Goal: Task Accomplishment & Management: Manage account settings

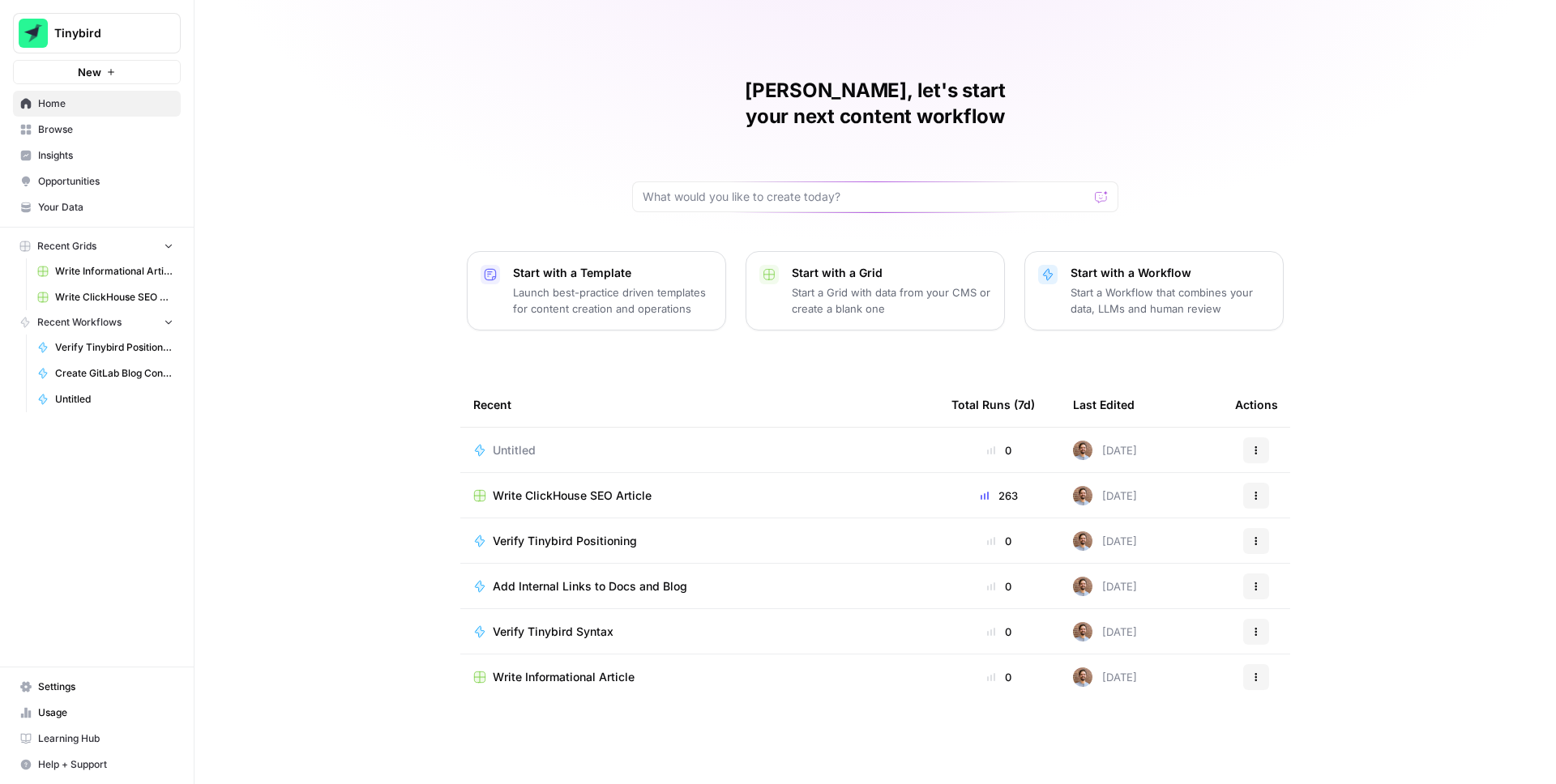
click at [66, 147] on link "Insights" at bounding box center [97, 155] width 168 height 26
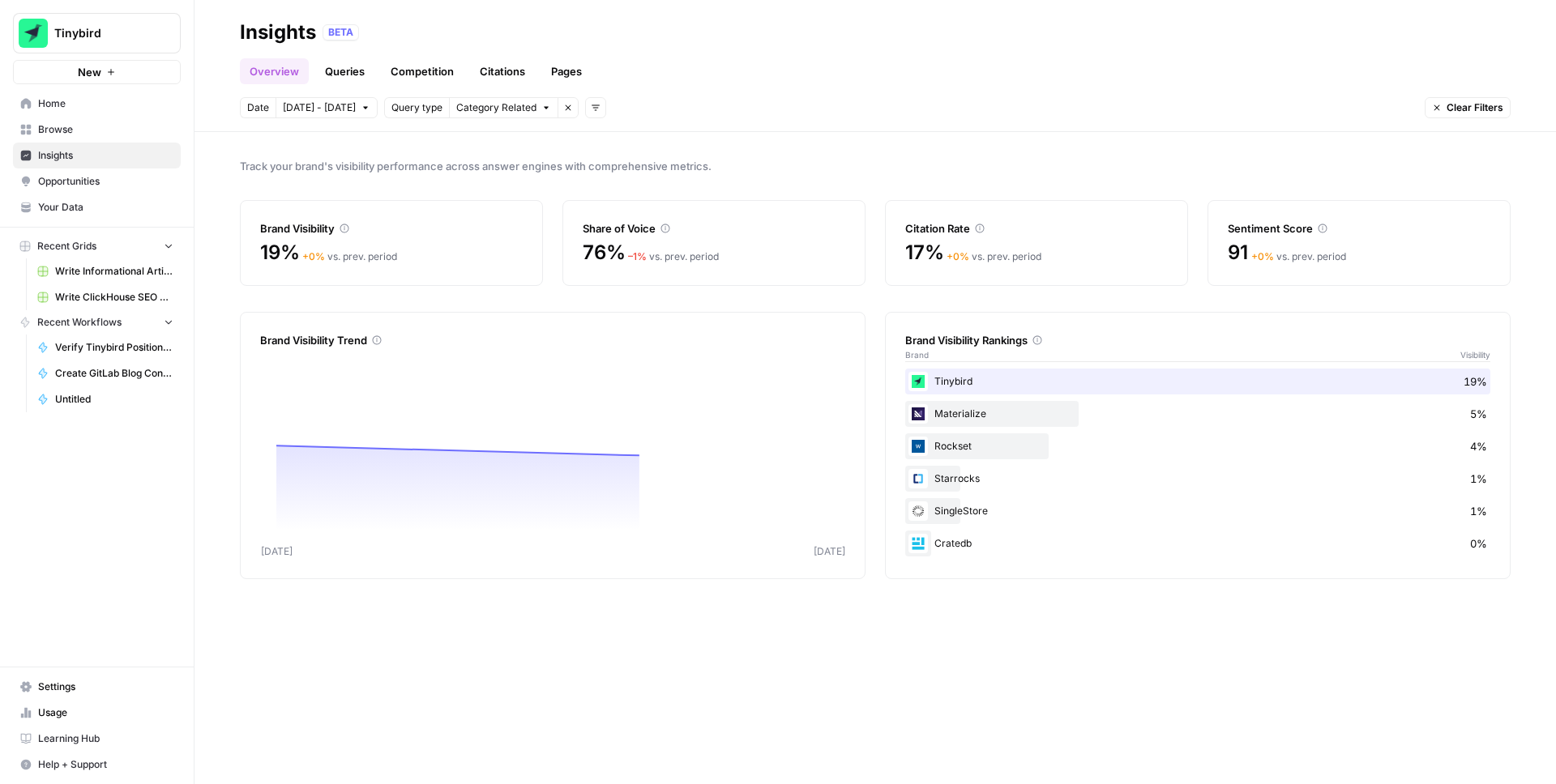
click at [333, 68] on link "Queries" at bounding box center [345, 71] width 60 height 26
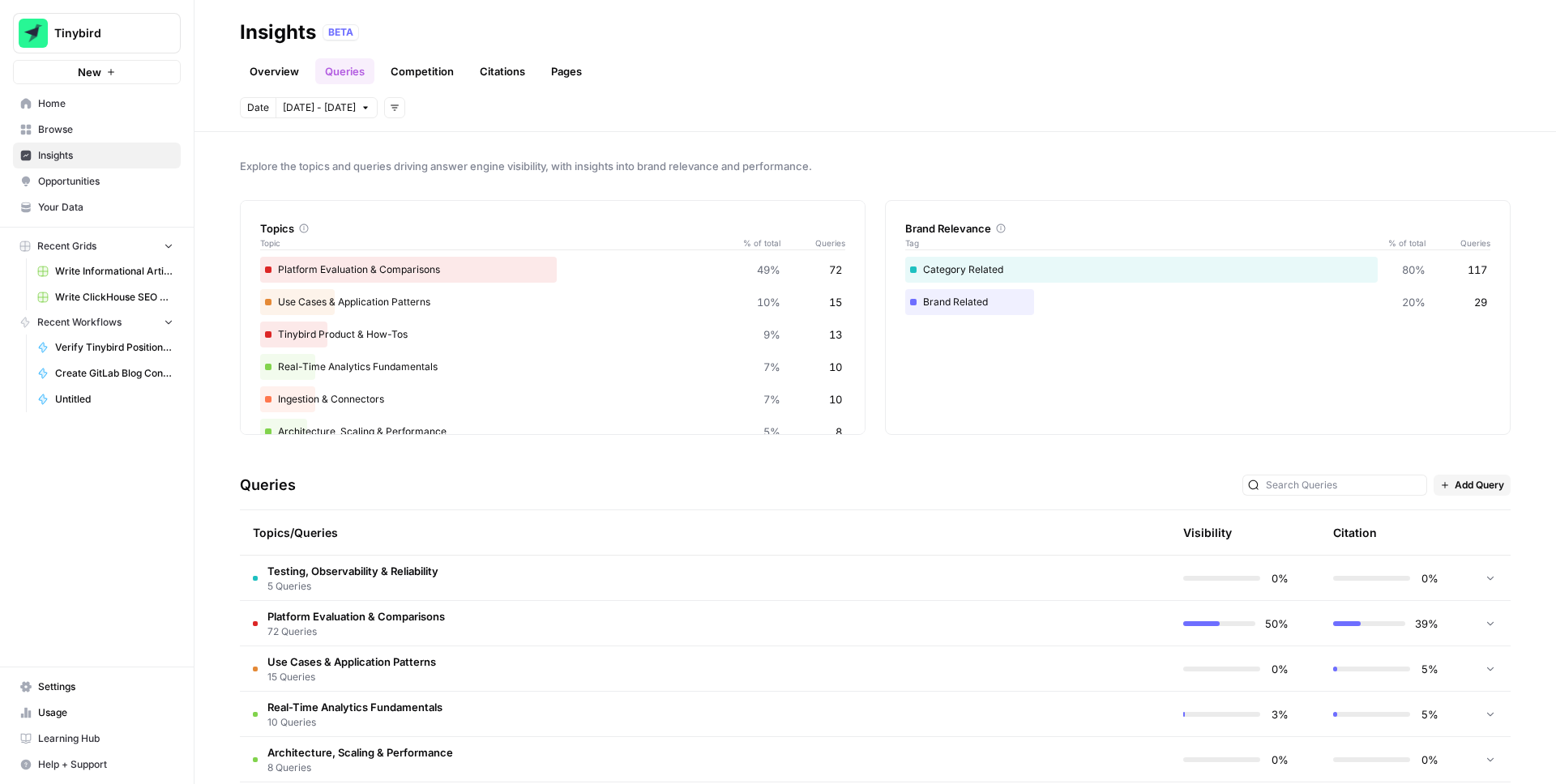
click at [388, 574] on span "Testing, Observability & Reliability" at bounding box center [353, 572] width 171 height 16
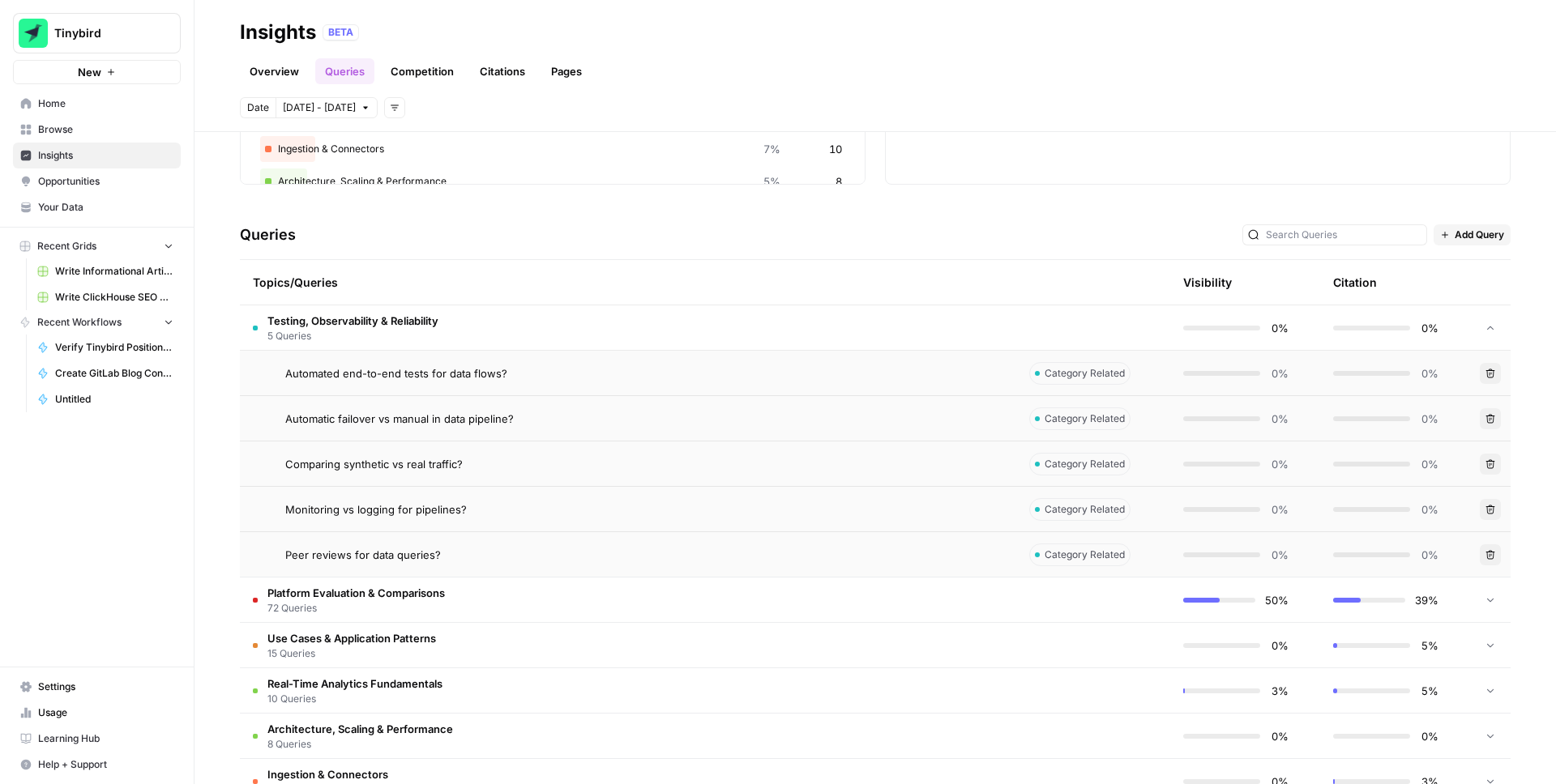
scroll to position [253, 0]
click at [1495, 370] on icon "button" at bounding box center [1490, 370] width 10 height 10
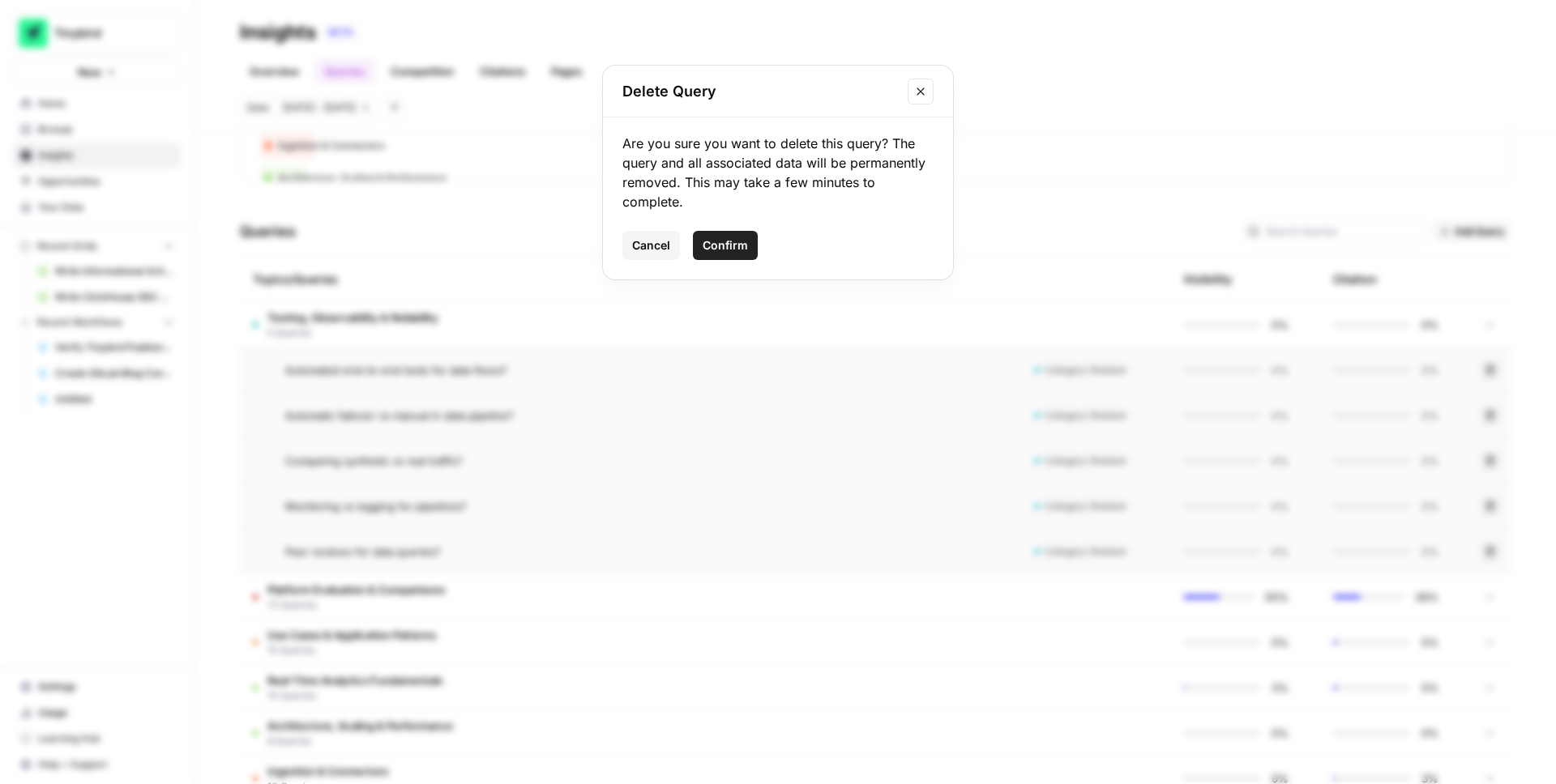
click at [731, 243] on span "Confirm" at bounding box center [725, 245] width 45 height 16
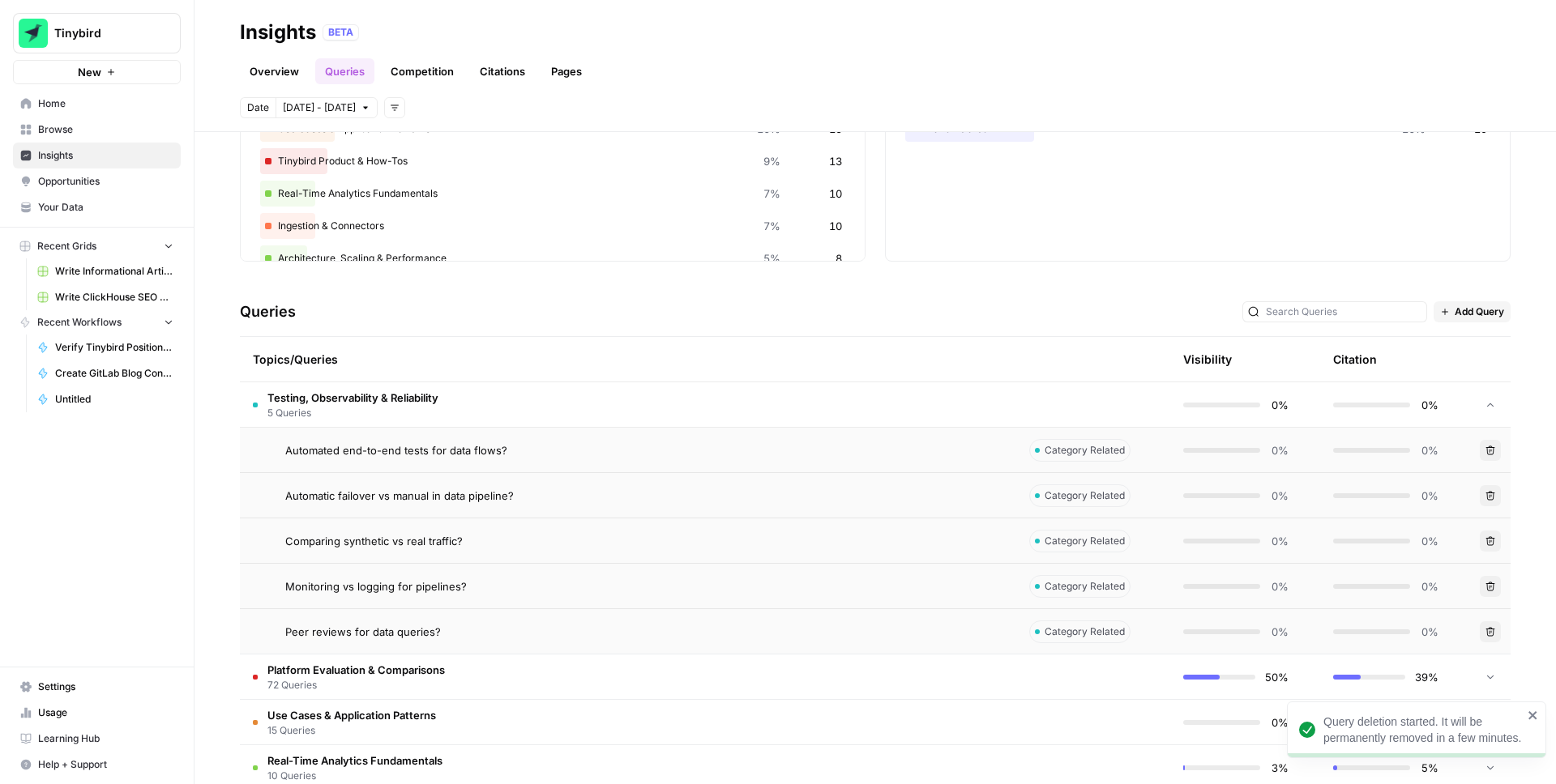
scroll to position [215, 0]
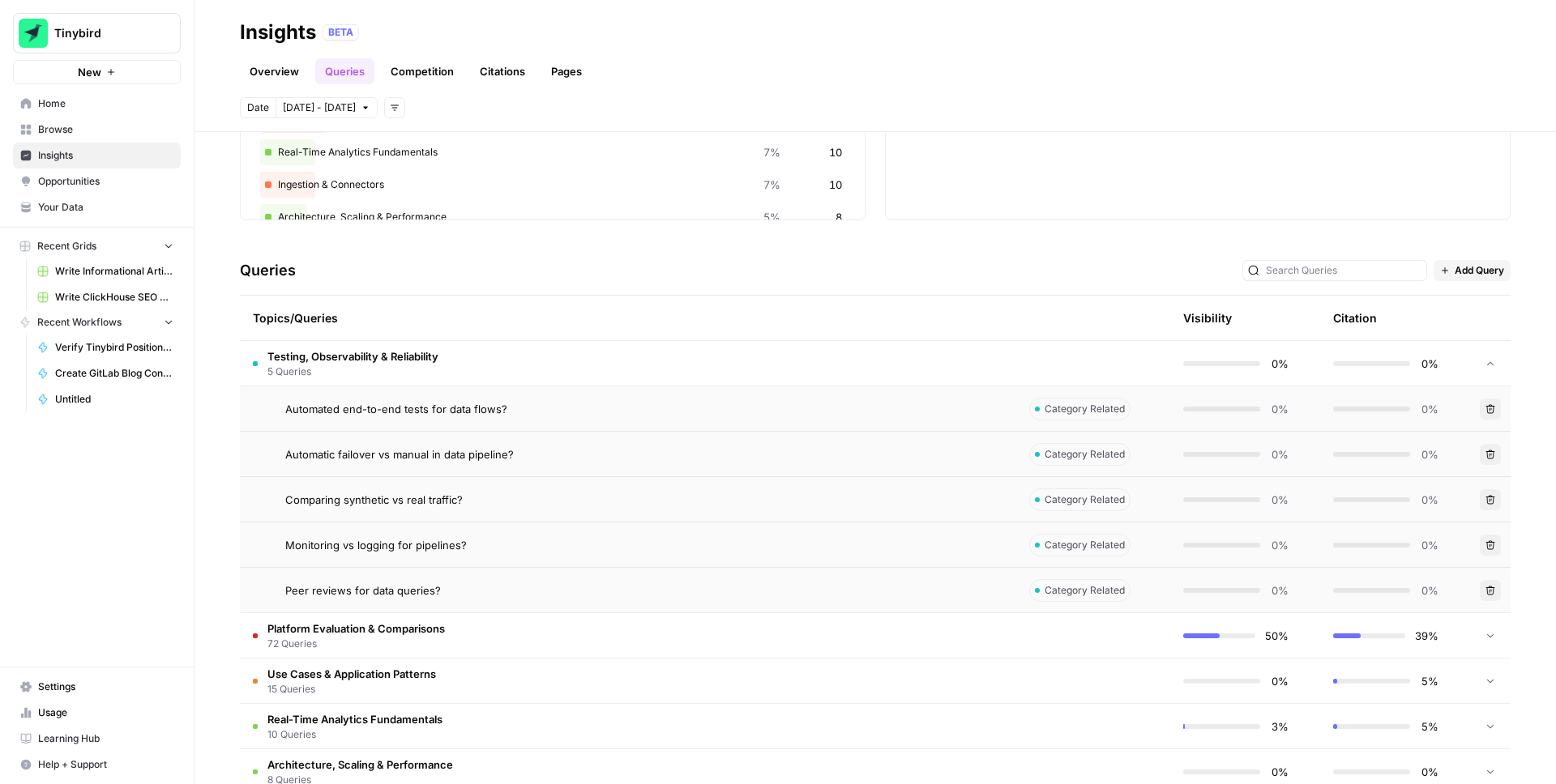
click at [1491, 408] on icon "button" at bounding box center [1490, 409] width 10 height 10
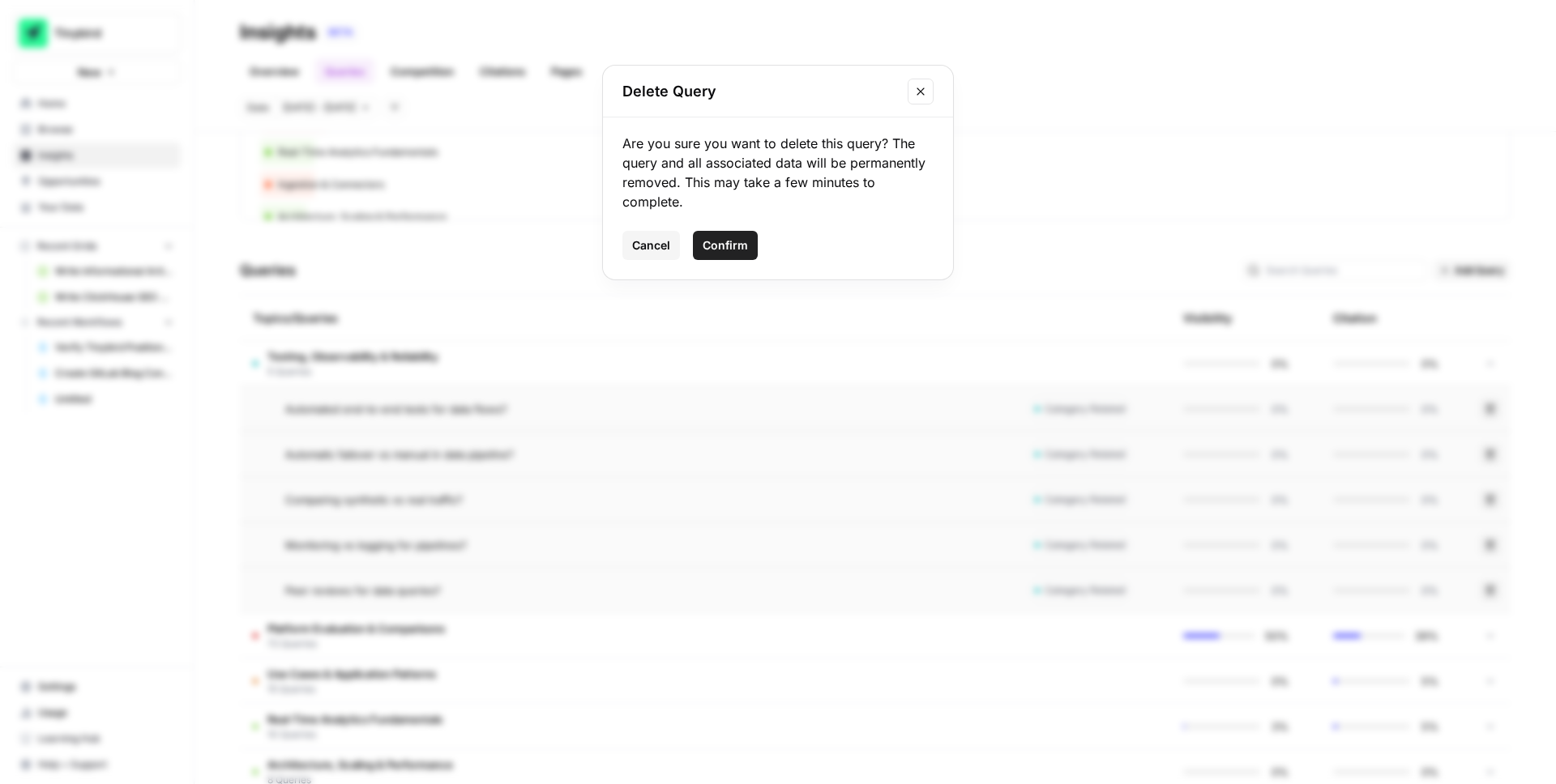
click at [742, 235] on button "Confirm" at bounding box center [725, 245] width 65 height 29
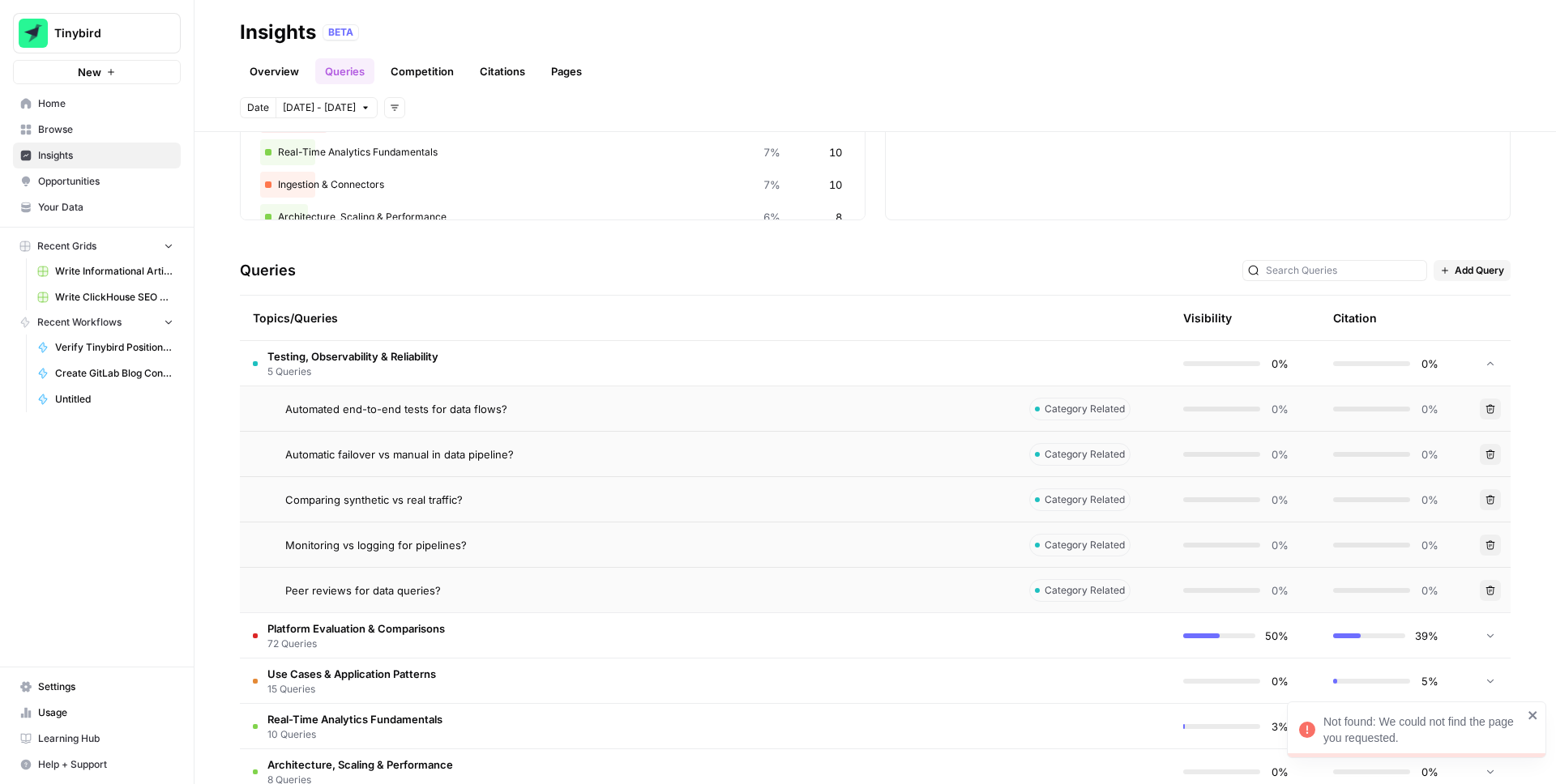
click at [1495, 452] on icon "button" at bounding box center [1490, 454] width 10 height 10
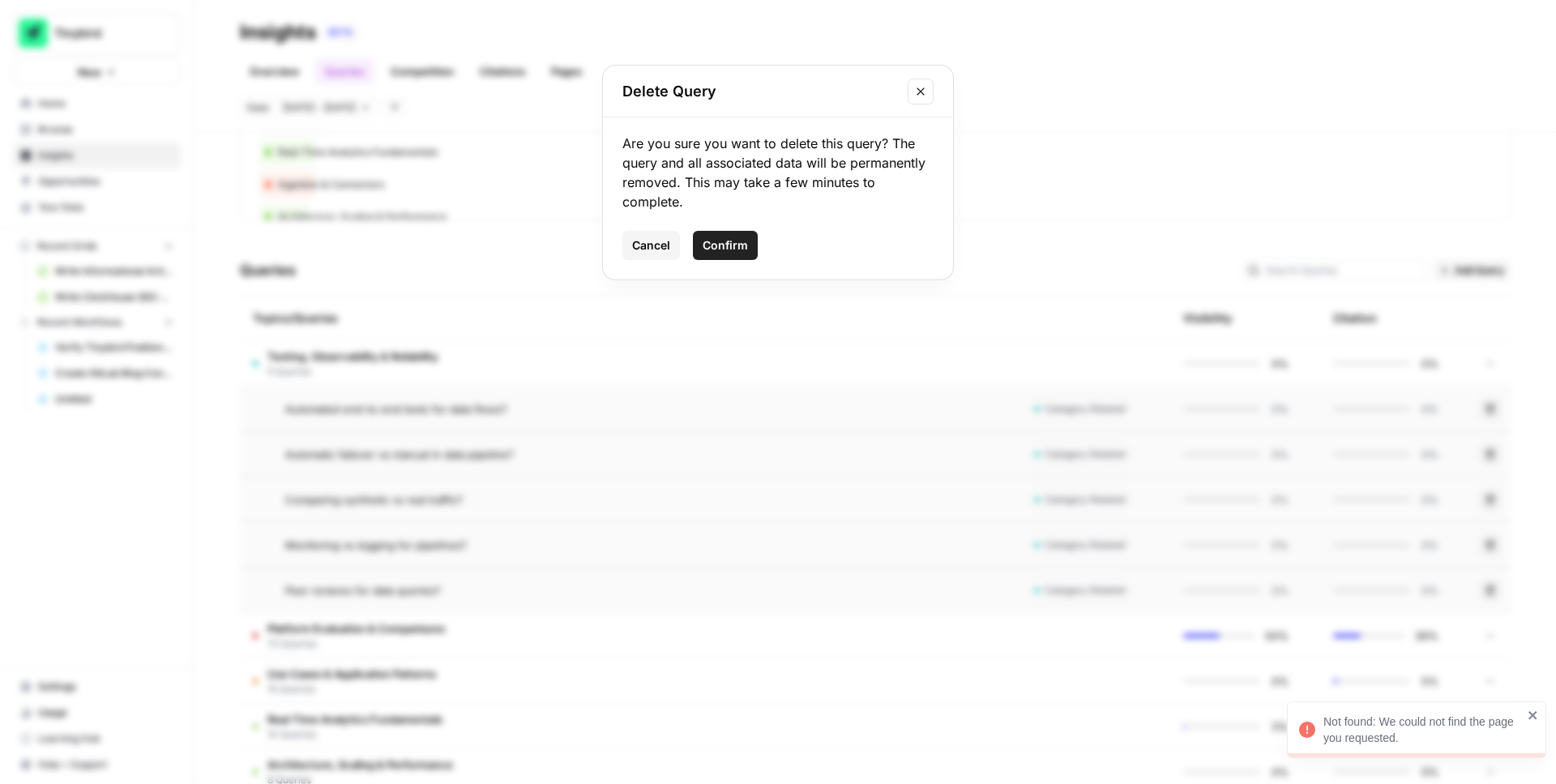
click at [733, 244] on span "Confirm" at bounding box center [725, 245] width 45 height 16
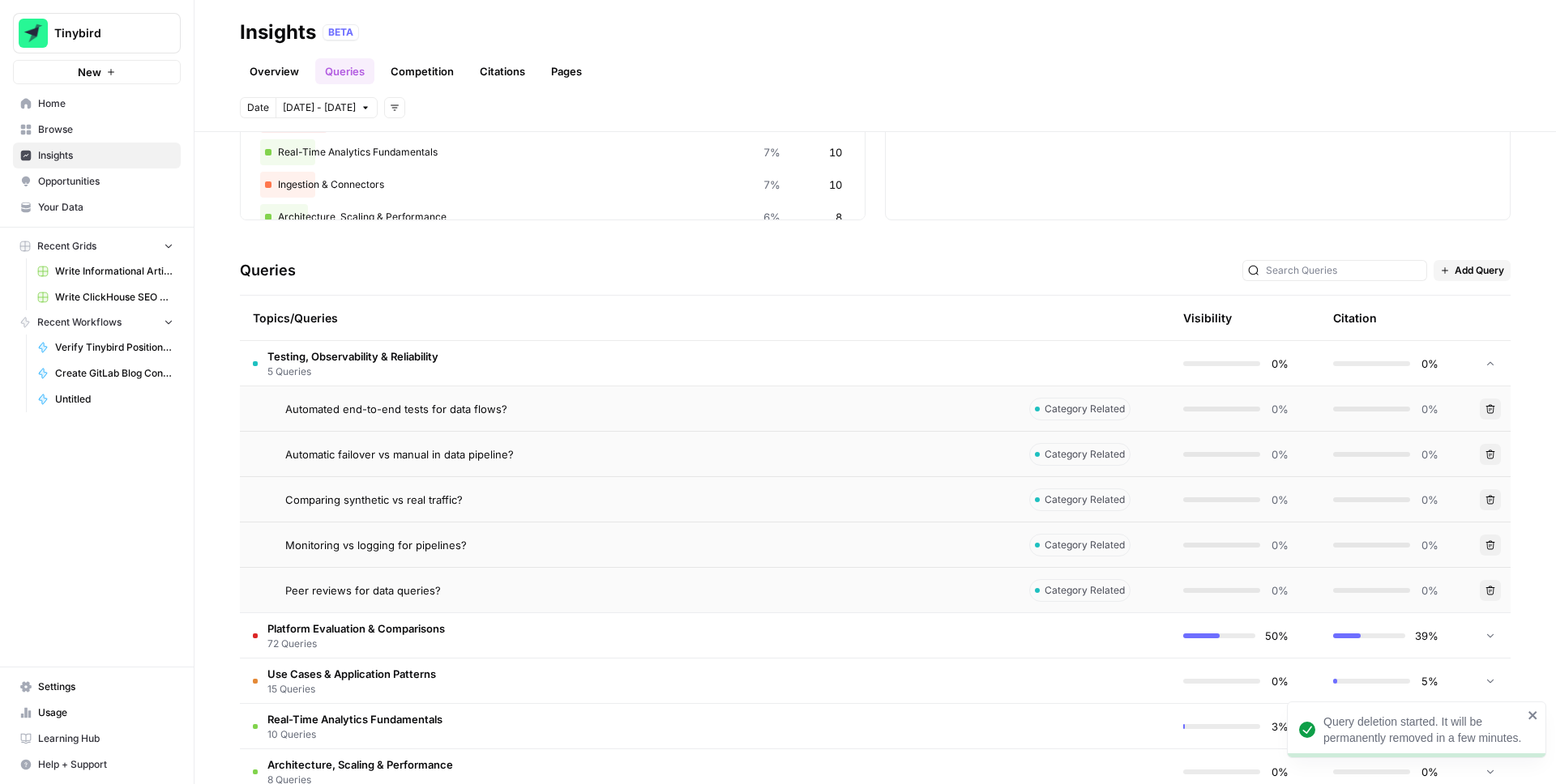
click at [1492, 501] on icon "button" at bounding box center [1490, 500] width 10 height 10
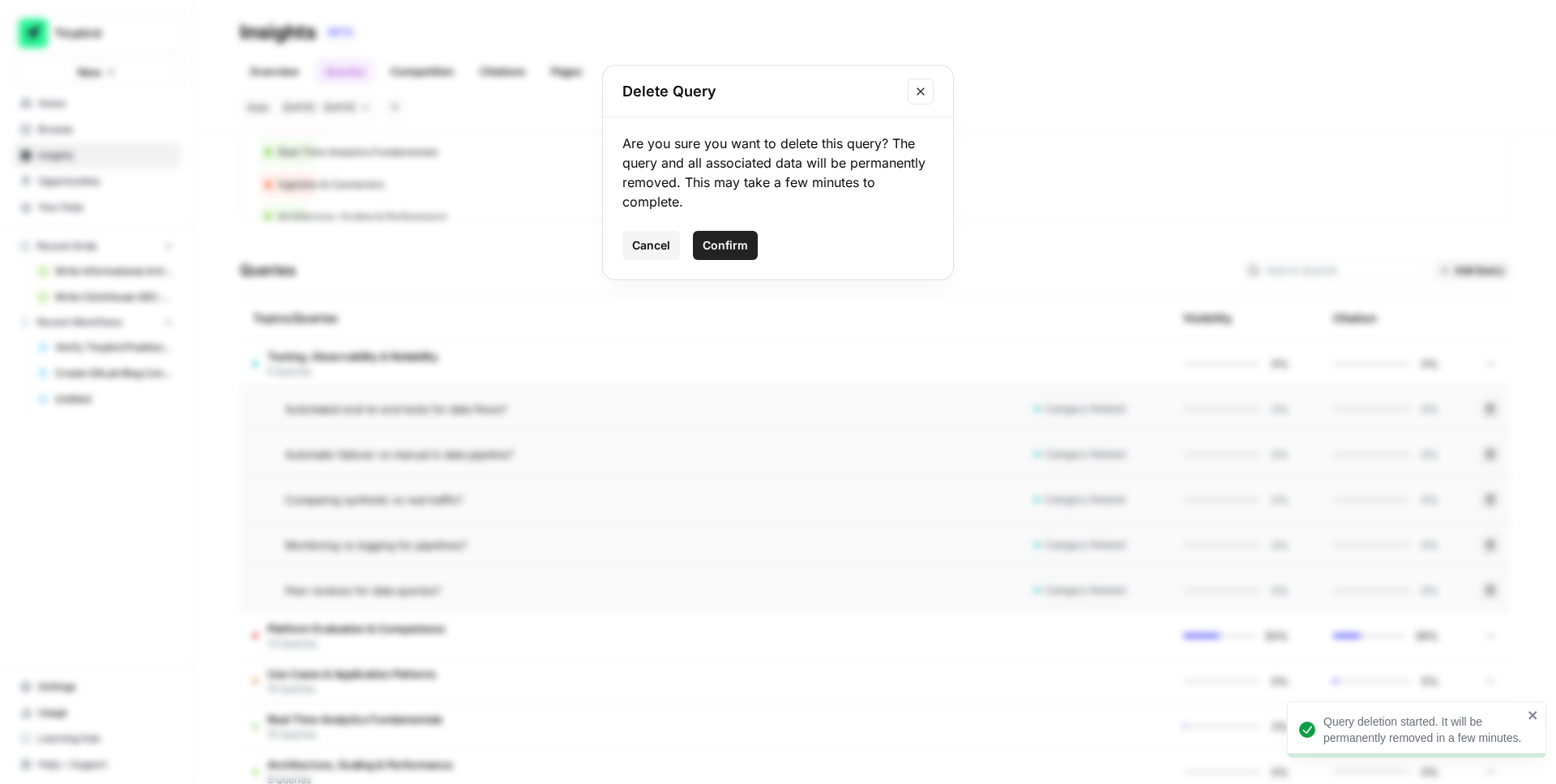
click at [728, 243] on span "Confirm" at bounding box center [725, 245] width 45 height 16
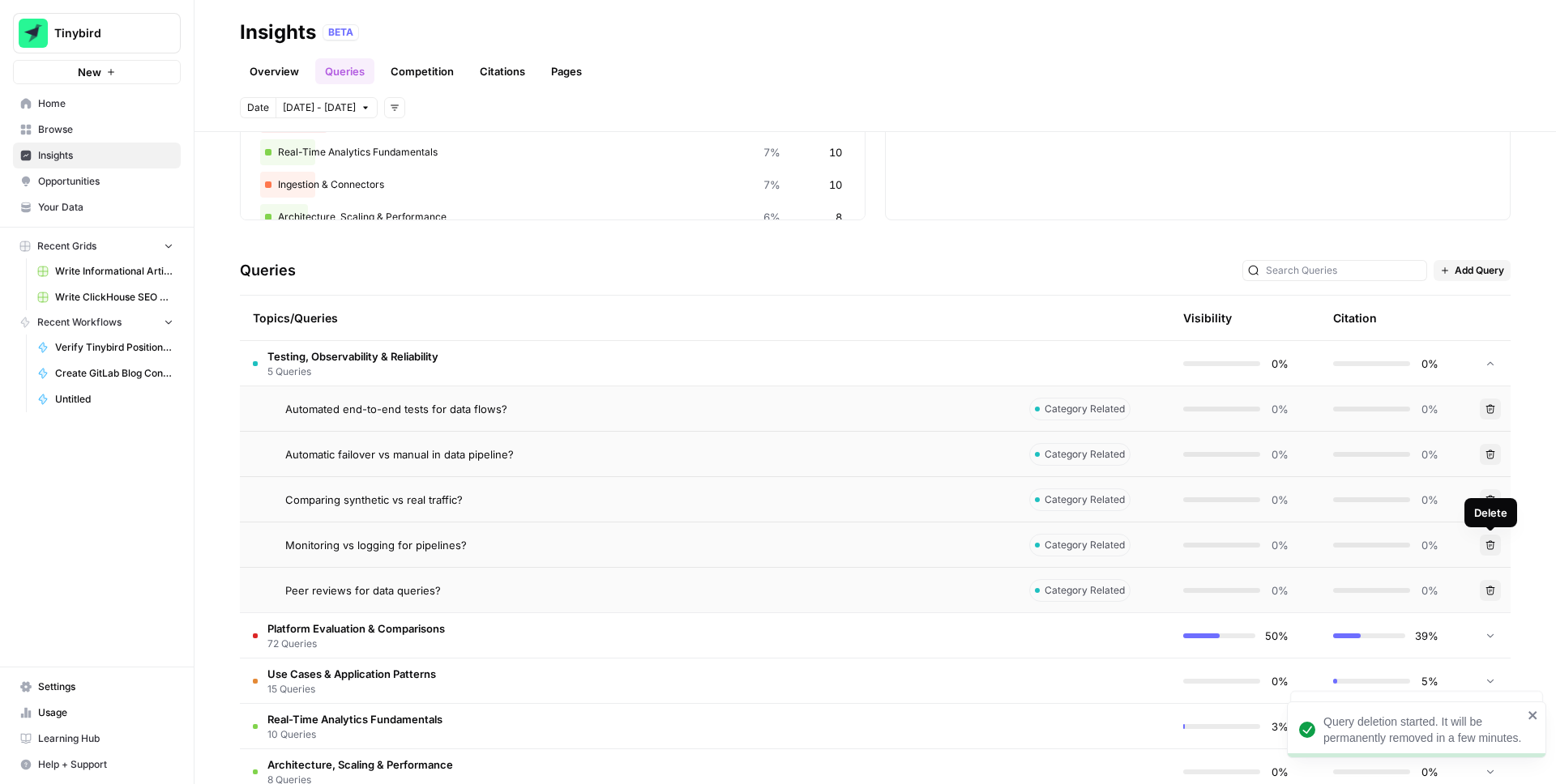
click at [1492, 550] on button "Delete" at bounding box center [1491, 546] width 21 height 21
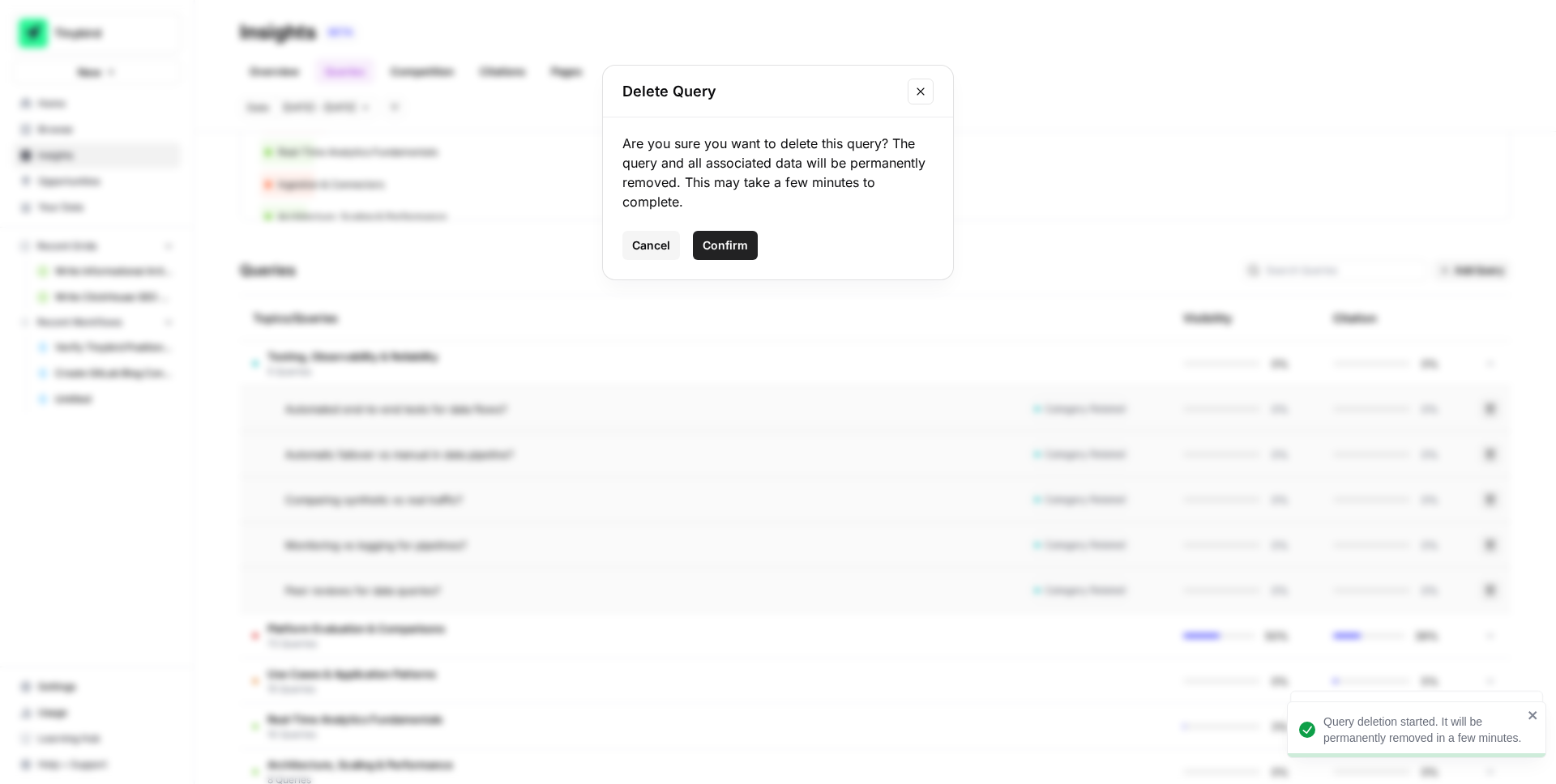
click at [737, 237] on span "Confirm" at bounding box center [725, 245] width 45 height 16
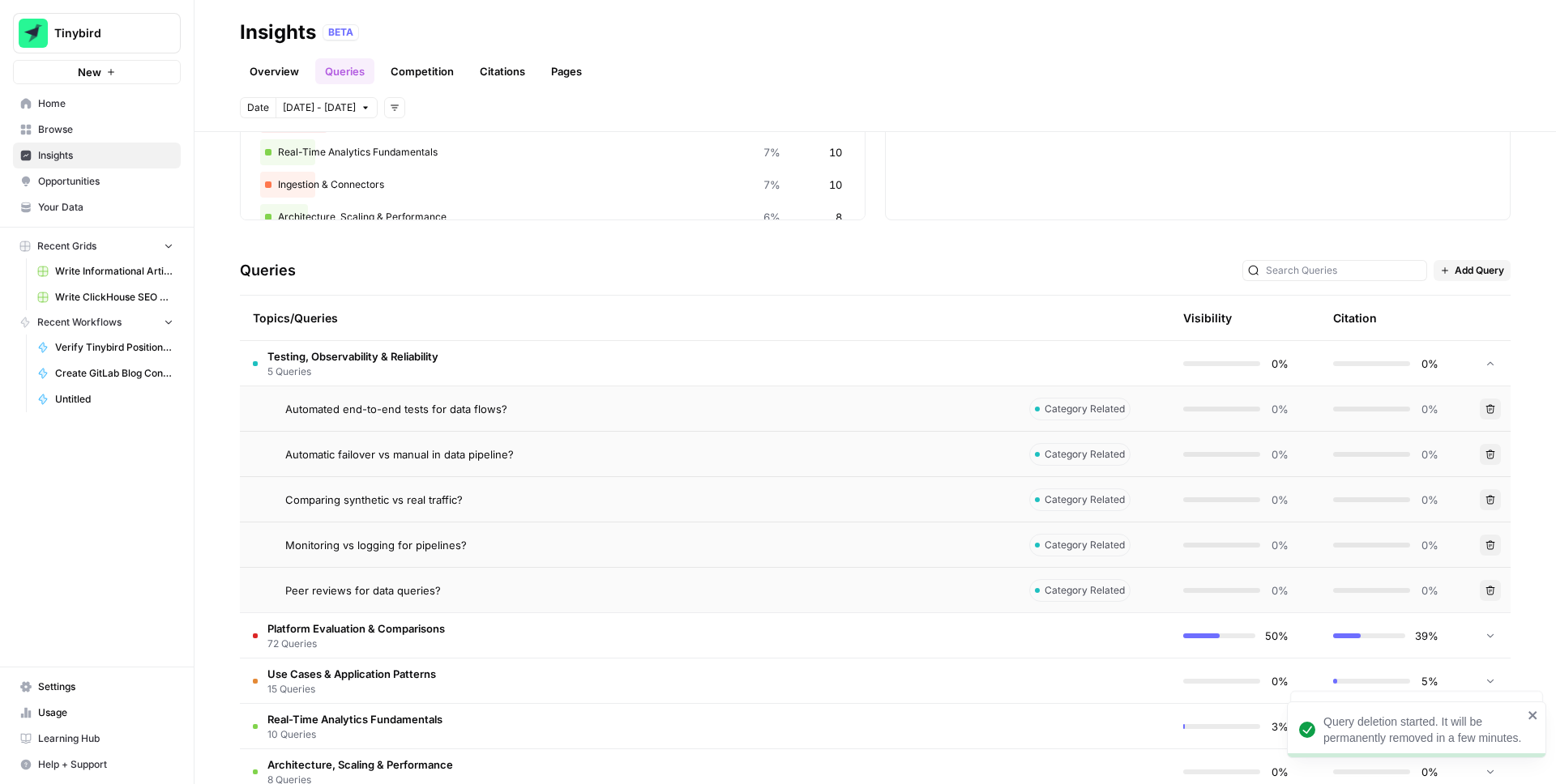
click at [1494, 591] on icon "button" at bounding box center [1491, 590] width 9 height 9
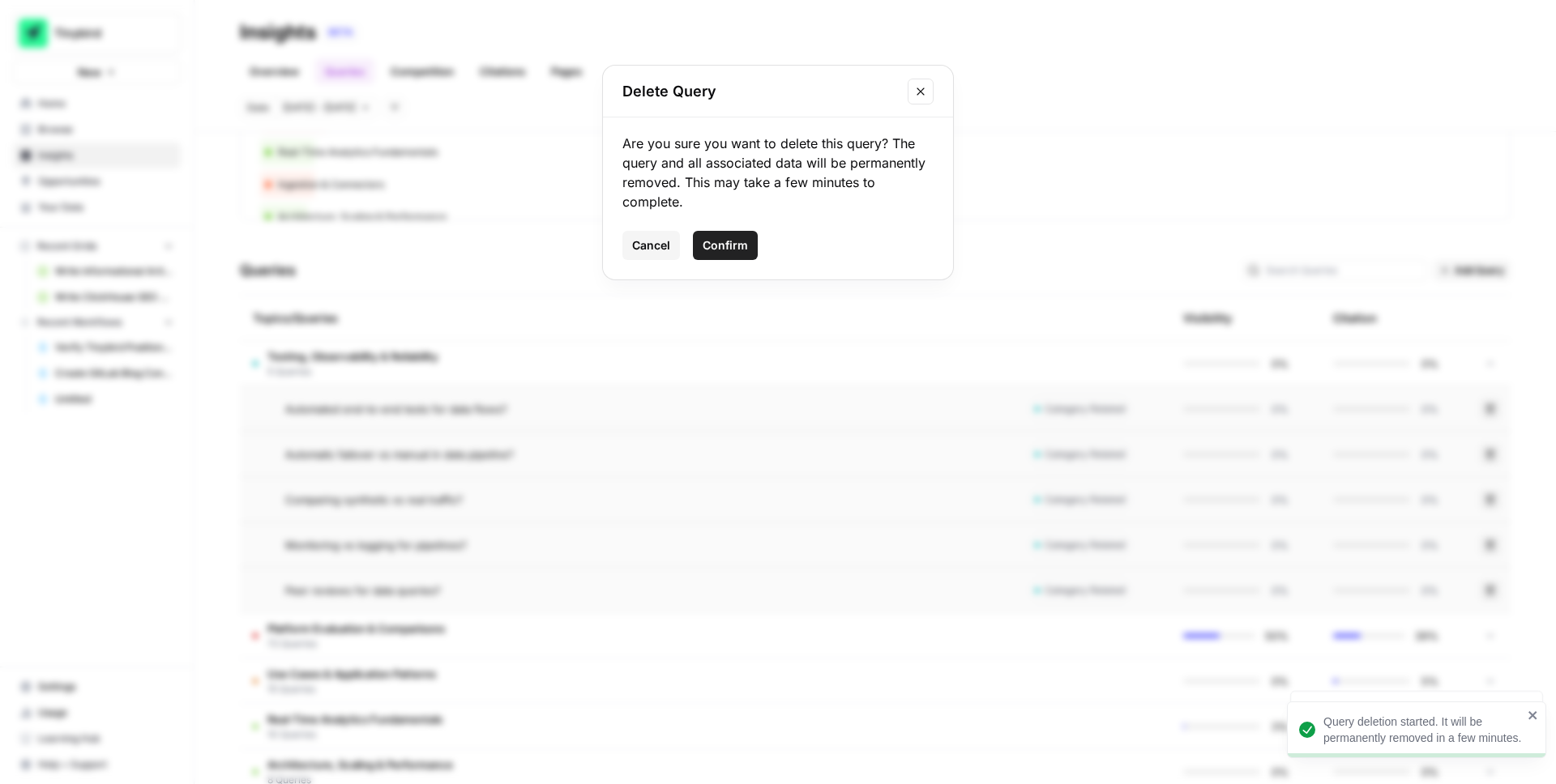
click at [727, 250] on span "Confirm" at bounding box center [725, 245] width 45 height 16
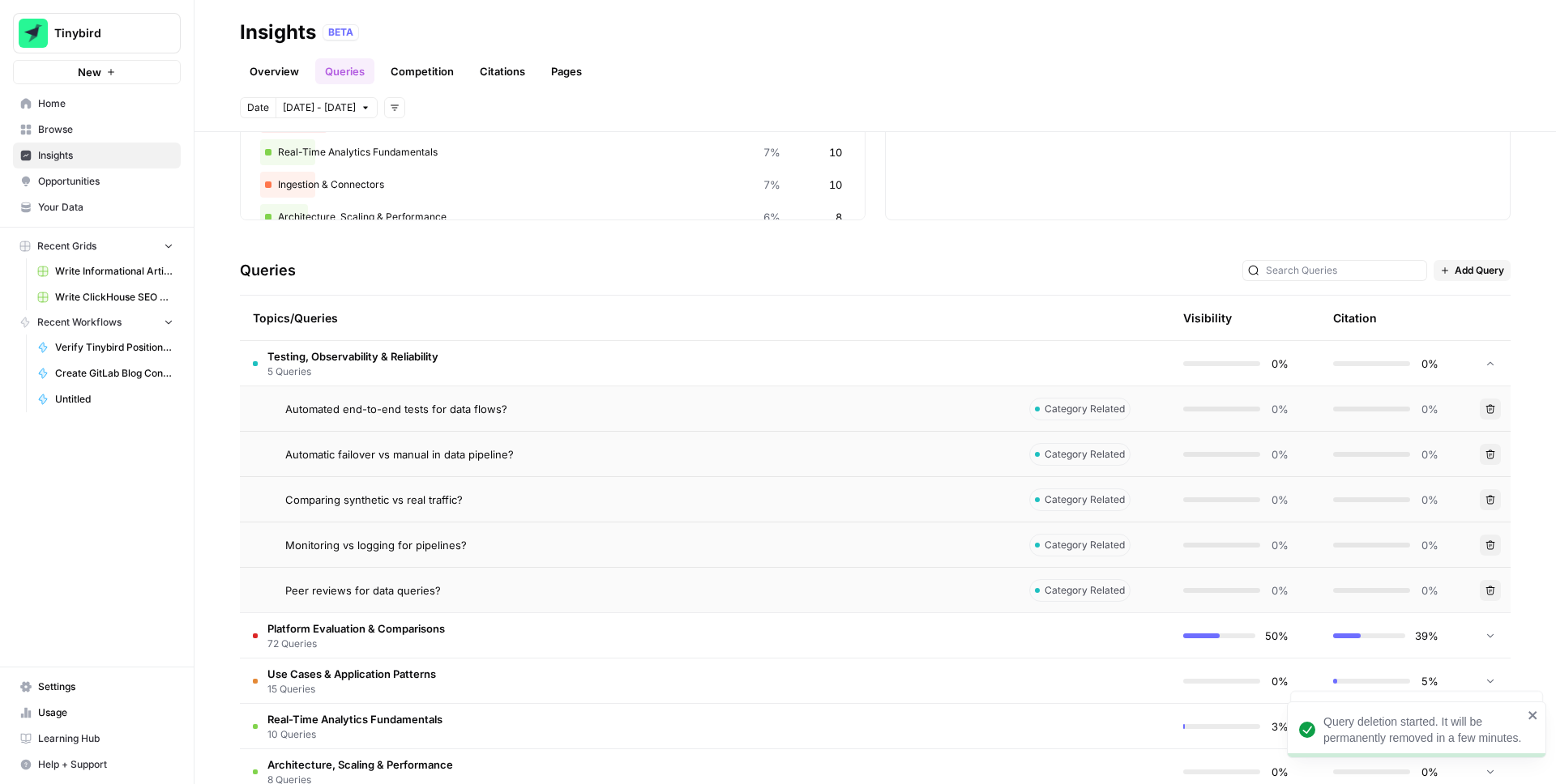
click at [414, 366] on span "5 Queries" at bounding box center [353, 372] width 171 height 14
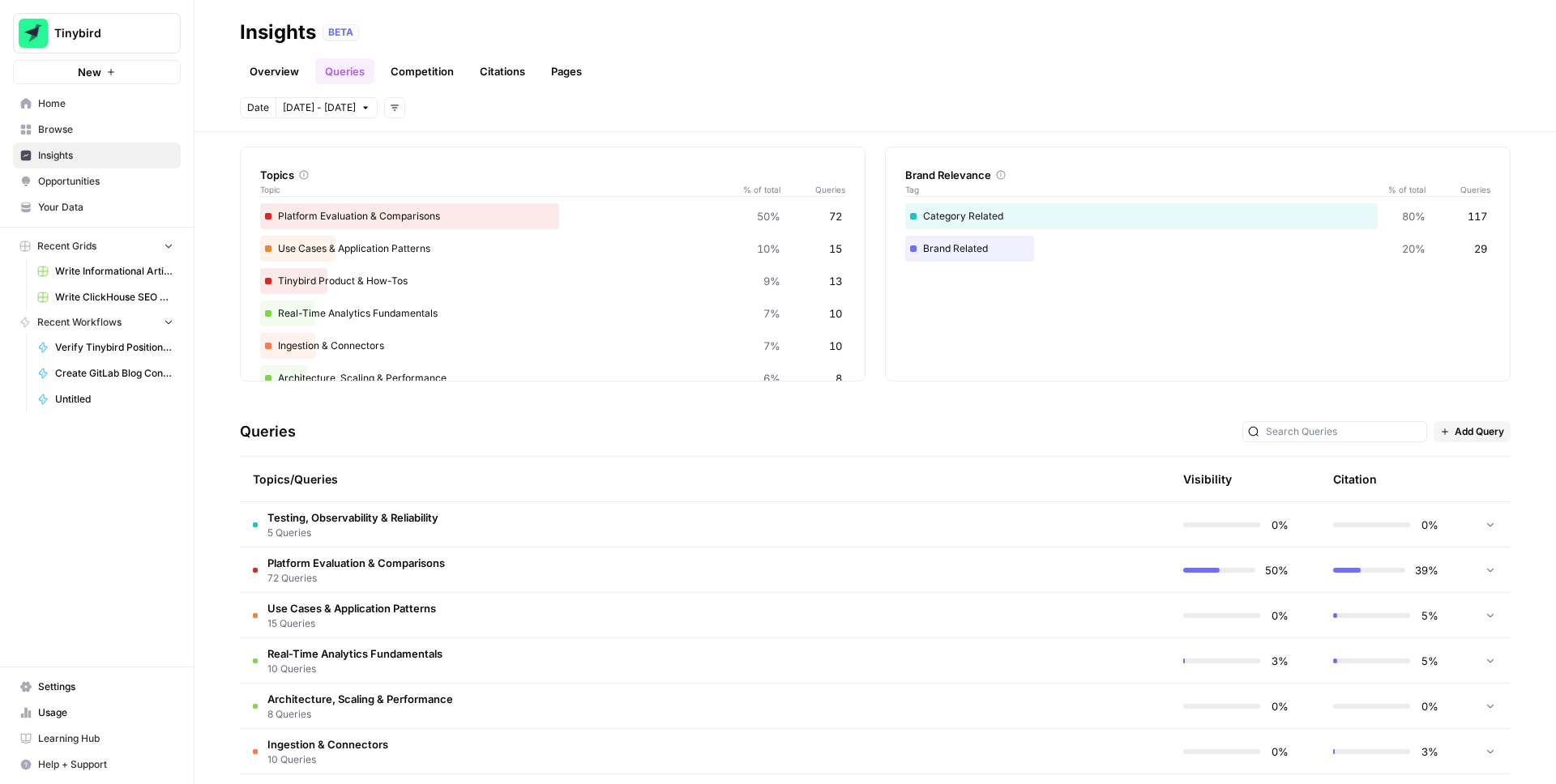
scroll to position [0, 0]
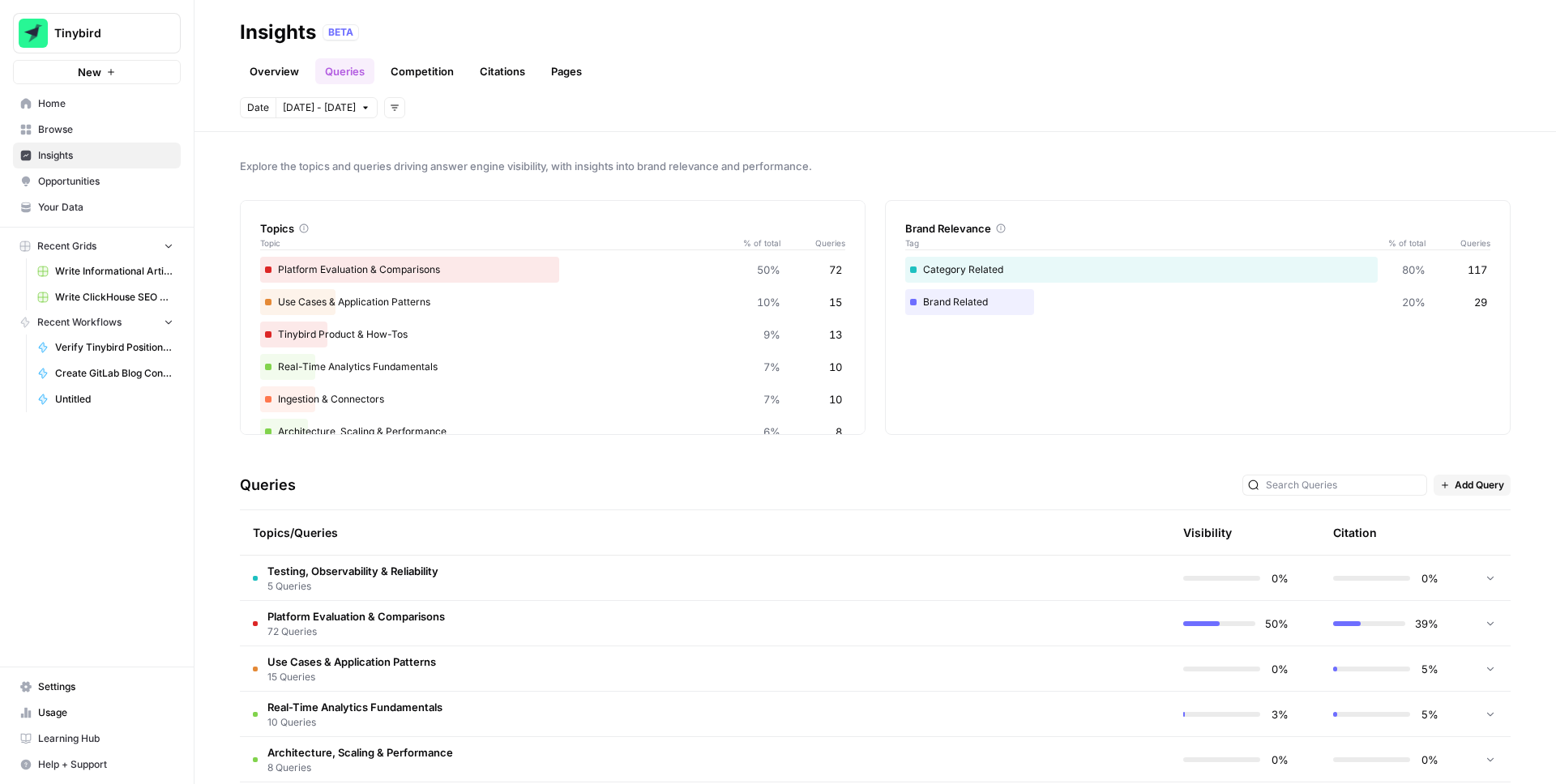
click at [245, 70] on link "Overview" at bounding box center [274, 71] width 68 height 26
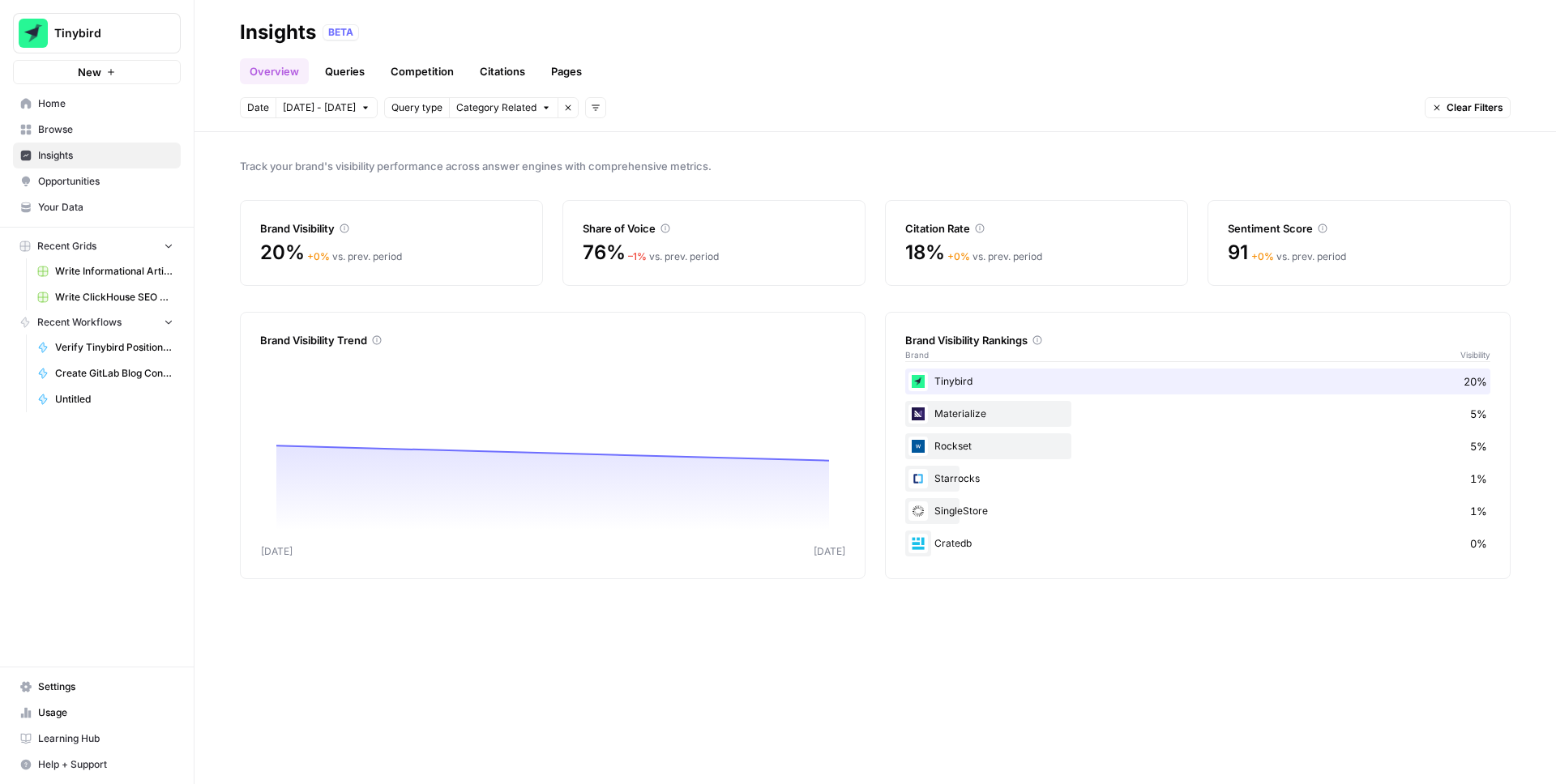
click at [341, 69] on link "Queries" at bounding box center [345, 71] width 60 height 26
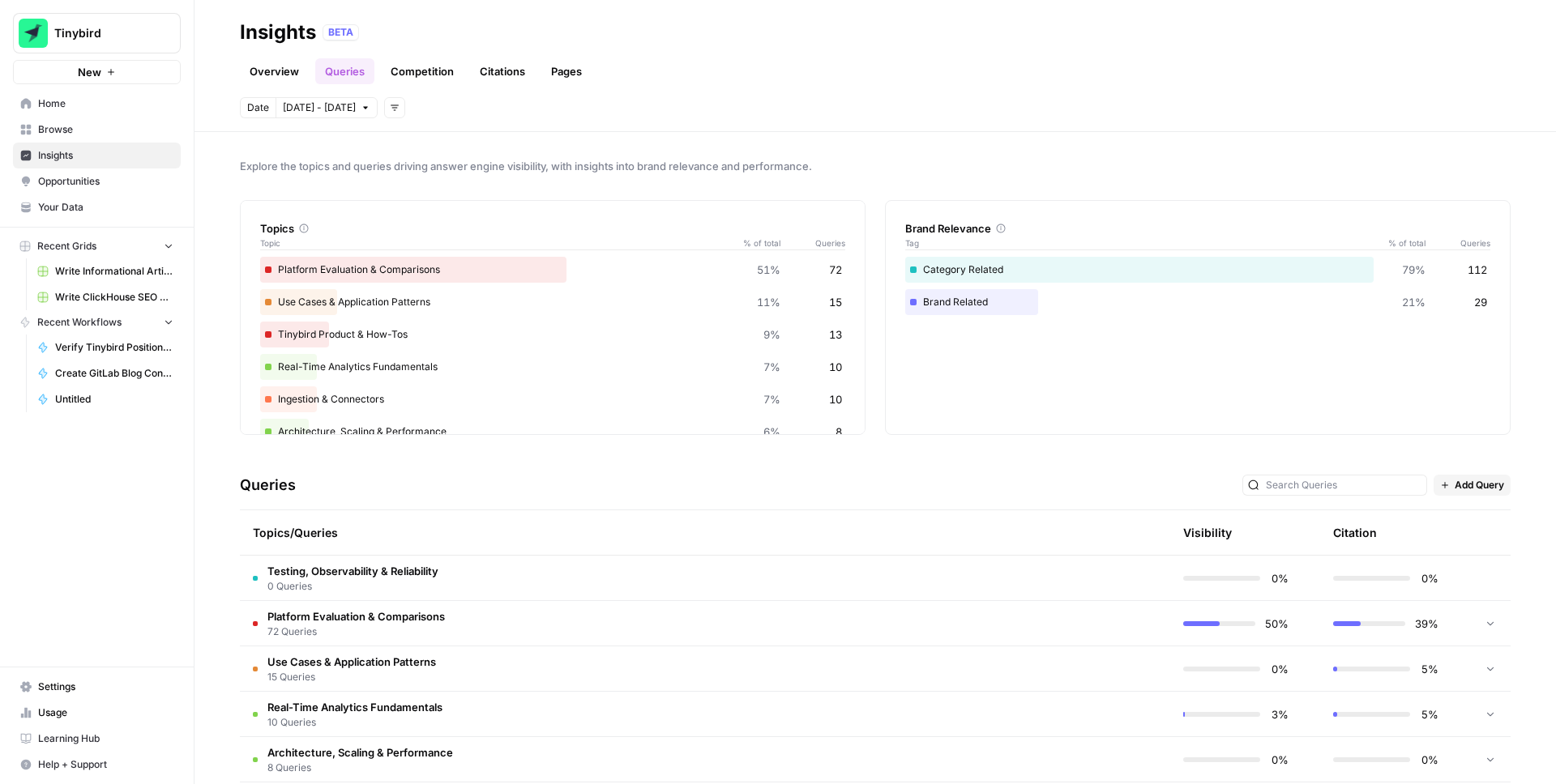
click at [75, 128] on span "Browse" at bounding box center [106, 130] width 135 height 14
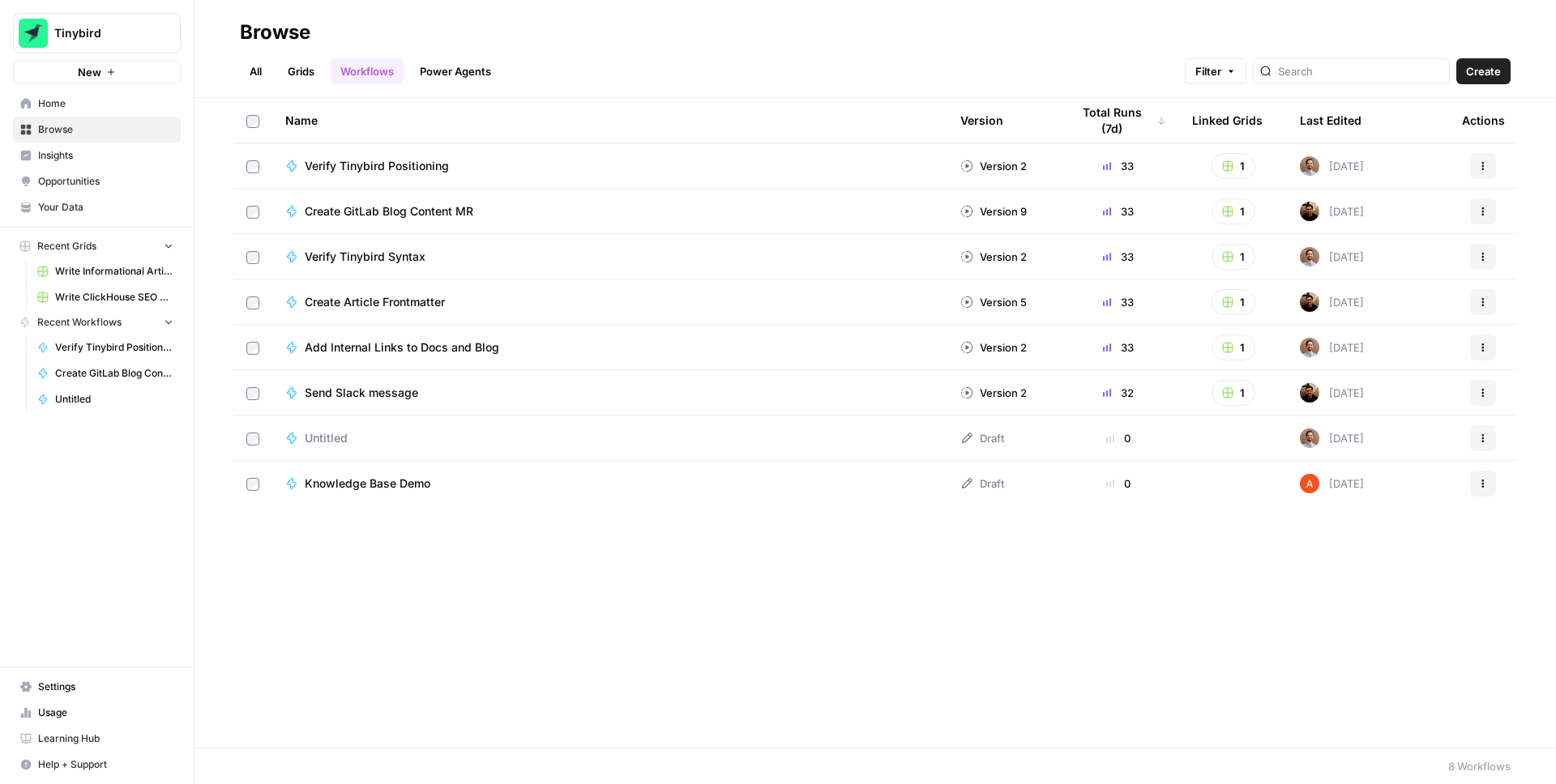
click at [64, 155] on span "Insights" at bounding box center [106, 156] width 135 height 14
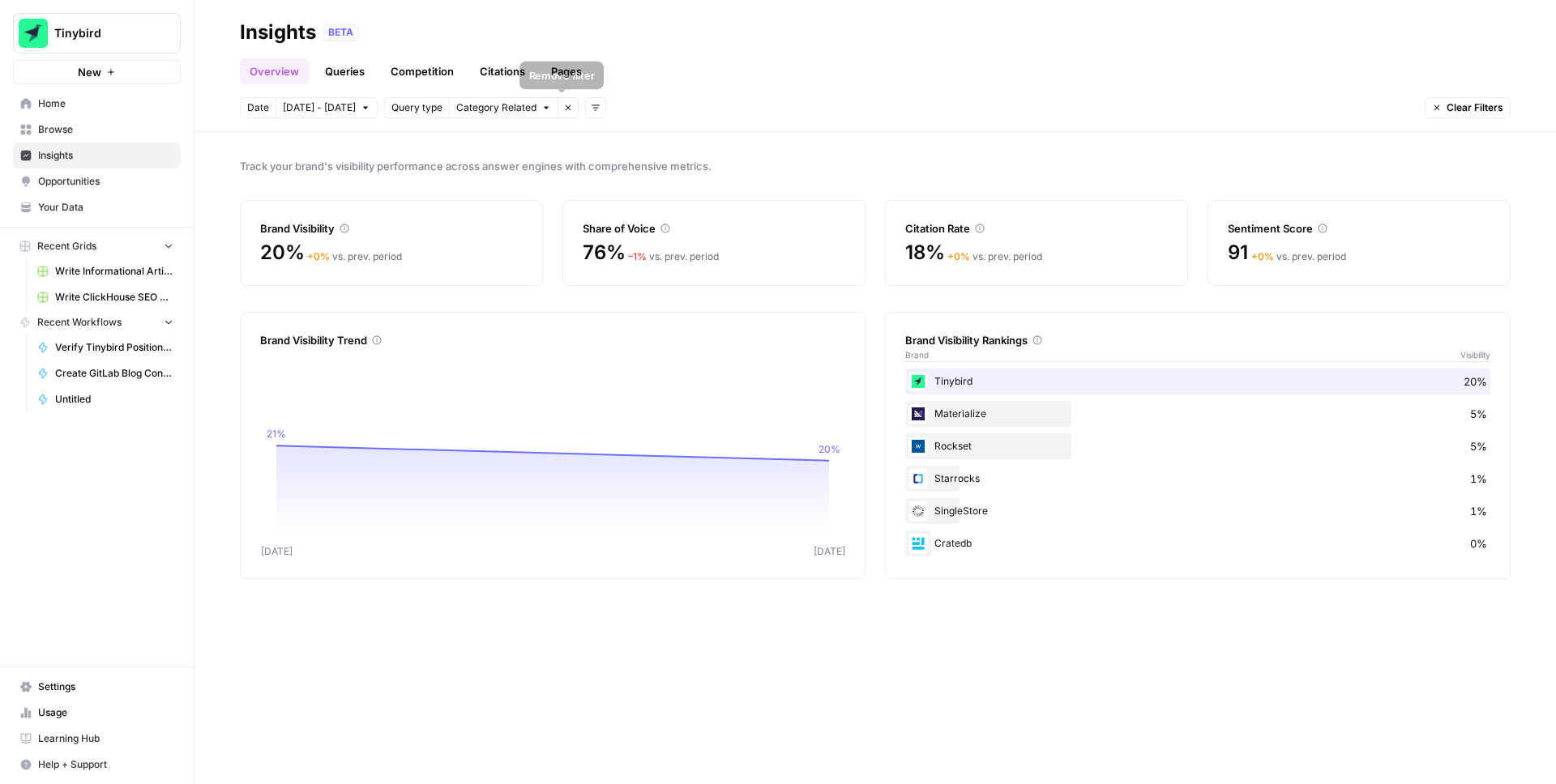
click at [564, 110] on icon "button" at bounding box center [568, 108] width 10 height 10
click at [341, 75] on link "Queries" at bounding box center [345, 71] width 60 height 26
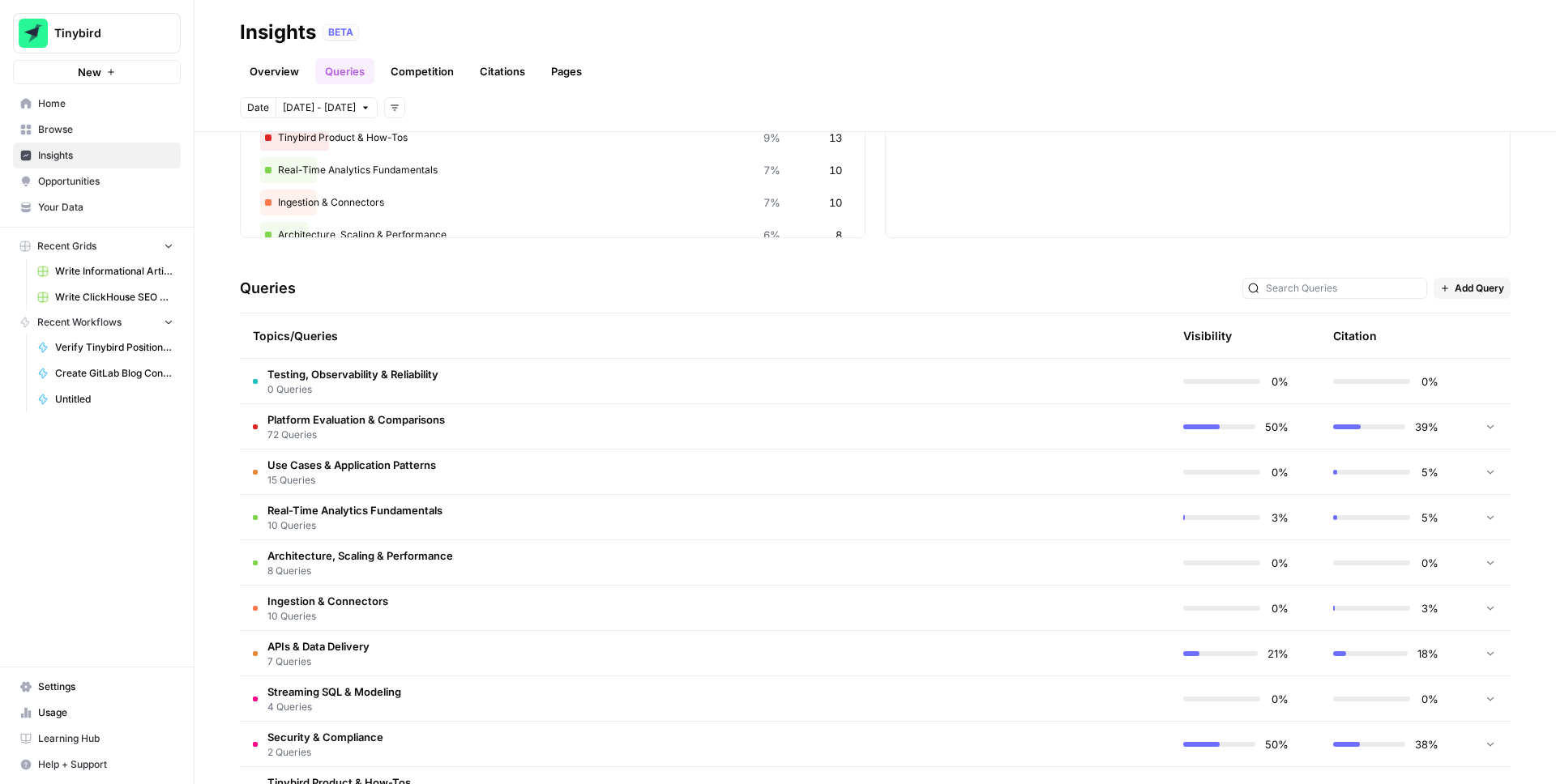
scroll to position [252, 0]
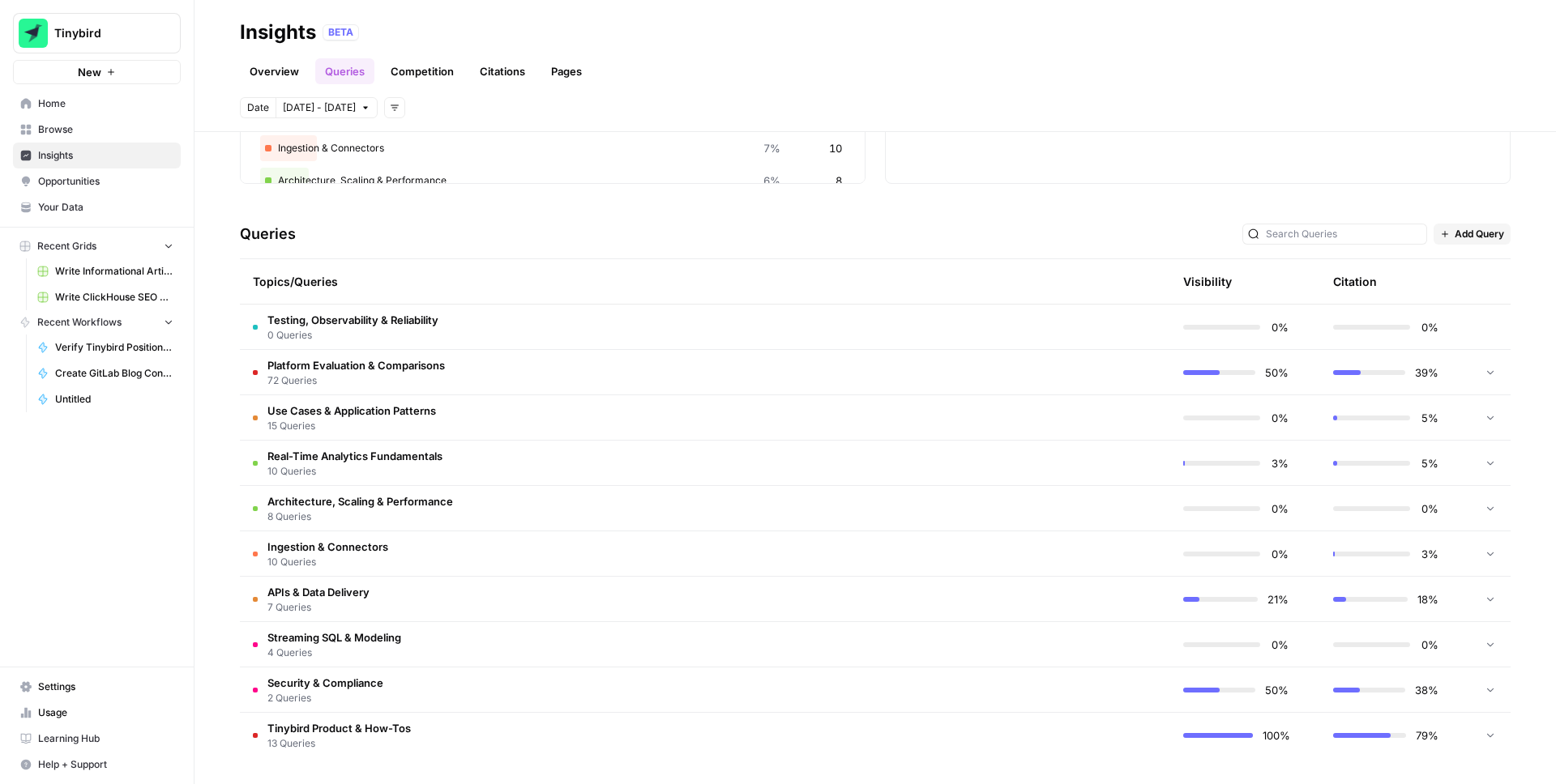
click at [1493, 332] on td at bounding box center [1491, 327] width 41 height 44
click at [1494, 372] on icon at bounding box center [1490, 372] width 12 height 12
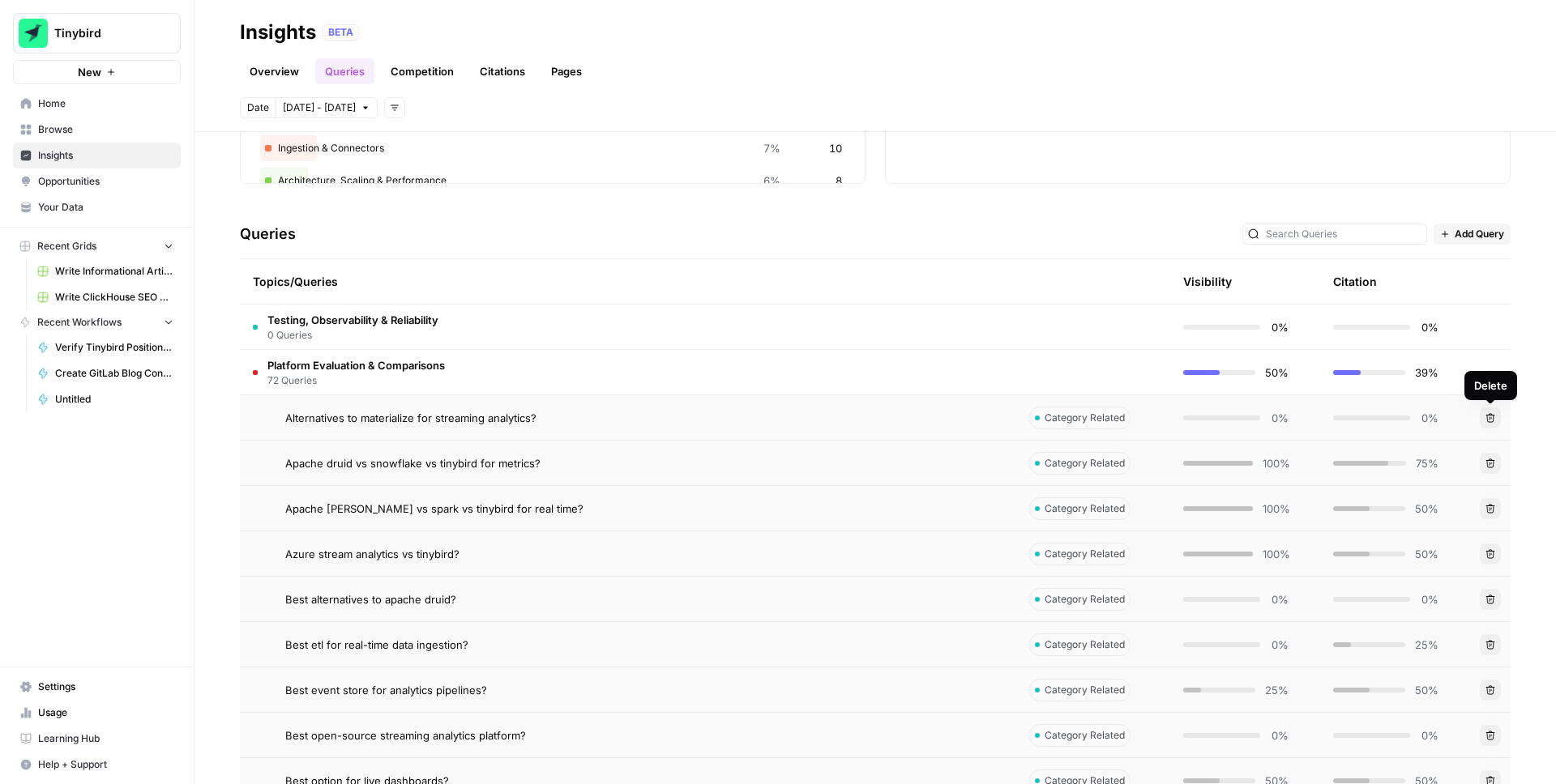
click at [1491, 414] on icon "button" at bounding box center [1490, 418] width 10 height 10
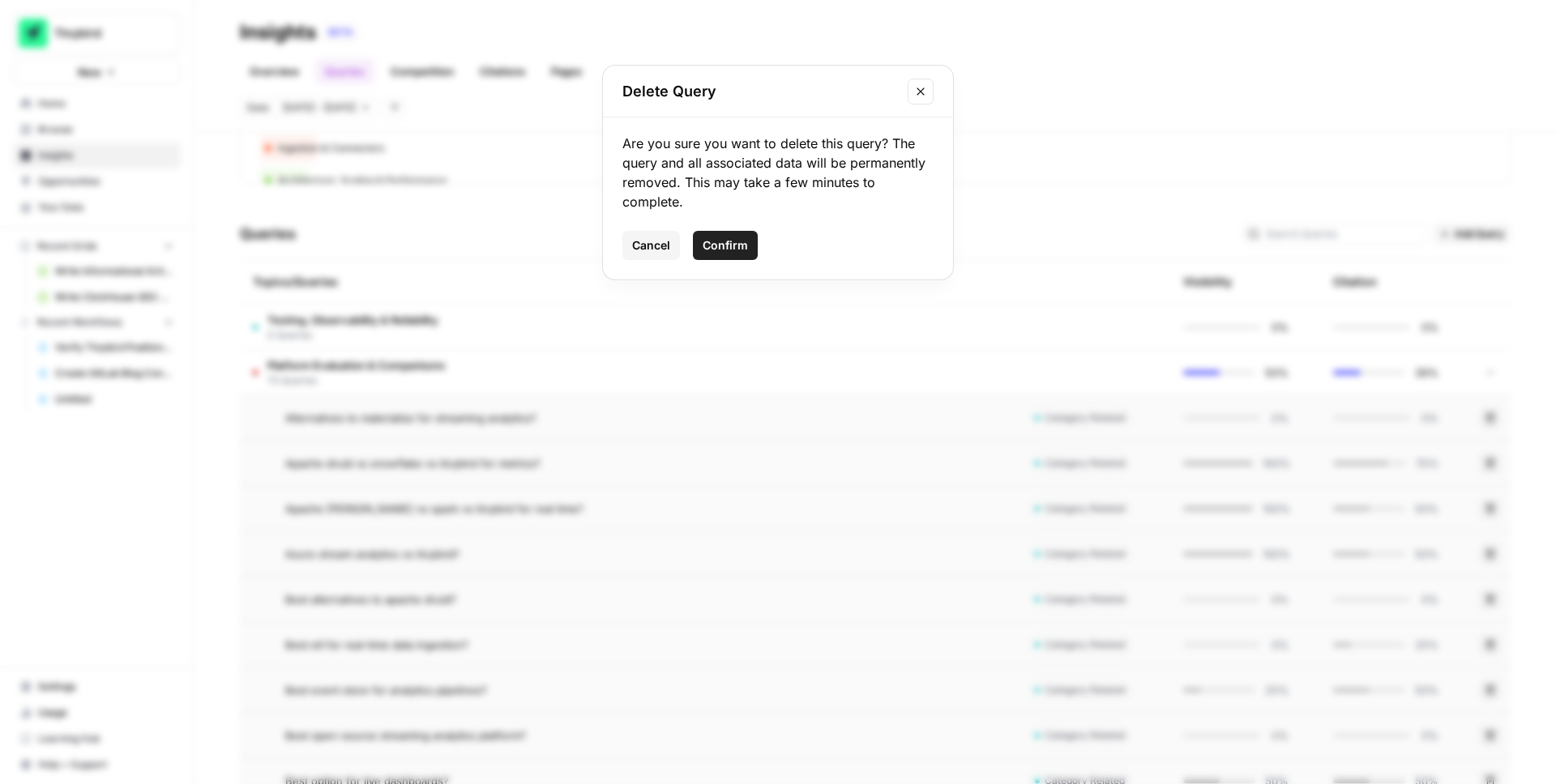
click at [655, 246] on span "Cancel" at bounding box center [651, 245] width 38 height 16
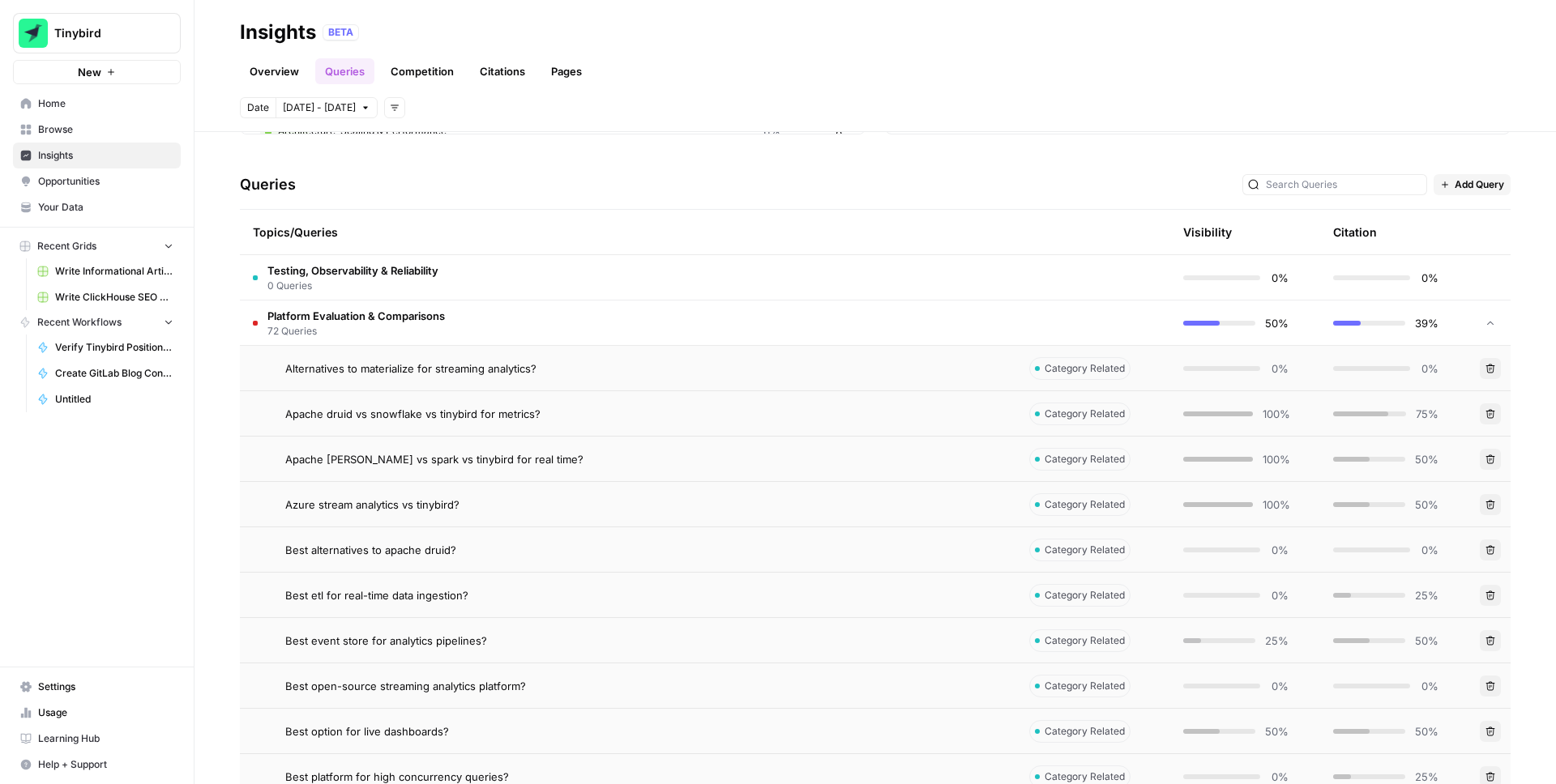
scroll to position [305, 0]
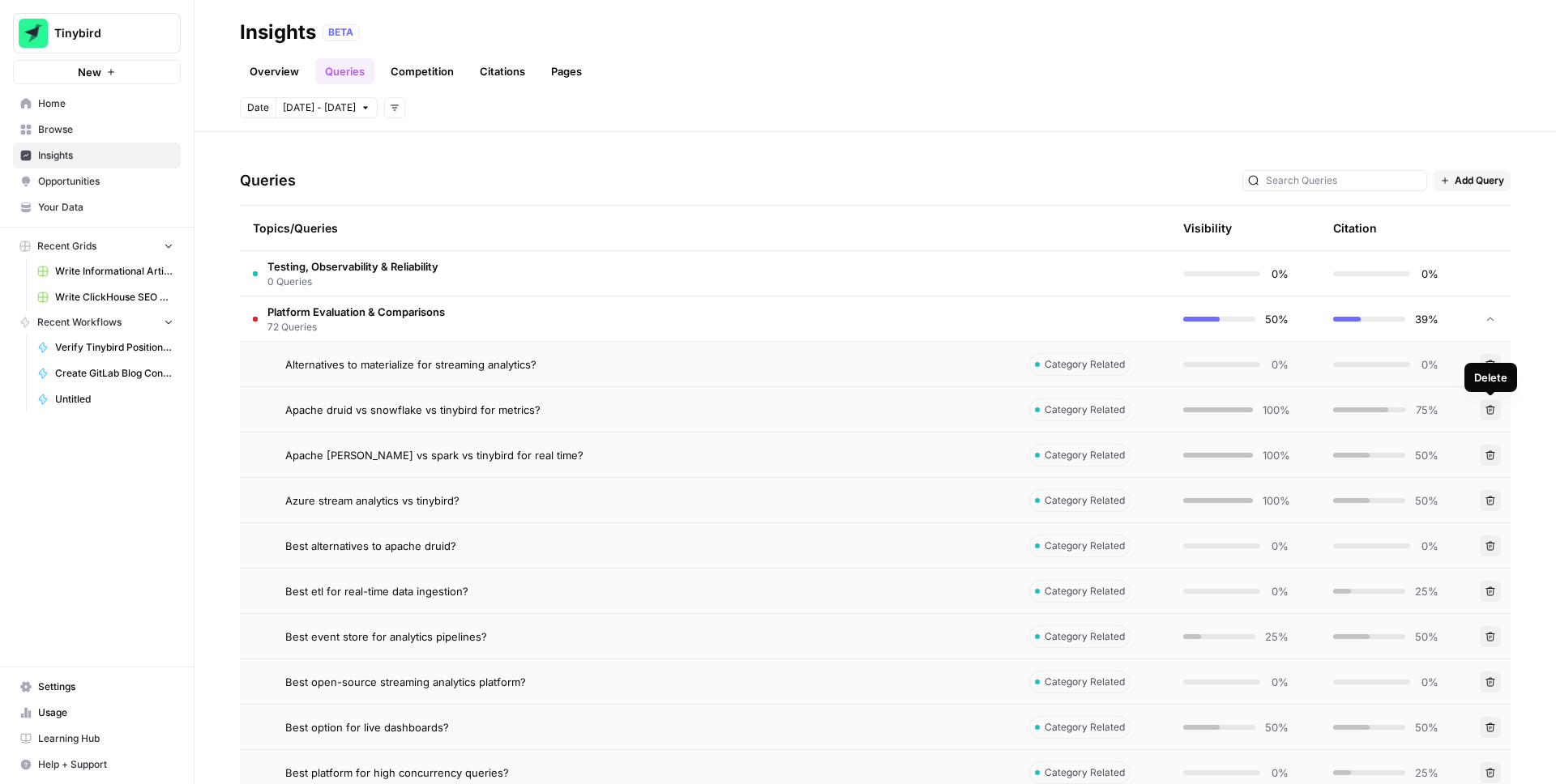
click at [1495, 413] on icon "button" at bounding box center [1490, 410] width 10 height 10
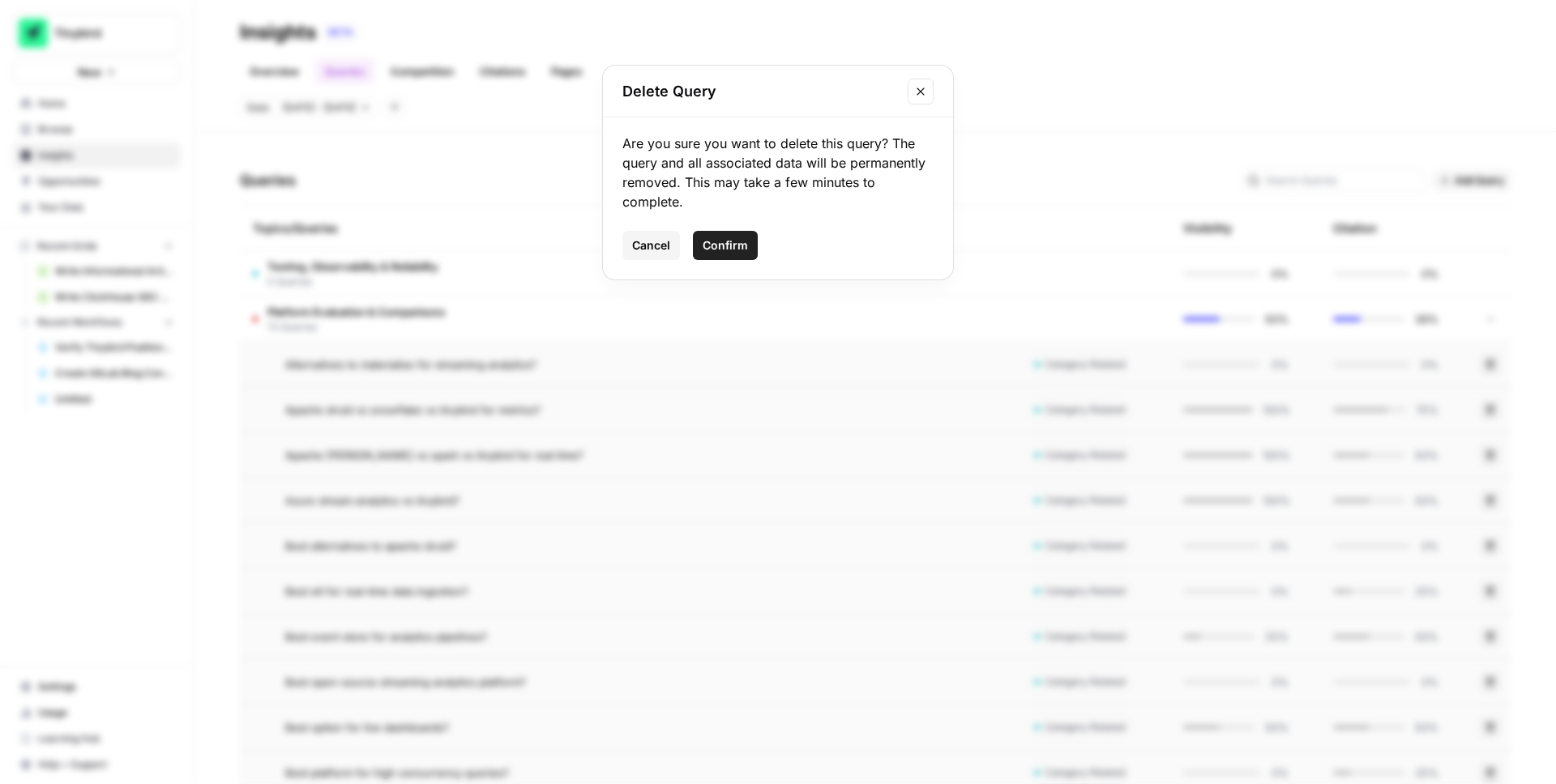
click at [722, 243] on span "Confirm" at bounding box center [725, 245] width 45 height 16
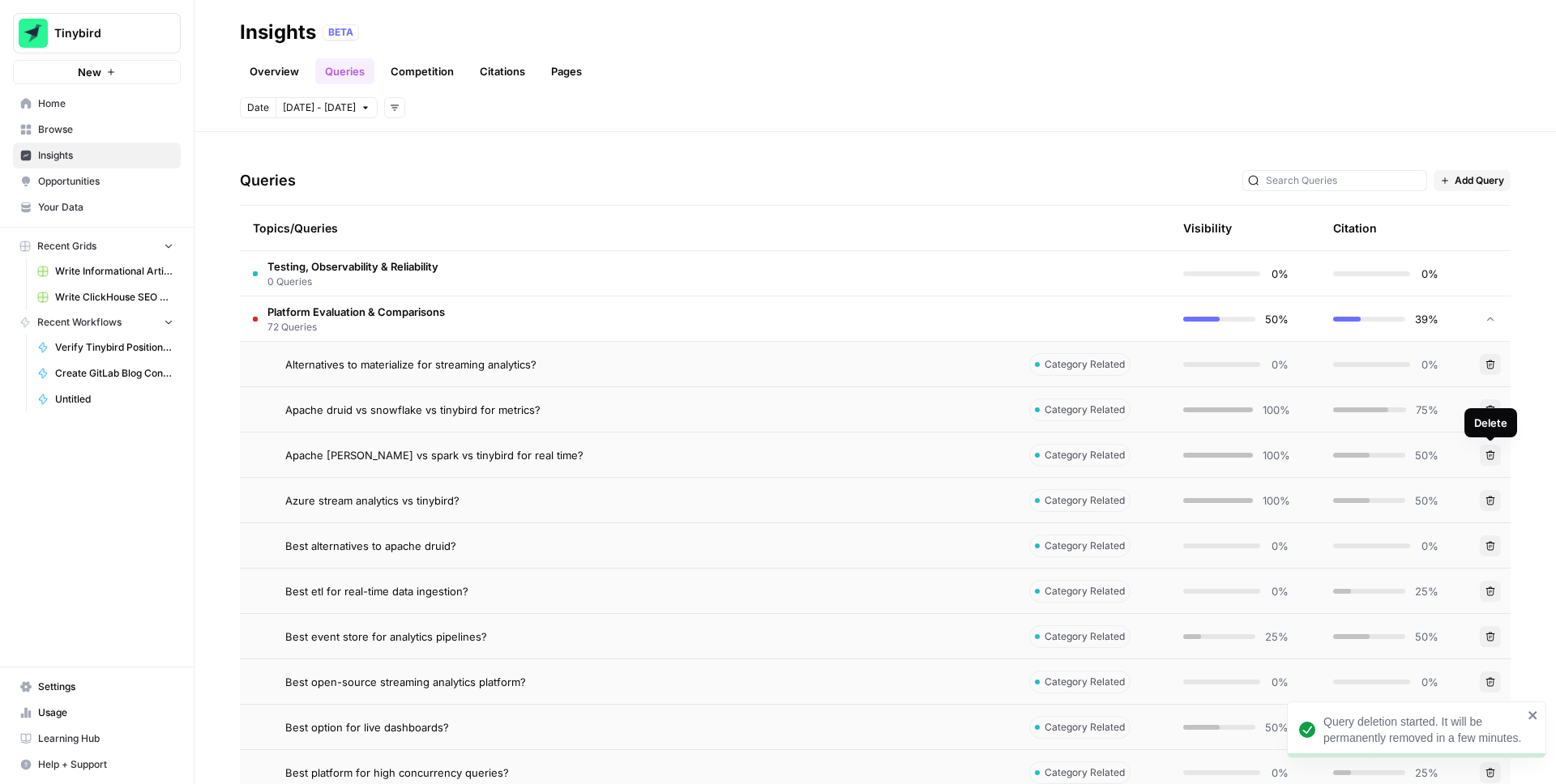
click at [1494, 457] on icon "button" at bounding box center [1490, 455] width 10 height 10
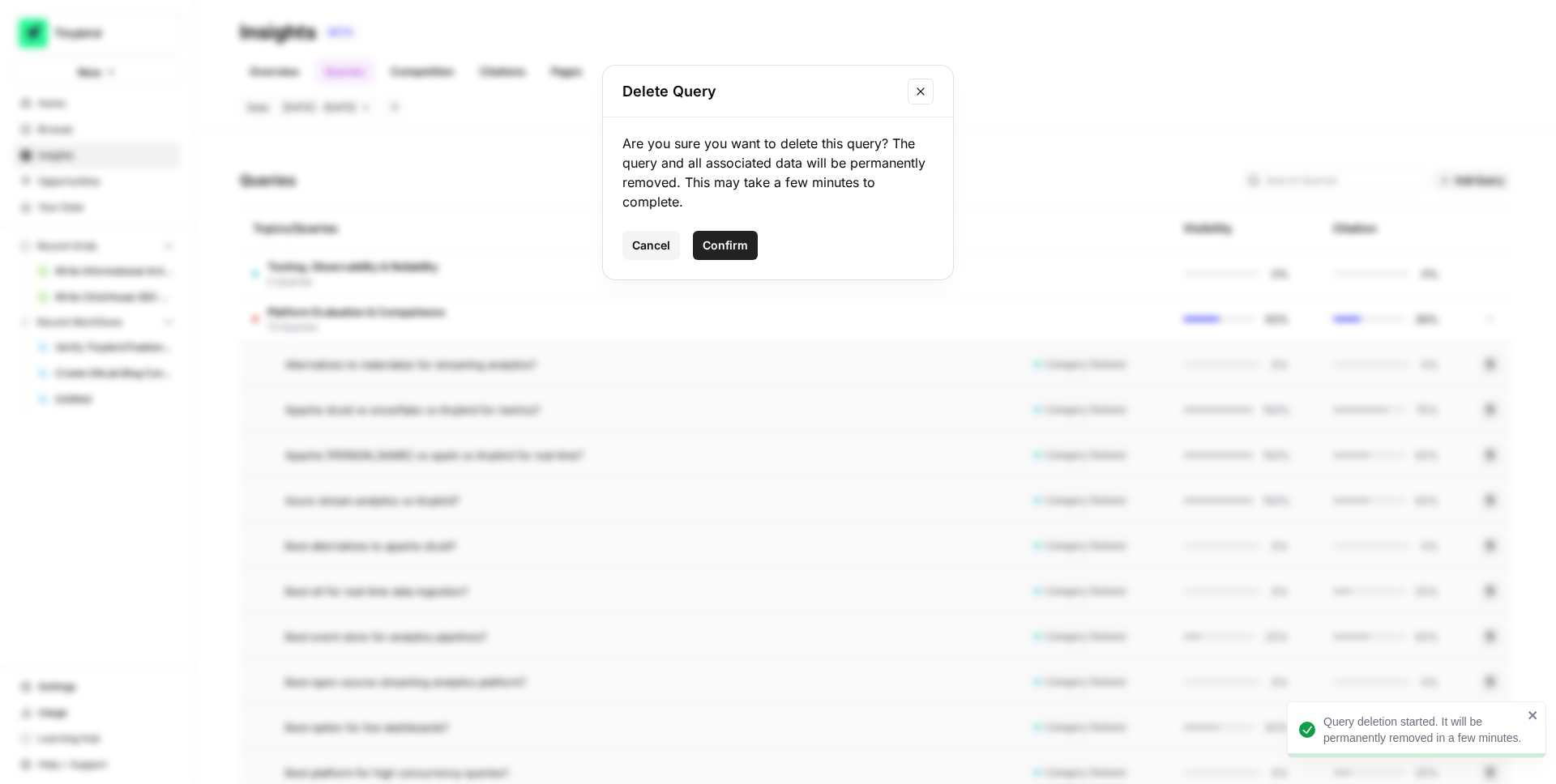
click at [739, 245] on span "Confirm" at bounding box center [725, 245] width 45 height 16
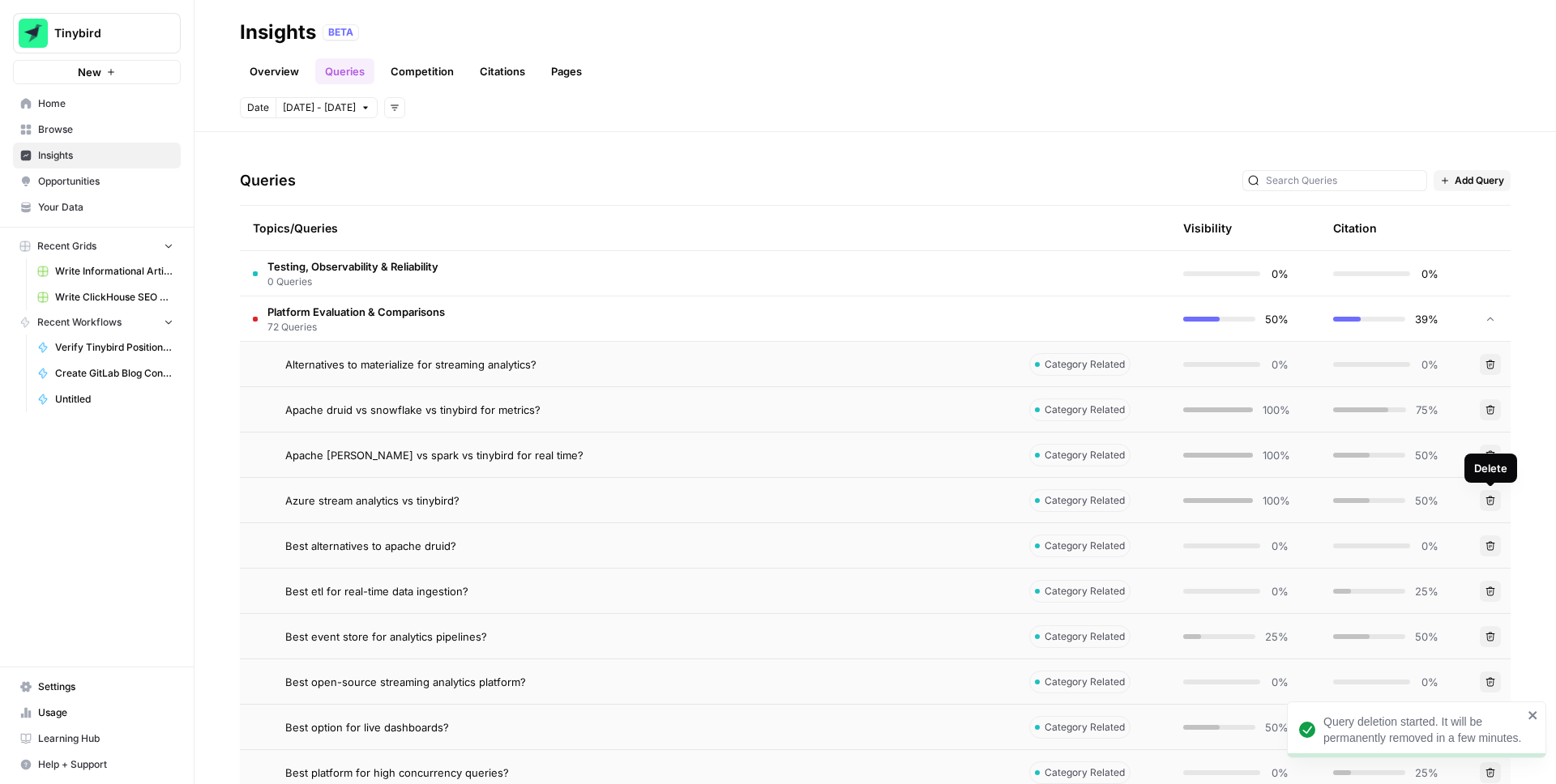
click at [1489, 494] on button "Delete" at bounding box center [1491, 501] width 21 height 21
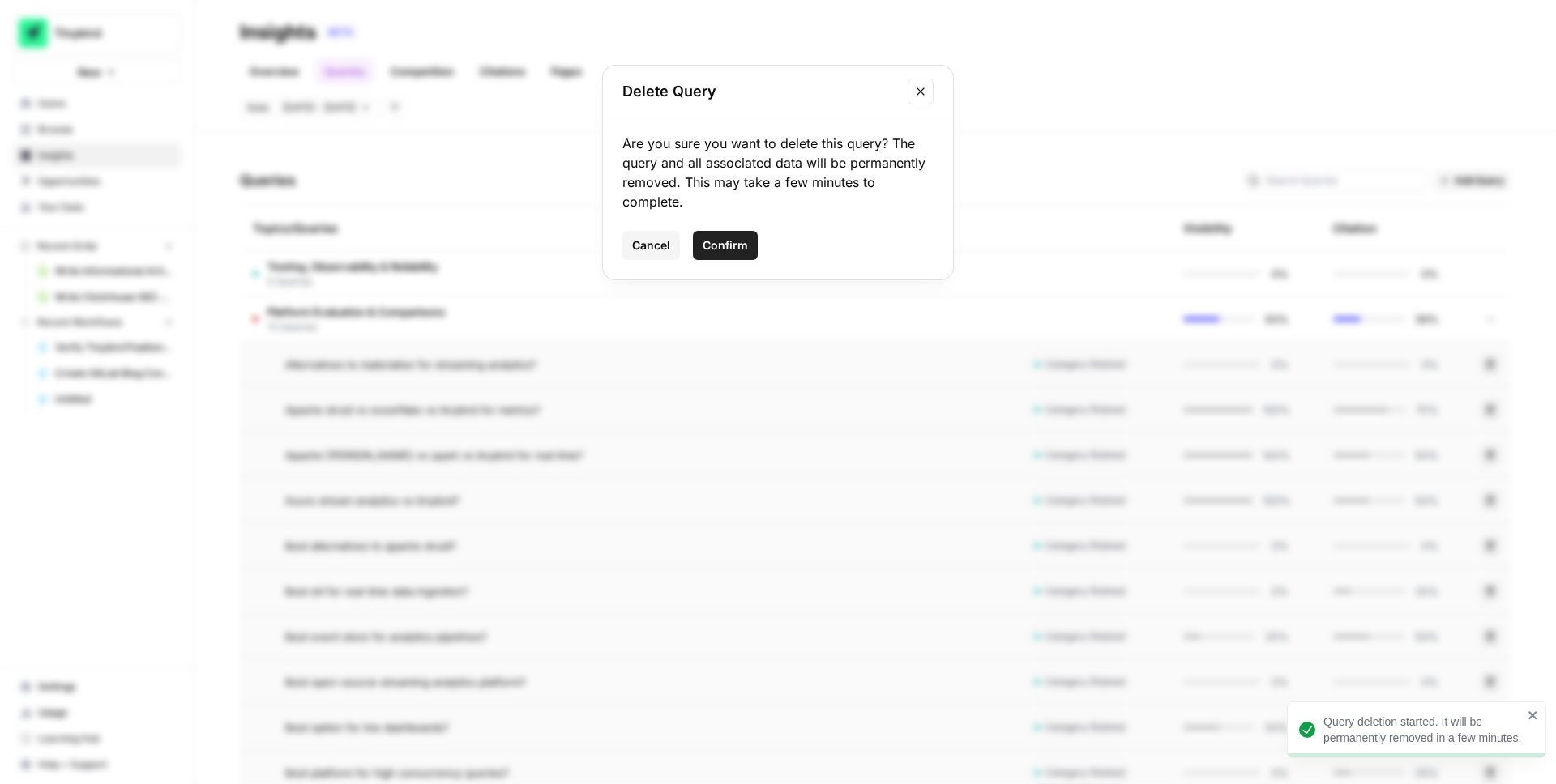
click at [728, 243] on span "Confirm" at bounding box center [725, 245] width 45 height 16
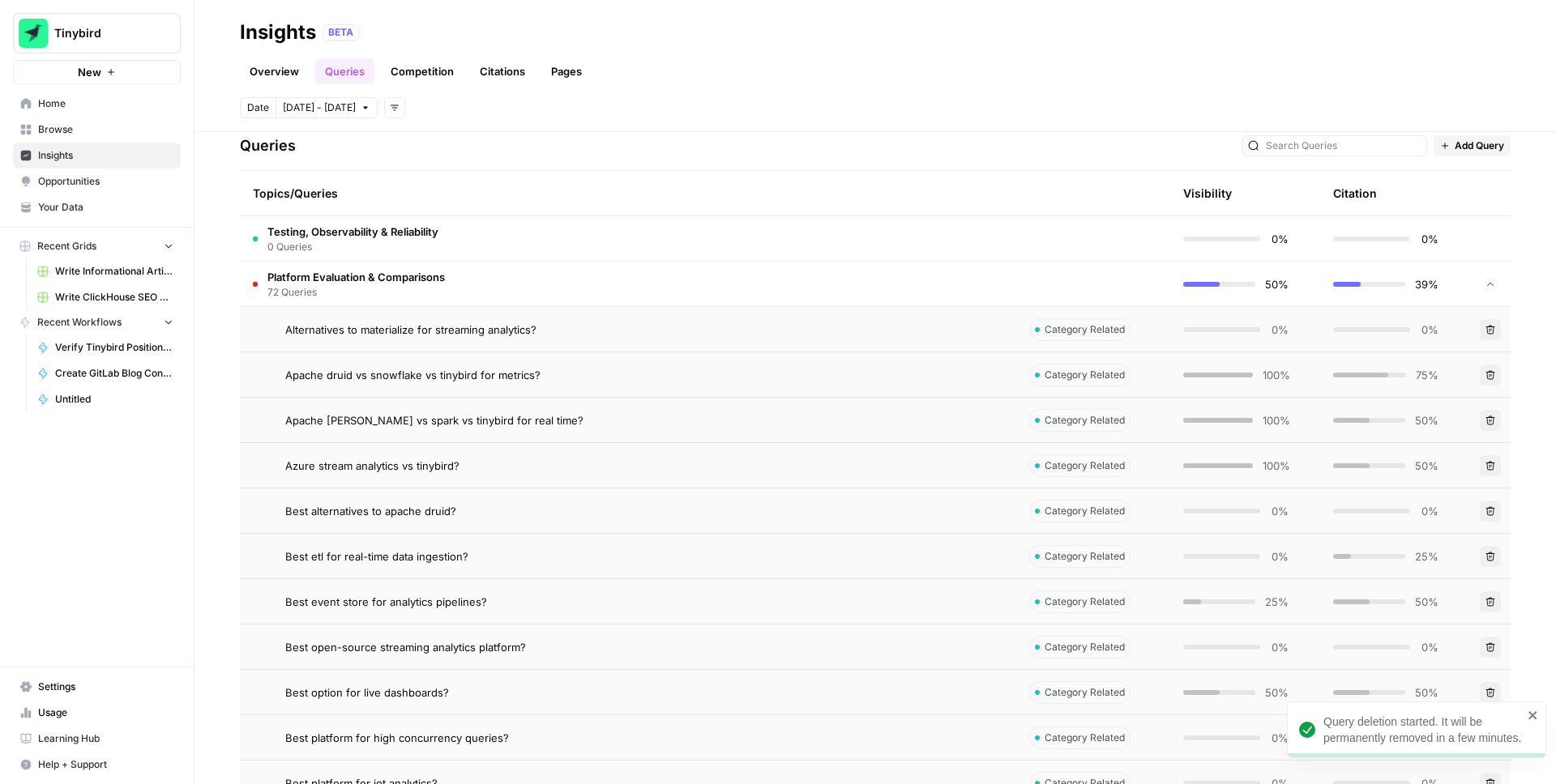
scroll to position [340, 0]
click at [1493, 511] on icon "button" at bounding box center [1491, 510] width 9 height 9
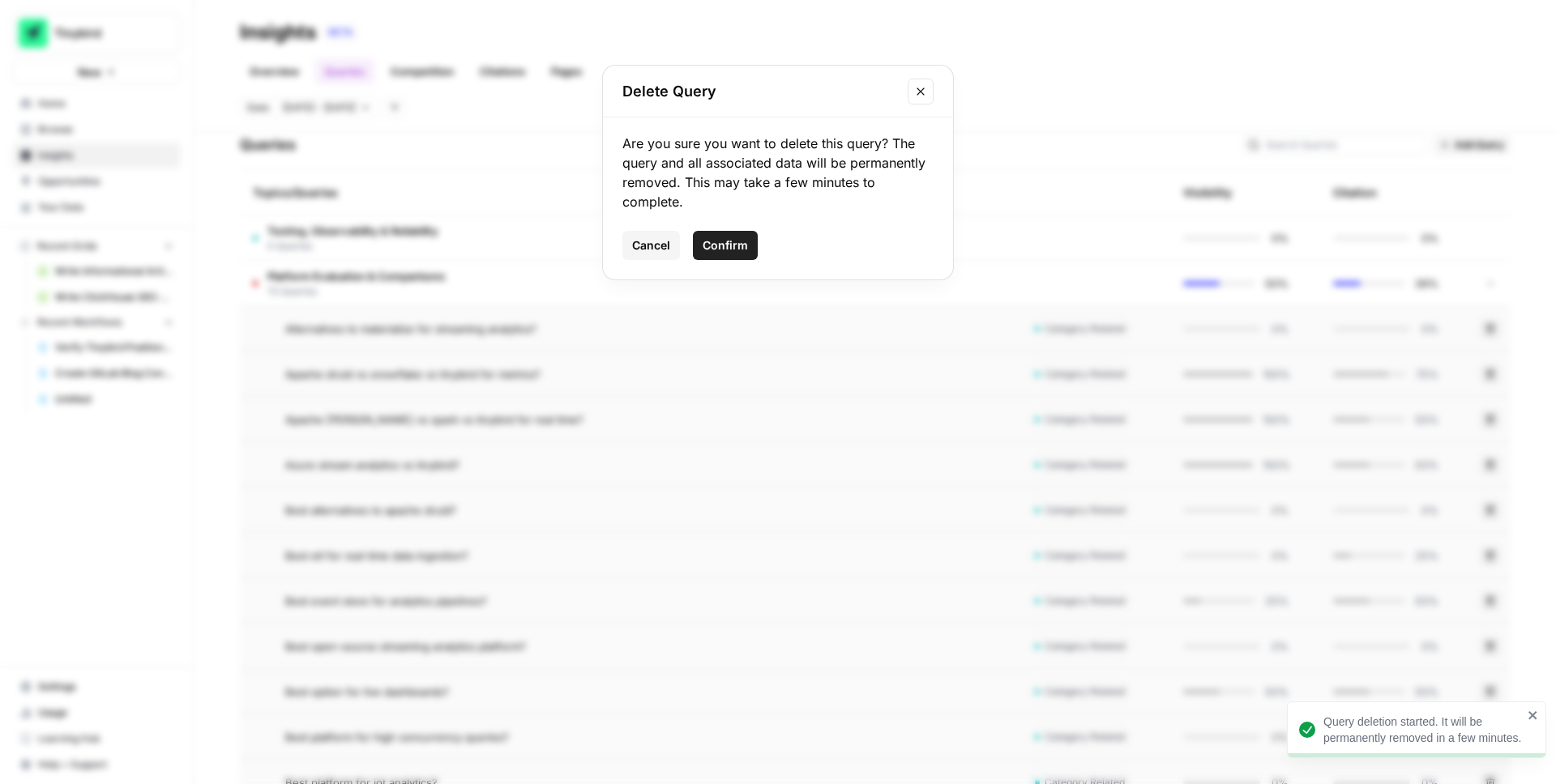
click at [748, 252] on button "Confirm" at bounding box center [725, 245] width 65 height 29
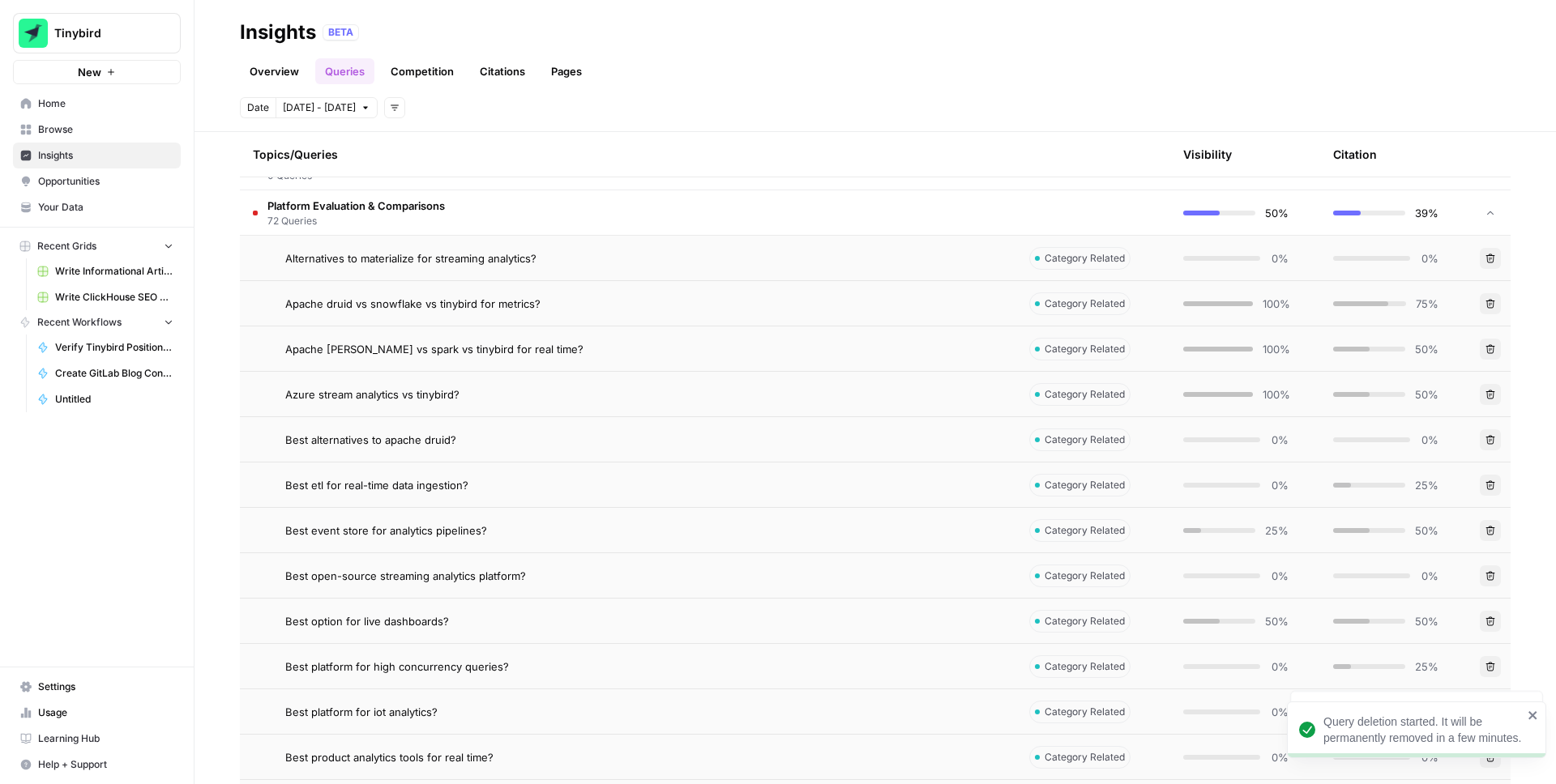
scroll to position [458, 0]
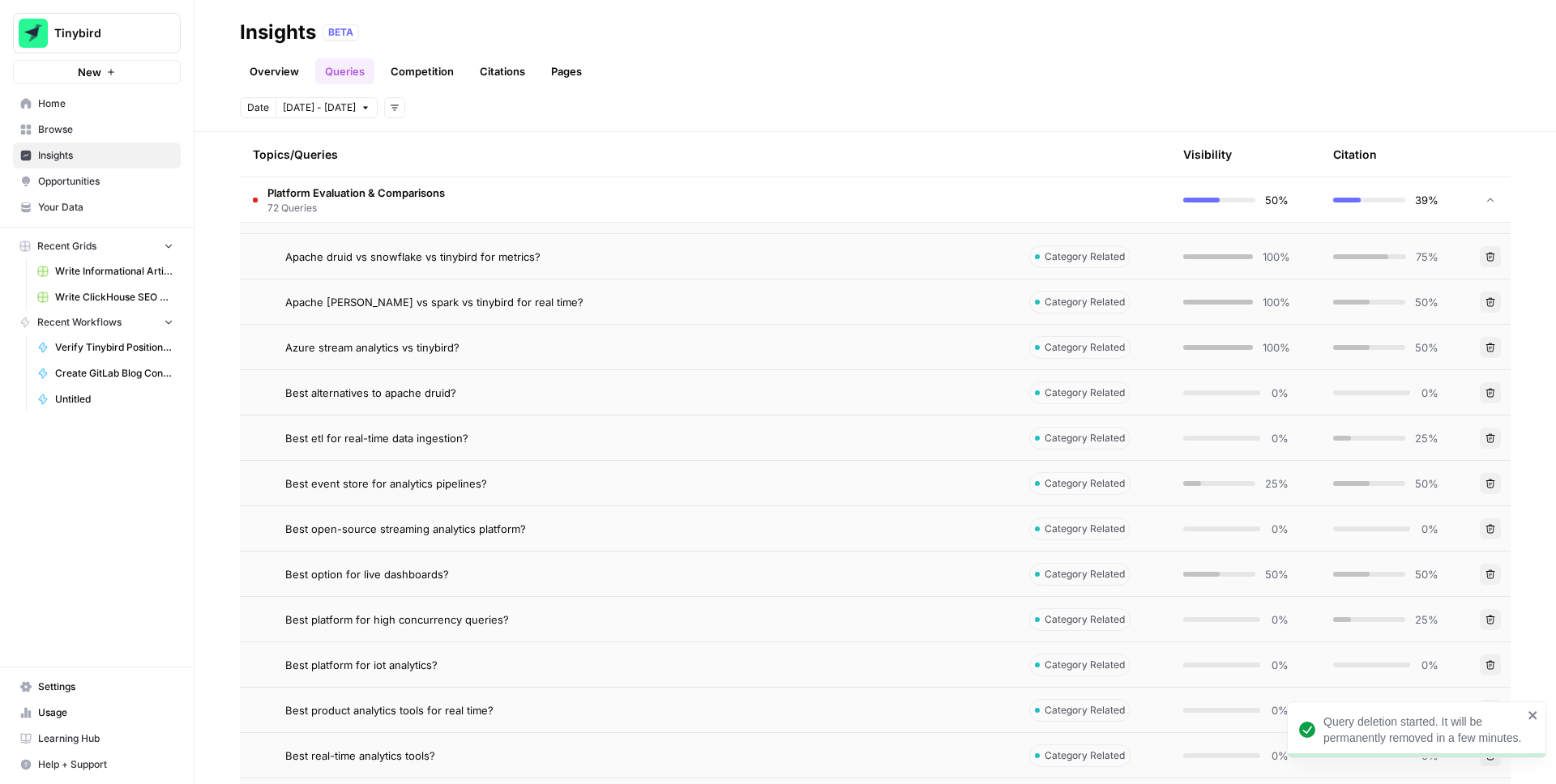
click at [1489, 437] on icon "button" at bounding box center [1491, 438] width 9 height 9
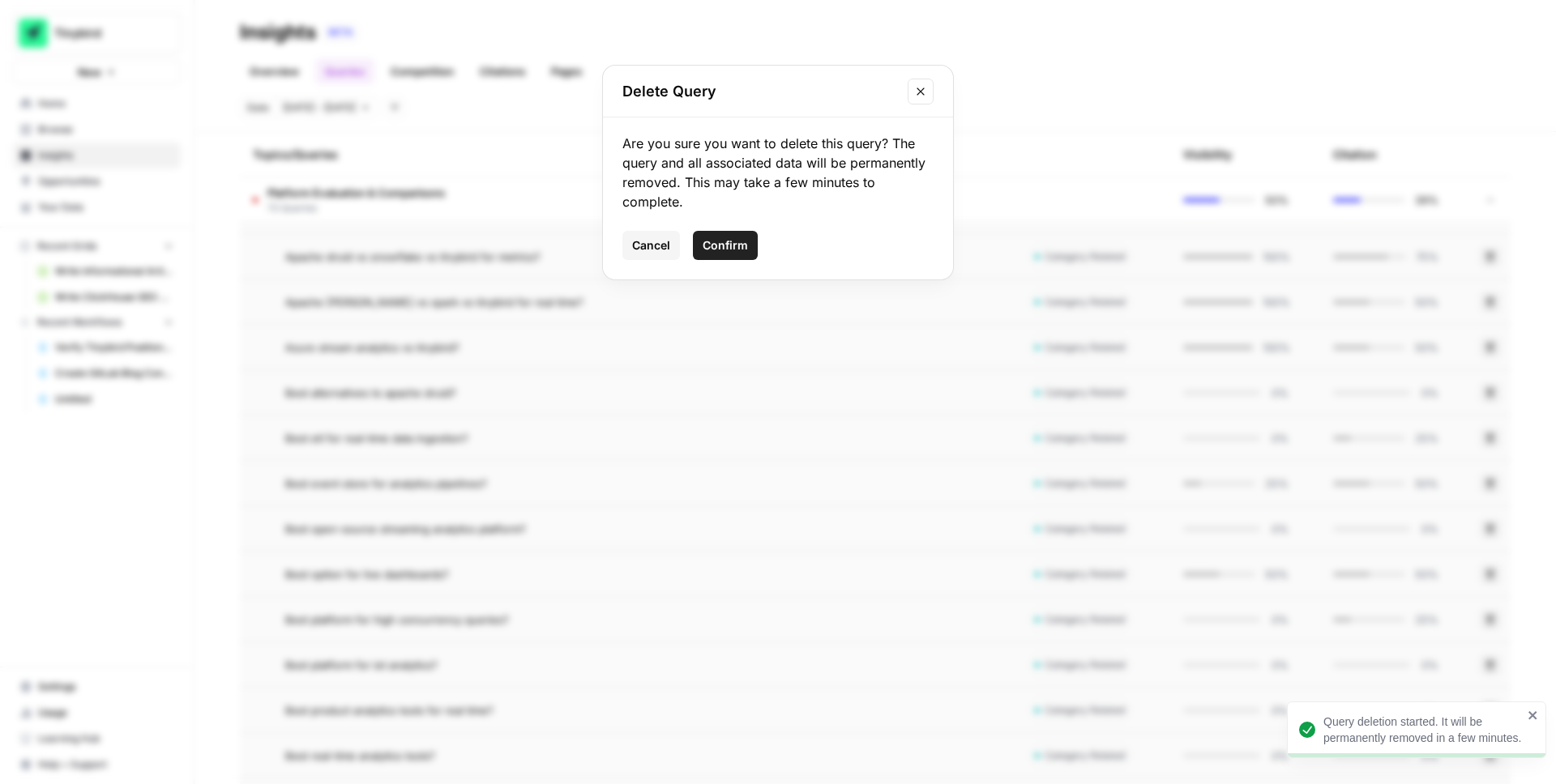
click at [739, 237] on span "Confirm" at bounding box center [725, 245] width 45 height 16
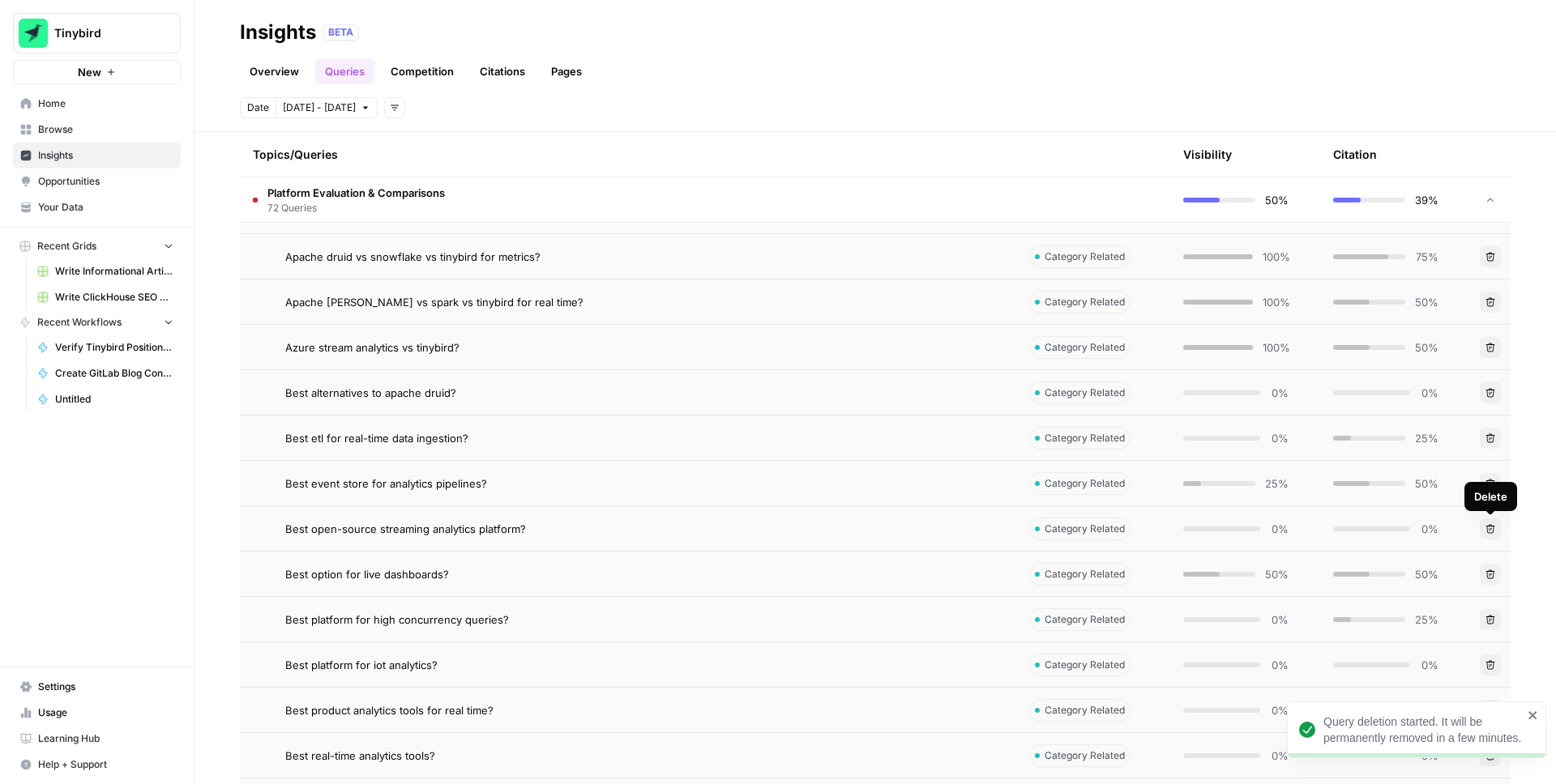
click at [1491, 528] on icon "button" at bounding box center [1490, 529] width 10 height 10
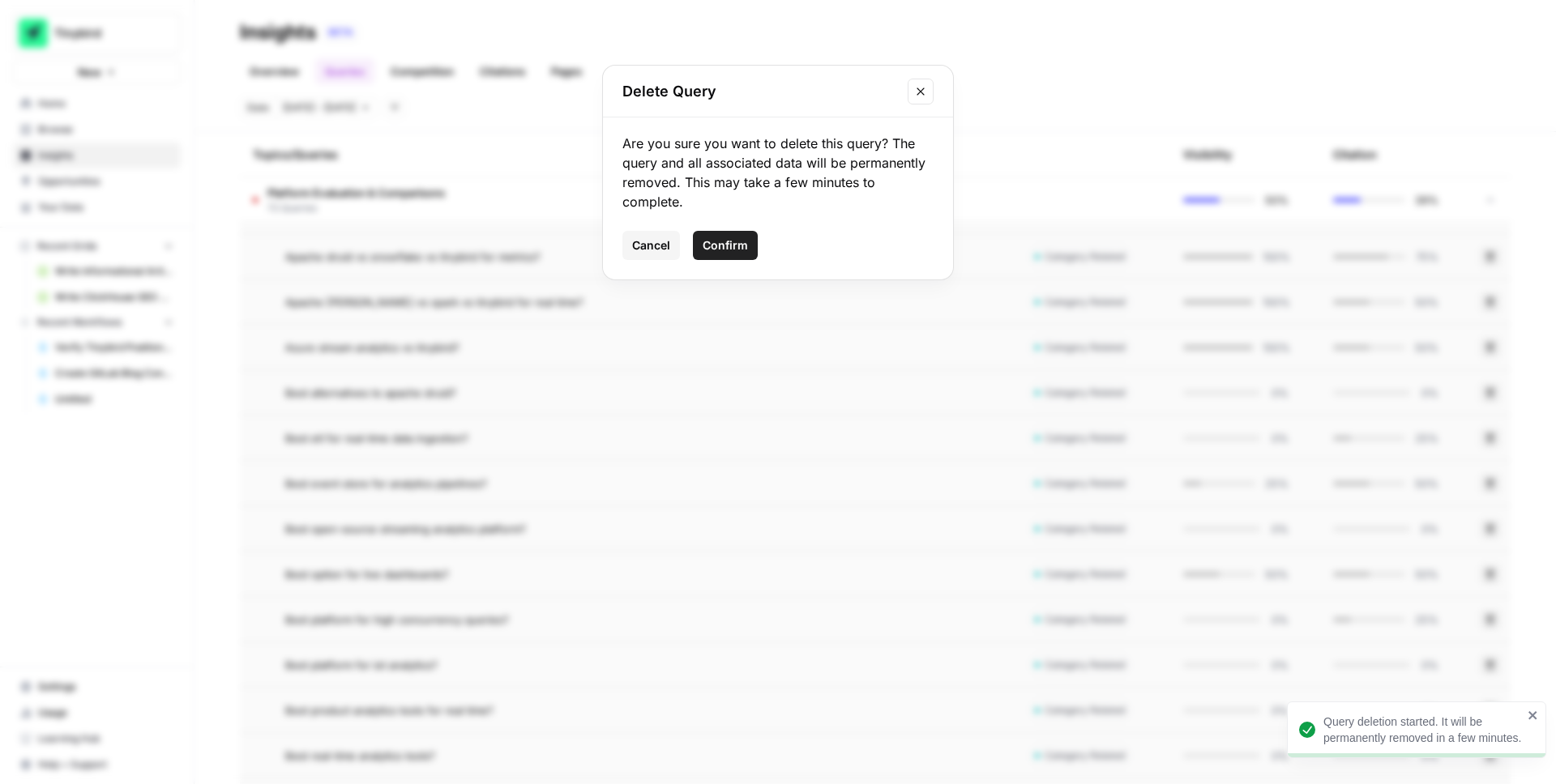
click at [709, 250] on span "Confirm" at bounding box center [725, 245] width 45 height 16
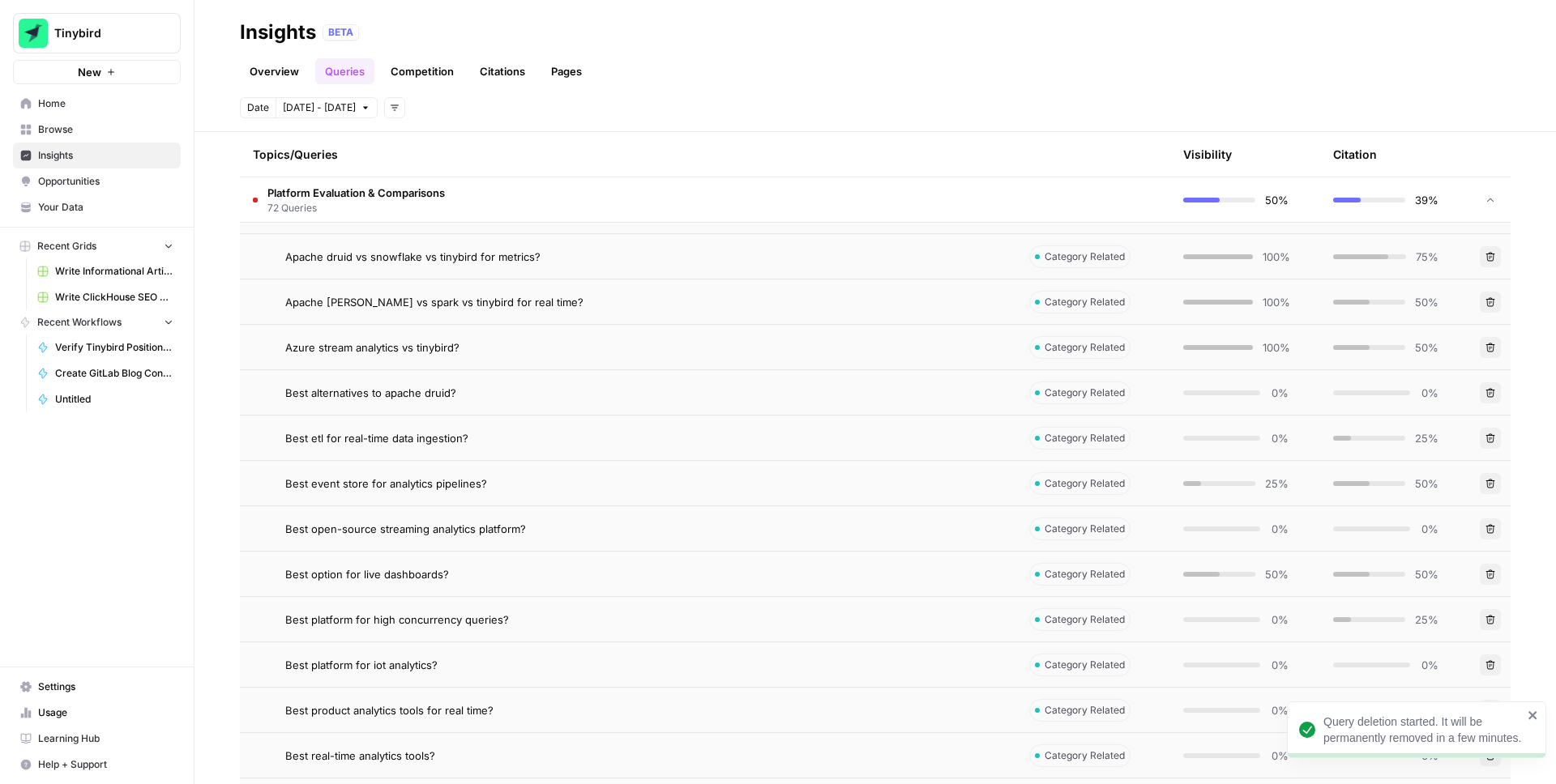
click at [1496, 482] on button "Delete" at bounding box center [1491, 484] width 21 height 21
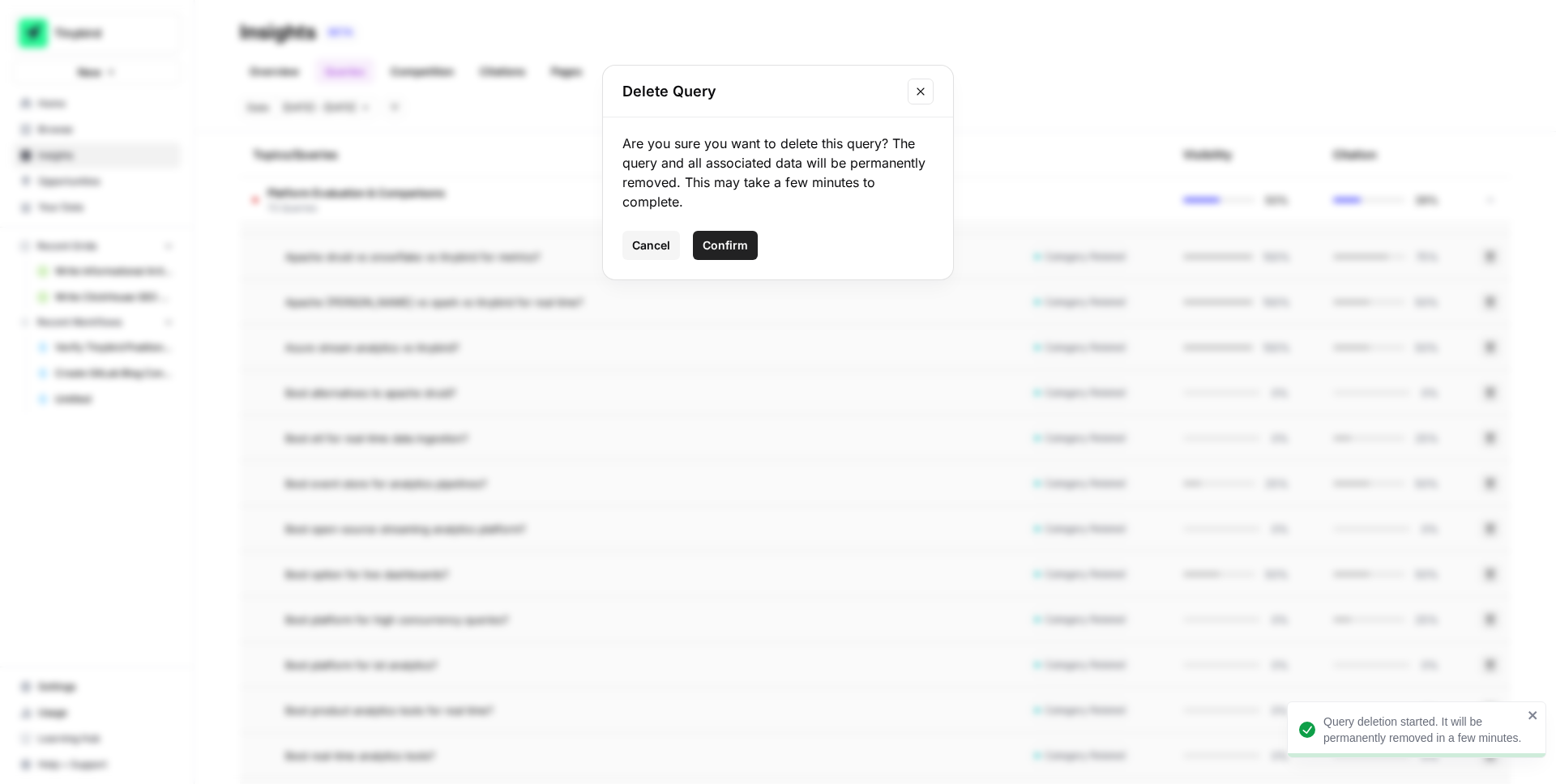
click at [739, 243] on span "Confirm" at bounding box center [725, 245] width 45 height 16
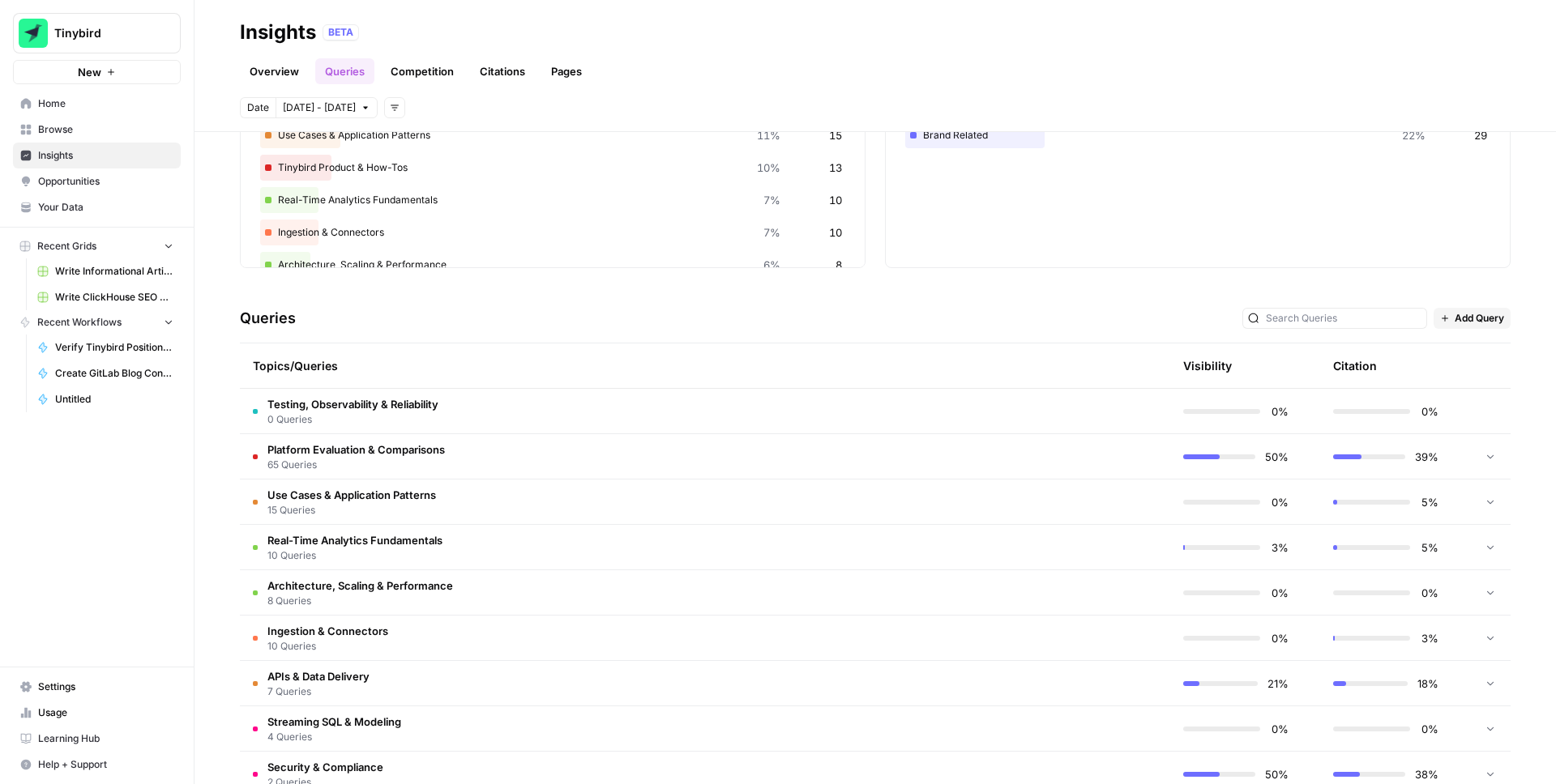
scroll to position [221, 0]
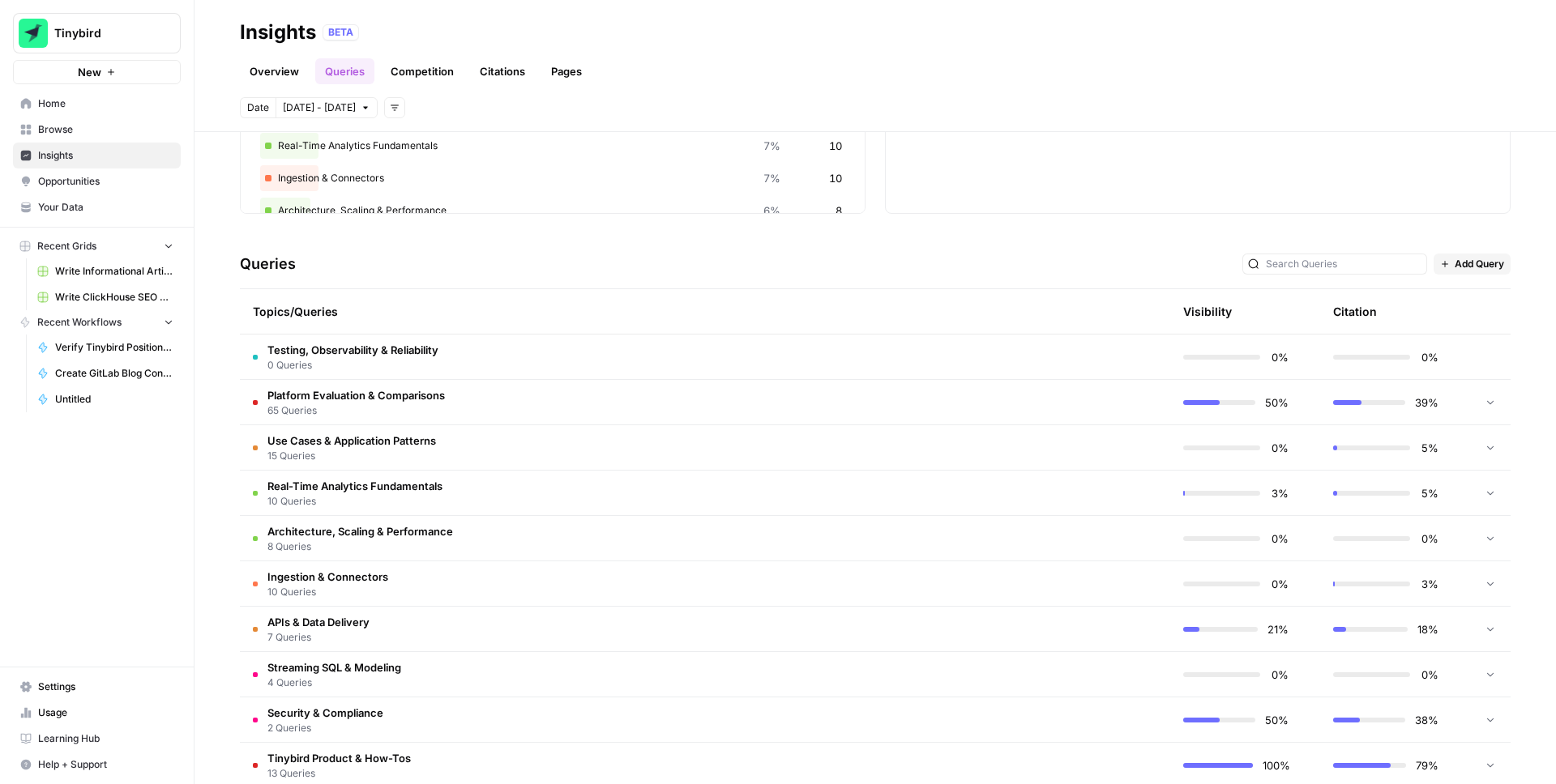
click at [1491, 402] on icon at bounding box center [1490, 402] width 12 height 12
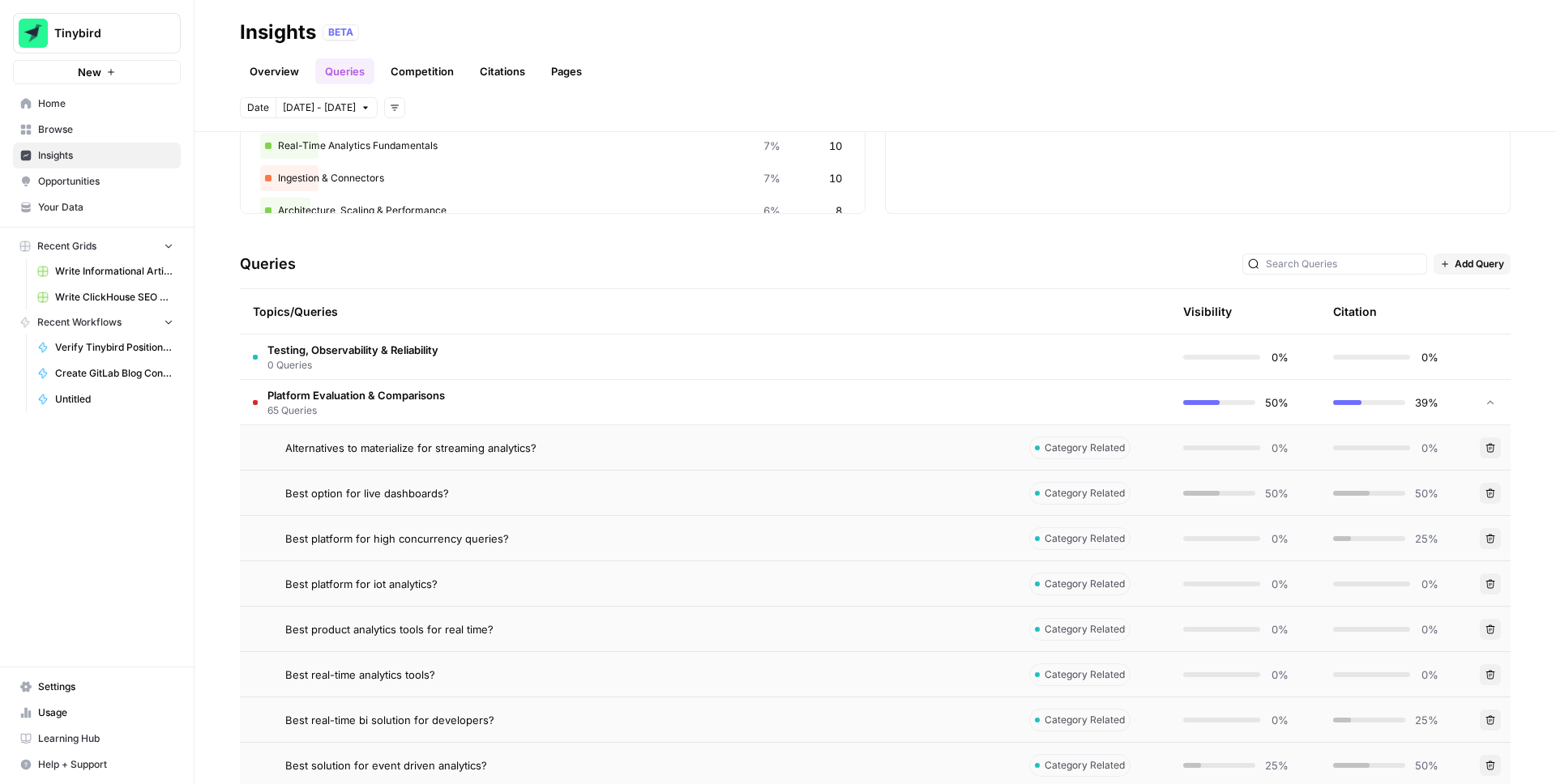
click at [1496, 450] on button "Delete" at bounding box center [1491, 448] width 21 height 21
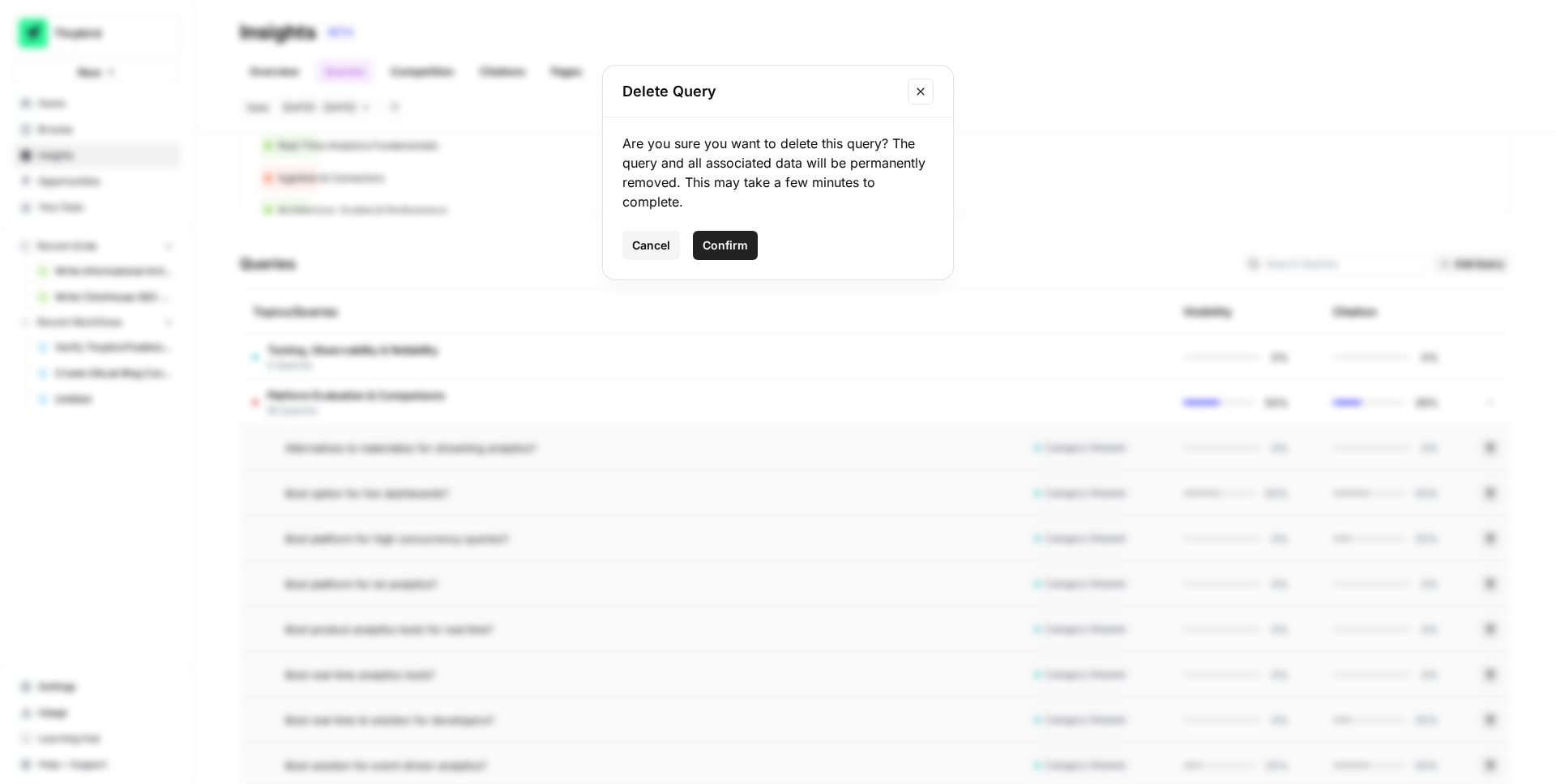
click at [715, 245] on span "Confirm" at bounding box center [725, 245] width 45 height 16
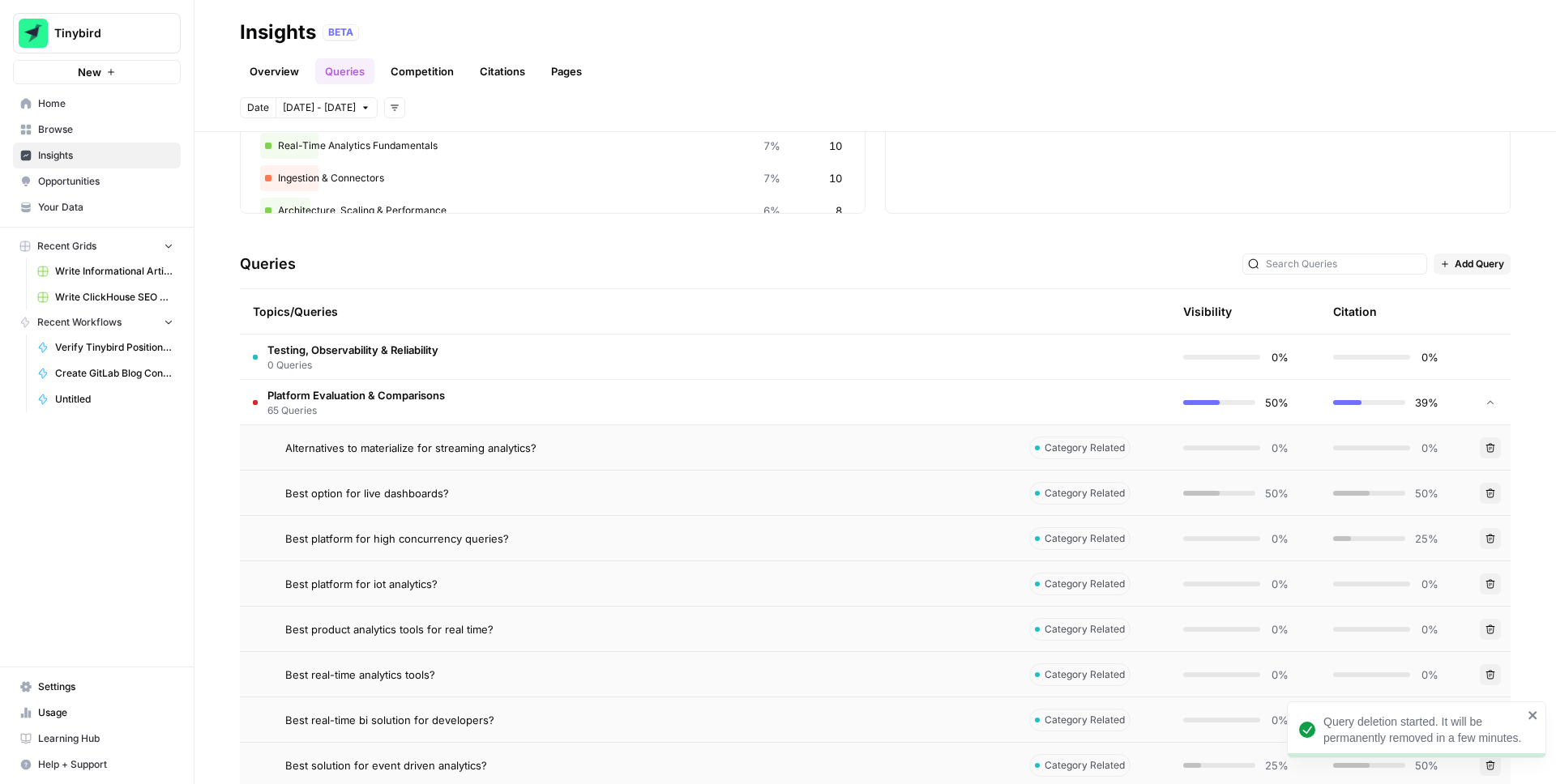
click at [1491, 490] on icon "button" at bounding box center [1491, 493] width 9 height 9
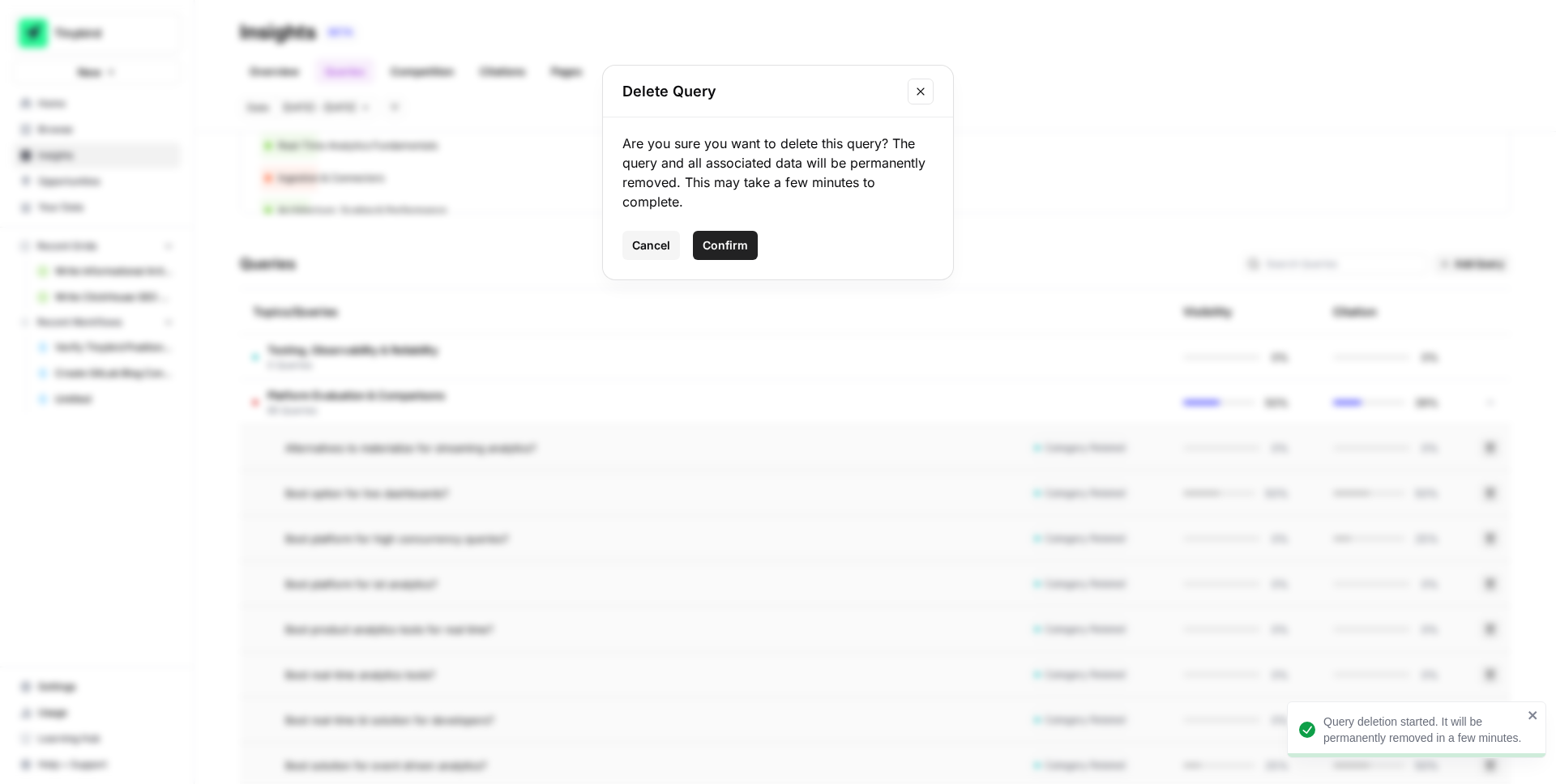
click at [742, 245] on span "Confirm" at bounding box center [725, 245] width 45 height 16
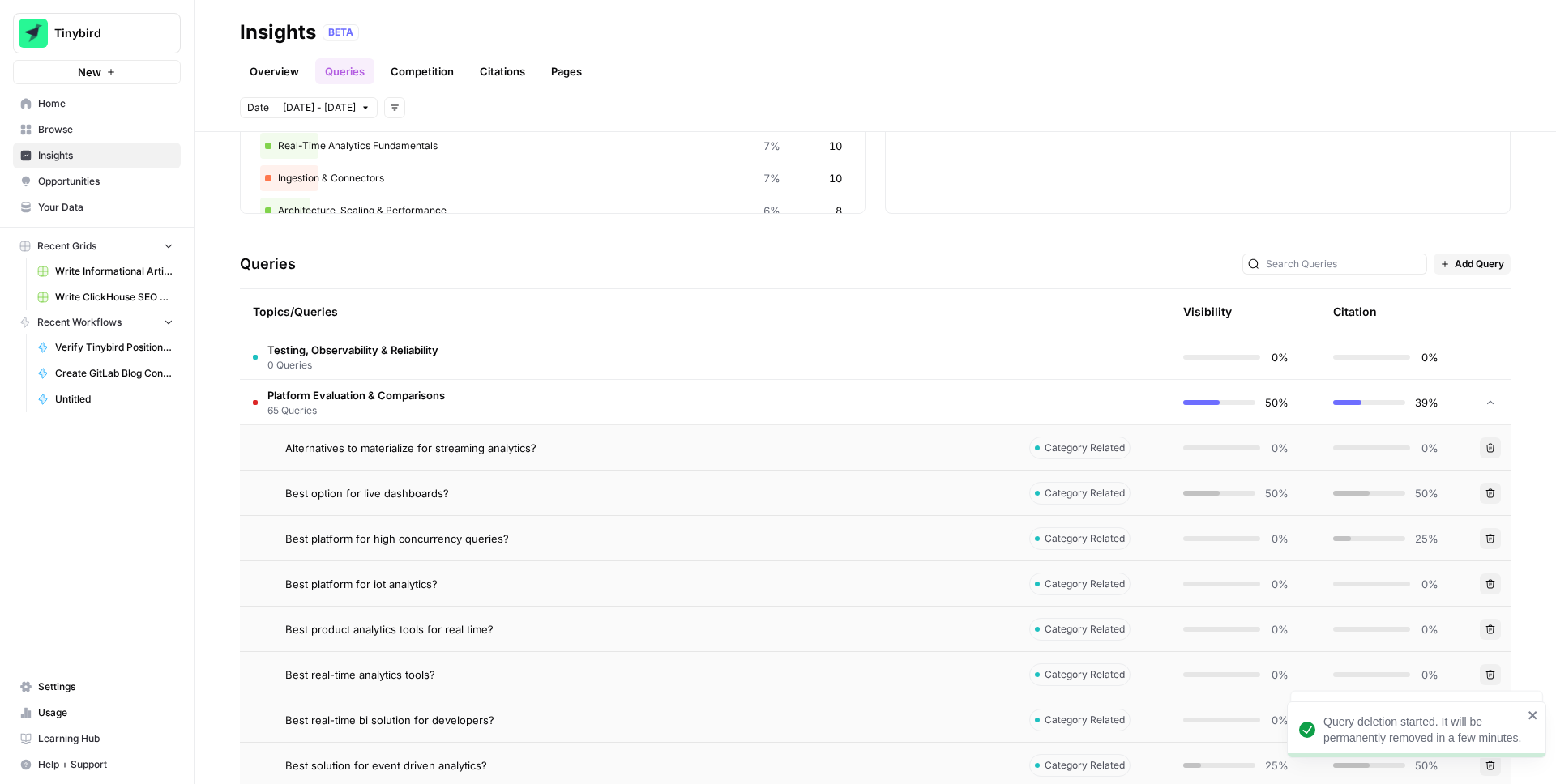
click at [1489, 578] on button "Delete" at bounding box center [1491, 584] width 21 height 21
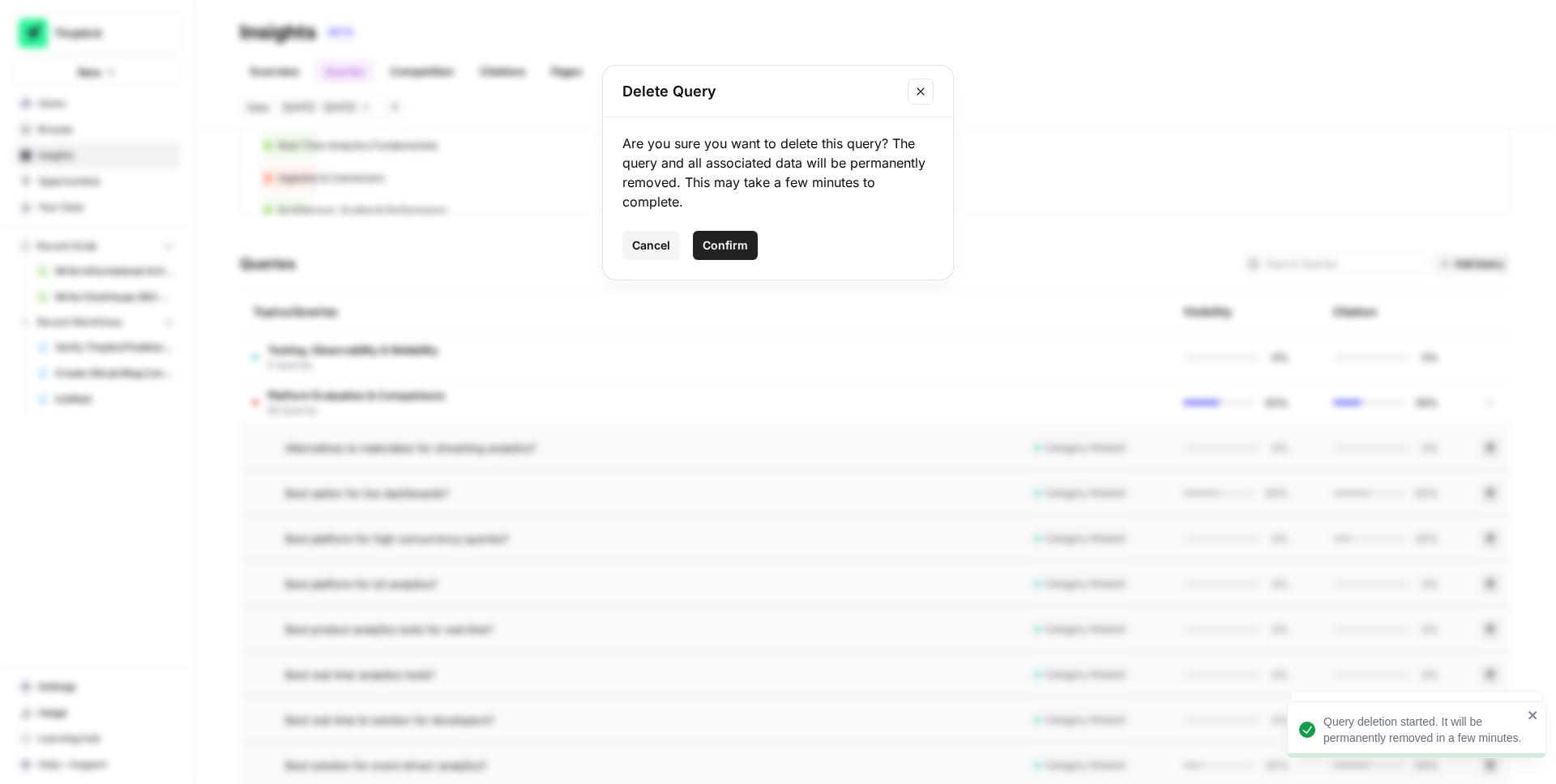
click at [724, 244] on span "Confirm" at bounding box center [725, 245] width 45 height 16
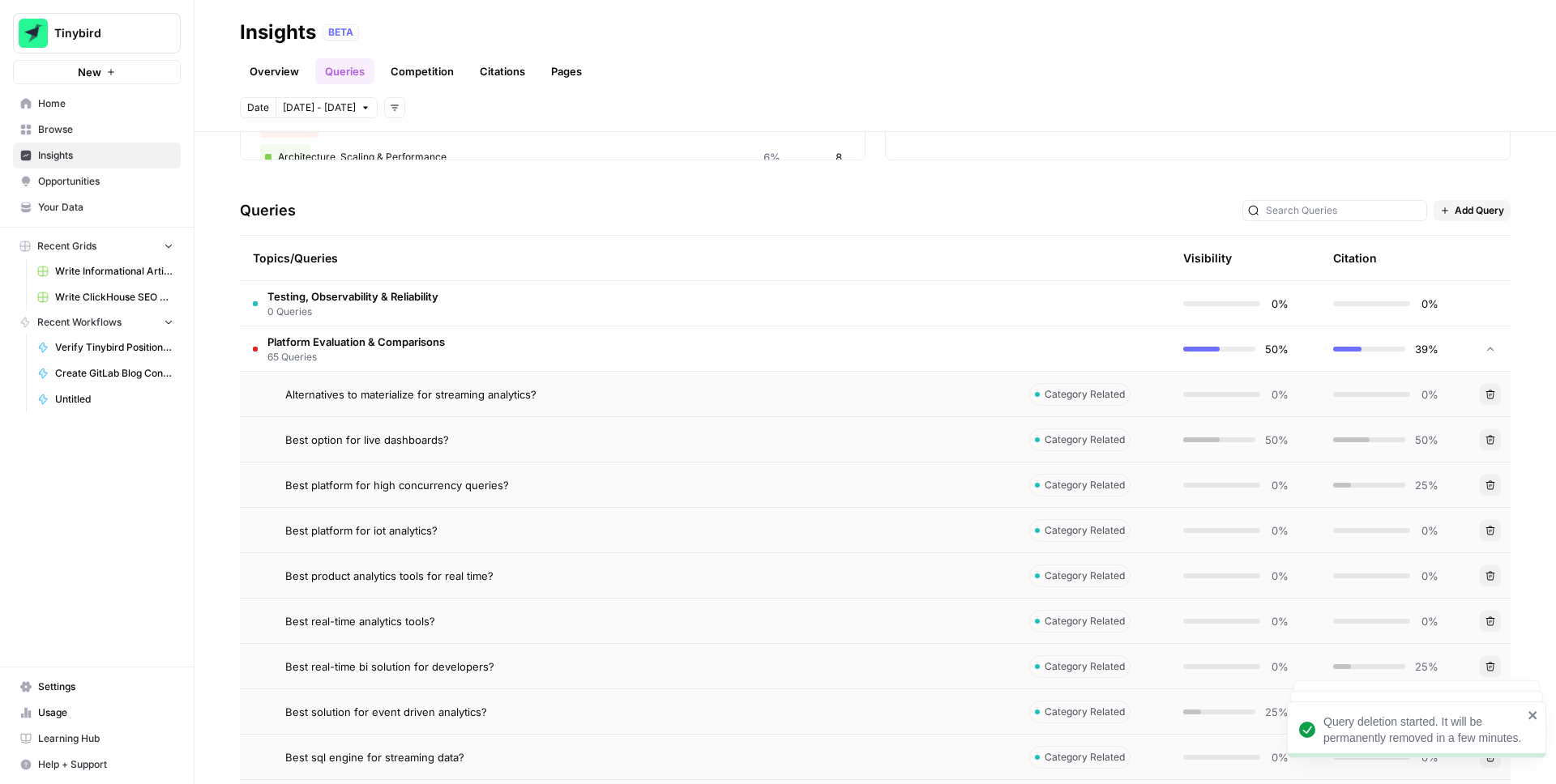
scroll to position [310, 0]
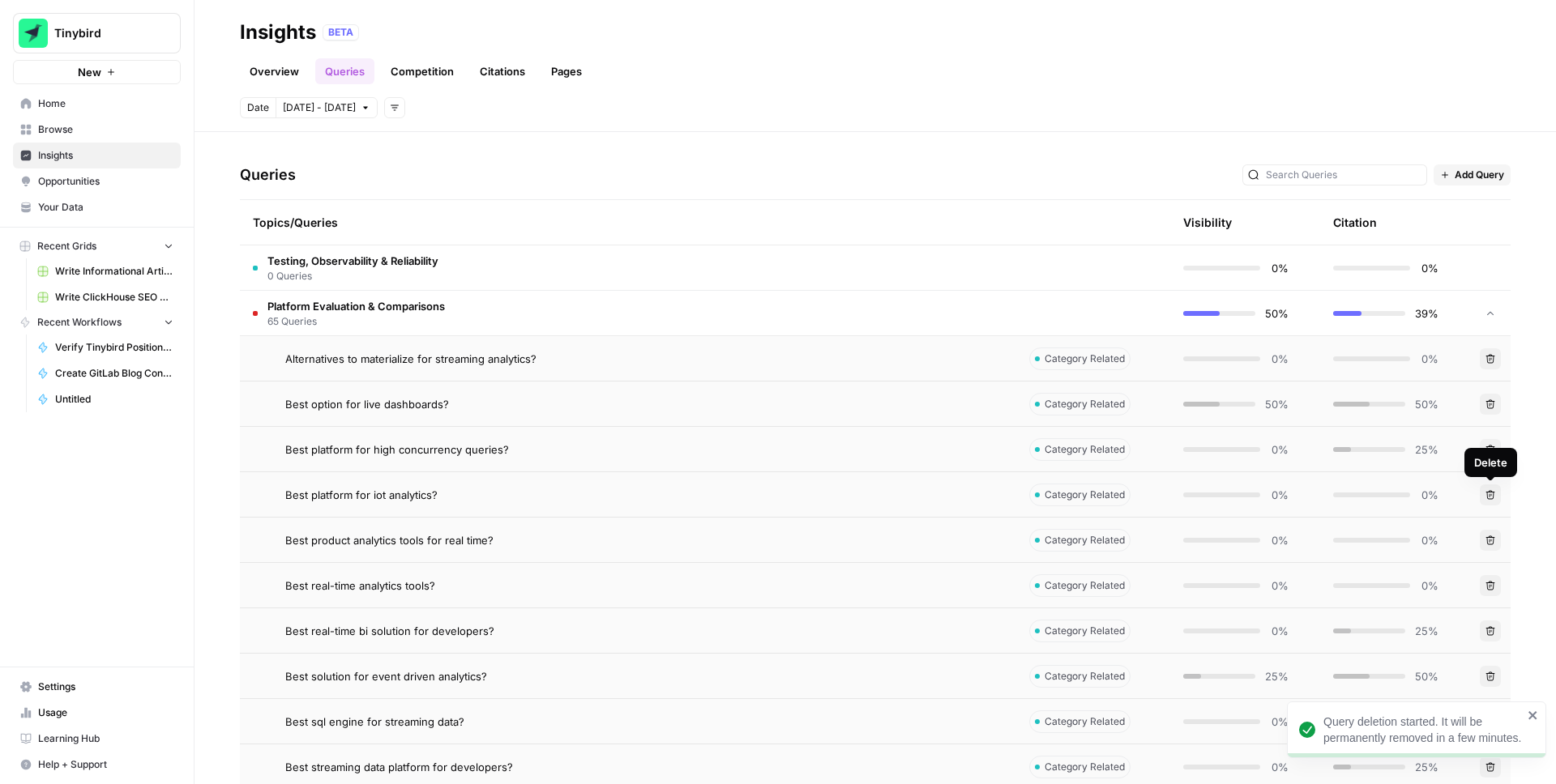
click at [1490, 488] on button "Delete" at bounding box center [1491, 495] width 21 height 21
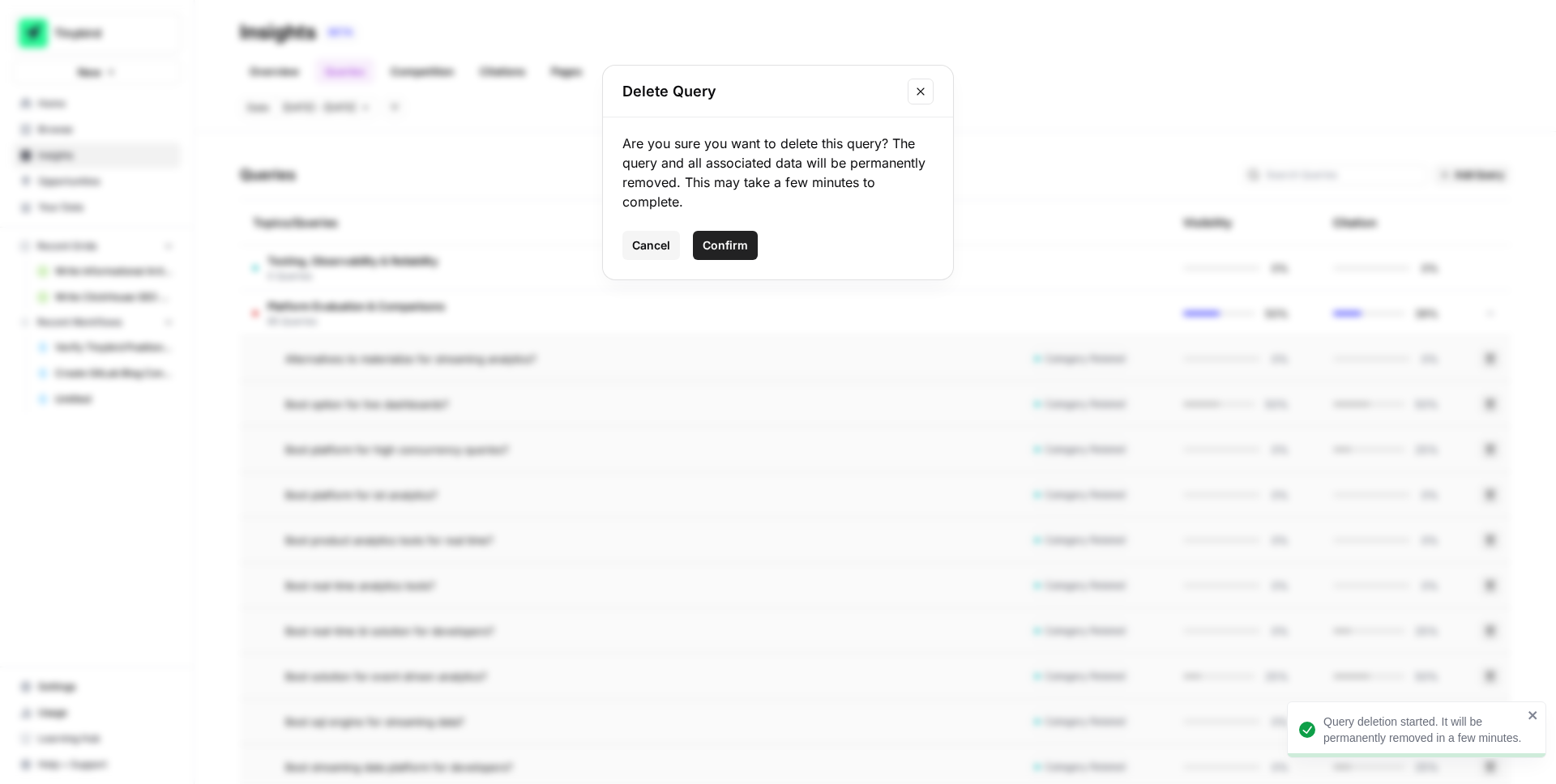
click at [711, 242] on span "Confirm" at bounding box center [725, 245] width 45 height 16
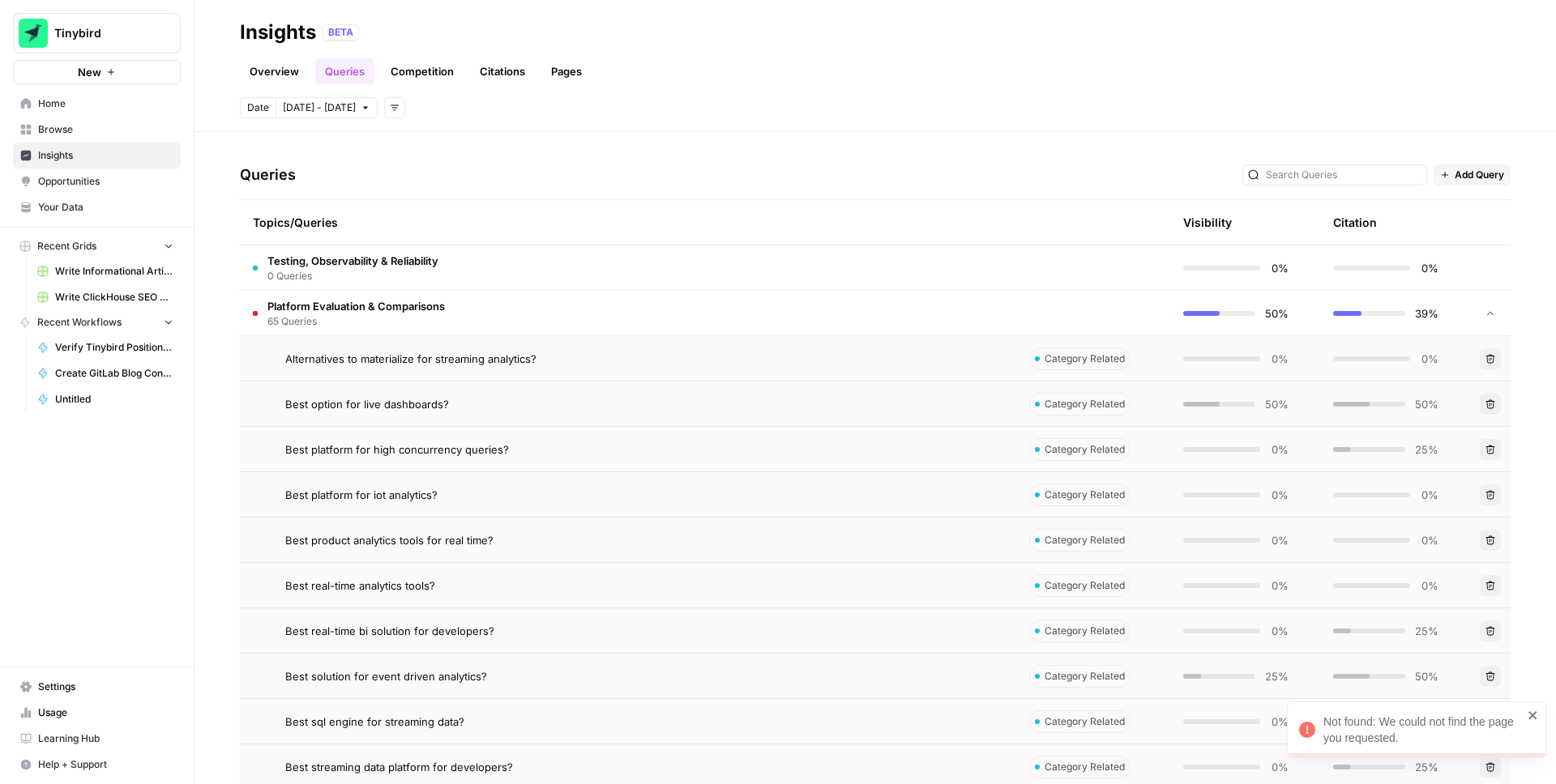
click at [1492, 539] on icon "button" at bounding box center [1490, 540] width 10 height 10
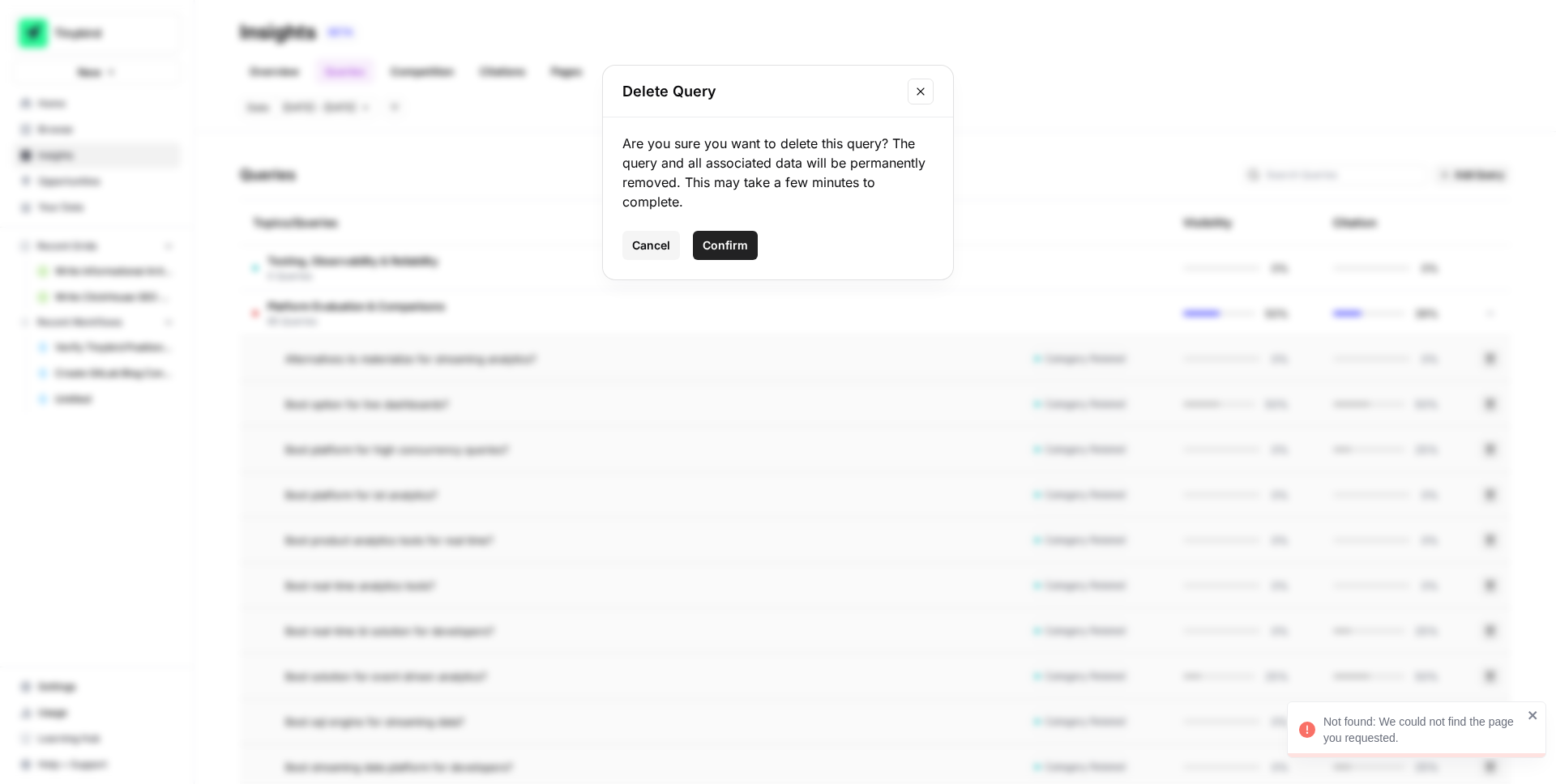
click at [730, 243] on span "Confirm" at bounding box center [725, 245] width 45 height 16
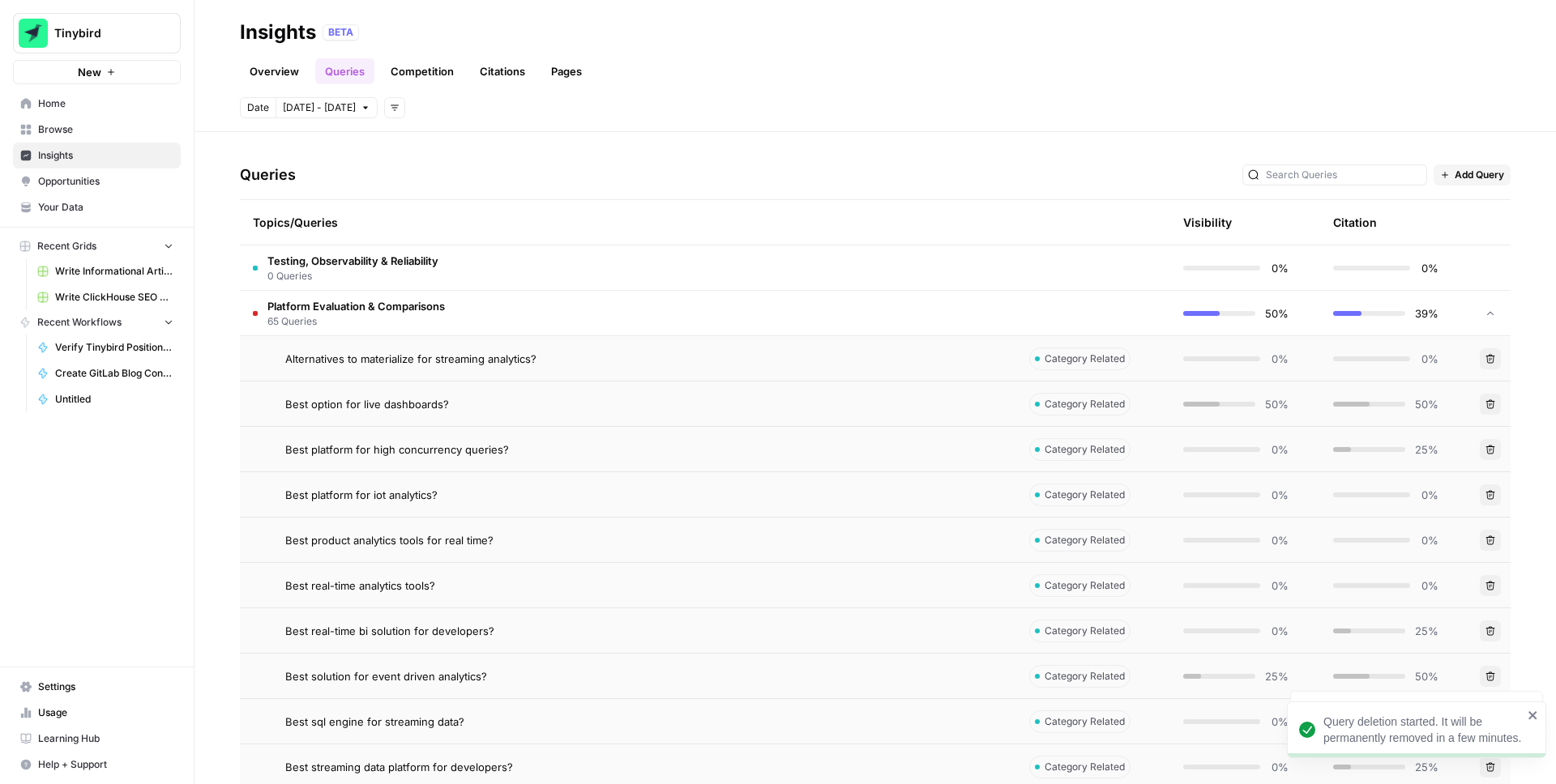
click at [1492, 584] on icon "button" at bounding box center [1490, 586] width 10 height 10
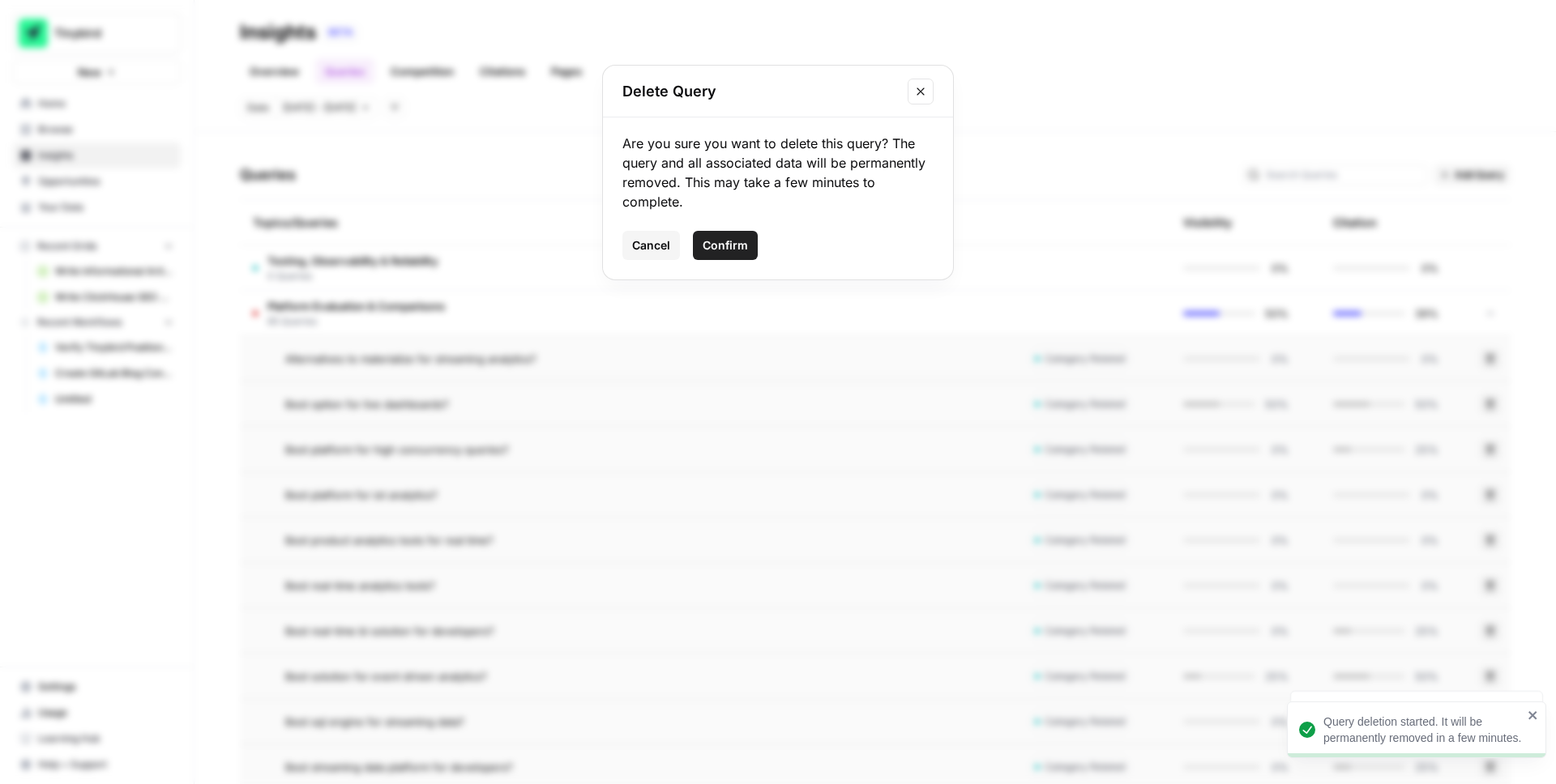
click at [734, 255] on button "Confirm" at bounding box center [725, 245] width 65 height 29
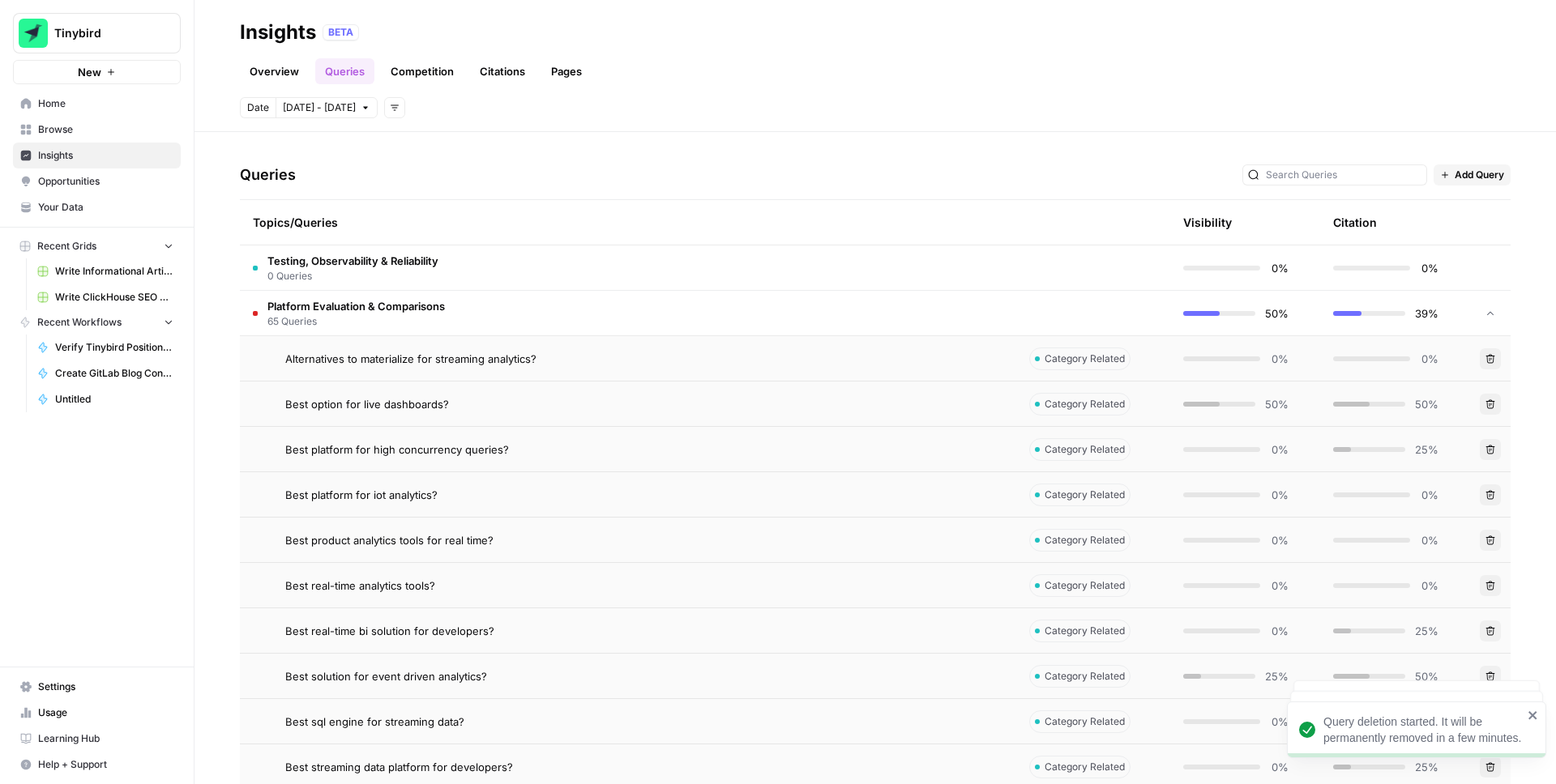
click at [1491, 623] on button "Delete" at bounding box center [1491, 631] width 21 height 21
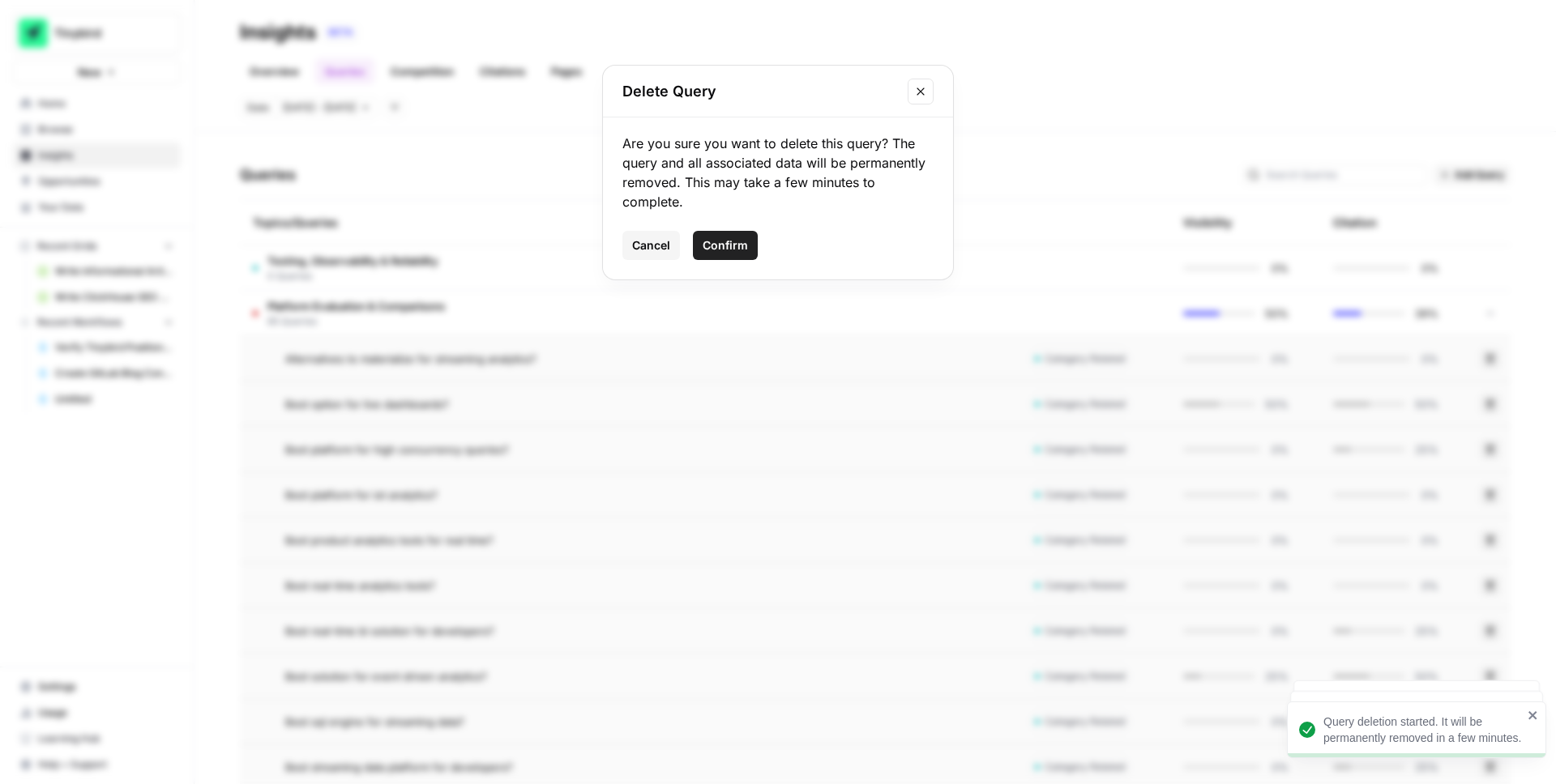
click at [735, 244] on span "Confirm" at bounding box center [725, 245] width 45 height 16
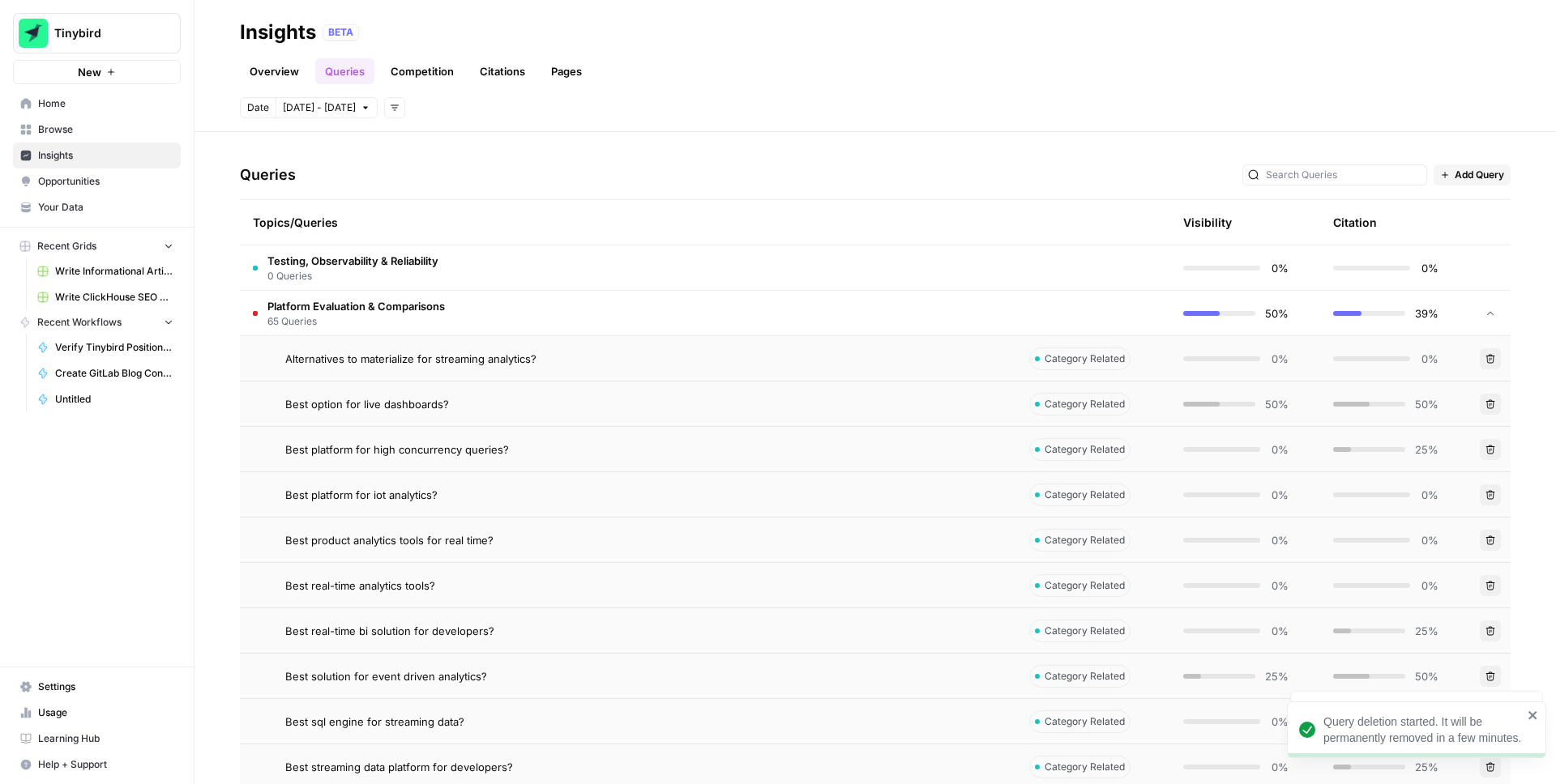
click at [1489, 676] on icon "button" at bounding box center [1491, 676] width 9 height 9
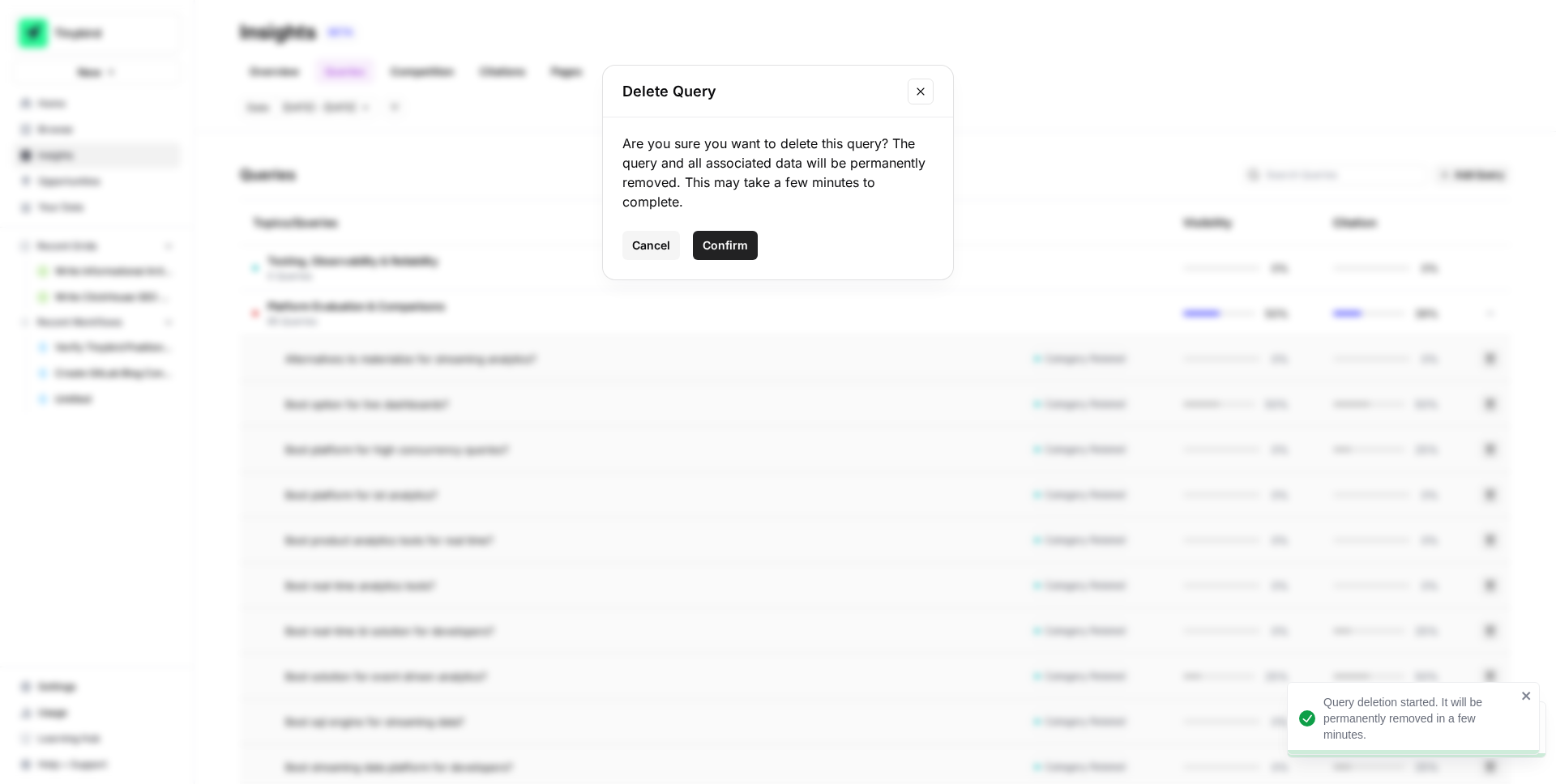
click at [741, 252] on span "Confirm" at bounding box center [725, 245] width 45 height 16
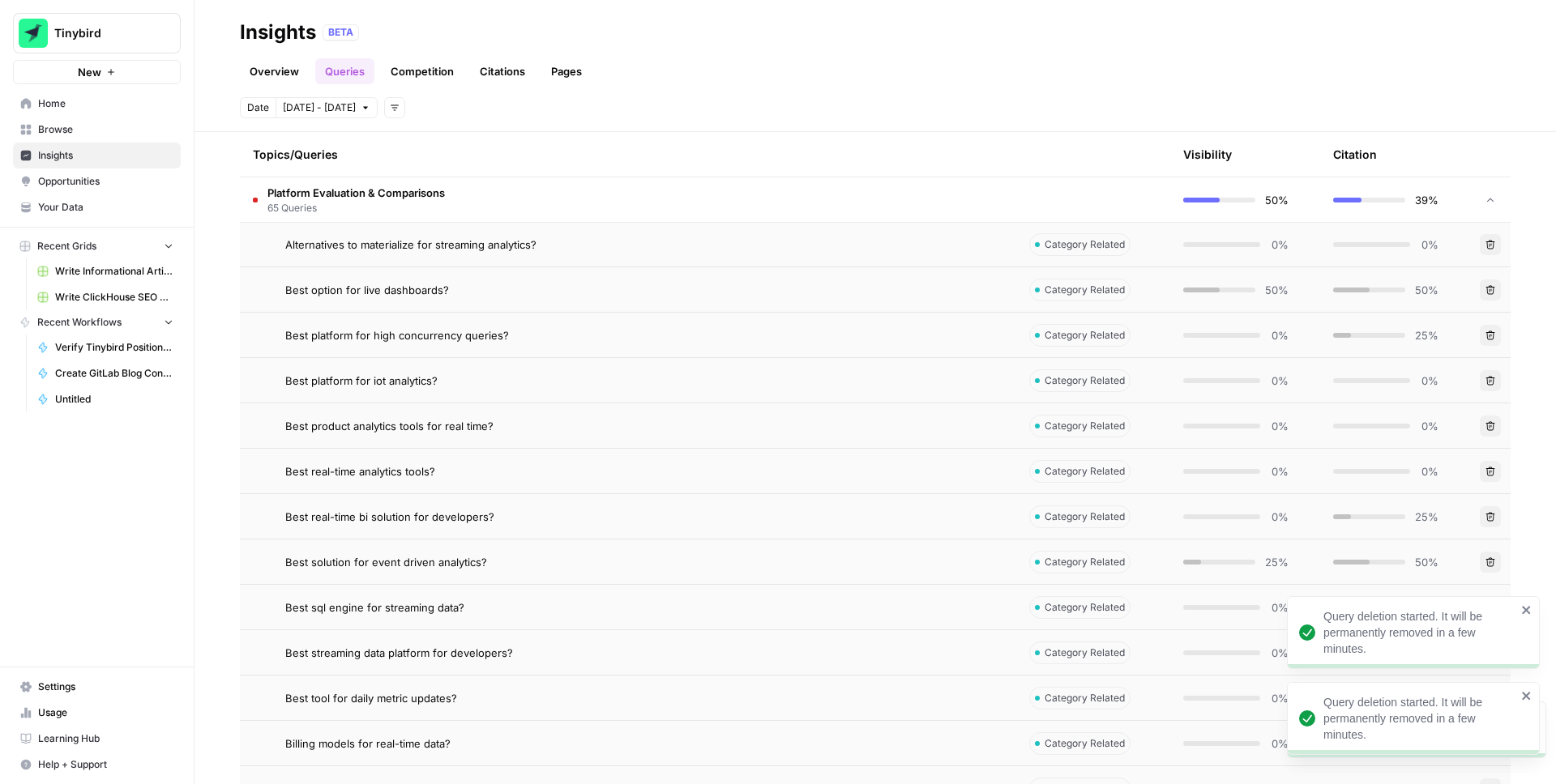
scroll to position [428, 0]
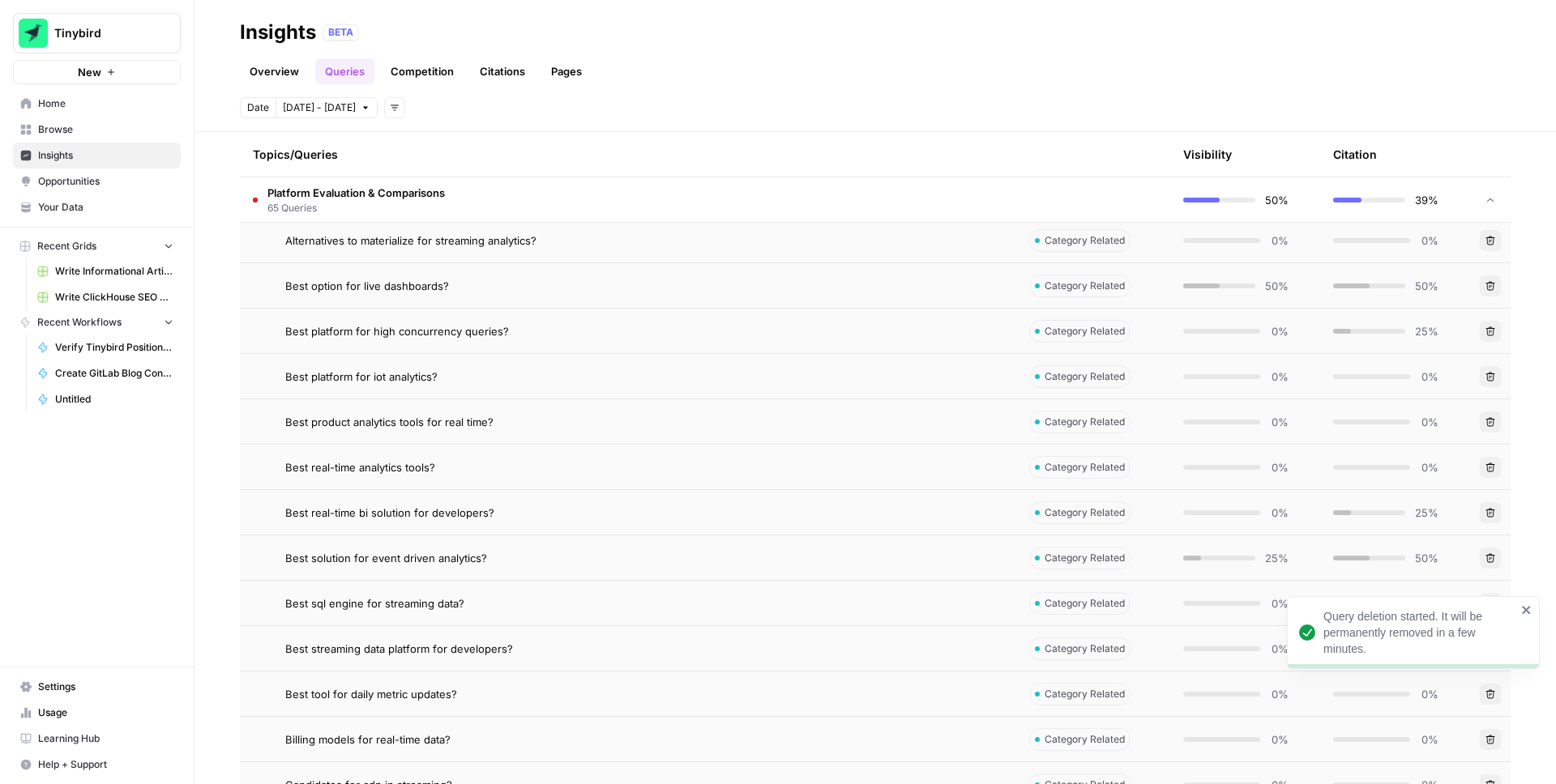
click at [1492, 557] on icon "button" at bounding box center [1490, 558] width 10 height 10
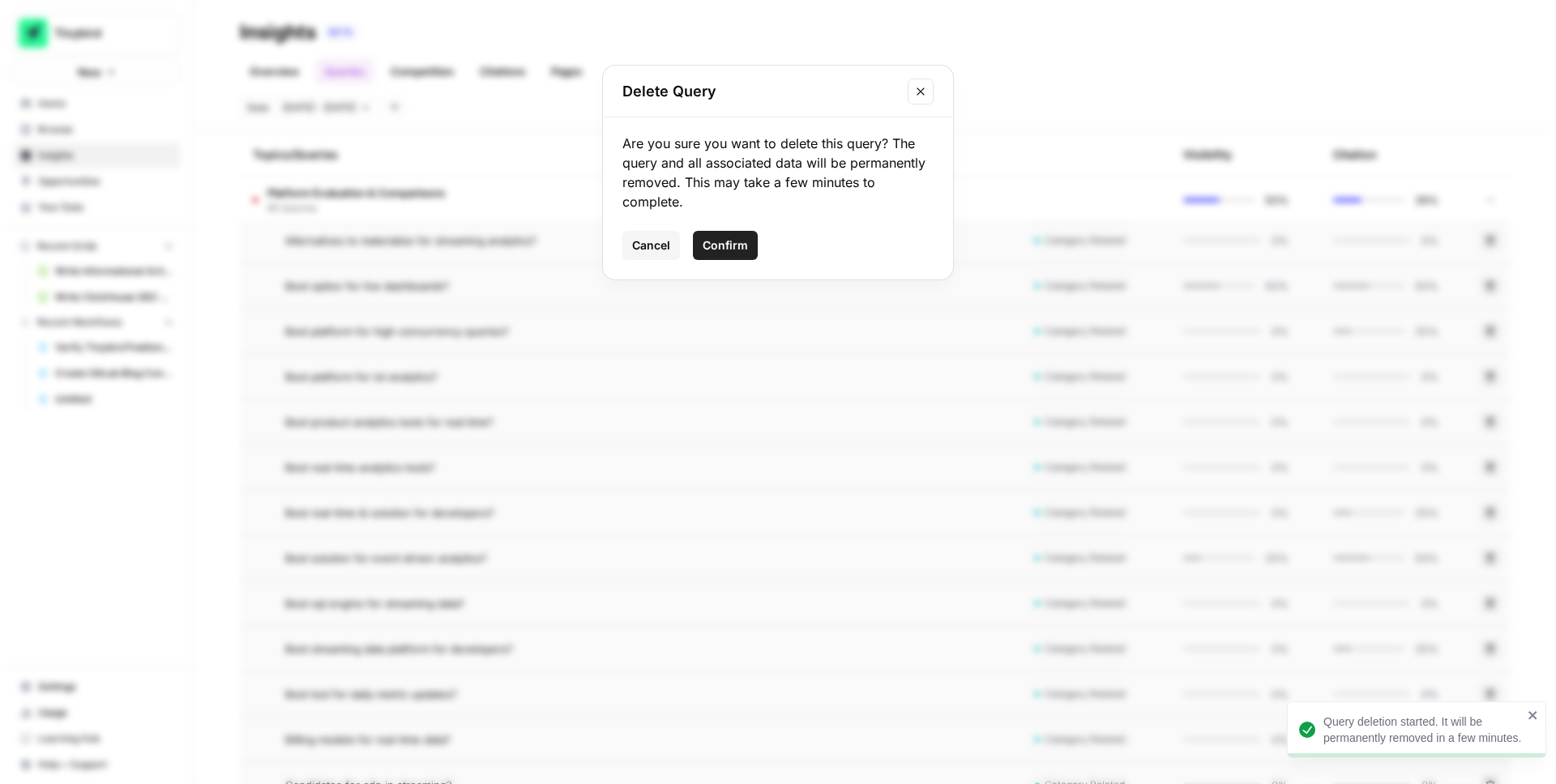
click at [724, 245] on span "Confirm" at bounding box center [725, 245] width 45 height 16
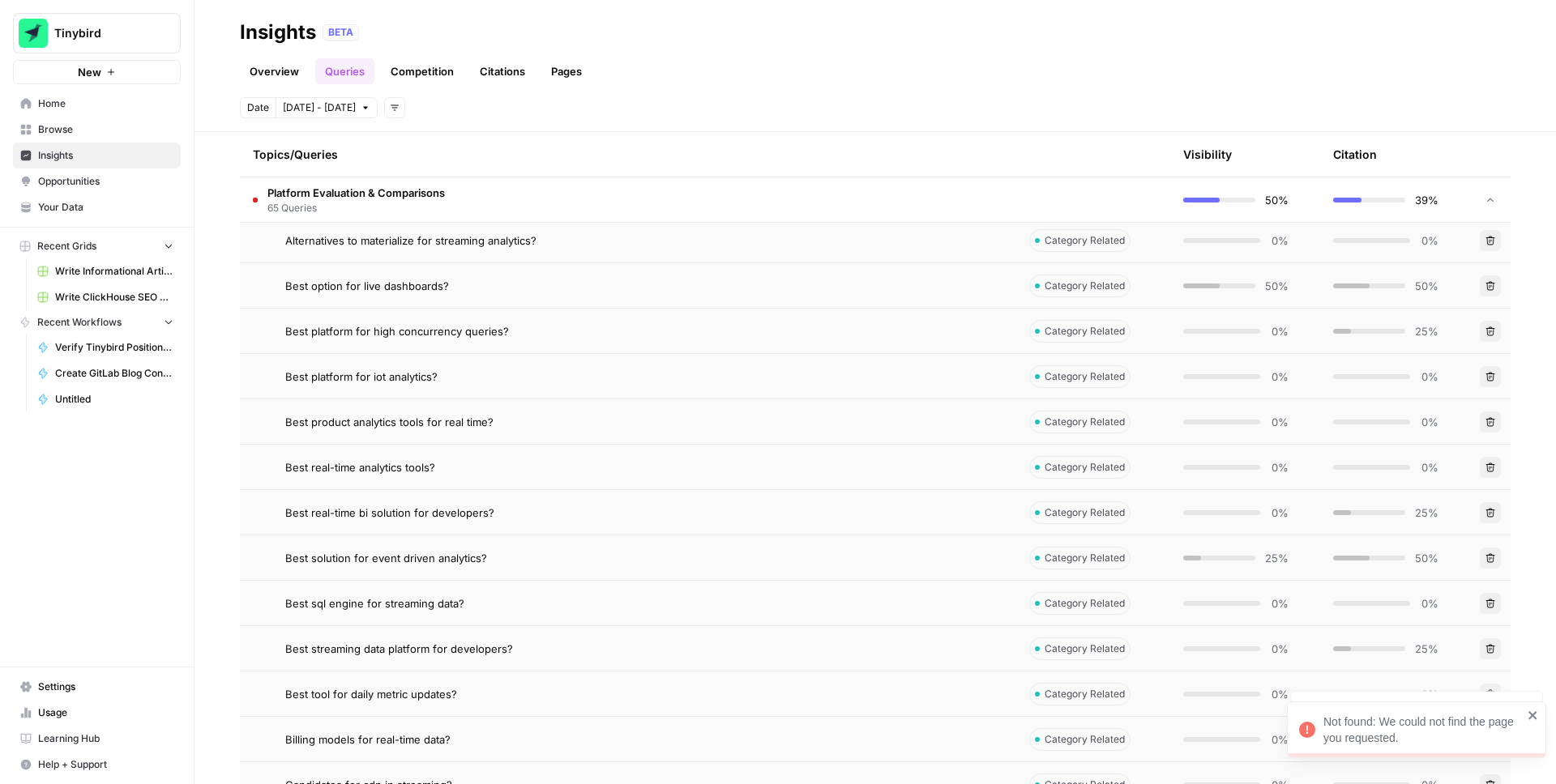
click at [1493, 608] on button "Delete" at bounding box center [1491, 604] width 21 height 21
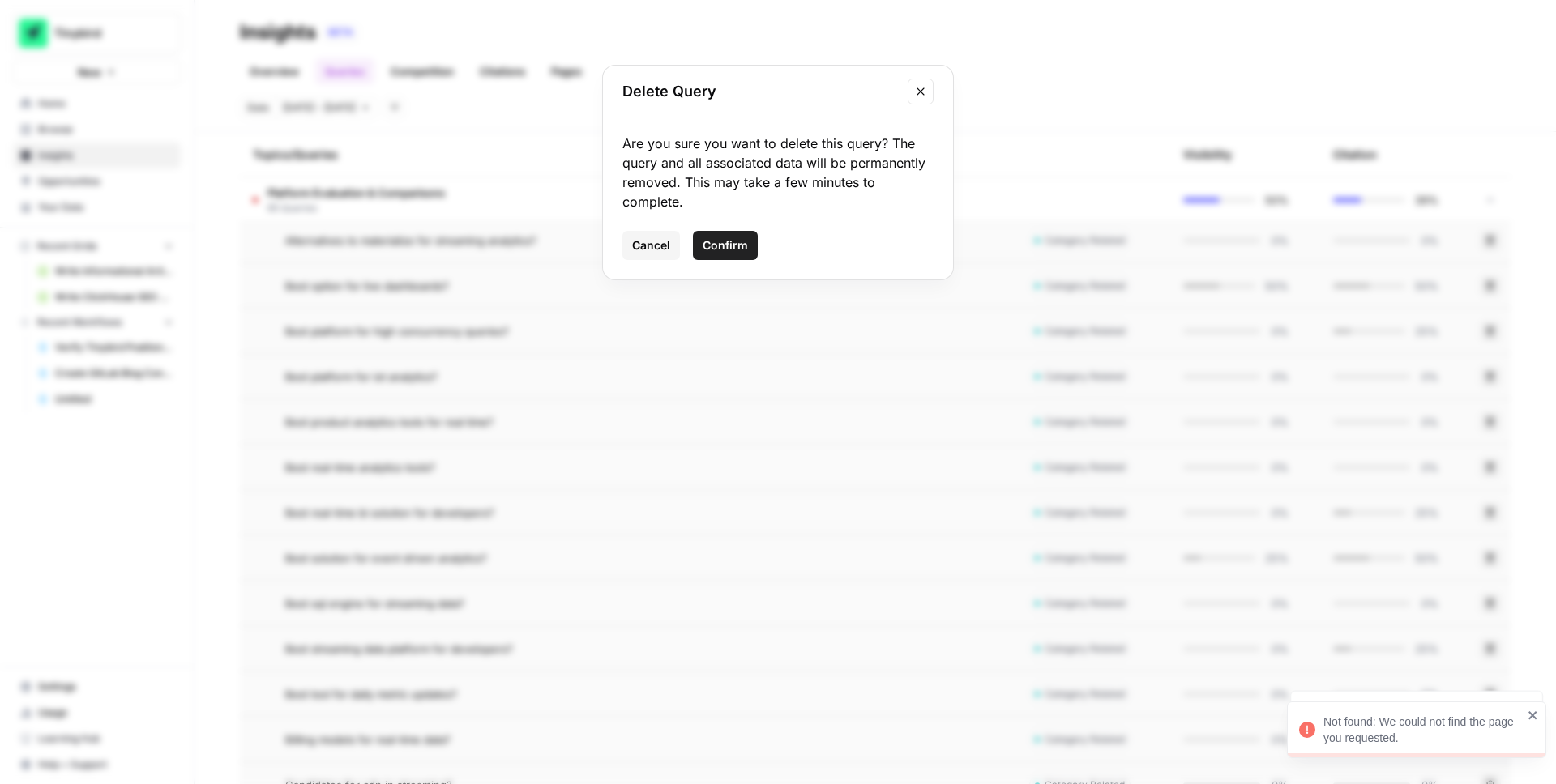
click at [743, 243] on span "Confirm" at bounding box center [725, 245] width 45 height 16
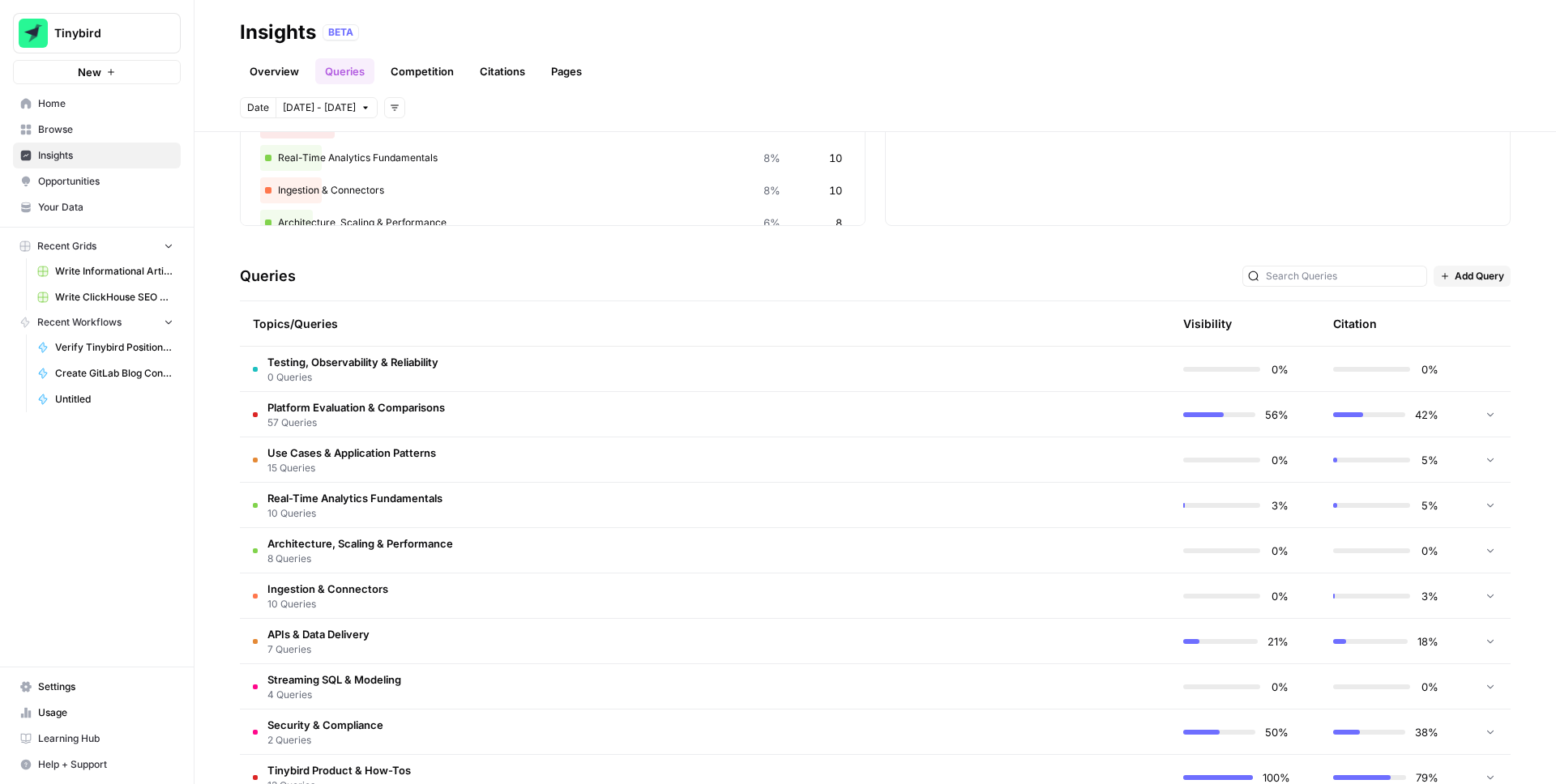
scroll to position [252, 0]
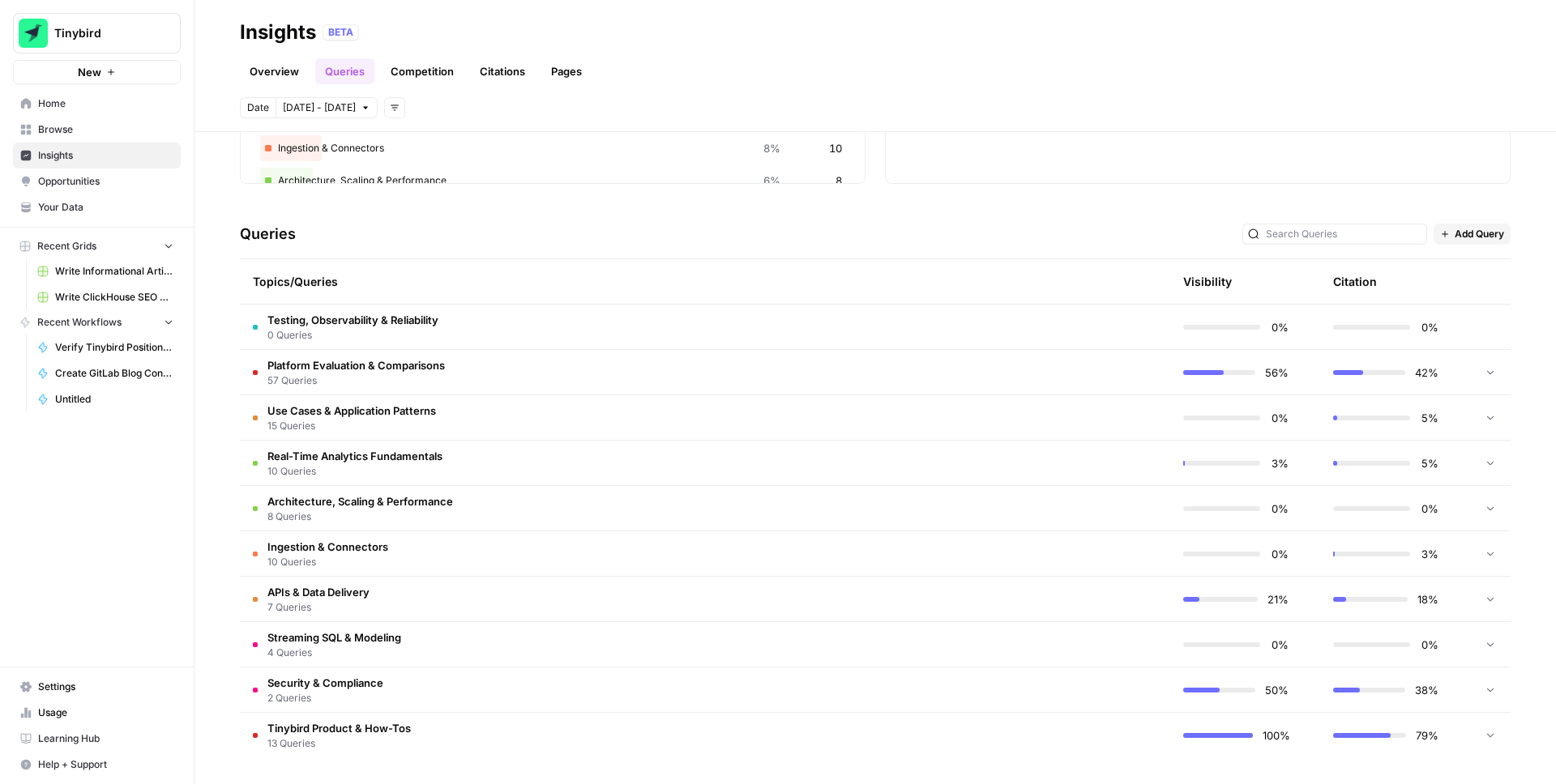
click at [1495, 369] on icon at bounding box center [1490, 372] width 12 height 12
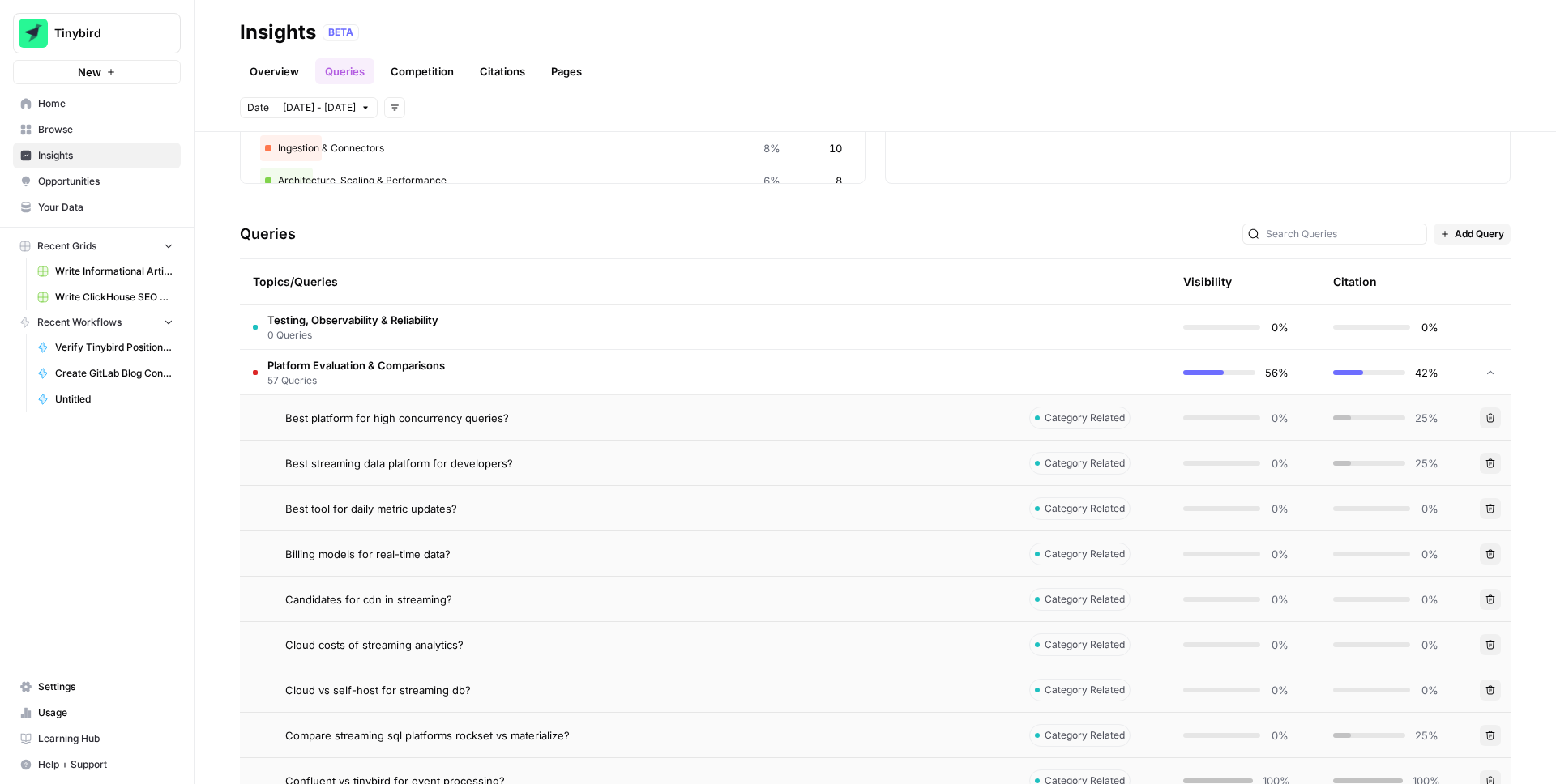
click at [1489, 426] on button "Delete" at bounding box center [1491, 419] width 21 height 21
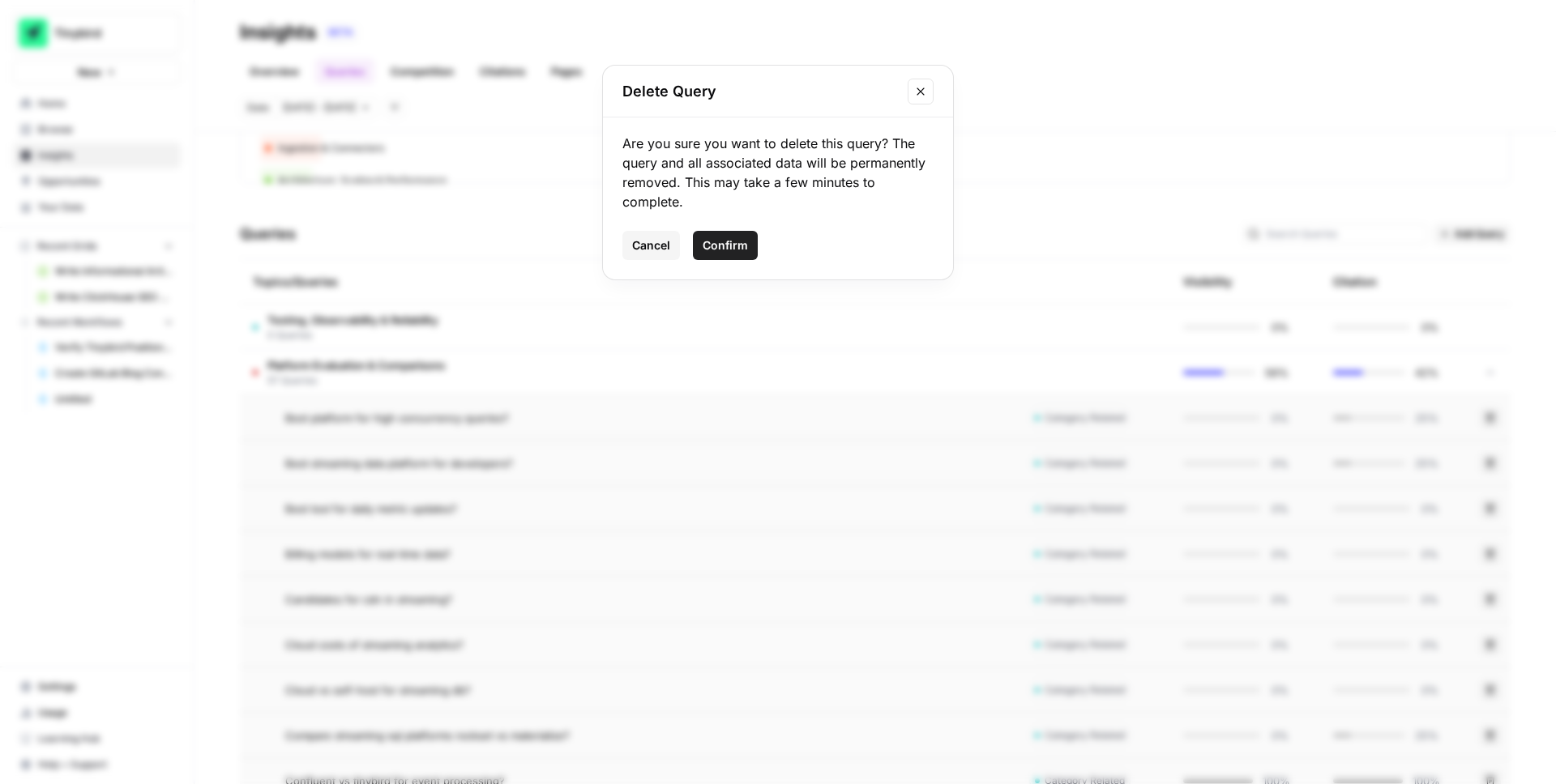
click at [734, 238] on span "Confirm" at bounding box center [725, 245] width 45 height 16
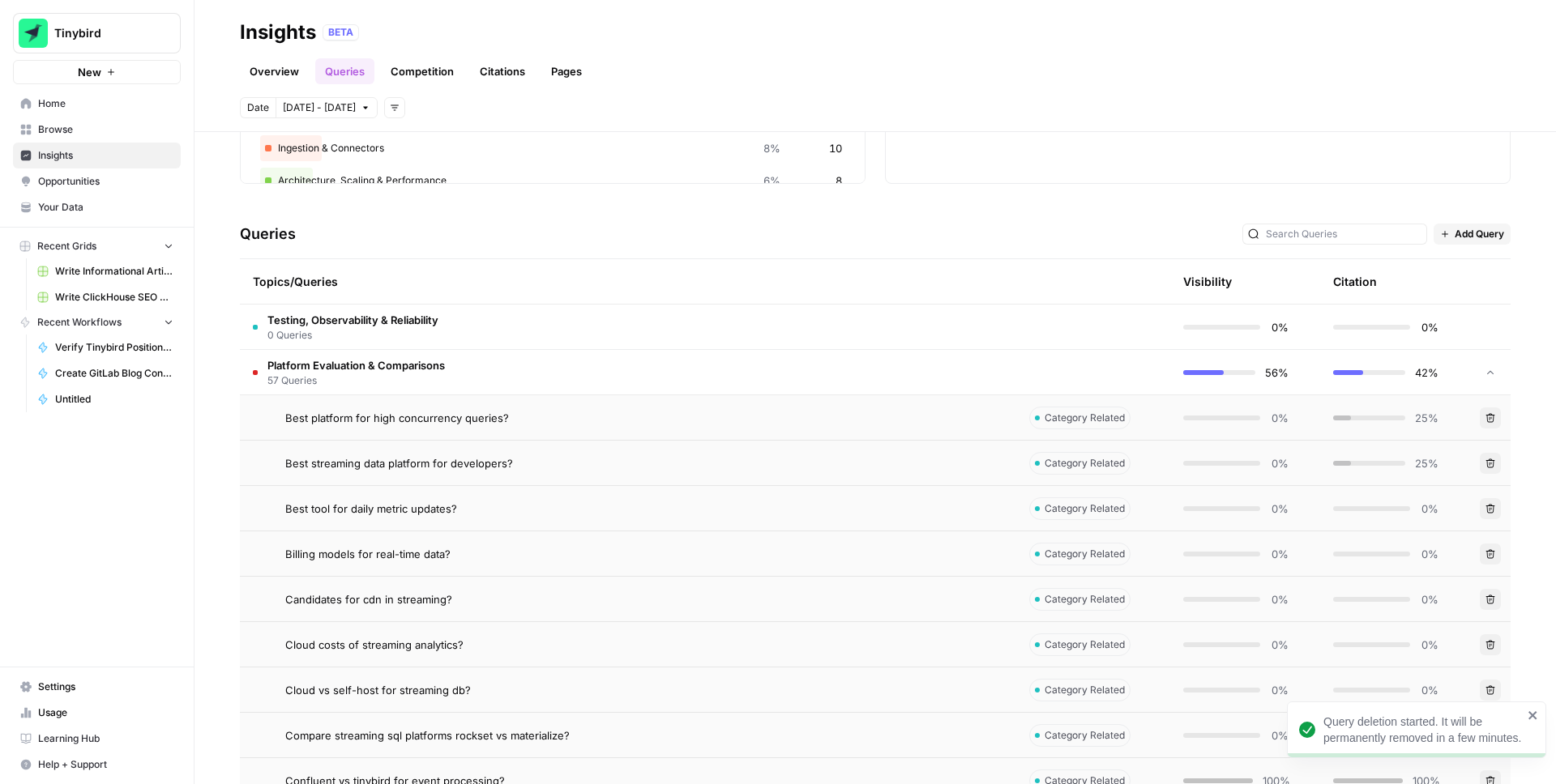
click at [1492, 420] on icon "button" at bounding box center [1490, 418] width 10 height 10
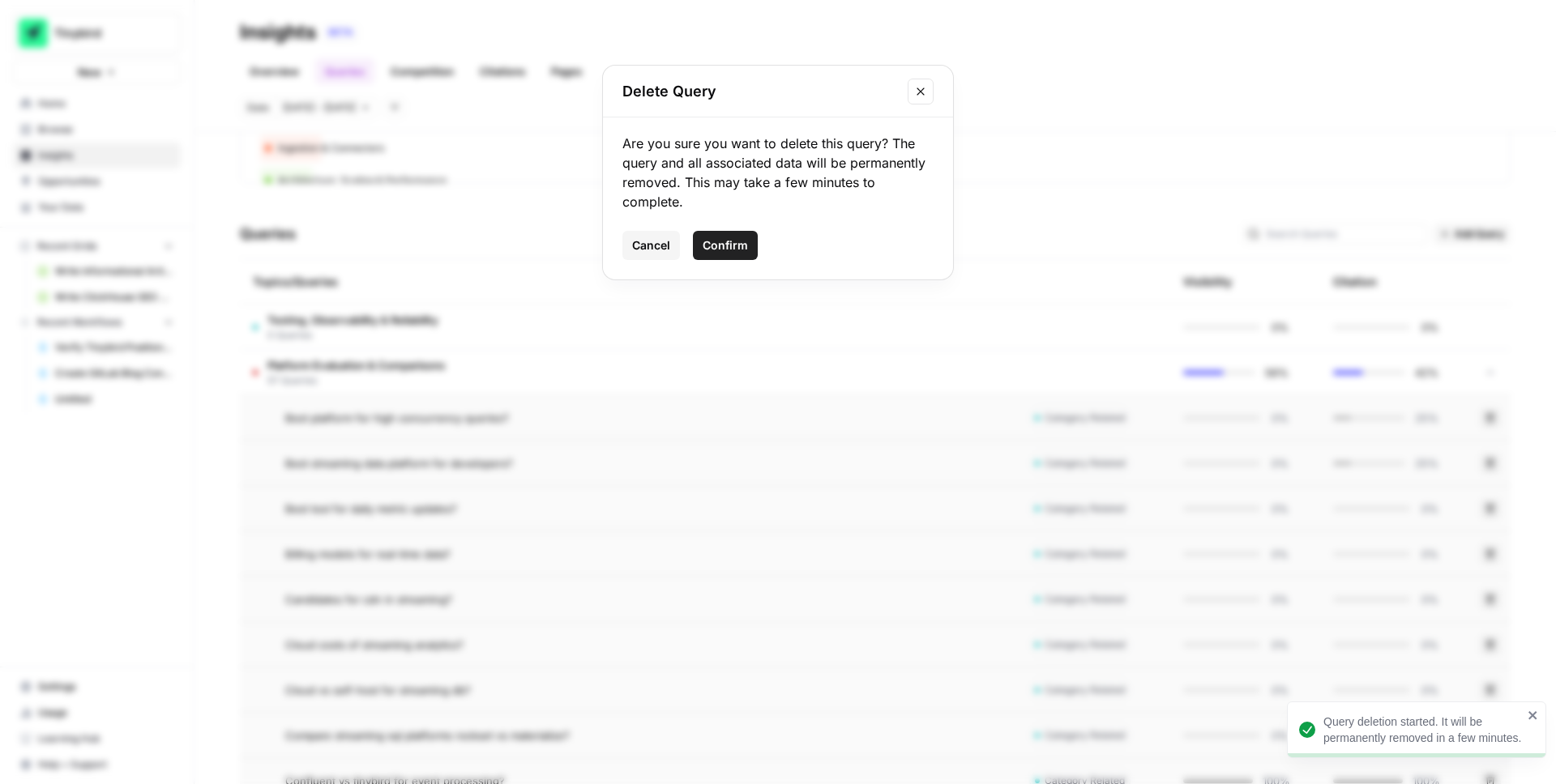
click at [739, 254] on button "Confirm" at bounding box center [725, 245] width 65 height 29
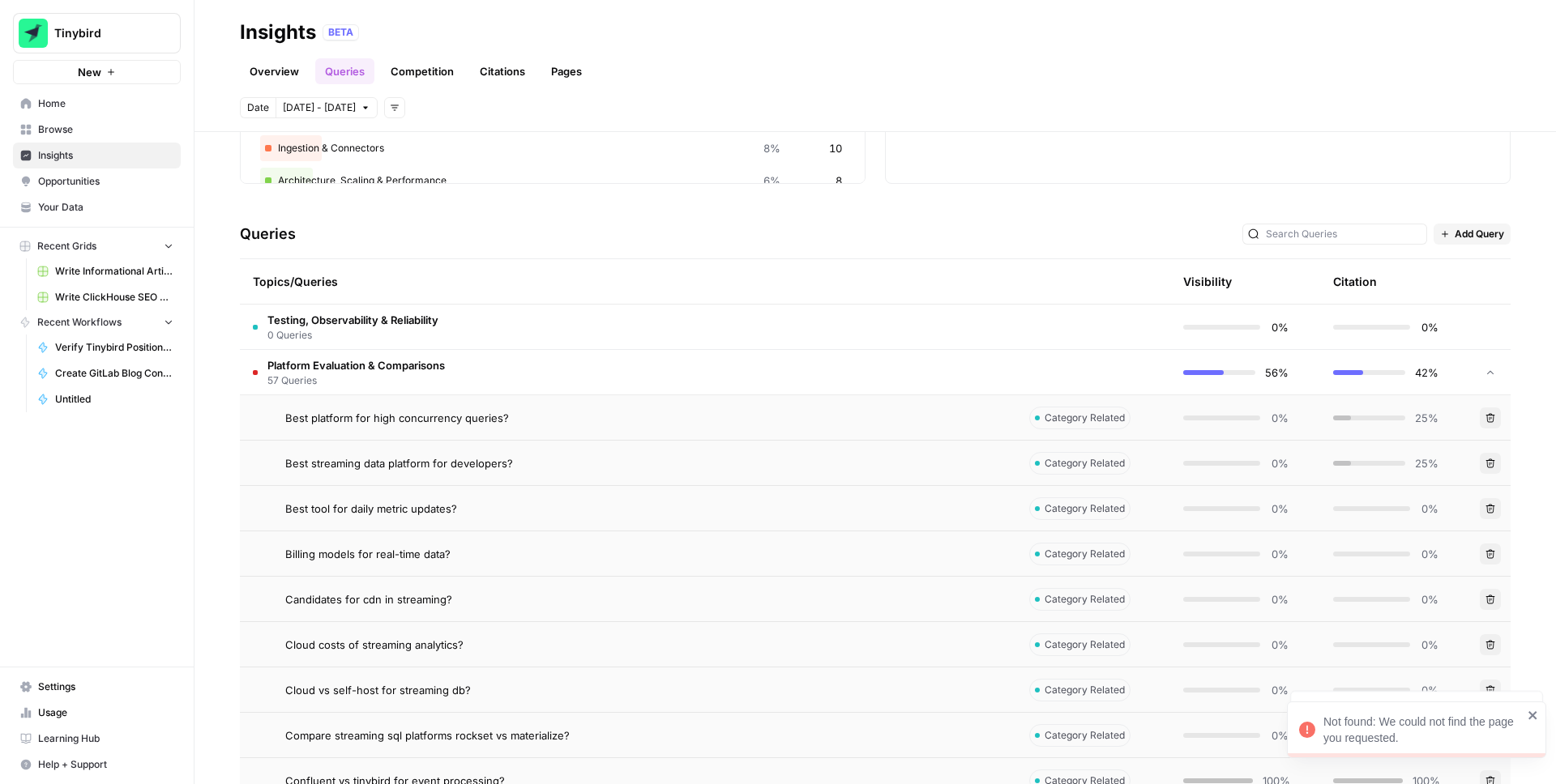
click at [1490, 463] on icon "button" at bounding box center [1490, 463] width 10 height 10
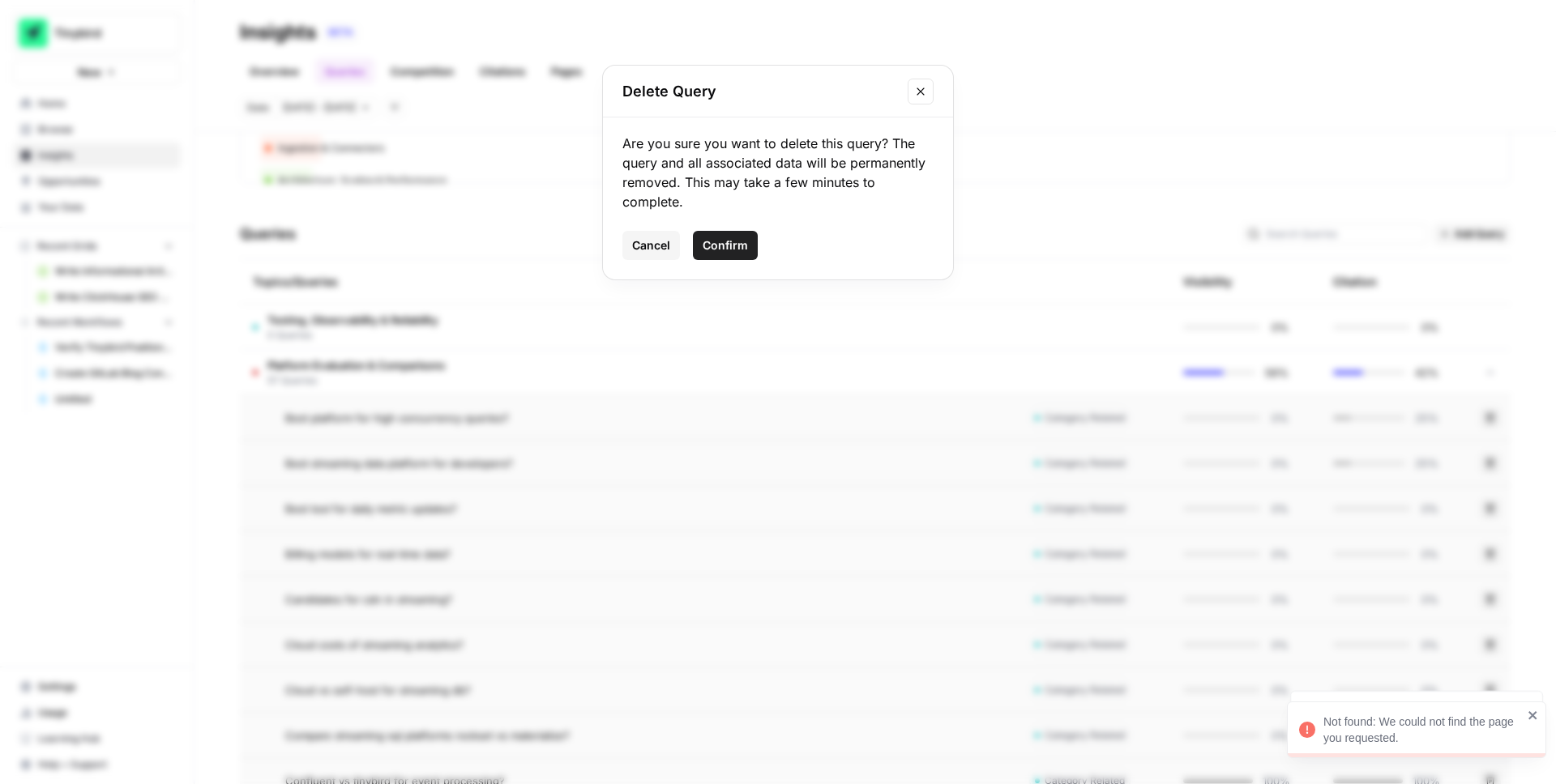
click at [714, 238] on span "Confirm" at bounding box center [725, 245] width 45 height 16
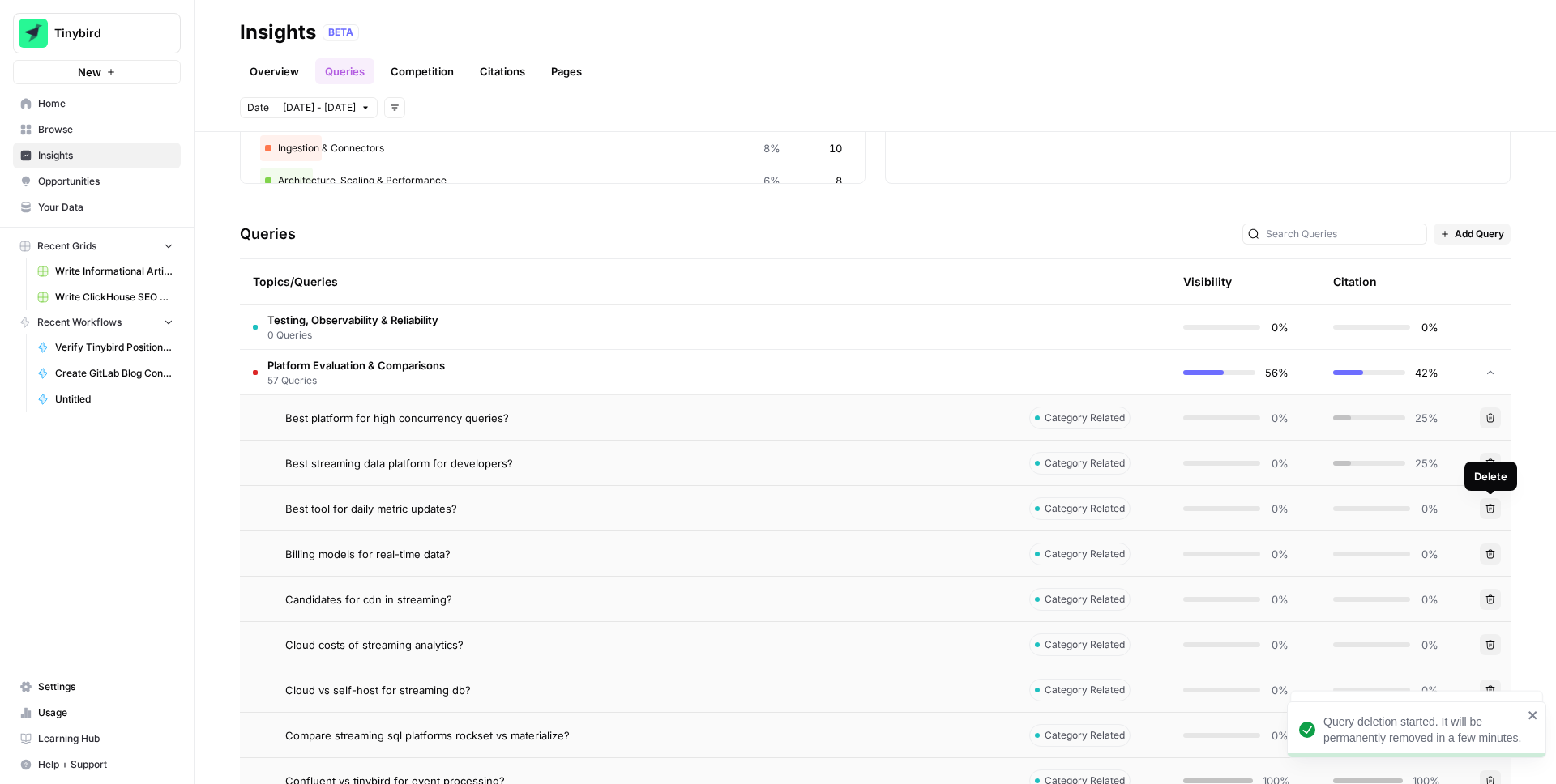
click at [1491, 502] on button "Delete" at bounding box center [1491, 509] width 21 height 21
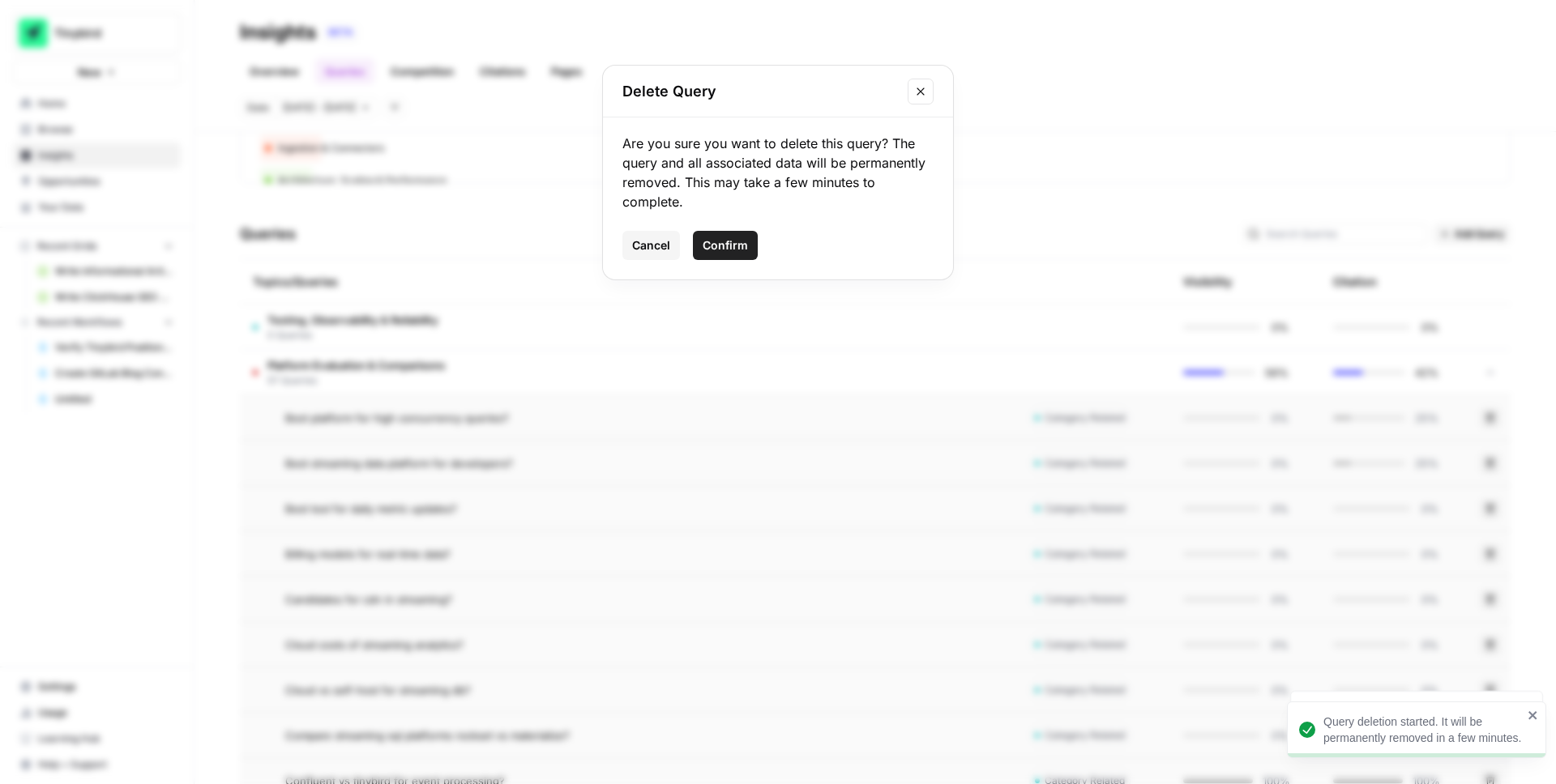
click at [718, 242] on span "Confirm" at bounding box center [725, 245] width 45 height 16
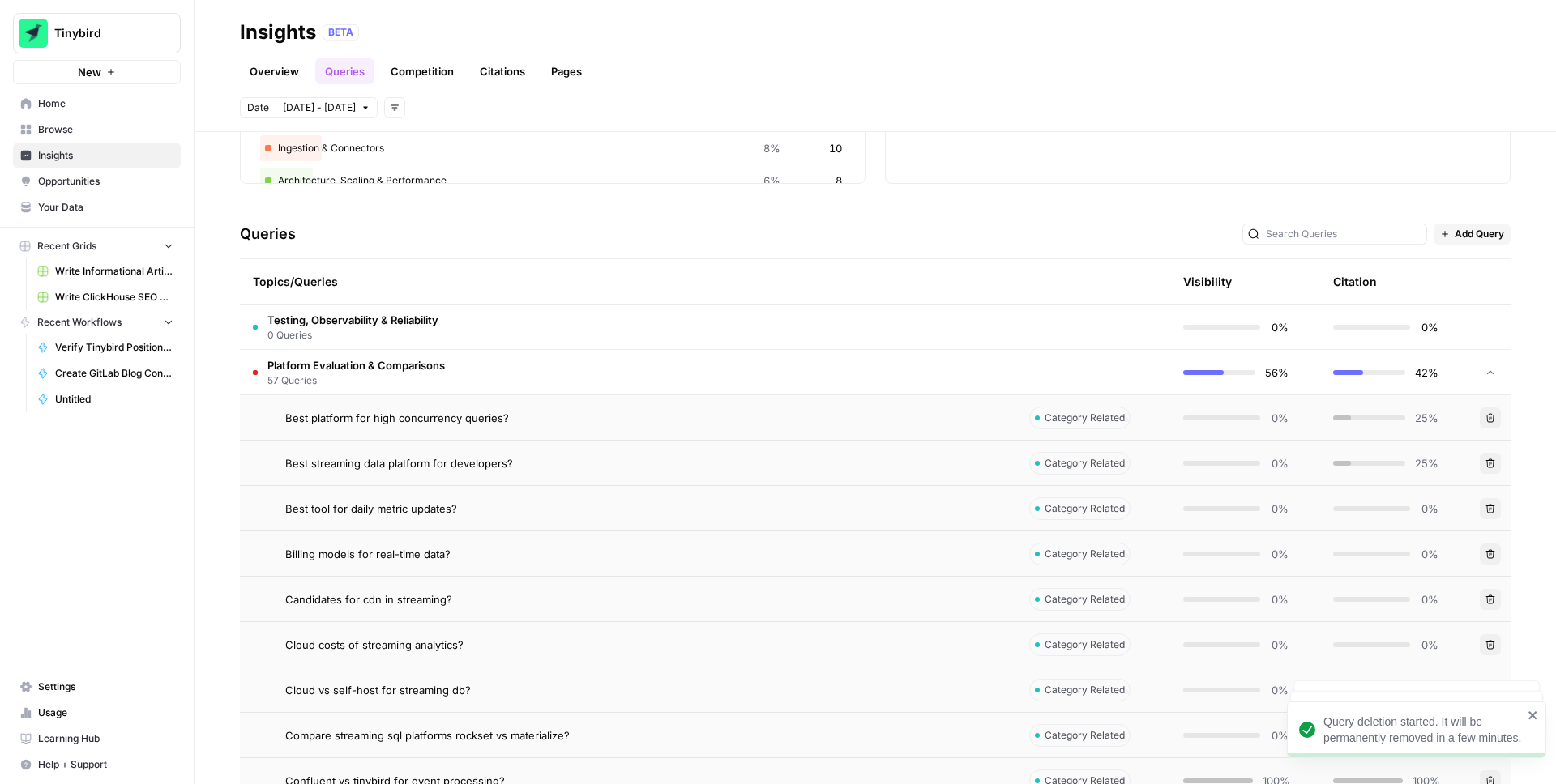
click at [1488, 552] on icon "button" at bounding box center [1490, 554] width 10 height 10
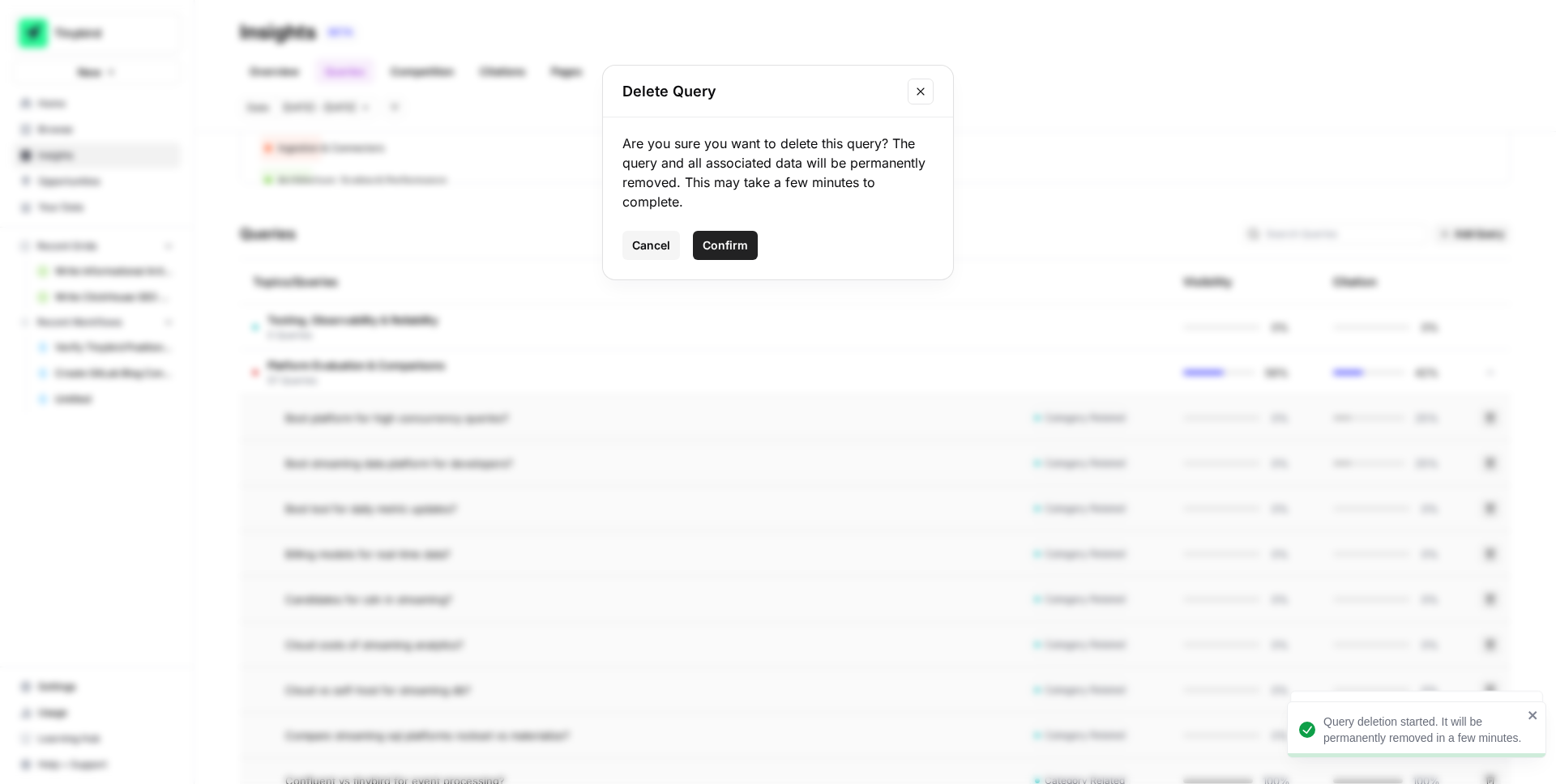
click at [748, 252] on button "Confirm" at bounding box center [725, 245] width 65 height 29
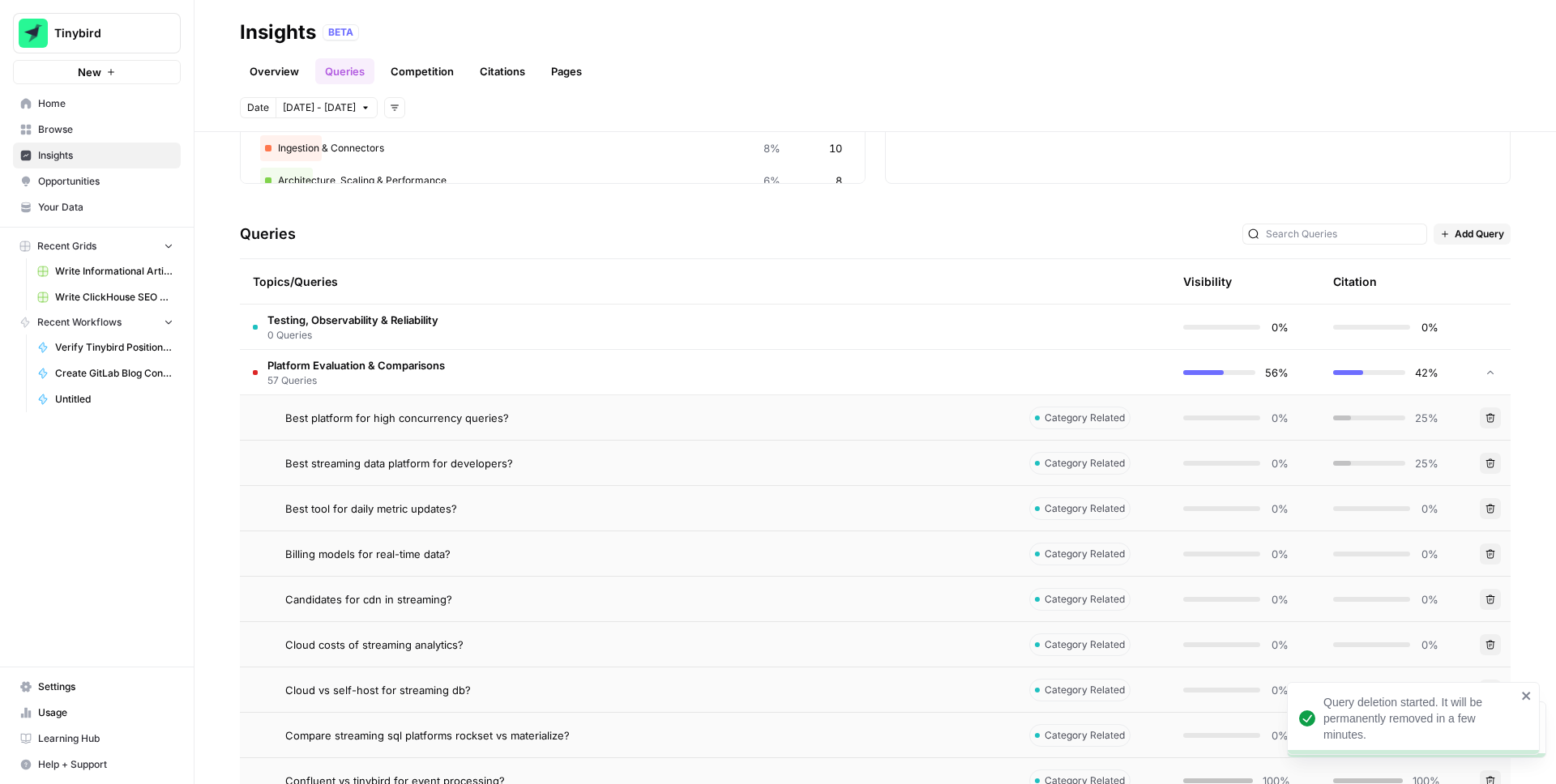
click at [1493, 592] on button "Delete" at bounding box center [1491, 600] width 21 height 21
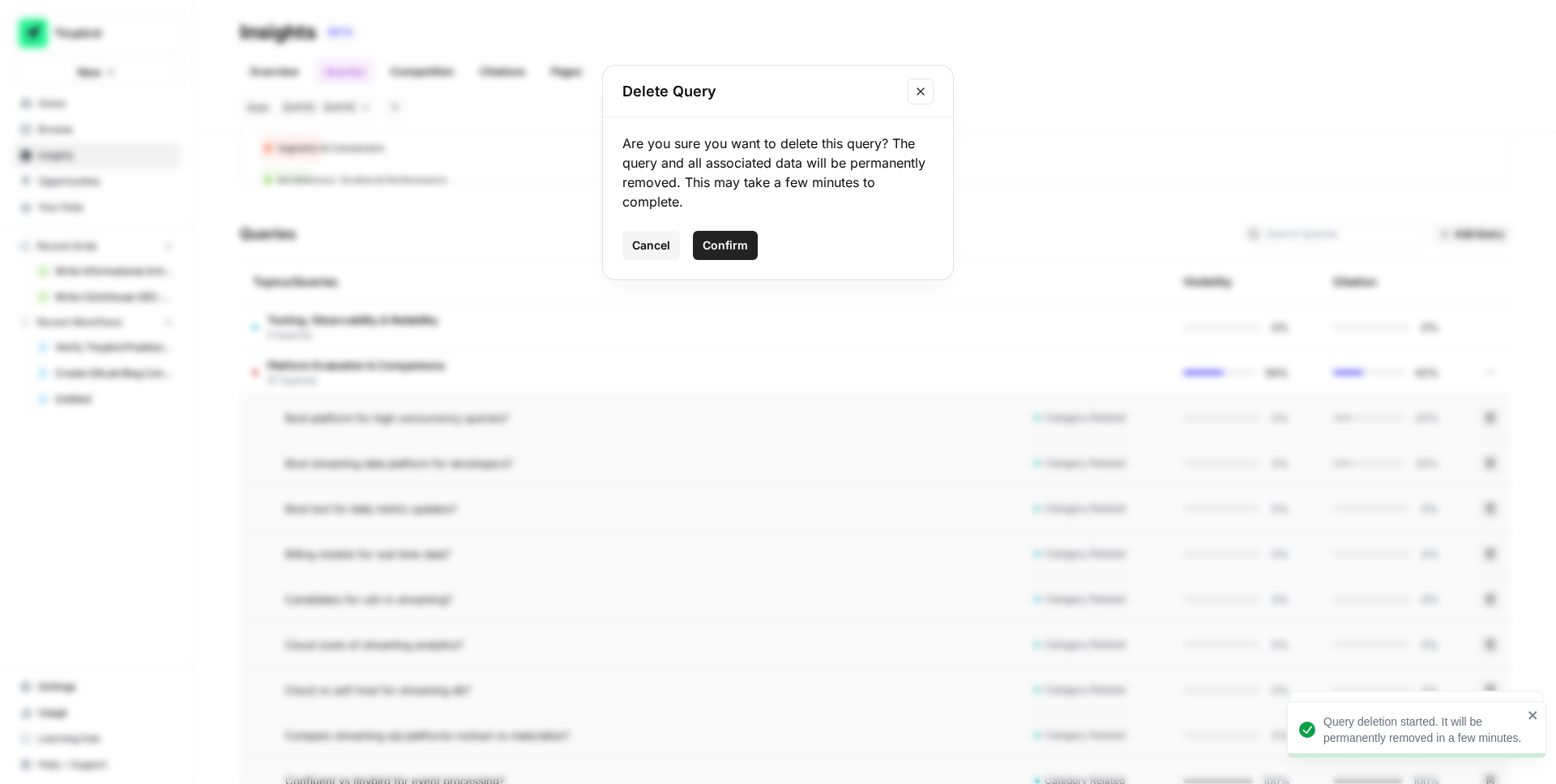
click at [739, 249] on span "Confirm" at bounding box center [725, 245] width 45 height 16
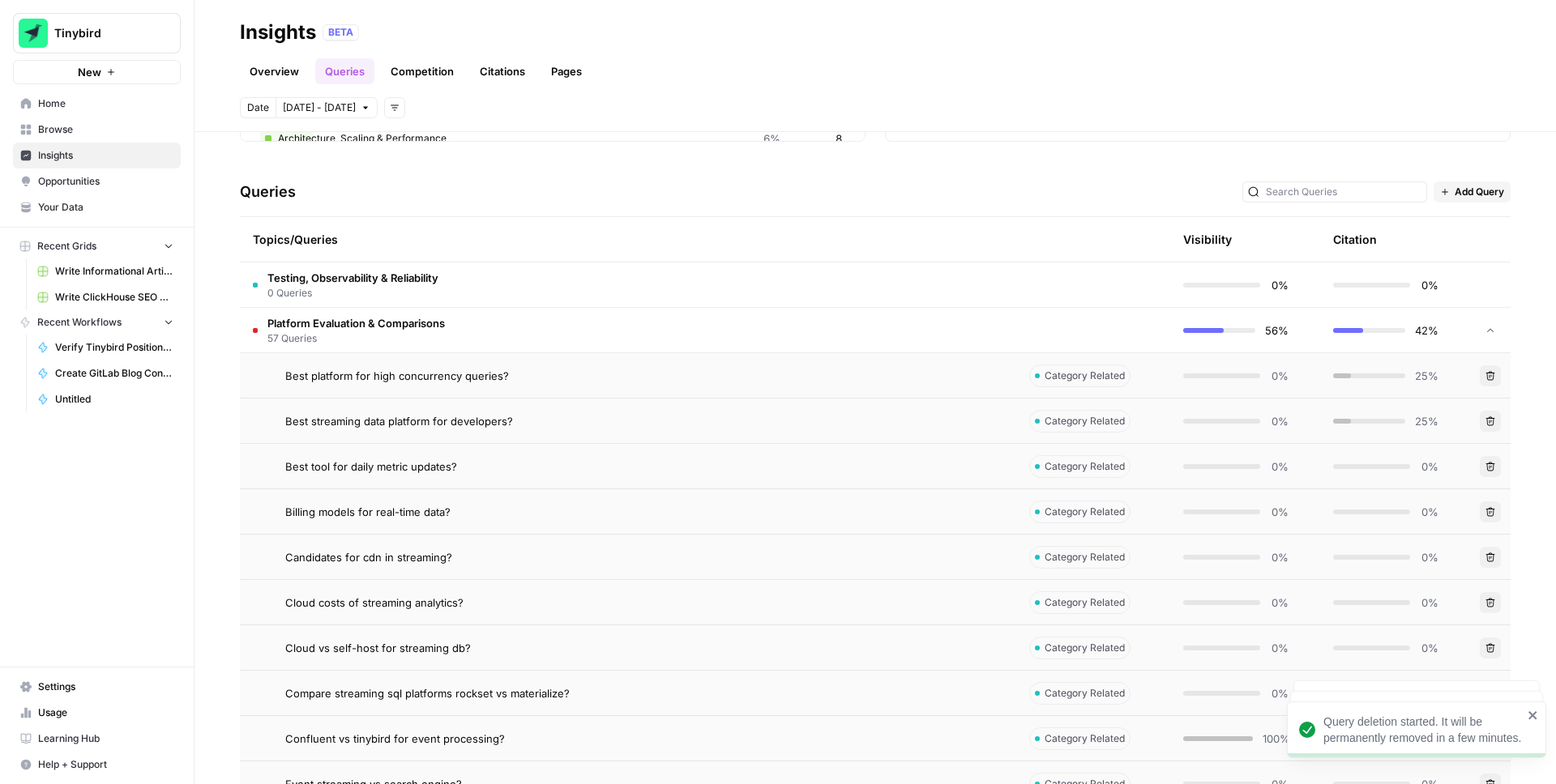
scroll to position [316, 0]
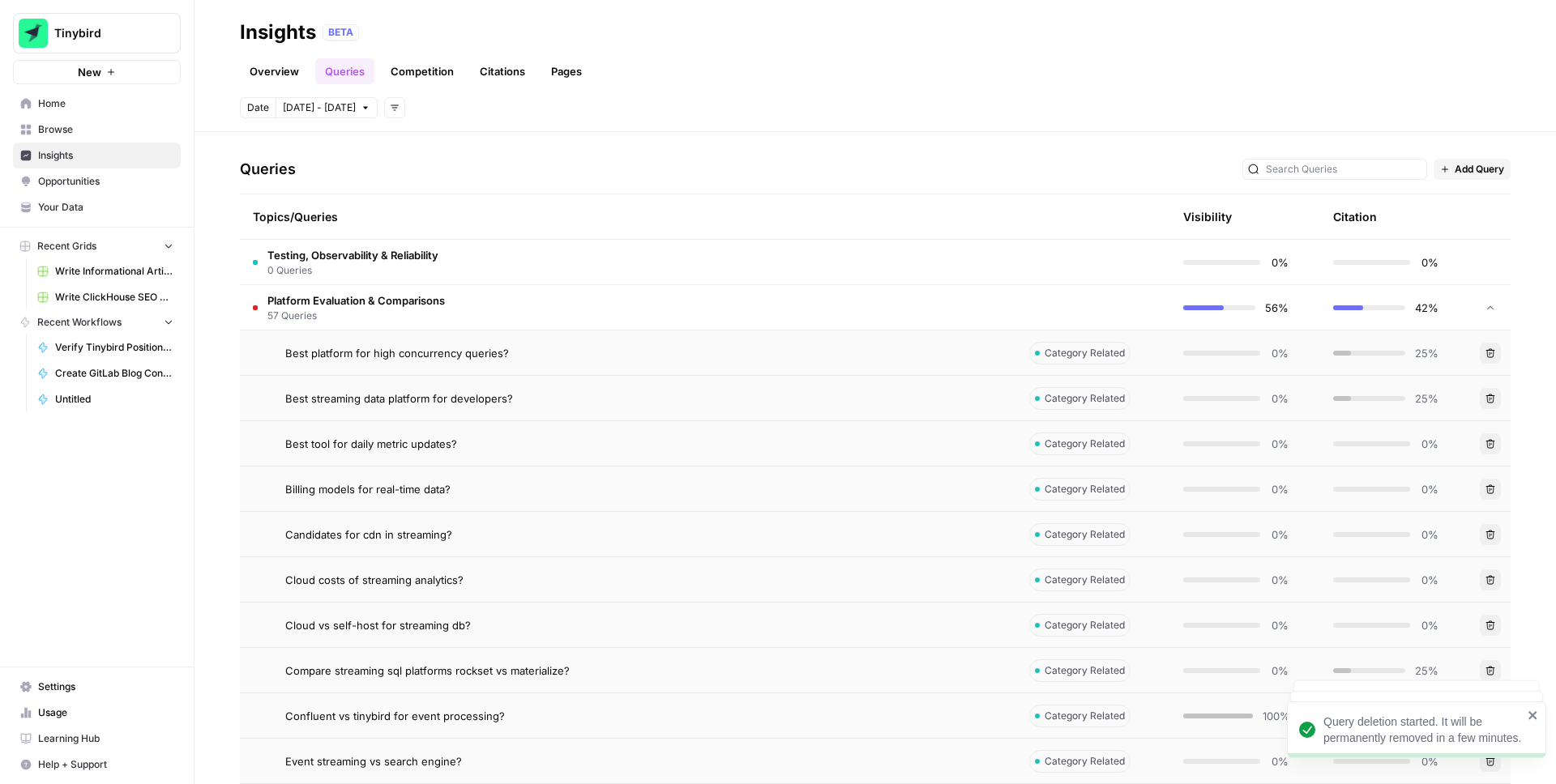
click at [1491, 589] on button "Delete" at bounding box center [1491, 580] width 21 height 21
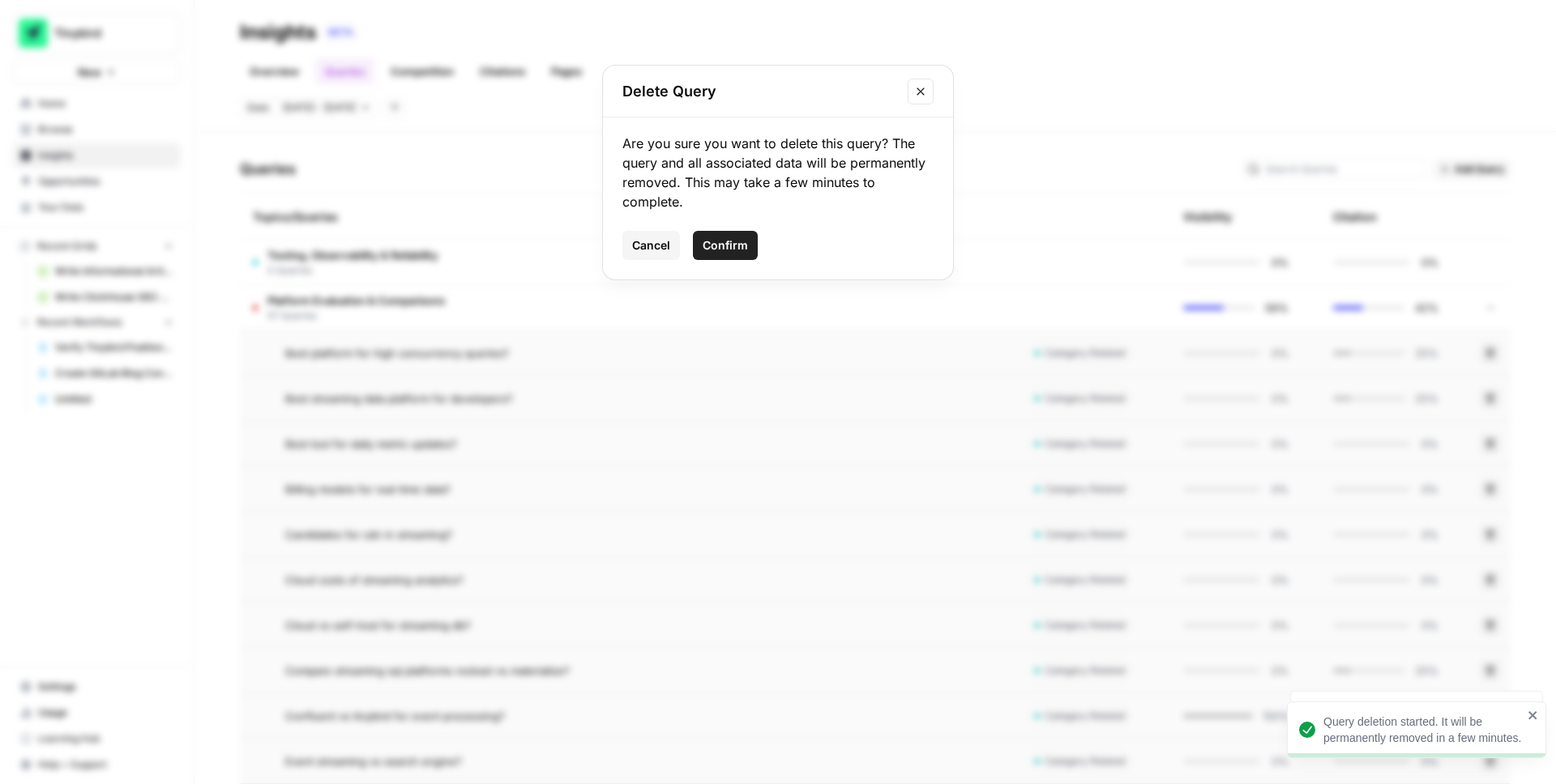
click at [751, 252] on button "Confirm" at bounding box center [725, 245] width 65 height 29
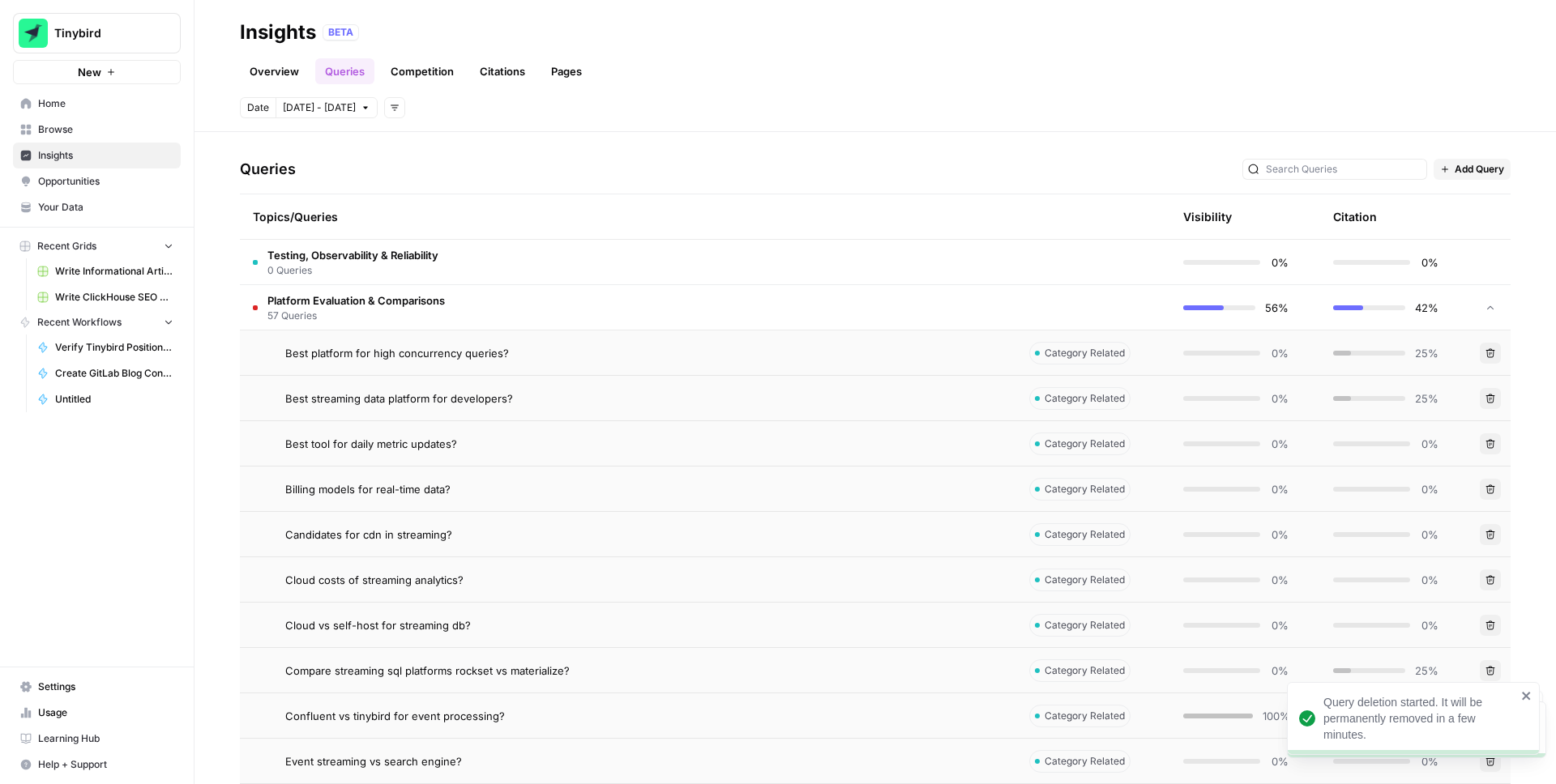
click at [1491, 624] on icon "button" at bounding box center [1490, 625] width 10 height 10
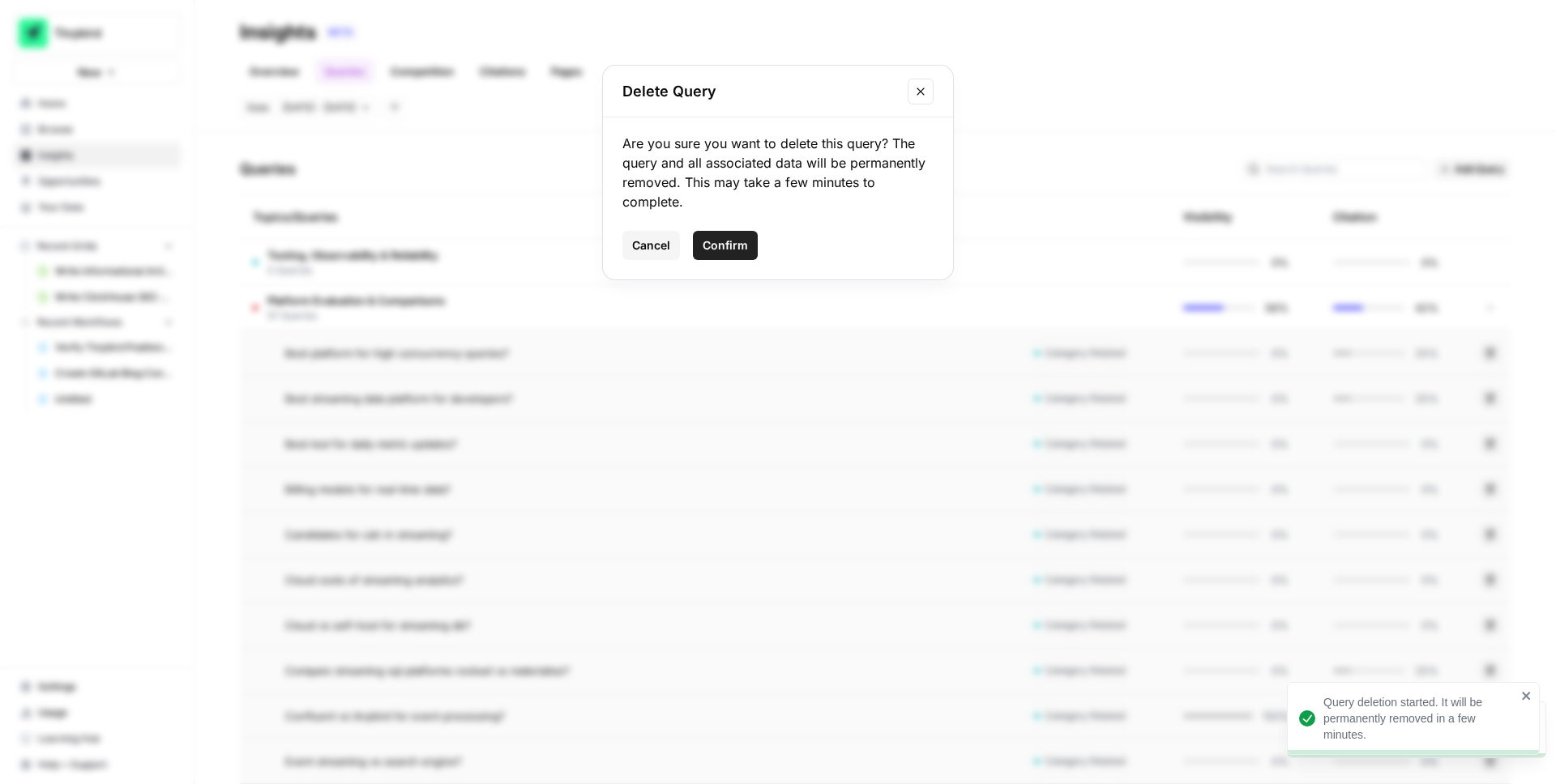
click at [727, 238] on span "Confirm" at bounding box center [725, 245] width 45 height 16
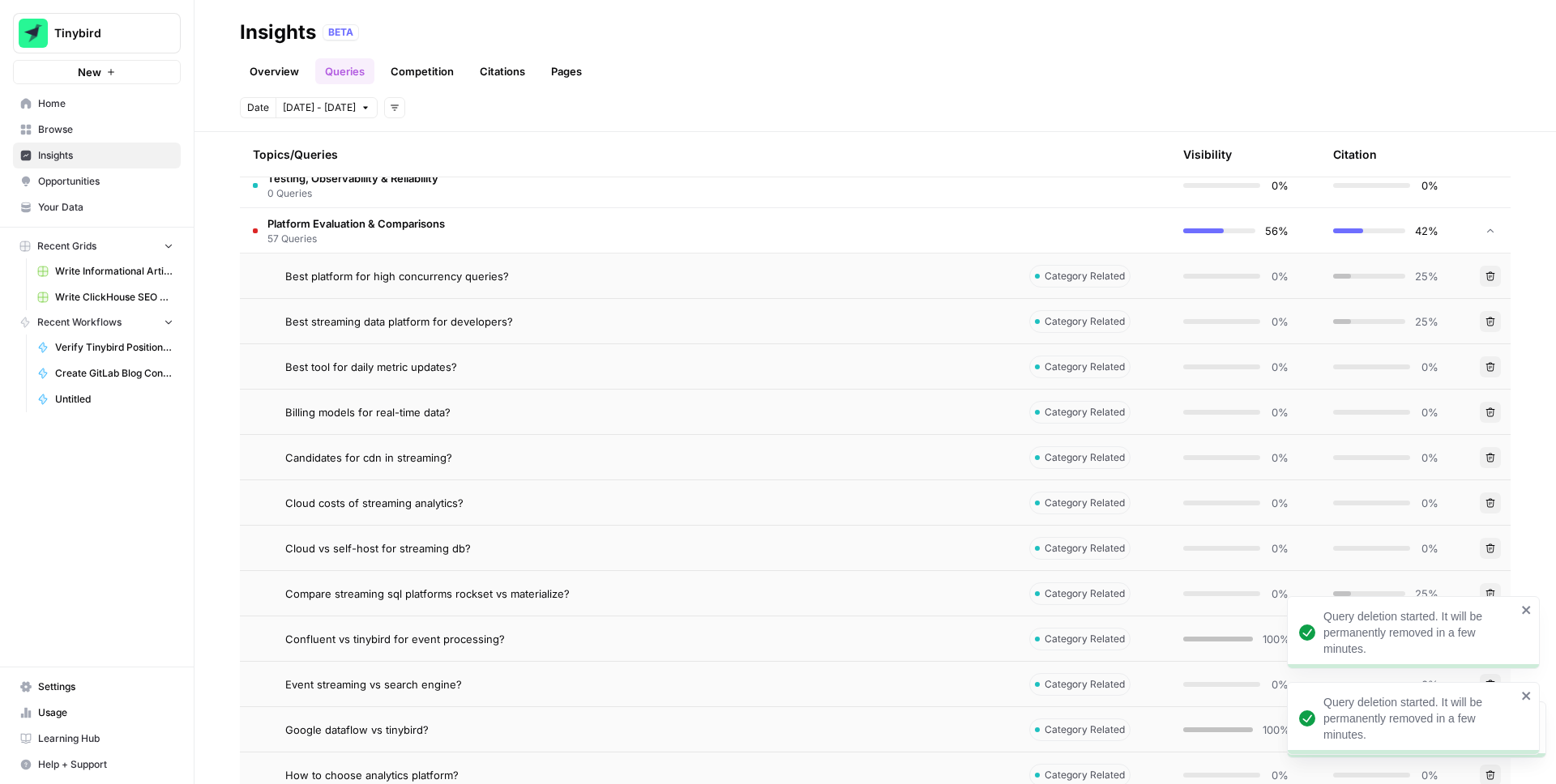
scroll to position [412, 0]
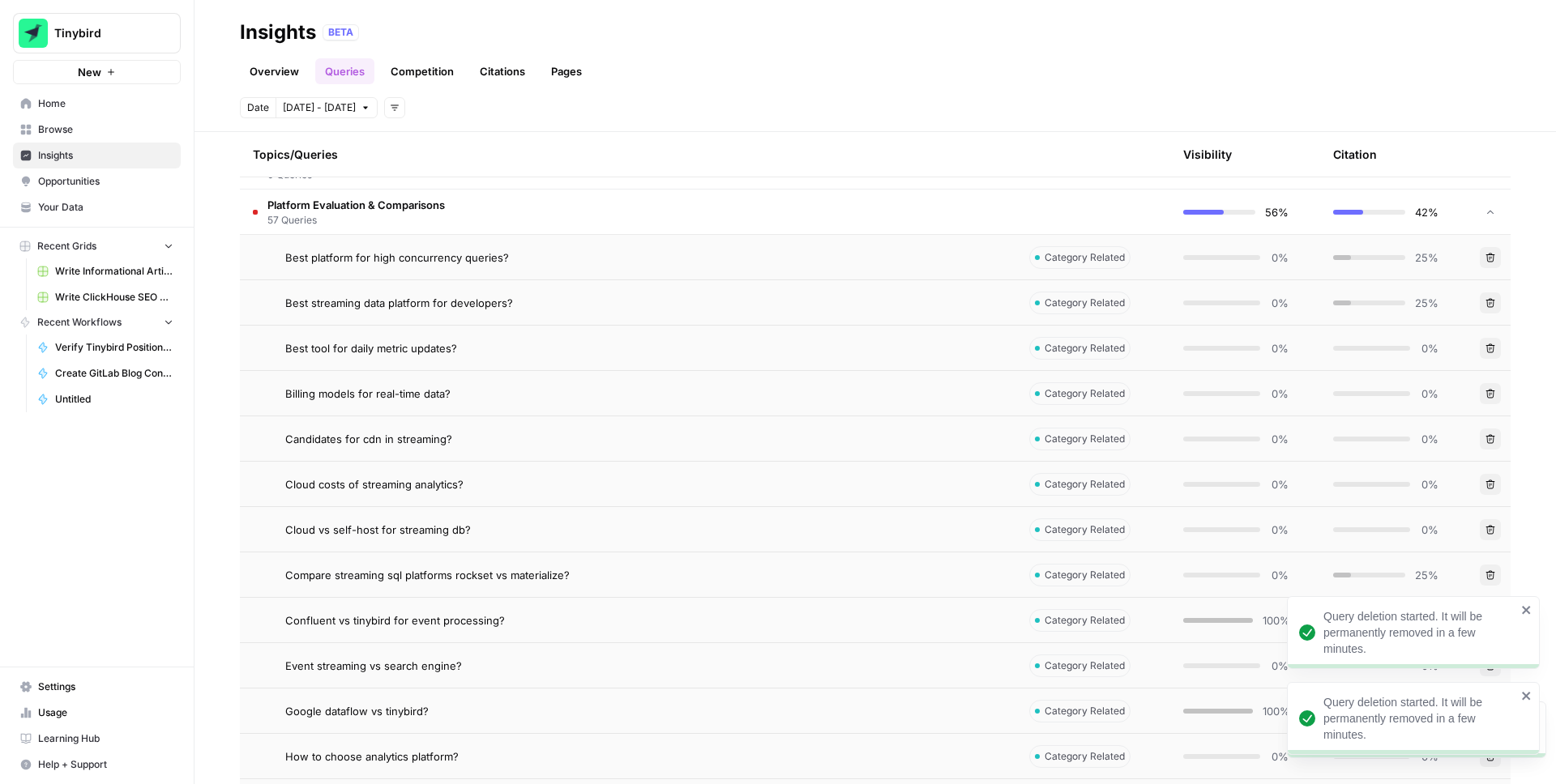
click at [1486, 526] on icon "button" at bounding box center [1490, 530] width 10 height 10
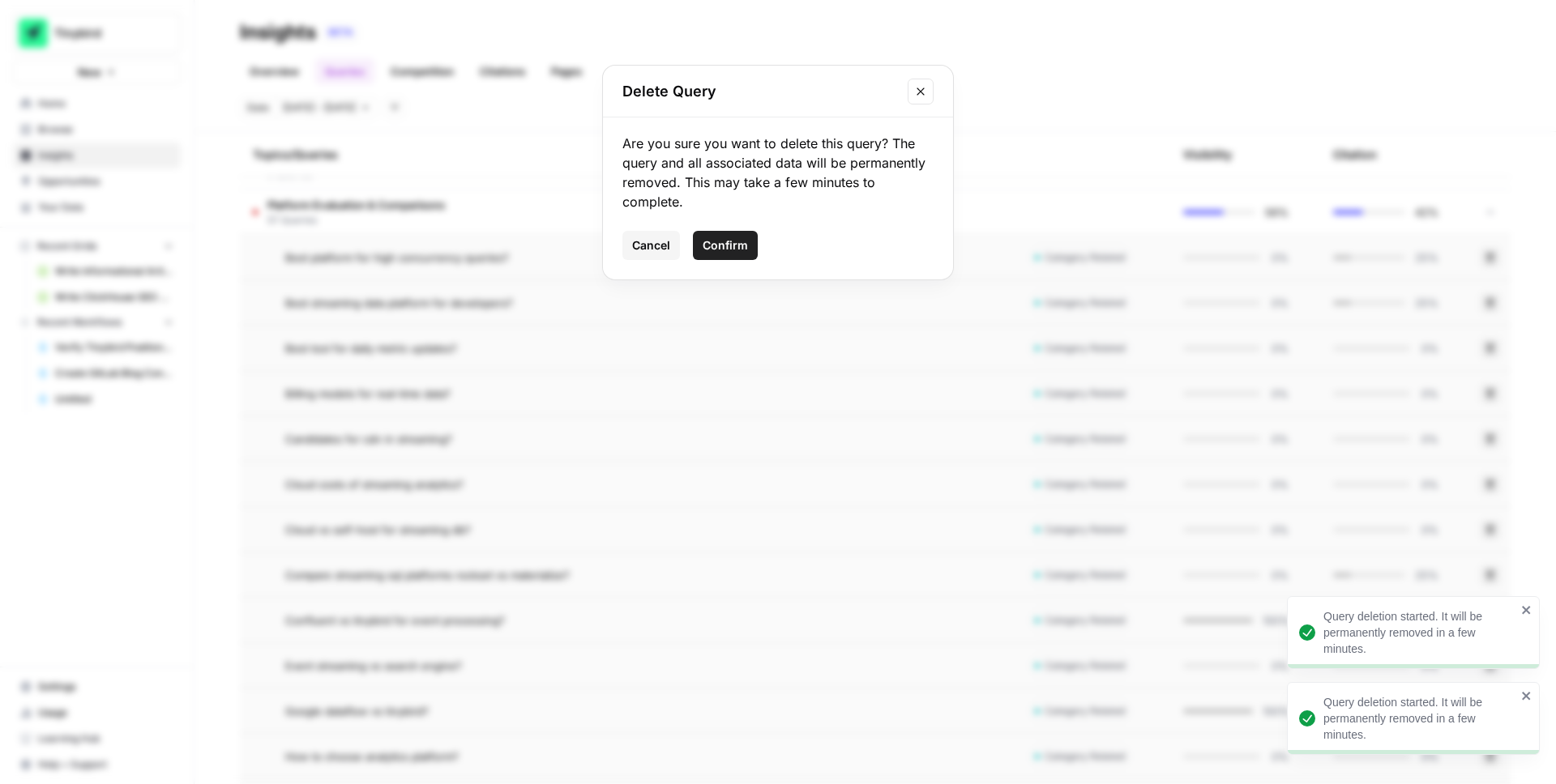
click at [729, 246] on span "Confirm" at bounding box center [725, 245] width 45 height 16
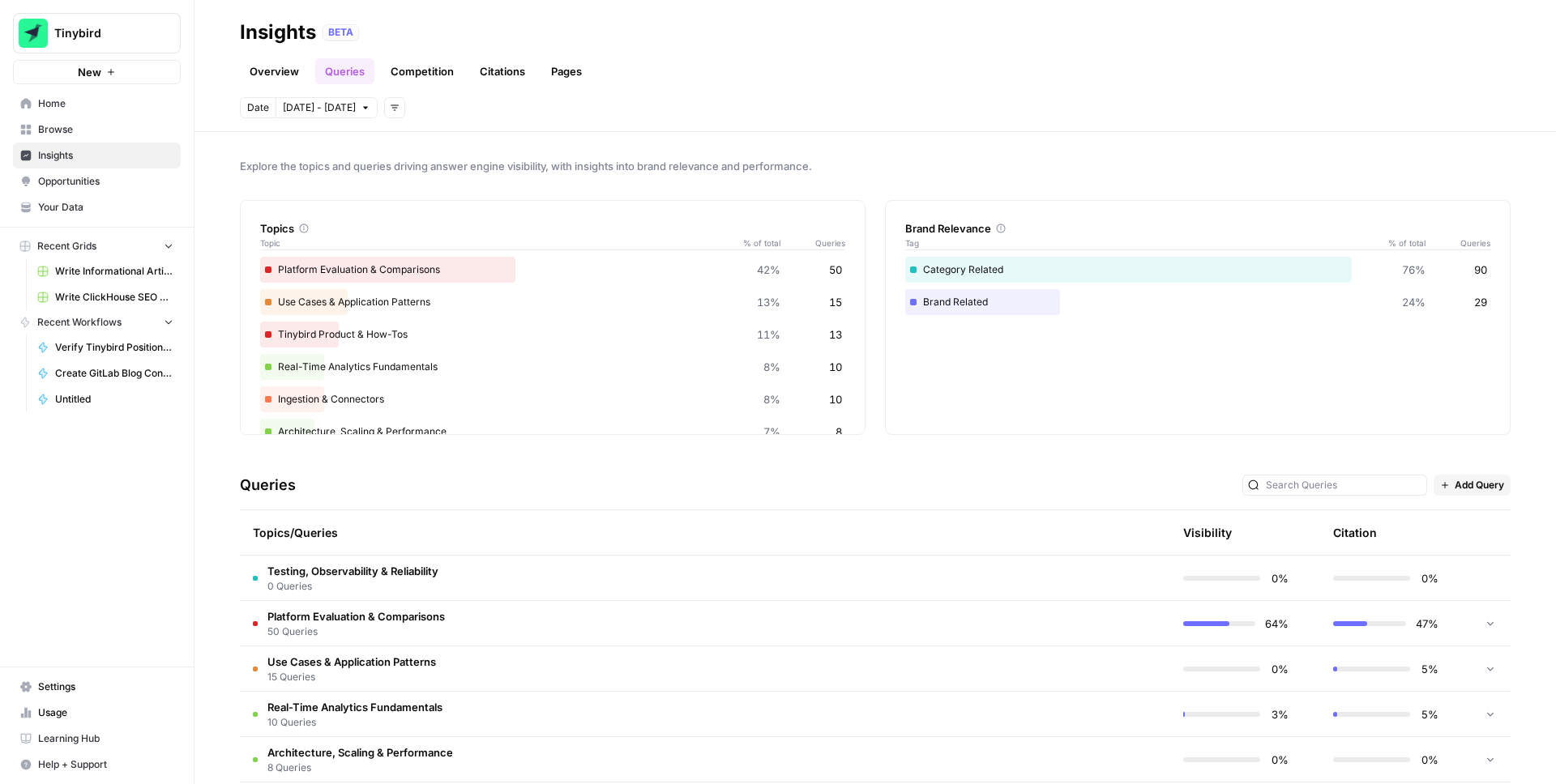
click at [950, 151] on div "Explore the topics and queries driving answer engine visibility, with insights …" at bounding box center [876, 459] width 1362 height 652
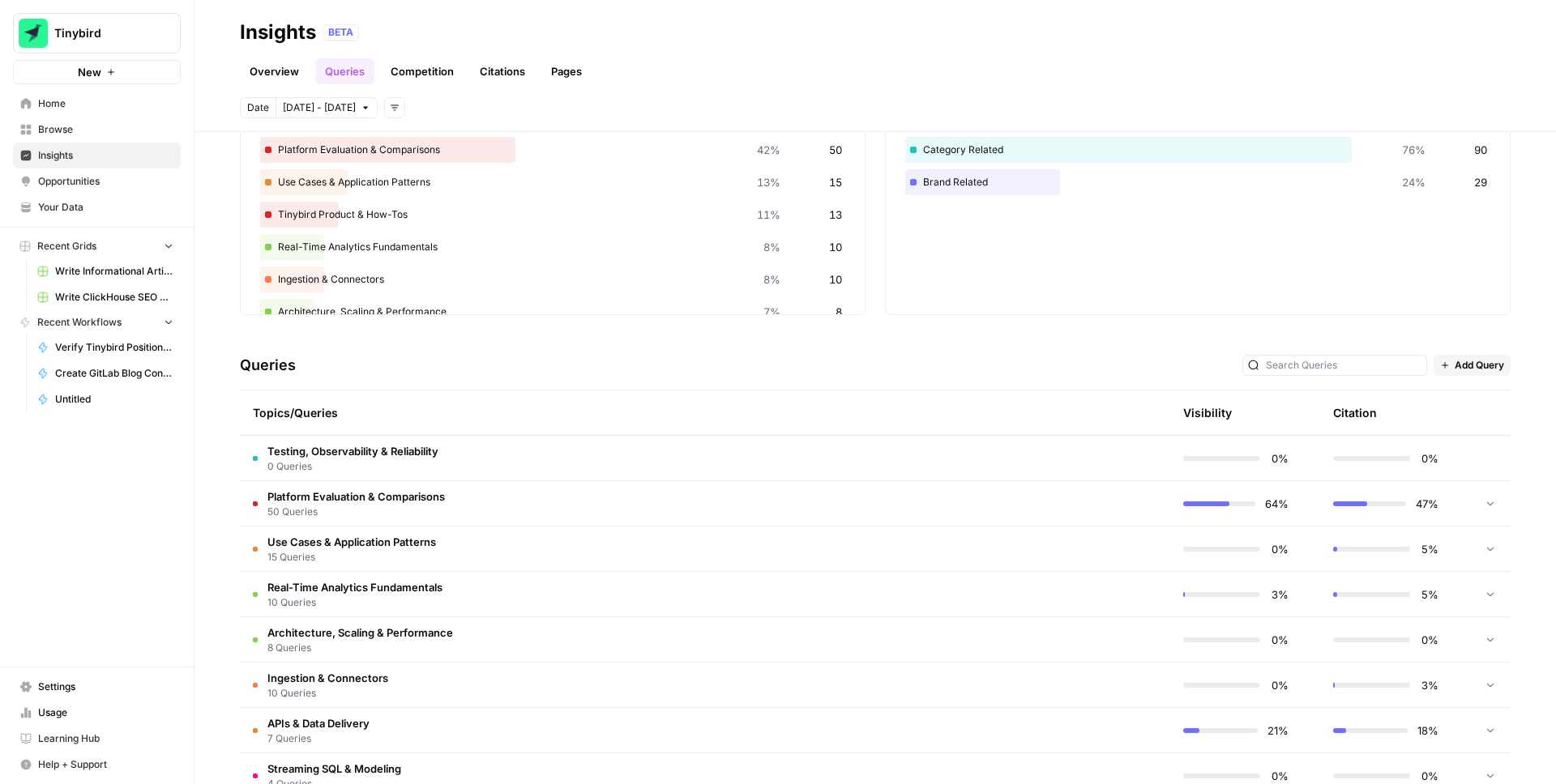
scroll to position [145, 0]
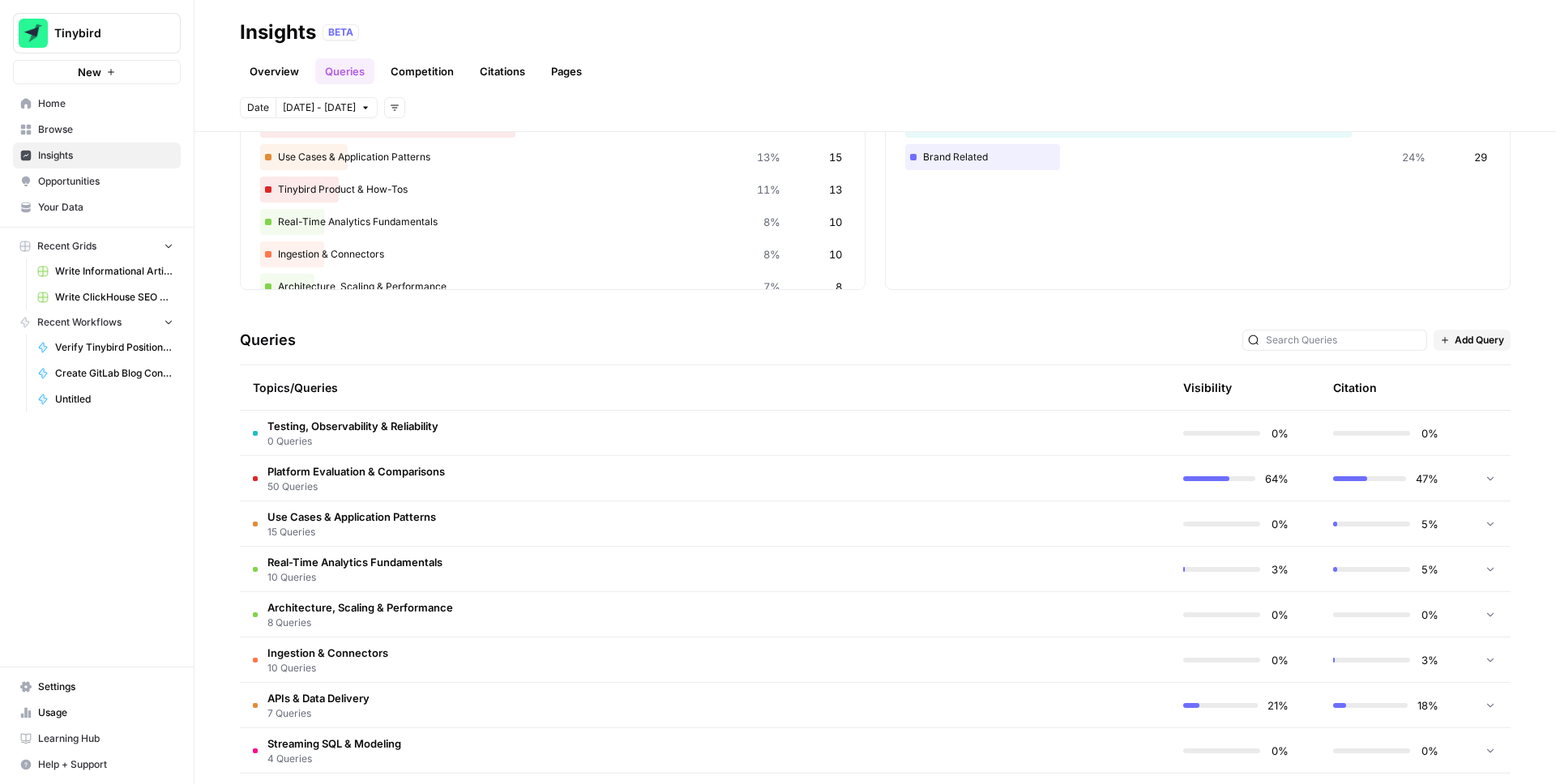
click at [1488, 476] on icon at bounding box center [1490, 477] width 12 height 12
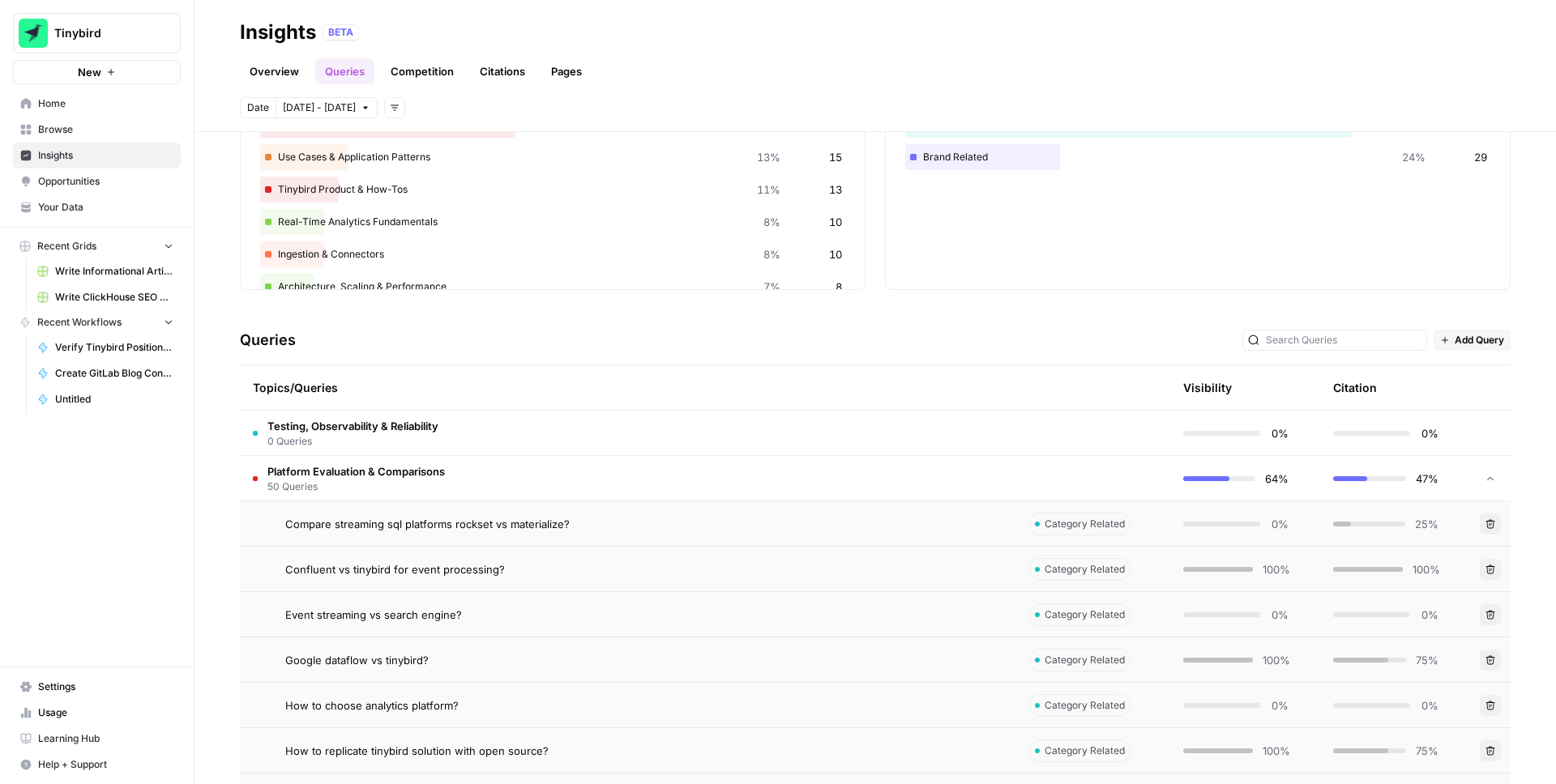
click at [1488, 524] on icon "button" at bounding box center [1490, 524] width 10 height 10
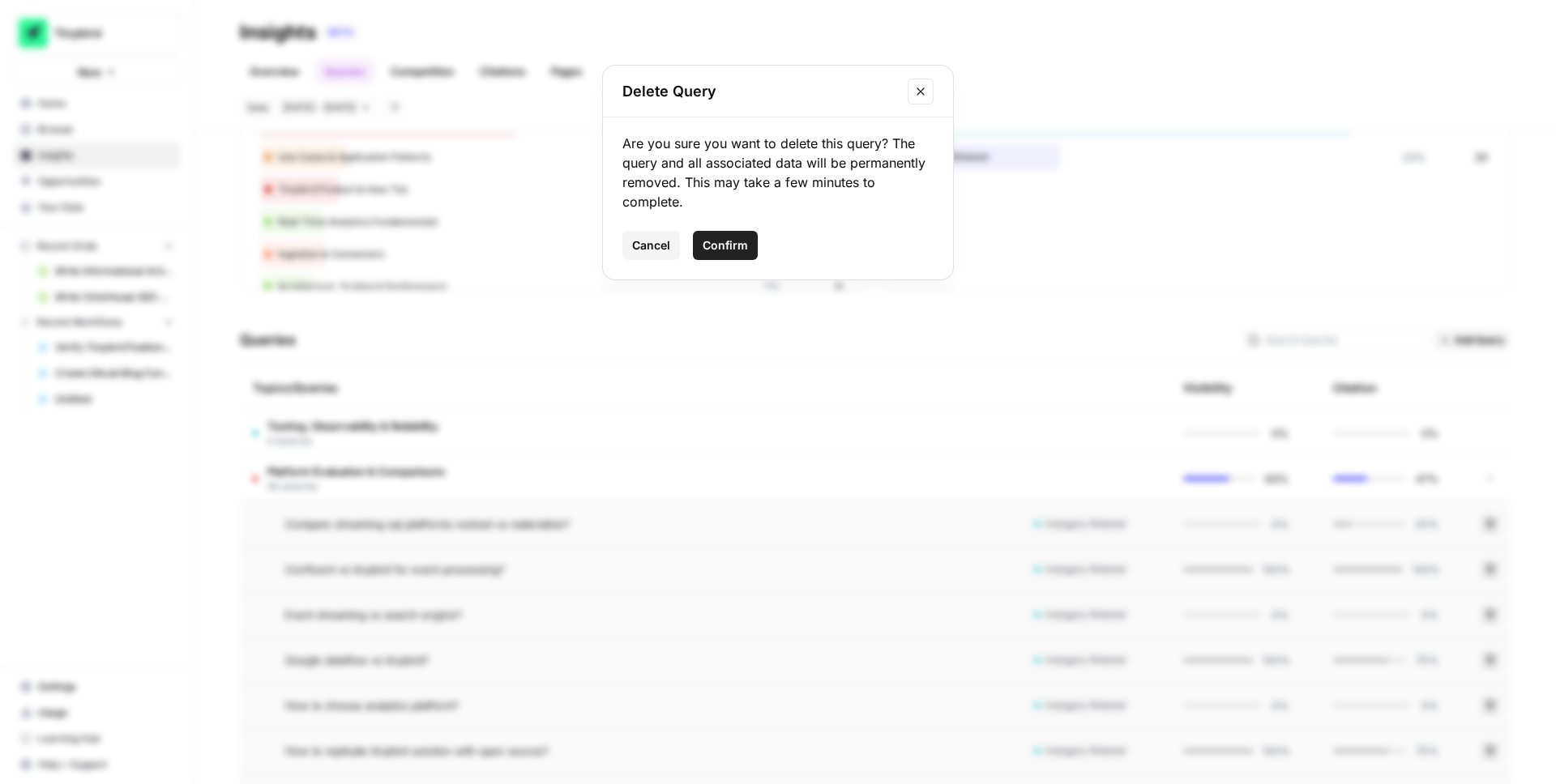
click at [723, 238] on span "Confirm" at bounding box center [725, 245] width 45 height 16
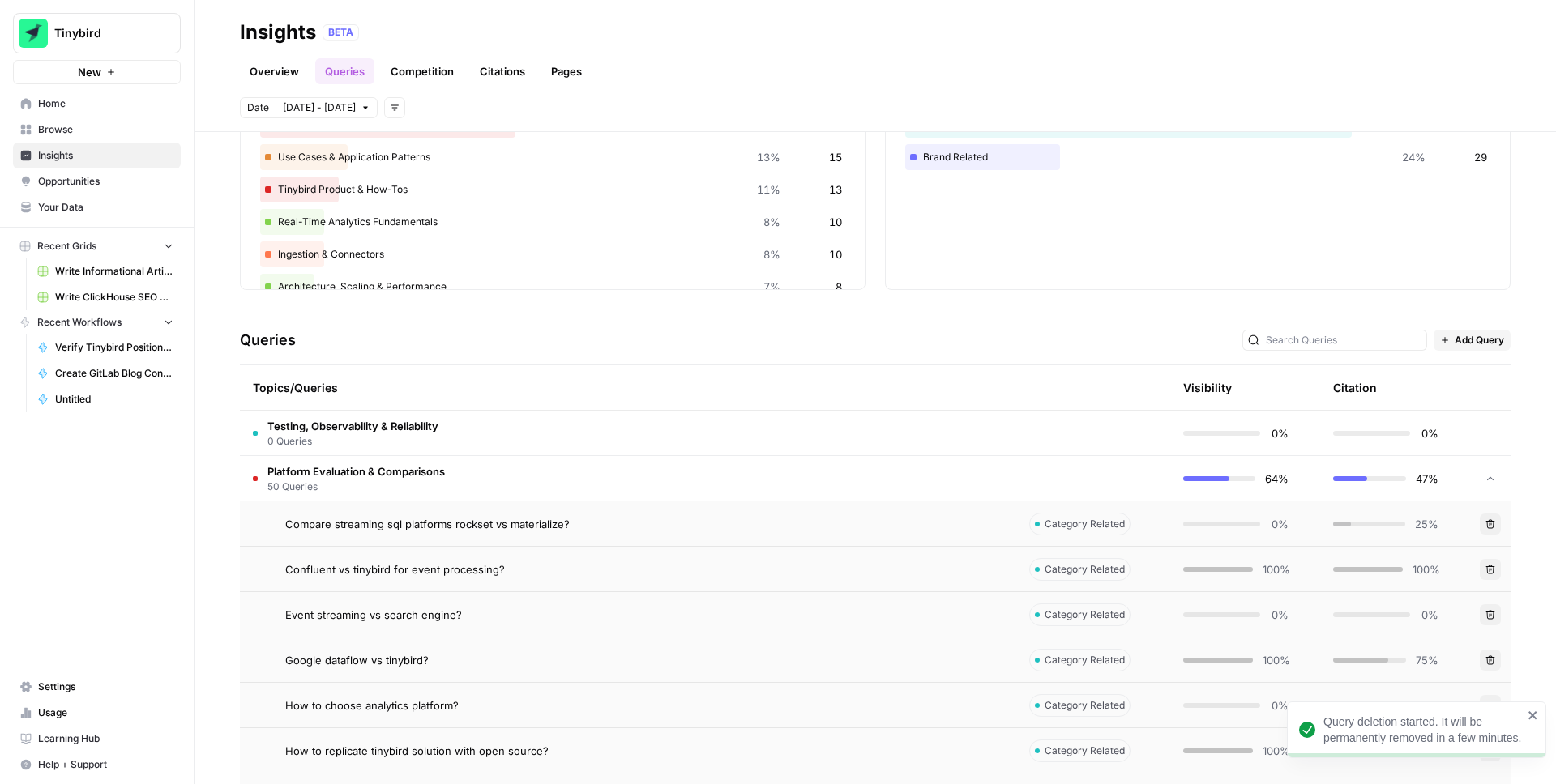
click at [1493, 576] on button "Delete" at bounding box center [1491, 570] width 21 height 21
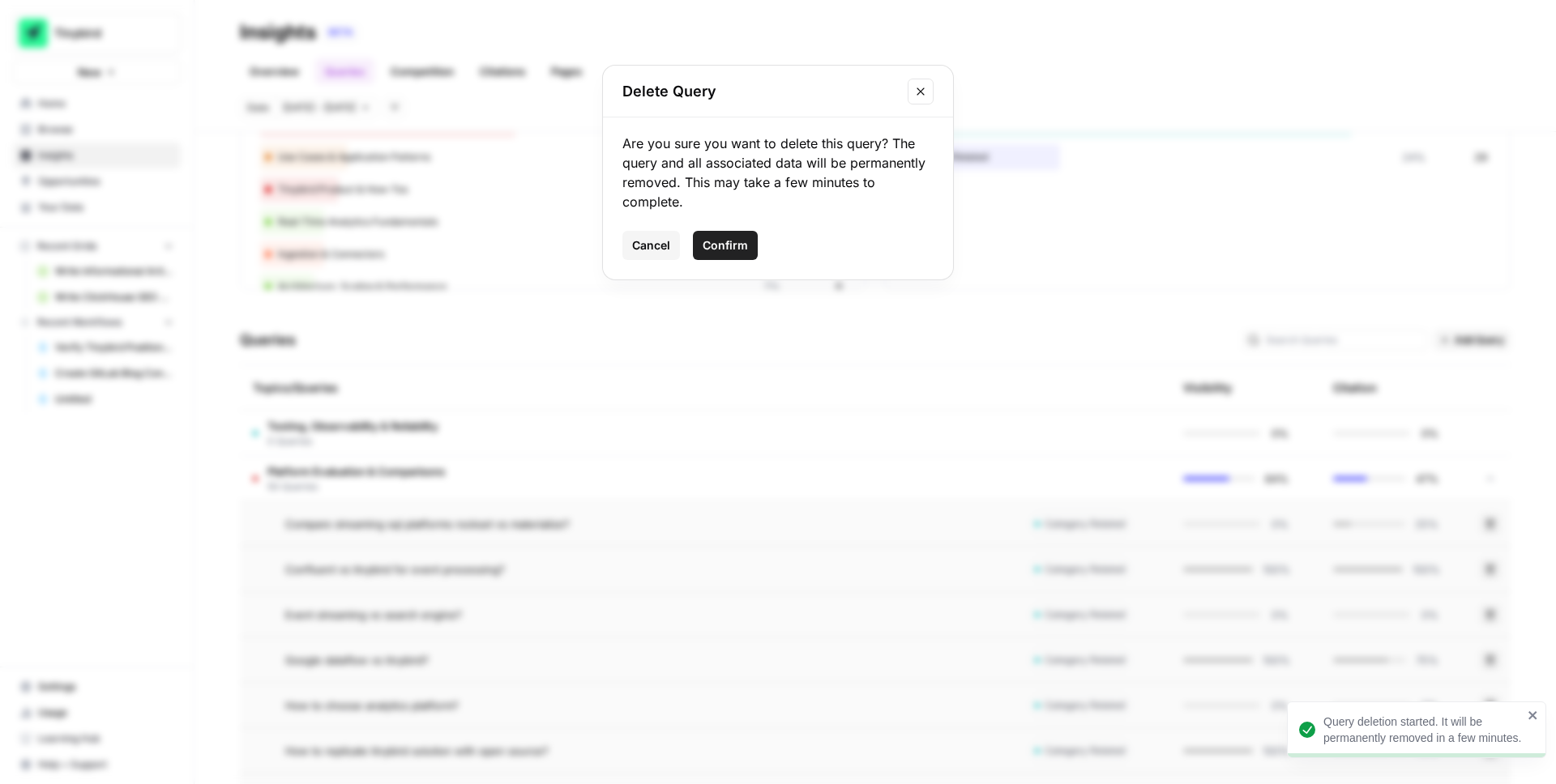
click at [739, 247] on span "Confirm" at bounding box center [725, 245] width 45 height 16
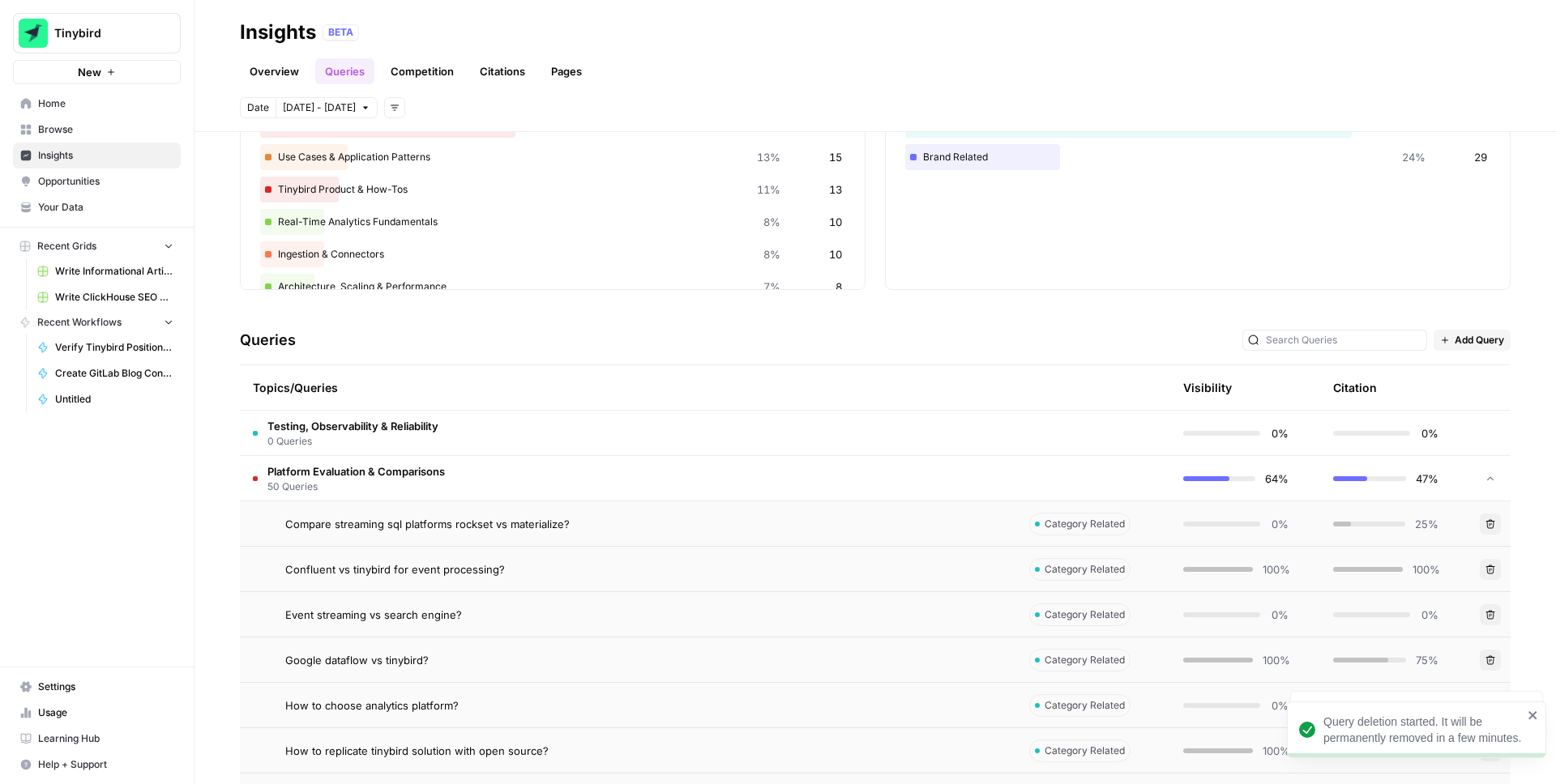
click at [1493, 608] on button "Delete" at bounding box center [1491, 615] width 21 height 21
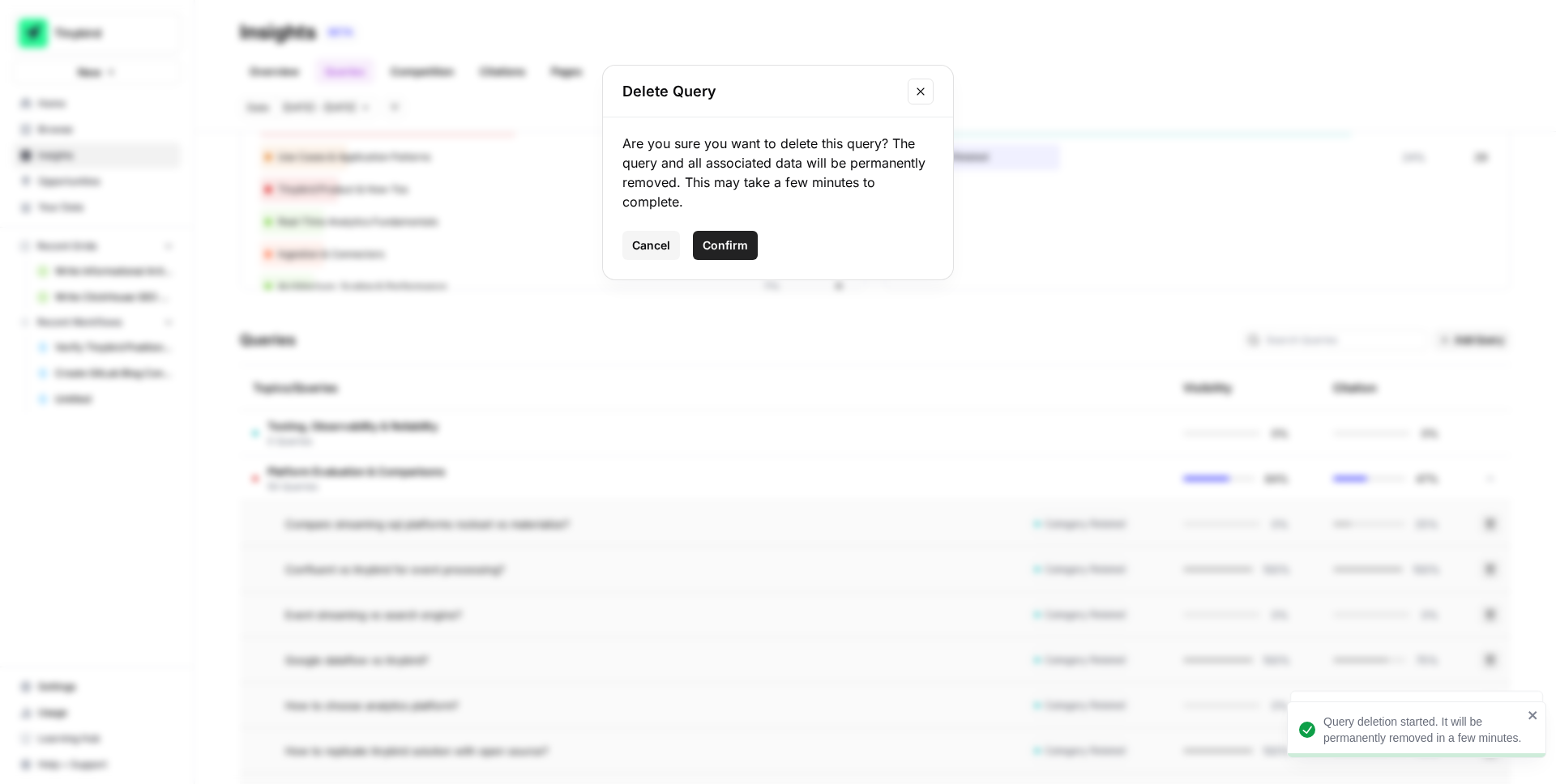
click at [733, 244] on span "Confirm" at bounding box center [725, 245] width 45 height 16
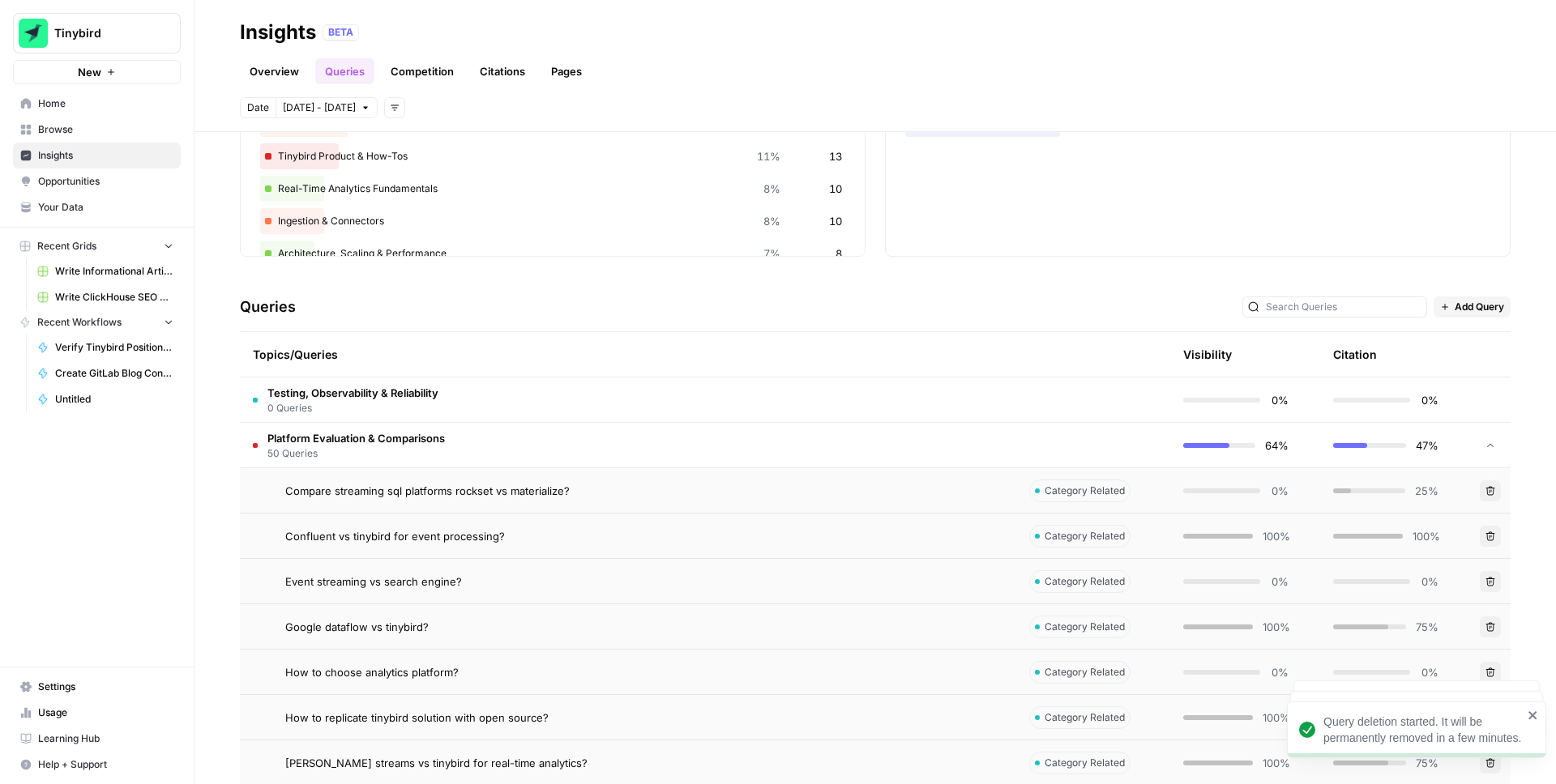
scroll to position [209, 0]
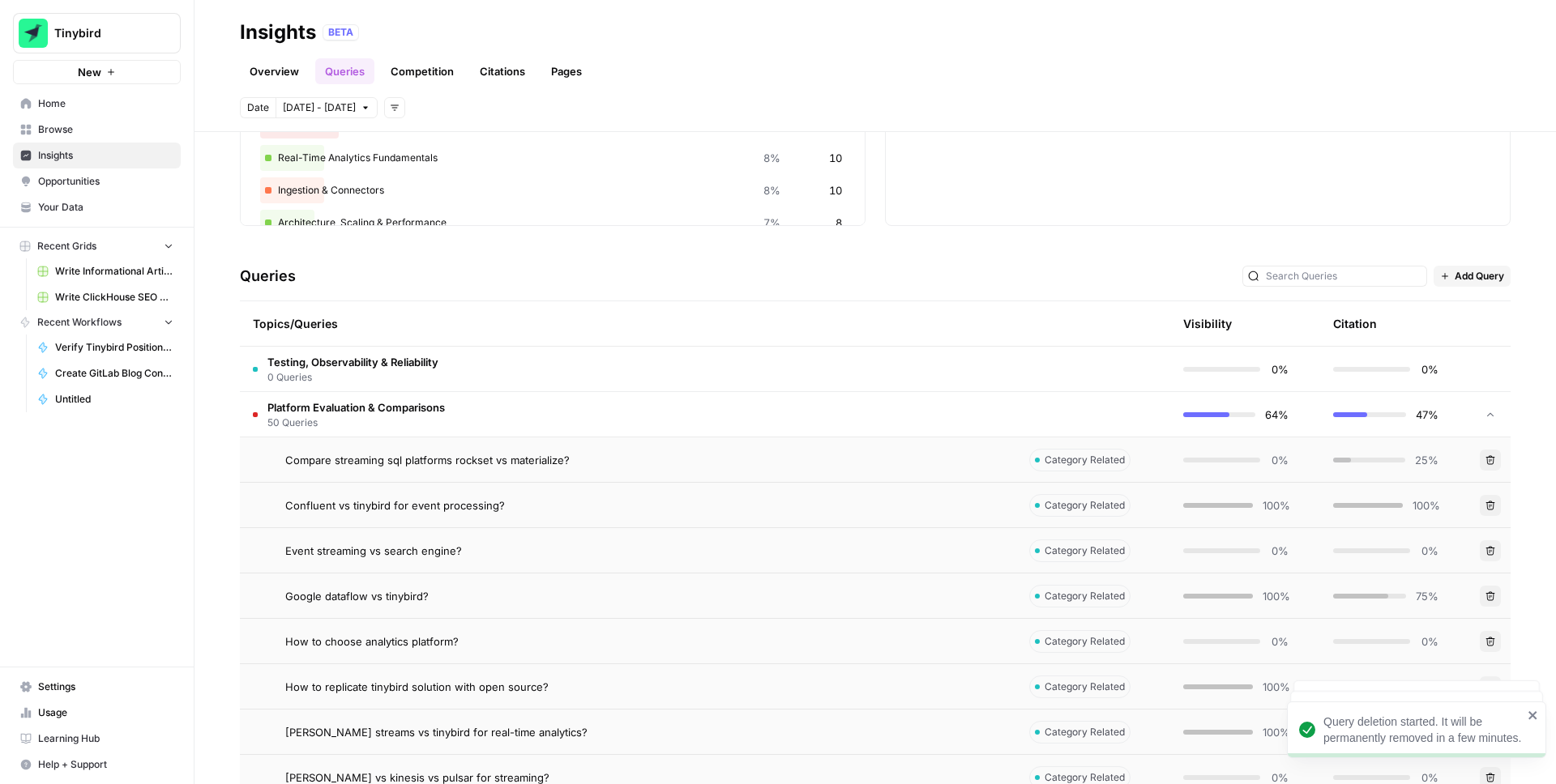
click at [1490, 588] on button "Delete" at bounding box center [1491, 596] width 21 height 21
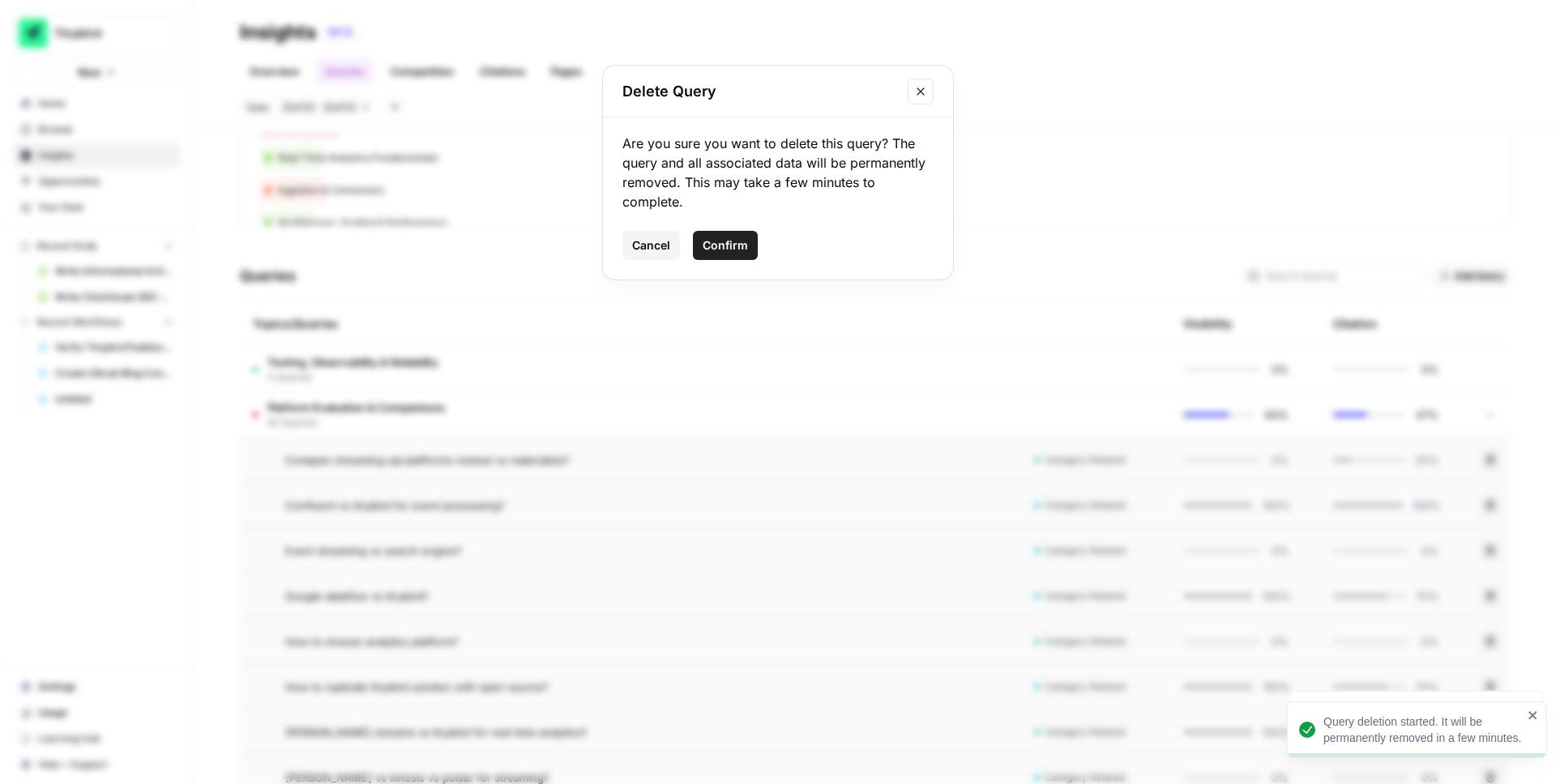
click at [737, 247] on span "Confirm" at bounding box center [725, 245] width 45 height 16
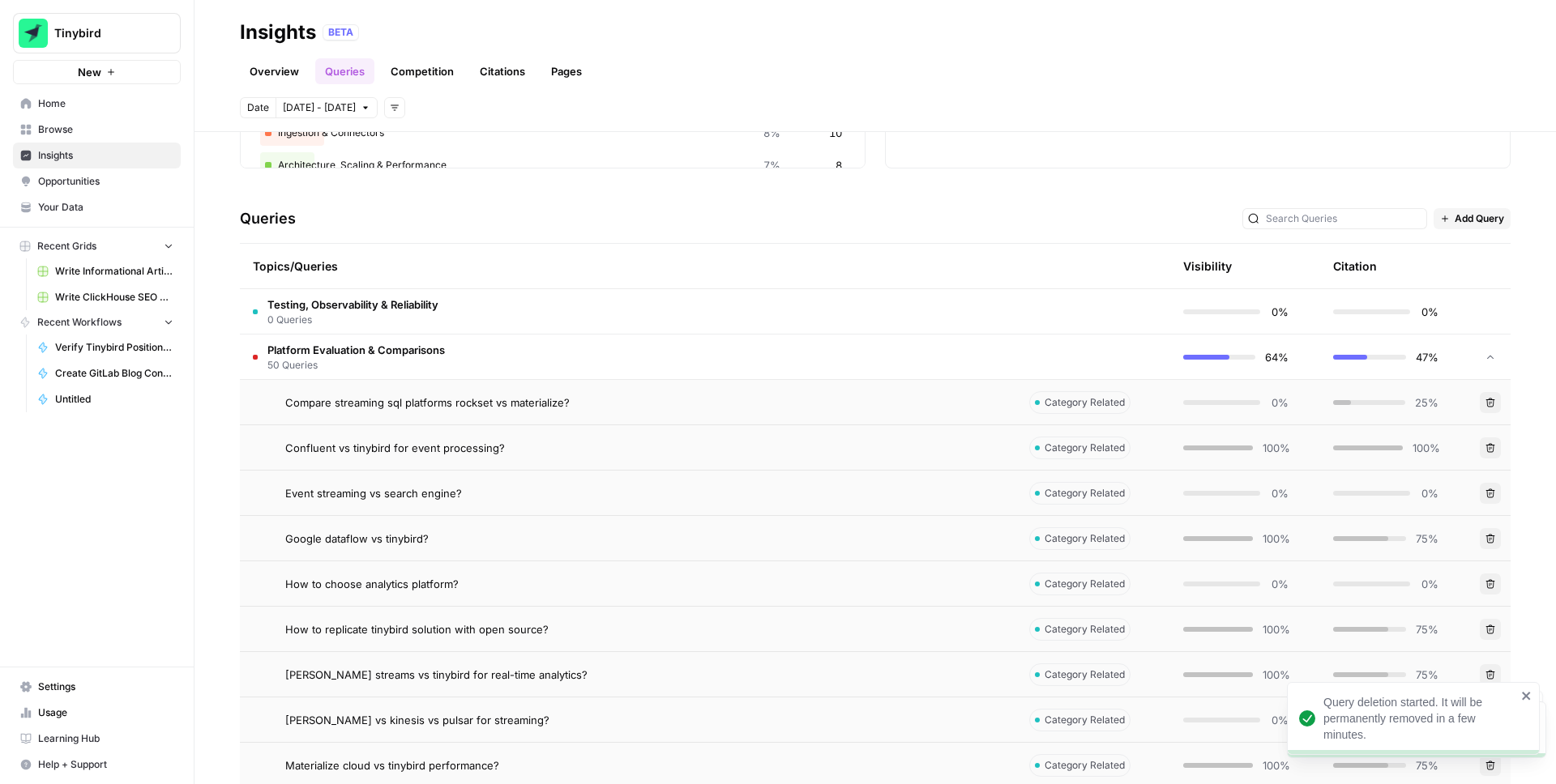
scroll to position [277, 0]
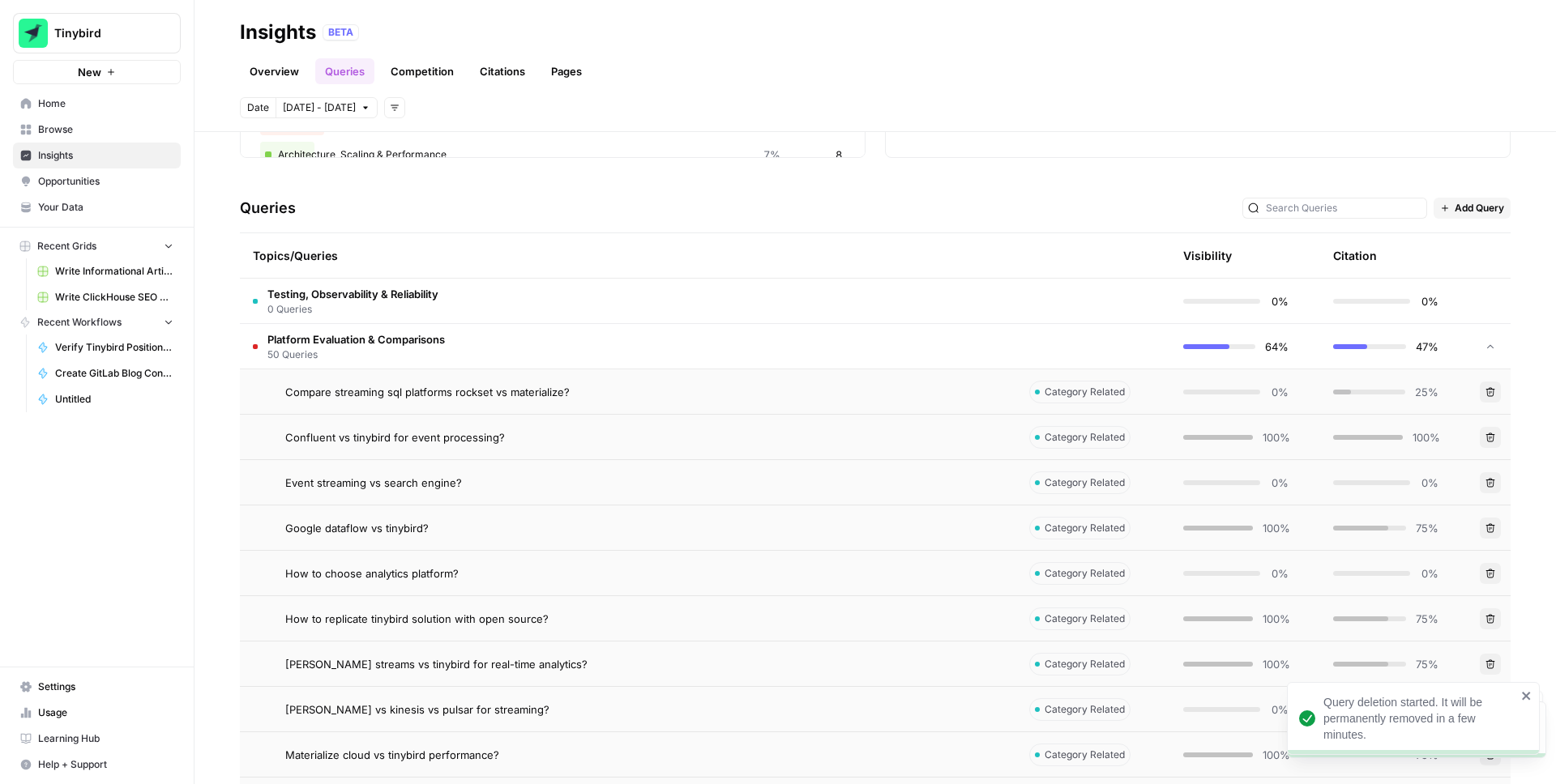
click at [1487, 570] on icon "button" at bounding box center [1491, 573] width 9 height 9
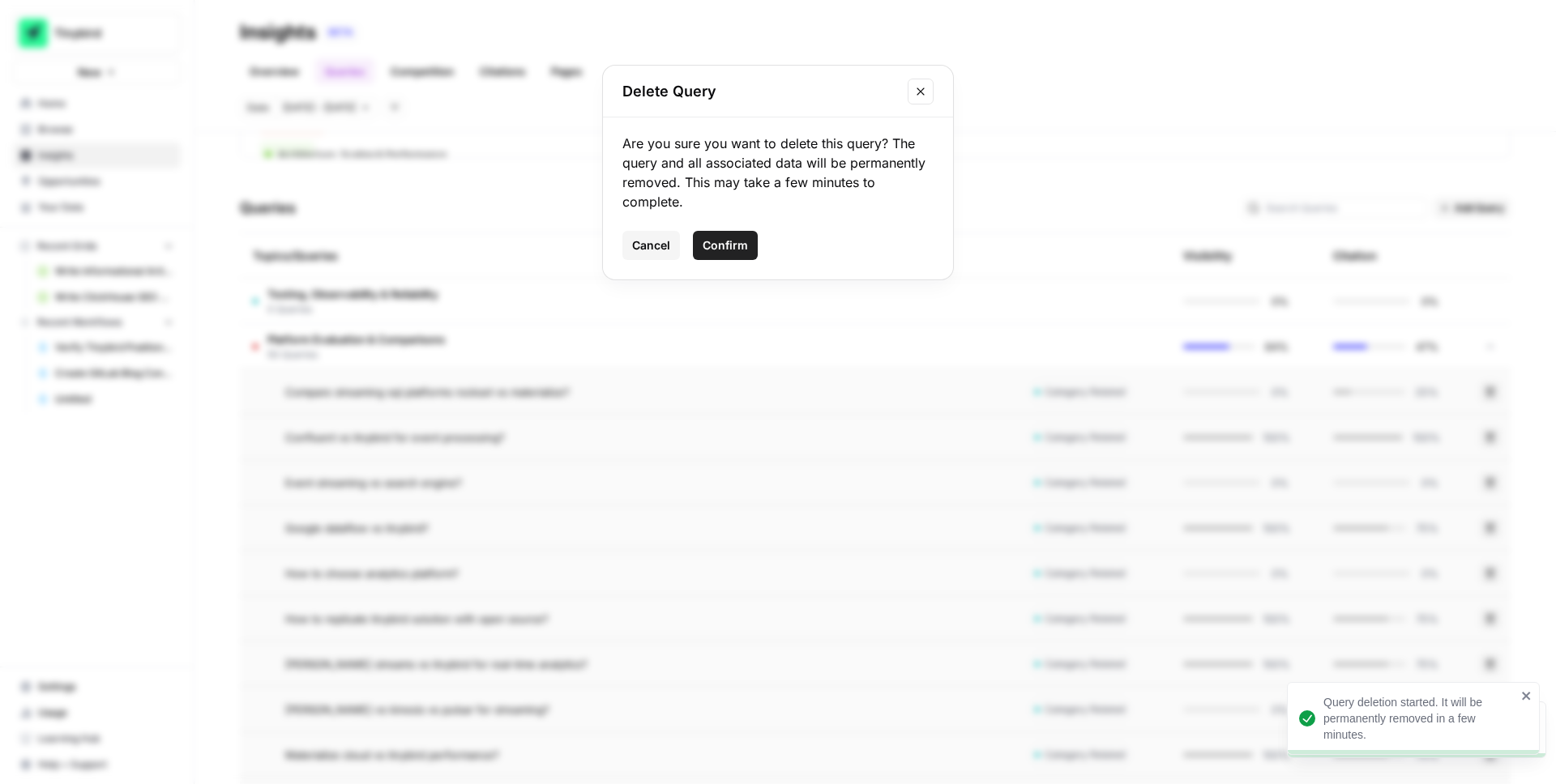
click at [733, 244] on span "Confirm" at bounding box center [725, 245] width 45 height 16
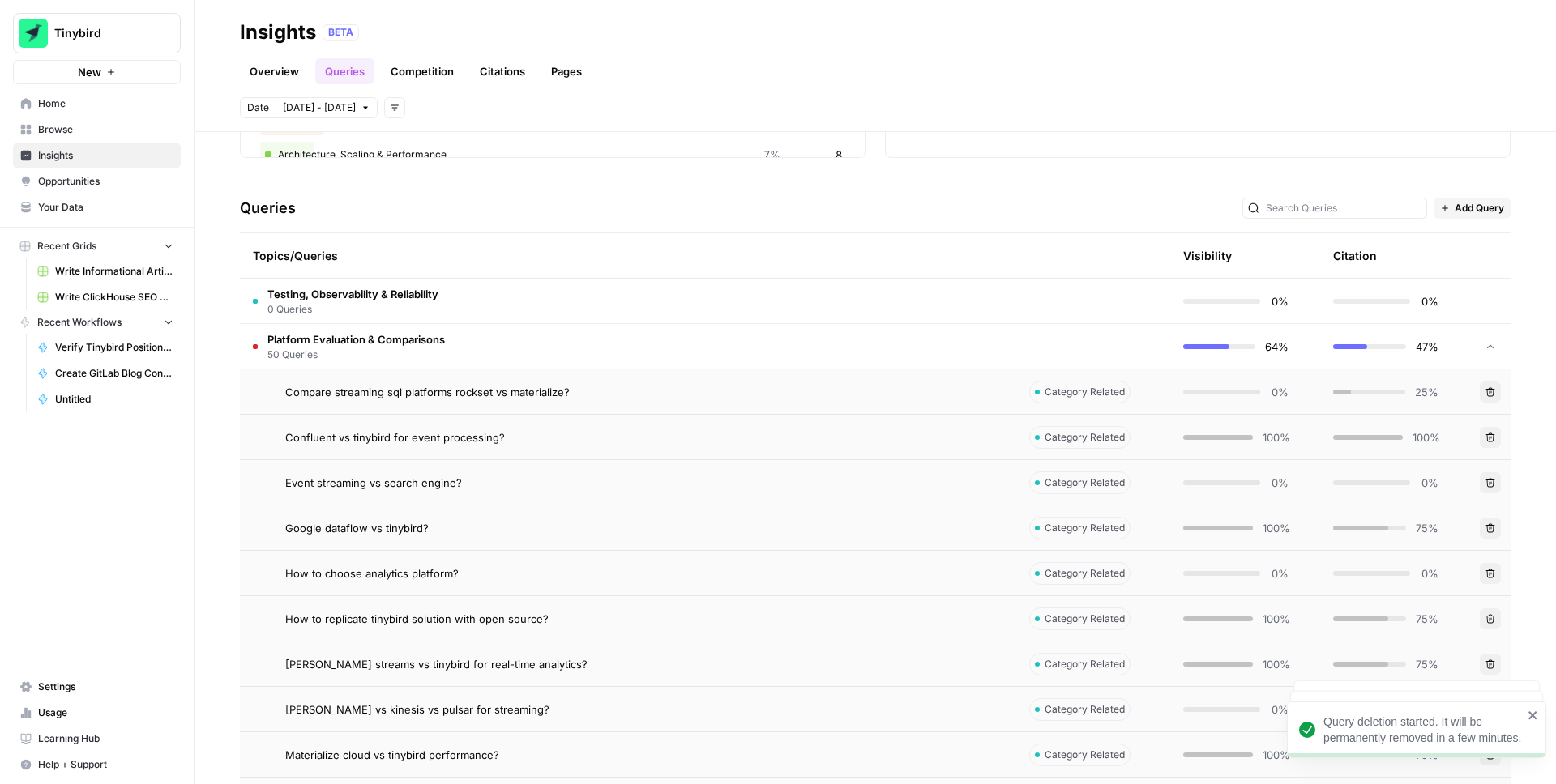
scroll to position [325, 0]
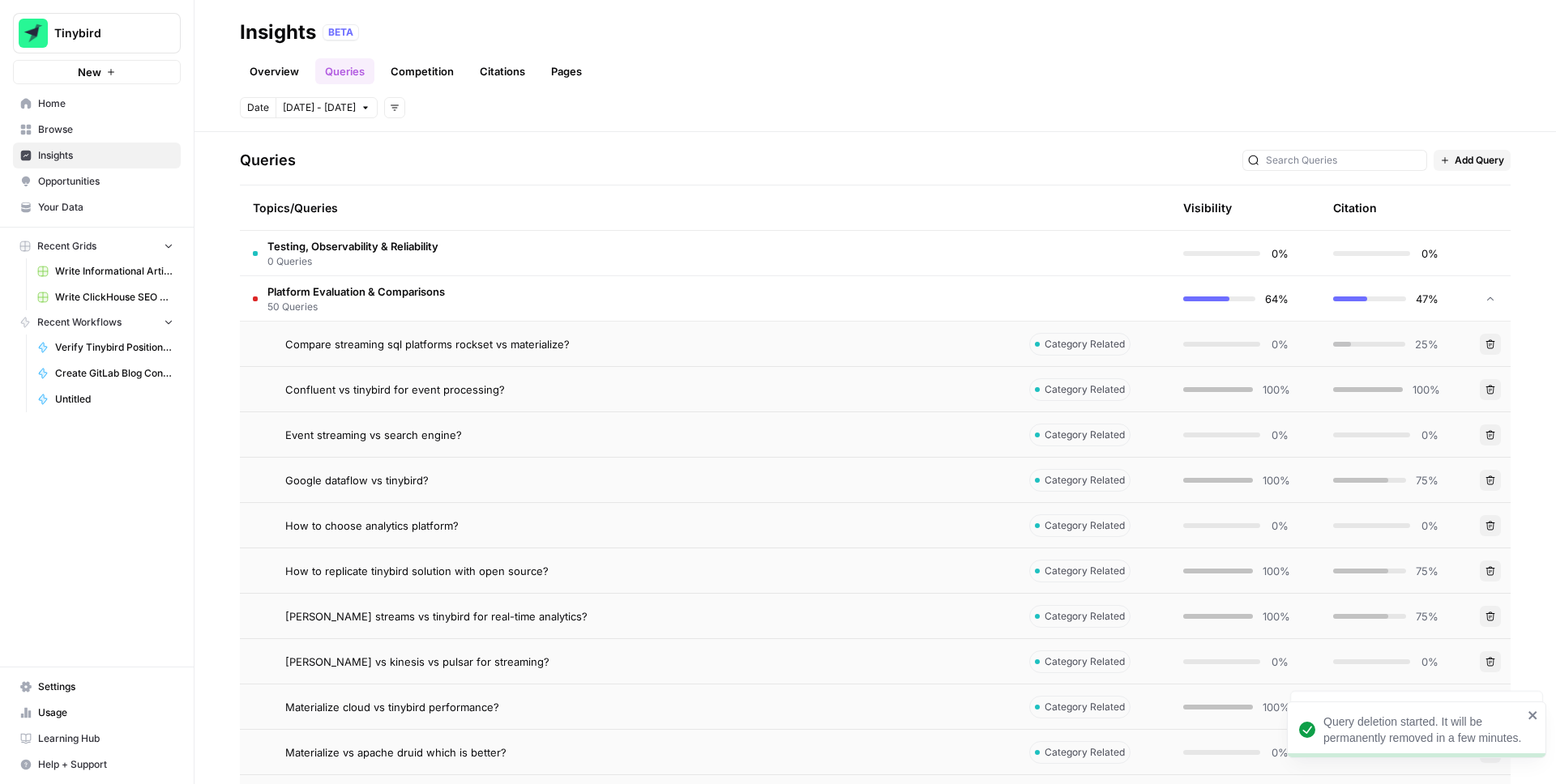
click at [1488, 571] on icon "button" at bounding box center [1491, 571] width 9 height 9
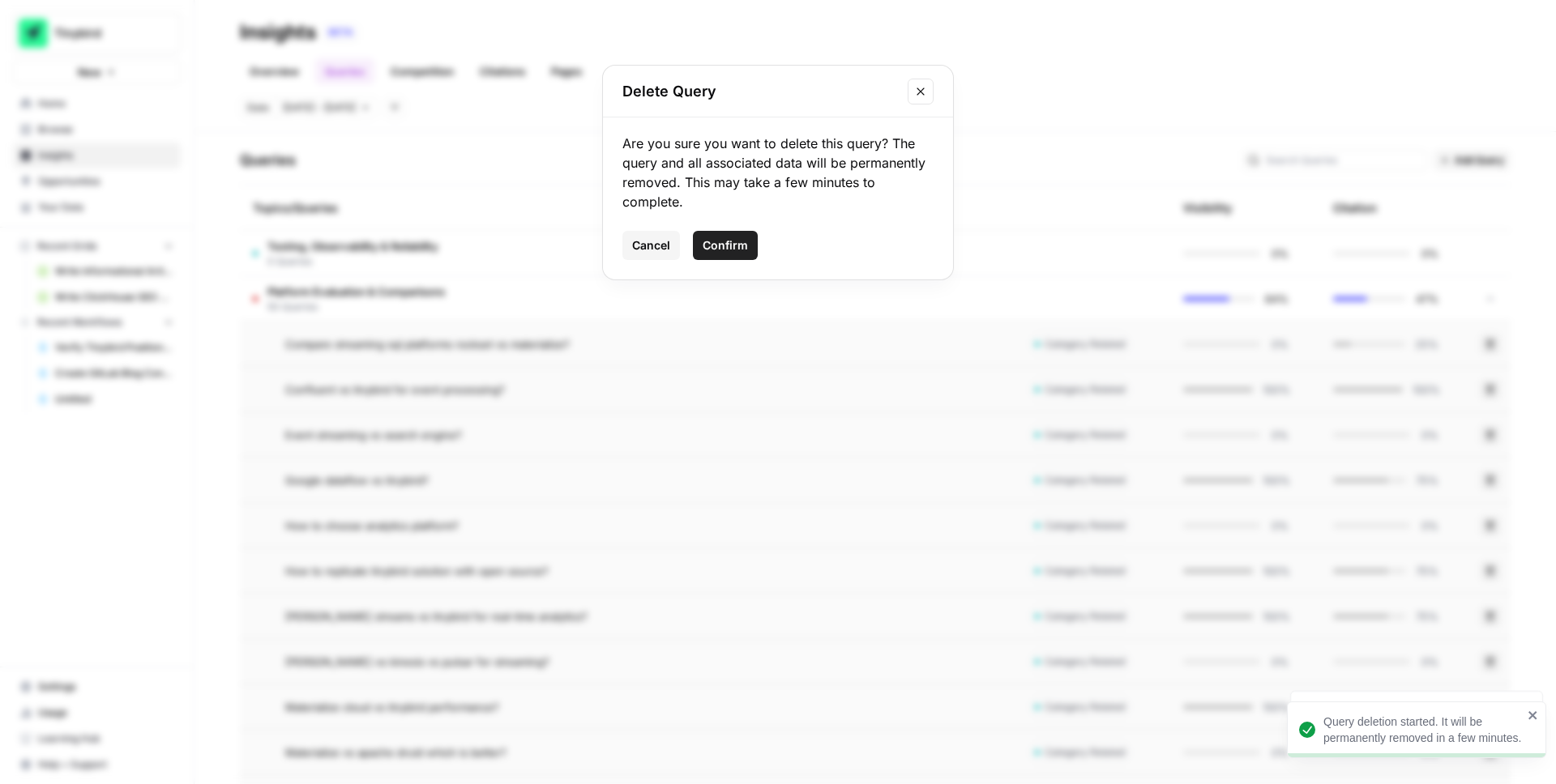
click at [723, 237] on span "Confirm" at bounding box center [725, 245] width 45 height 16
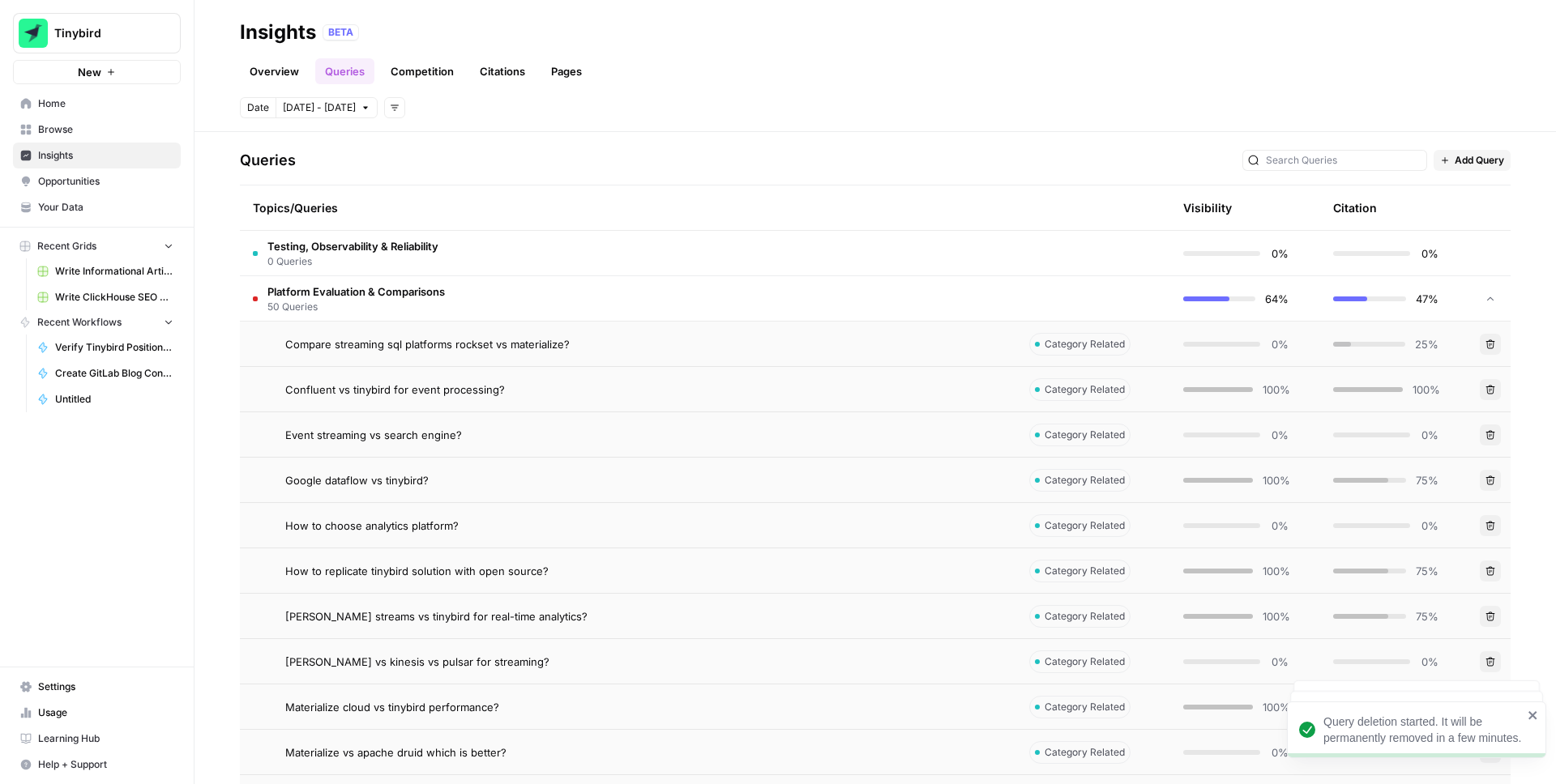
click at [1491, 620] on icon "button" at bounding box center [1490, 616] width 10 height 10
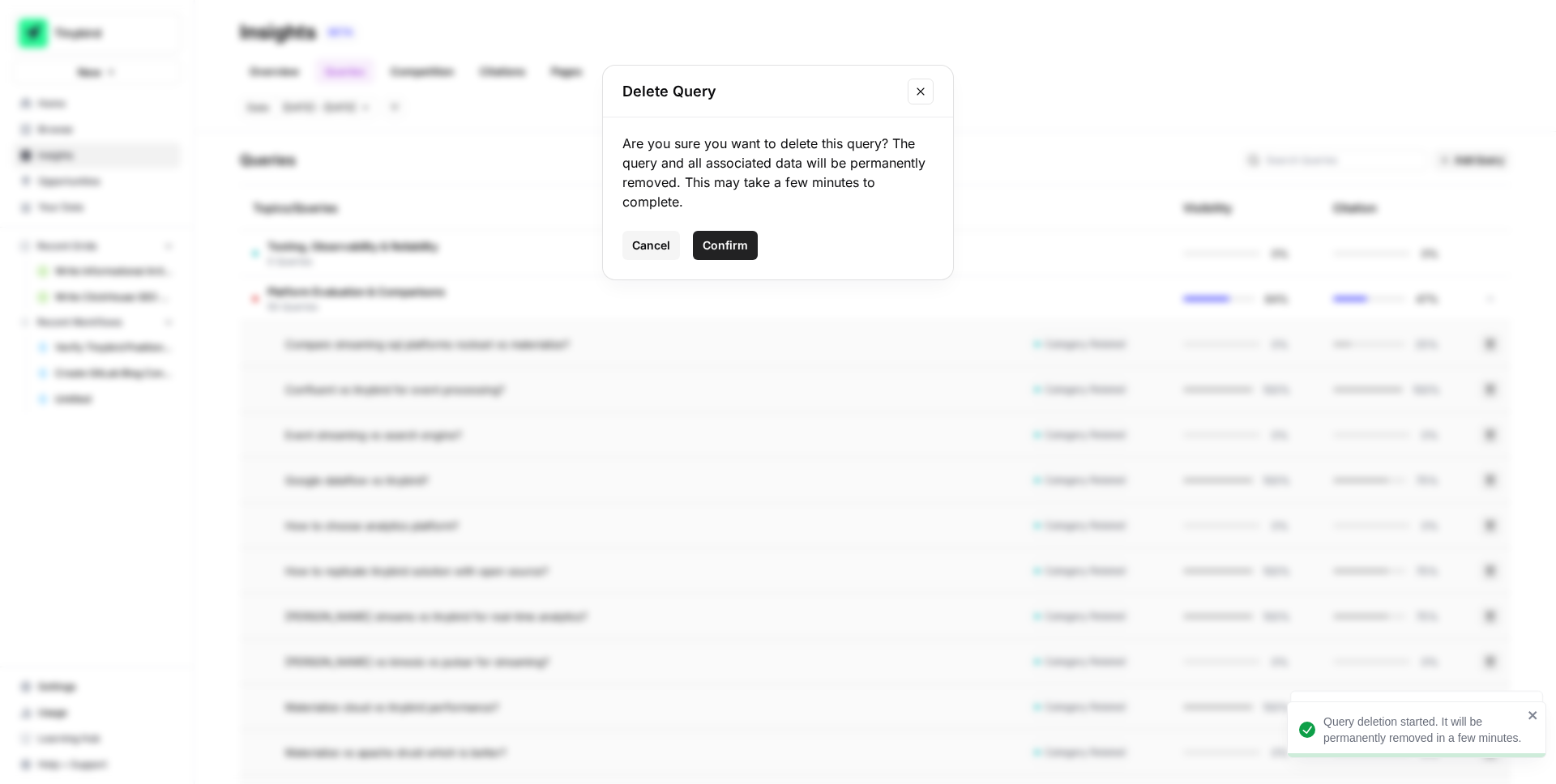
click at [737, 244] on span "Confirm" at bounding box center [725, 245] width 45 height 16
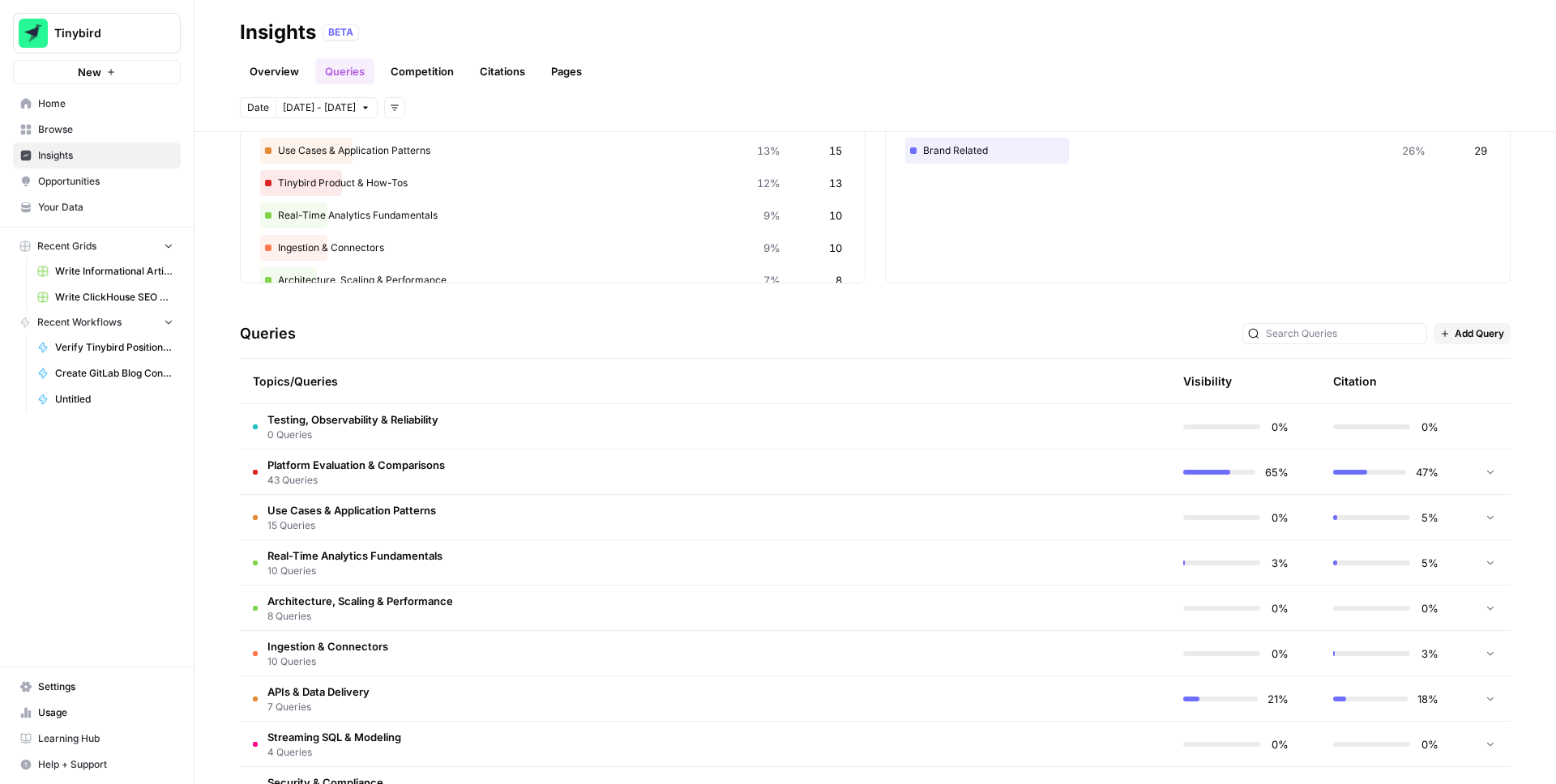
scroll to position [204, 0]
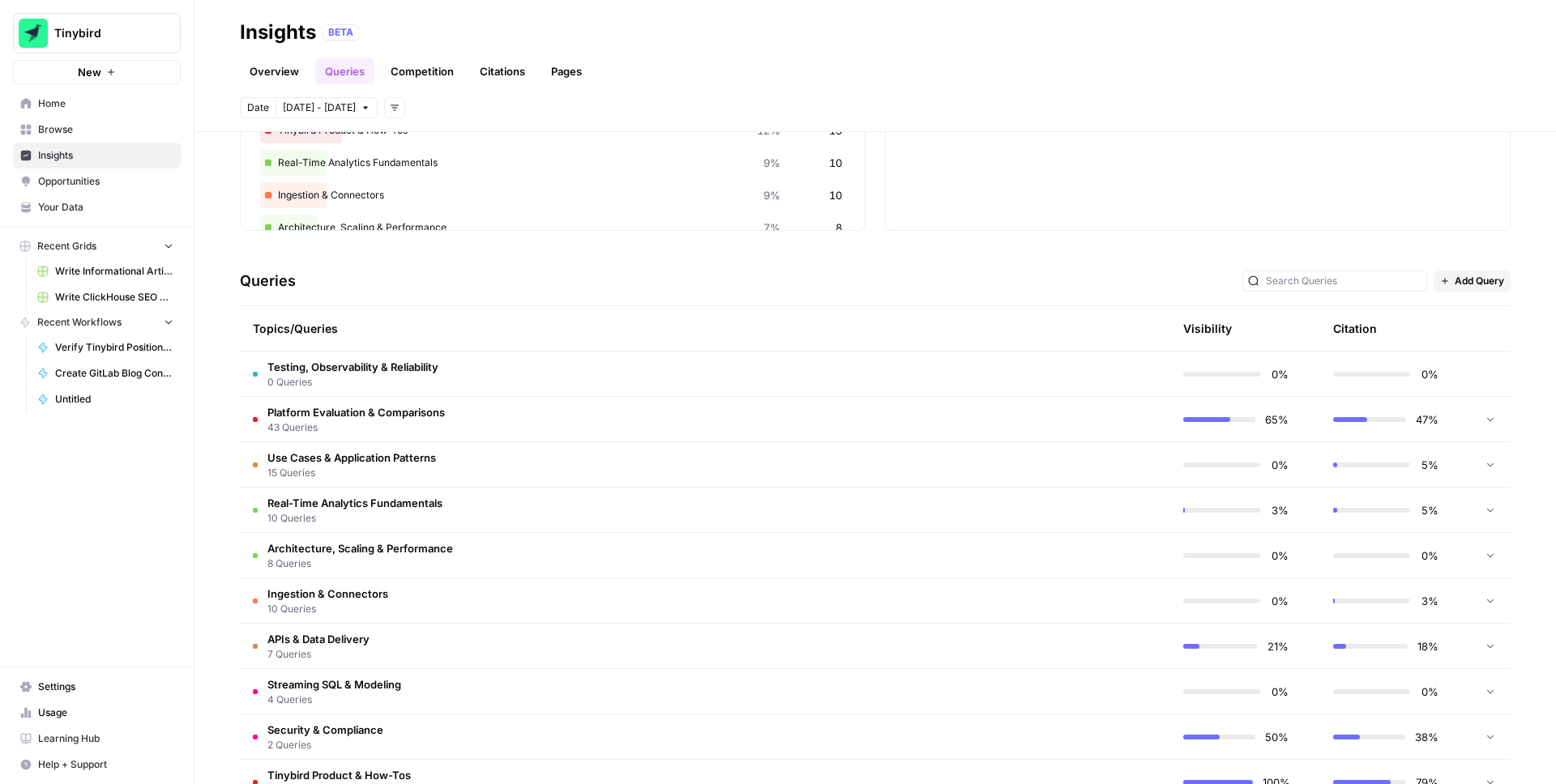
click at [1490, 413] on icon at bounding box center [1490, 419] width 12 height 12
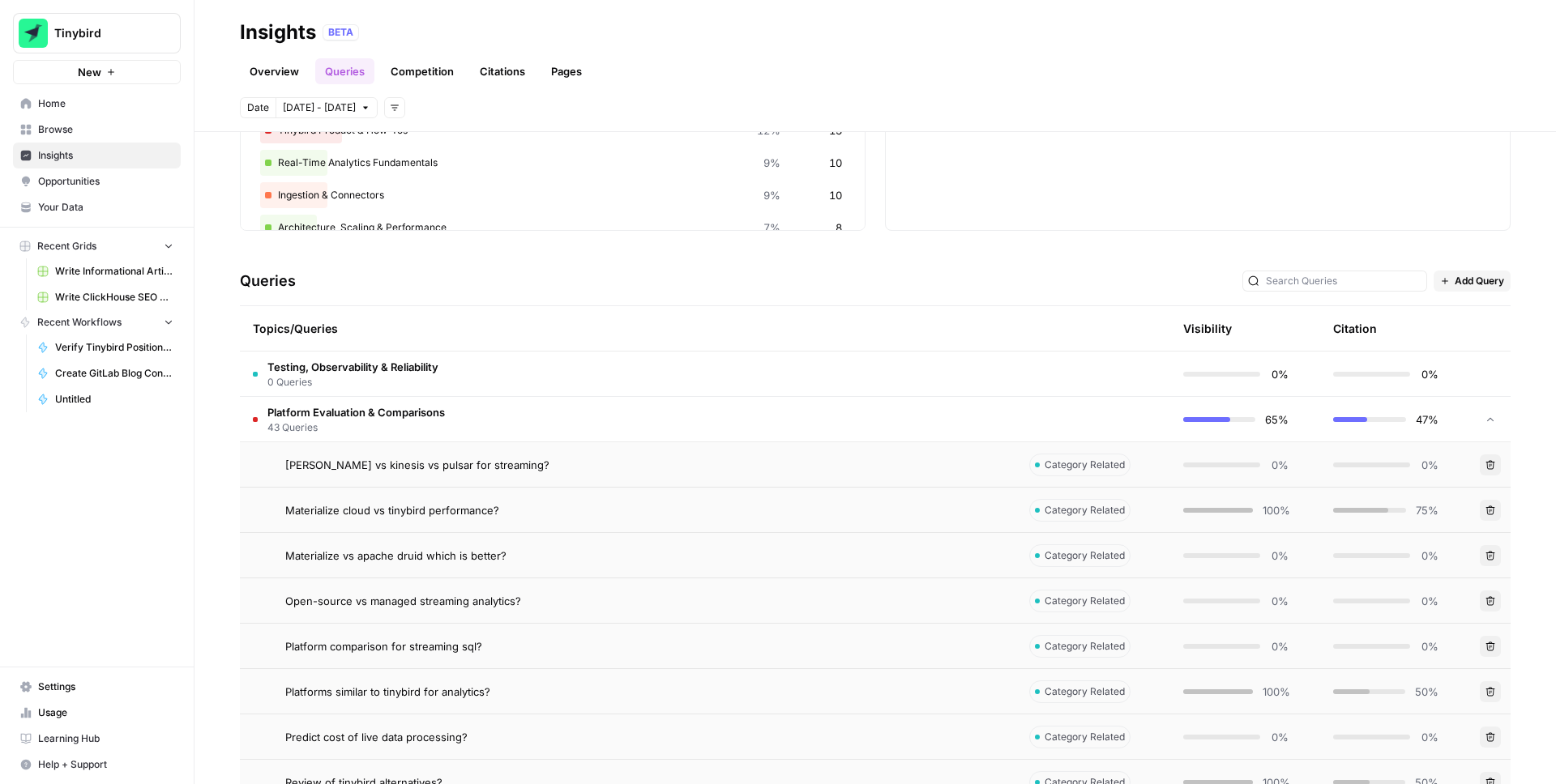
click at [1489, 461] on icon "button" at bounding box center [1491, 465] width 9 height 9
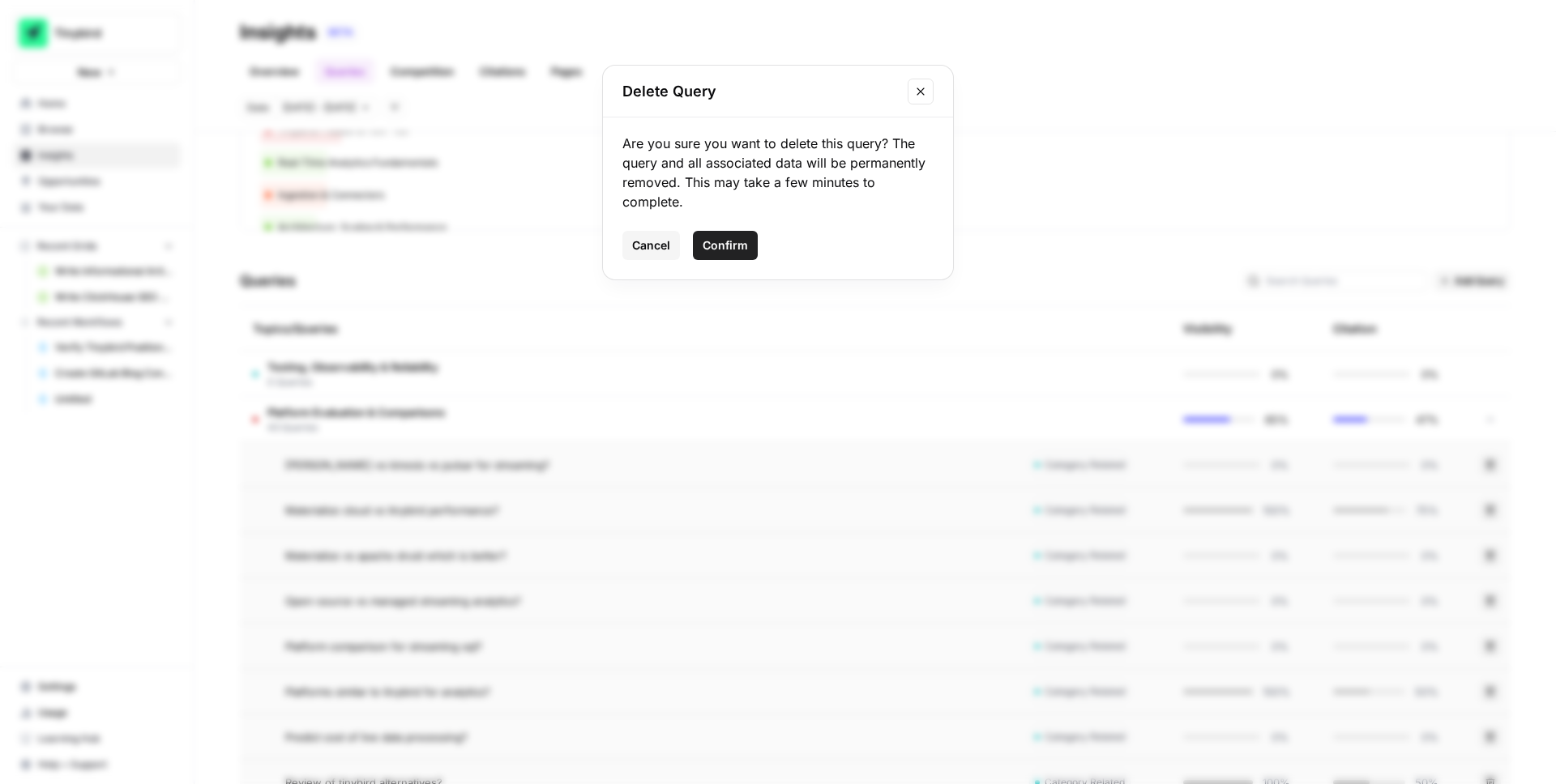
click at [757, 243] on div "Cancel Confirm" at bounding box center [778, 245] width 311 height 29
click at [734, 248] on span "Confirm" at bounding box center [725, 245] width 45 height 16
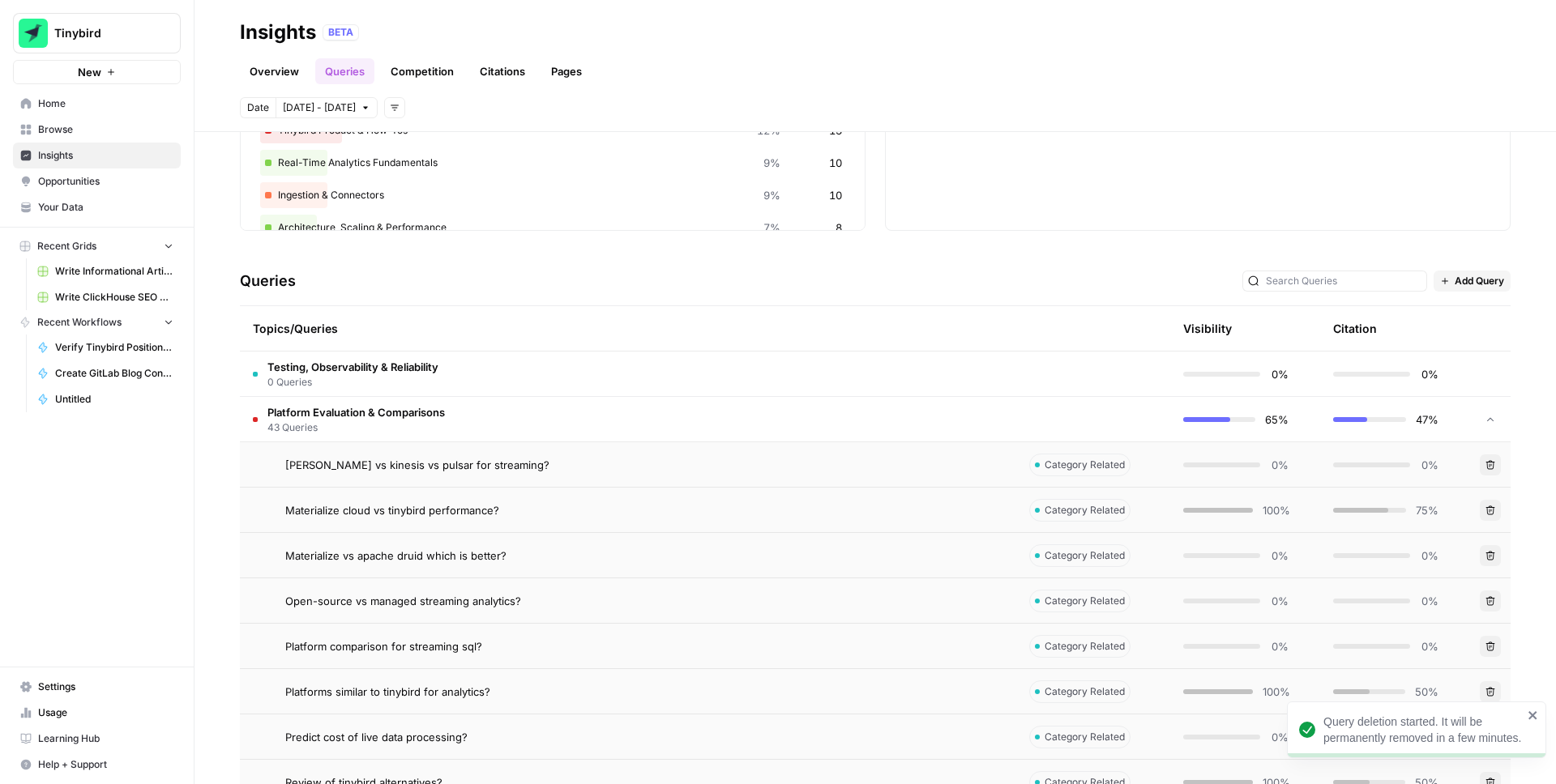
click at [1491, 511] on icon "button" at bounding box center [1490, 510] width 10 height 10
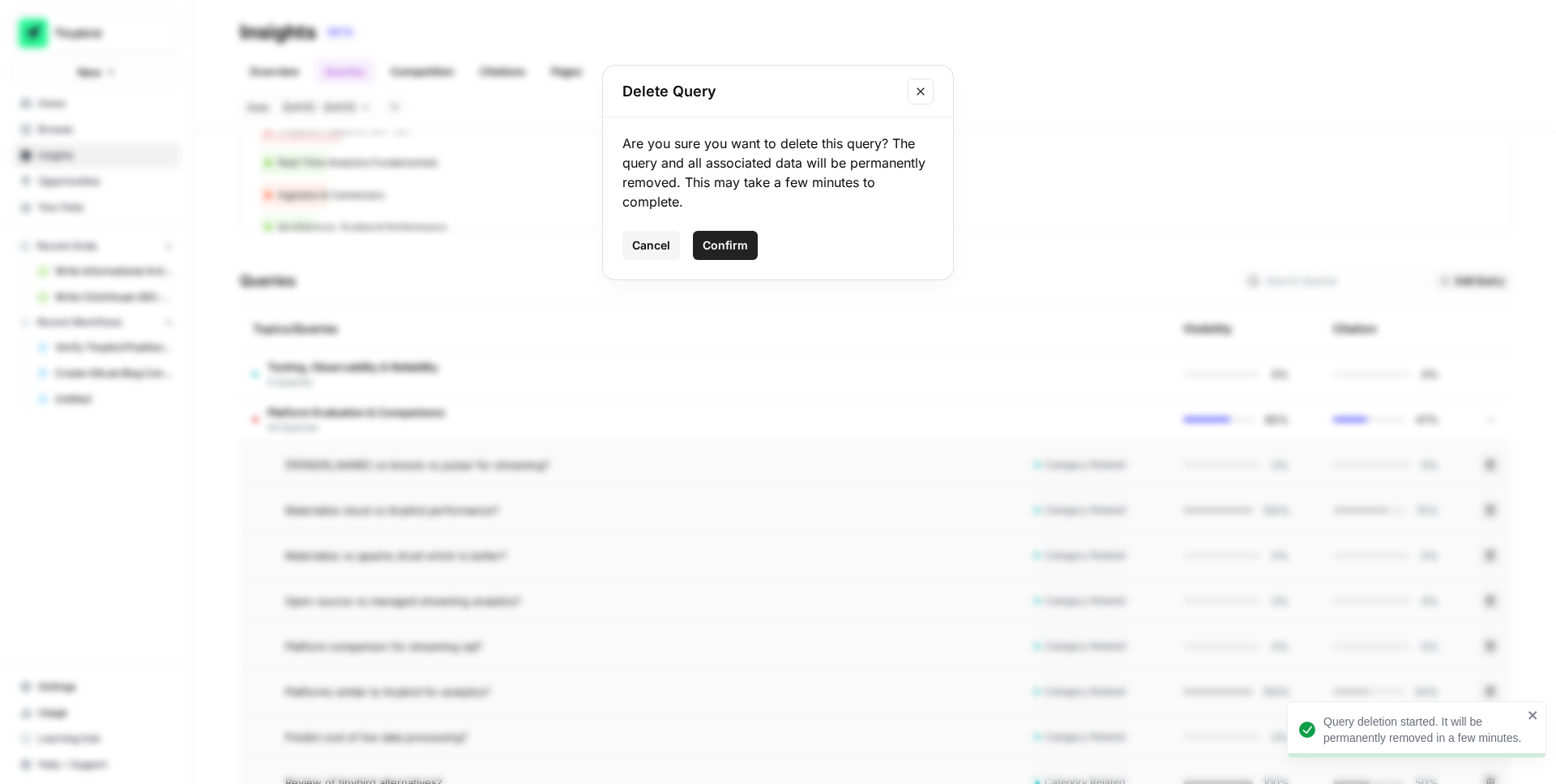
click at [742, 259] on button "Confirm" at bounding box center [725, 245] width 65 height 29
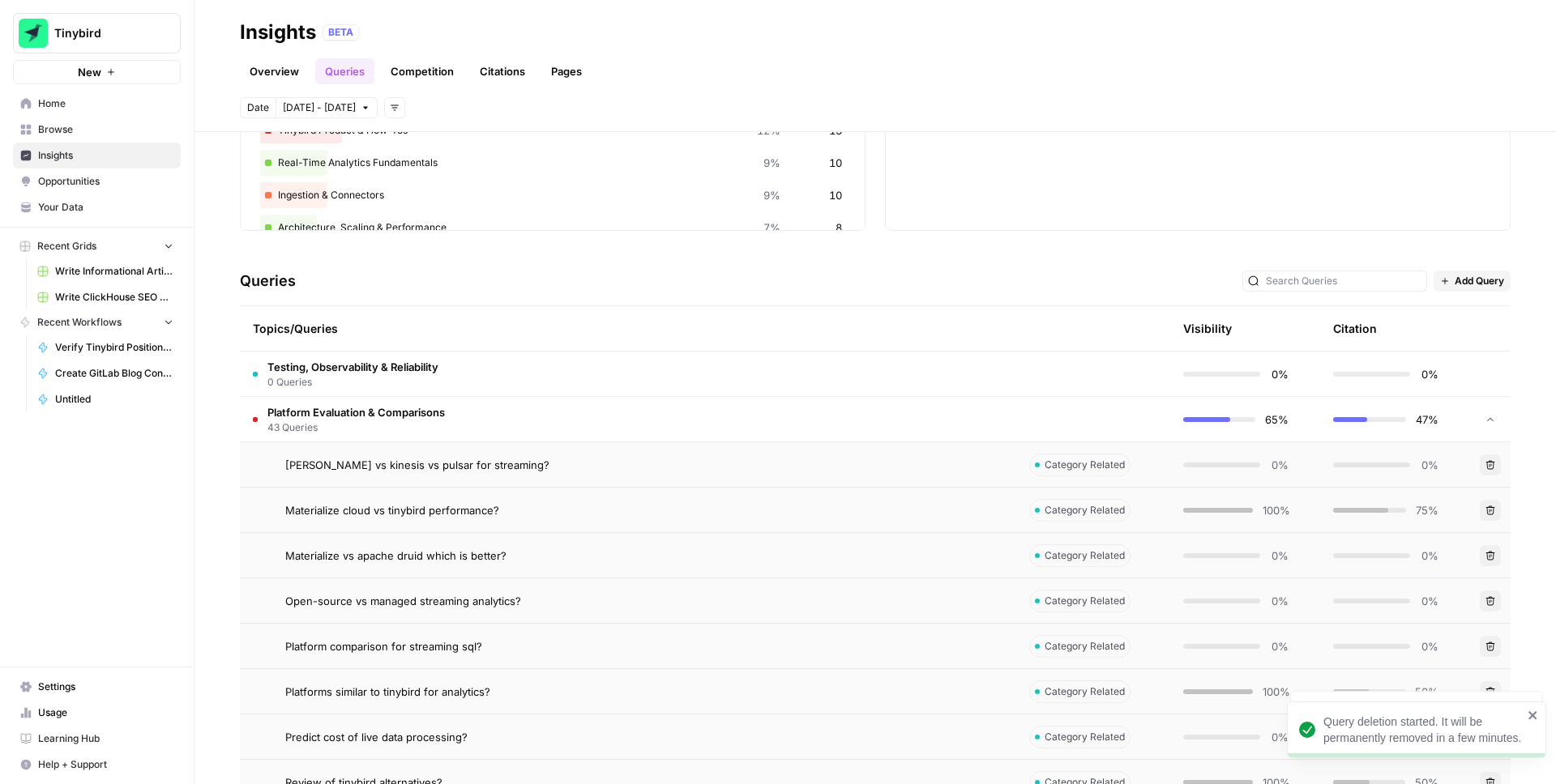
click at [1490, 551] on icon "button" at bounding box center [1490, 556] width 10 height 10
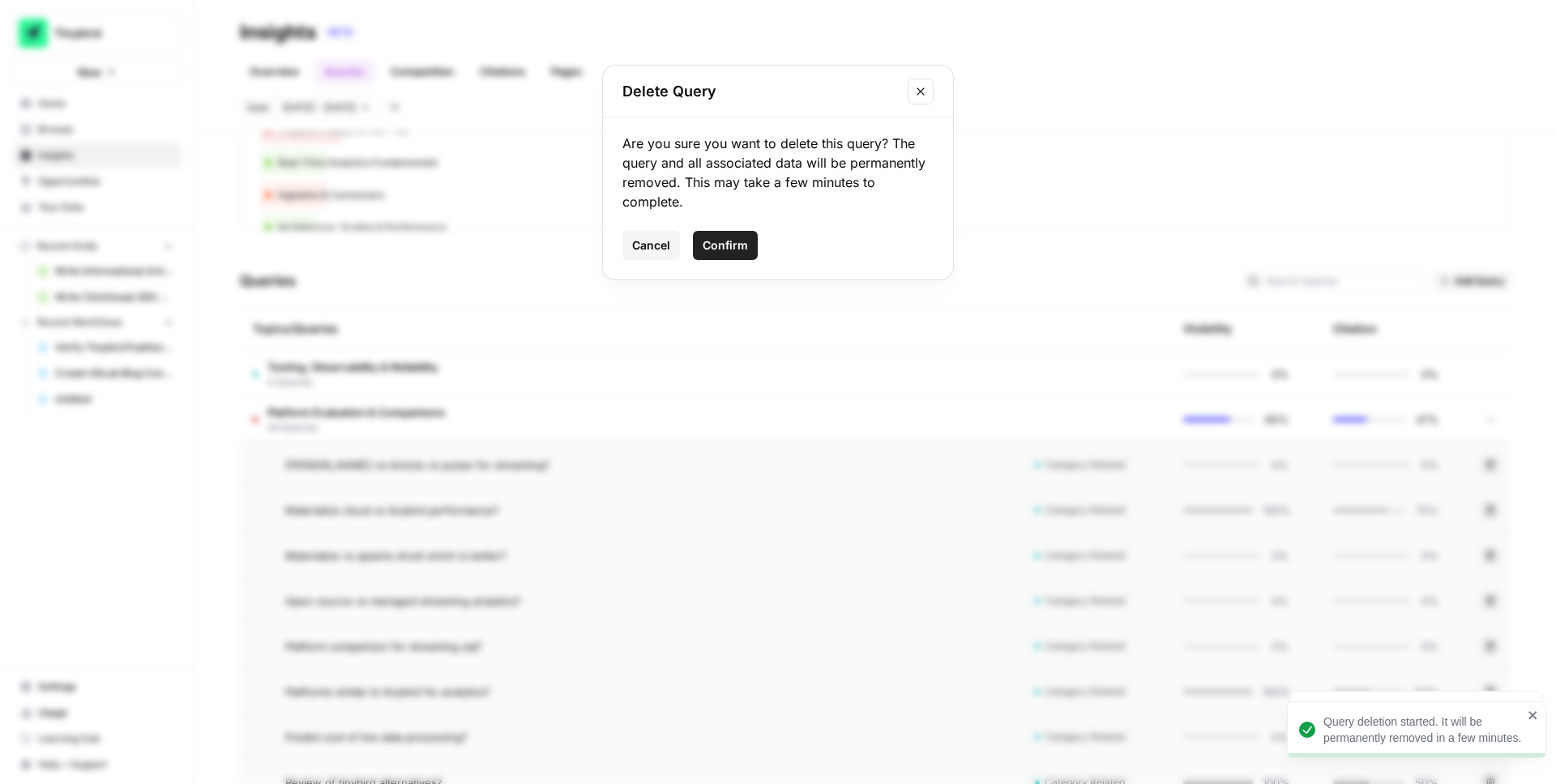
click at [723, 244] on span "Confirm" at bounding box center [725, 245] width 45 height 16
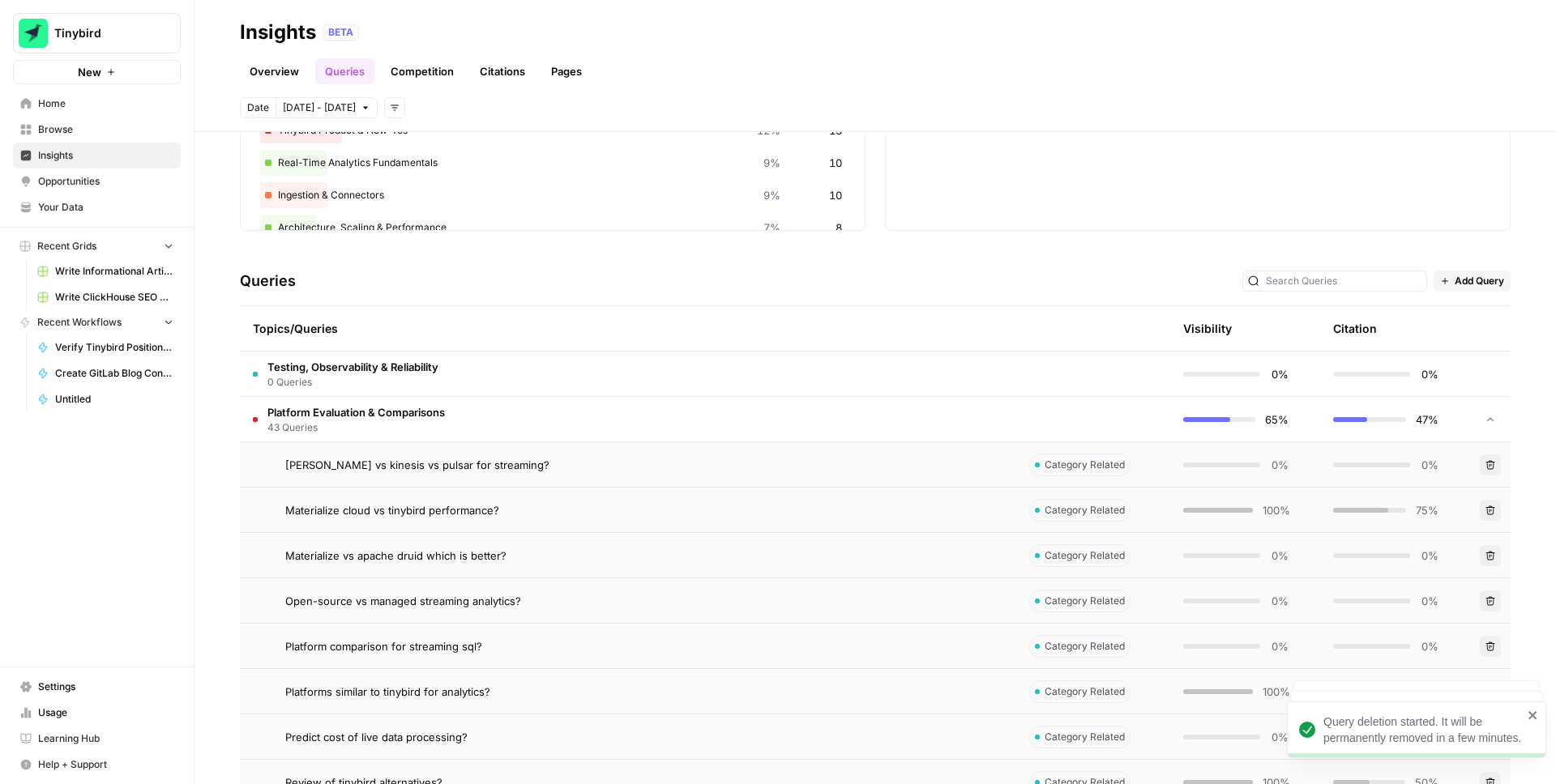
click at [1487, 598] on icon "button" at bounding box center [1491, 601] width 9 height 9
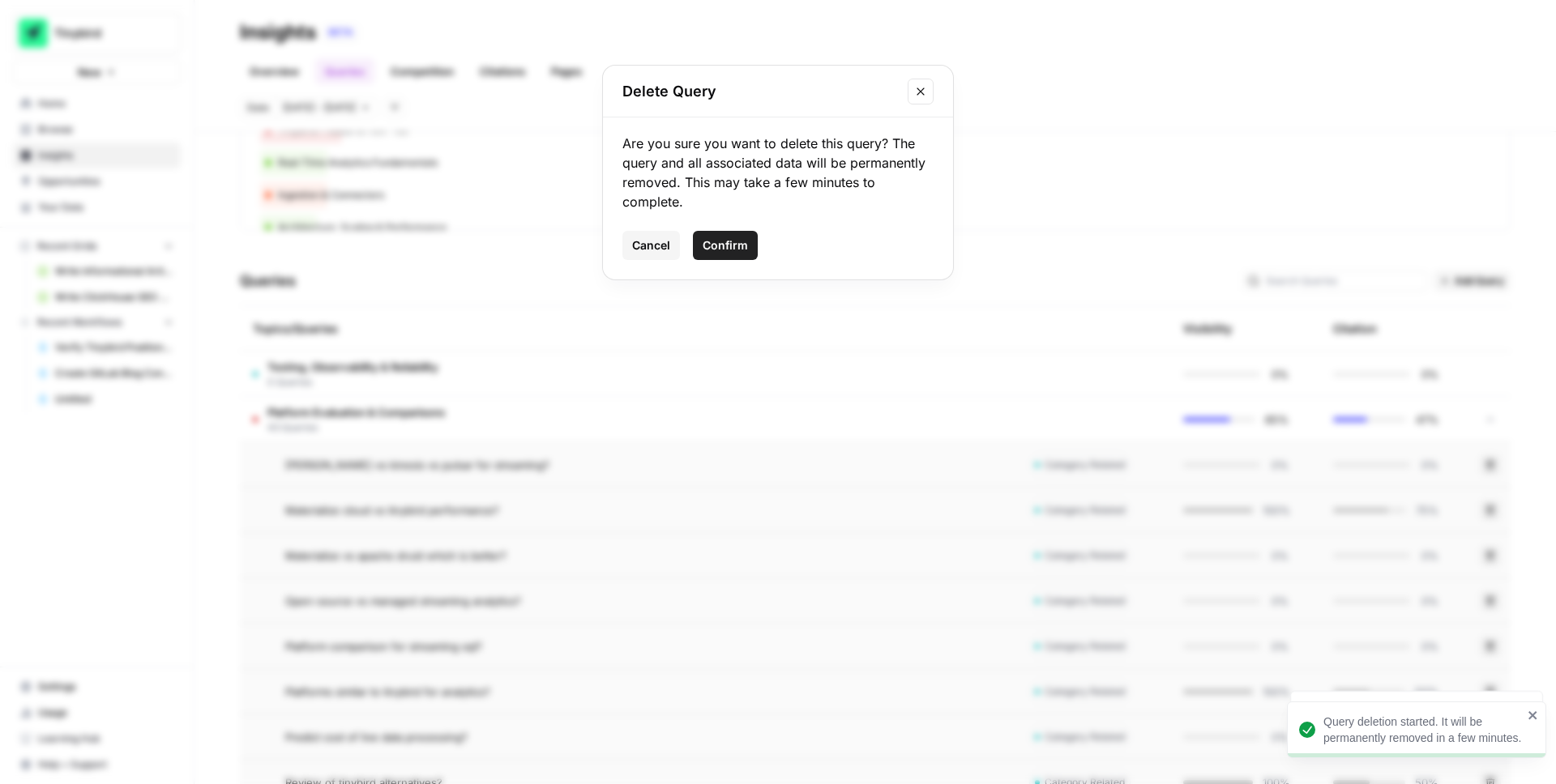
click at [726, 253] on button "Confirm" at bounding box center [725, 245] width 65 height 29
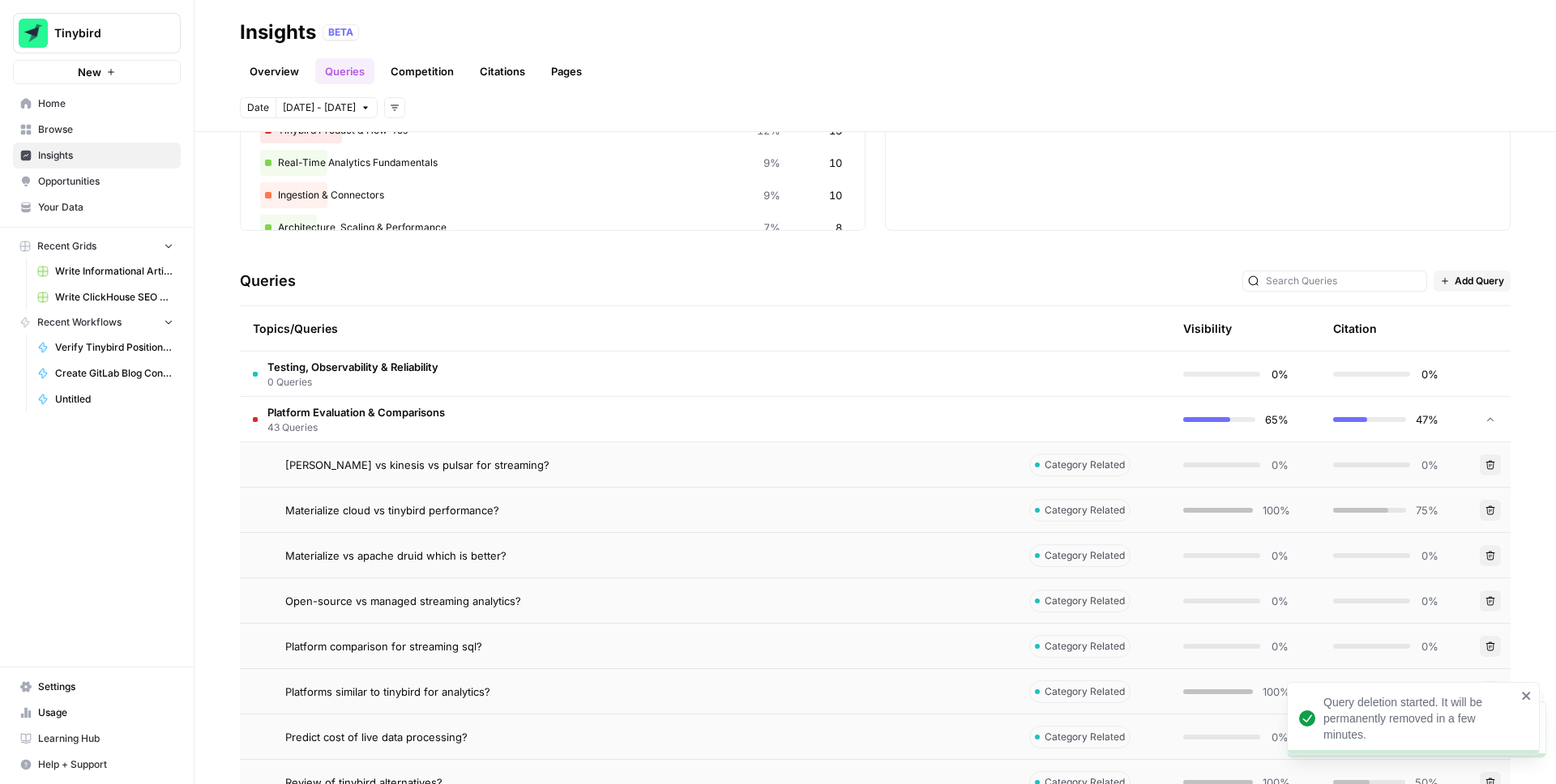
click at [1495, 647] on icon "button" at bounding box center [1490, 646] width 10 height 10
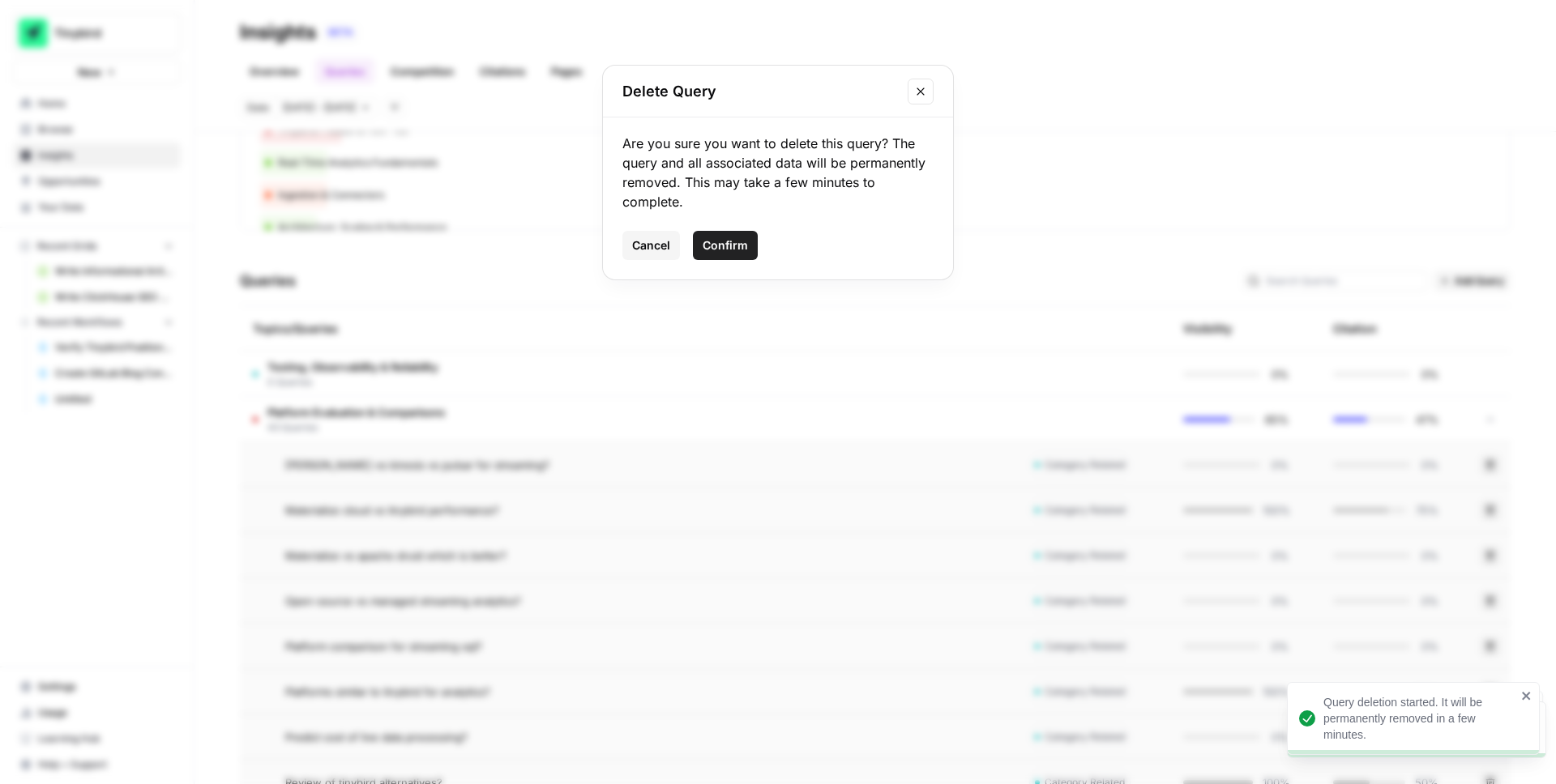
click at [721, 228] on div "Are you sure you want to delete this query? The query and all associated data w…" at bounding box center [778, 198] width 350 height 162
click at [721, 234] on button "Confirm" at bounding box center [725, 245] width 65 height 29
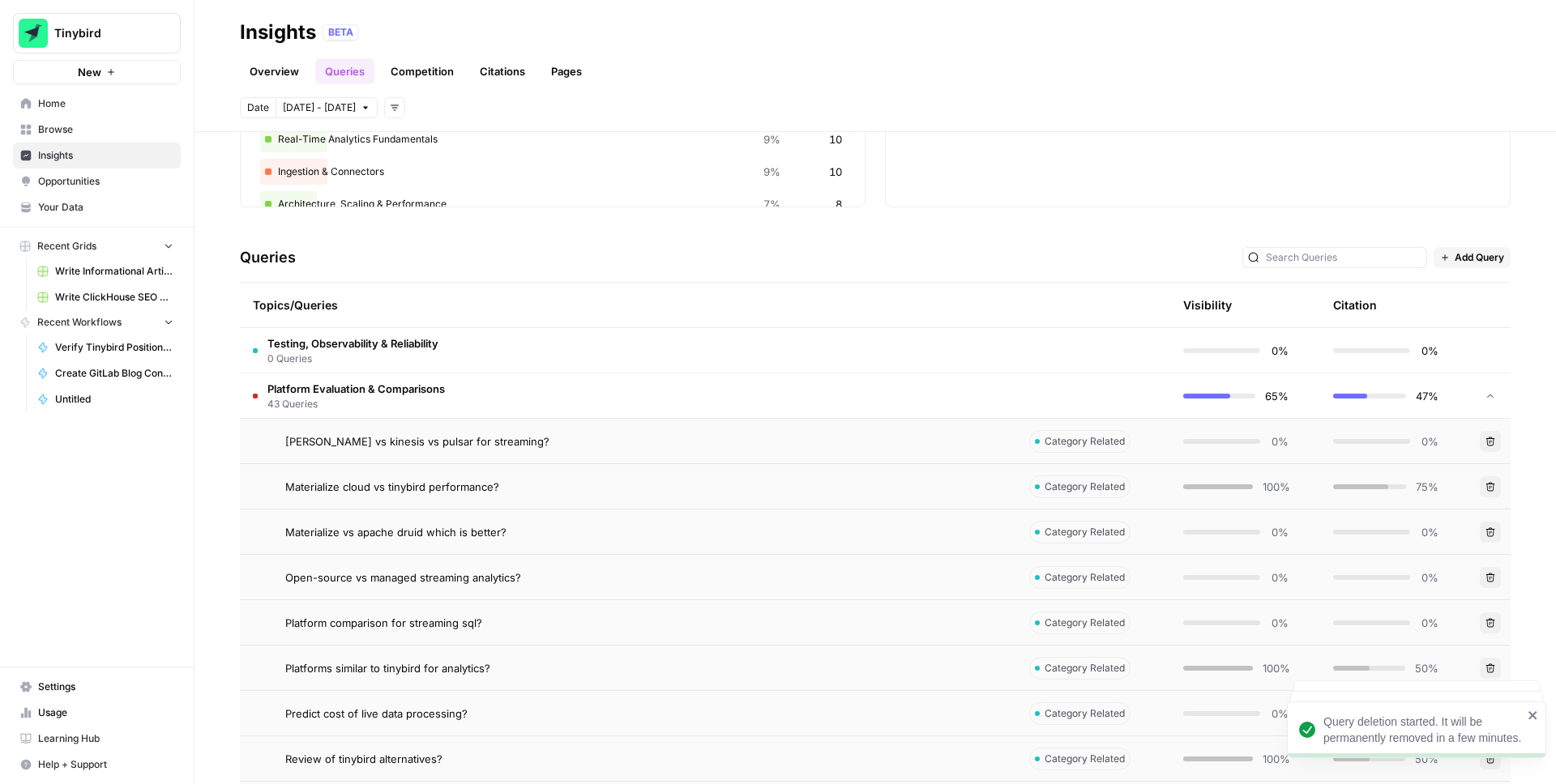
scroll to position [236, 0]
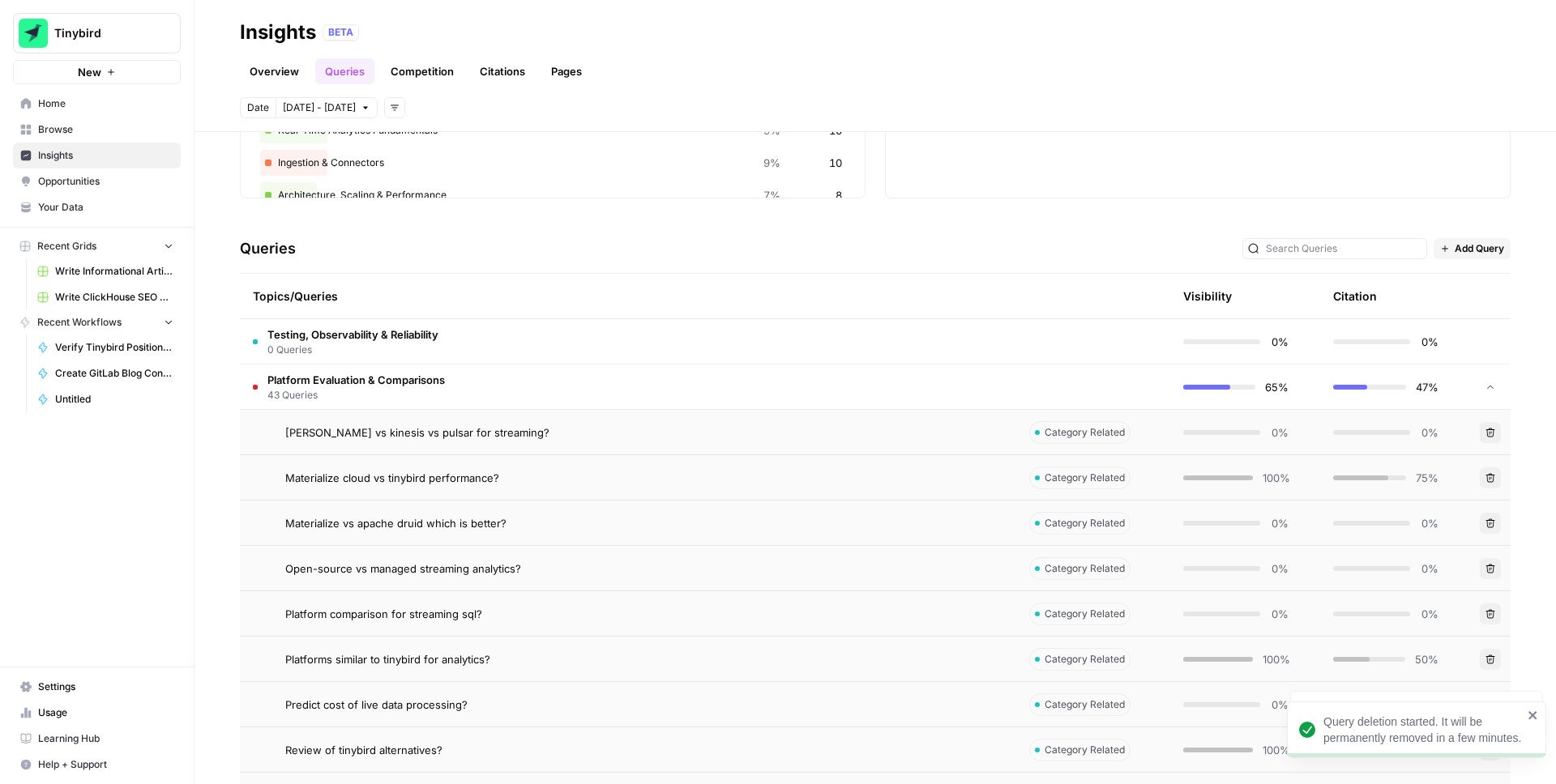
click at [1491, 659] on icon "button" at bounding box center [1490, 660] width 10 height 10
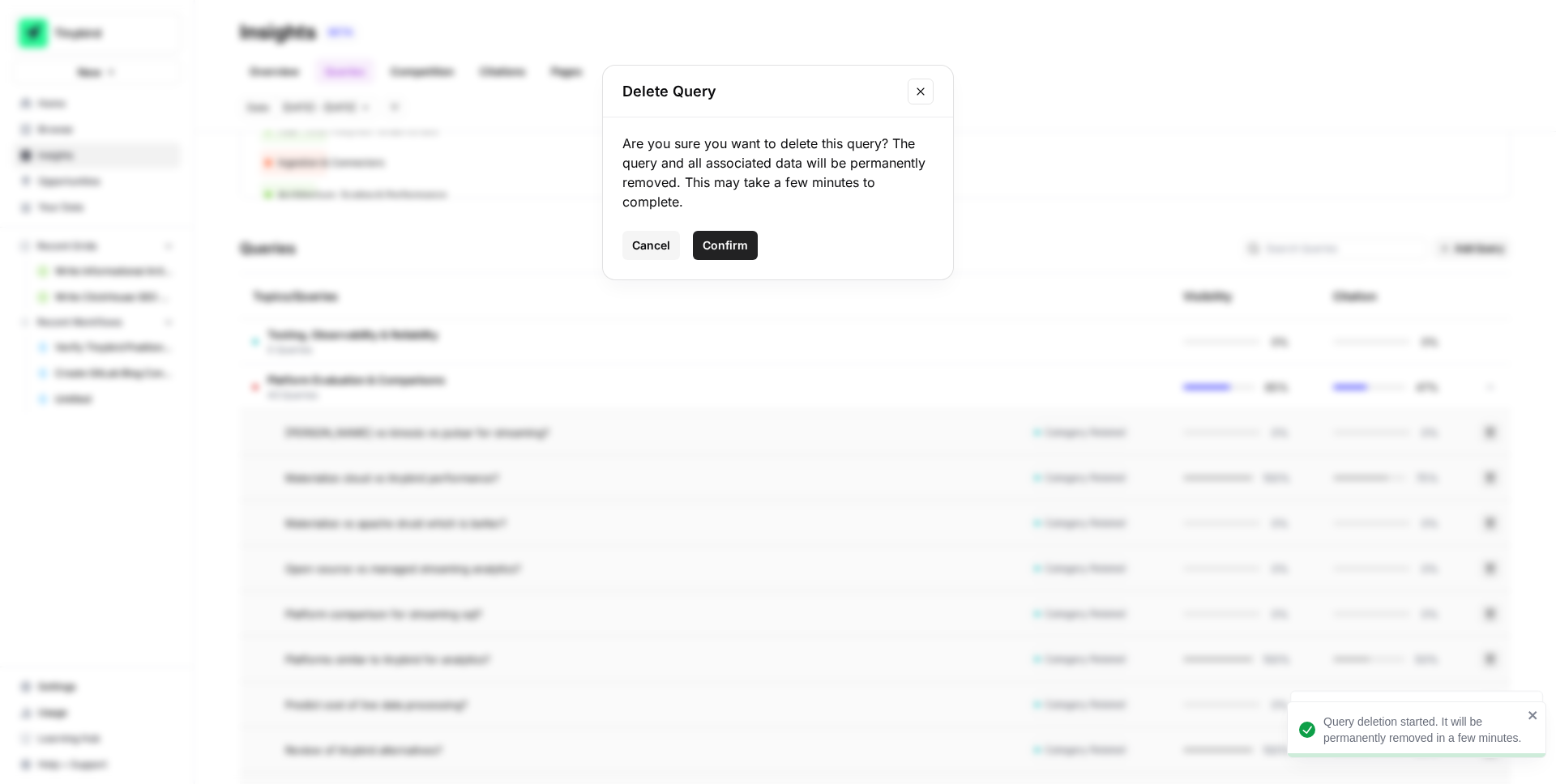
click at [710, 244] on span "Confirm" at bounding box center [725, 245] width 45 height 16
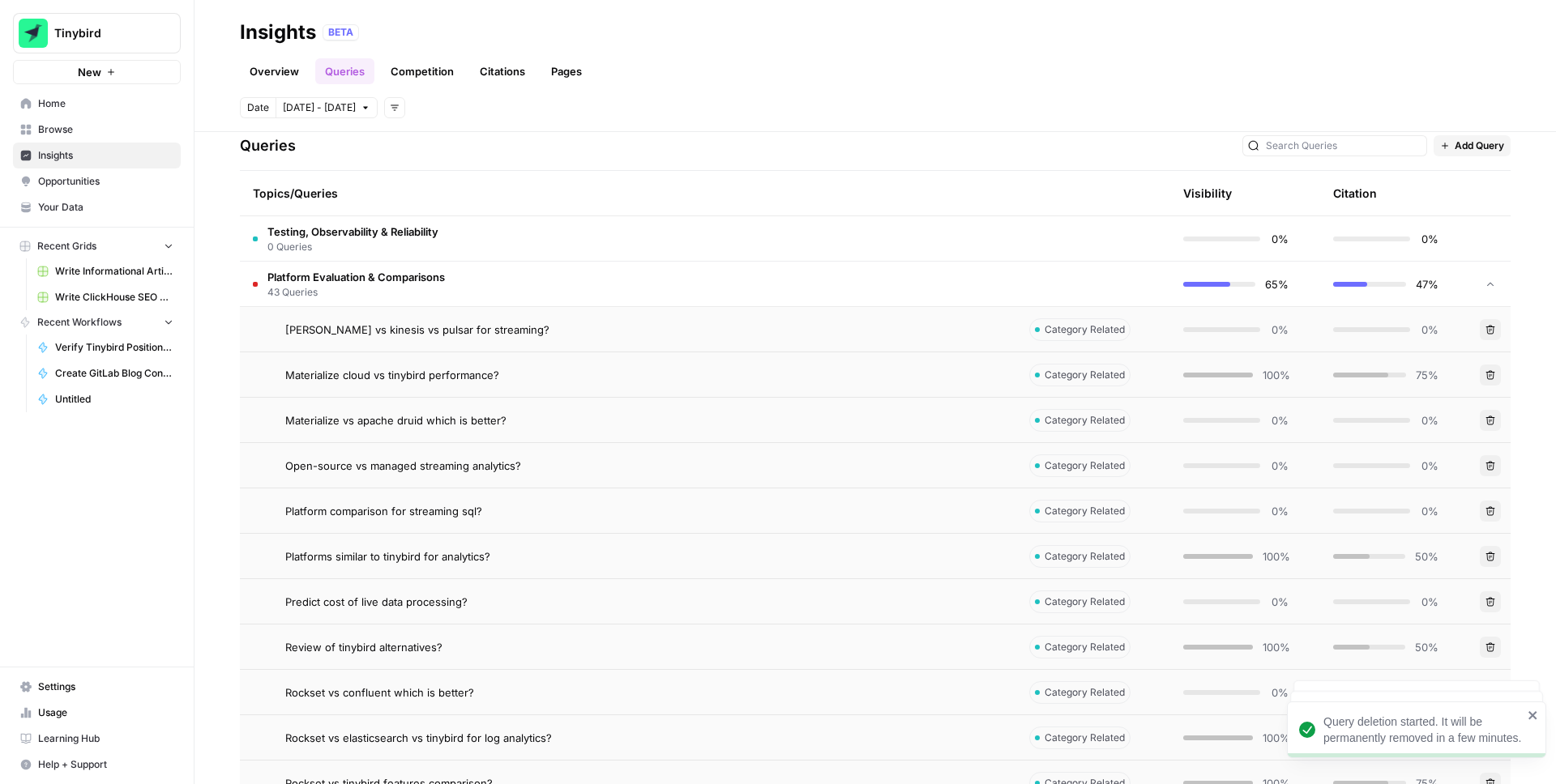
scroll to position [348, 0]
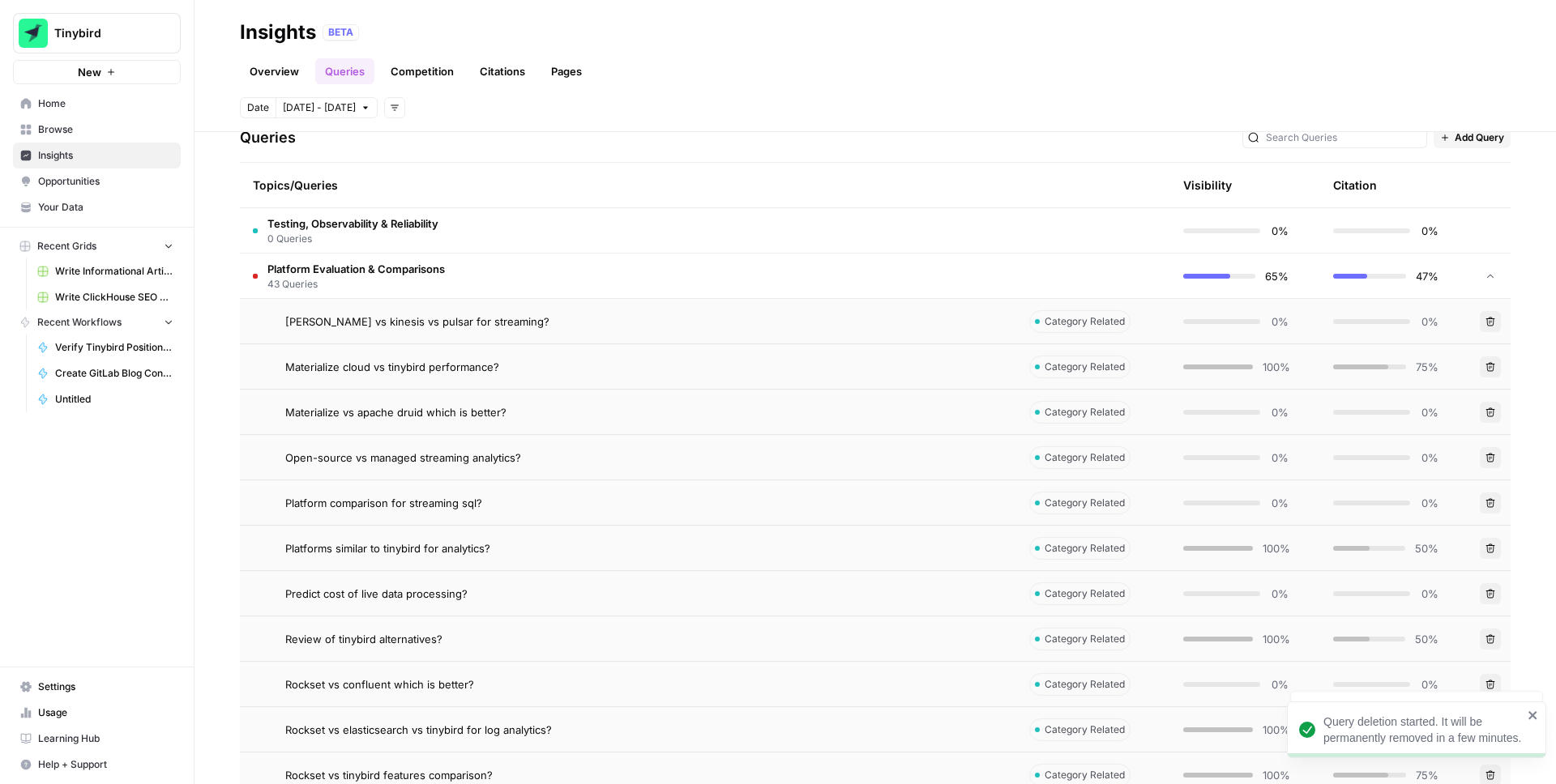
click at [1492, 593] on icon "button" at bounding box center [1490, 594] width 10 height 10
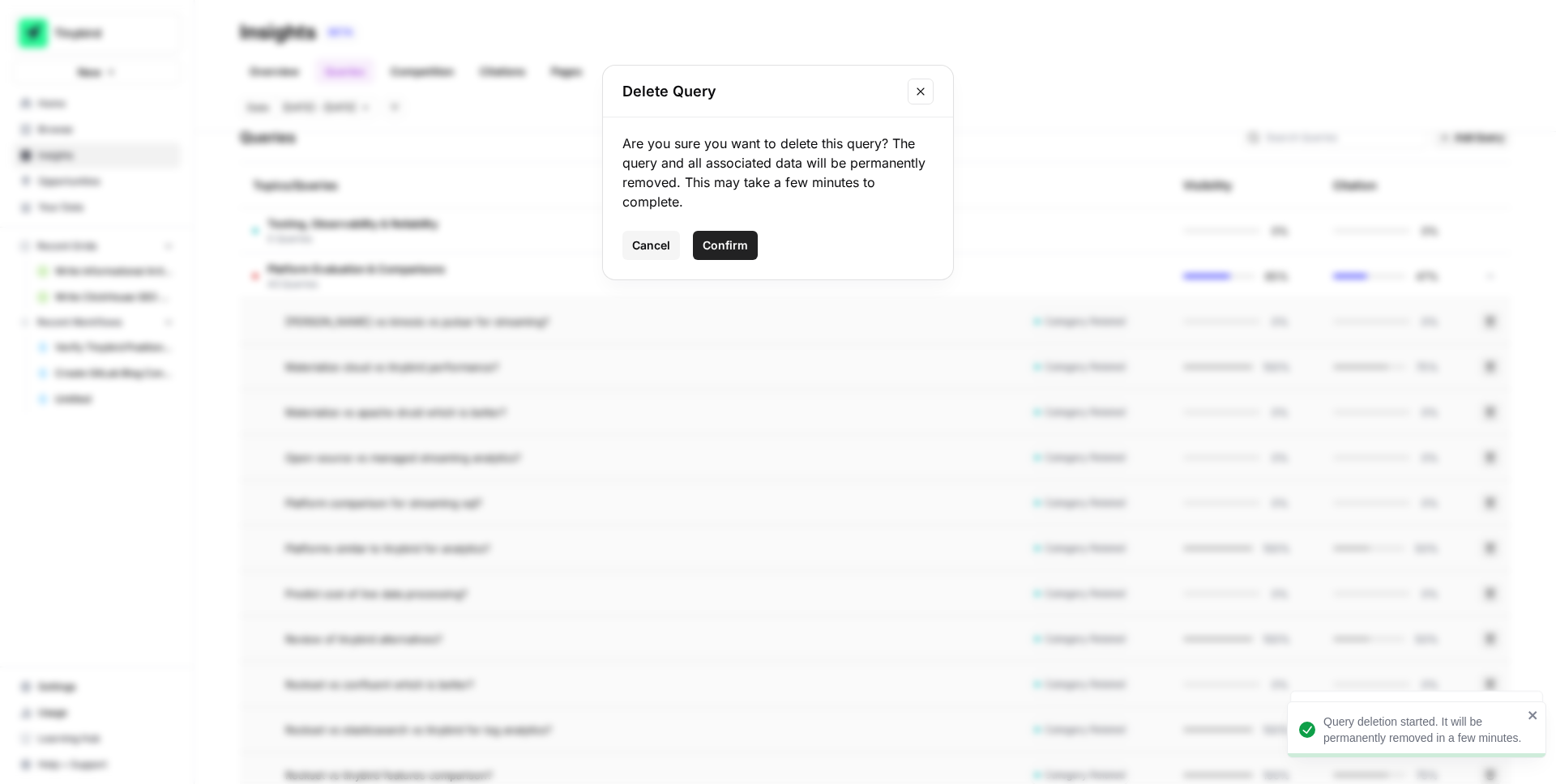
click at [735, 249] on span "Confirm" at bounding box center [725, 245] width 45 height 16
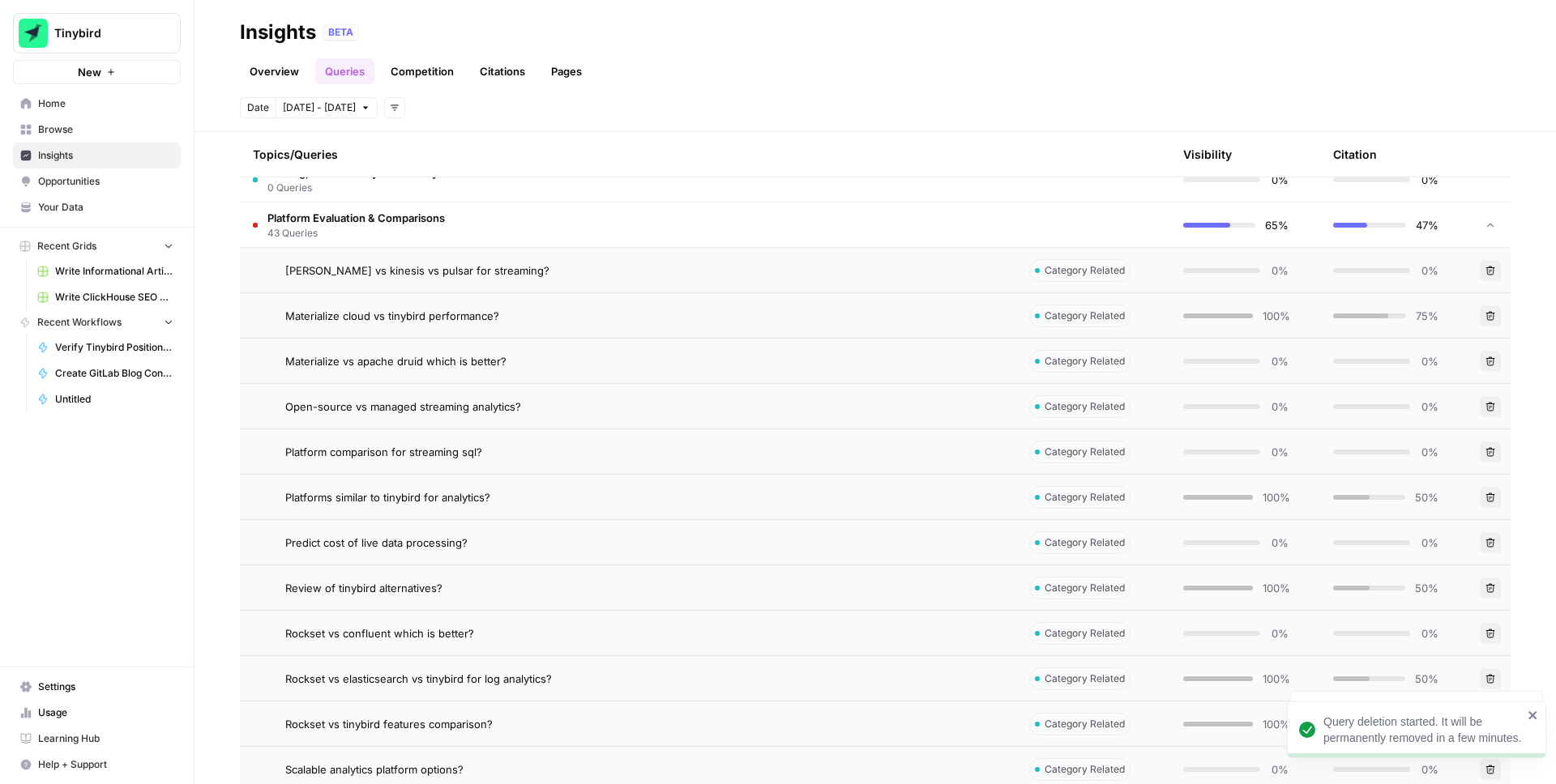
scroll to position [403, 0]
click at [1490, 582] on icon "button" at bounding box center [1490, 584] width 10 height 10
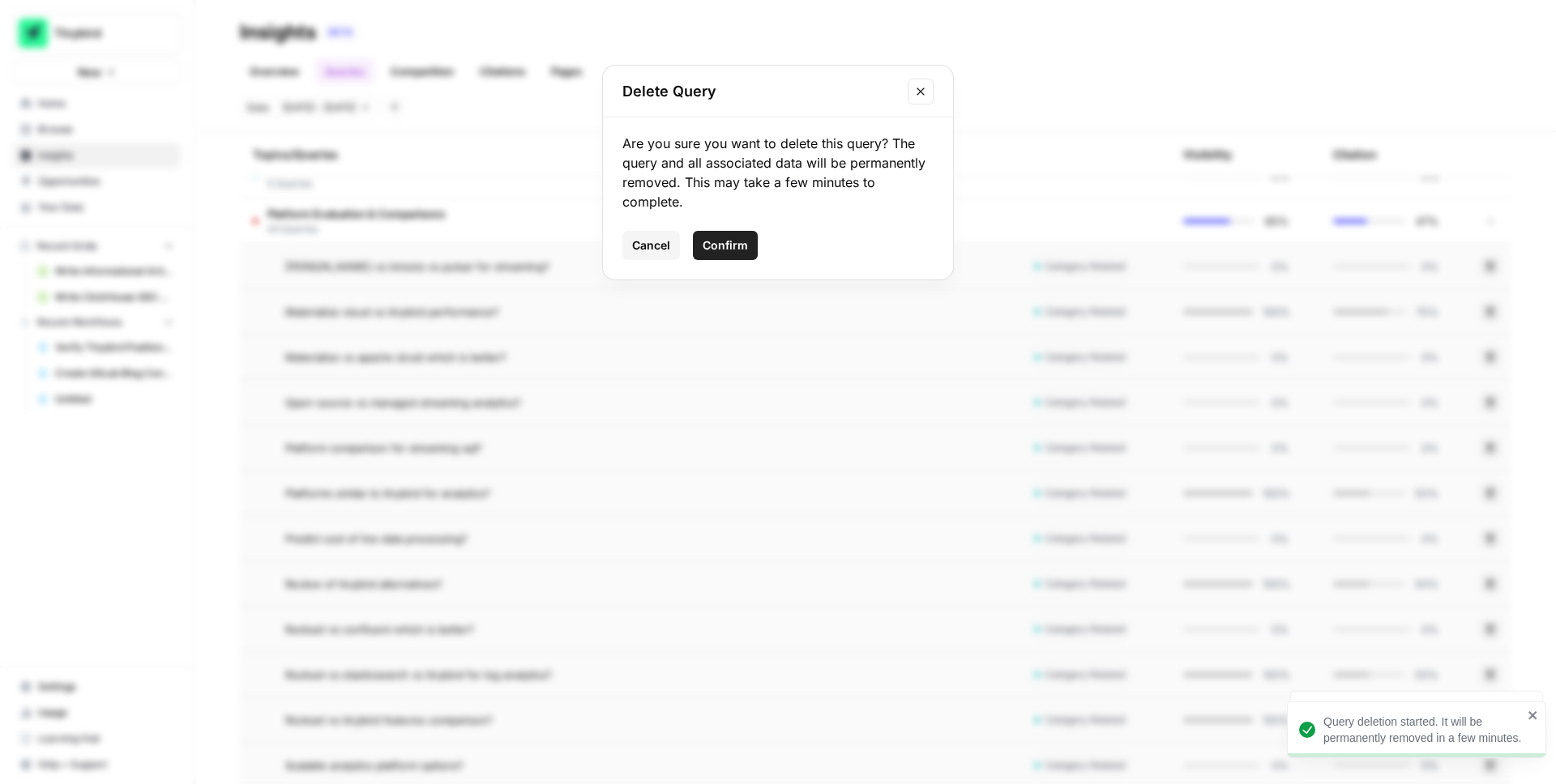
click at [735, 246] on span "Confirm" at bounding box center [725, 245] width 45 height 16
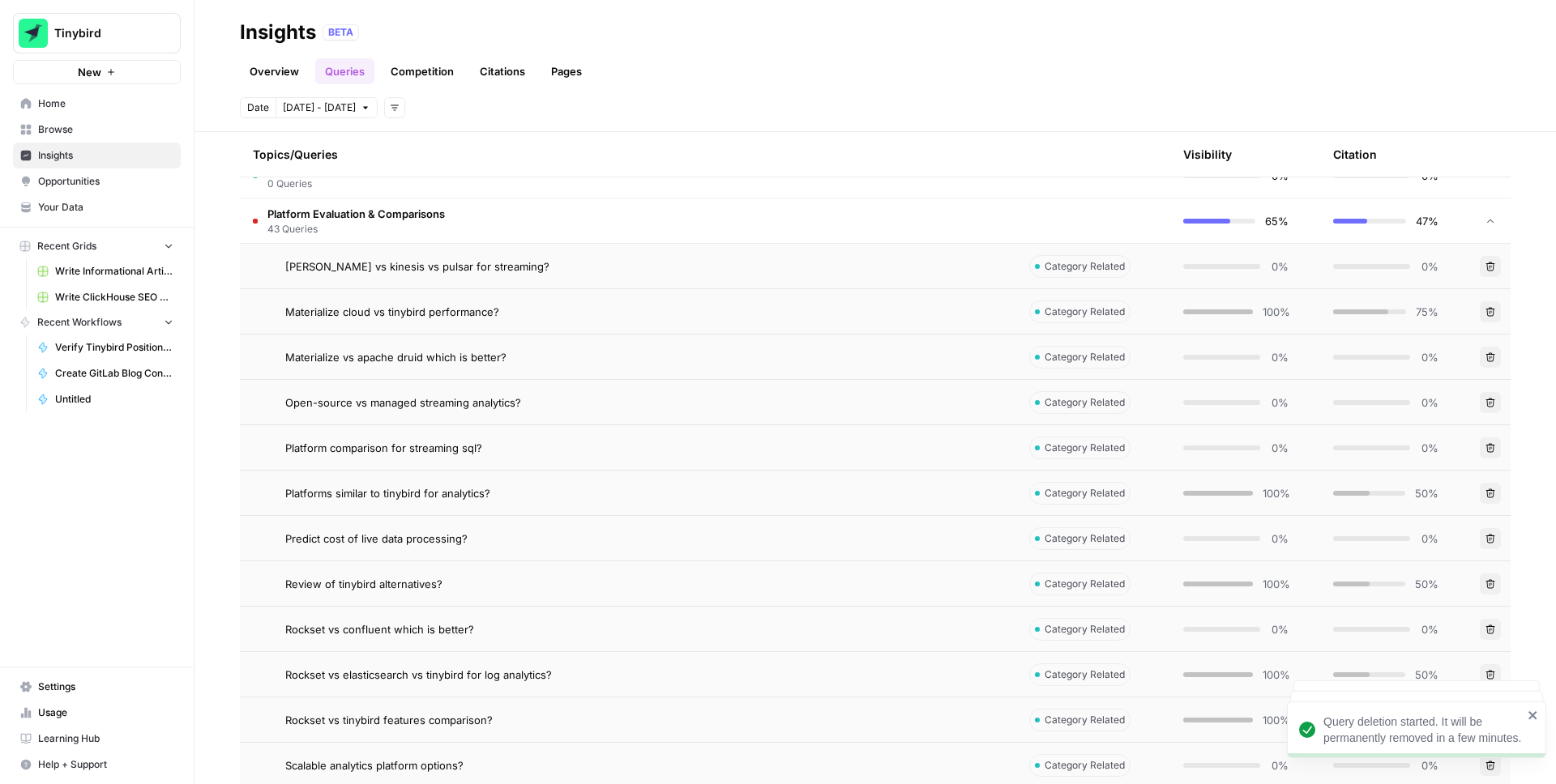
click at [1494, 629] on icon "button" at bounding box center [1490, 629] width 10 height 10
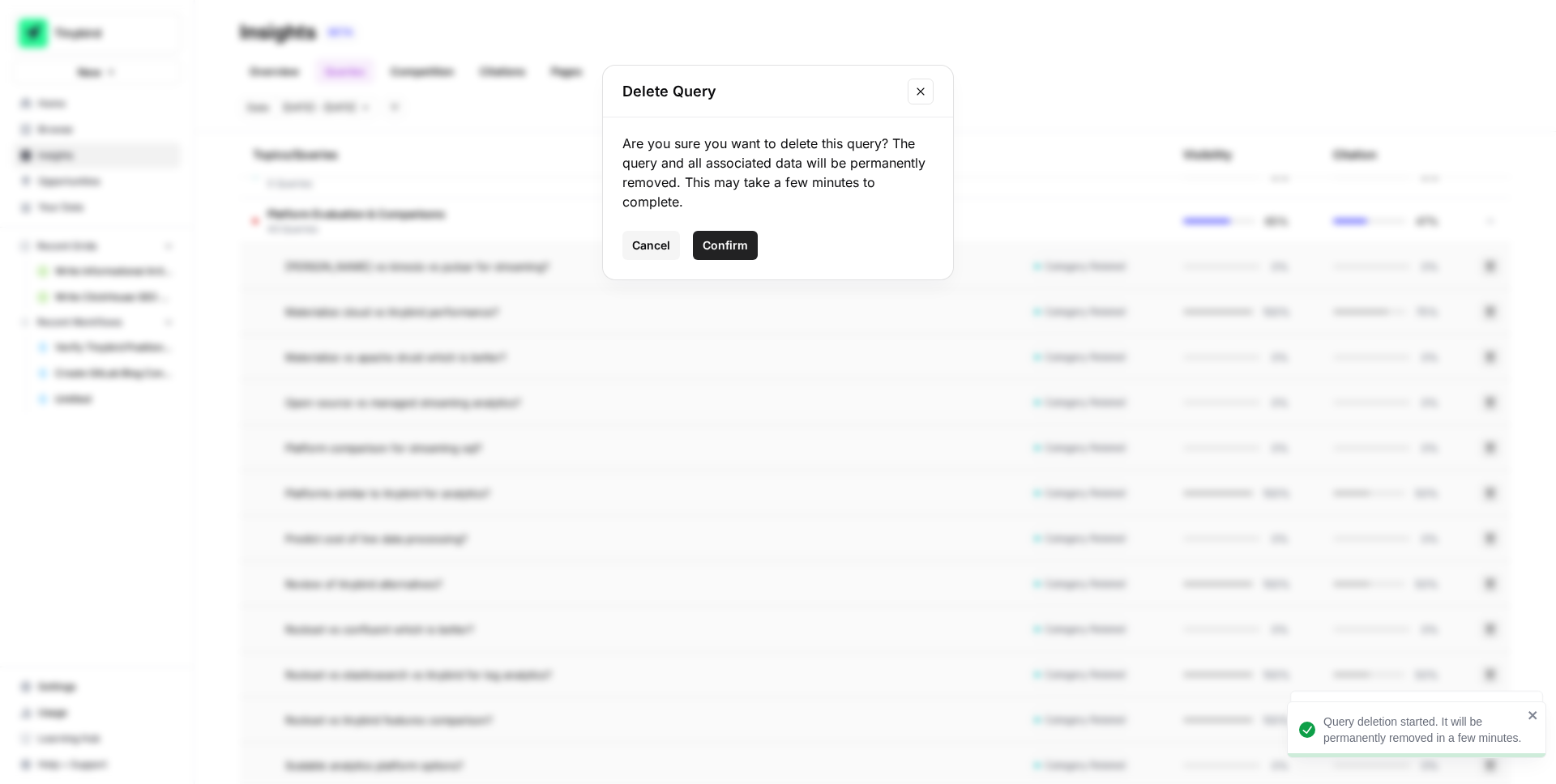
click at [735, 251] on span "Confirm" at bounding box center [725, 245] width 45 height 16
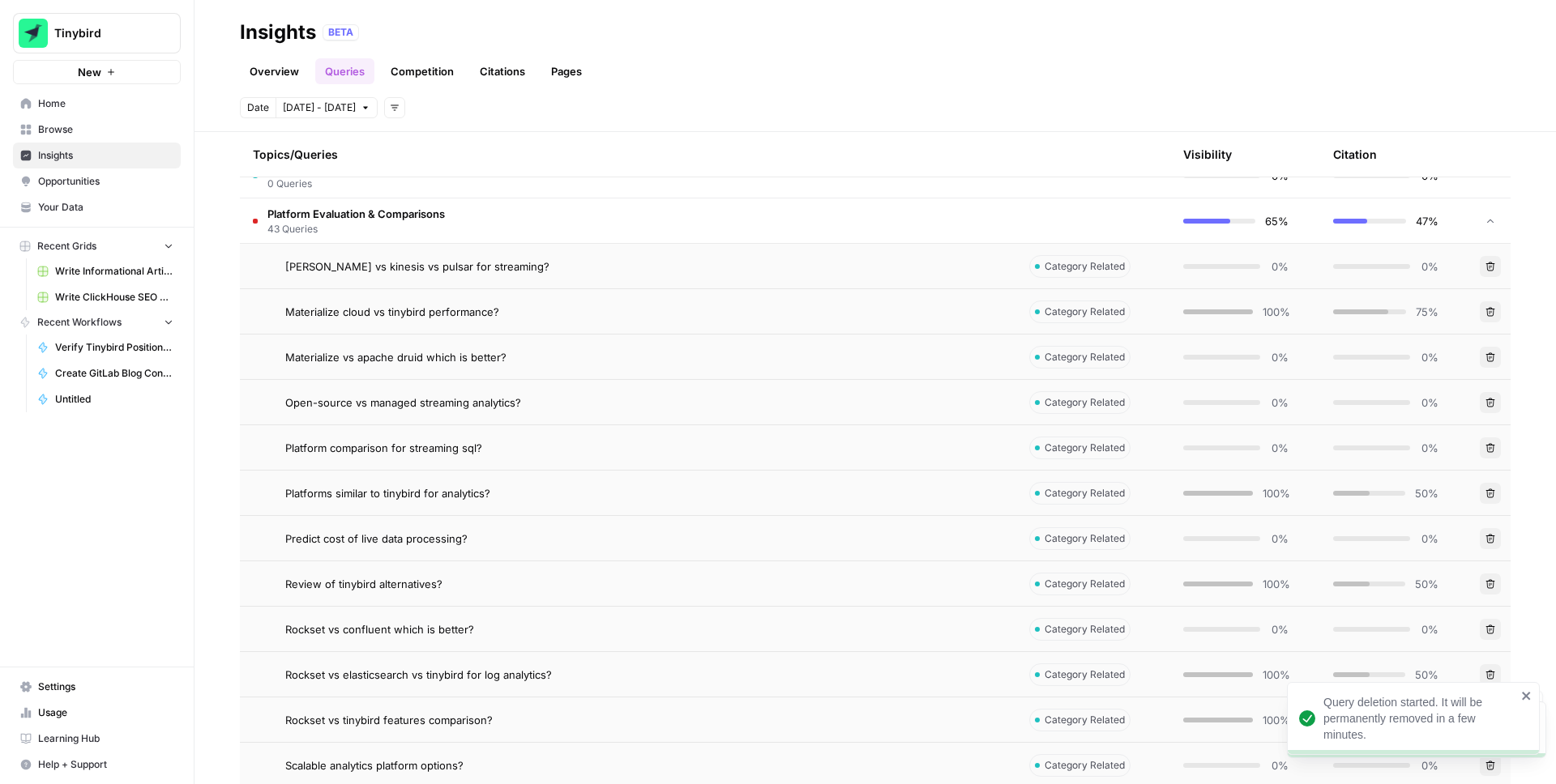
click at [1490, 665] on button "Delete" at bounding box center [1491, 676] width 21 height 21
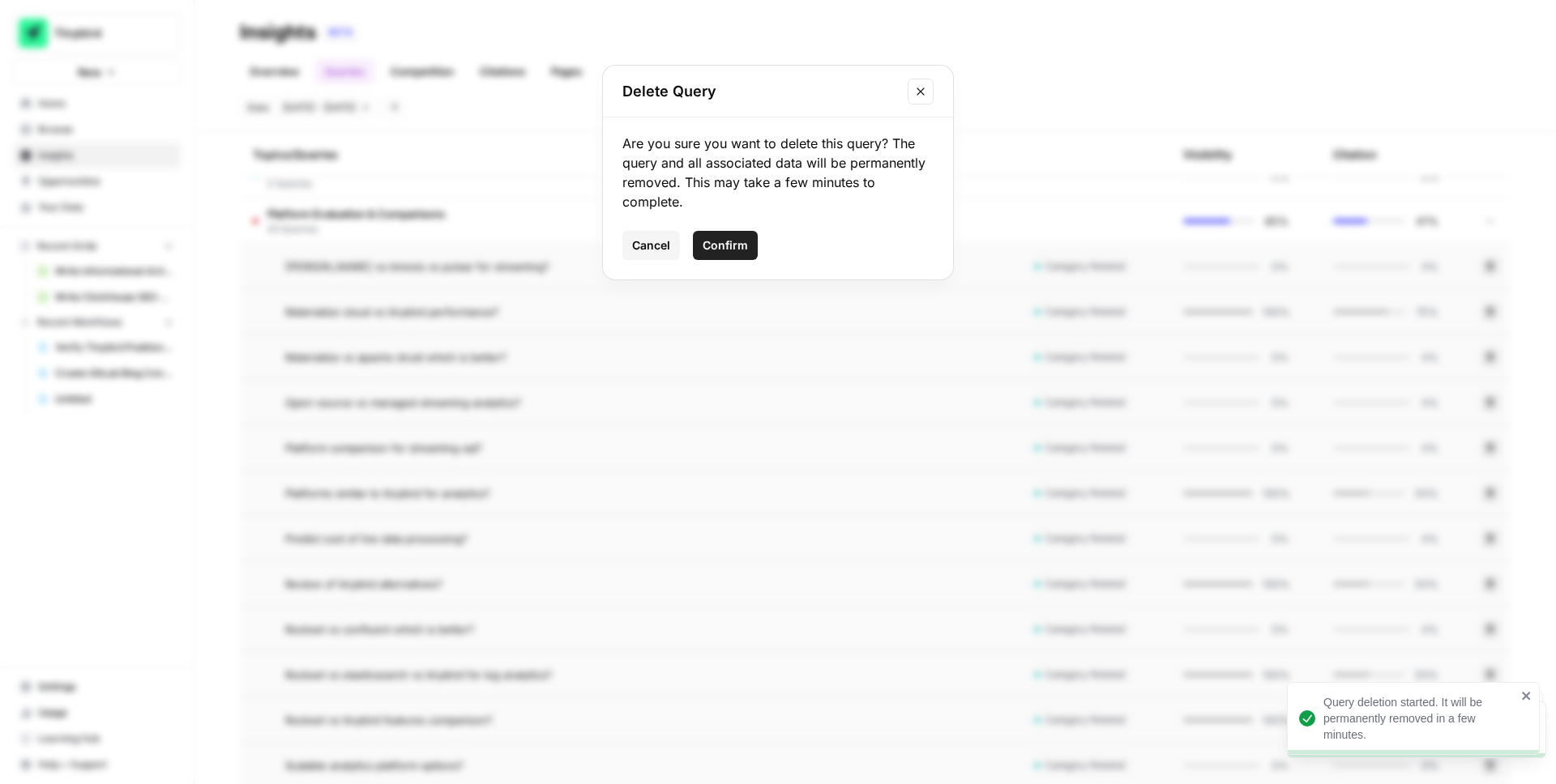
click at [742, 254] on button "Confirm" at bounding box center [725, 245] width 65 height 29
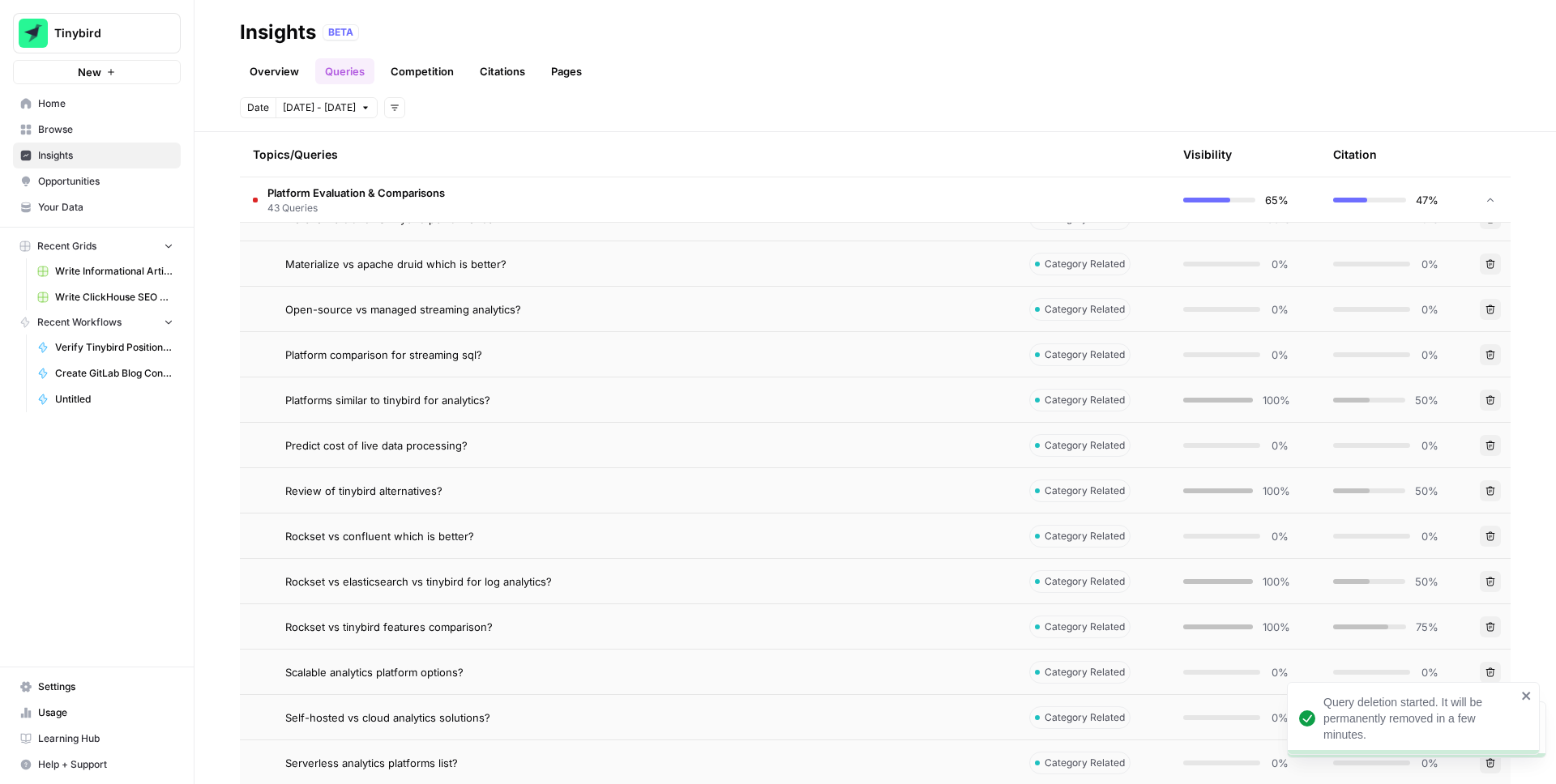
scroll to position [548, 0]
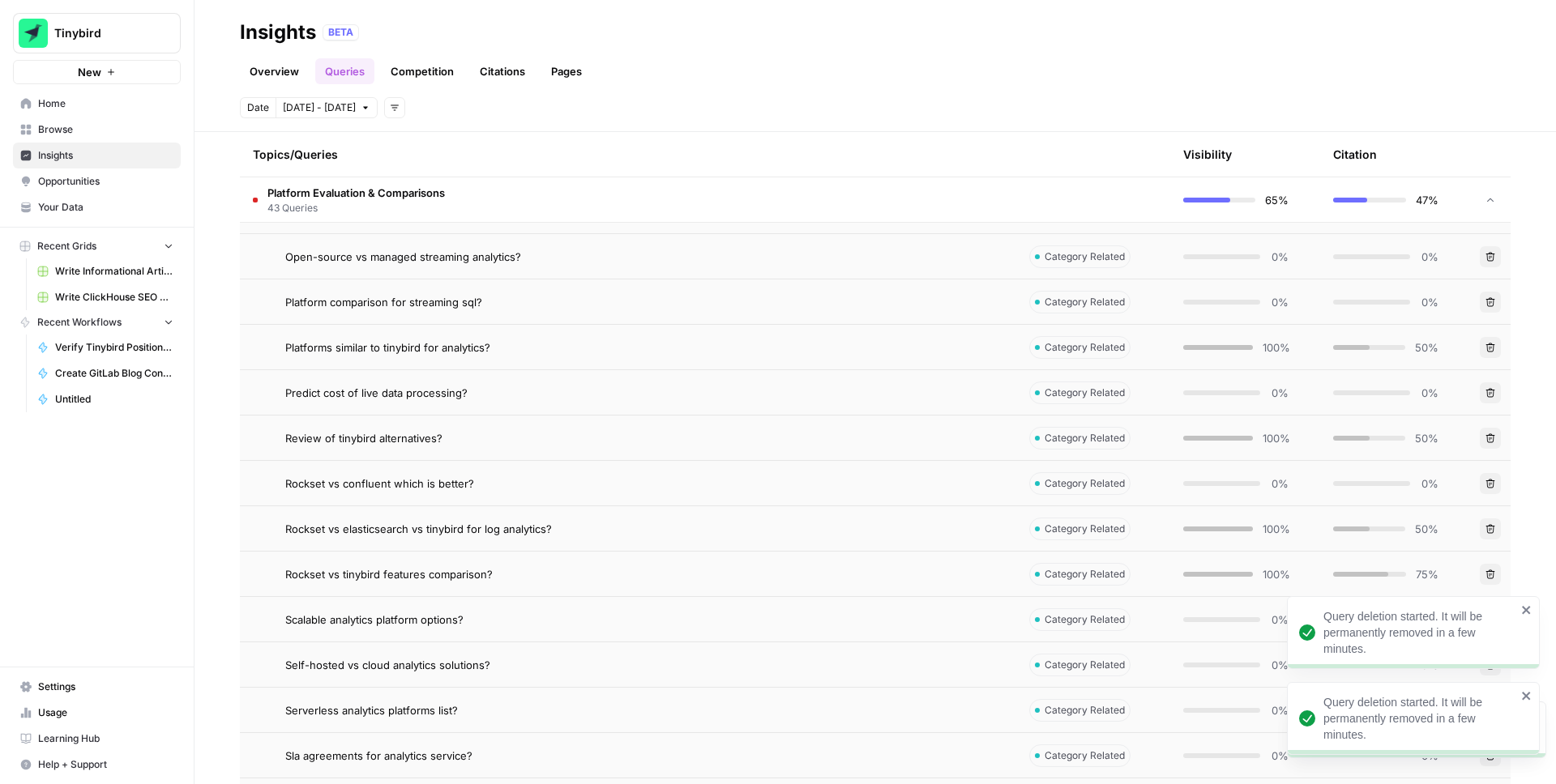
click at [1491, 573] on icon "button" at bounding box center [1490, 574] width 10 height 10
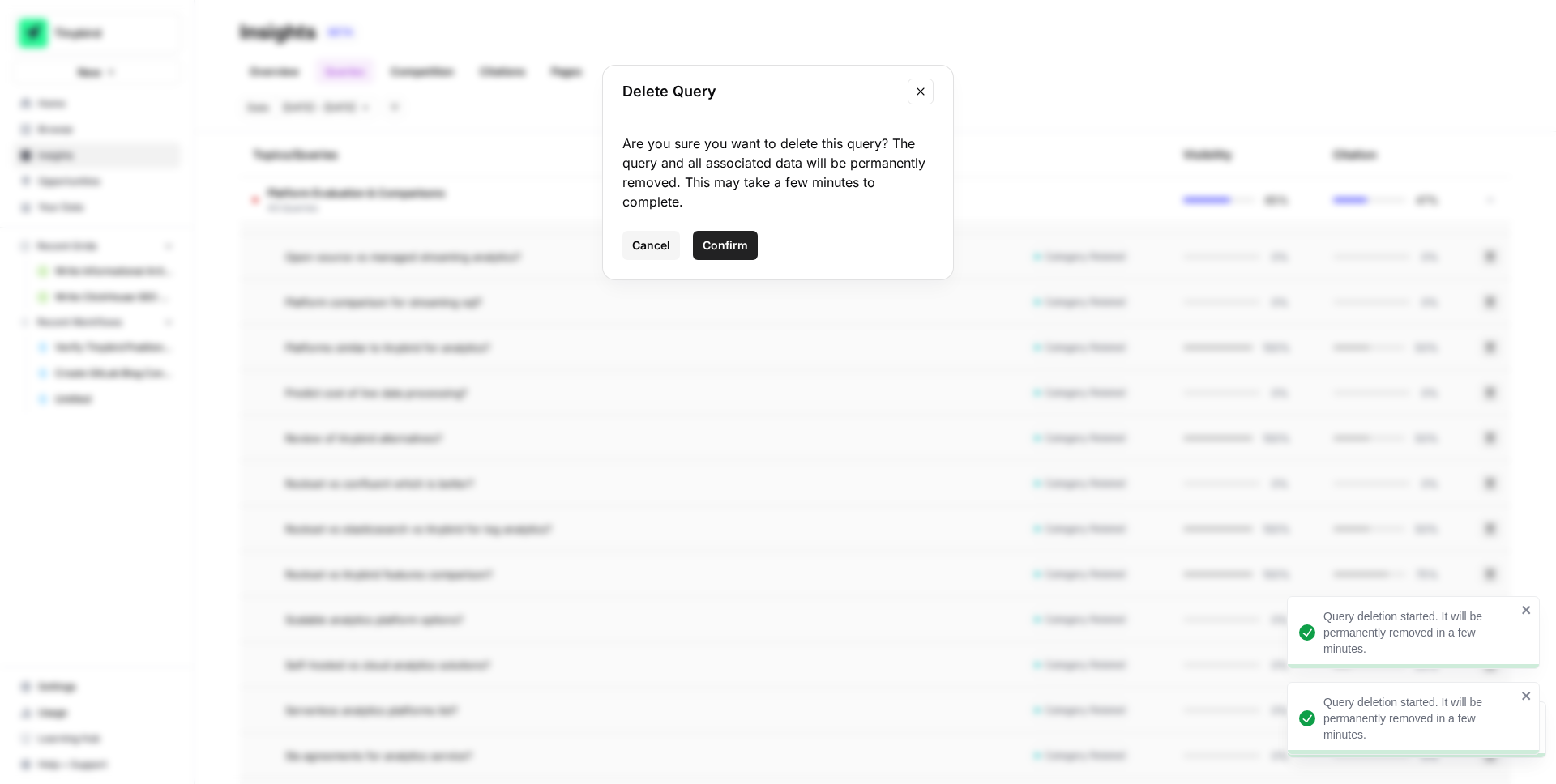
click at [733, 248] on span "Confirm" at bounding box center [725, 245] width 45 height 16
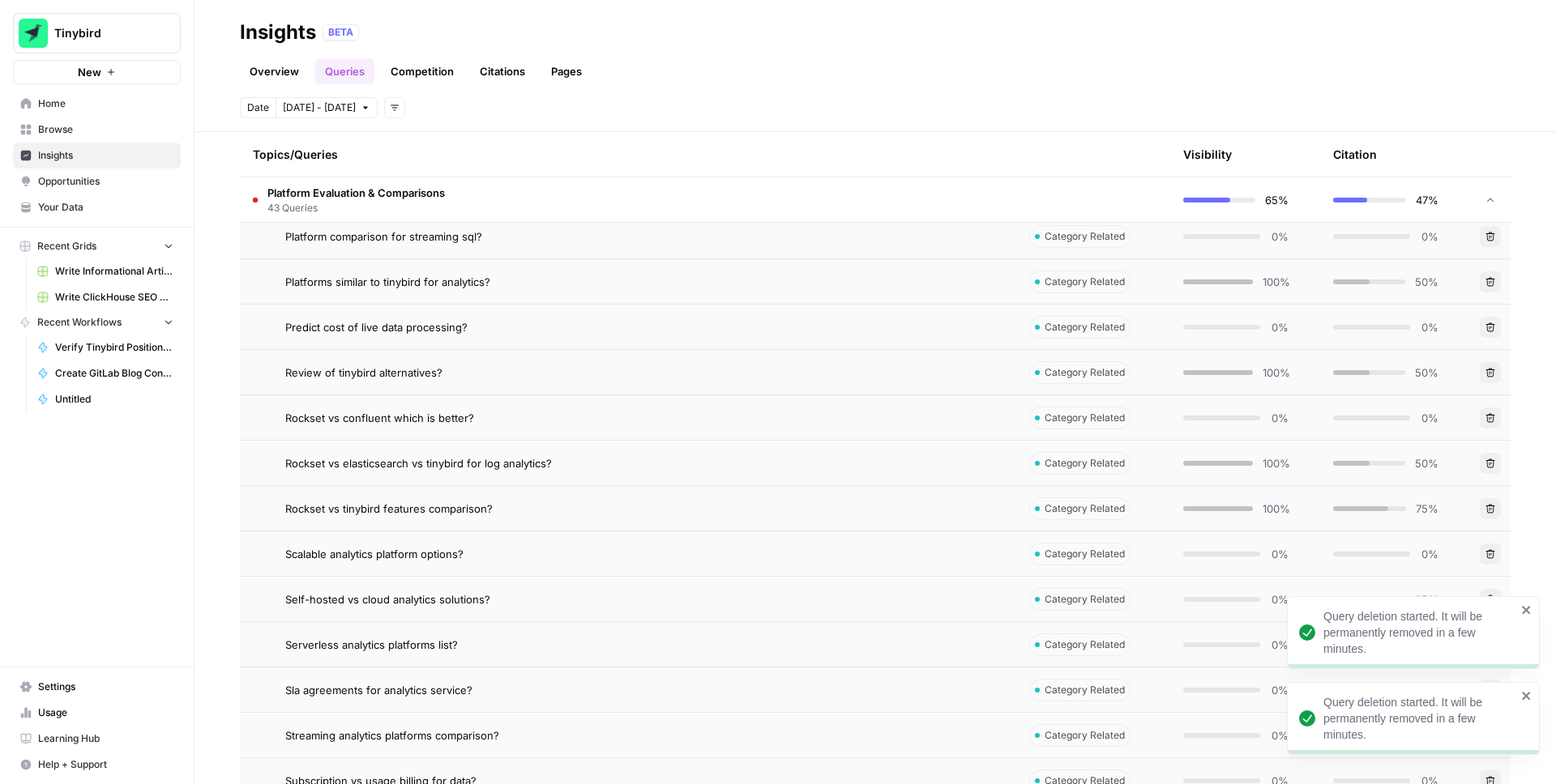
scroll to position [654, 0]
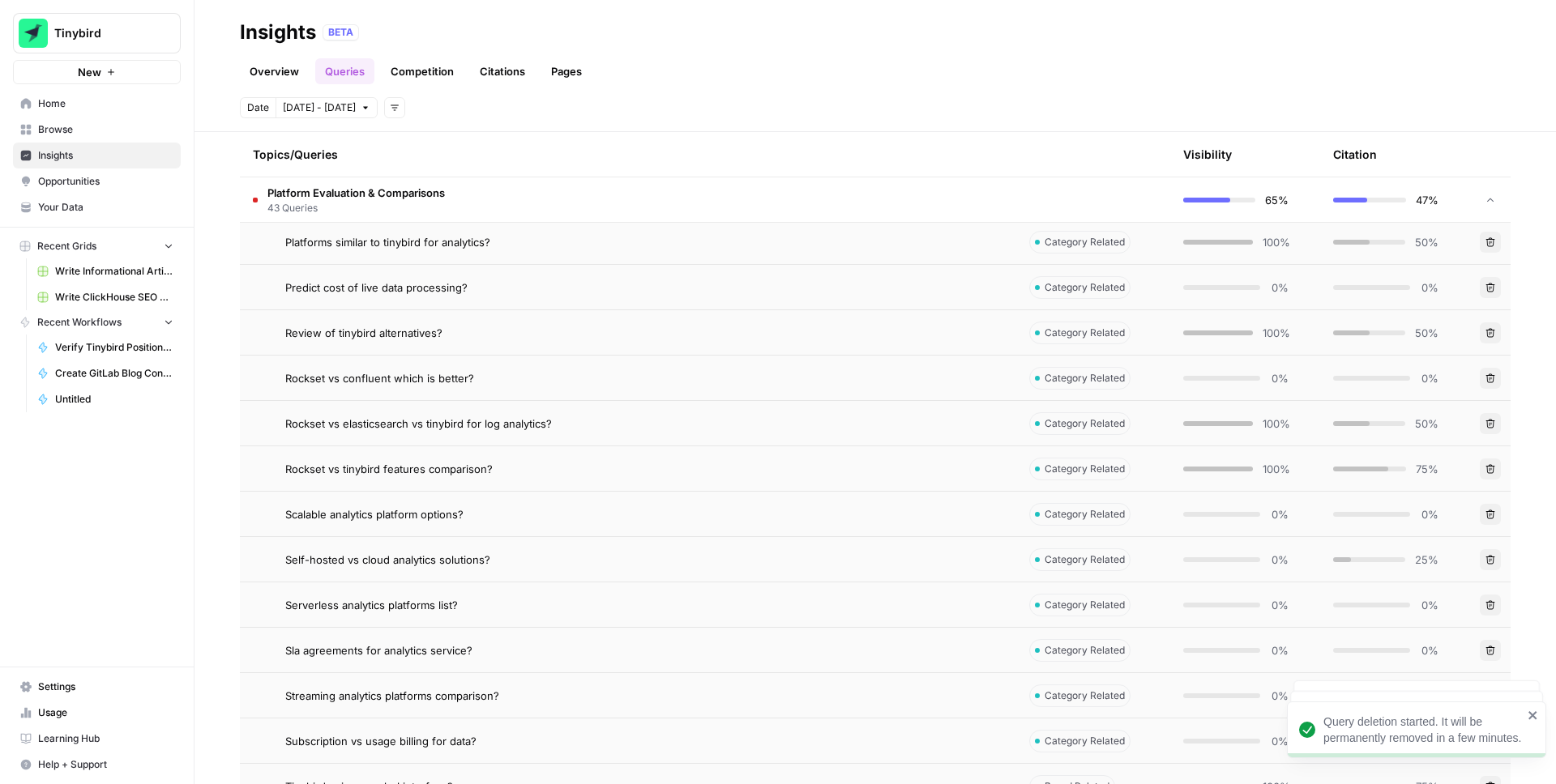
click at [1492, 564] on button "Delete" at bounding box center [1491, 560] width 21 height 21
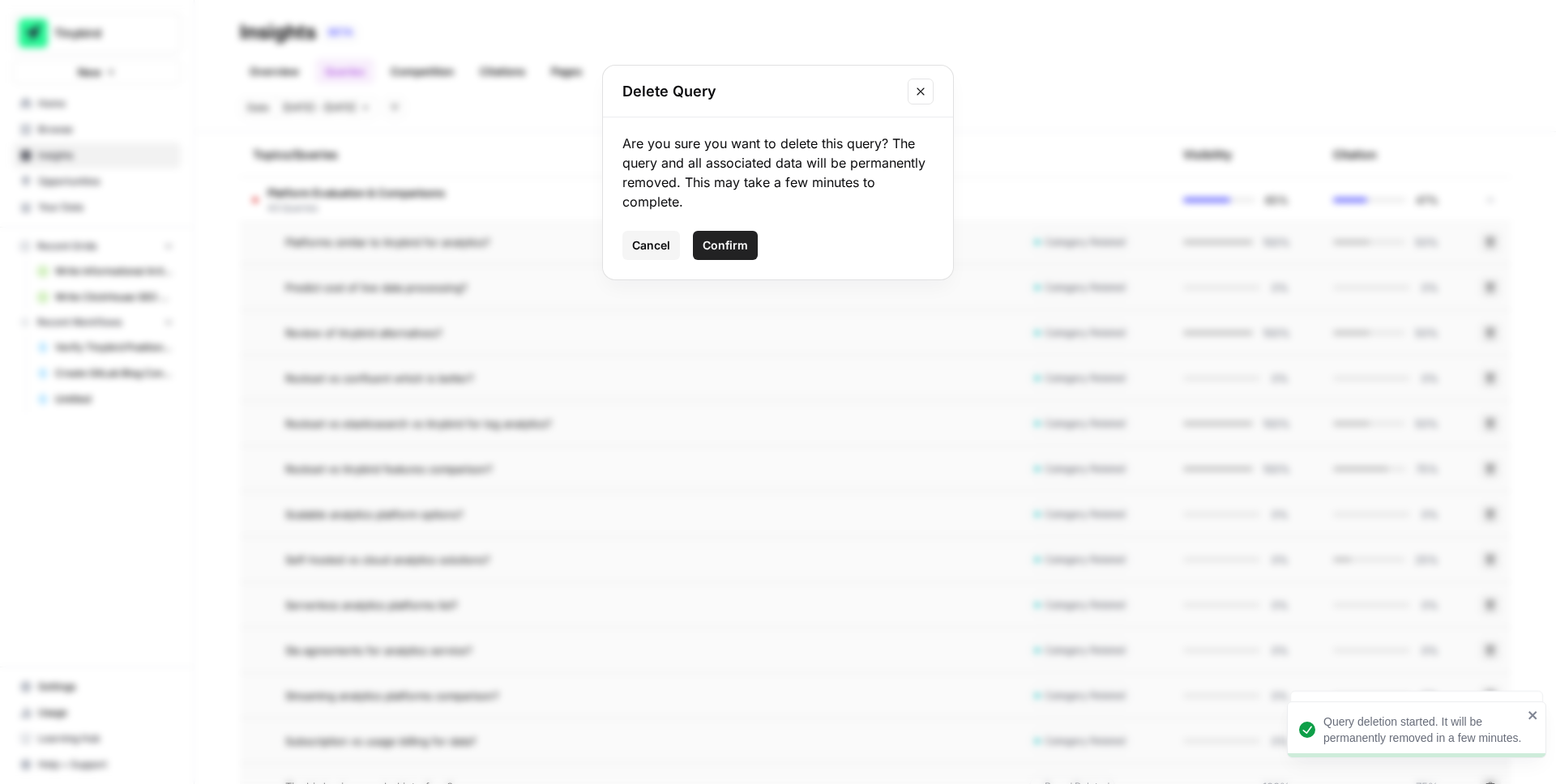
click at [738, 252] on span "Confirm" at bounding box center [725, 245] width 45 height 16
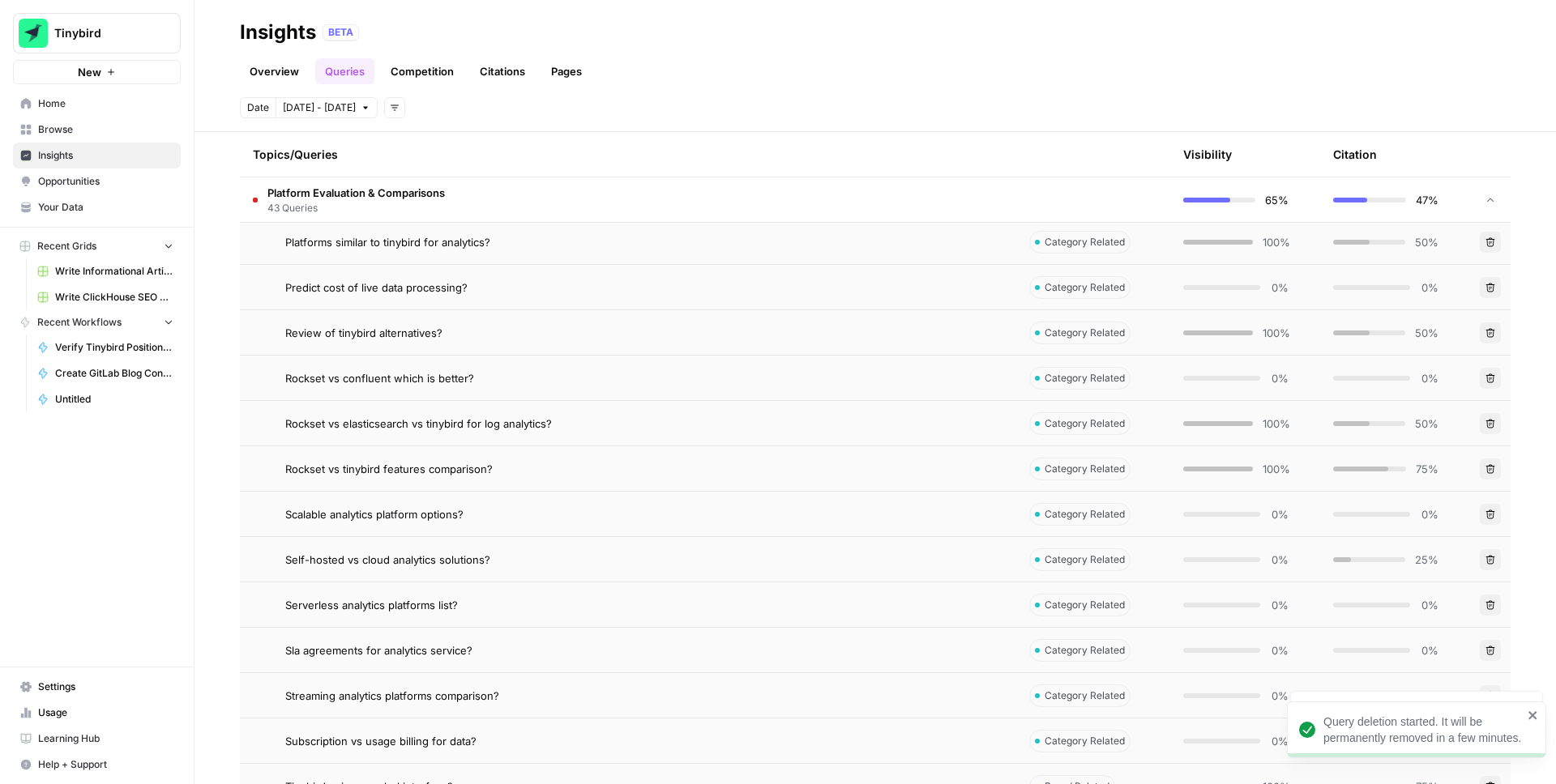
click at [983, 57] on div "Overview Queries Competition Citations Pages" at bounding box center [875, 65] width 1271 height 39
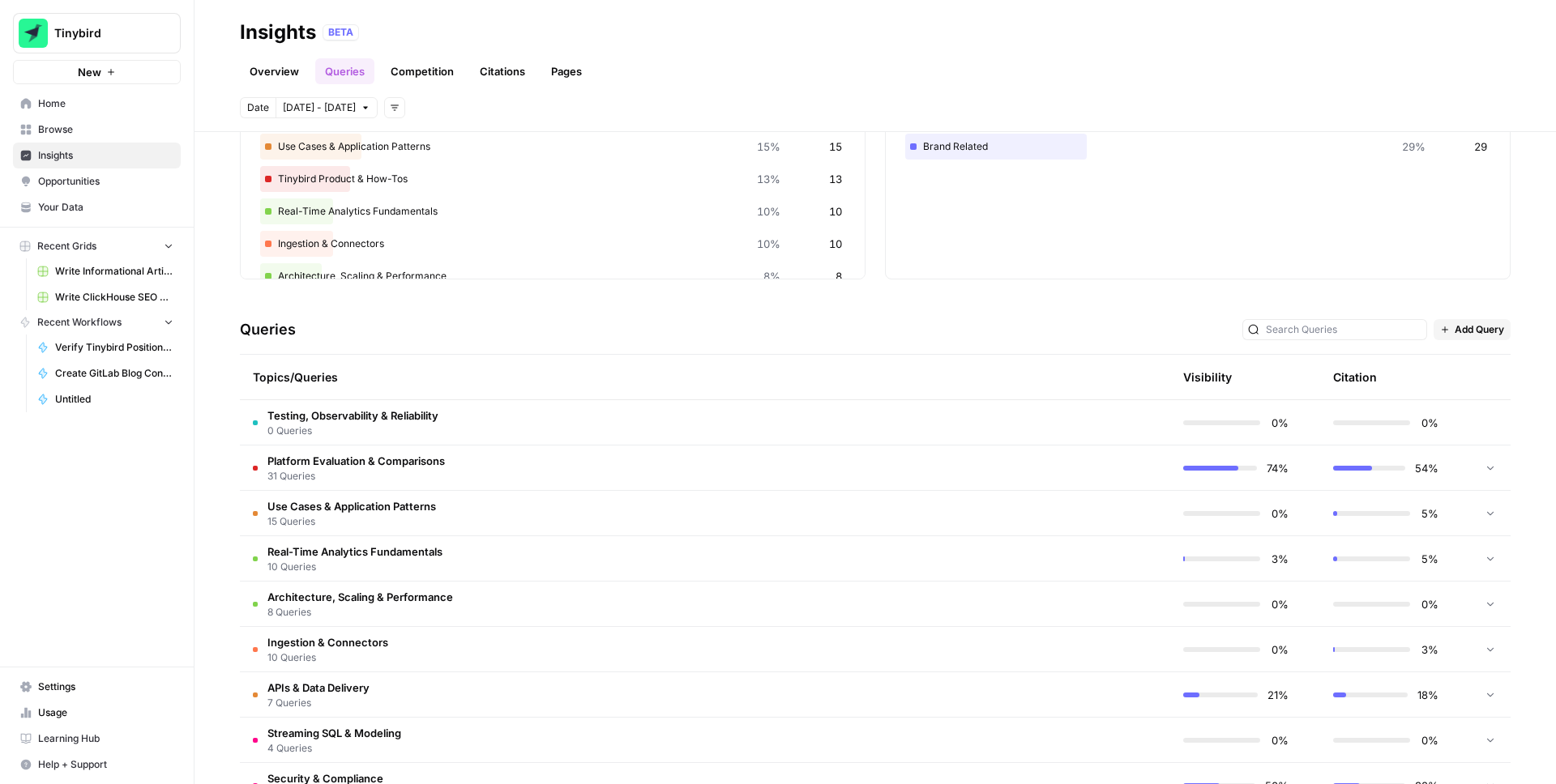
scroll to position [181, 0]
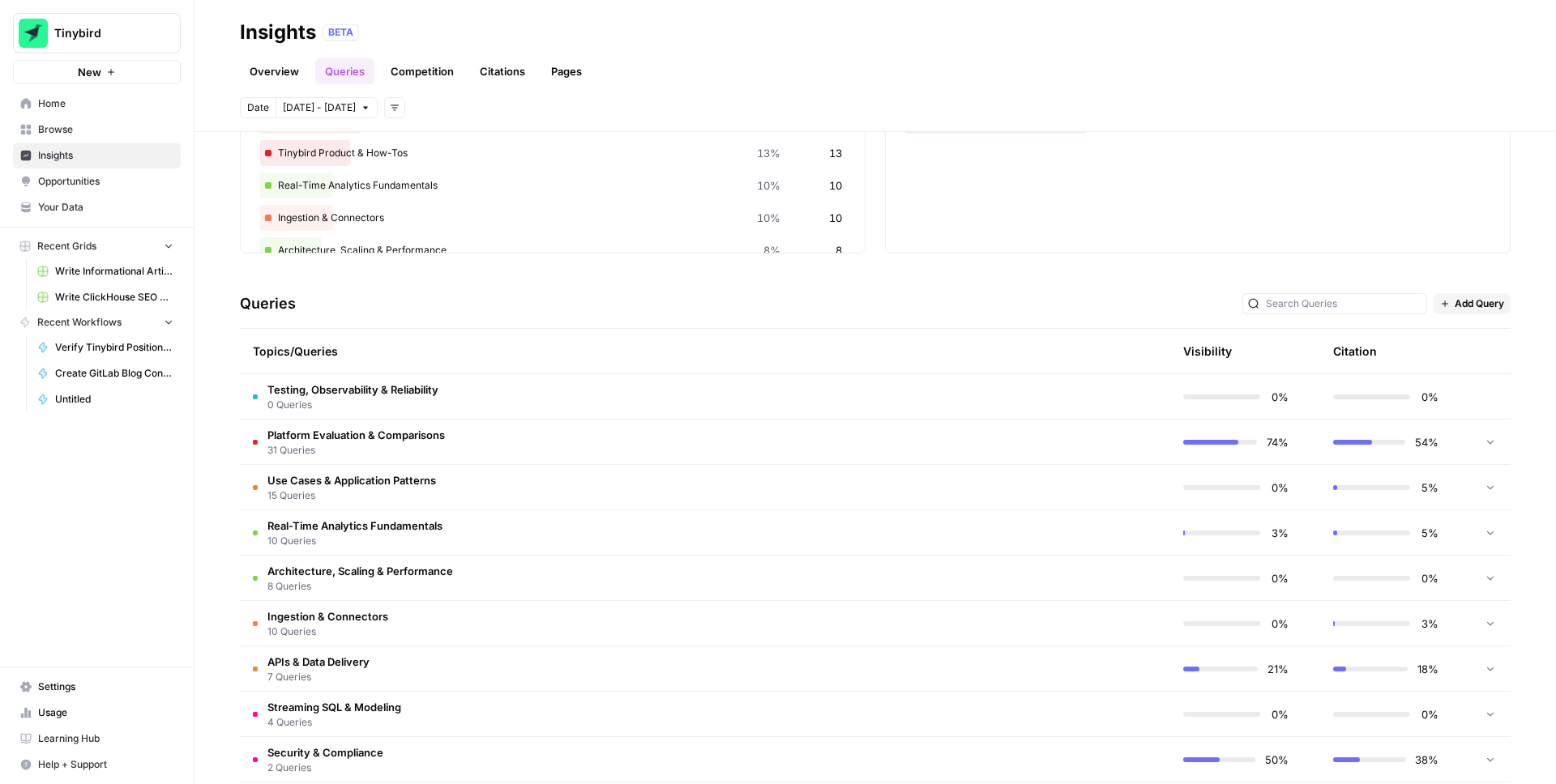
click at [1489, 443] on icon at bounding box center [1490, 442] width 6 height 4
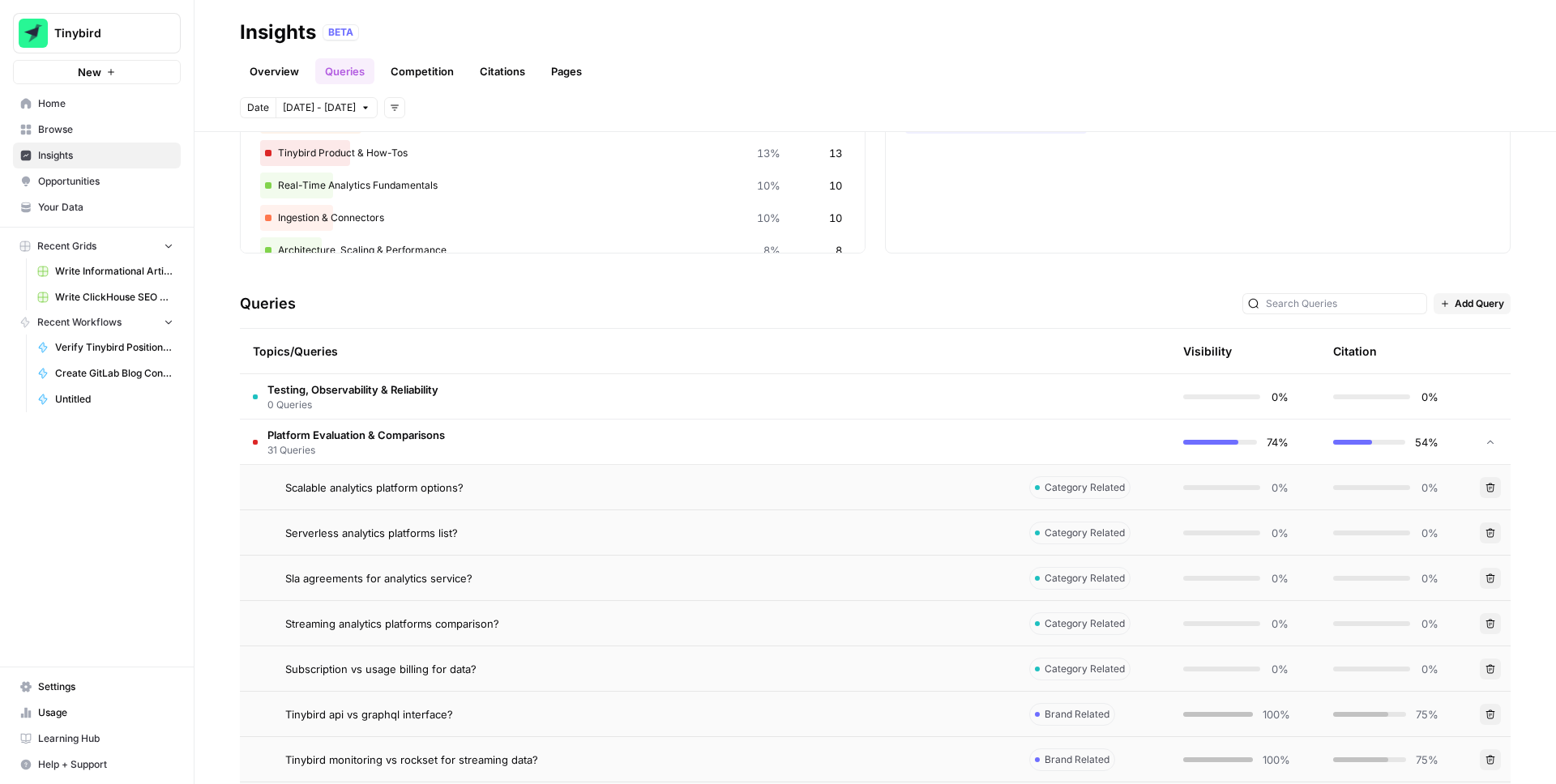
click at [1493, 491] on icon "button" at bounding box center [1491, 487] width 9 height 9
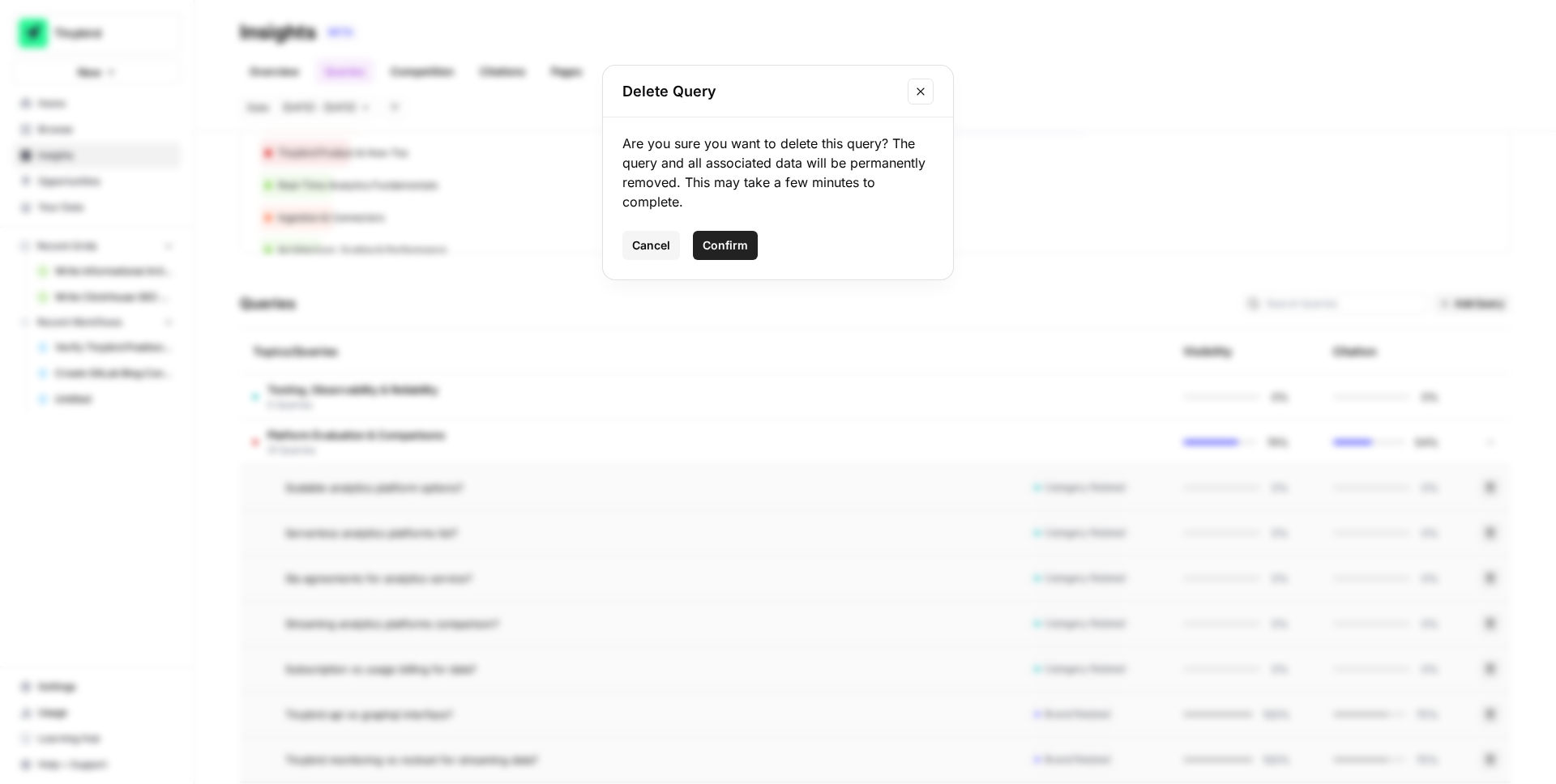
click at [732, 252] on span "Confirm" at bounding box center [725, 245] width 45 height 16
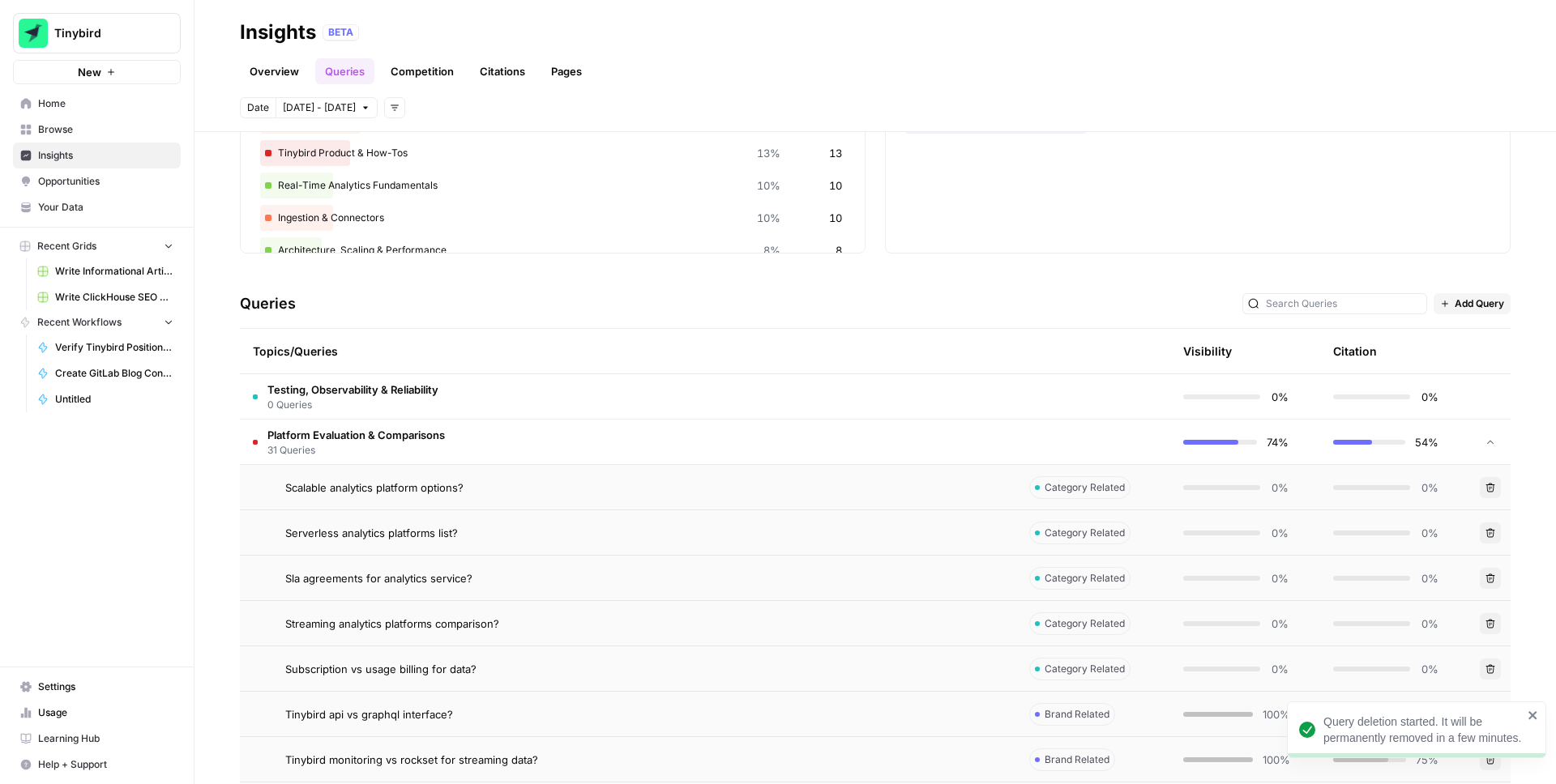
click at [1491, 533] on icon "button" at bounding box center [1490, 532] width 10 height 10
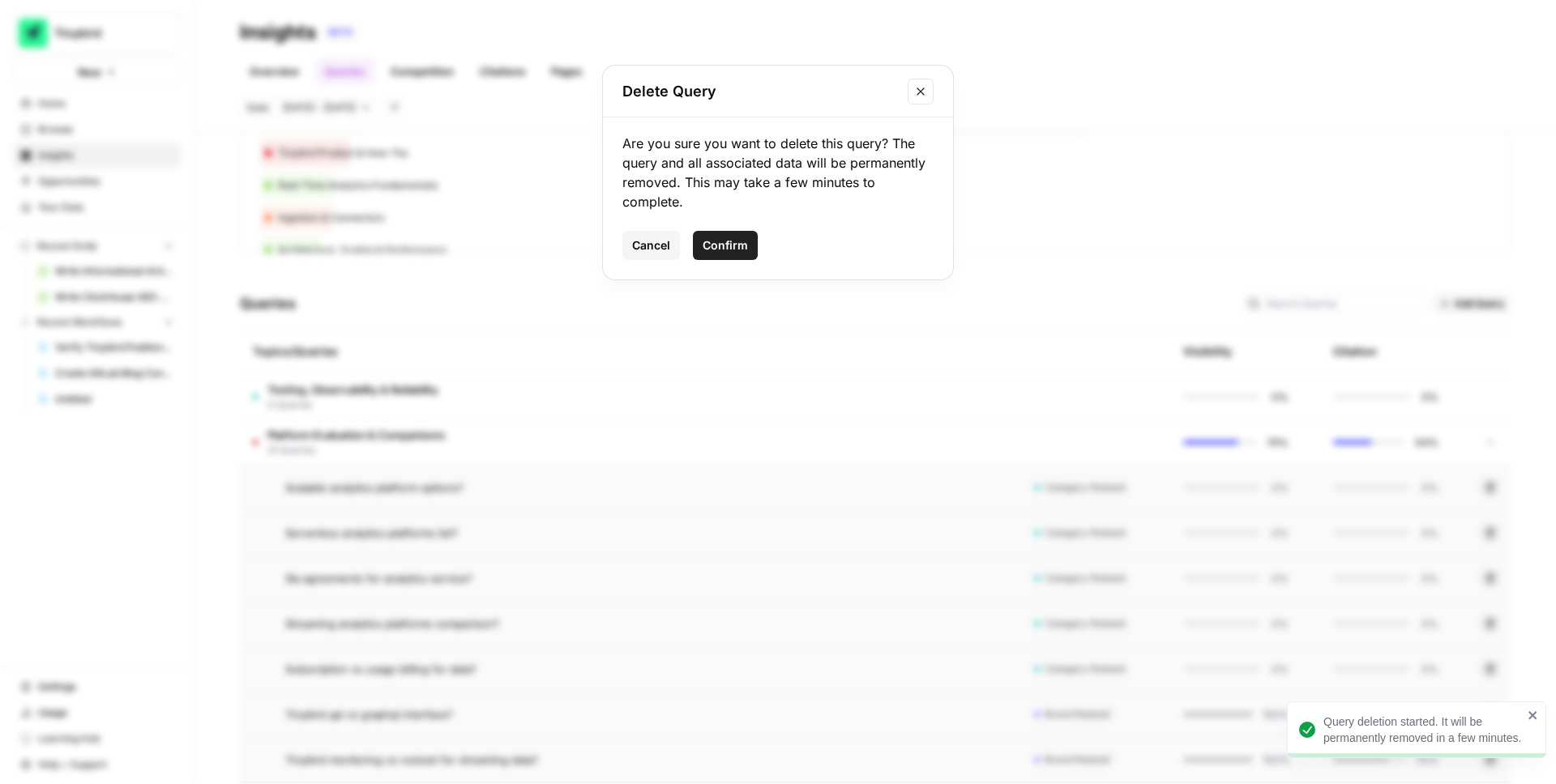
click at [741, 243] on span "Confirm" at bounding box center [725, 245] width 45 height 16
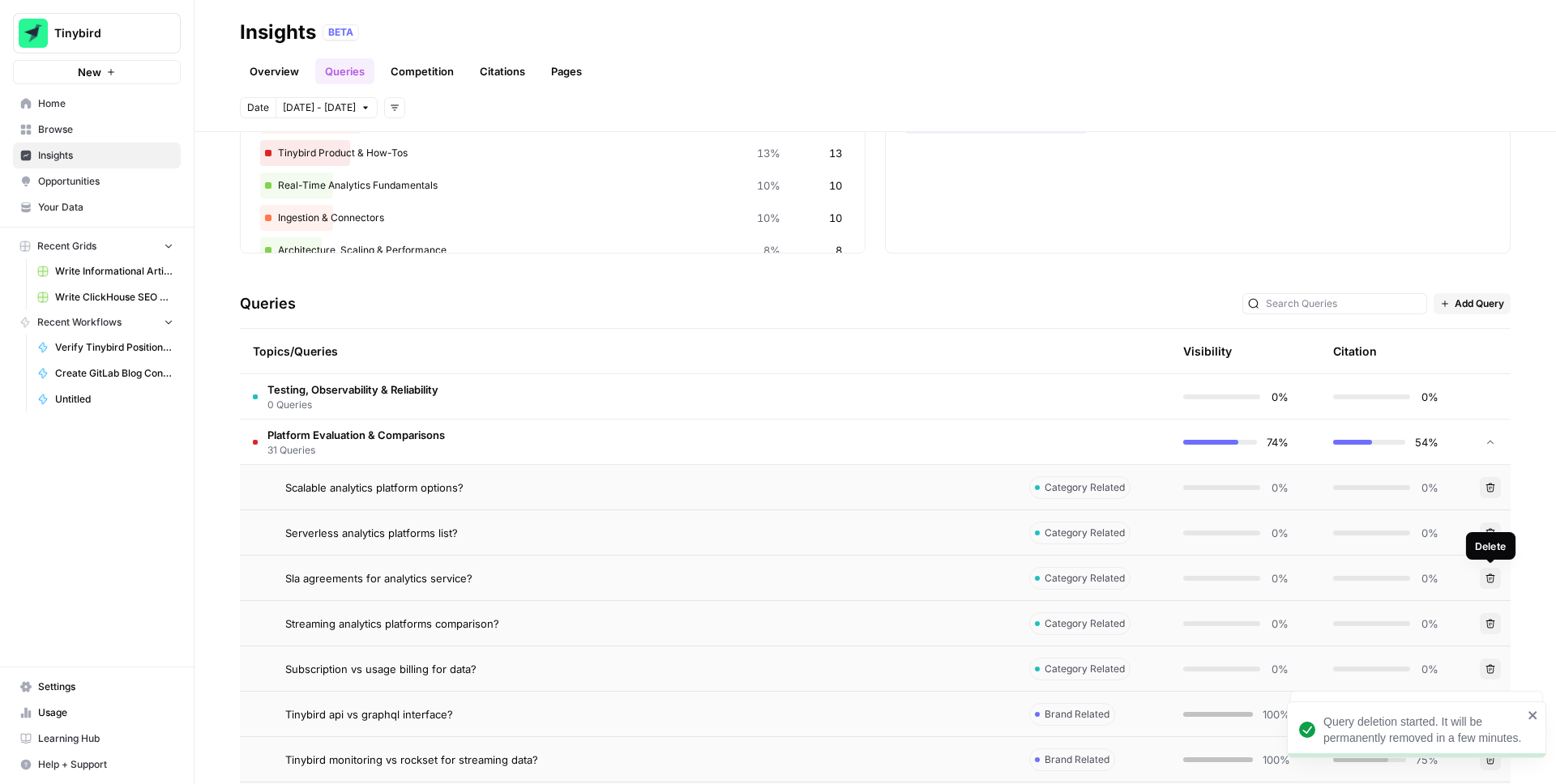
click at [1490, 572] on button "Delete" at bounding box center [1491, 579] width 21 height 21
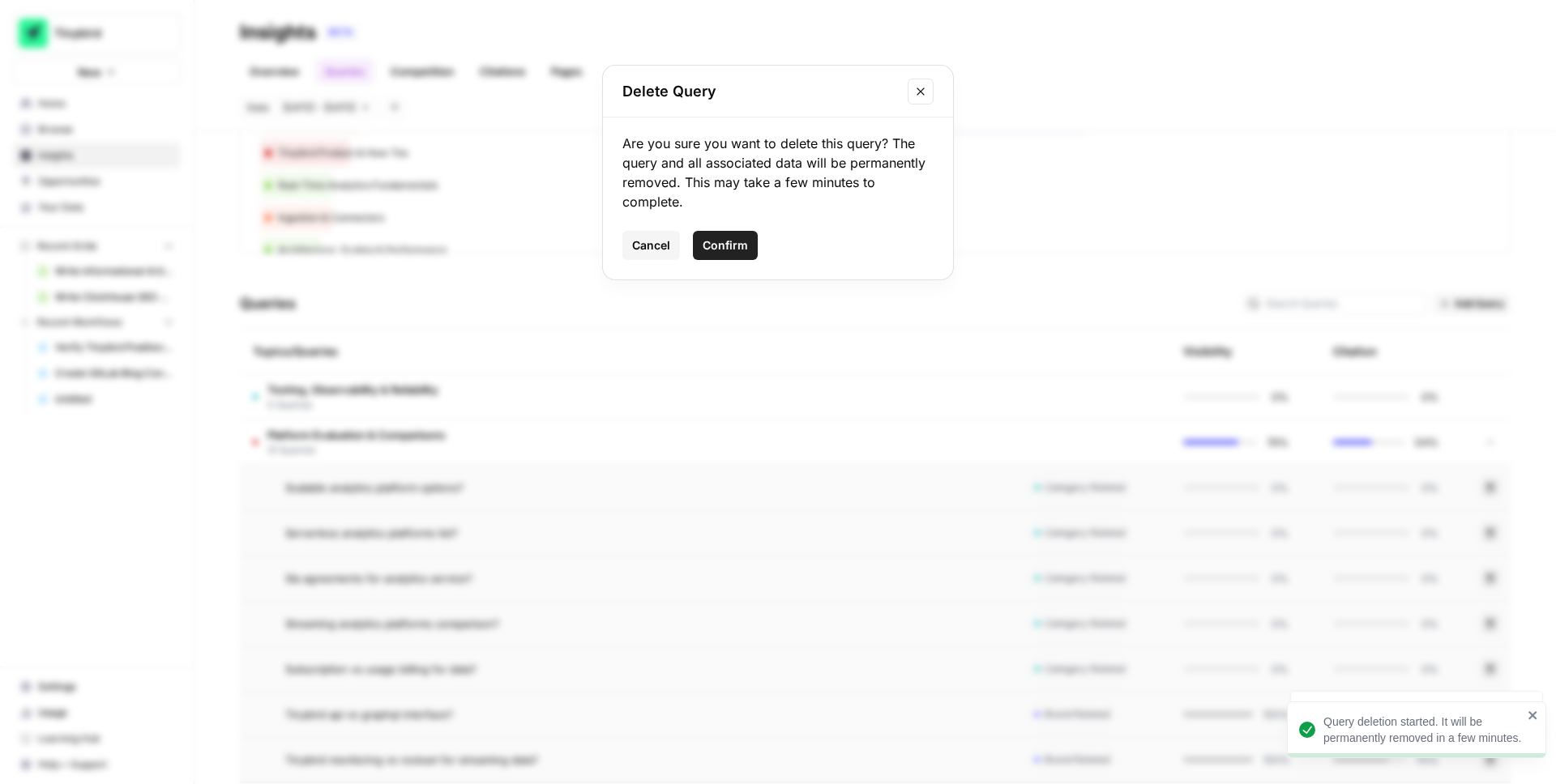
click at [711, 244] on span "Confirm" at bounding box center [725, 245] width 45 height 16
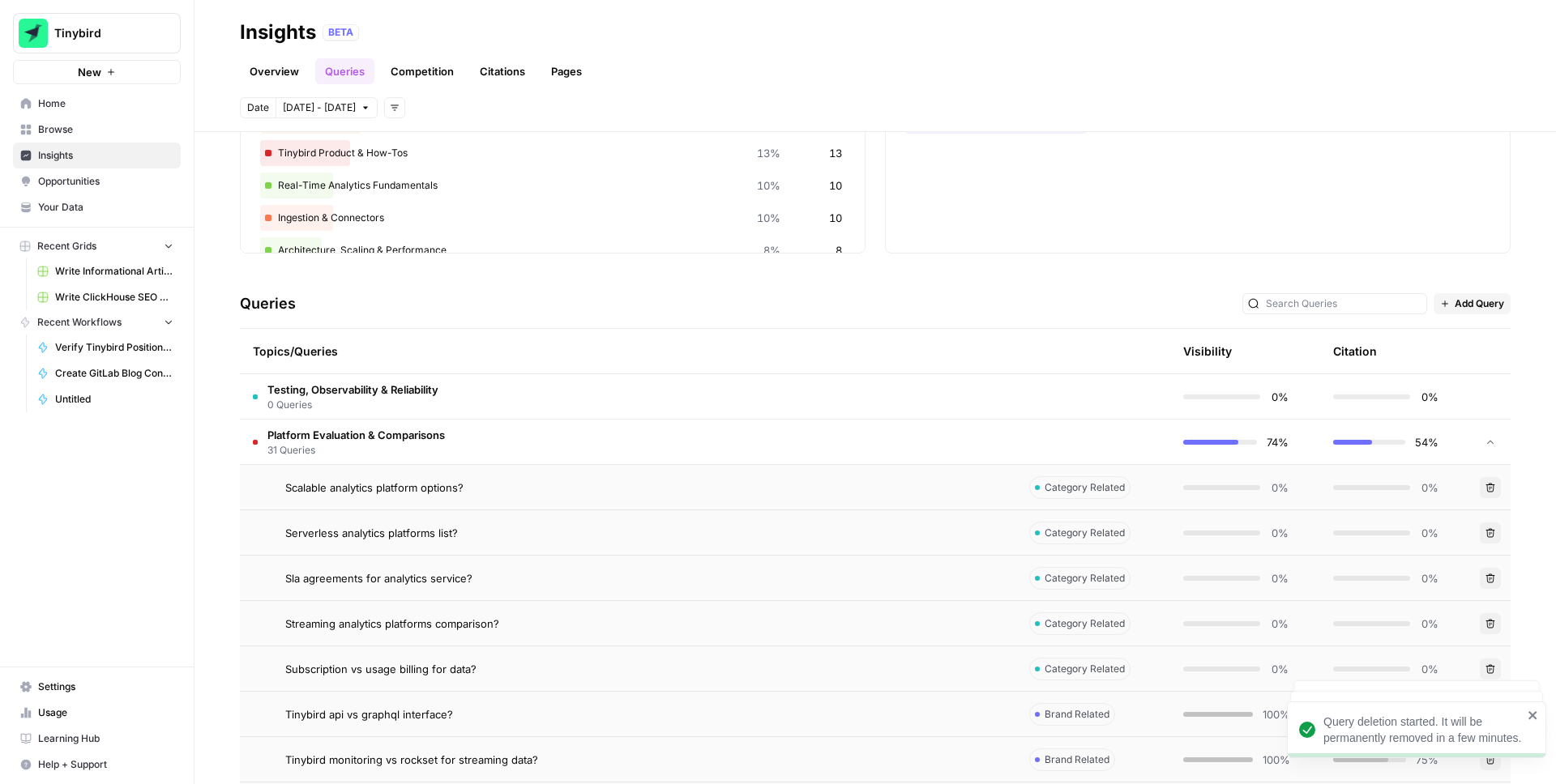
click at [1491, 626] on icon "button" at bounding box center [1490, 624] width 10 height 10
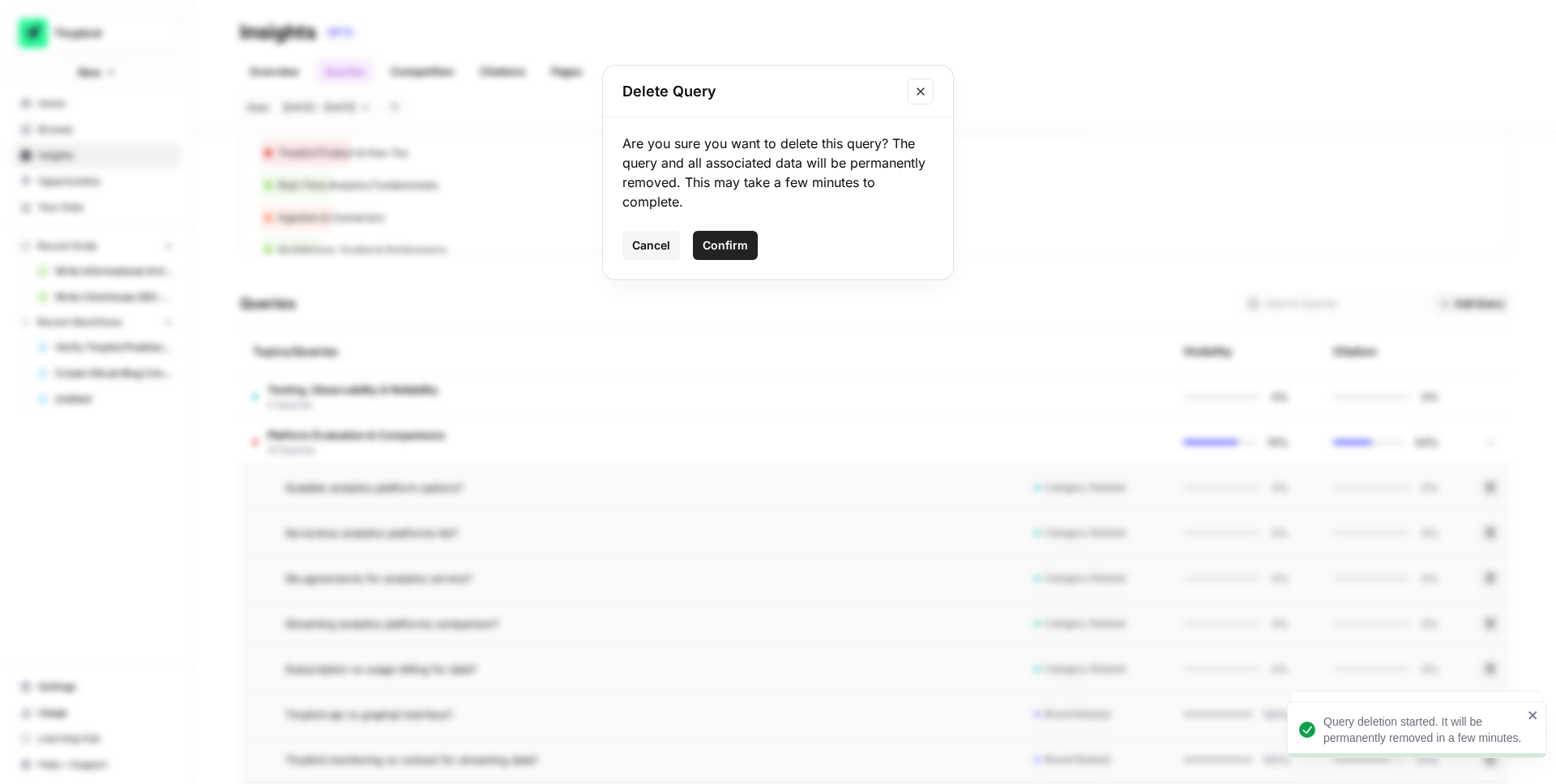
click at [709, 237] on span "Confirm" at bounding box center [725, 245] width 45 height 16
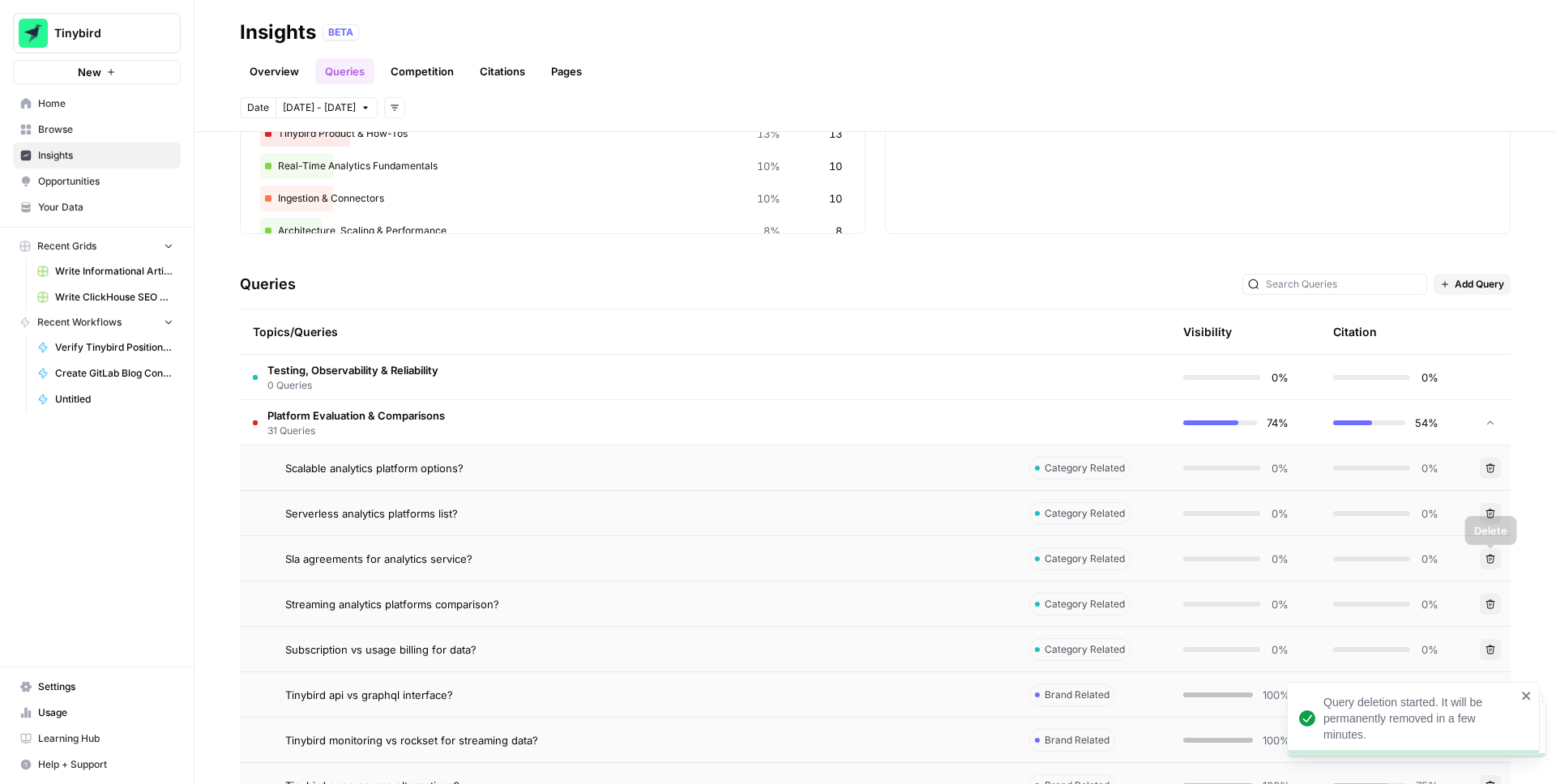
scroll to position [246, 0]
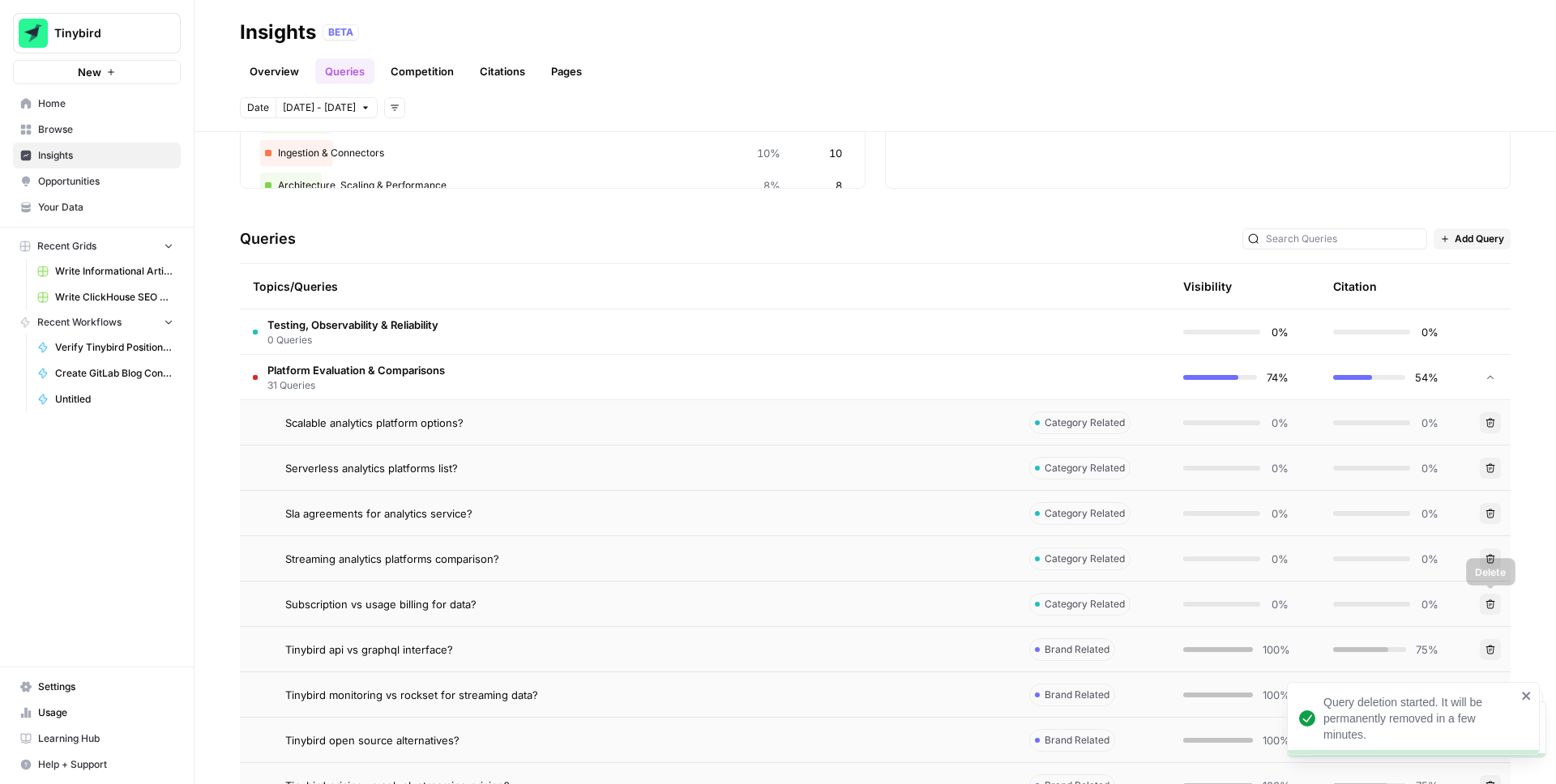
click at [1491, 598] on button "Delete" at bounding box center [1491, 604] width 21 height 21
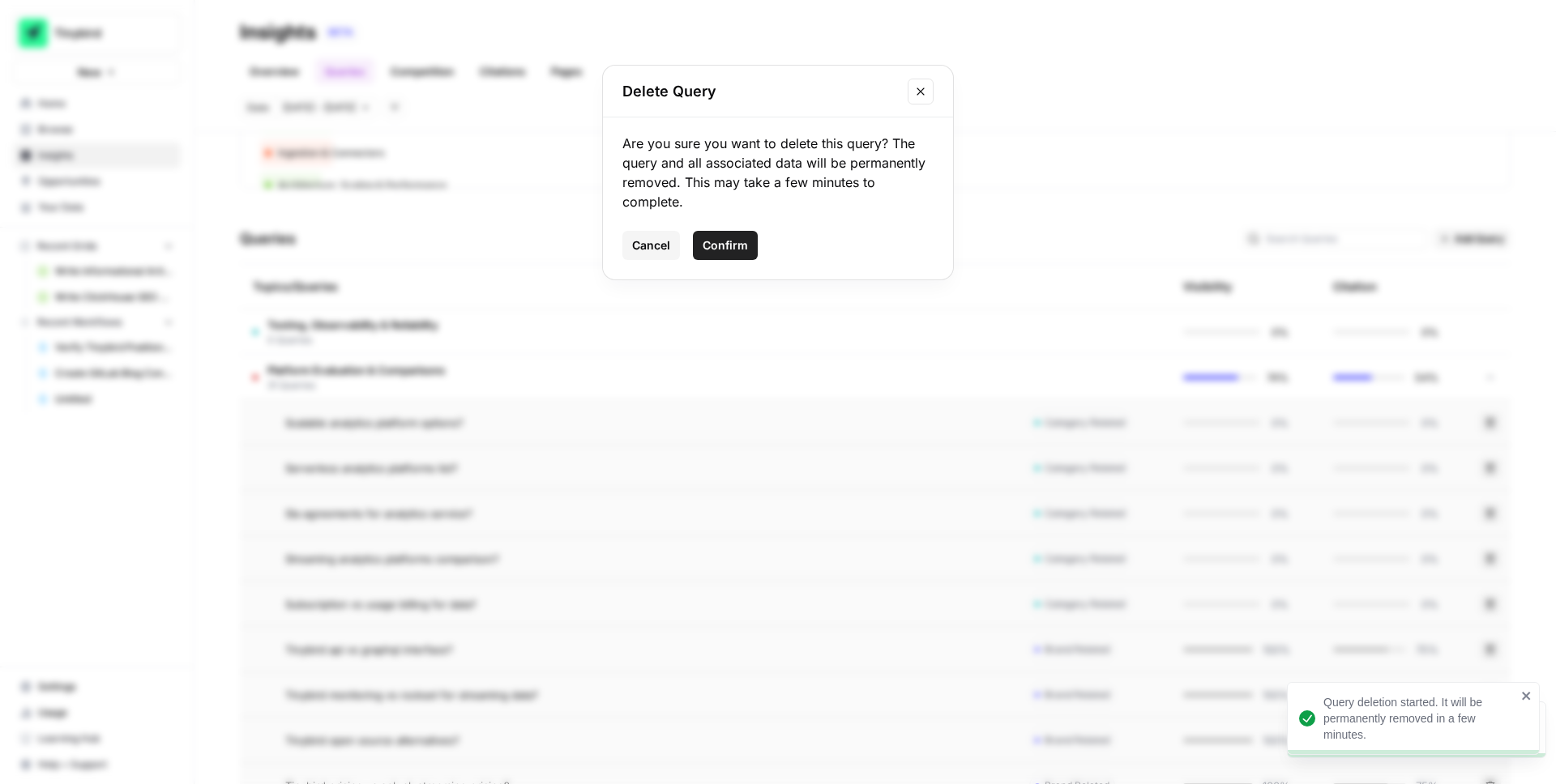
click at [728, 244] on span "Confirm" at bounding box center [725, 245] width 45 height 16
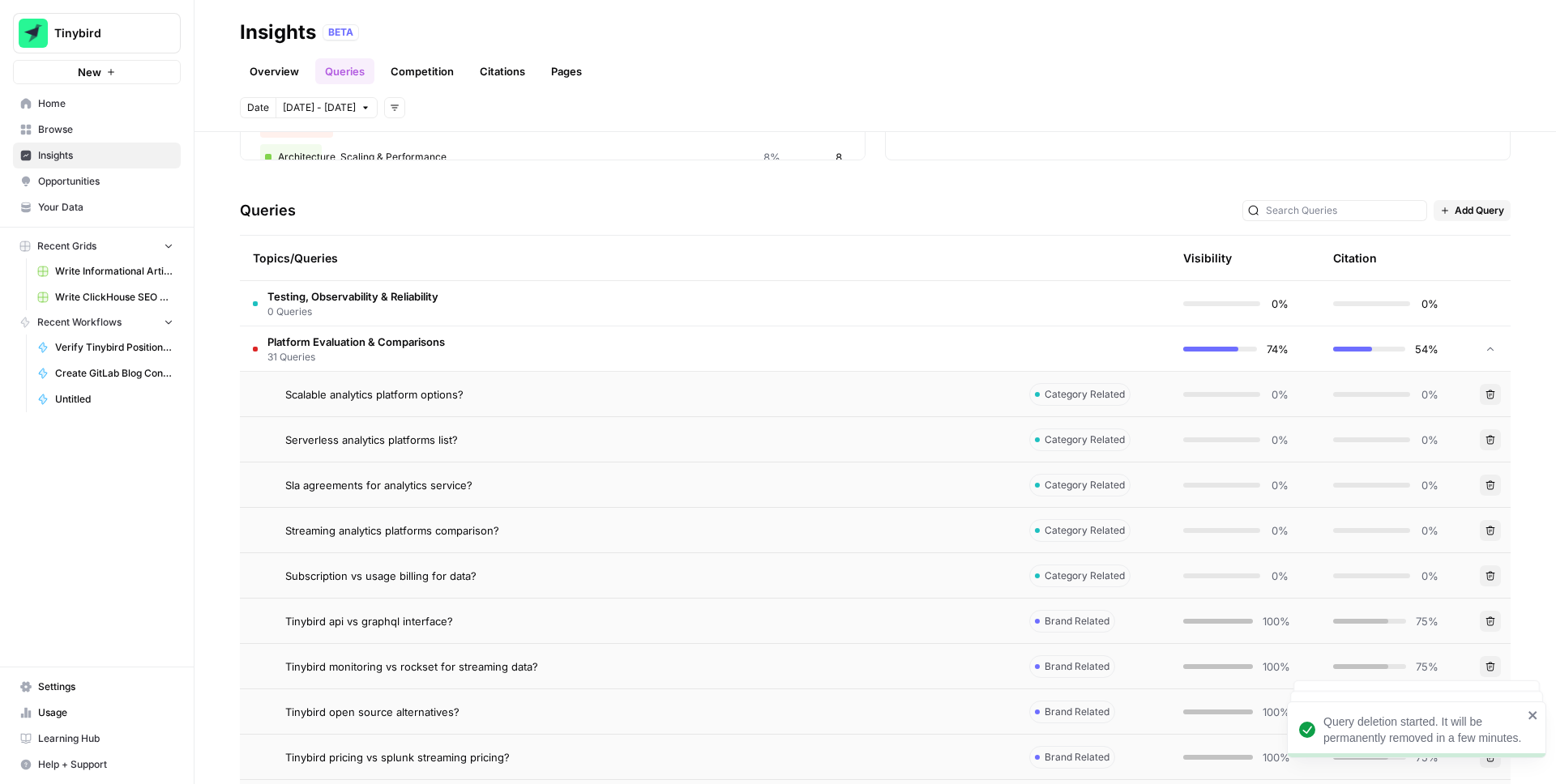
scroll to position [310, 0]
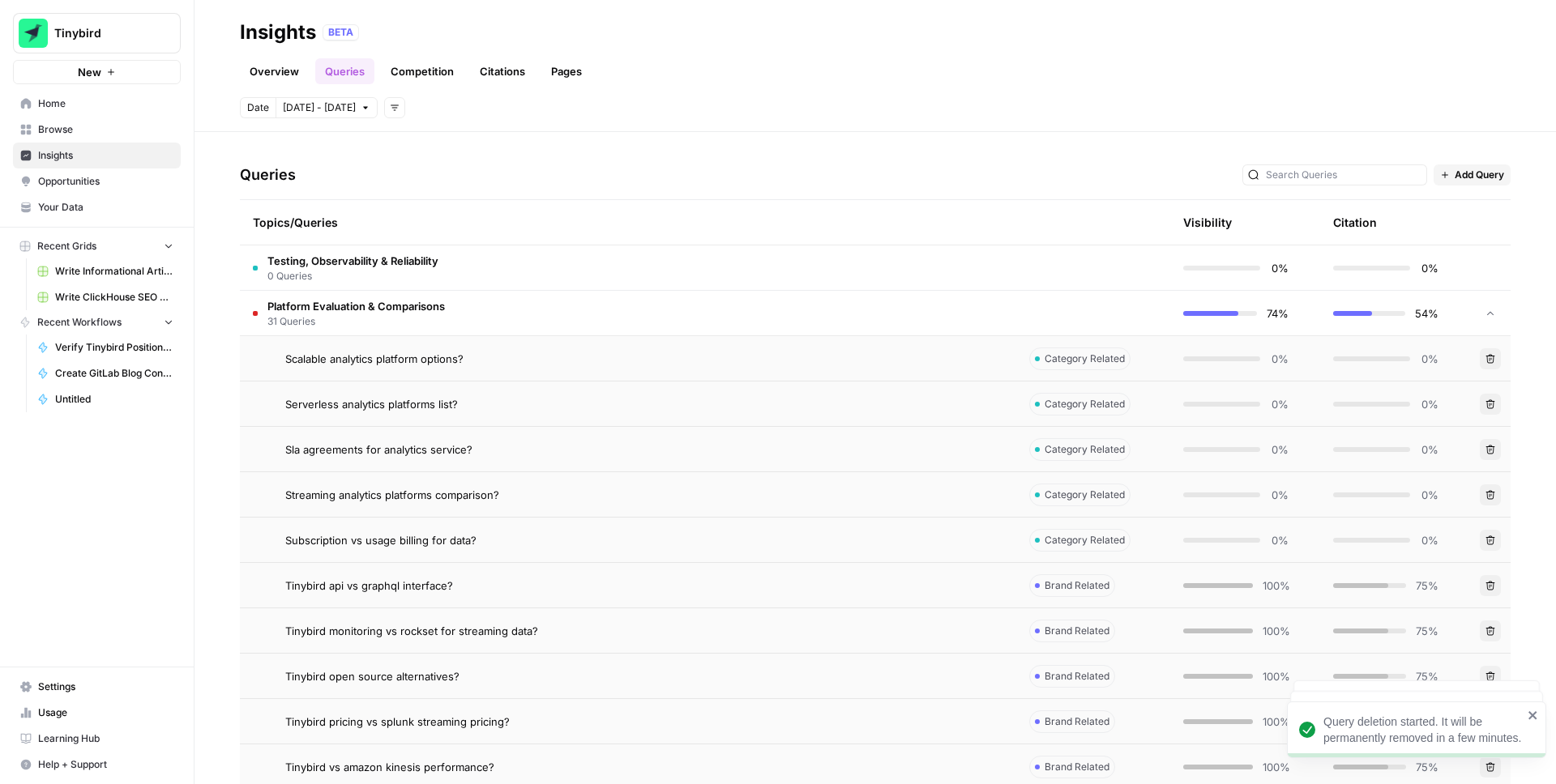
click at [1499, 589] on button "Delete" at bounding box center [1491, 586] width 21 height 21
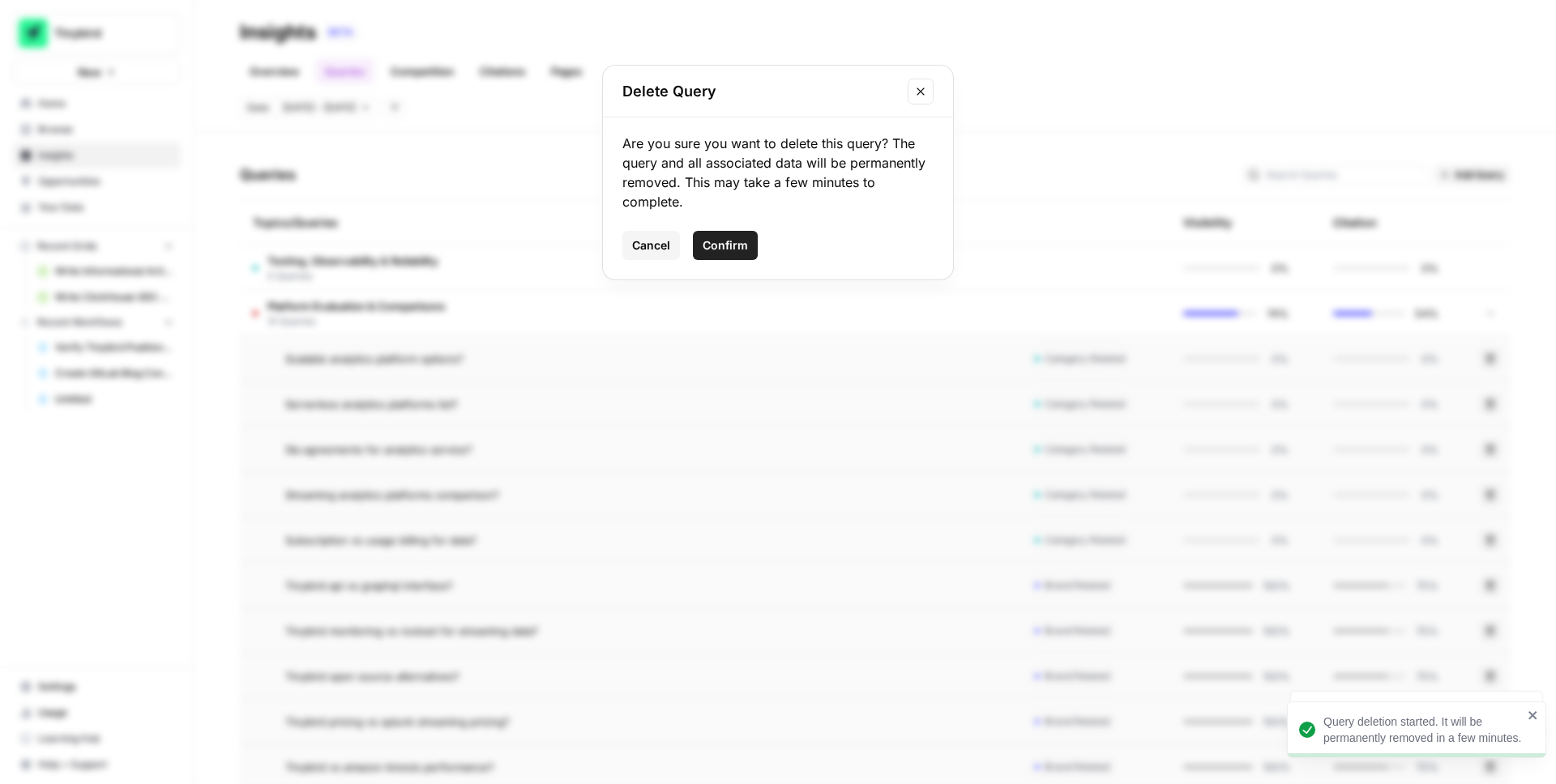
click at [750, 250] on button "Confirm" at bounding box center [725, 245] width 65 height 29
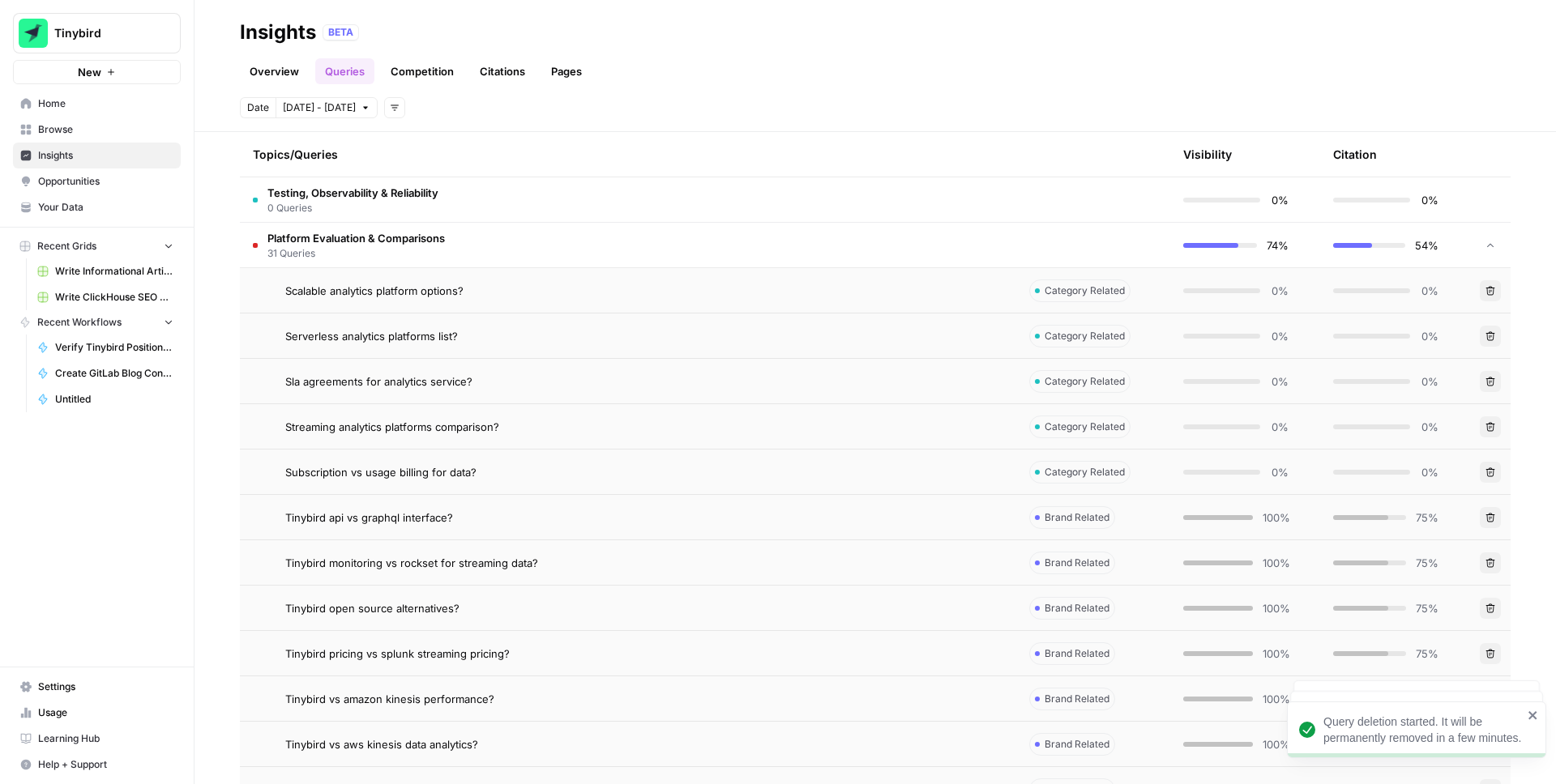
scroll to position [399, 0]
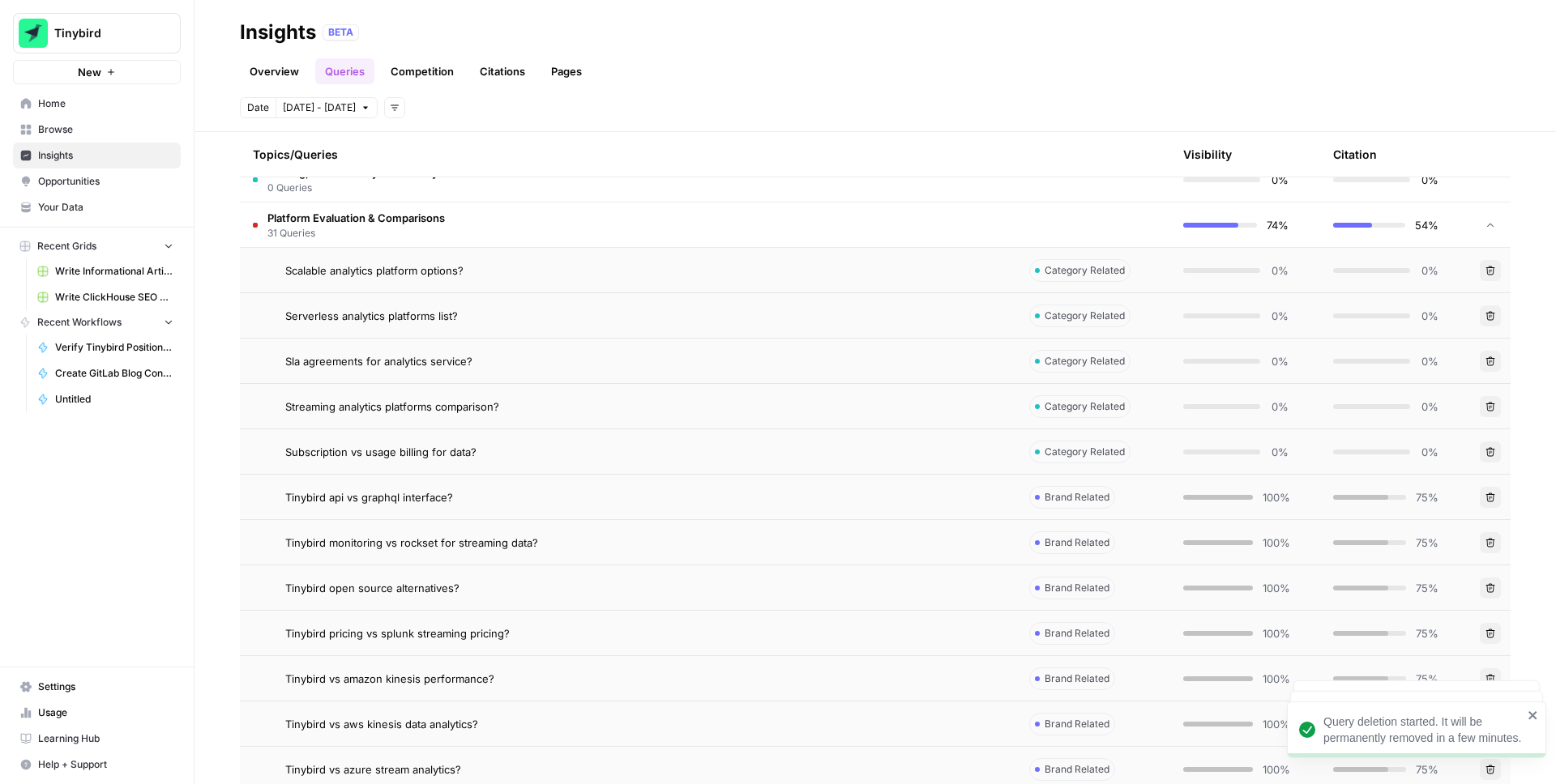
click at [1495, 584] on icon "button" at bounding box center [1490, 588] width 10 height 10
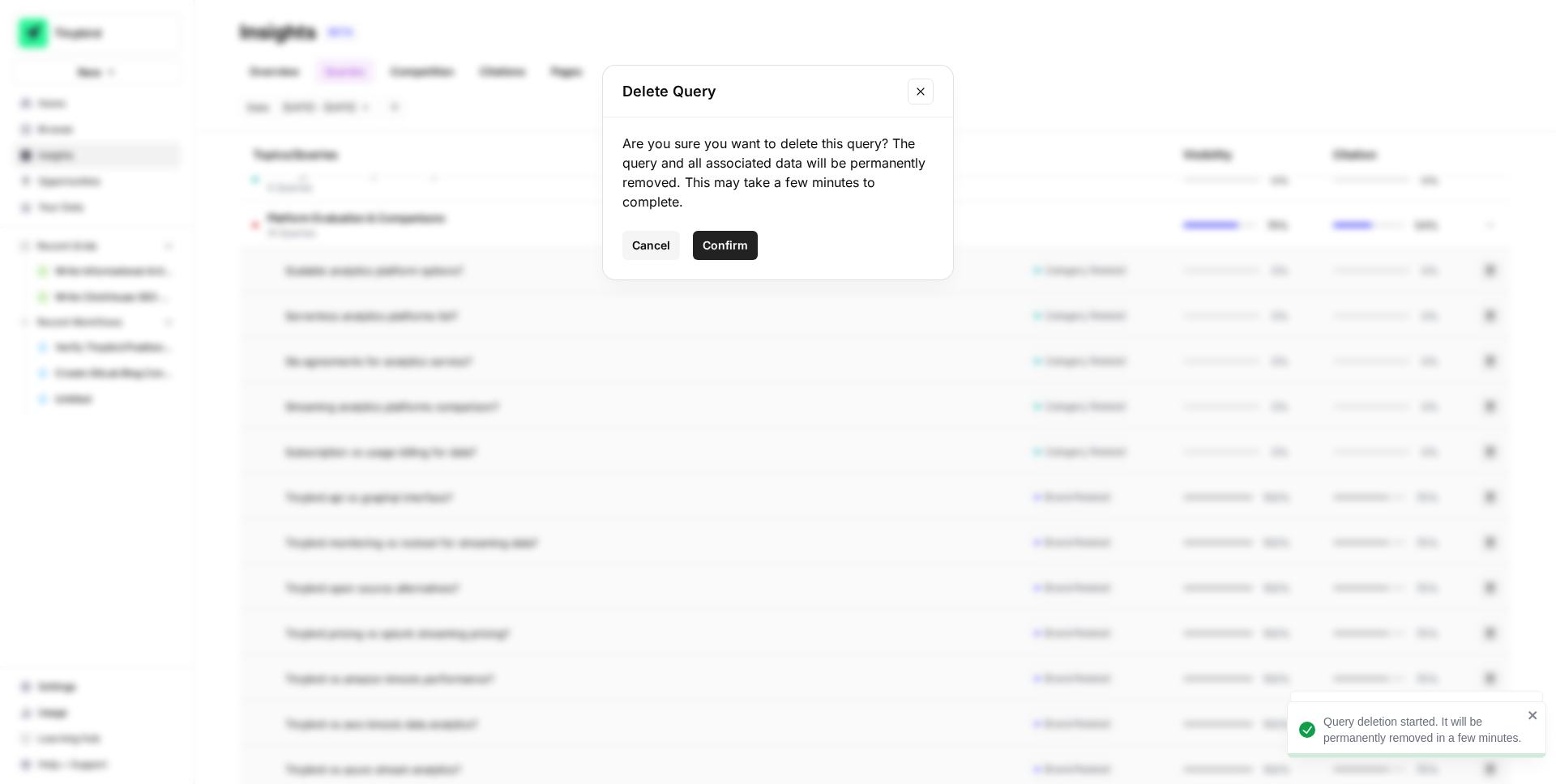
click at [726, 249] on span "Confirm" at bounding box center [725, 245] width 45 height 16
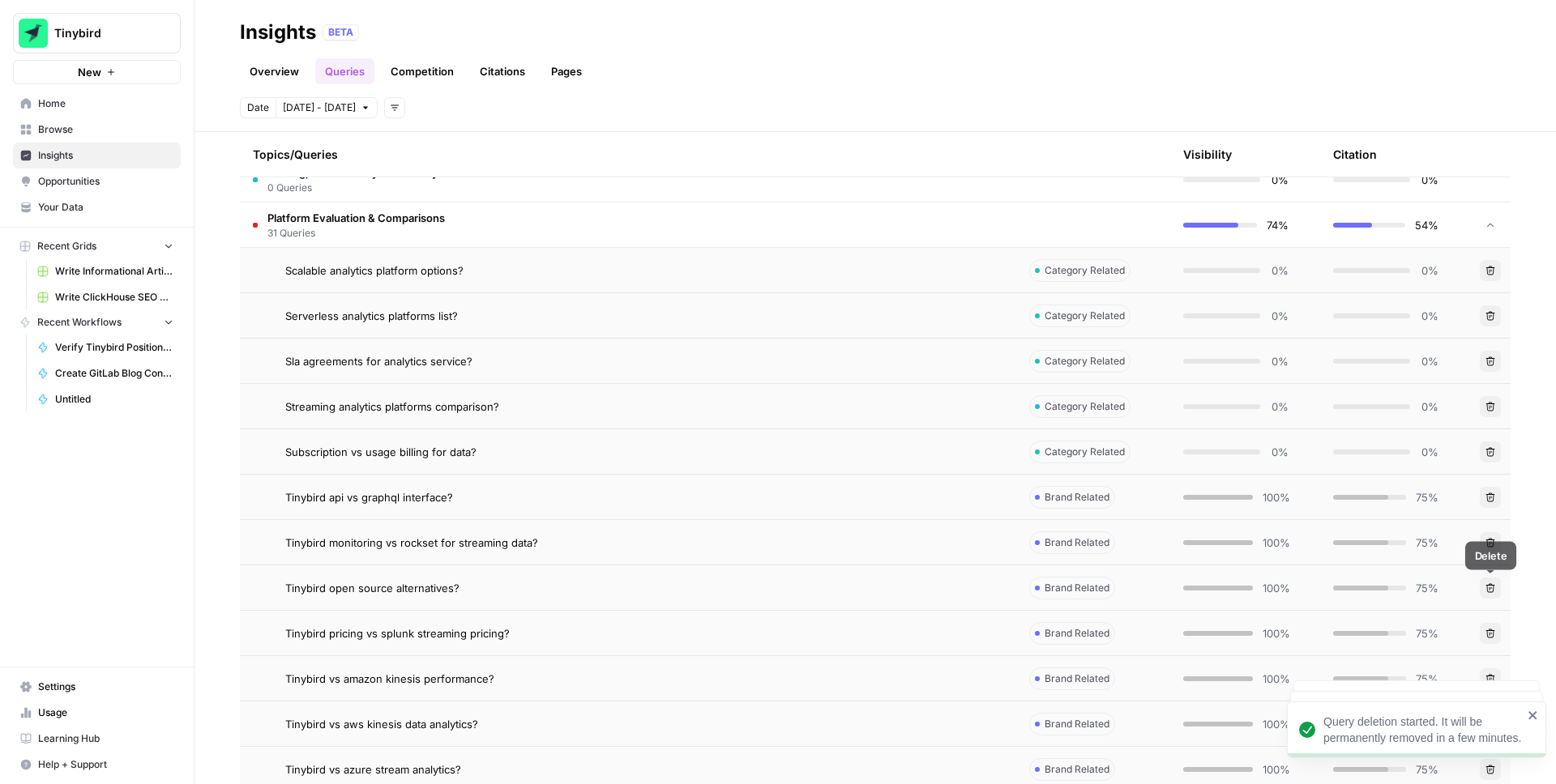
click at [1491, 586] on icon "button" at bounding box center [1490, 588] width 10 height 10
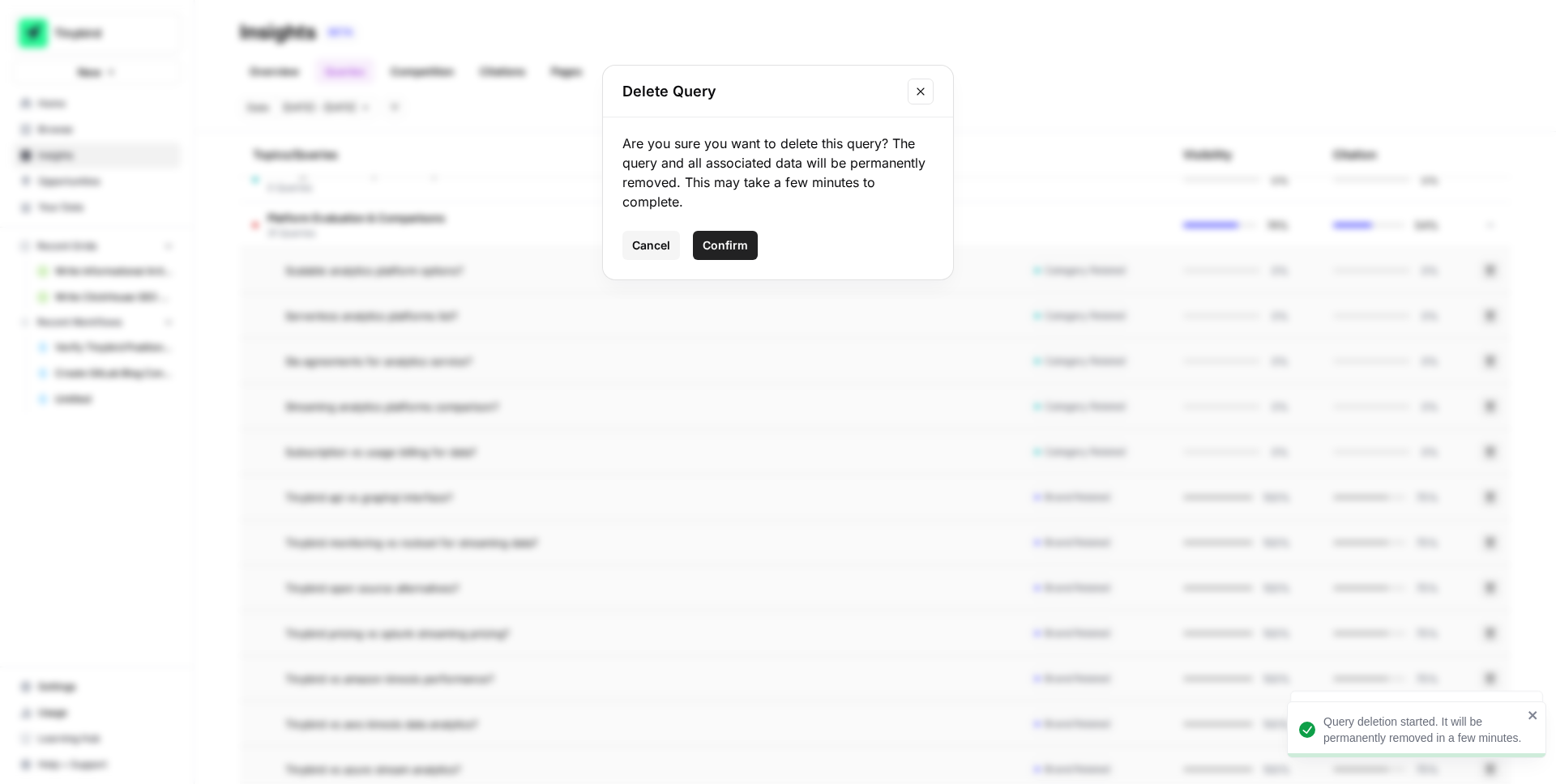
click at [740, 247] on span "Confirm" at bounding box center [725, 245] width 45 height 16
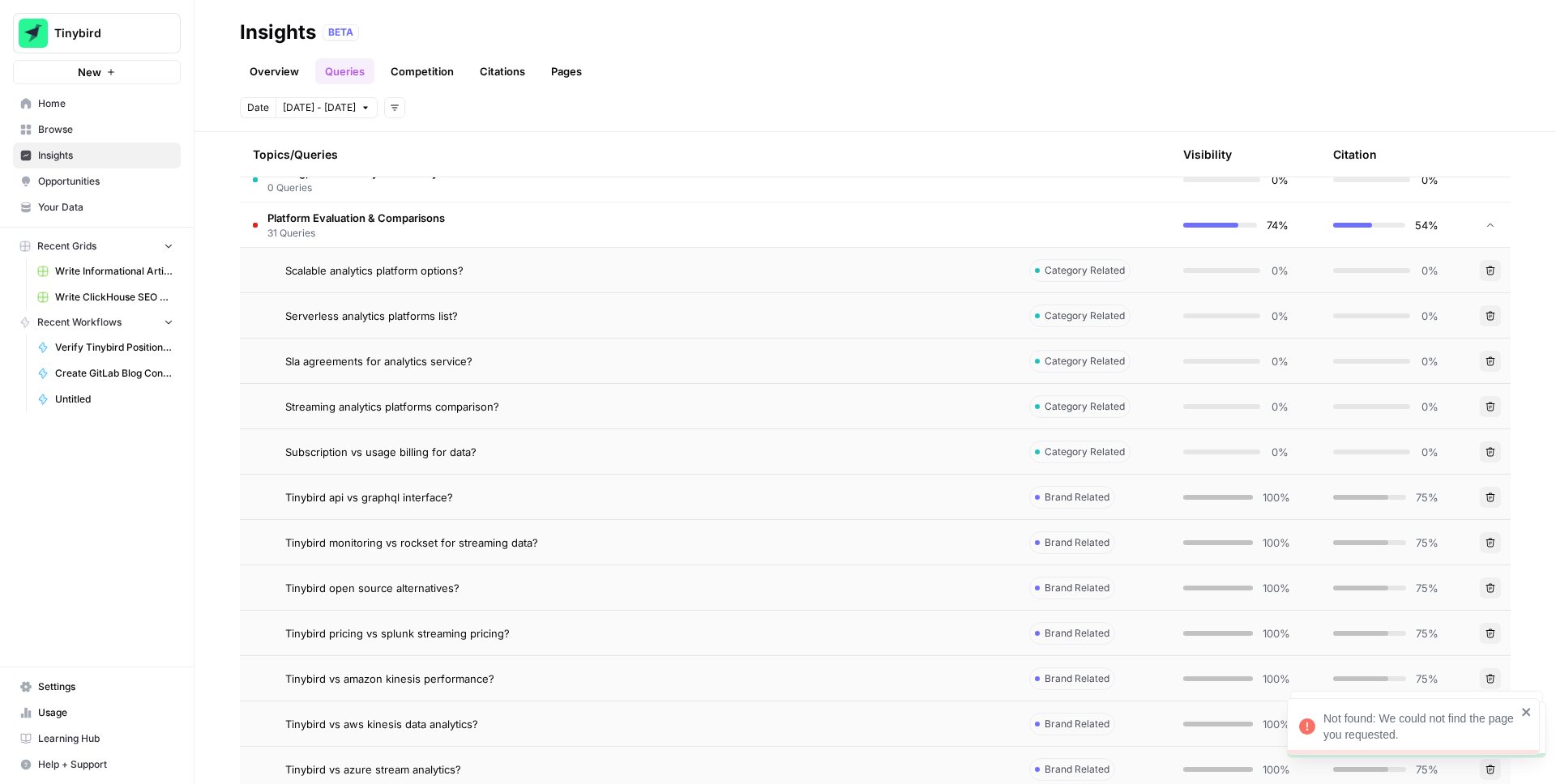
click at [842, 92] on header "Insights BETA Overview Queries Competition Citations Pages Date [DATE] - [DATE]…" at bounding box center [876, 66] width 1362 height 132
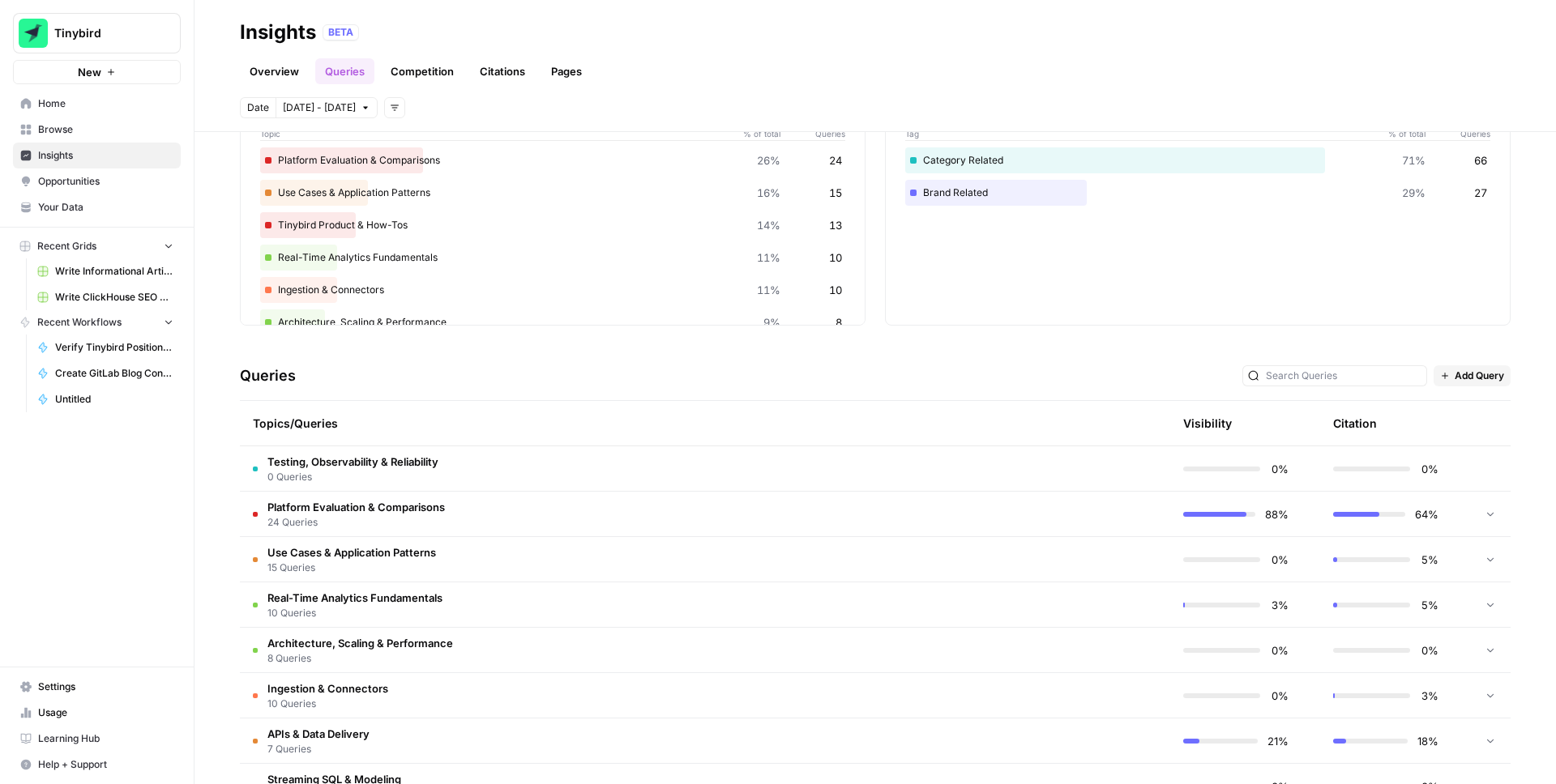
scroll to position [138, 0]
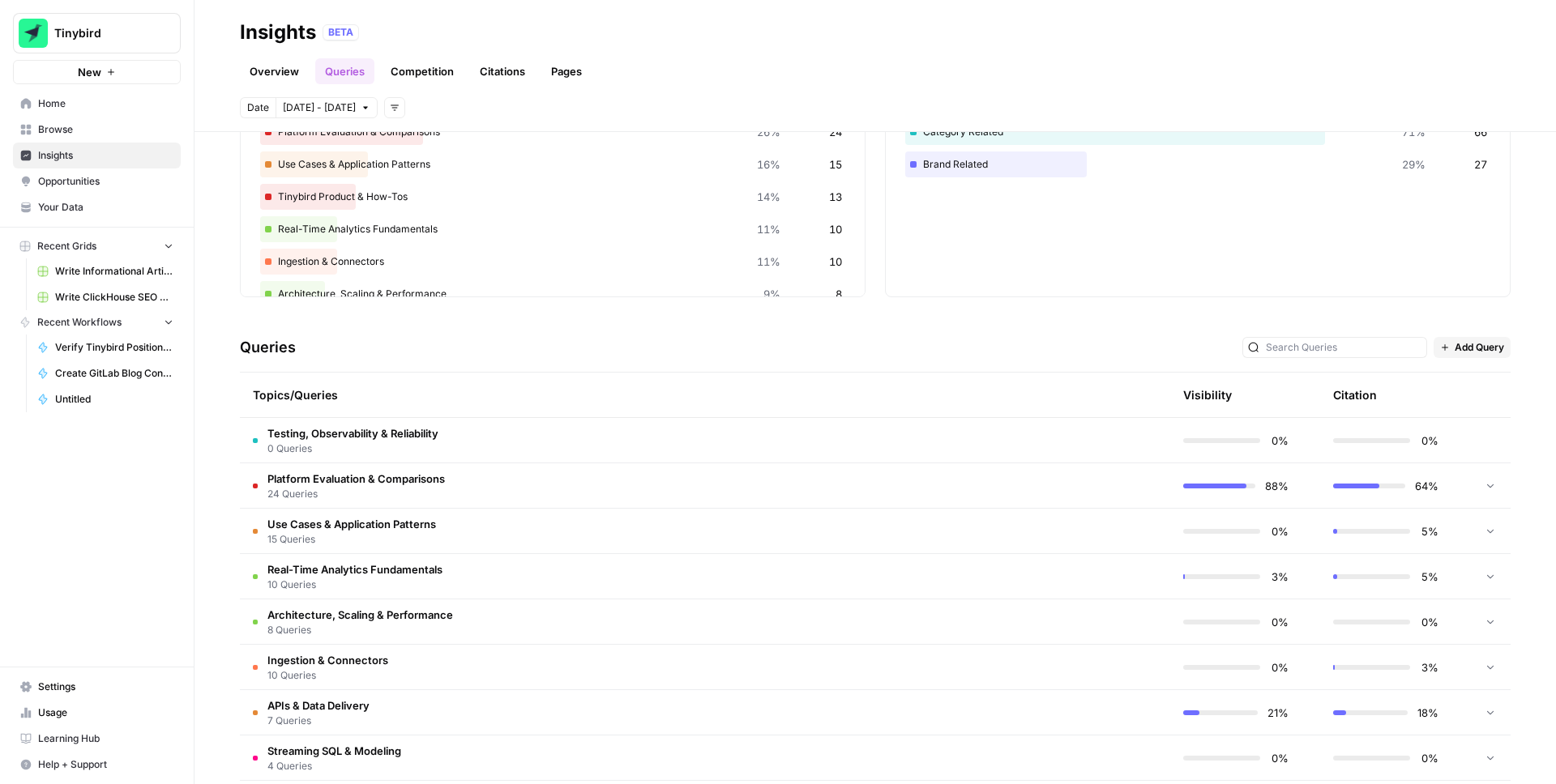
click at [1496, 485] on icon at bounding box center [1490, 485] width 12 height 12
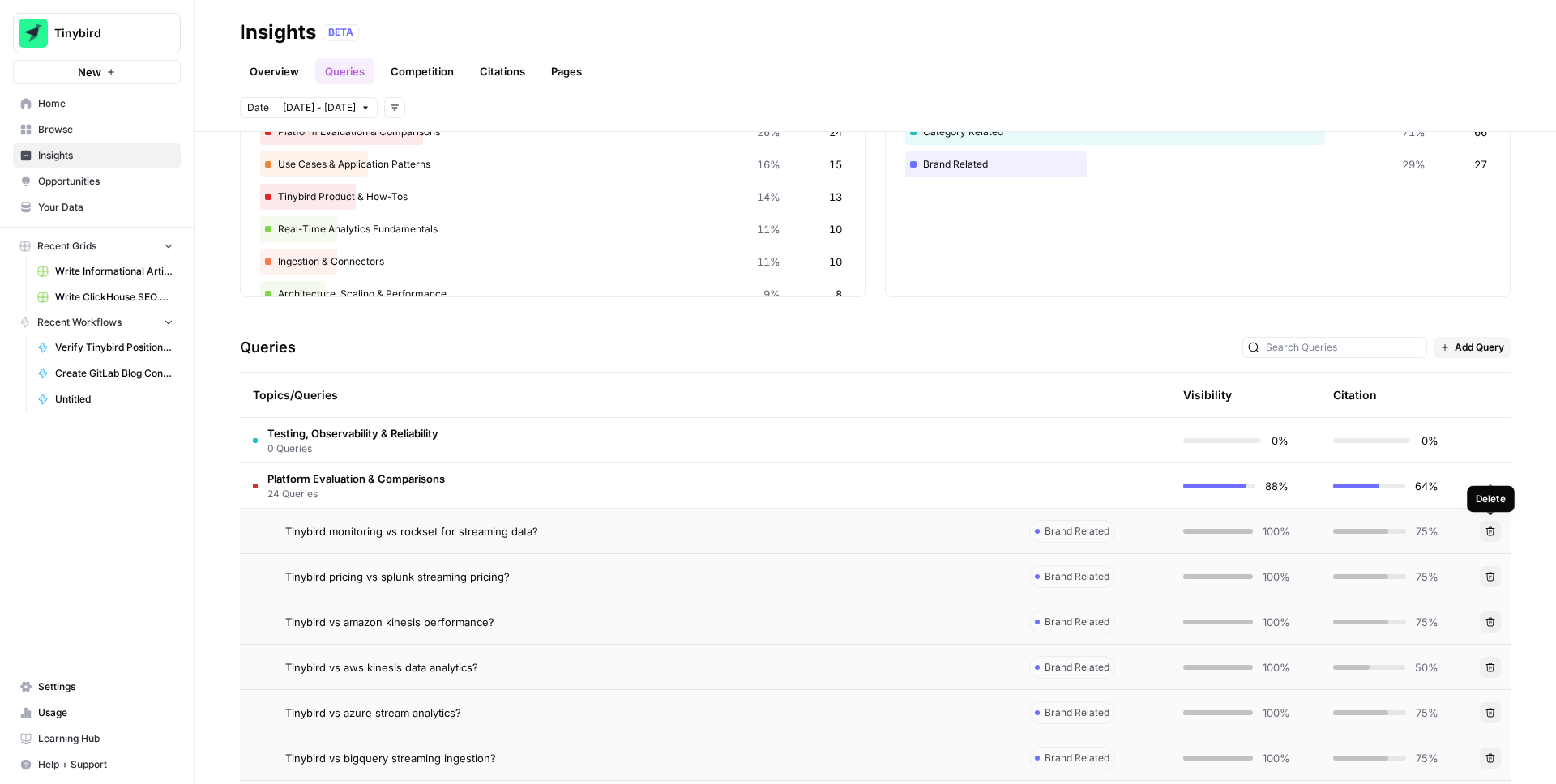
click at [1490, 525] on button "Delete" at bounding box center [1491, 532] width 21 height 21
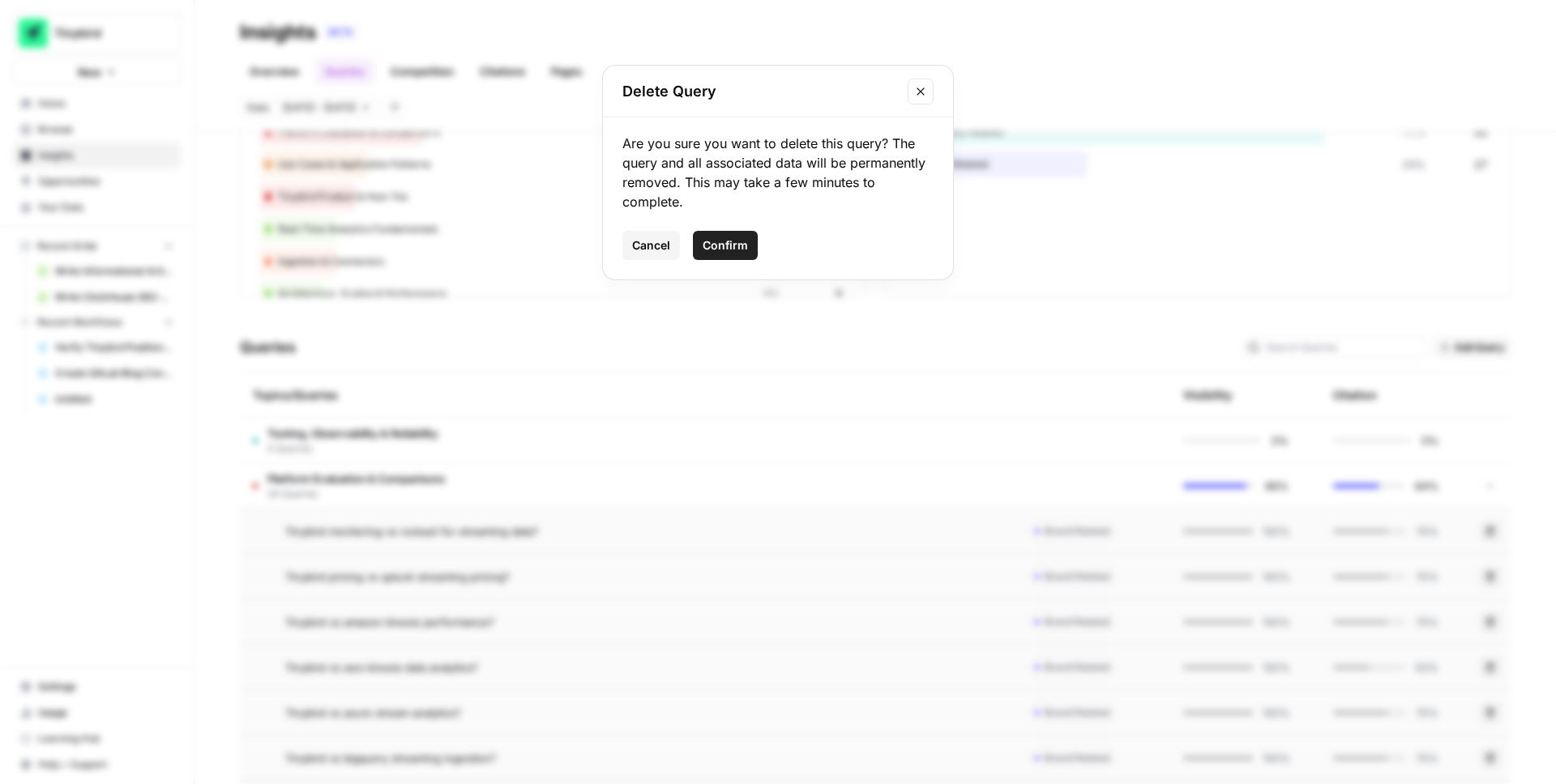
click at [706, 237] on span "Confirm" at bounding box center [725, 245] width 45 height 16
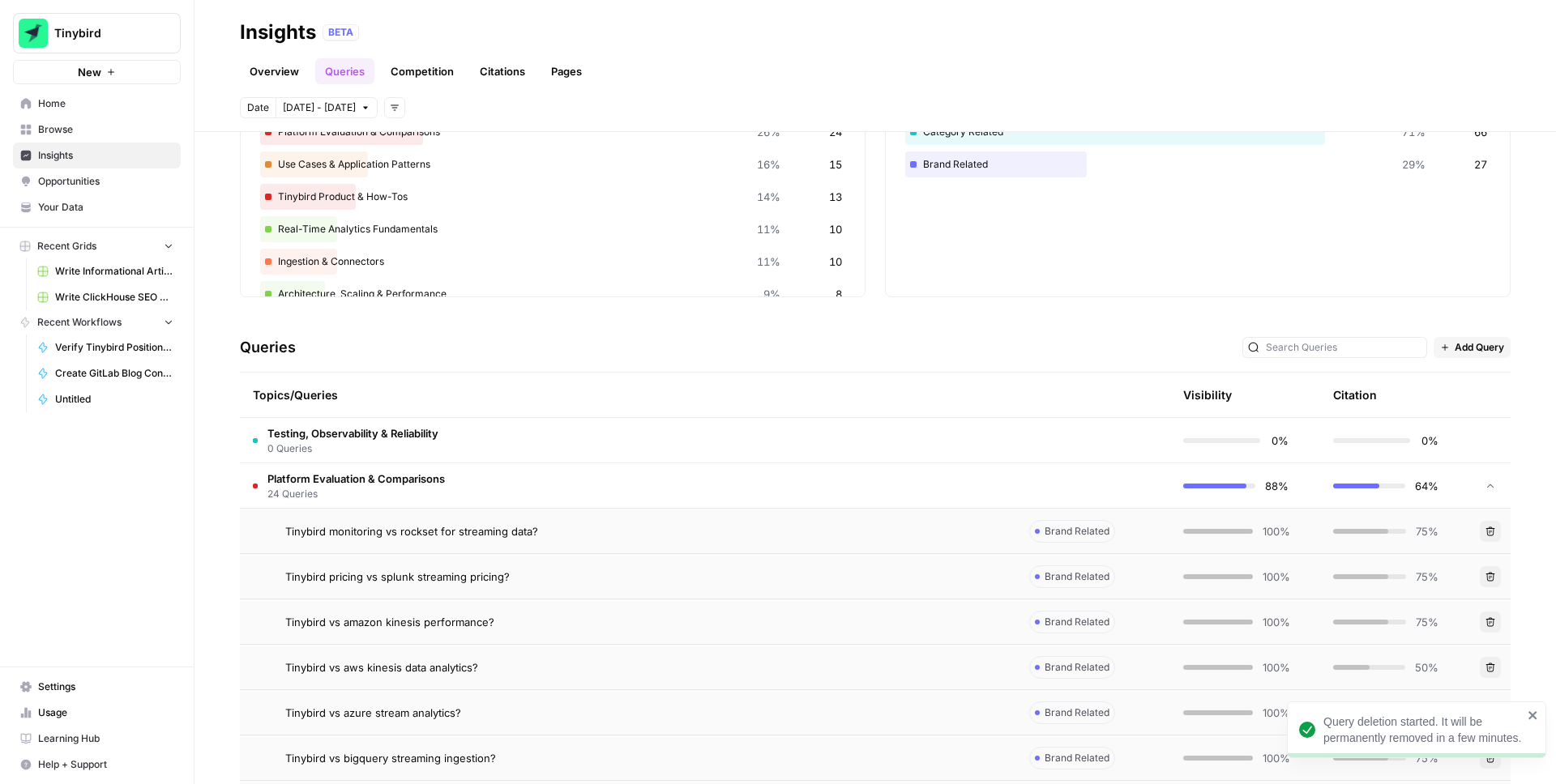
click at [1495, 540] on button "Delete" at bounding box center [1491, 532] width 21 height 21
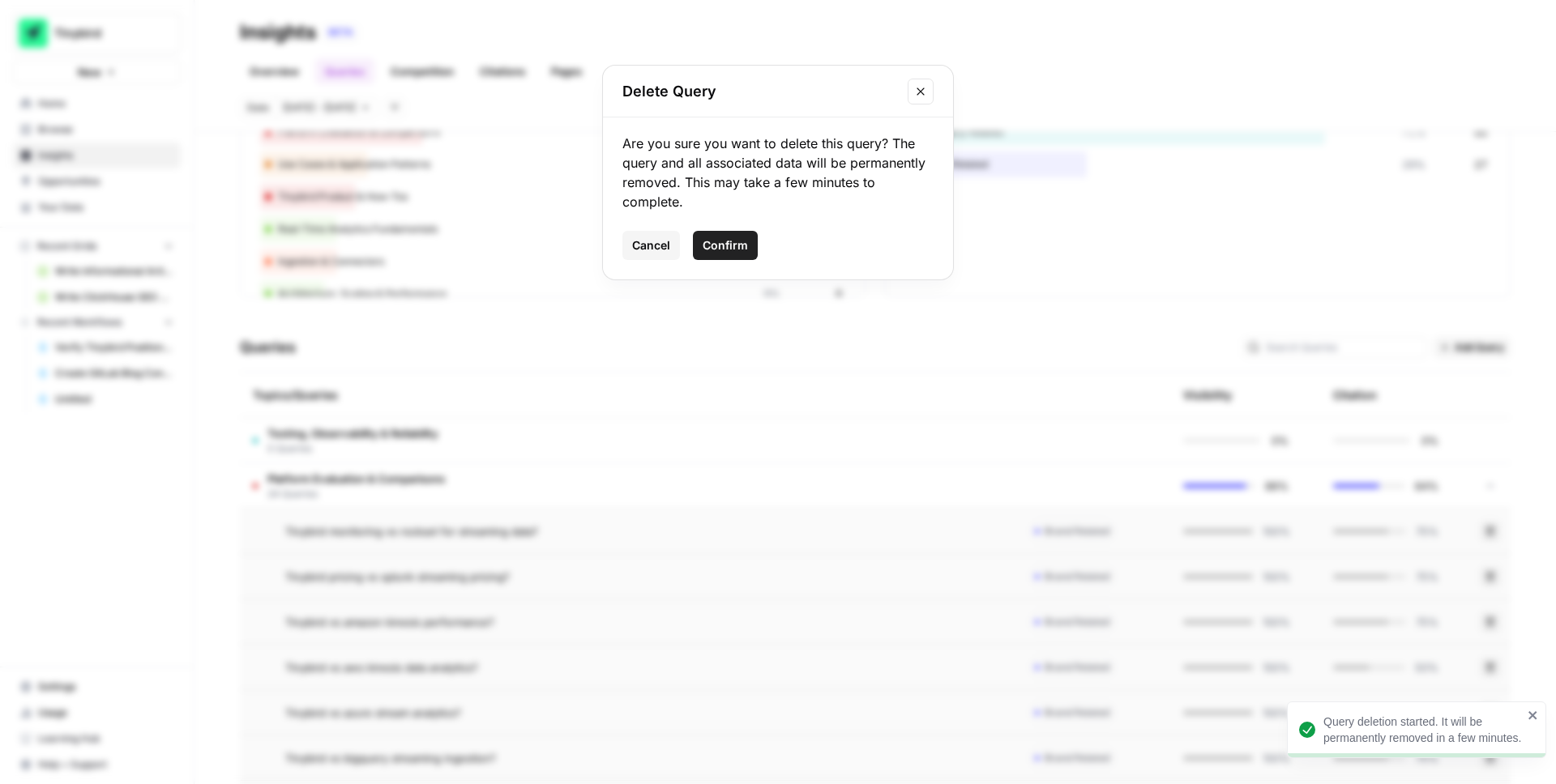
click at [732, 240] on span "Confirm" at bounding box center [725, 245] width 45 height 16
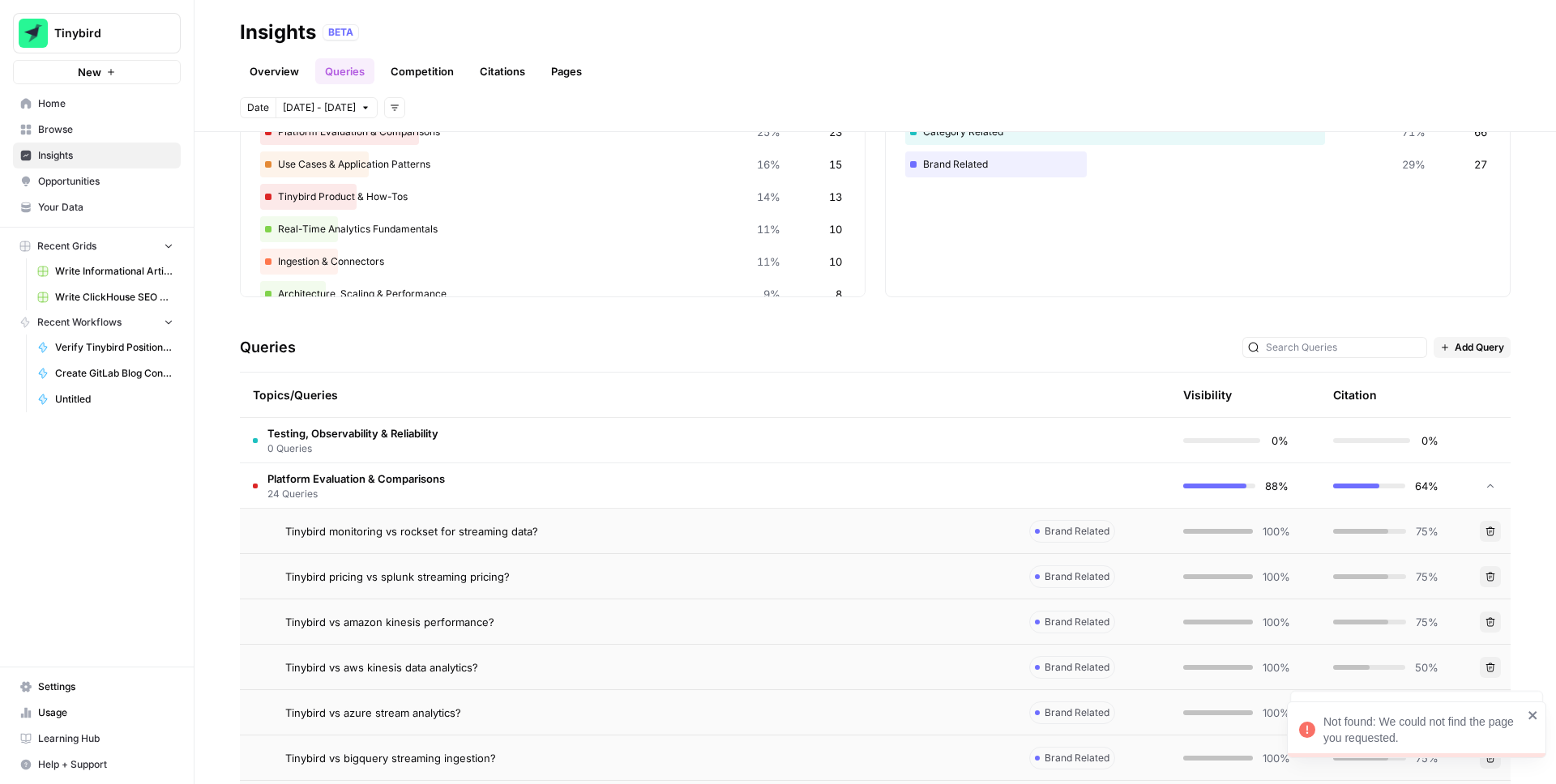
click at [1493, 571] on button "Delete" at bounding box center [1491, 577] width 21 height 21
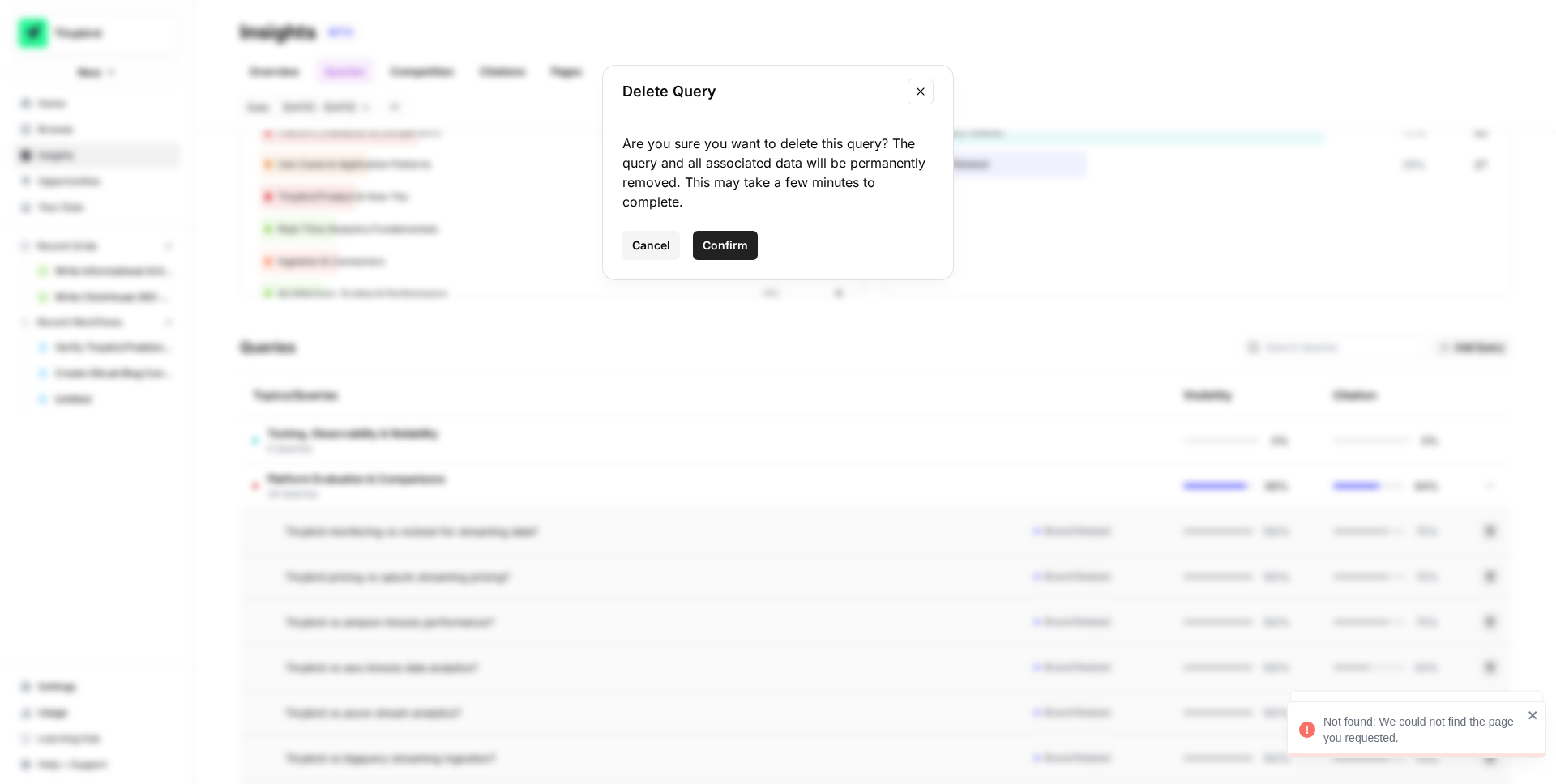
click at [730, 252] on span "Confirm" at bounding box center [725, 245] width 45 height 16
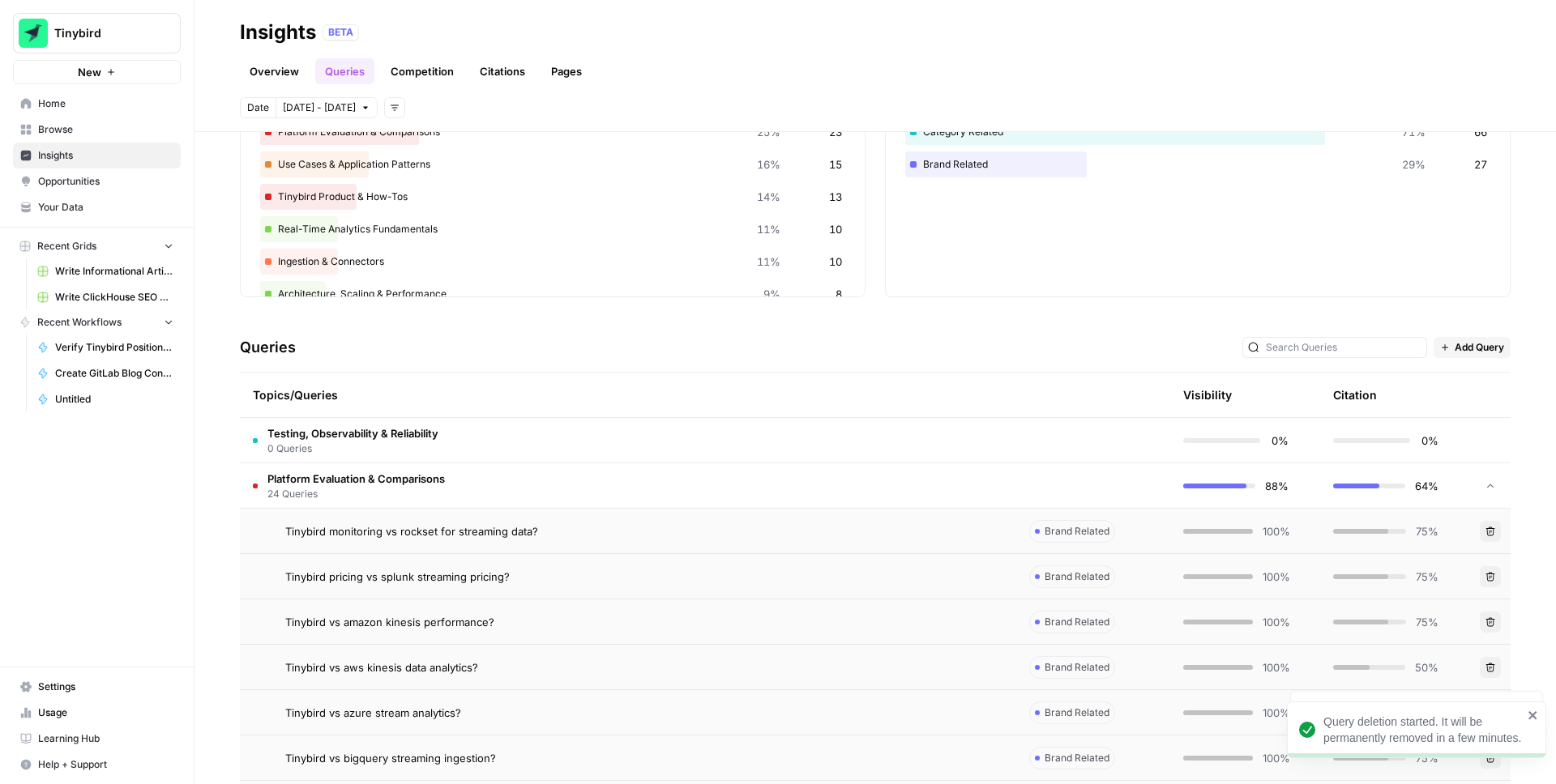
click at [1486, 608] on td "Delete" at bounding box center [1491, 622] width 41 height 44
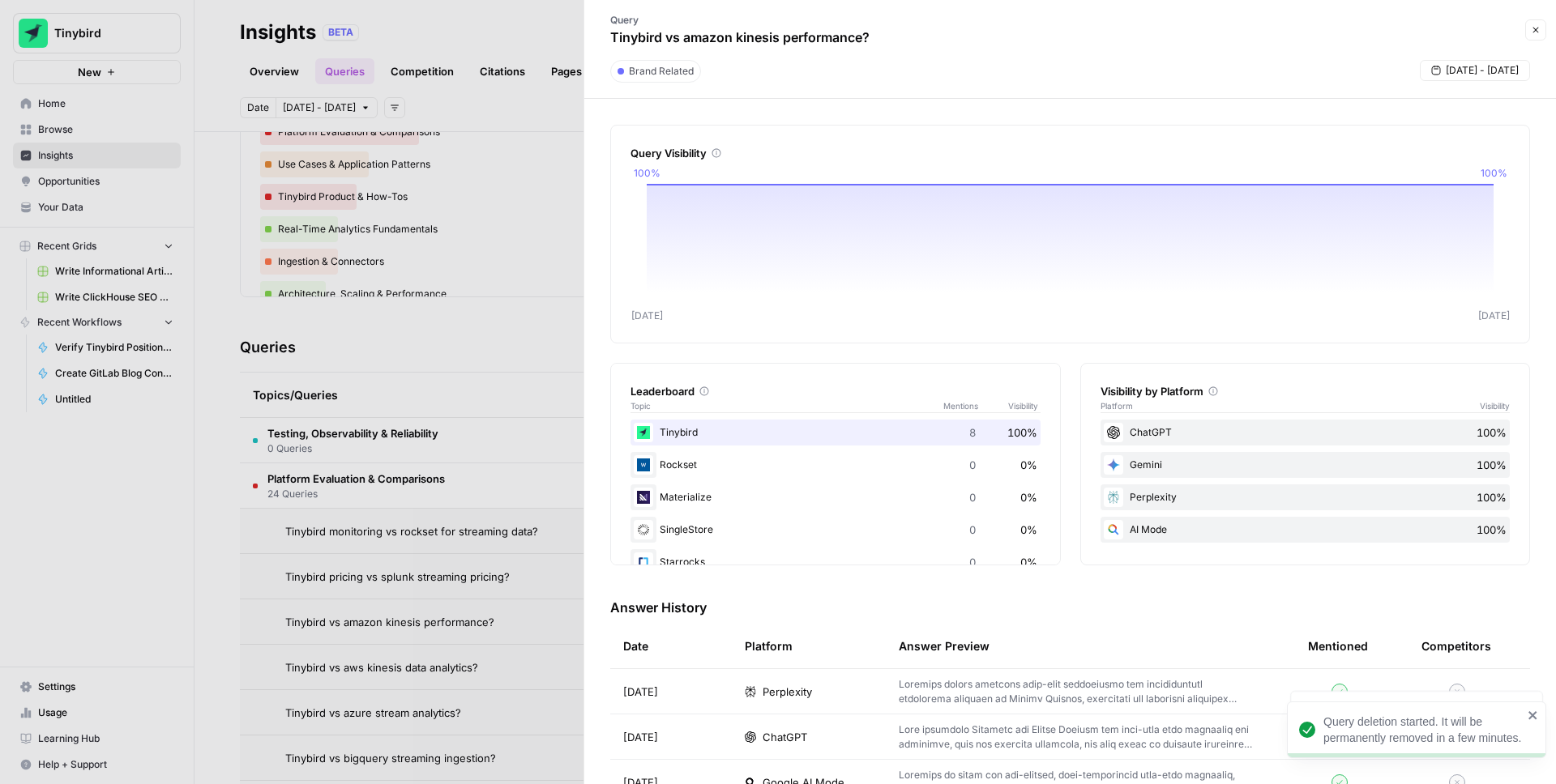
click at [1533, 32] on icon "button" at bounding box center [1536, 29] width 10 height 10
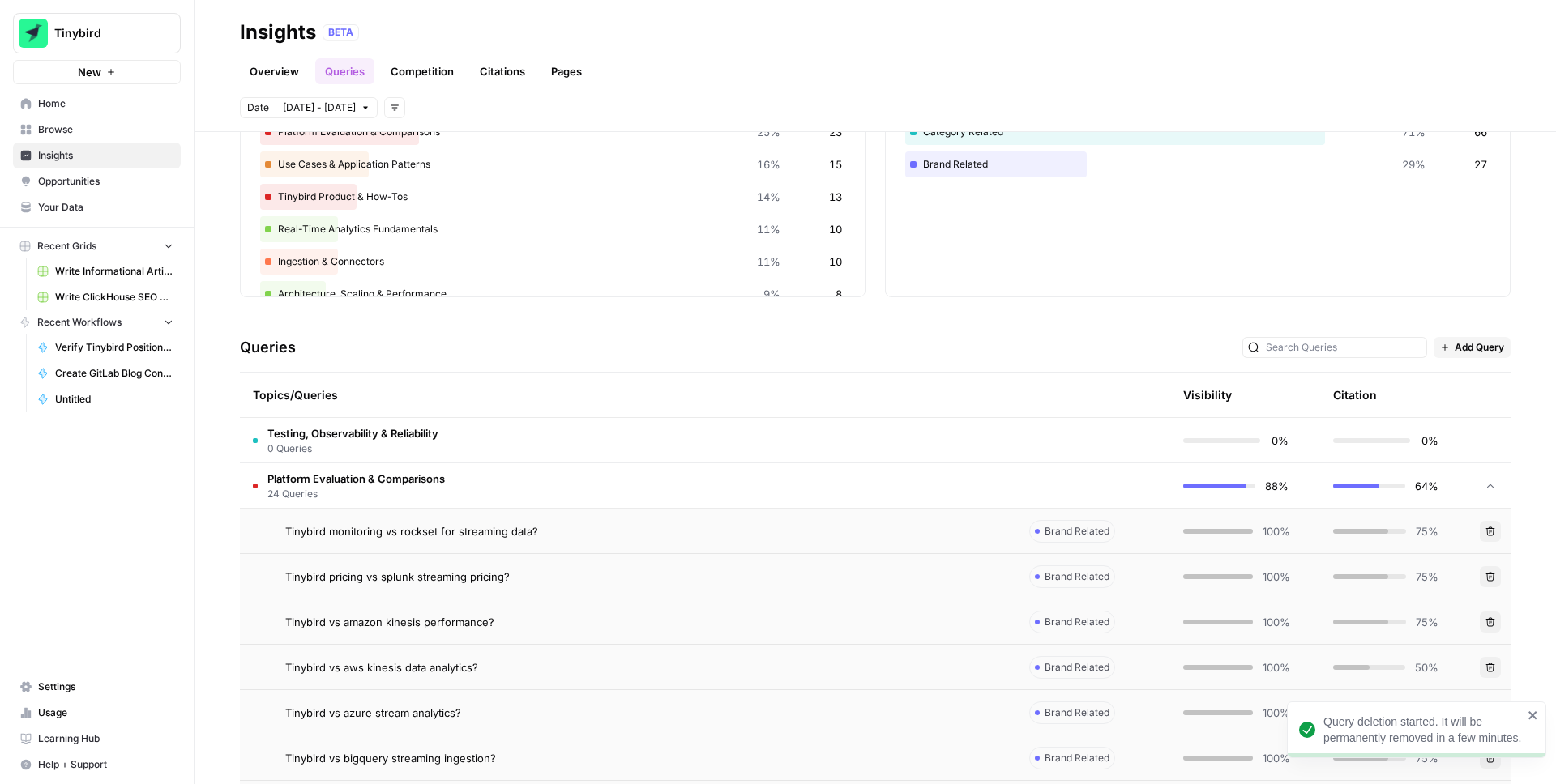
click at [1485, 621] on span "Delete" at bounding box center [1485, 621] width 1 height 1
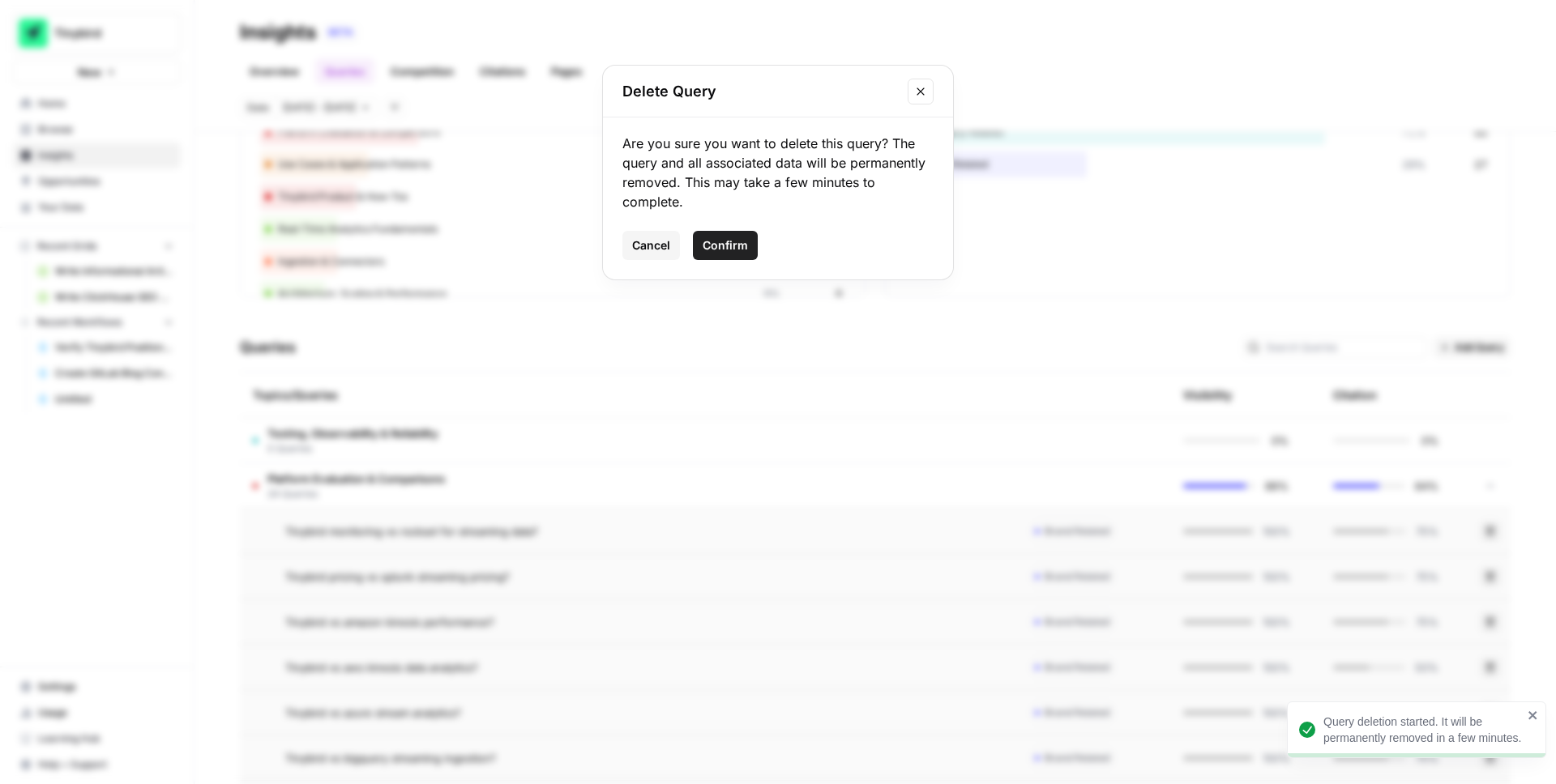
click at [739, 260] on button "Confirm" at bounding box center [725, 245] width 65 height 29
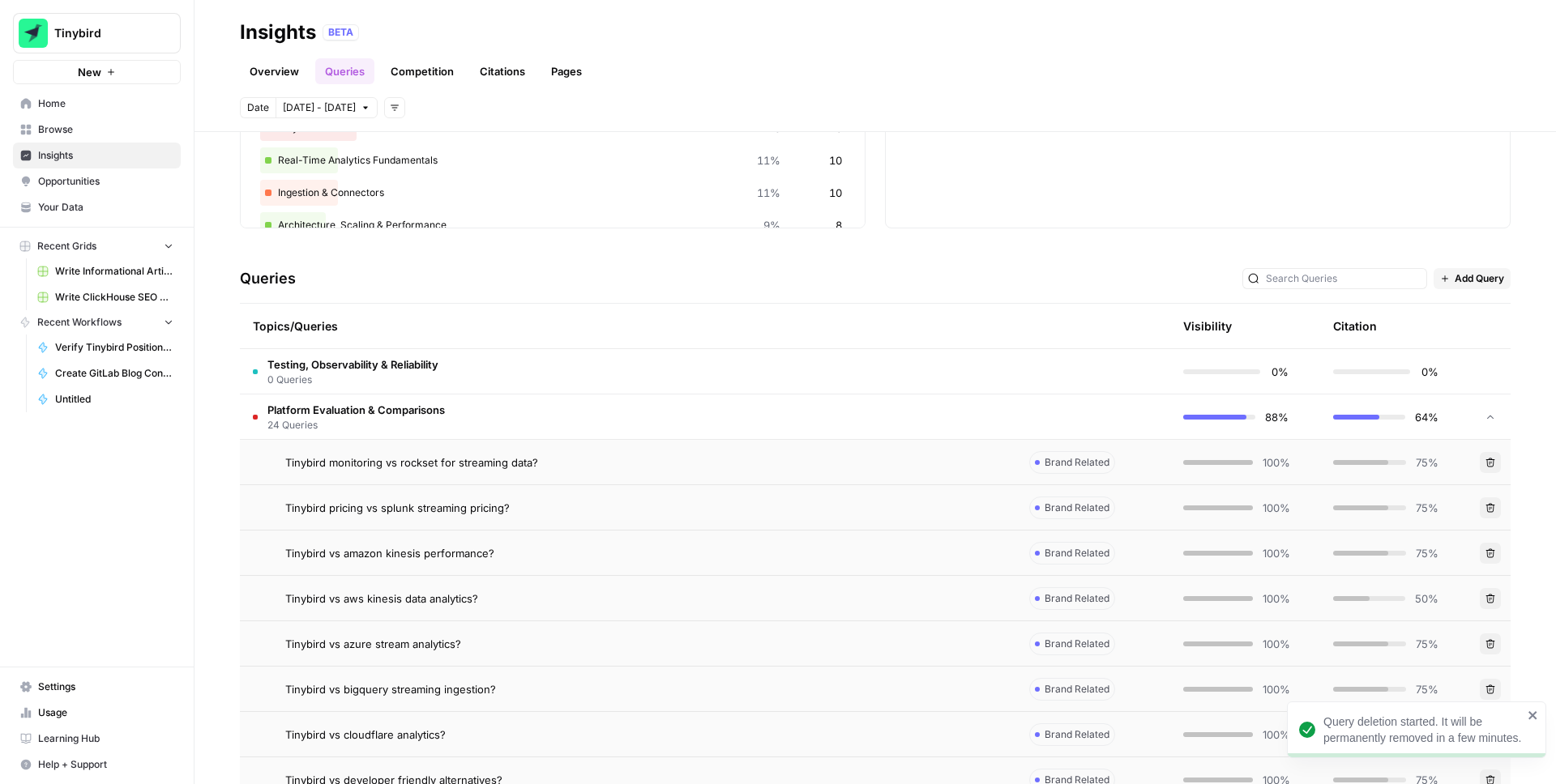
scroll to position [225, 0]
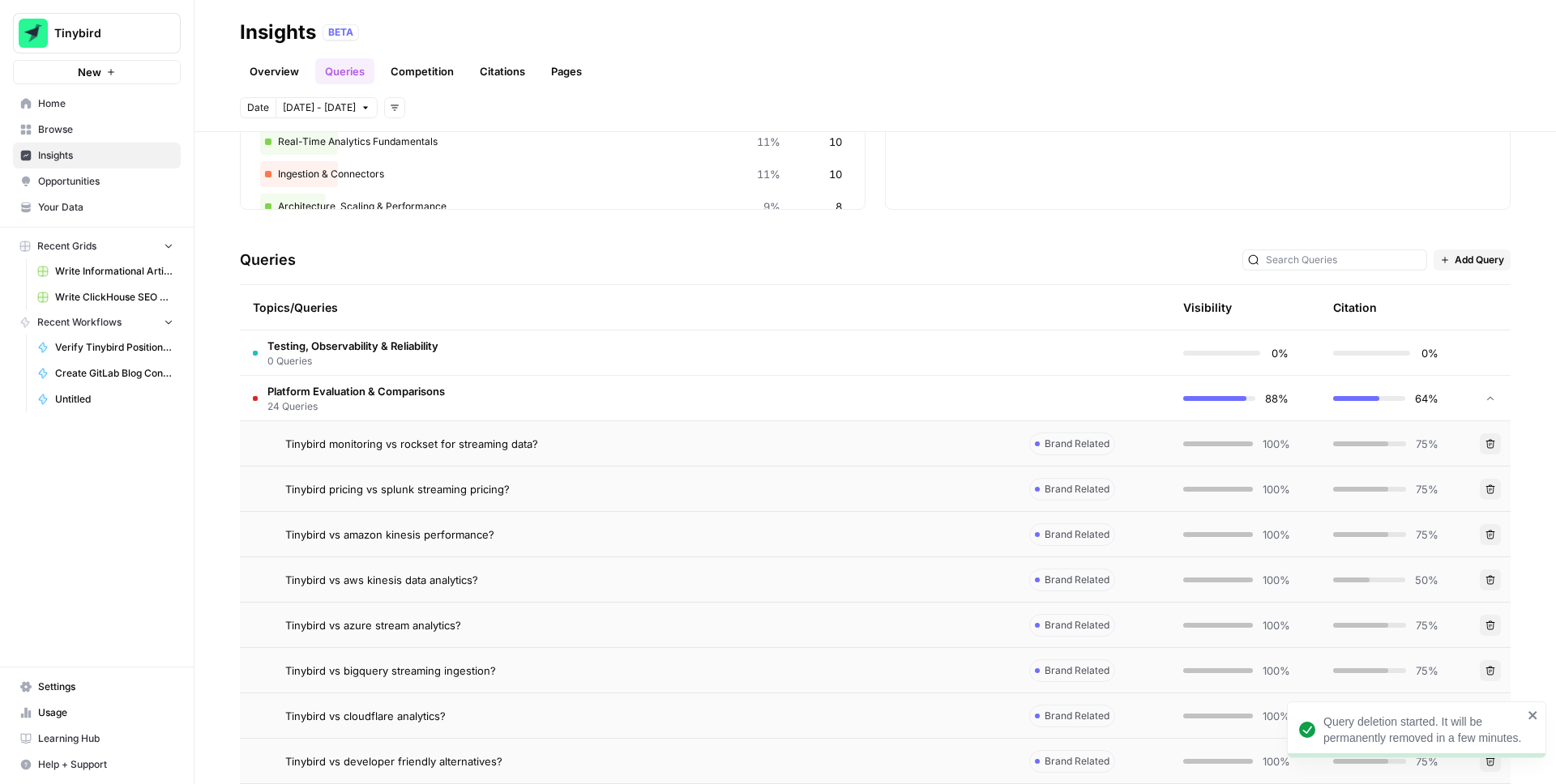
click at [1499, 577] on button "Delete" at bounding box center [1491, 580] width 21 height 21
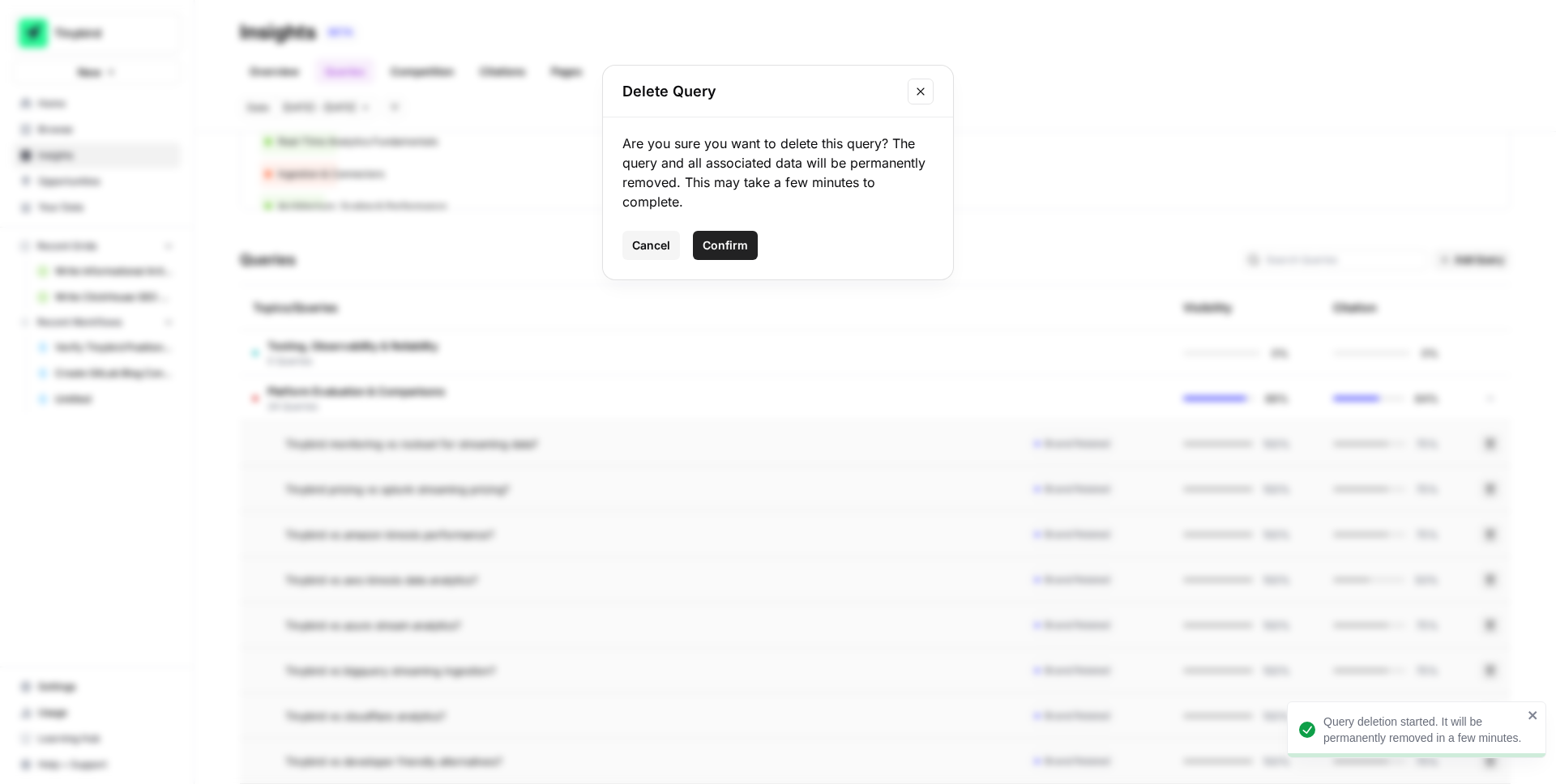
click at [742, 244] on span "Confirm" at bounding box center [725, 245] width 45 height 16
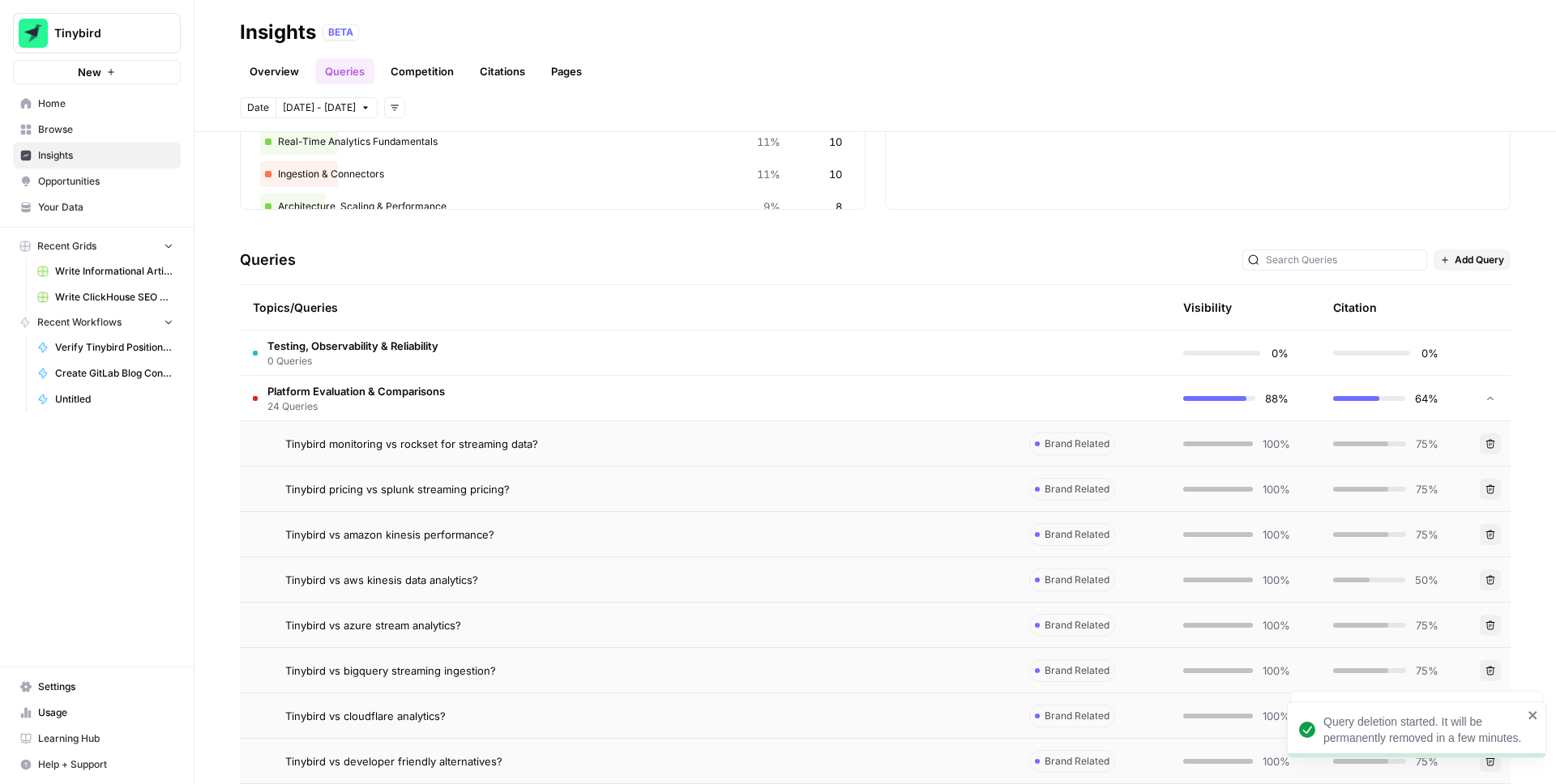
click at [1488, 628] on icon "button" at bounding box center [1491, 625] width 9 height 9
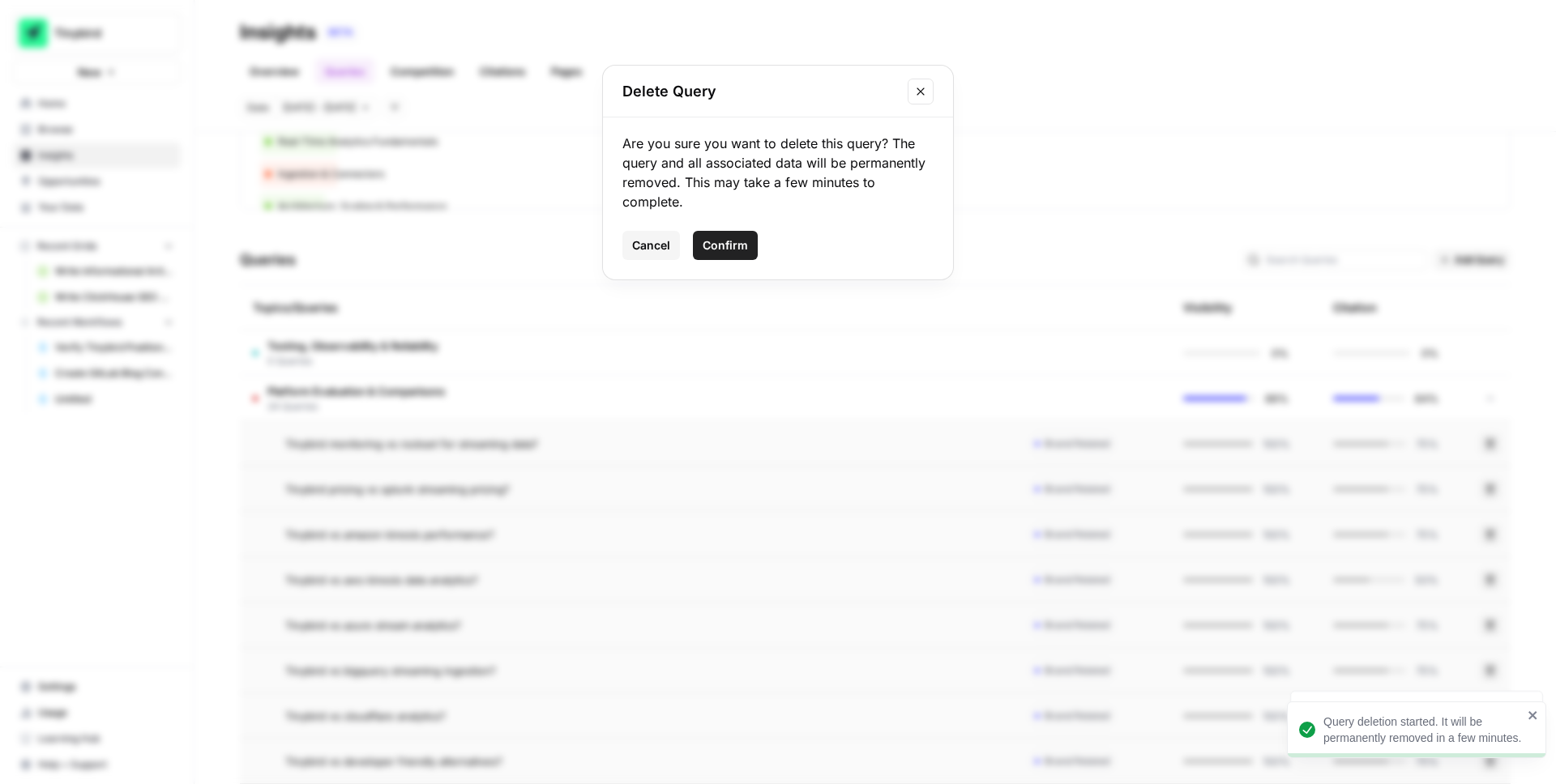
click at [729, 253] on button "Confirm" at bounding box center [725, 245] width 65 height 29
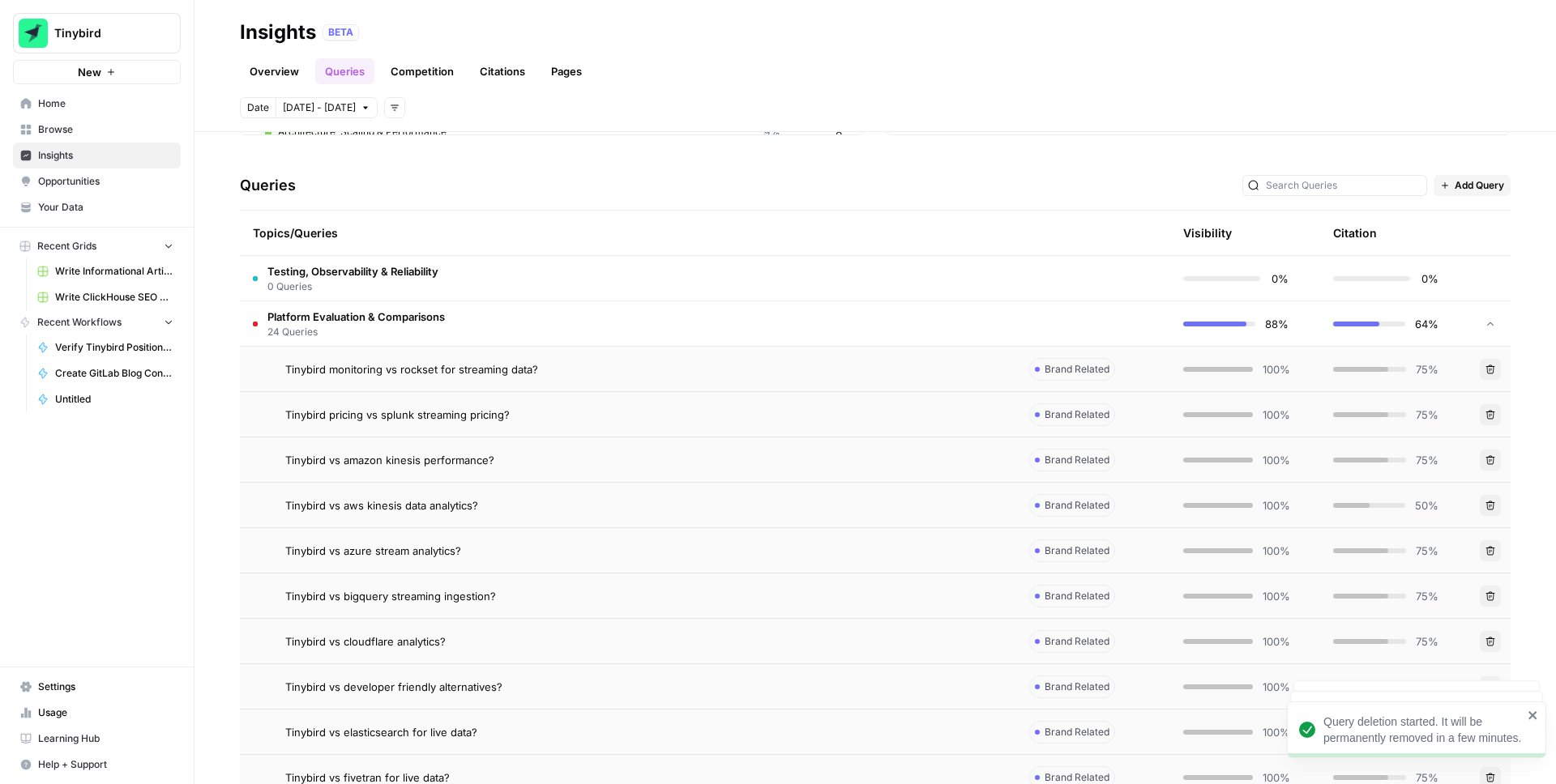
scroll to position [308, 0]
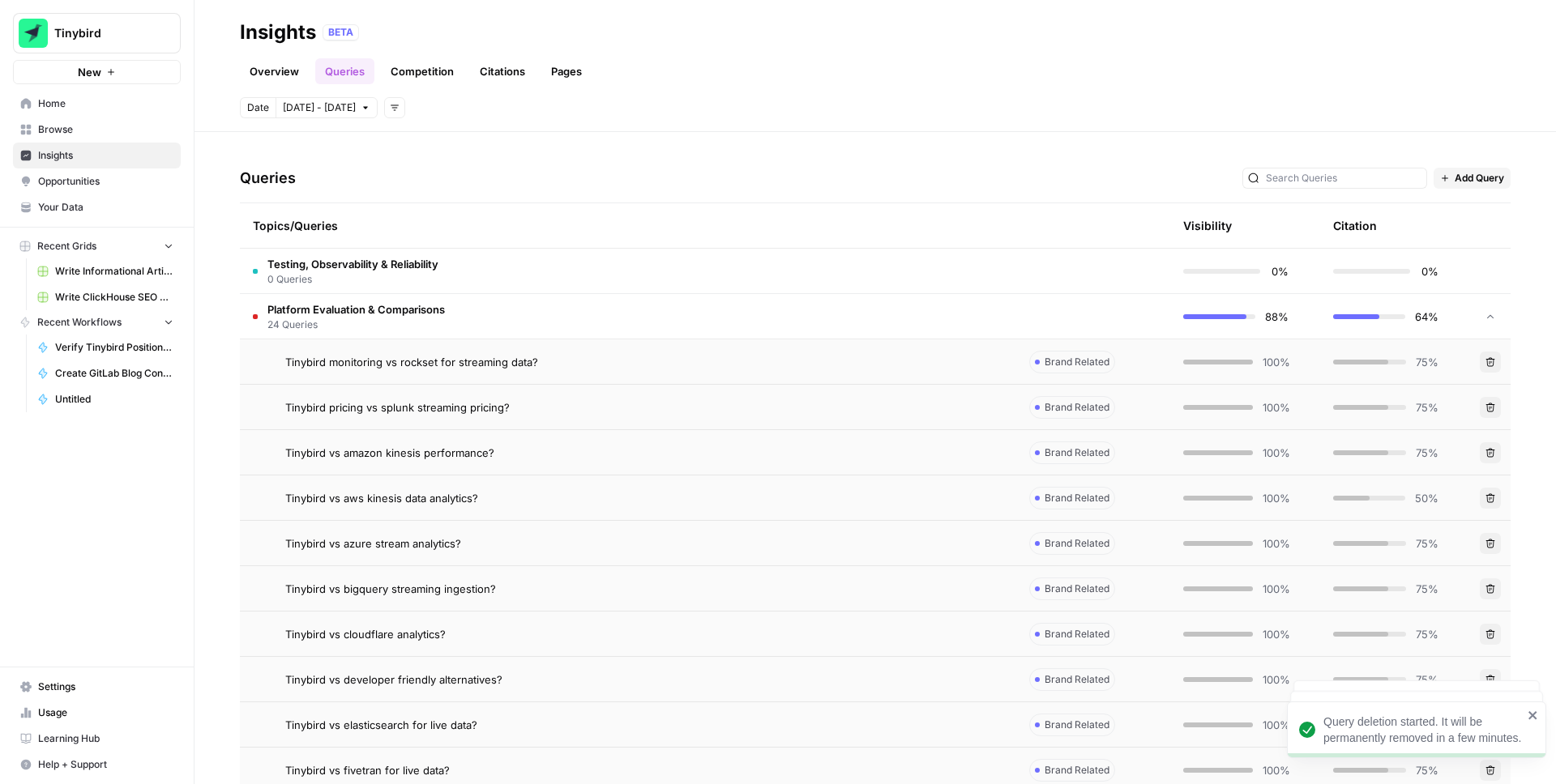
click at [1487, 631] on icon "button" at bounding box center [1490, 634] width 10 height 10
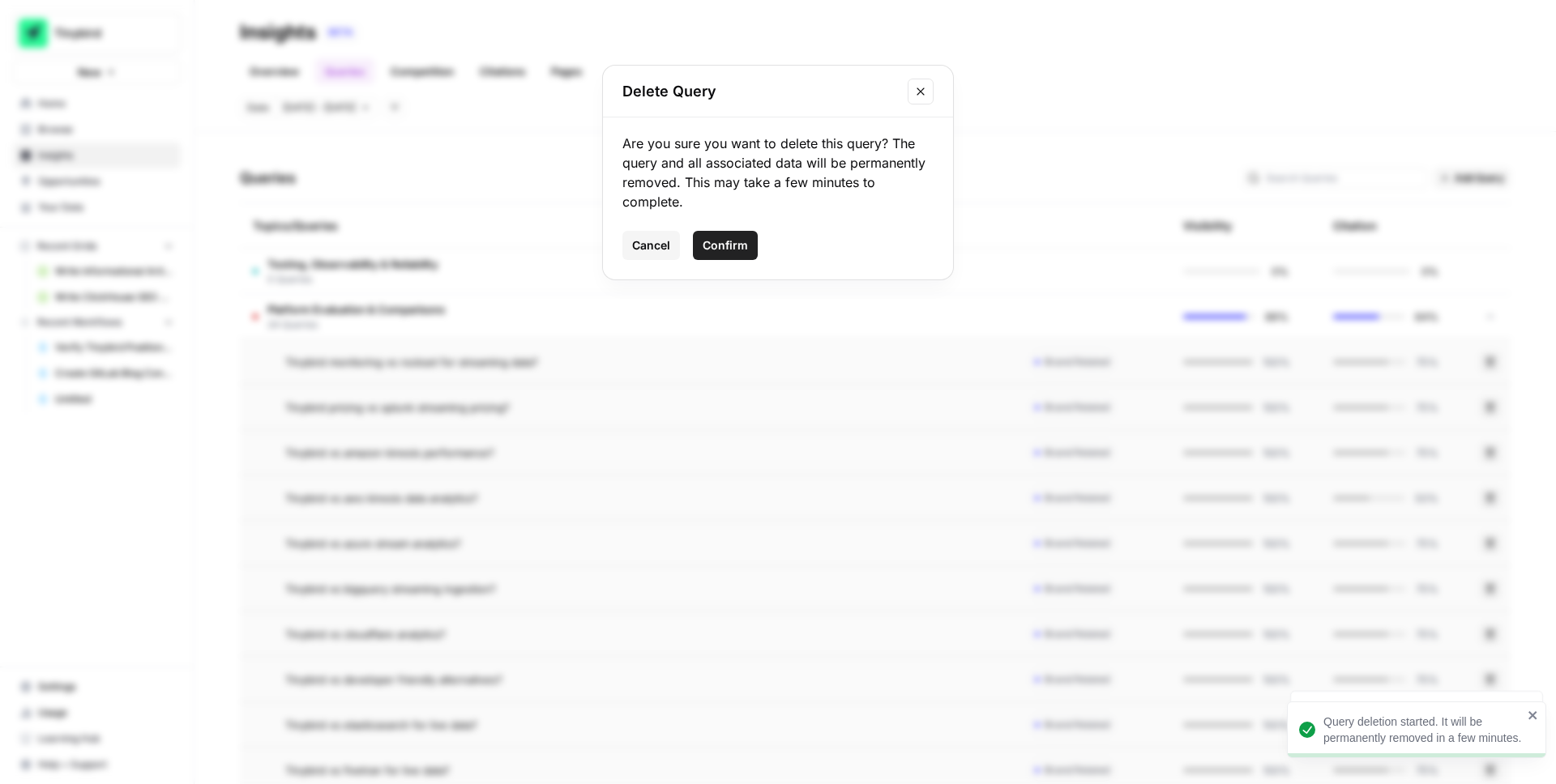
click at [703, 237] on span "Confirm" at bounding box center [725, 245] width 45 height 16
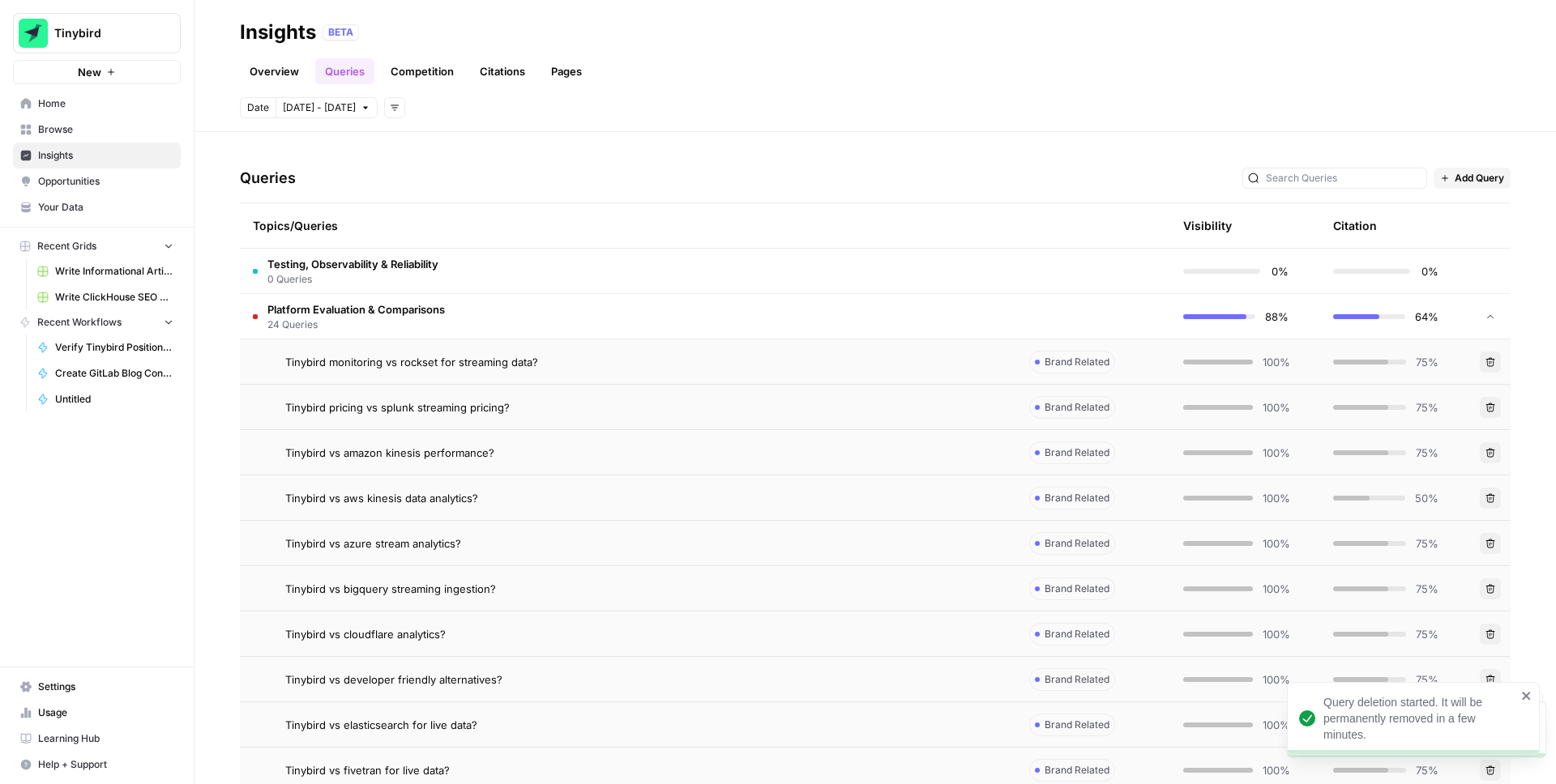
click at [843, 94] on header "Insights BETA Overview Queries Competition Citations Pages Date Sep 27 - Oct 3 …" at bounding box center [876, 66] width 1362 height 132
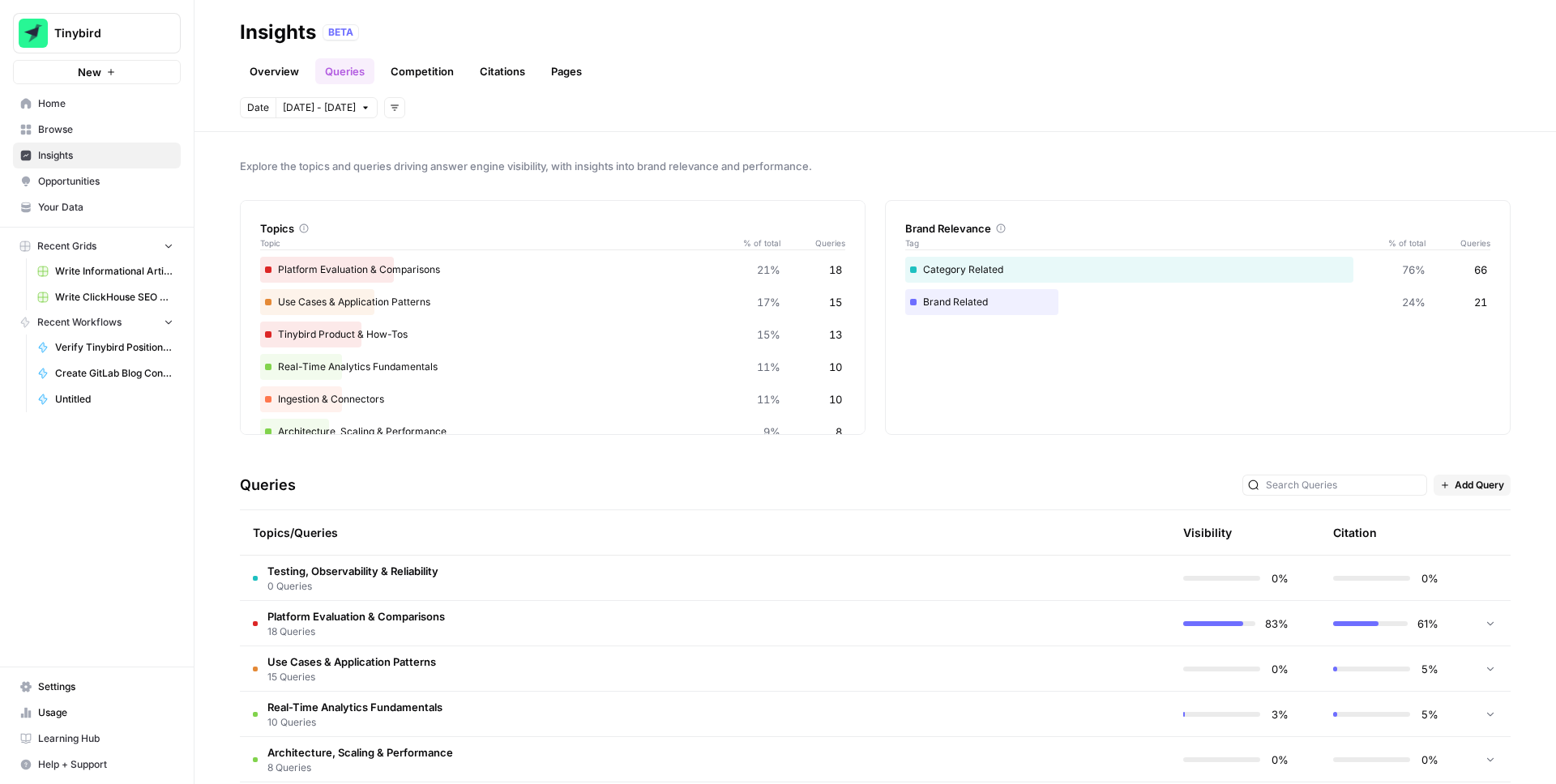
scroll to position [252, 0]
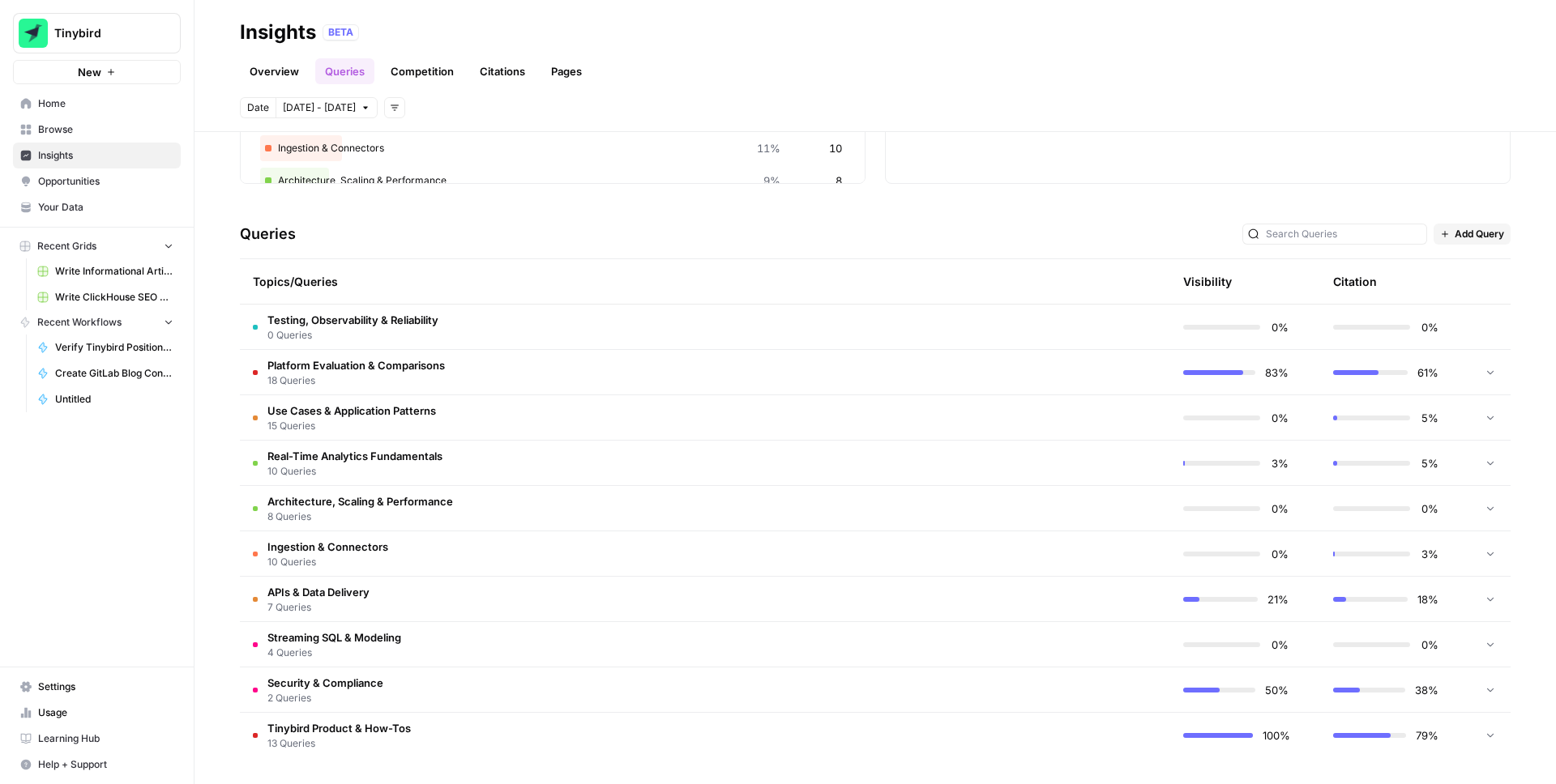
click at [1488, 369] on icon at bounding box center [1490, 372] width 12 height 12
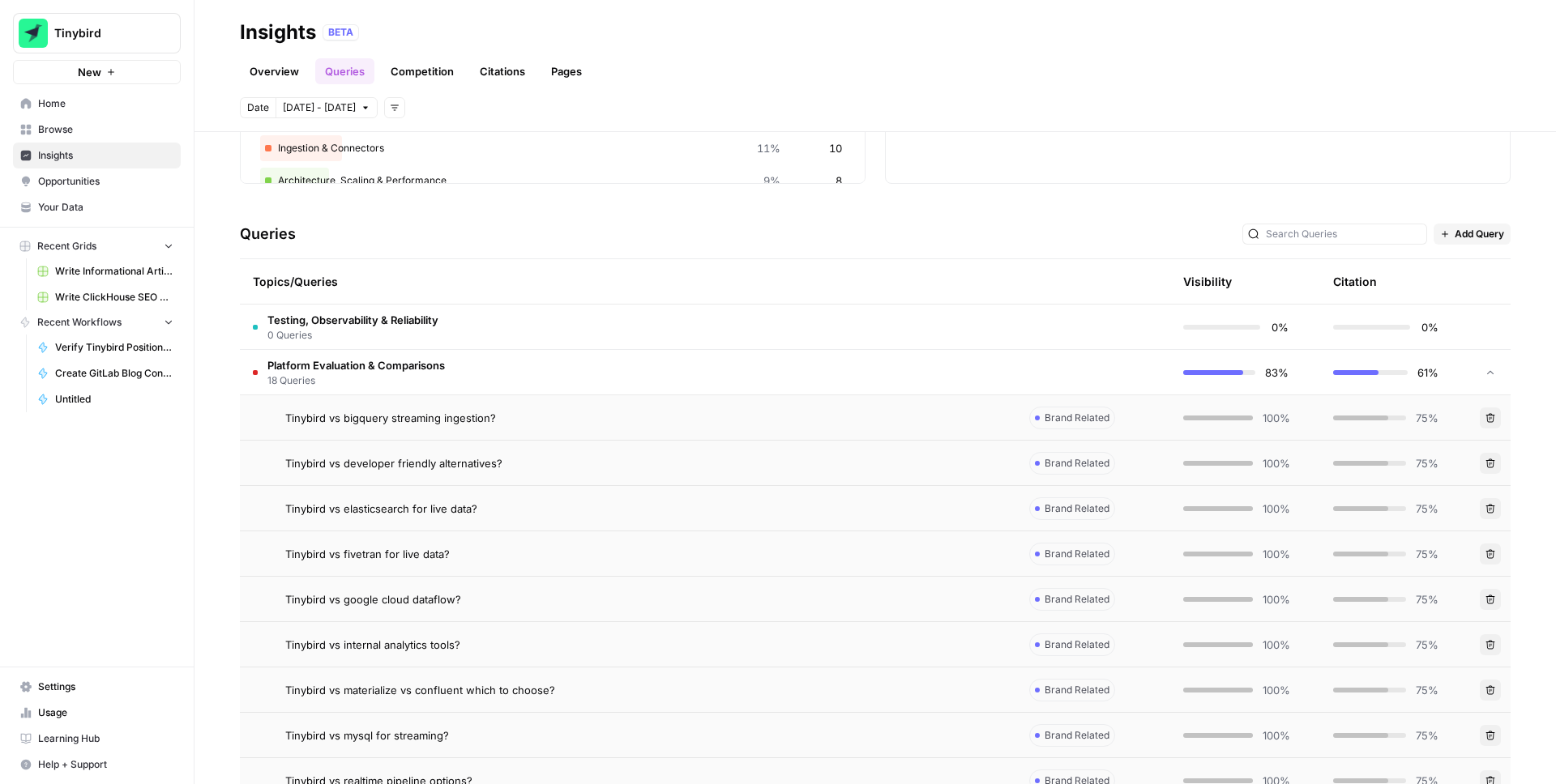
click at [1491, 413] on icon "button" at bounding box center [1491, 418] width 9 height 9
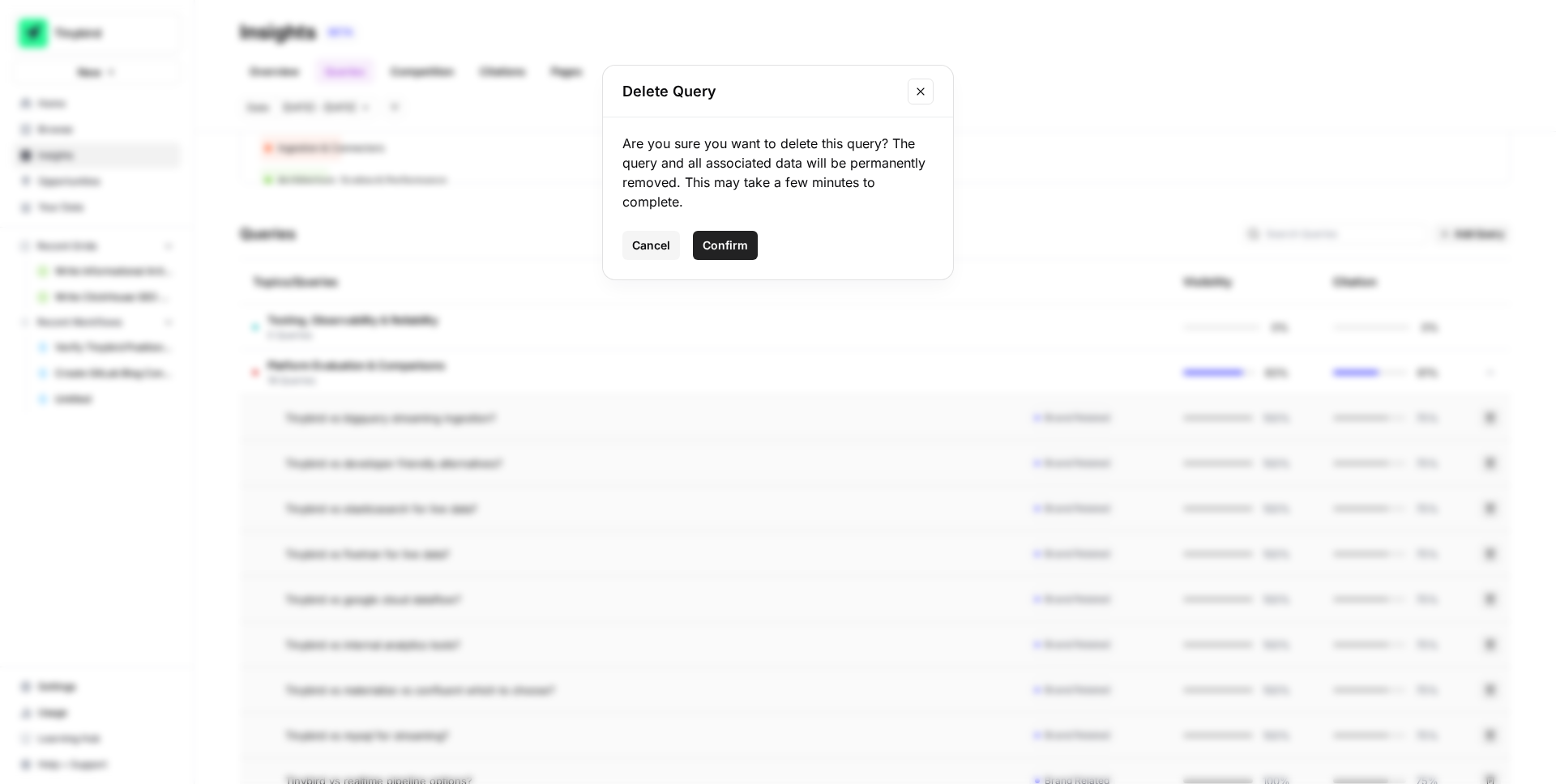
click at [736, 242] on span "Confirm" at bounding box center [725, 245] width 45 height 16
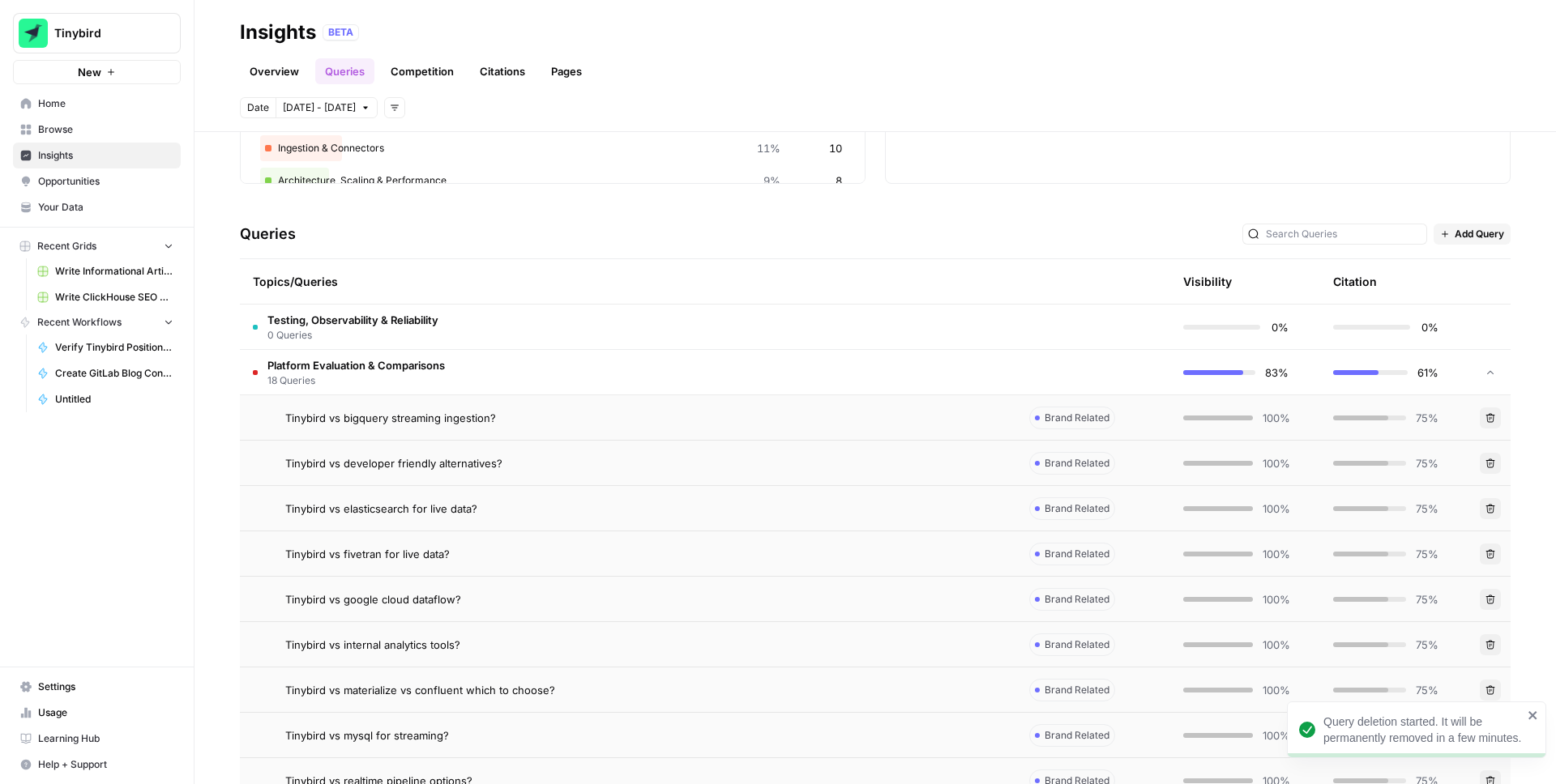
click at [1491, 460] on icon "button" at bounding box center [1491, 463] width 9 height 9
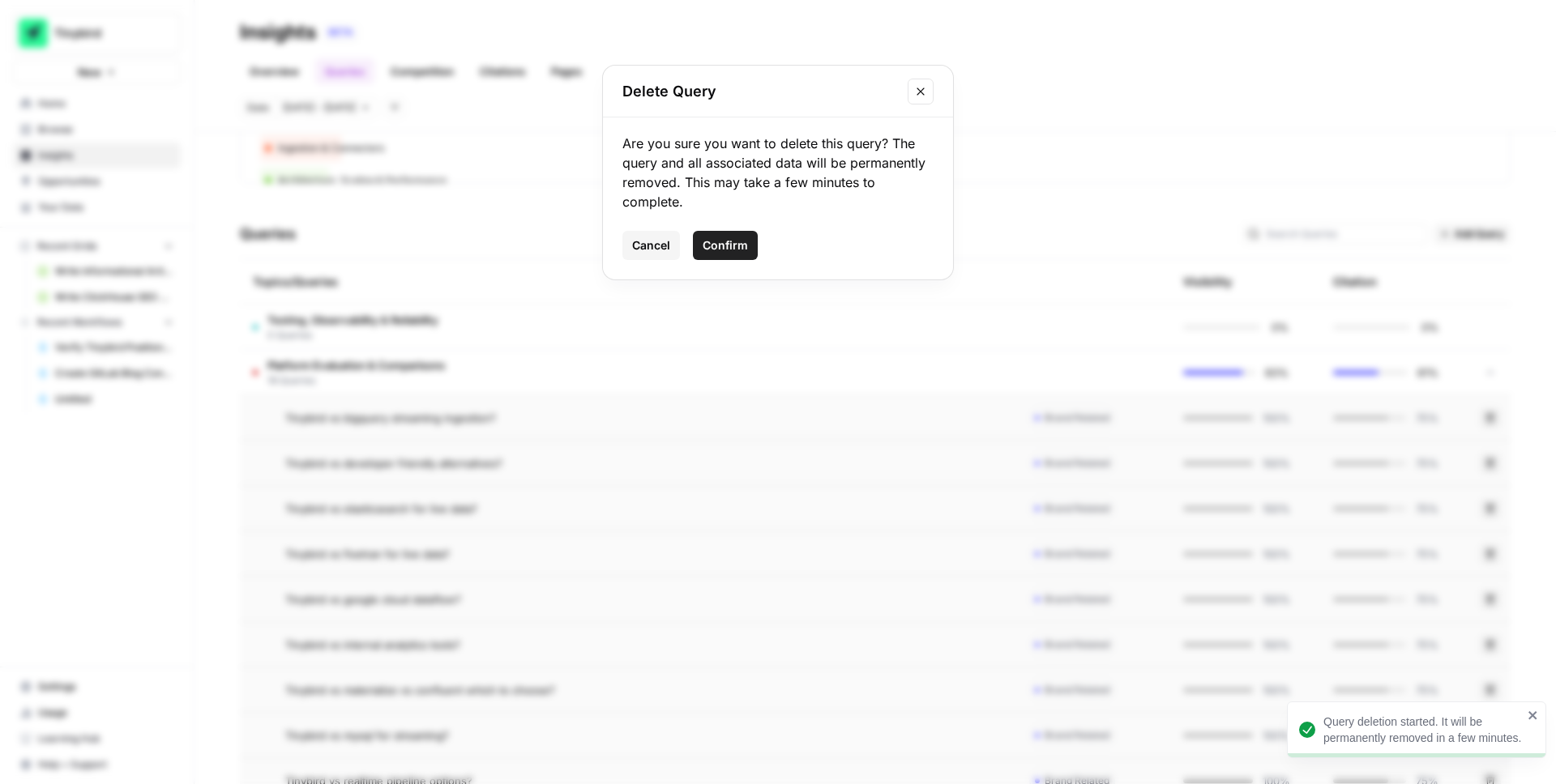
click at [720, 240] on span "Confirm" at bounding box center [725, 245] width 45 height 16
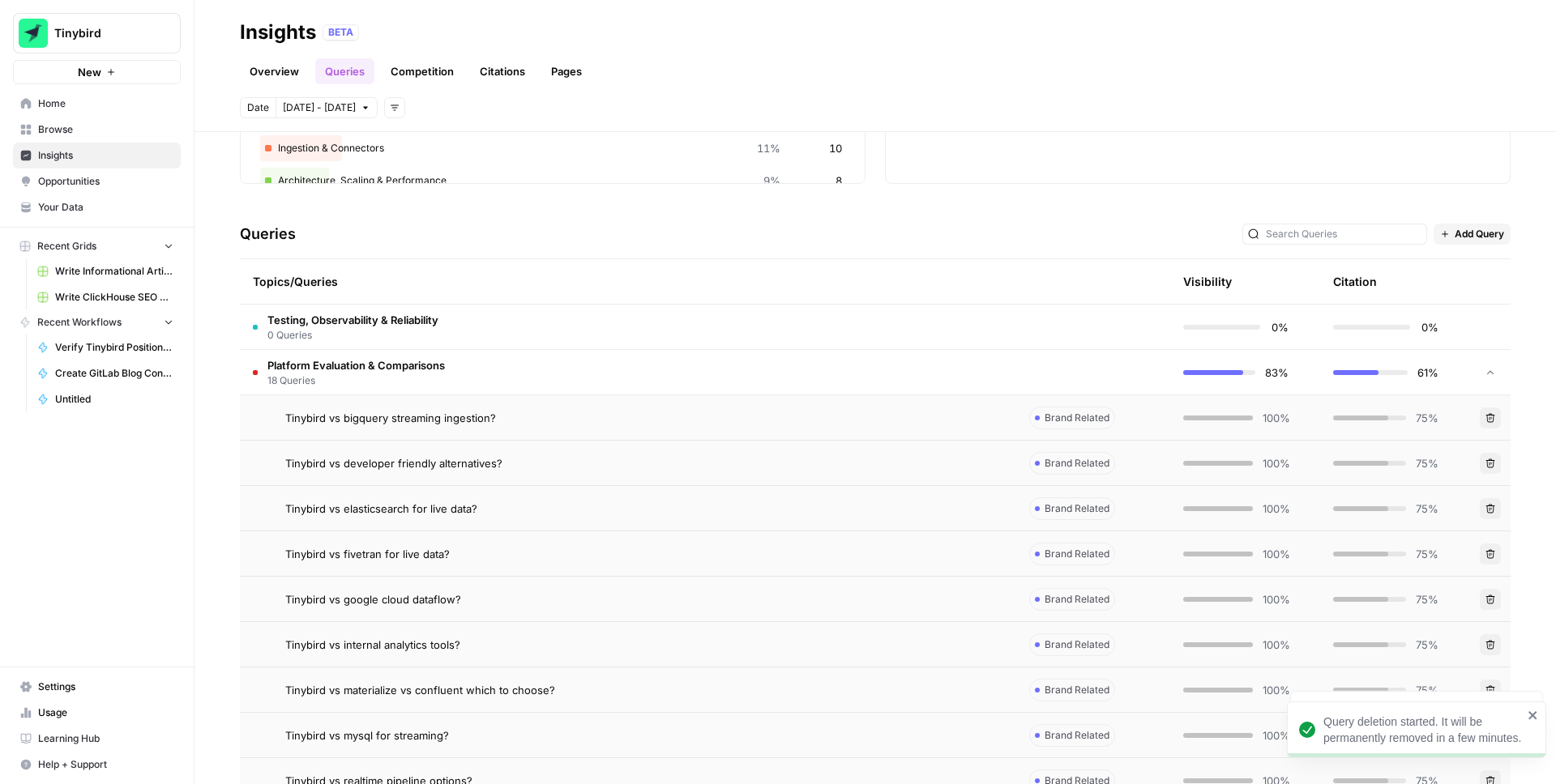
click at [1497, 511] on button "Delete" at bounding box center [1491, 509] width 21 height 21
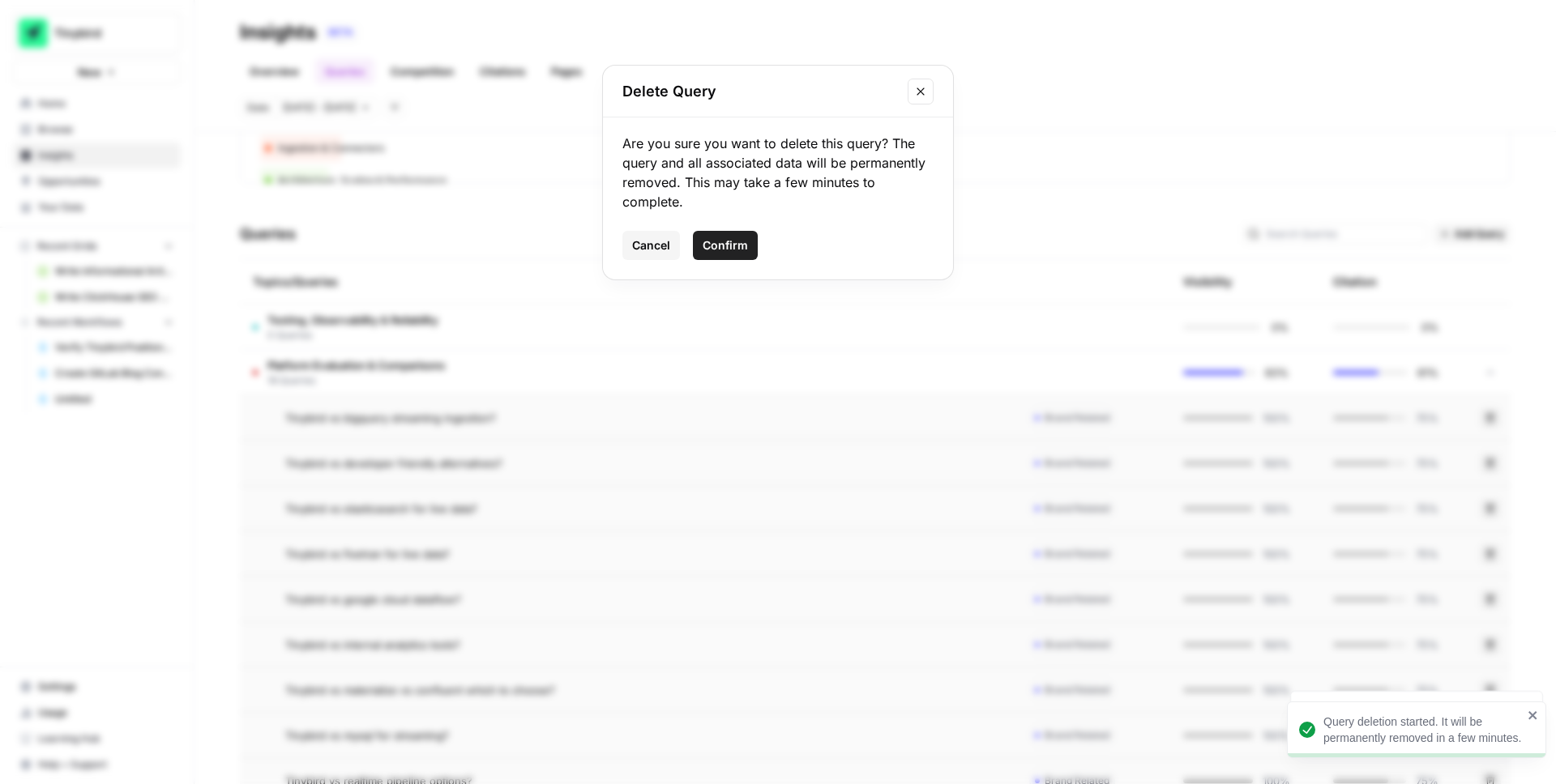
click at [732, 248] on span "Confirm" at bounding box center [725, 245] width 45 height 16
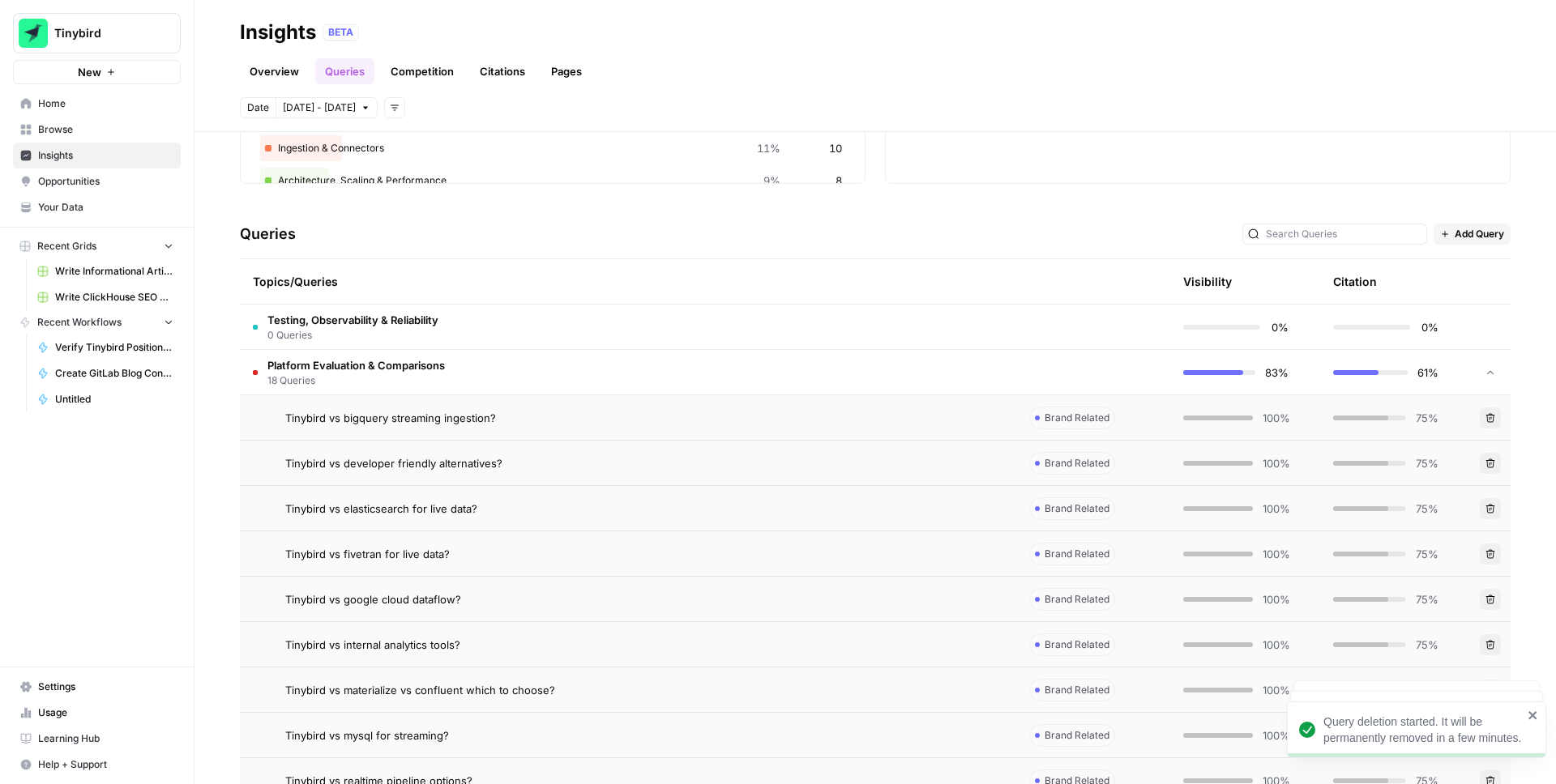
click at [1488, 553] on icon "button" at bounding box center [1491, 554] width 9 height 9
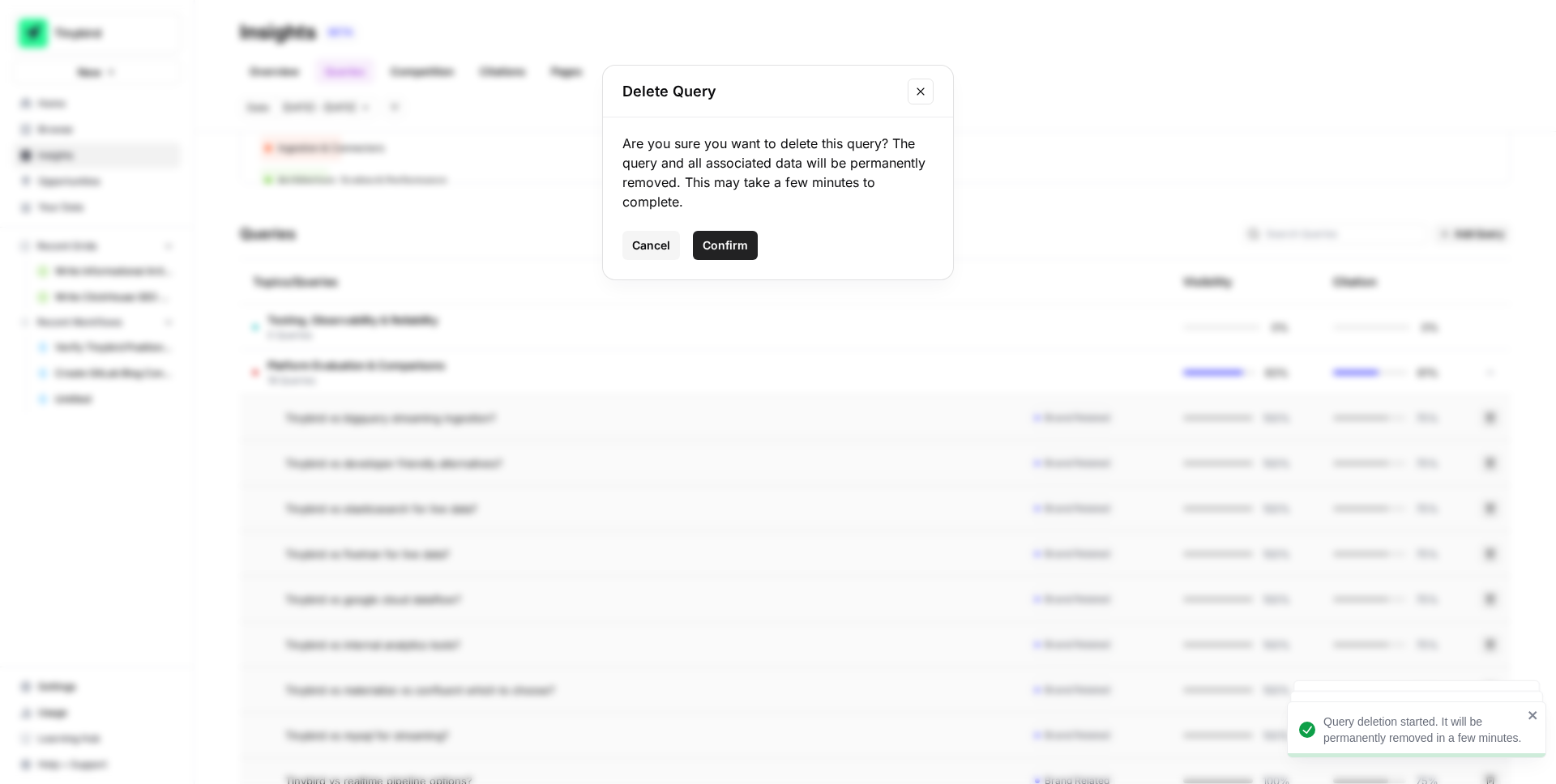
click at [726, 248] on span "Confirm" at bounding box center [725, 245] width 45 height 16
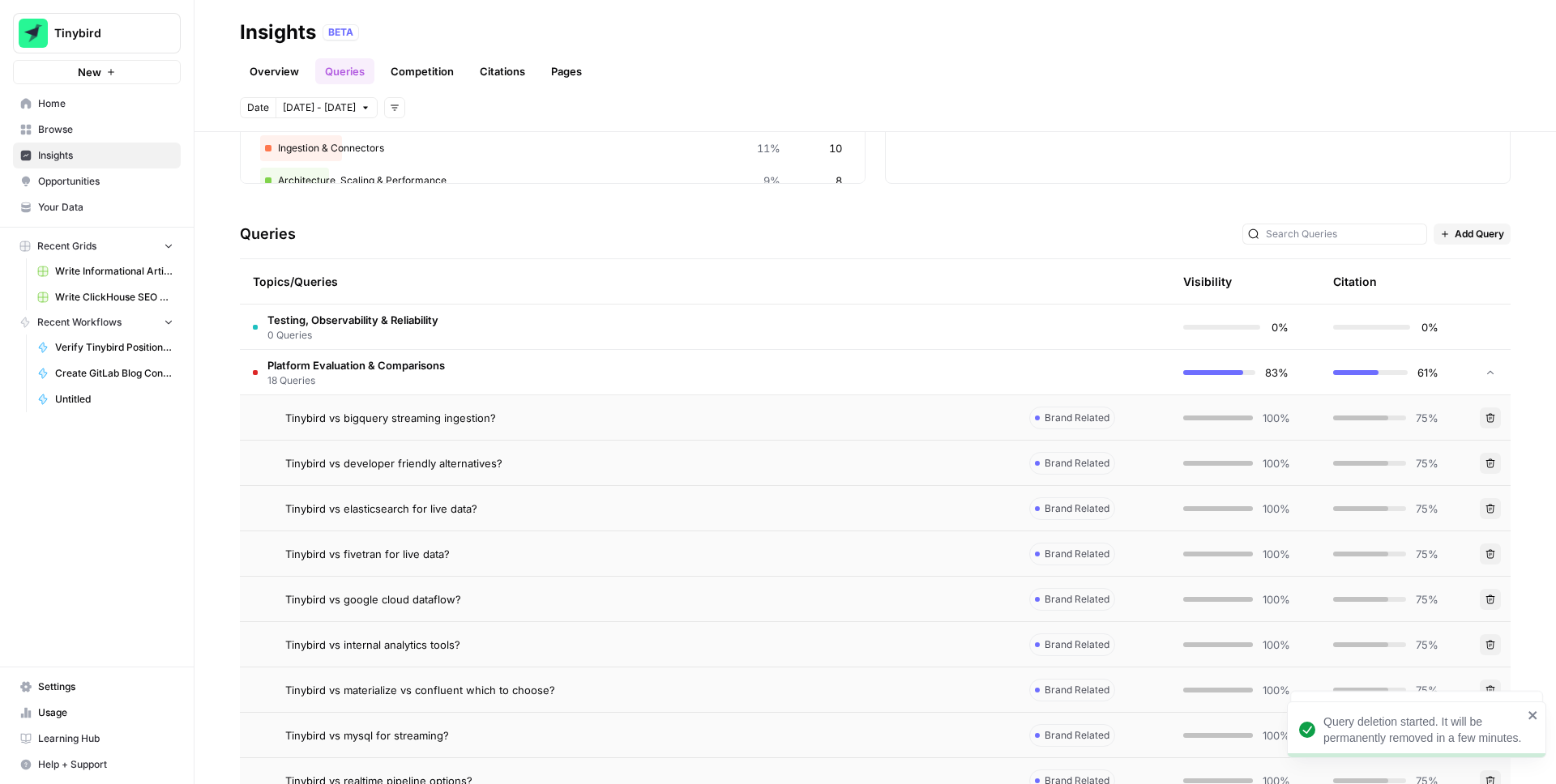
click at [1491, 604] on icon "button" at bounding box center [1490, 599] width 10 height 10
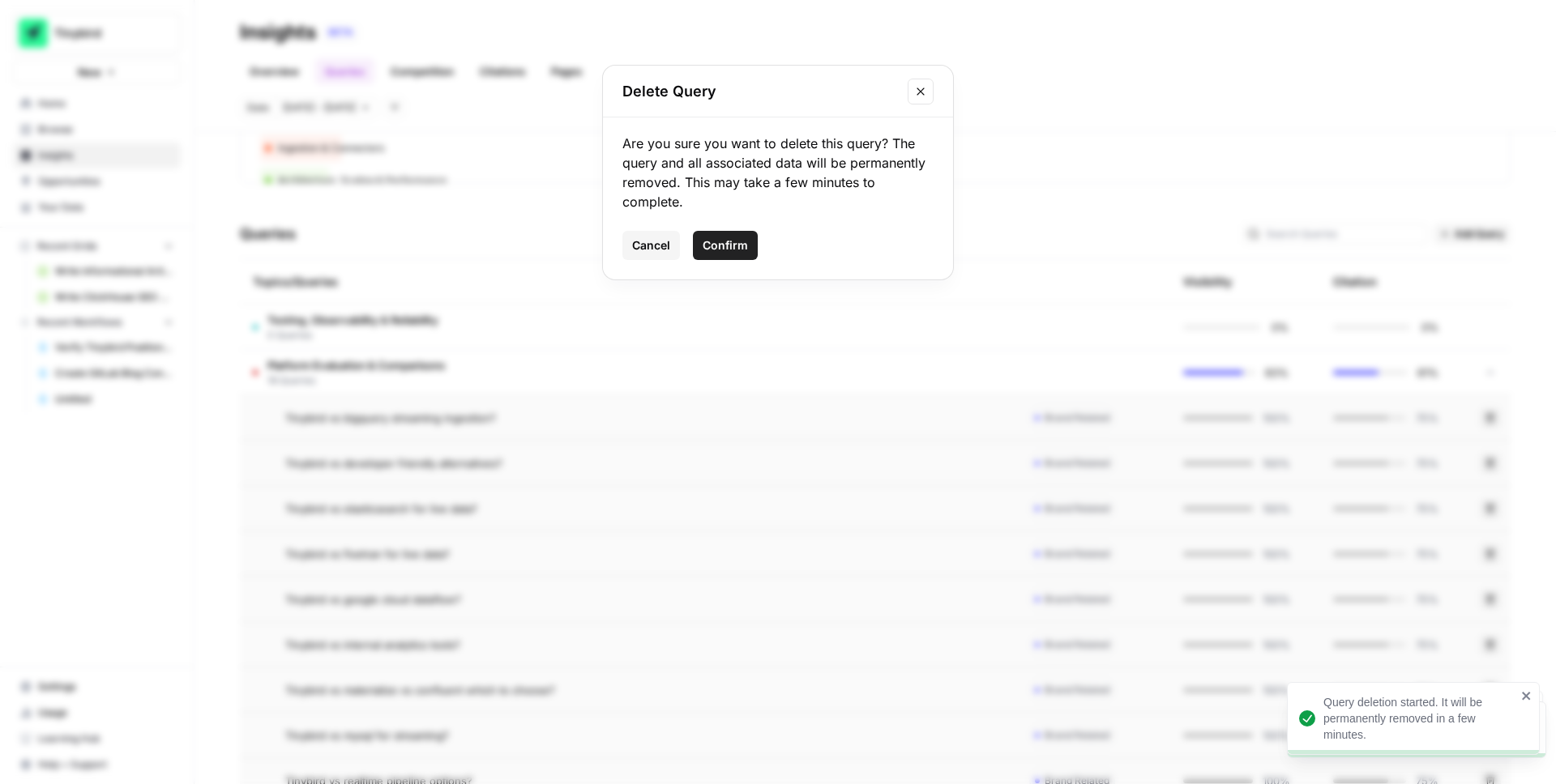
click at [724, 246] on span "Confirm" at bounding box center [725, 245] width 45 height 16
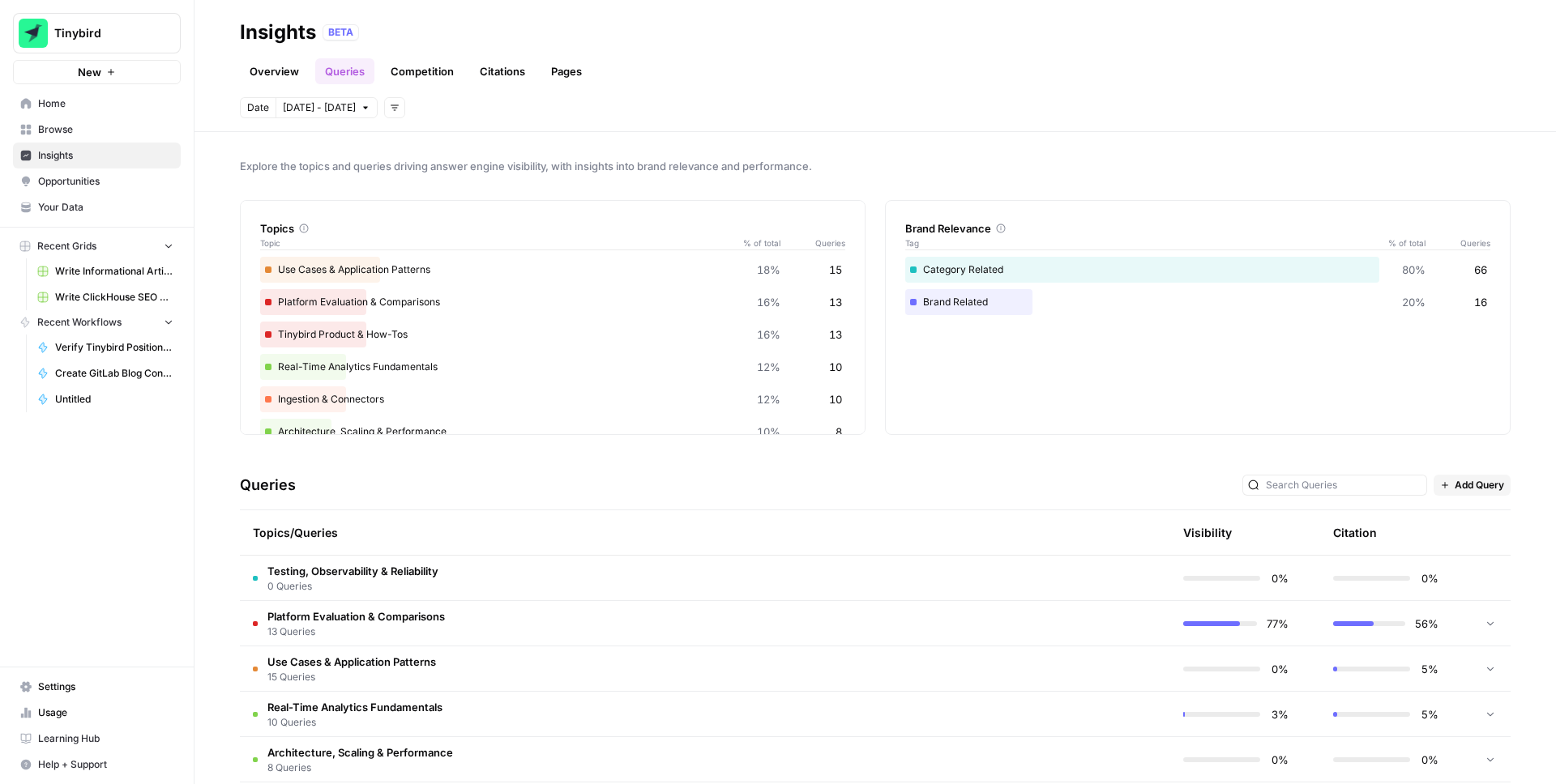
click at [1485, 628] on icon at bounding box center [1490, 623] width 12 height 12
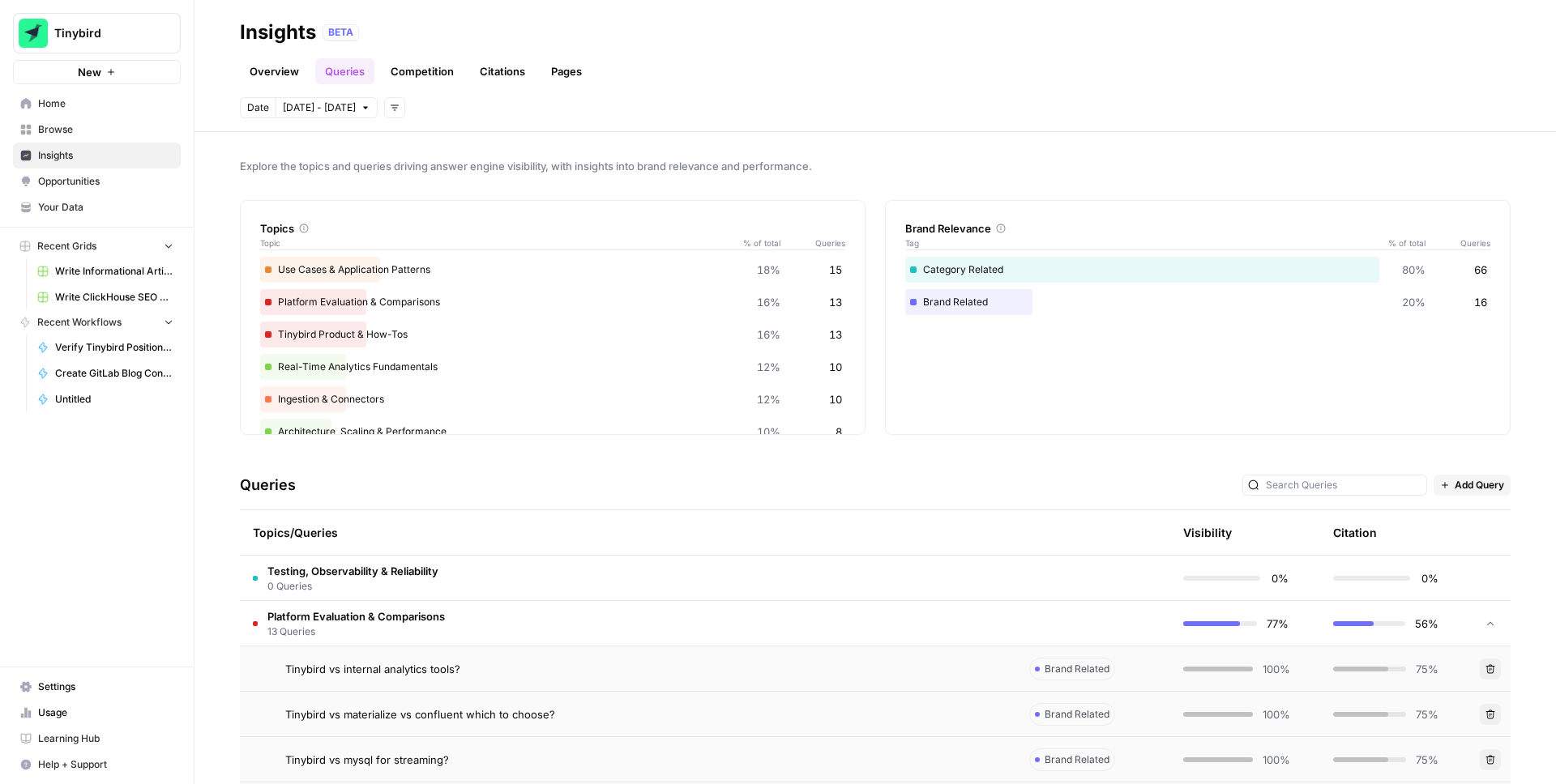
click at [1491, 676] on button "Delete" at bounding box center [1491, 669] width 21 height 21
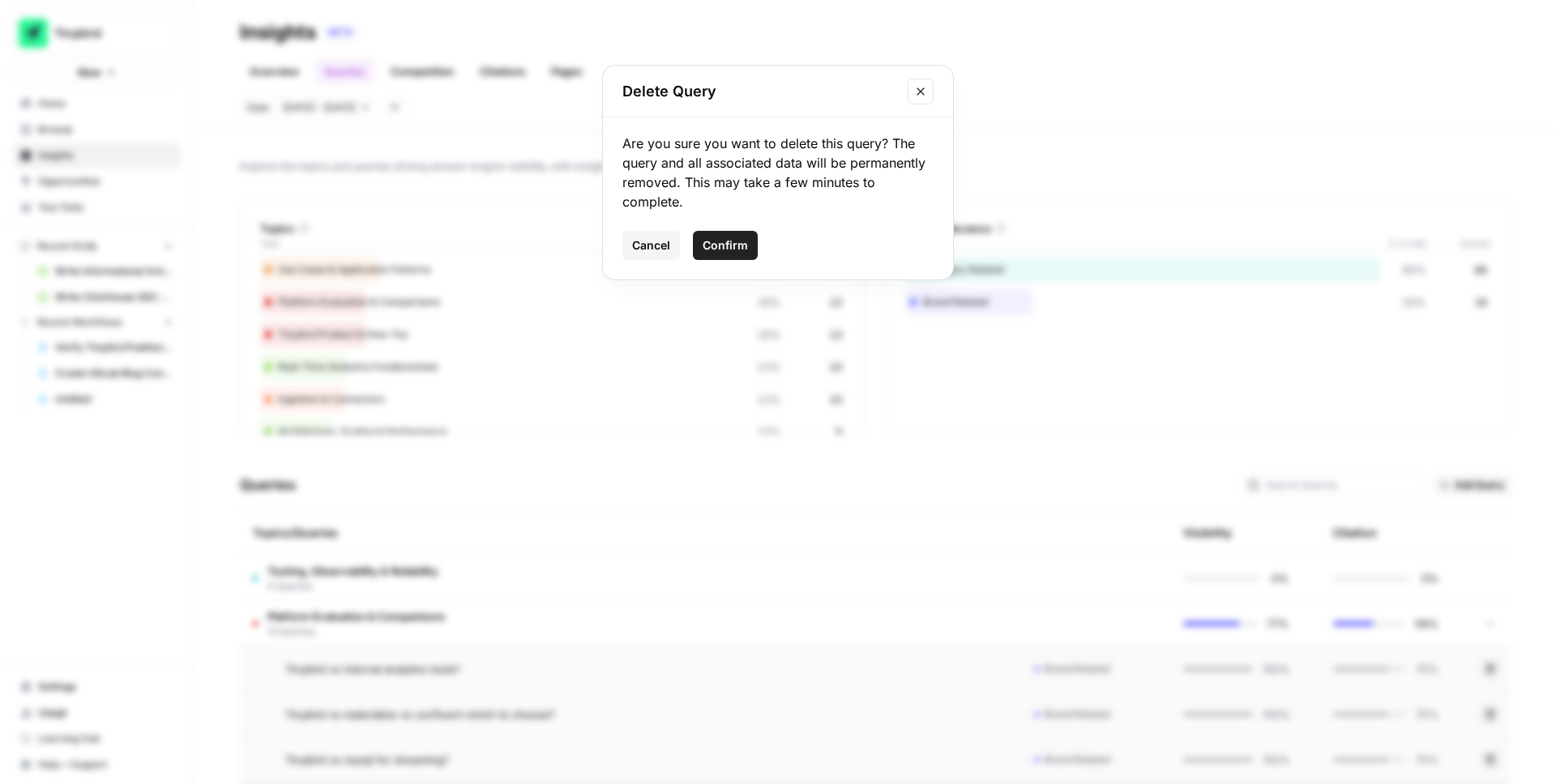
click at [722, 243] on span "Confirm" at bounding box center [725, 245] width 45 height 16
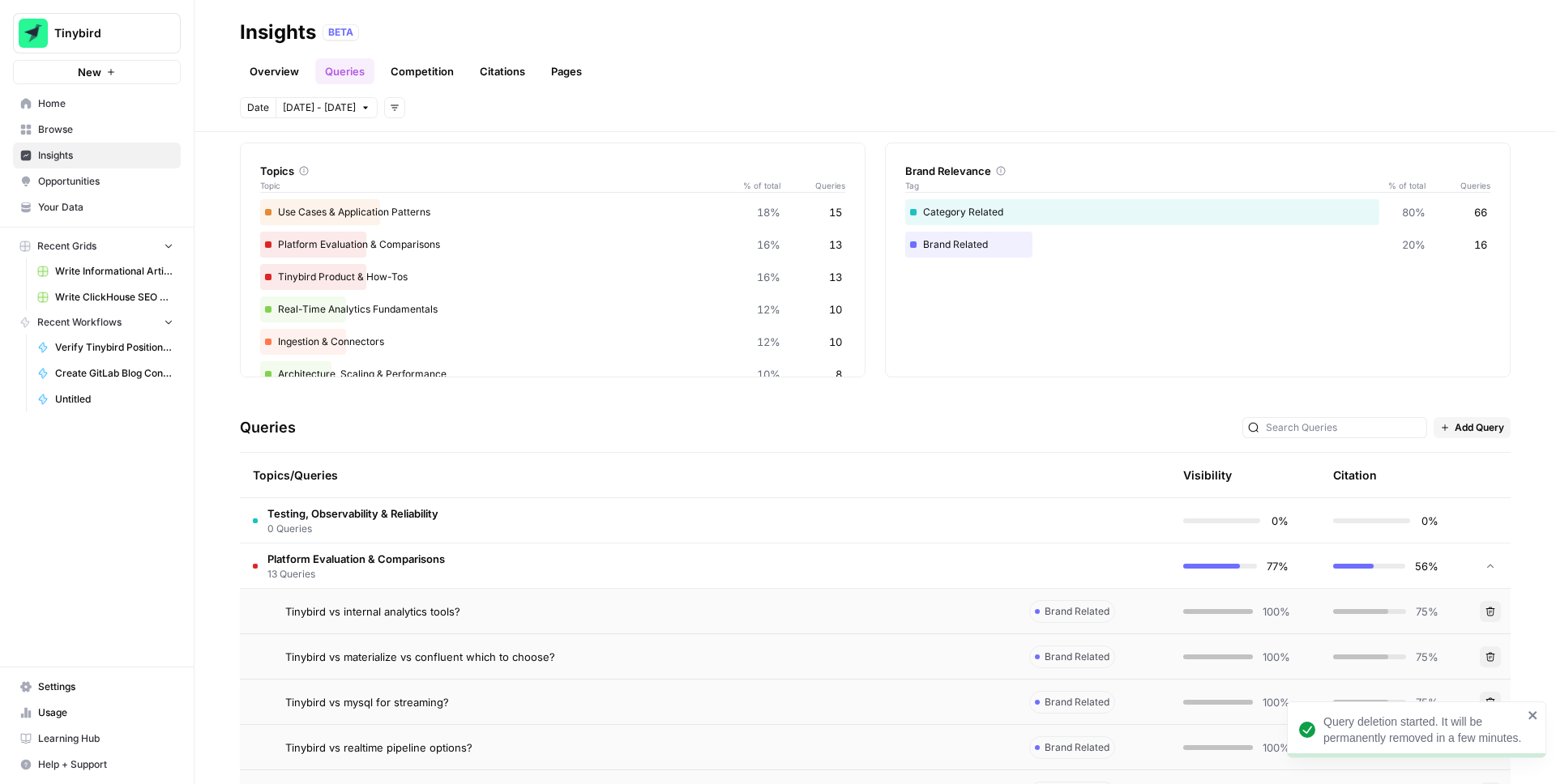
scroll to position [76, 0]
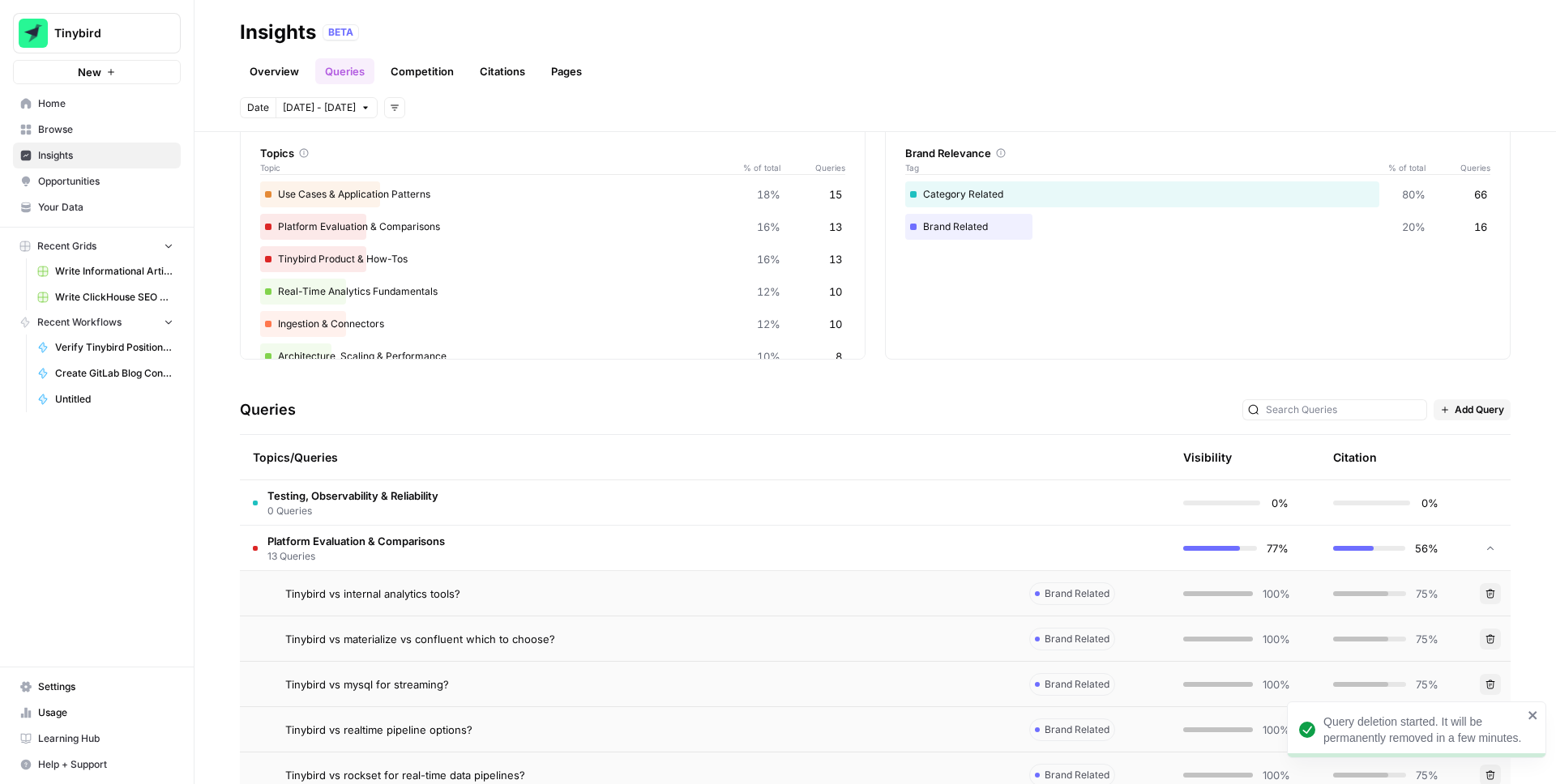
click at [1491, 637] on icon "button" at bounding box center [1490, 639] width 10 height 10
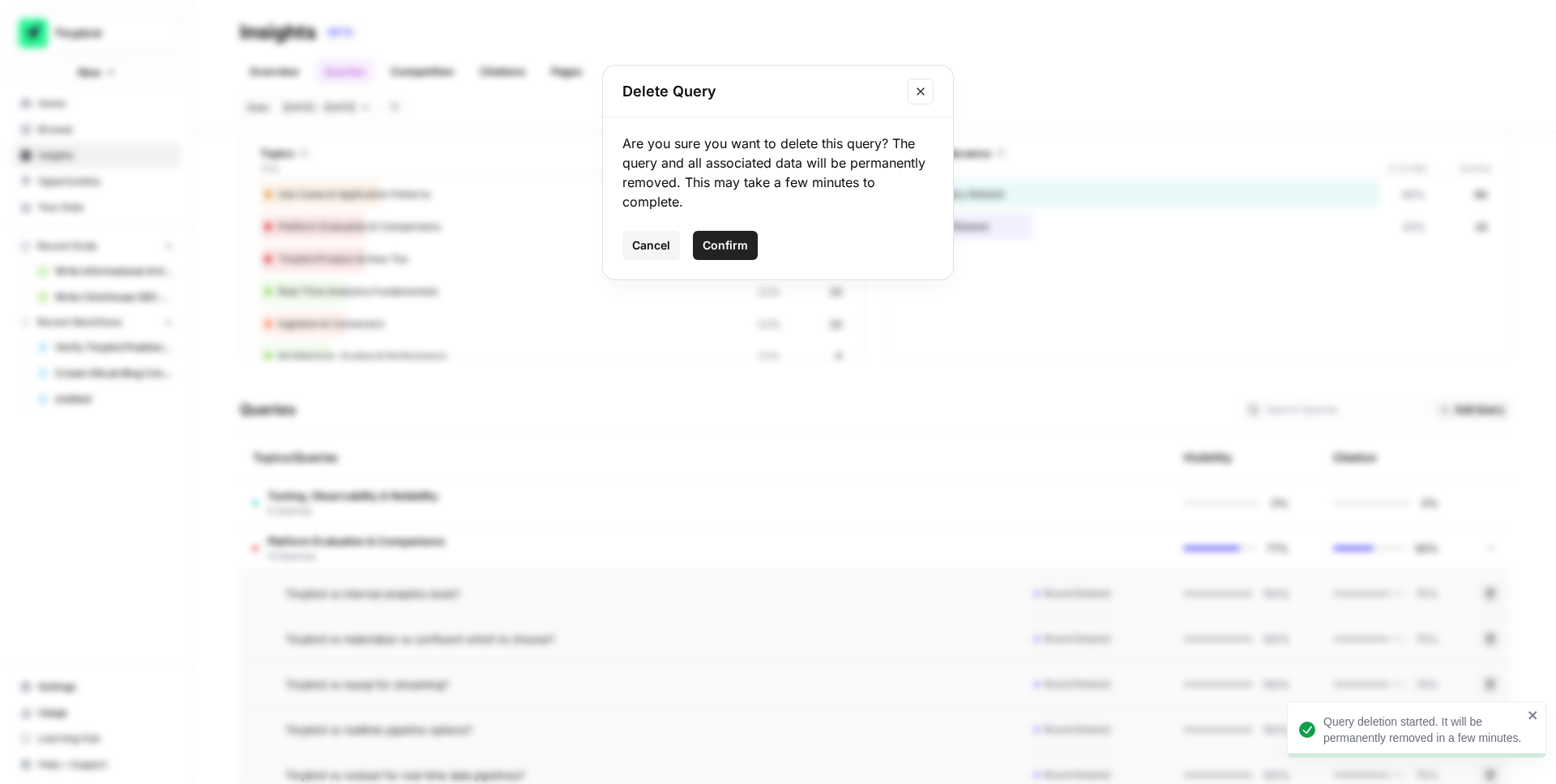
click at [741, 250] on span "Confirm" at bounding box center [725, 245] width 45 height 16
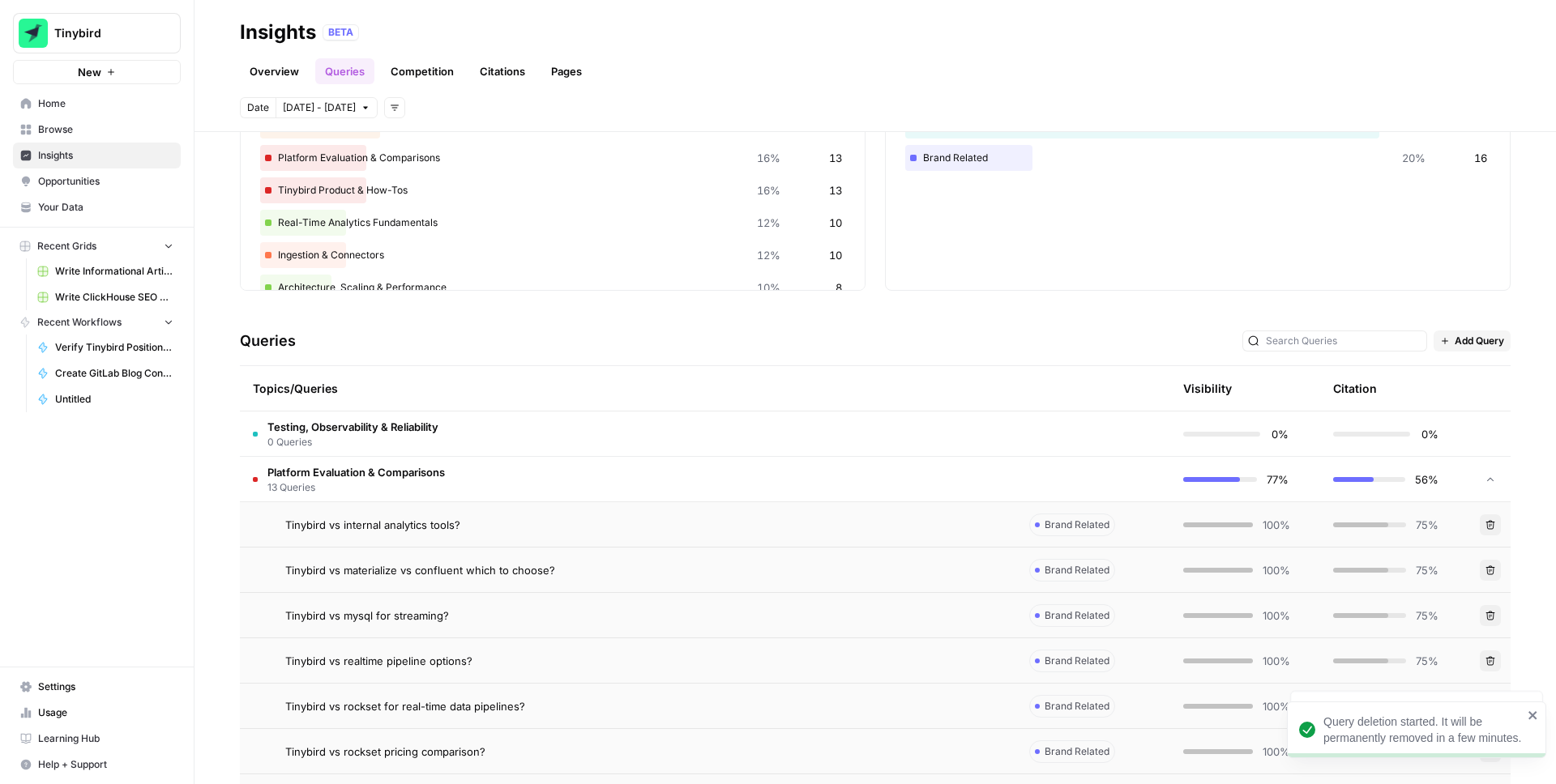
scroll to position [149, 0]
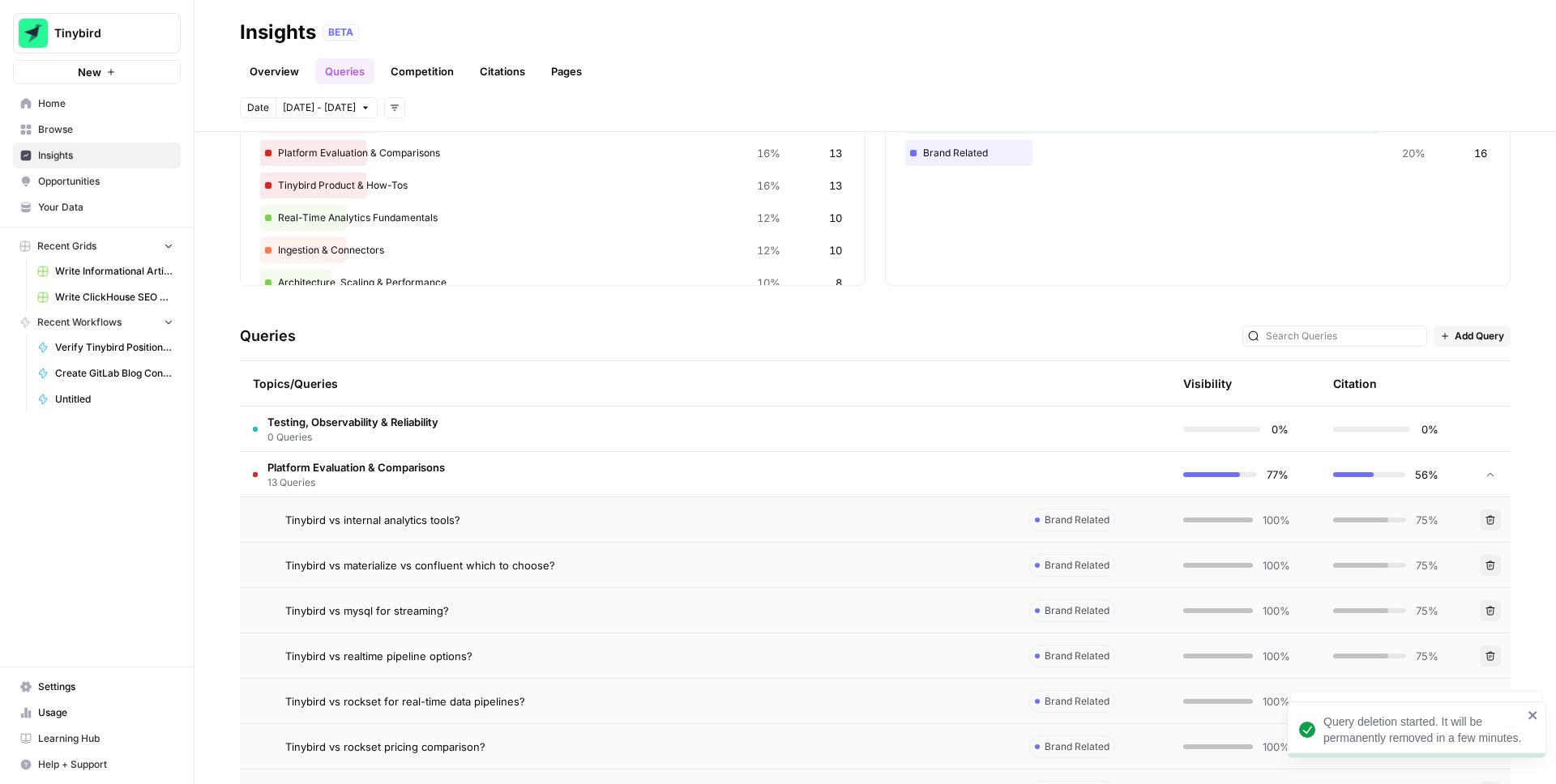
click at [1486, 611] on icon "button" at bounding box center [1490, 611] width 10 height 10
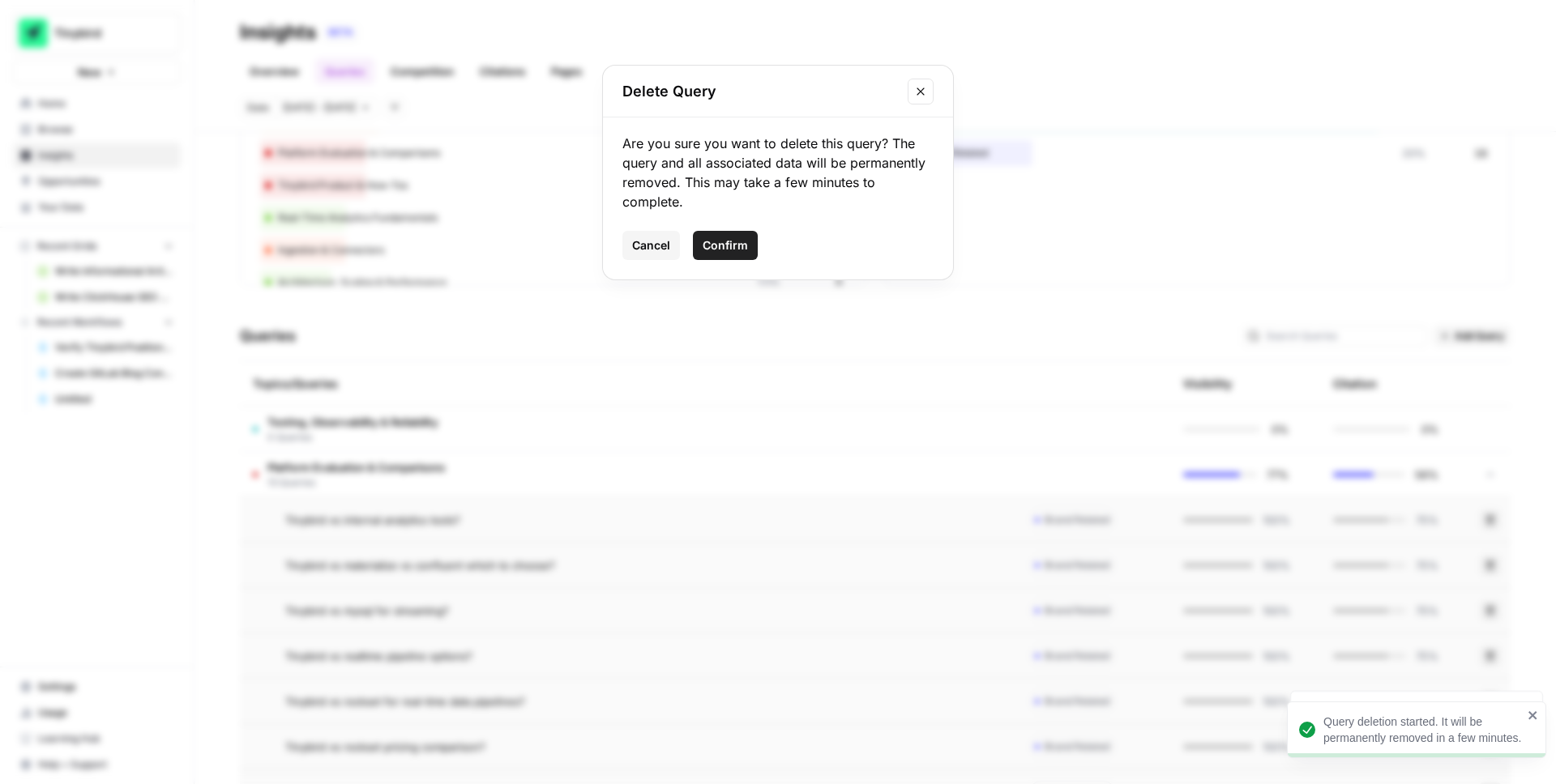
click at [724, 237] on span "Confirm" at bounding box center [725, 245] width 45 height 16
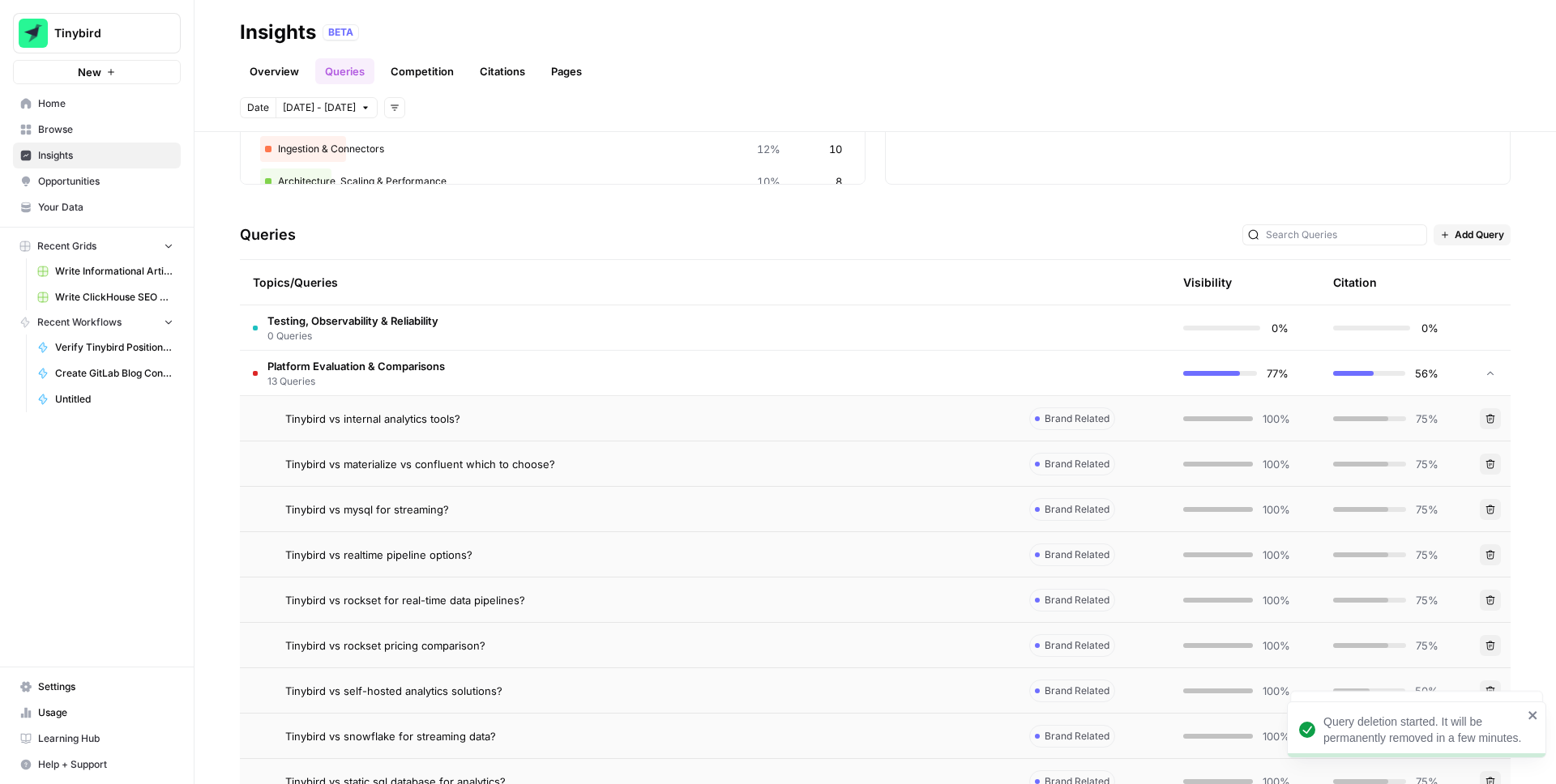
scroll to position [273, 0]
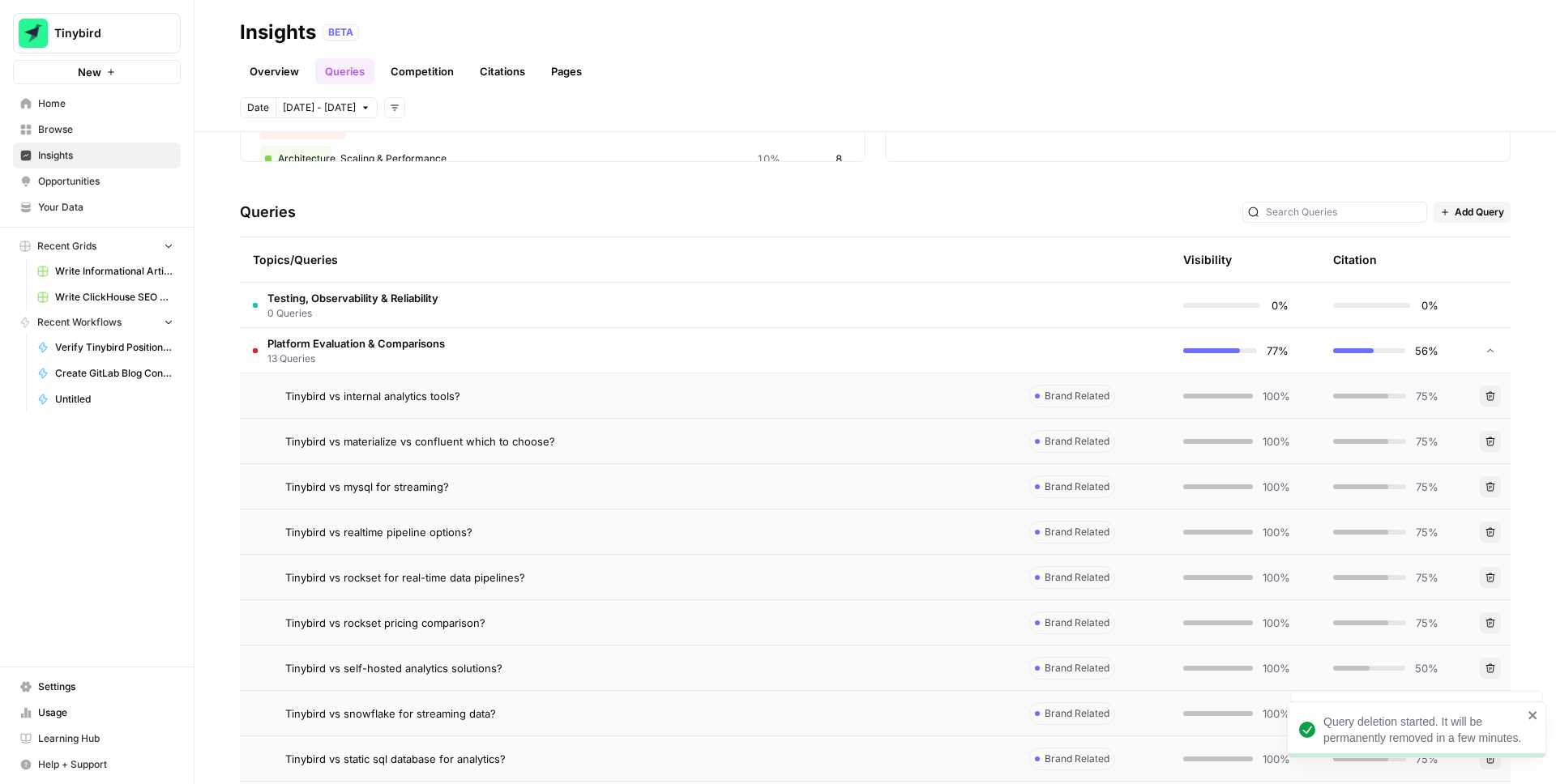
click at [1496, 528] on button "Delete" at bounding box center [1491, 532] width 21 height 21
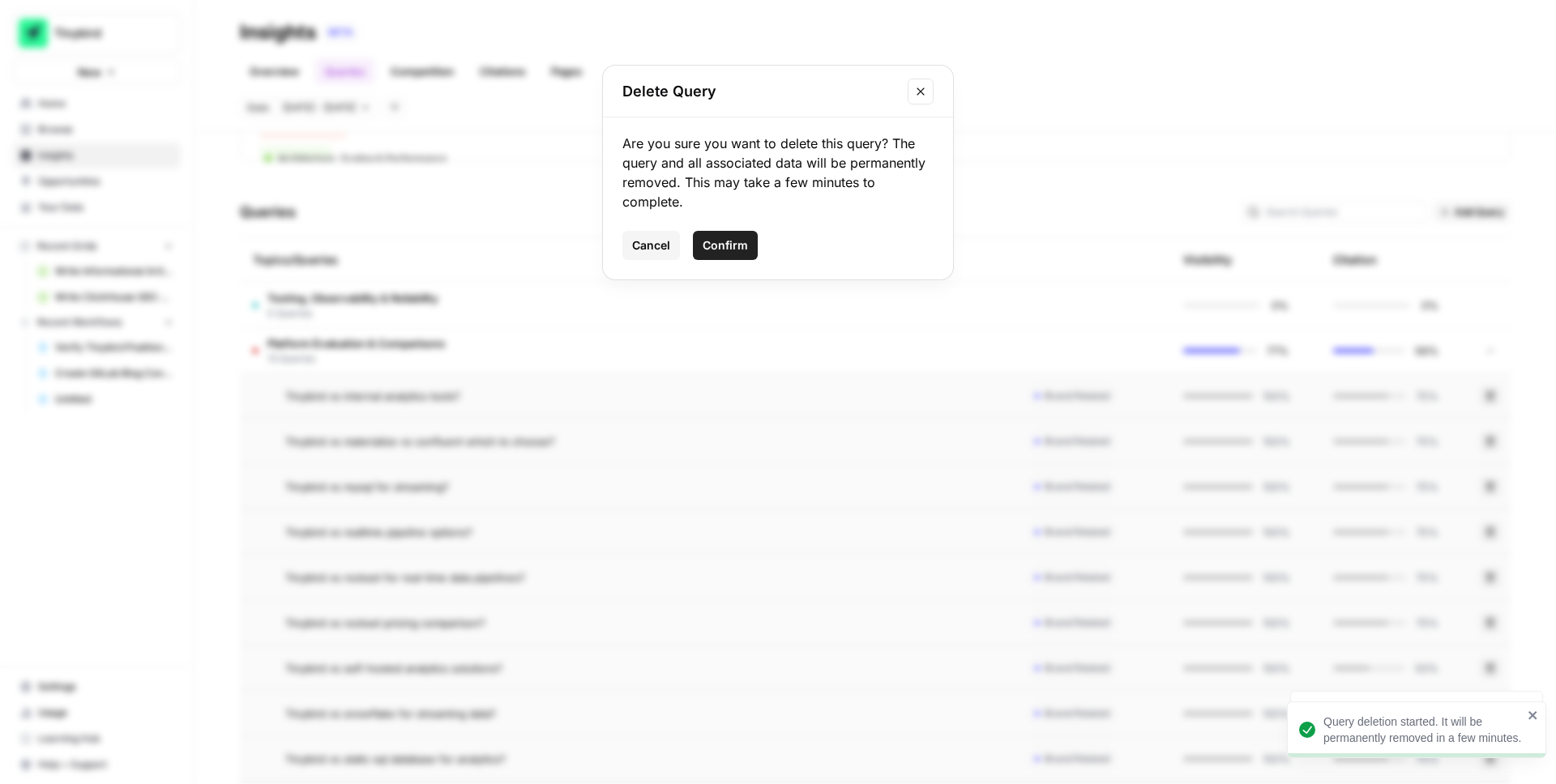
click at [734, 242] on span "Confirm" at bounding box center [725, 245] width 45 height 16
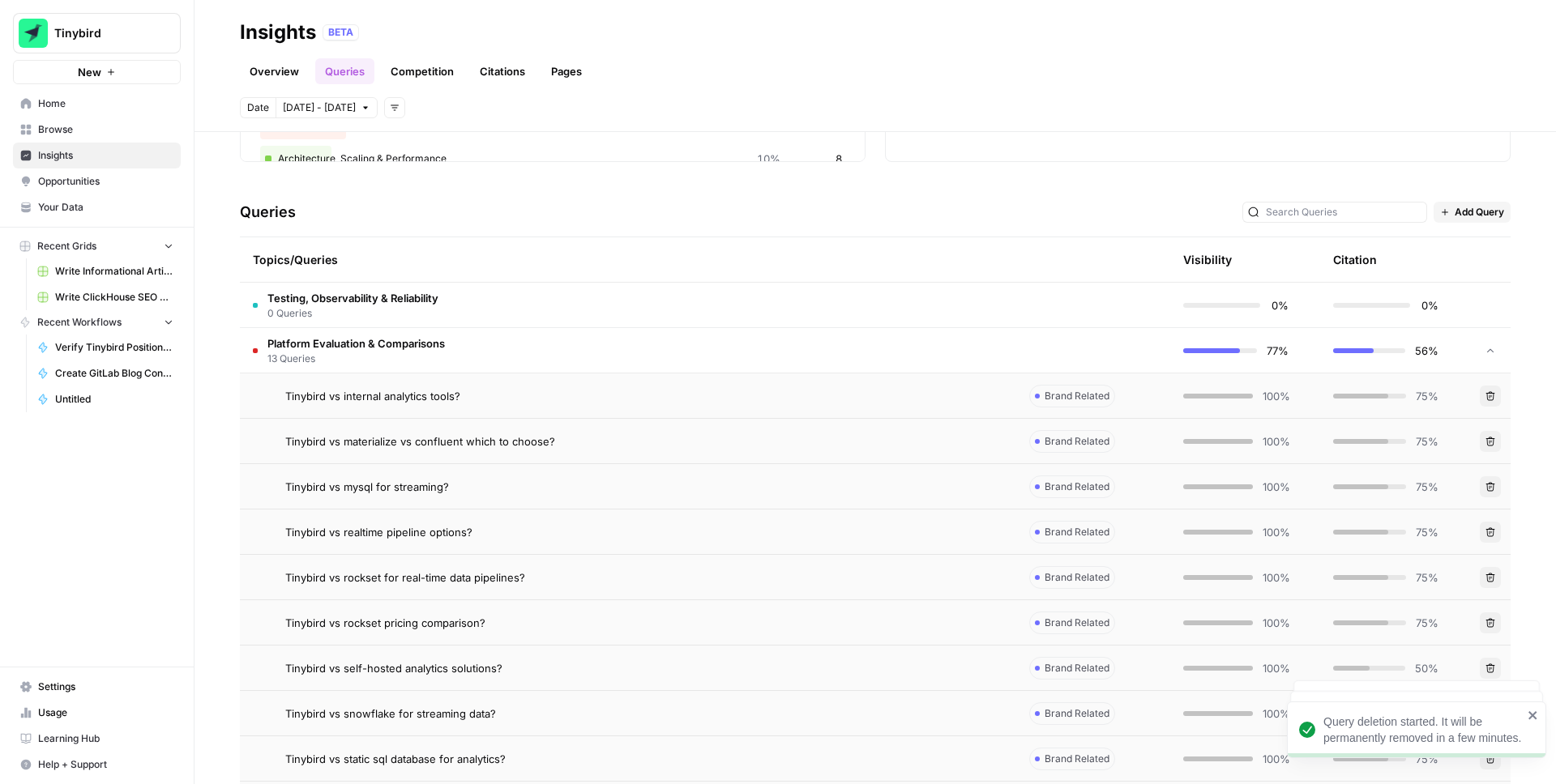
click at [1490, 580] on icon "button" at bounding box center [1490, 578] width 10 height 10
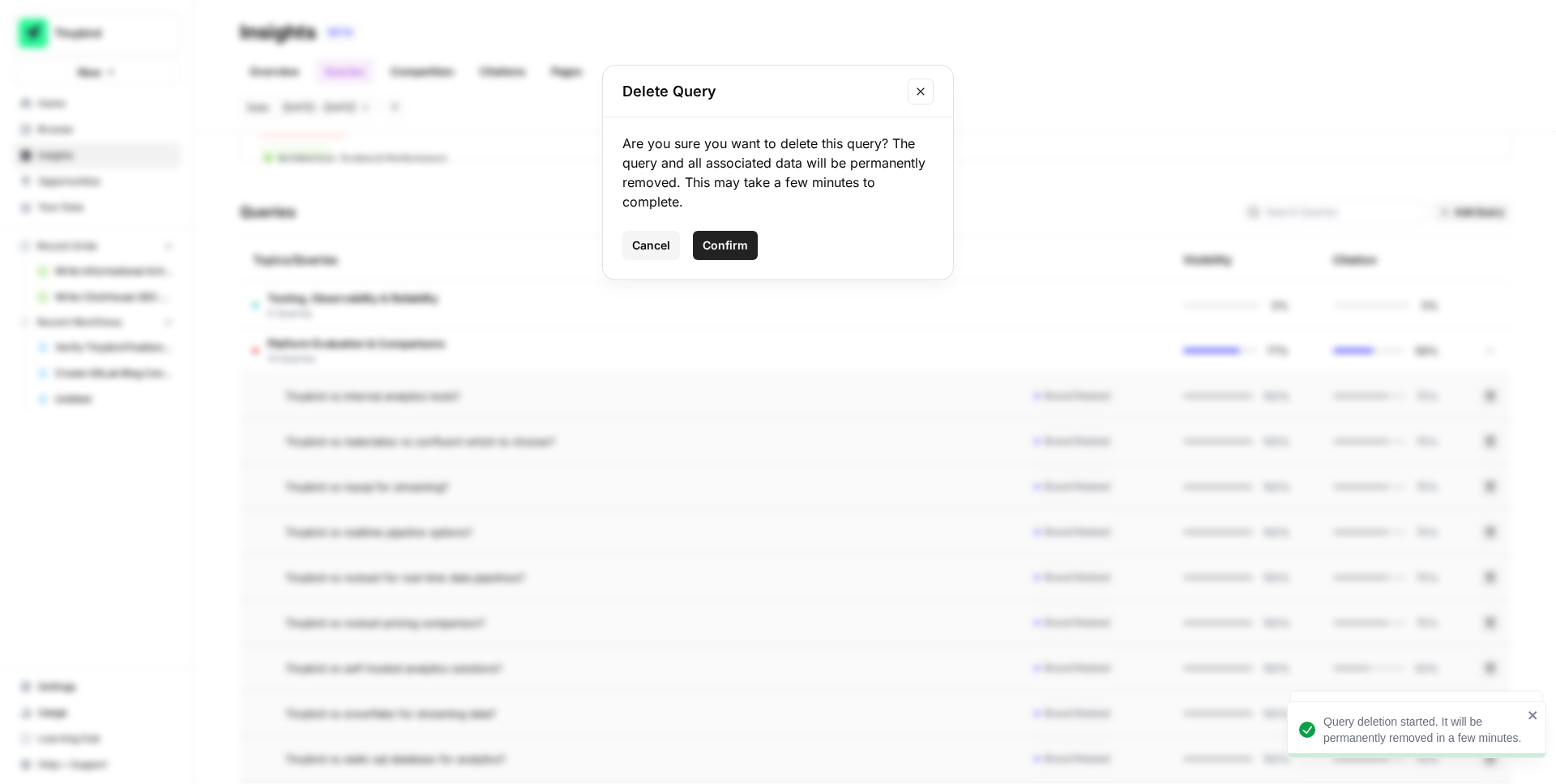
click at [711, 237] on span "Confirm" at bounding box center [725, 245] width 45 height 16
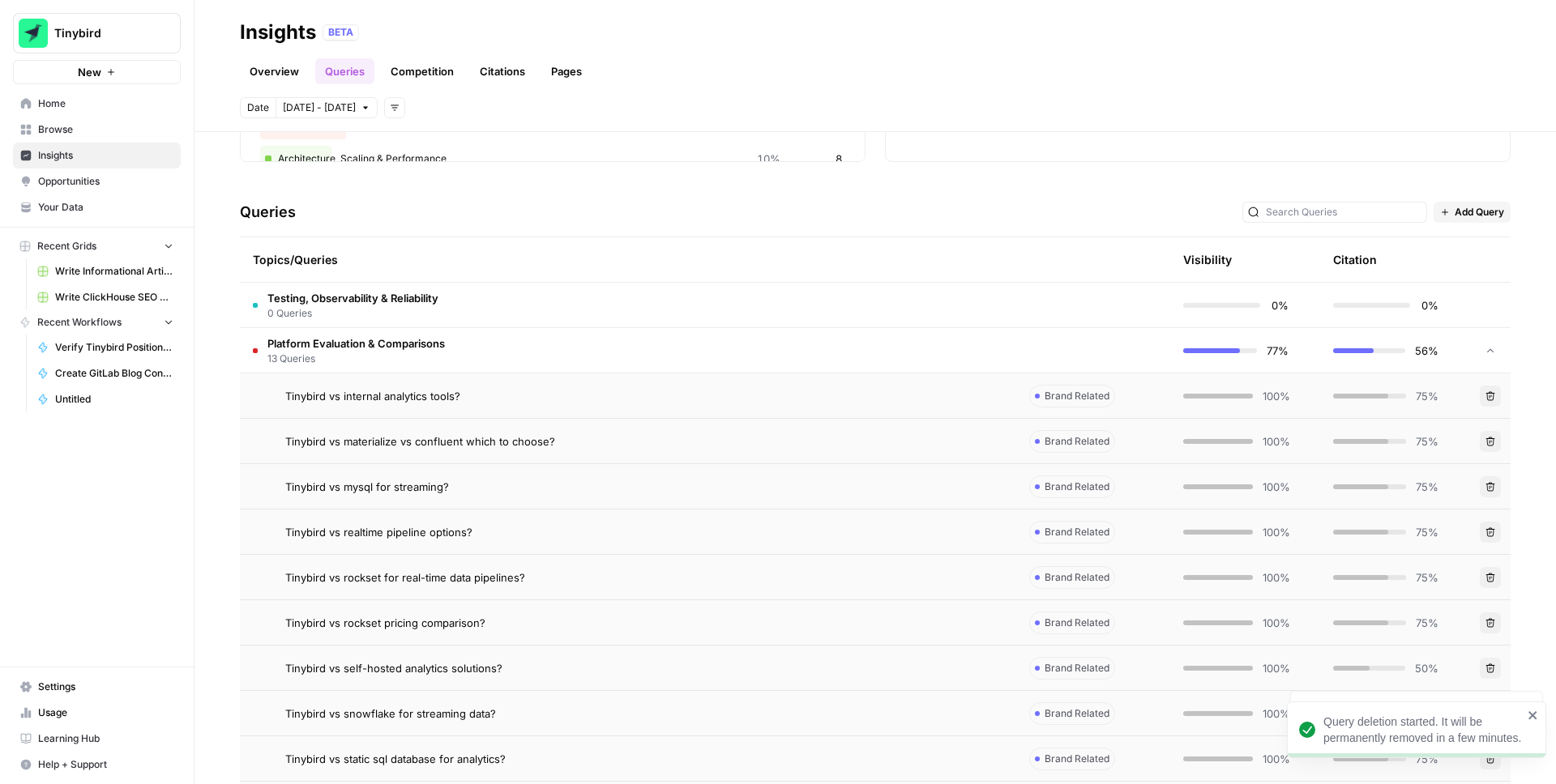
click at [1488, 622] on icon "button" at bounding box center [1491, 623] width 9 height 9
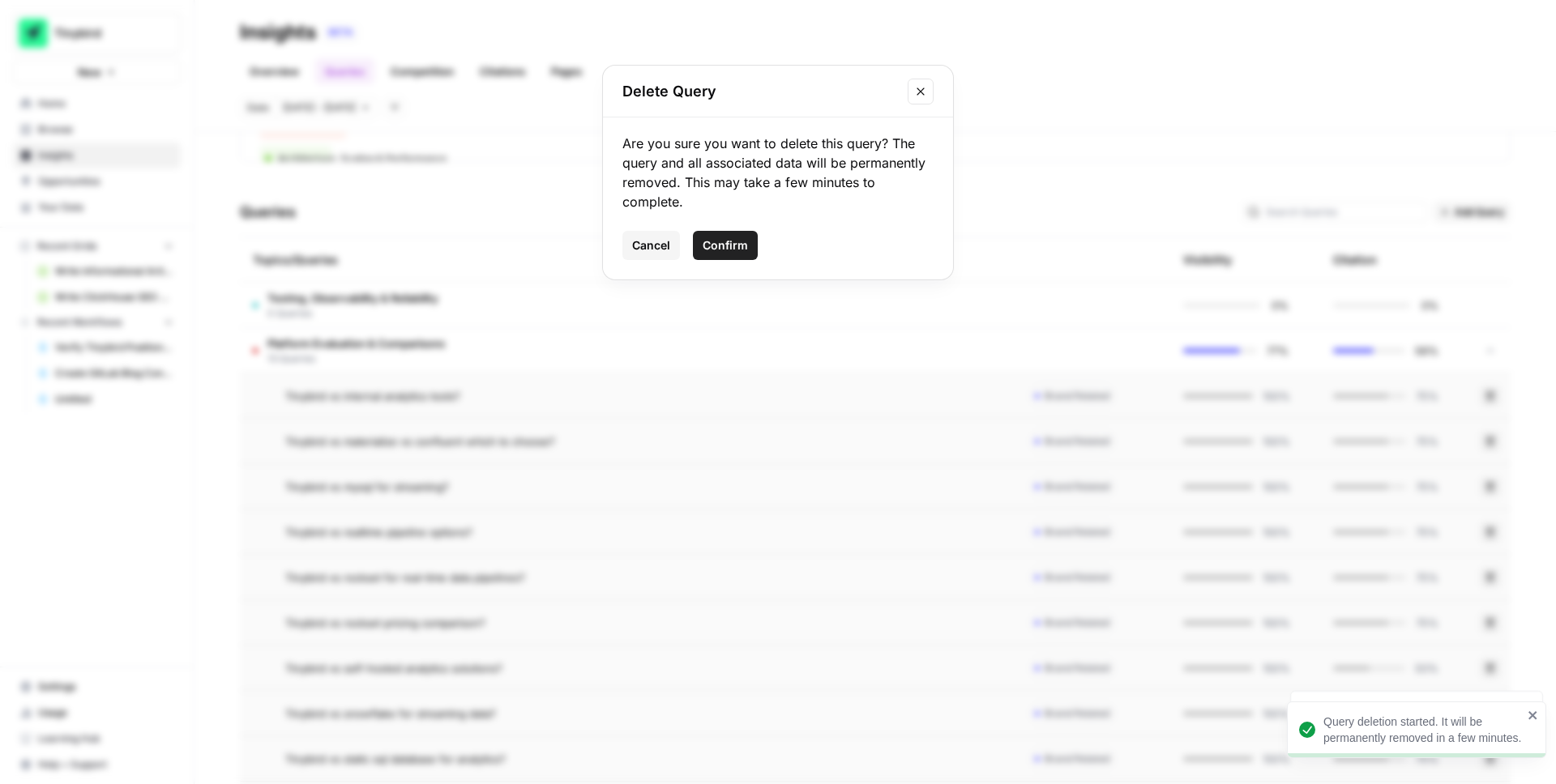
click at [729, 246] on span "Confirm" at bounding box center [725, 245] width 45 height 16
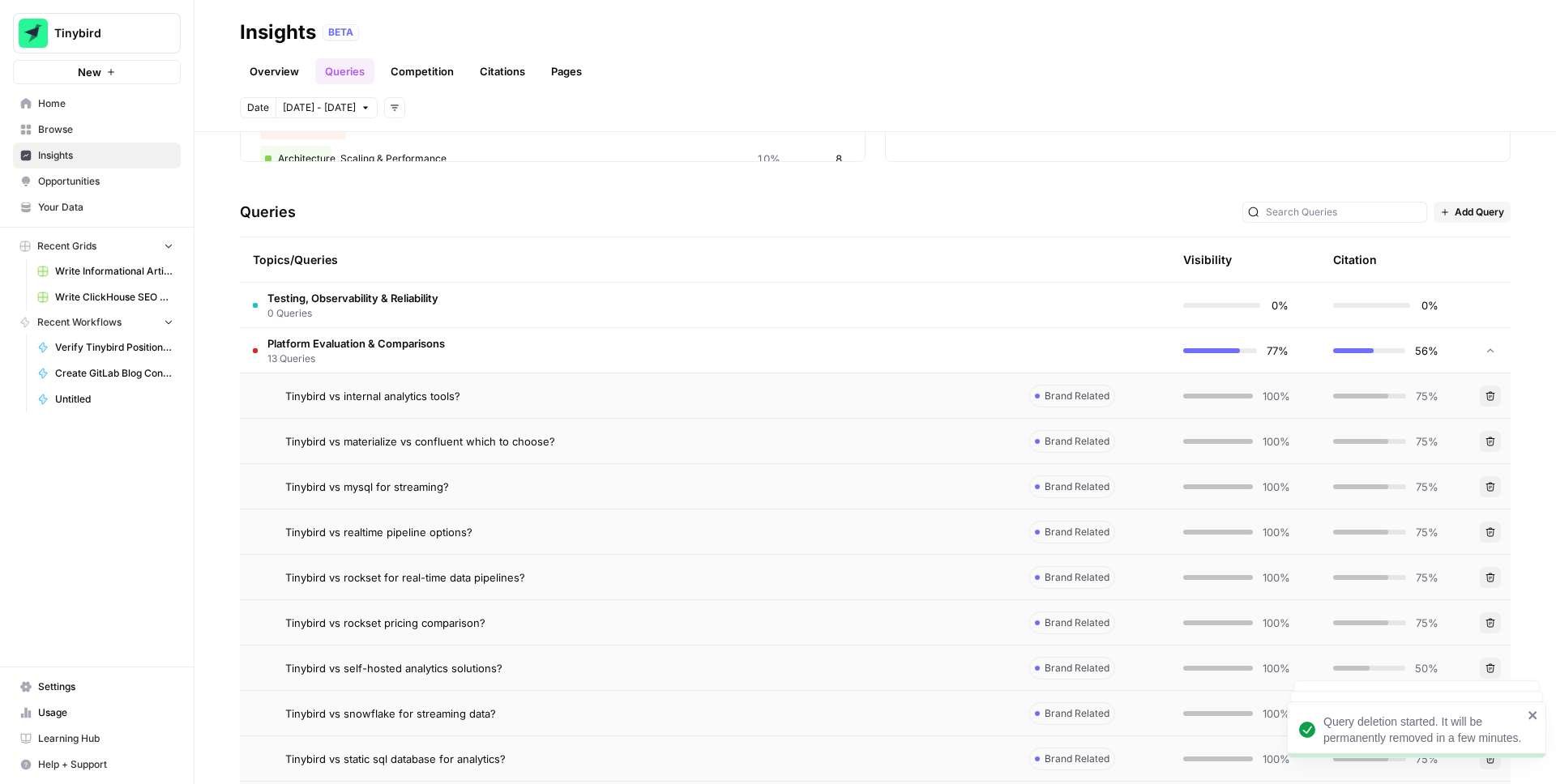
scroll to position [316, 0]
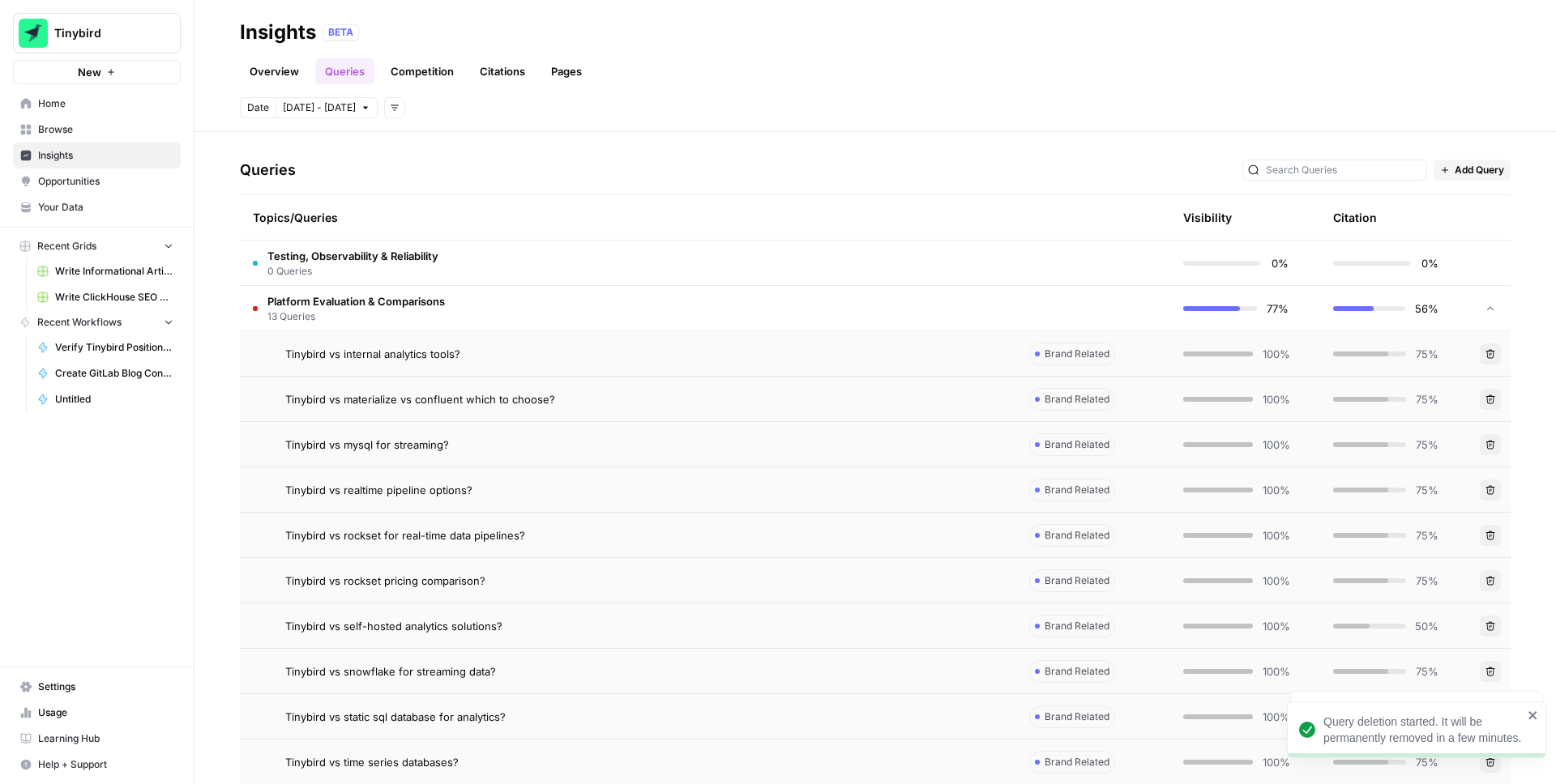
click at [1496, 623] on button "Delete" at bounding box center [1491, 627] width 21 height 21
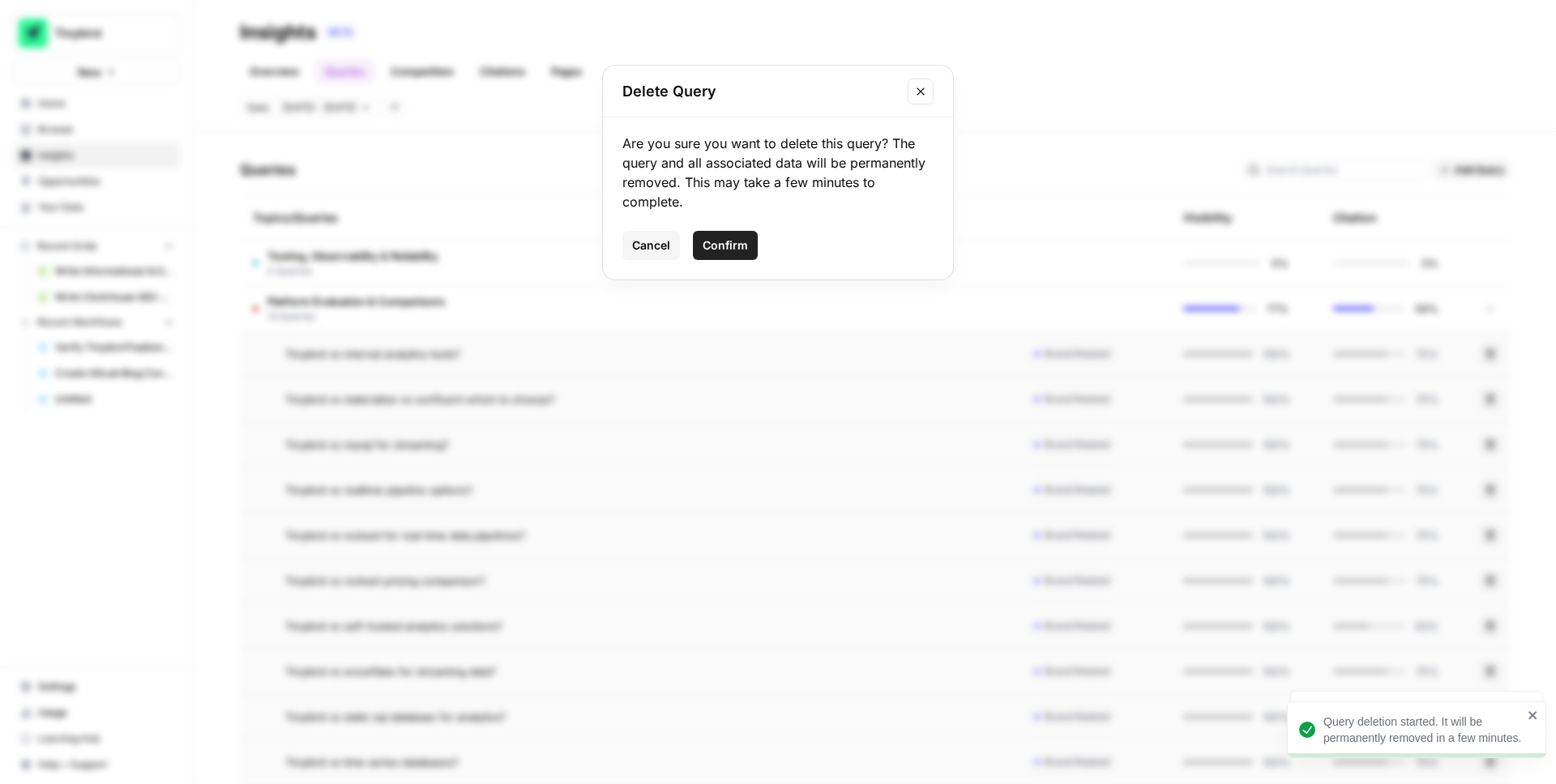
click at [742, 241] on span "Confirm" at bounding box center [725, 245] width 45 height 16
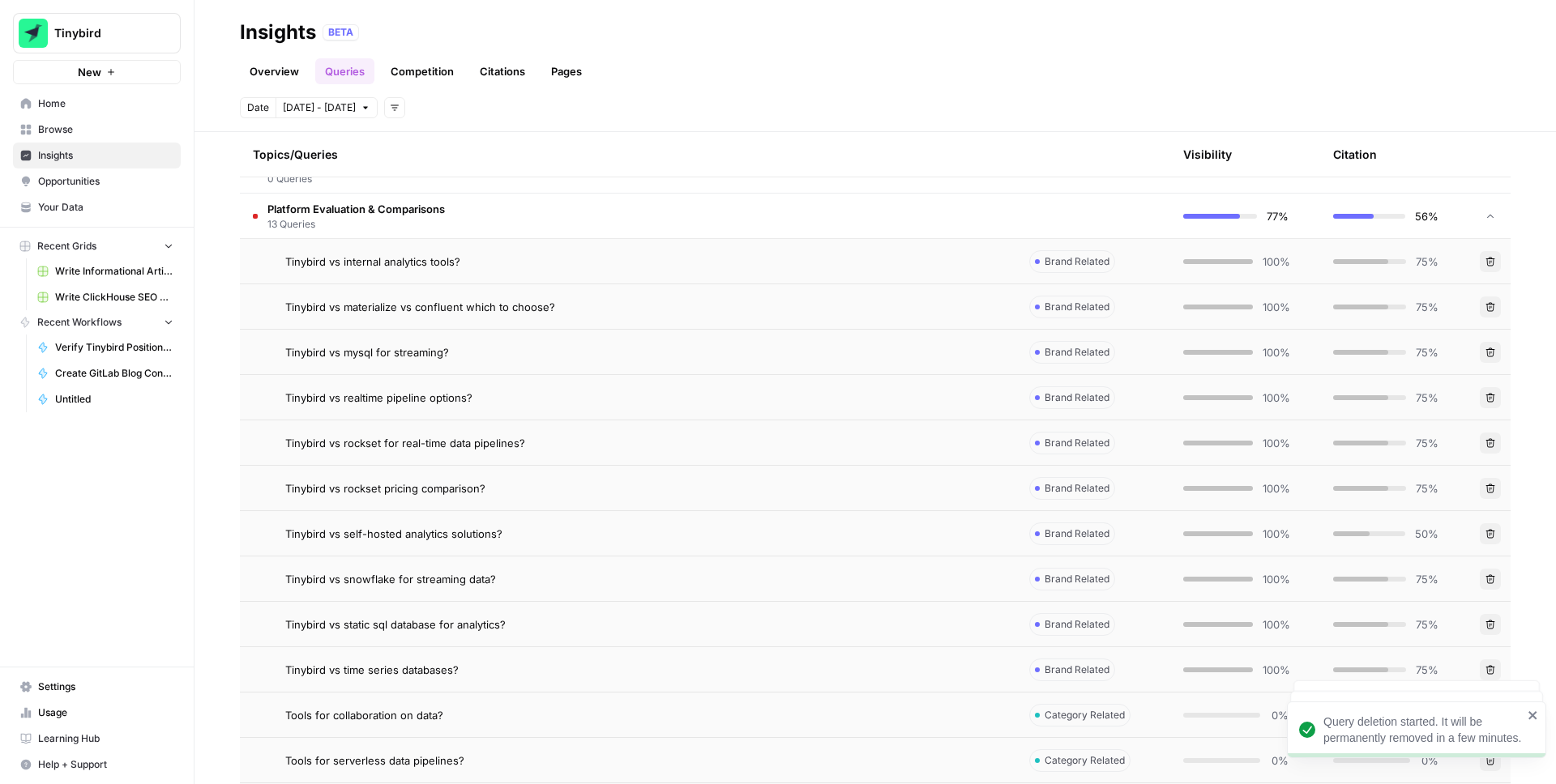
scroll to position [430, 0]
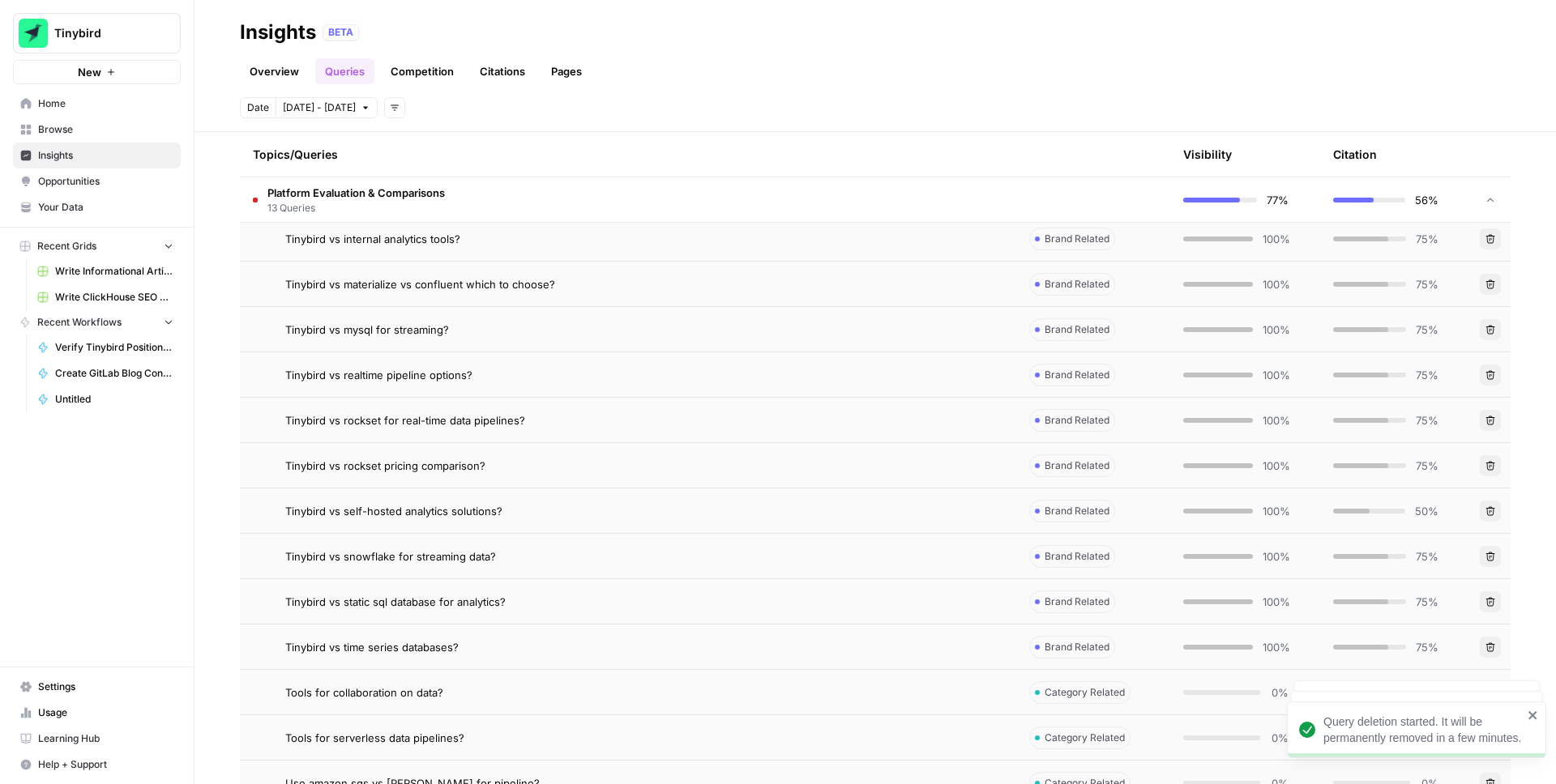
click at [1499, 561] on button "Delete" at bounding box center [1491, 556] width 21 height 21
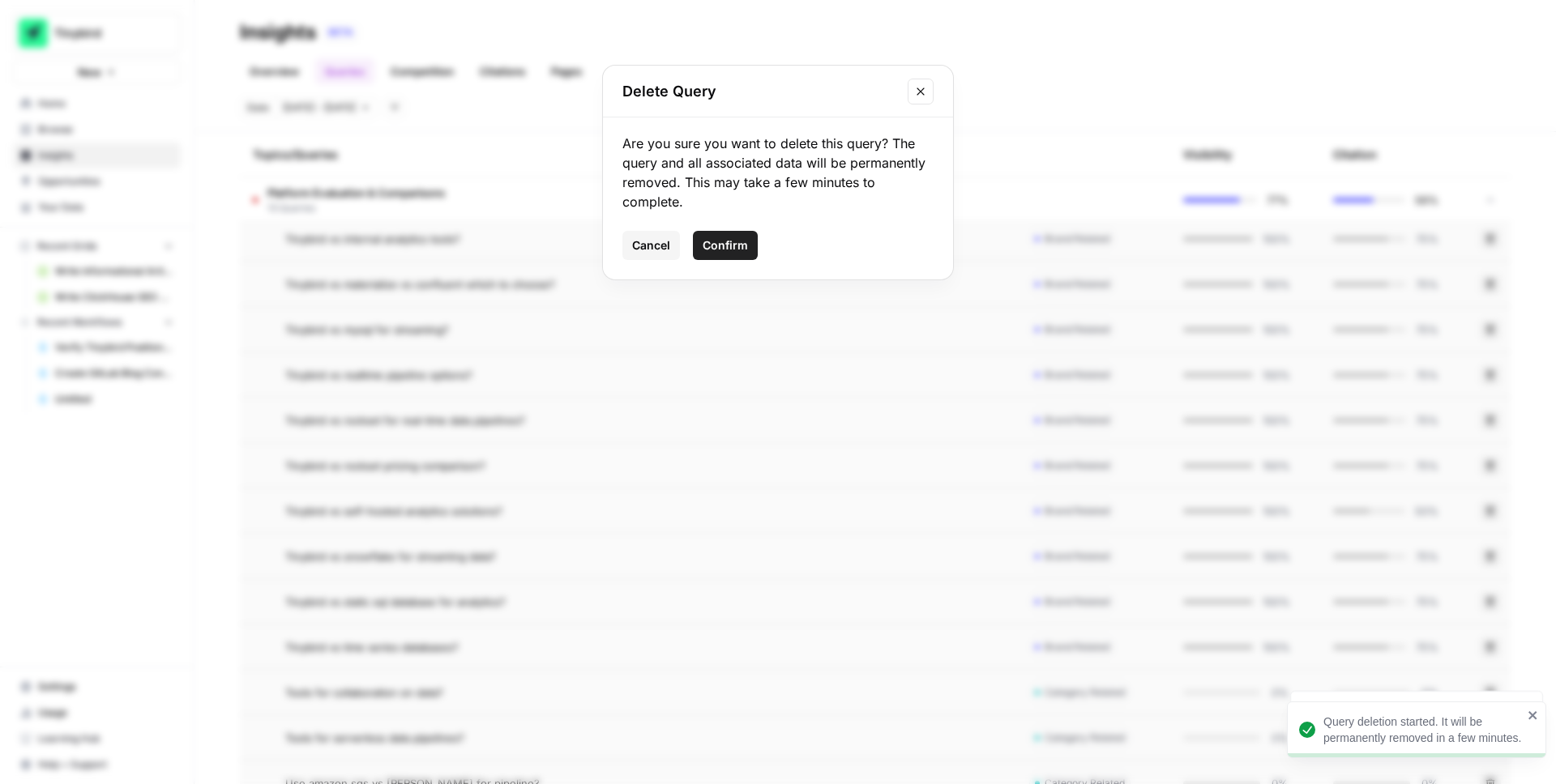
click at [735, 235] on button "Confirm" at bounding box center [725, 245] width 65 height 29
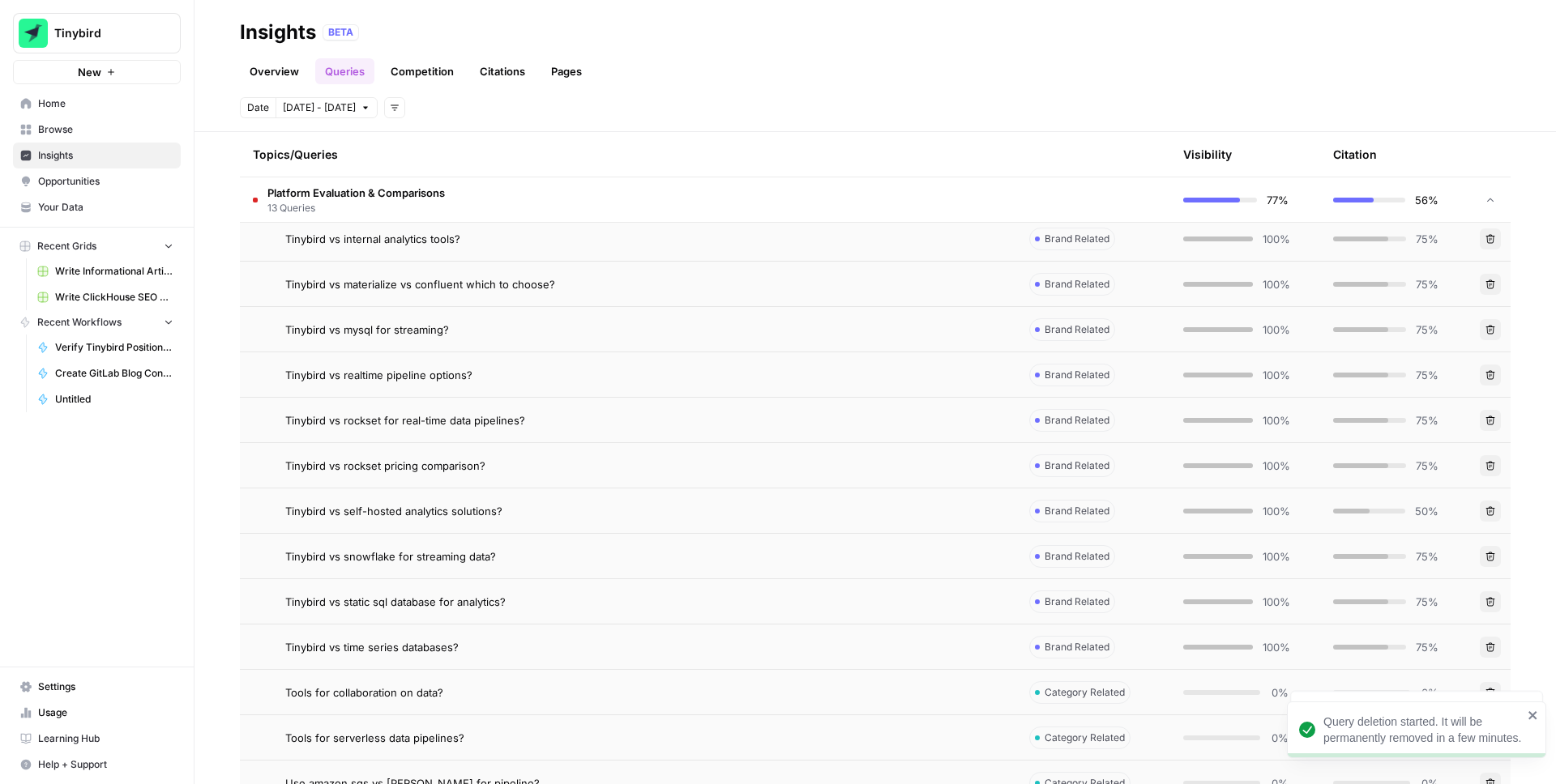
click at [1488, 601] on icon "button" at bounding box center [1490, 602] width 10 height 10
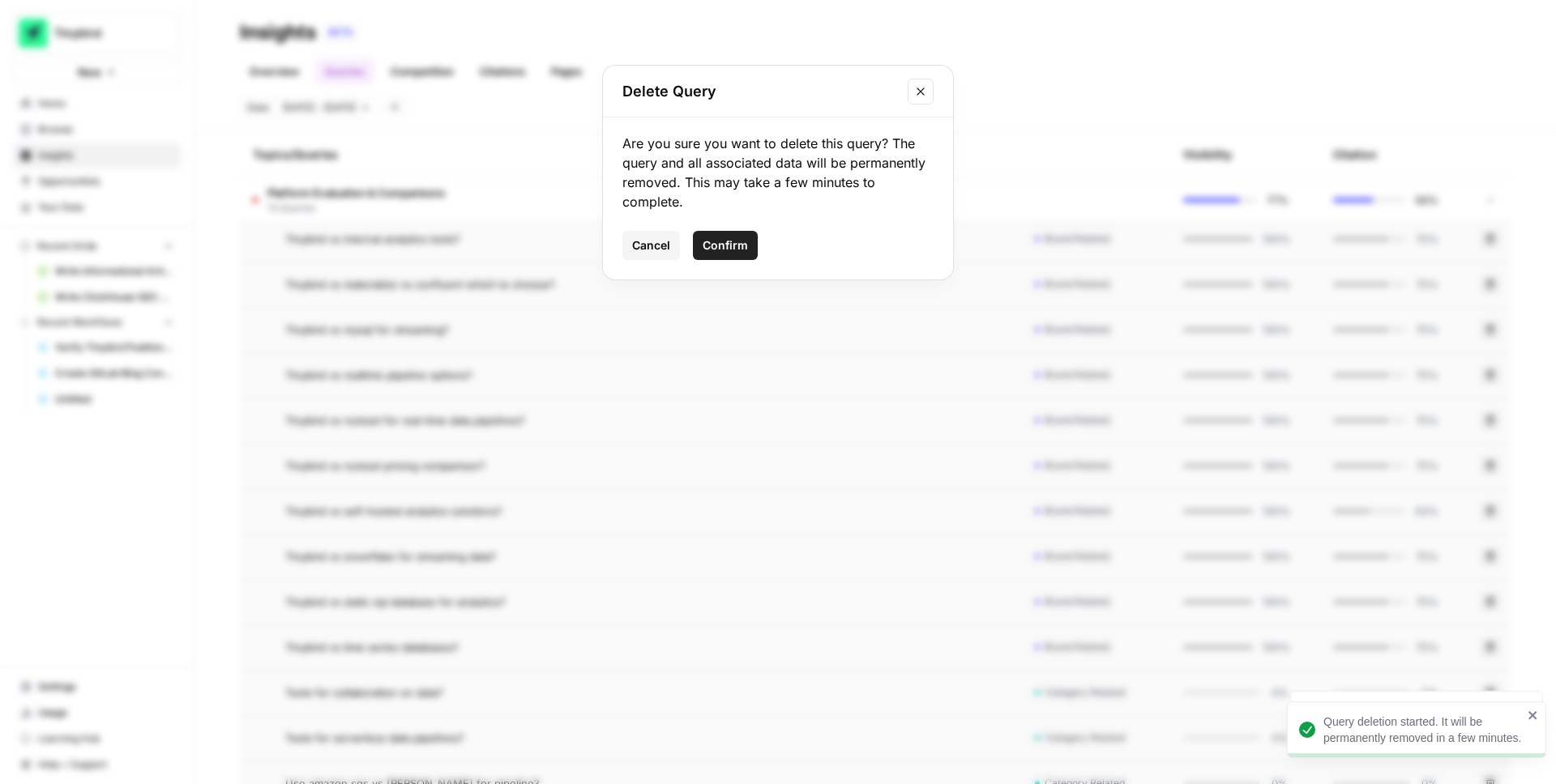
click at [733, 251] on span "Confirm" at bounding box center [725, 245] width 45 height 16
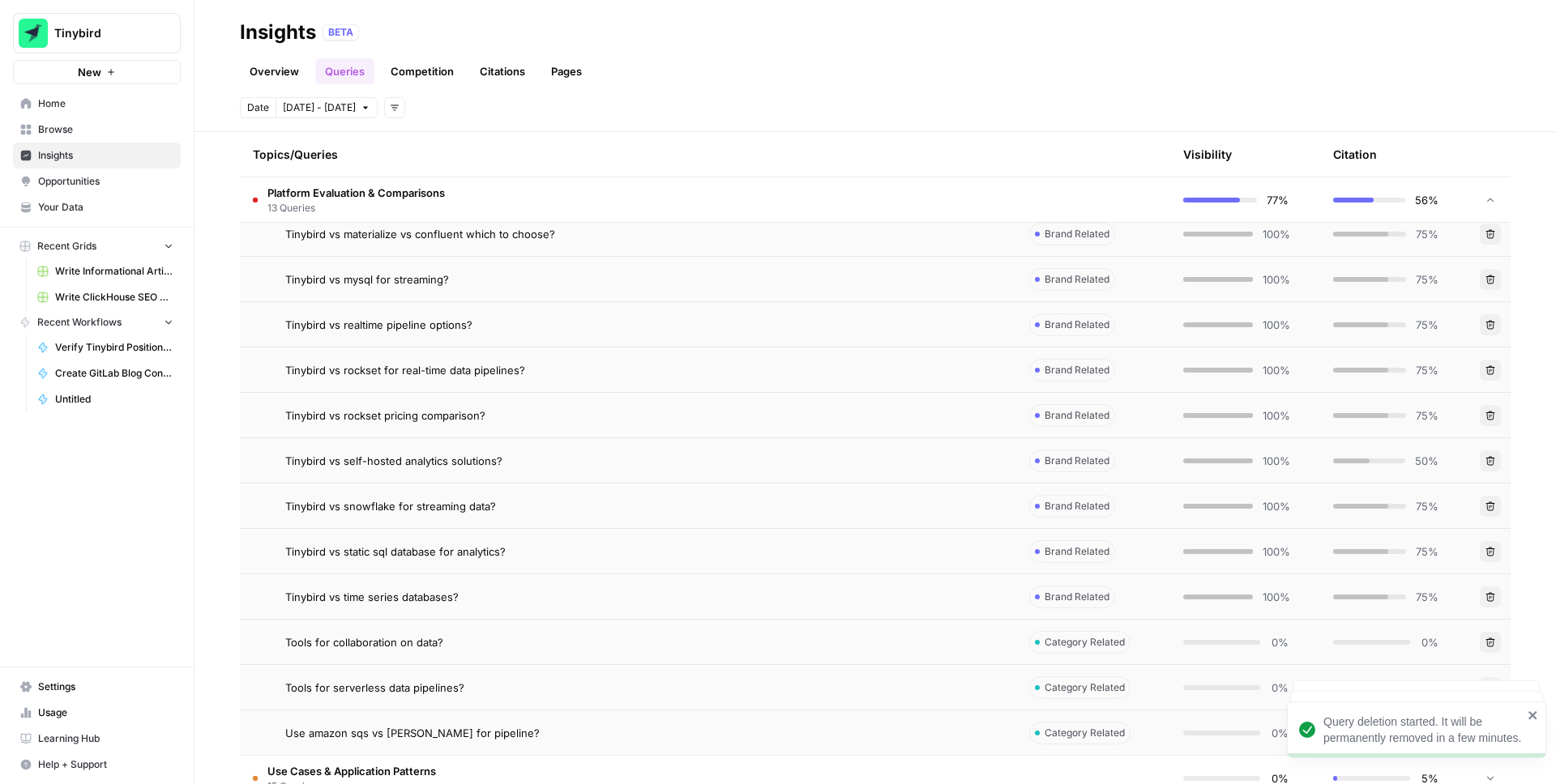
scroll to position [501, 0]
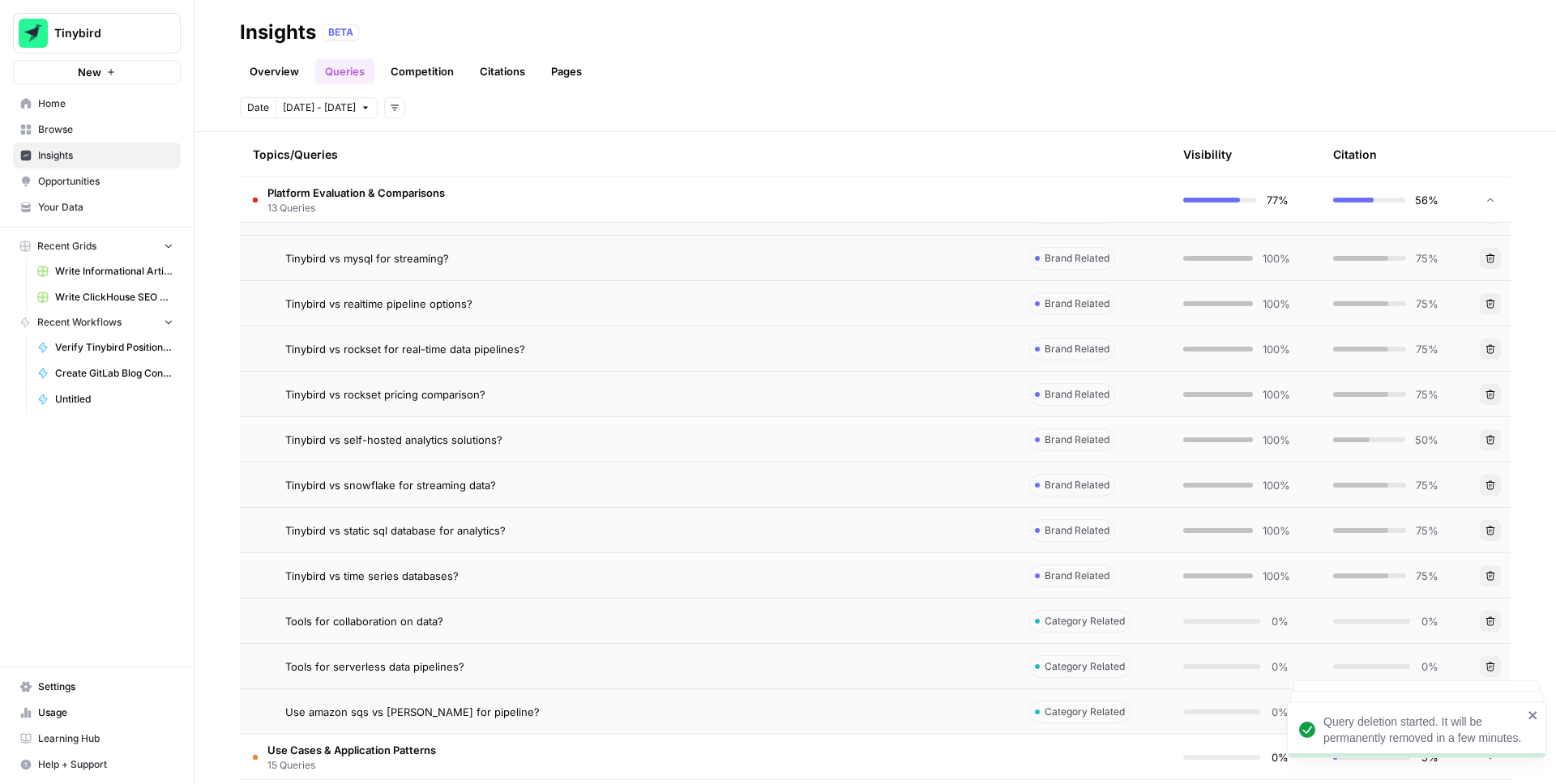
click at [1488, 573] on icon "button" at bounding box center [1490, 576] width 10 height 10
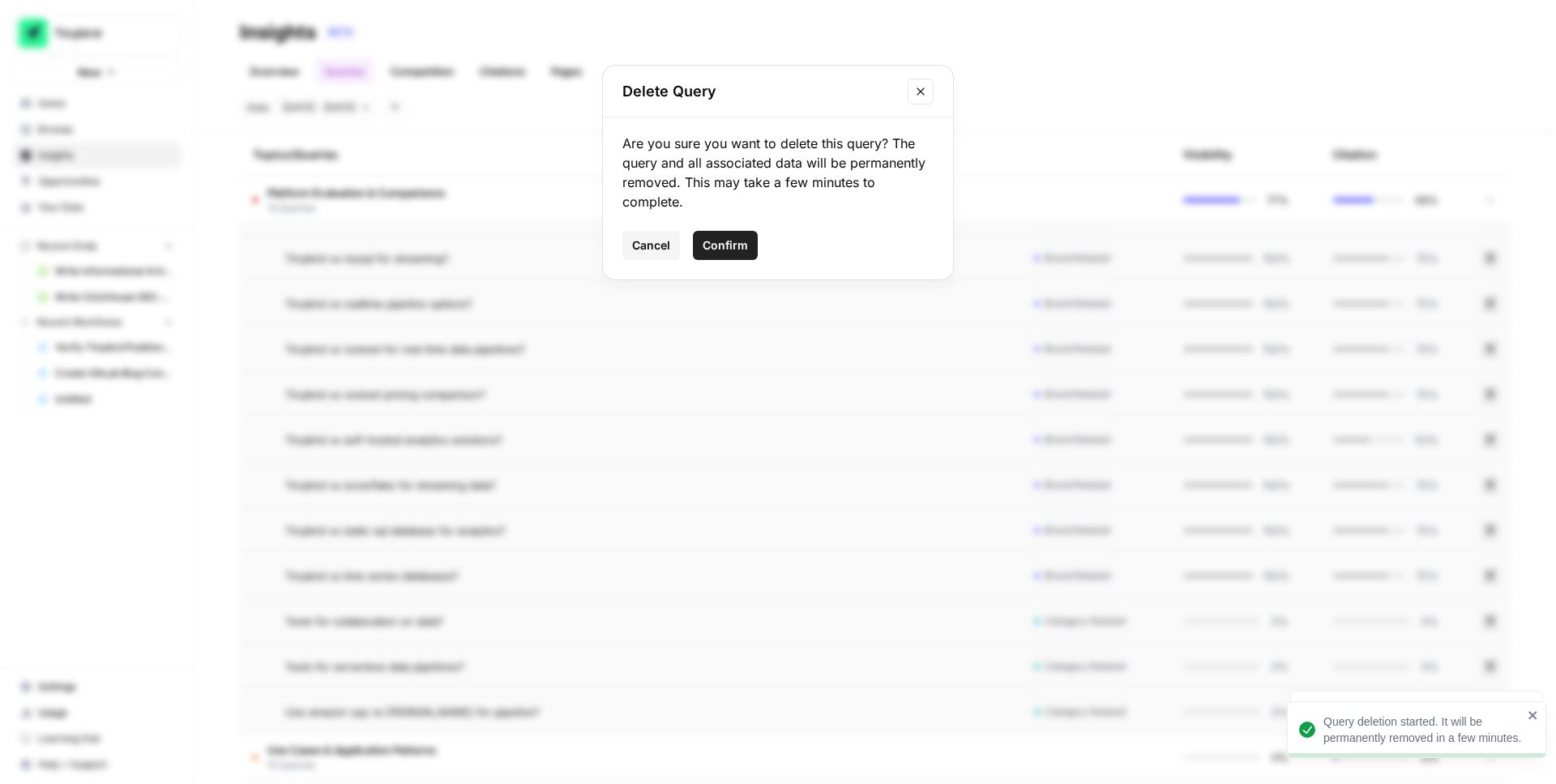
click at [744, 240] on span "Confirm" at bounding box center [725, 245] width 45 height 16
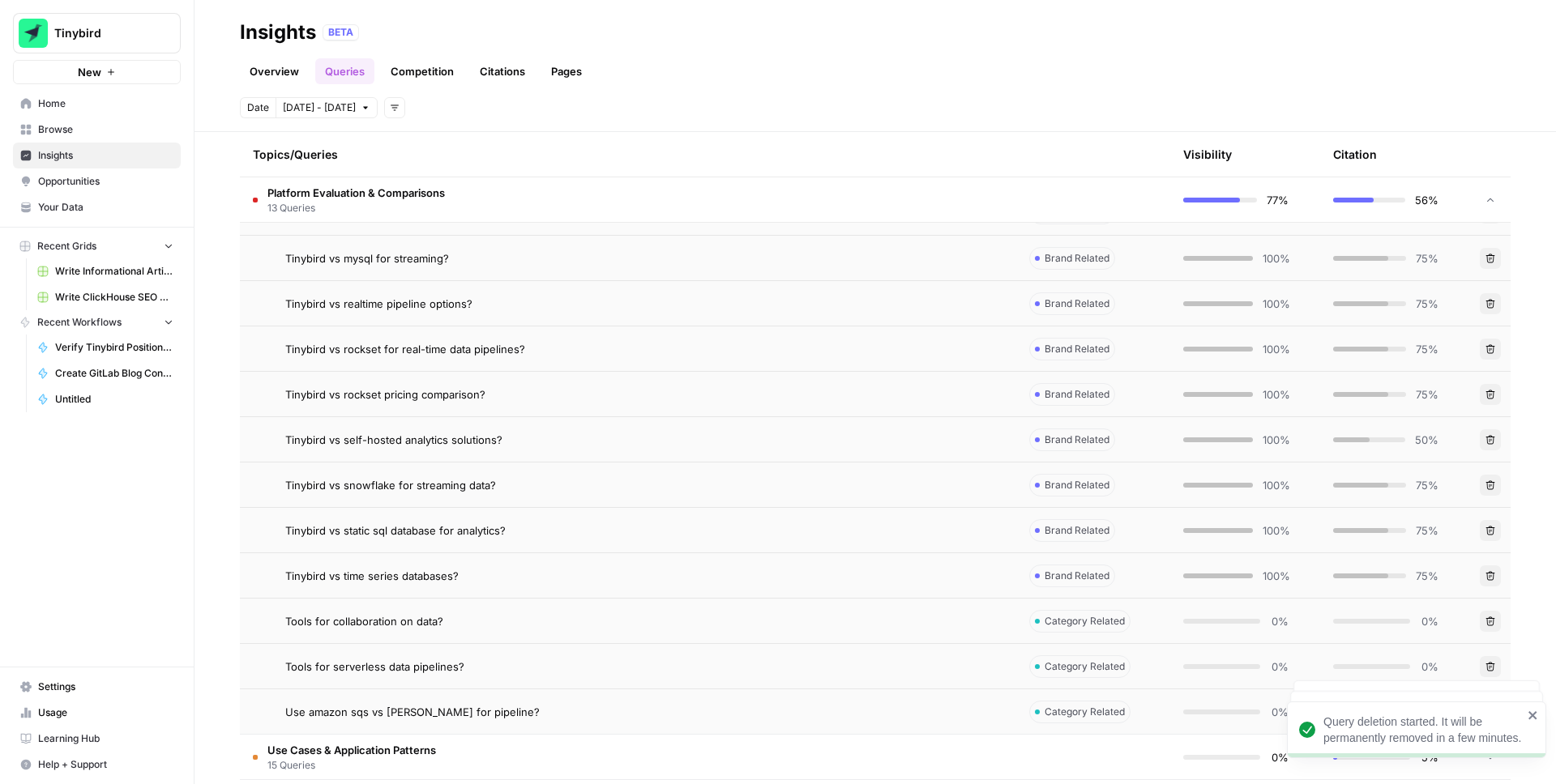
click at [1491, 668] on icon "button" at bounding box center [1490, 667] width 10 height 10
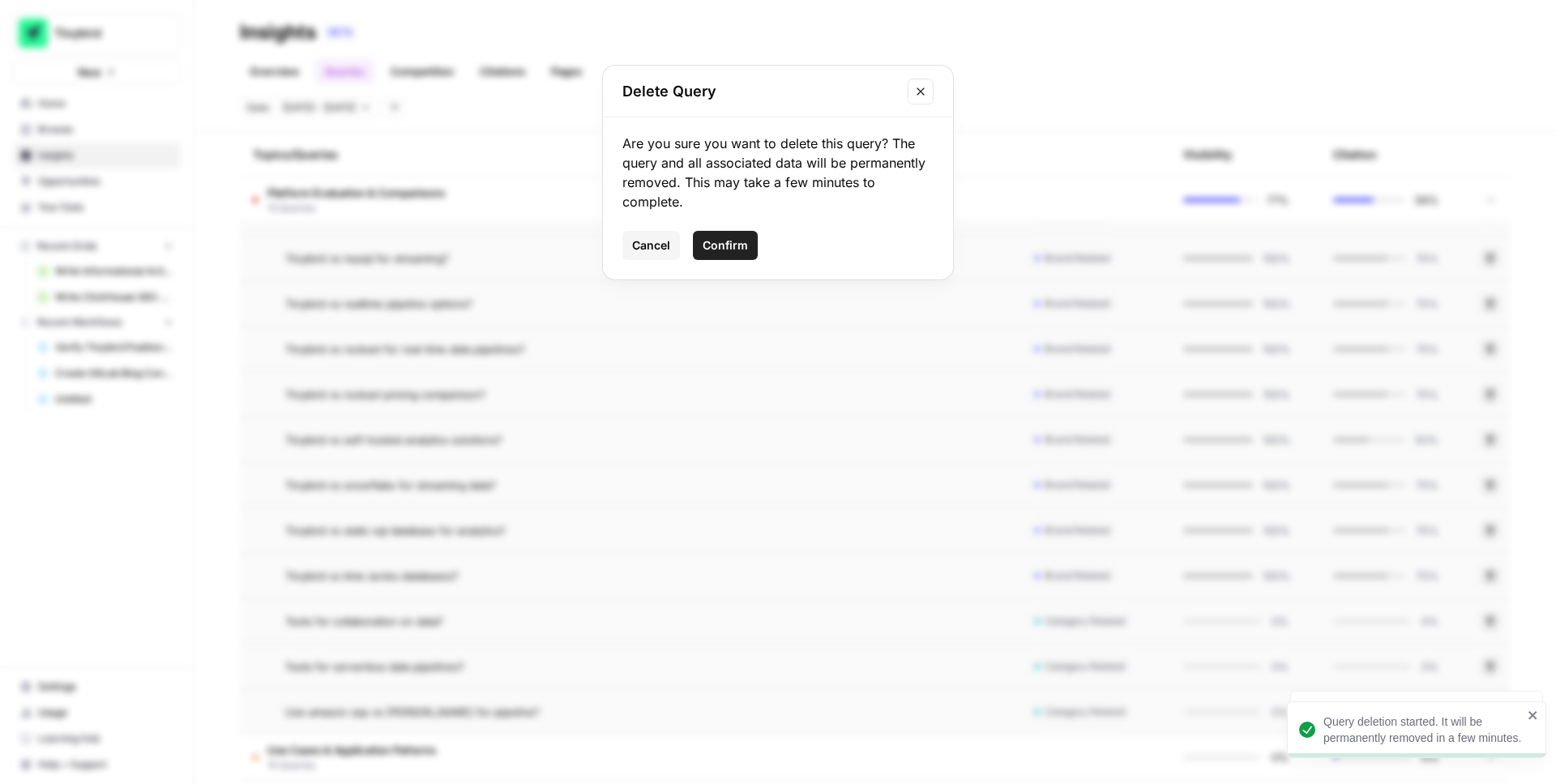
click at [724, 243] on span "Confirm" at bounding box center [725, 245] width 45 height 16
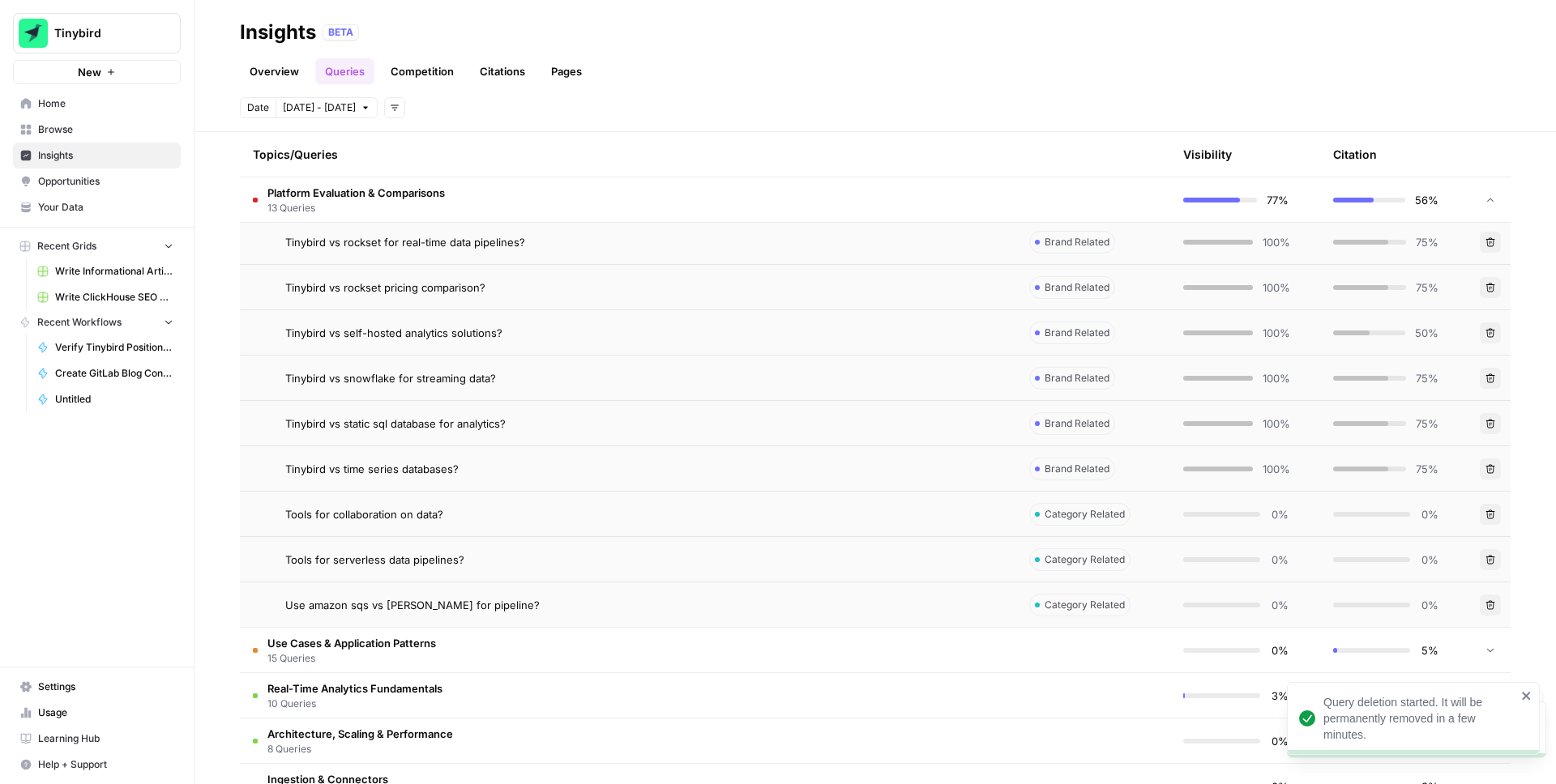
scroll to position [650, 0]
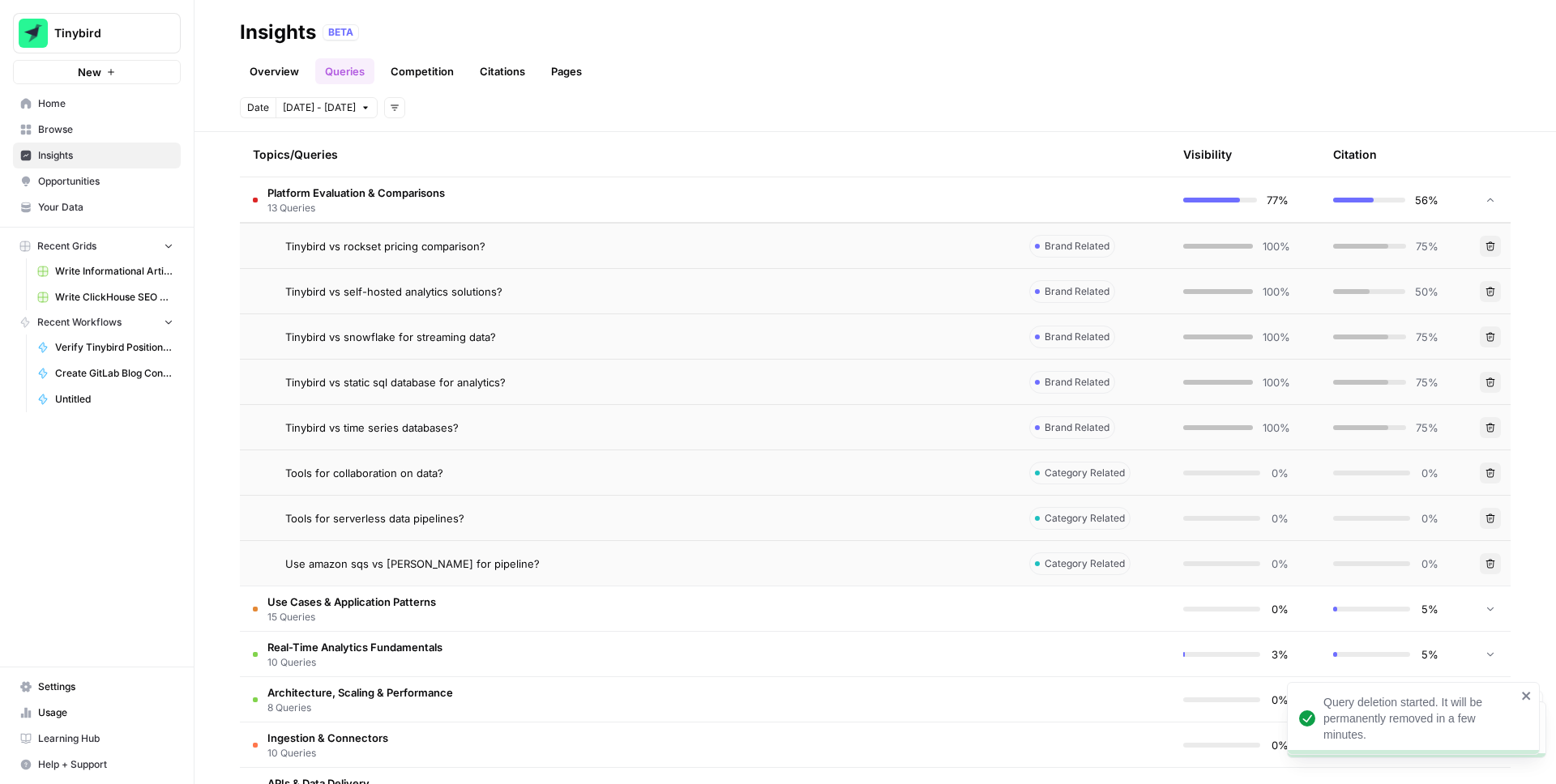
click at [1491, 569] on button "Delete" at bounding box center [1491, 564] width 21 height 21
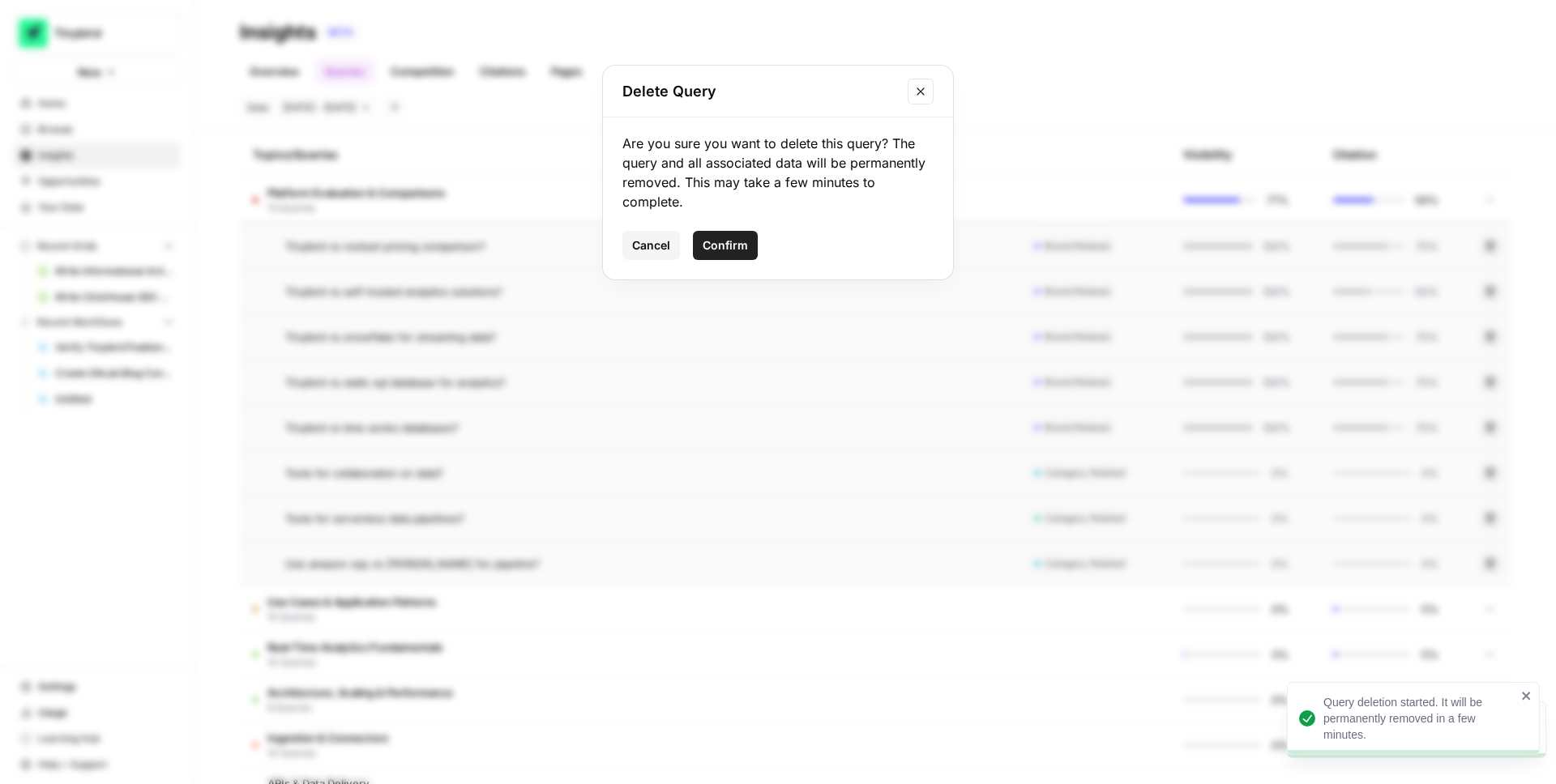
click at [742, 252] on span "Confirm" at bounding box center [725, 245] width 45 height 16
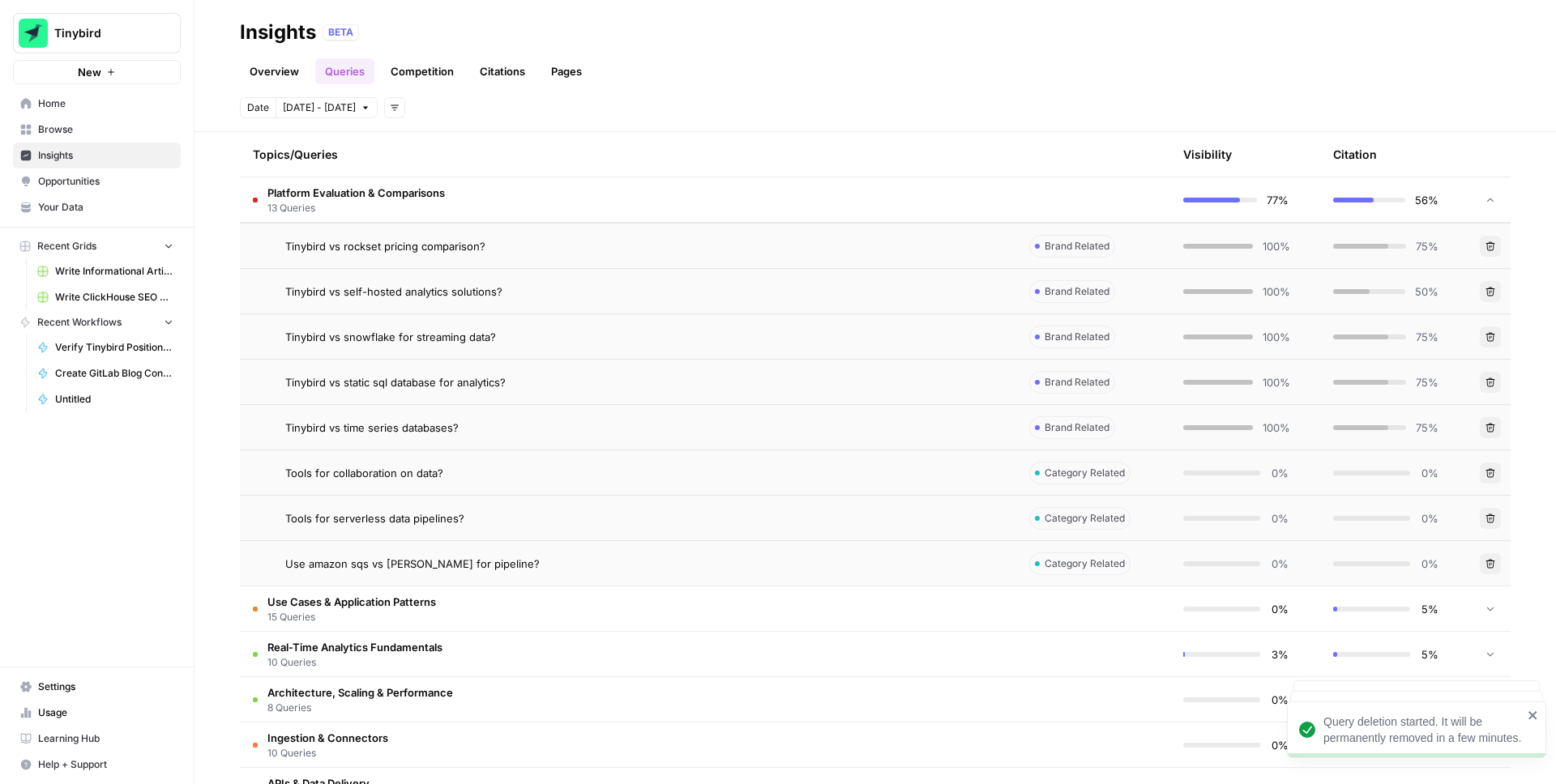
click at [894, 68] on div "Overview Queries Competition Citations Pages" at bounding box center [875, 65] width 1271 height 39
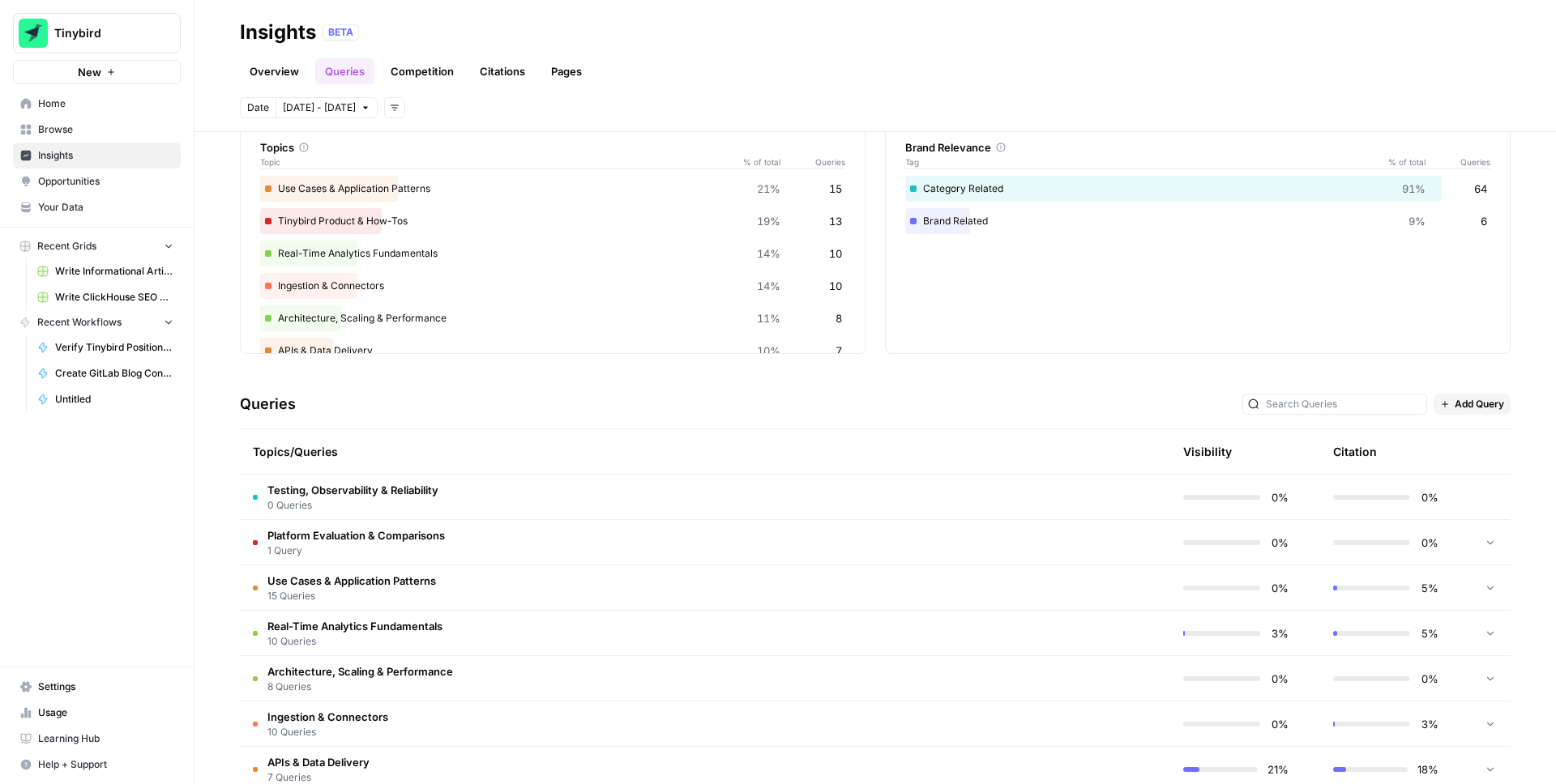
scroll to position [96, 0]
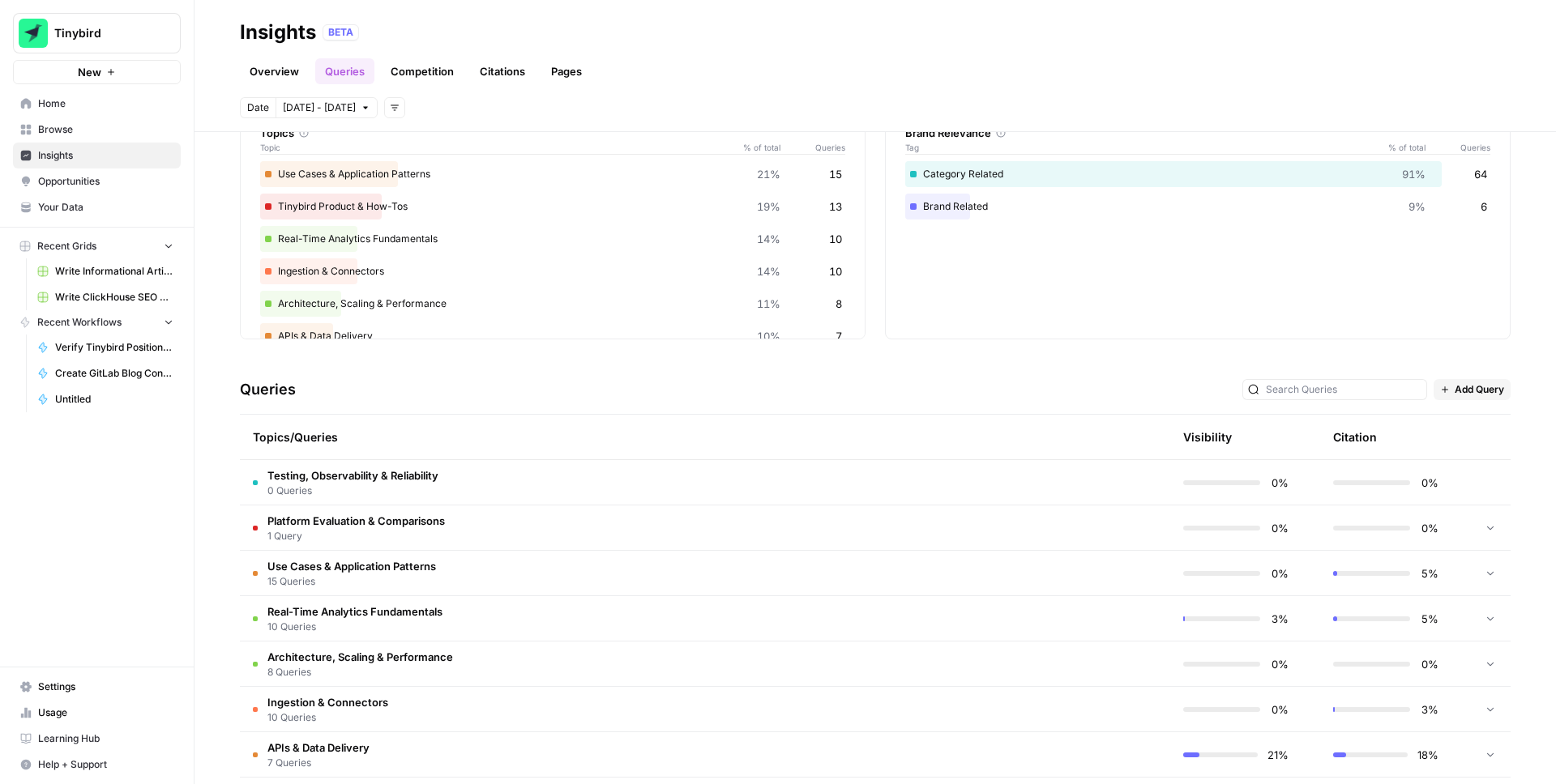
click at [1485, 524] on icon at bounding box center [1490, 527] width 12 height 12
click at [1496, 569] on button "Delete" at bounding box center [1491, 574] width 21 height 21
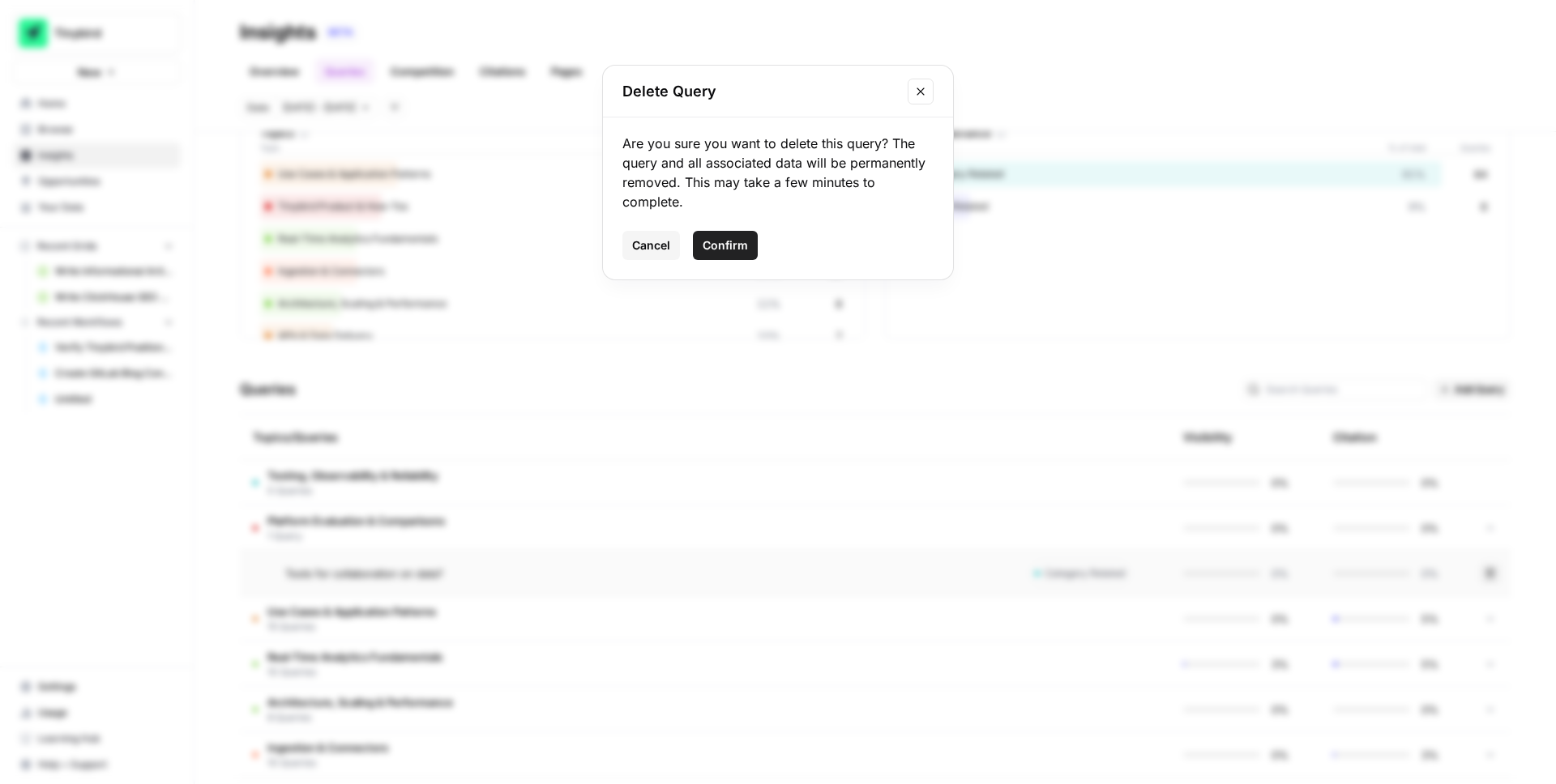
click at [734, 250] on span "Confirm" at bounding box center [725, 245] width 45 height 16
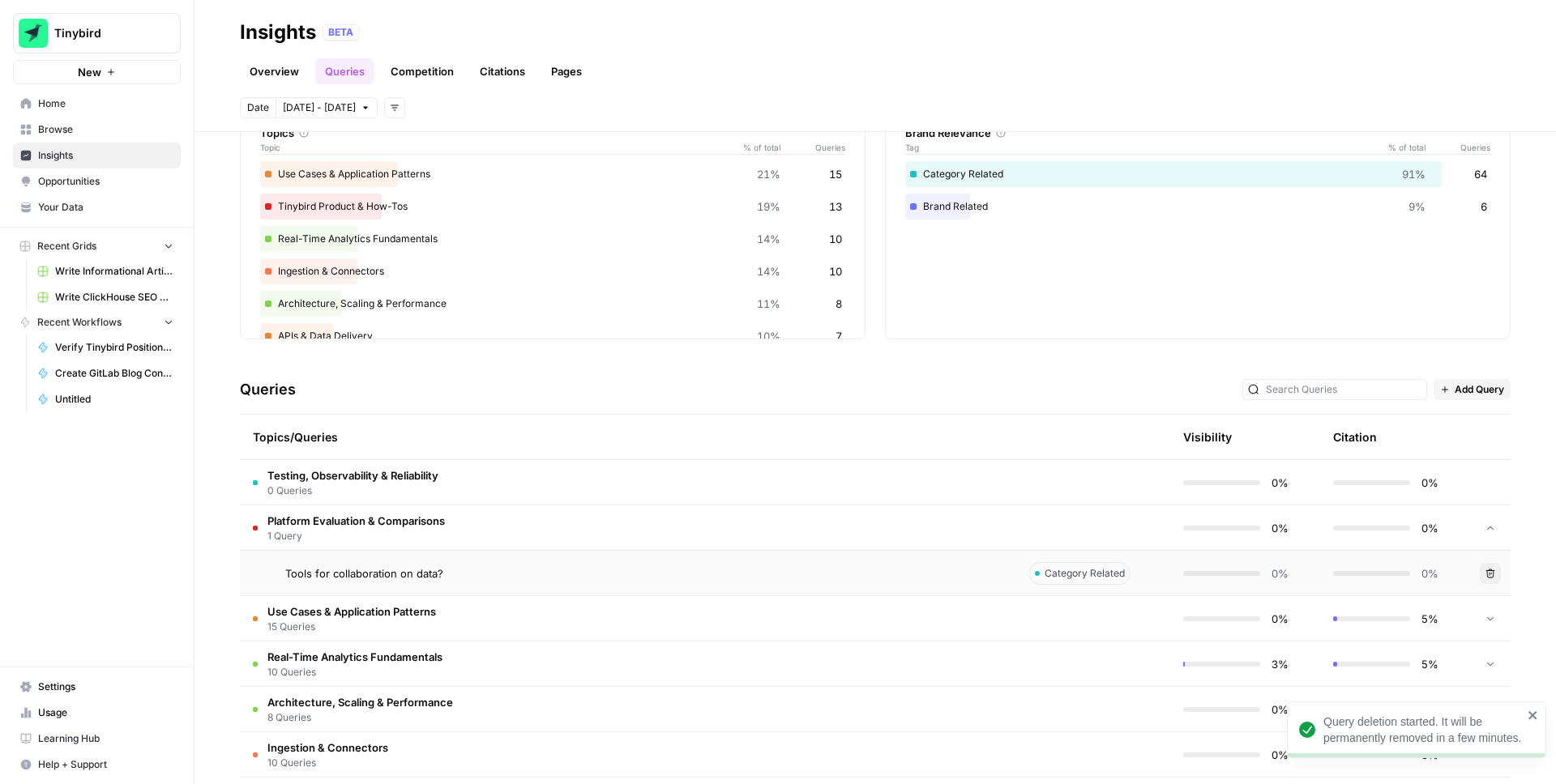
click at [1495, 529] on icon at bounding box center [1490, 528] width 12 height 12
click at [1492, 585] on div at bounding box center [1490, 573] width 14 height 44
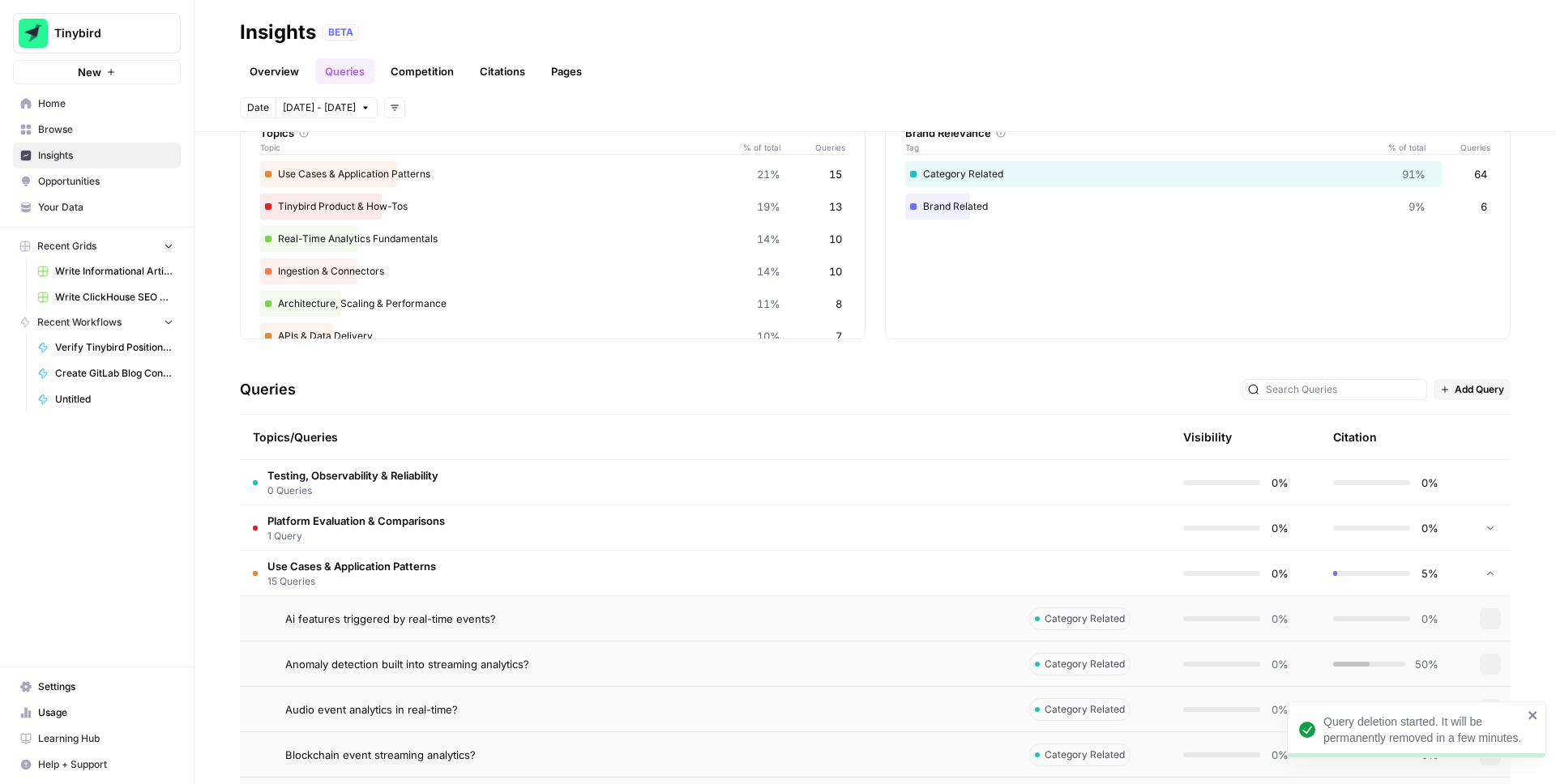
click at [1492, 585] on div at bounding box center [1490, 573] width 14 height 44
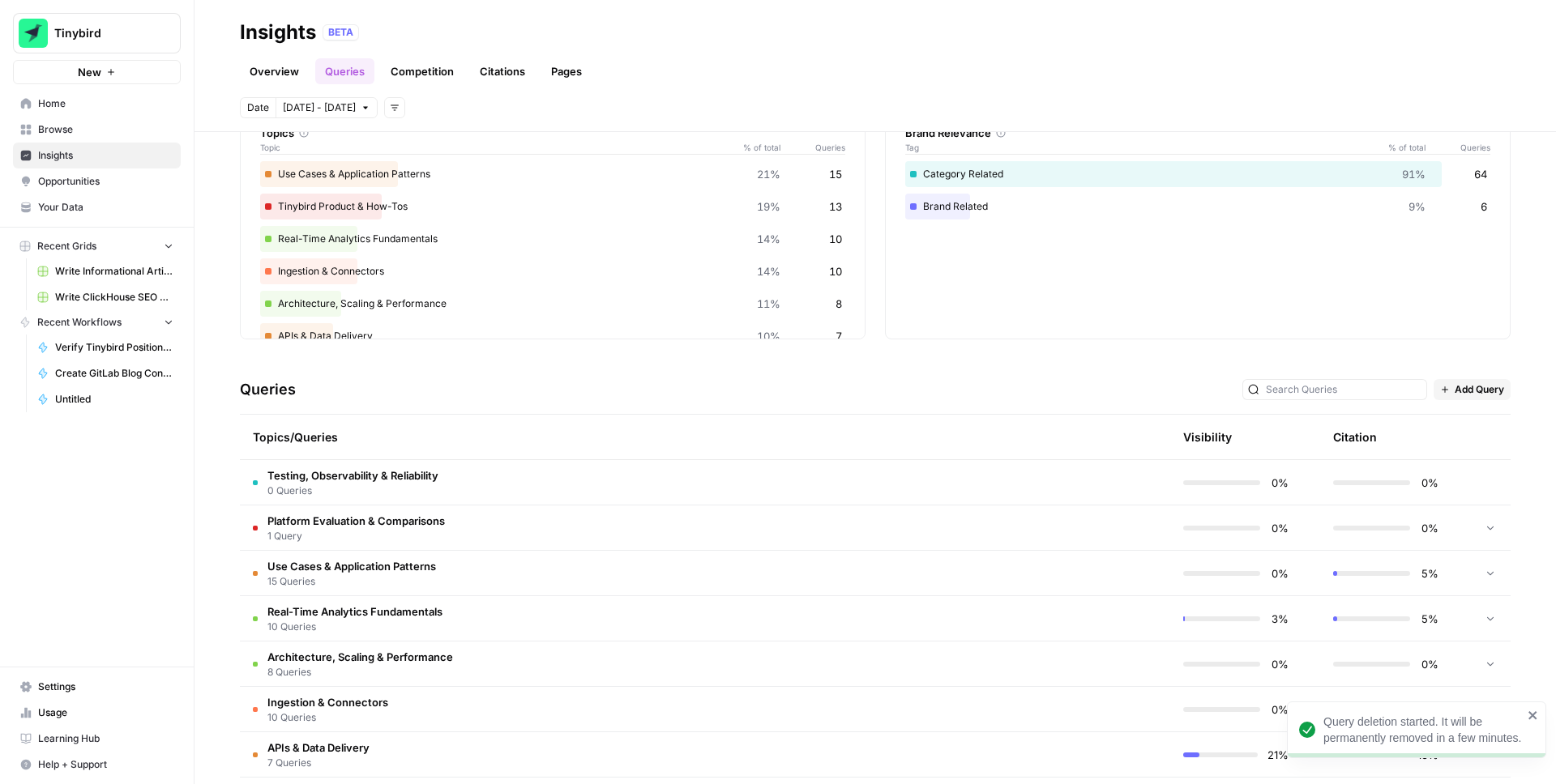
click at [1496, 572] on icon at bounding box center [1490, 572] width 12 height 12
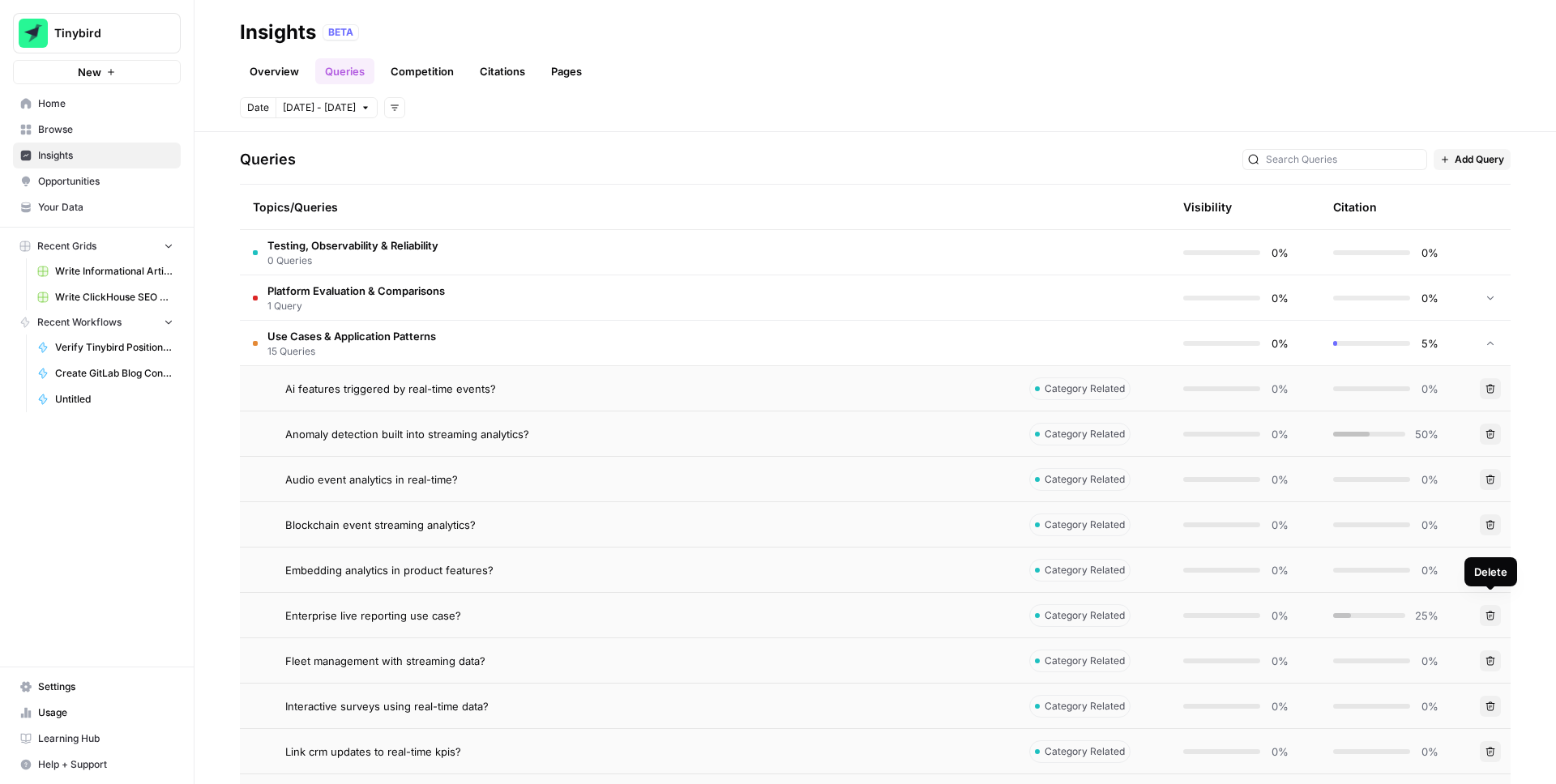
scroll to position [353, 0]
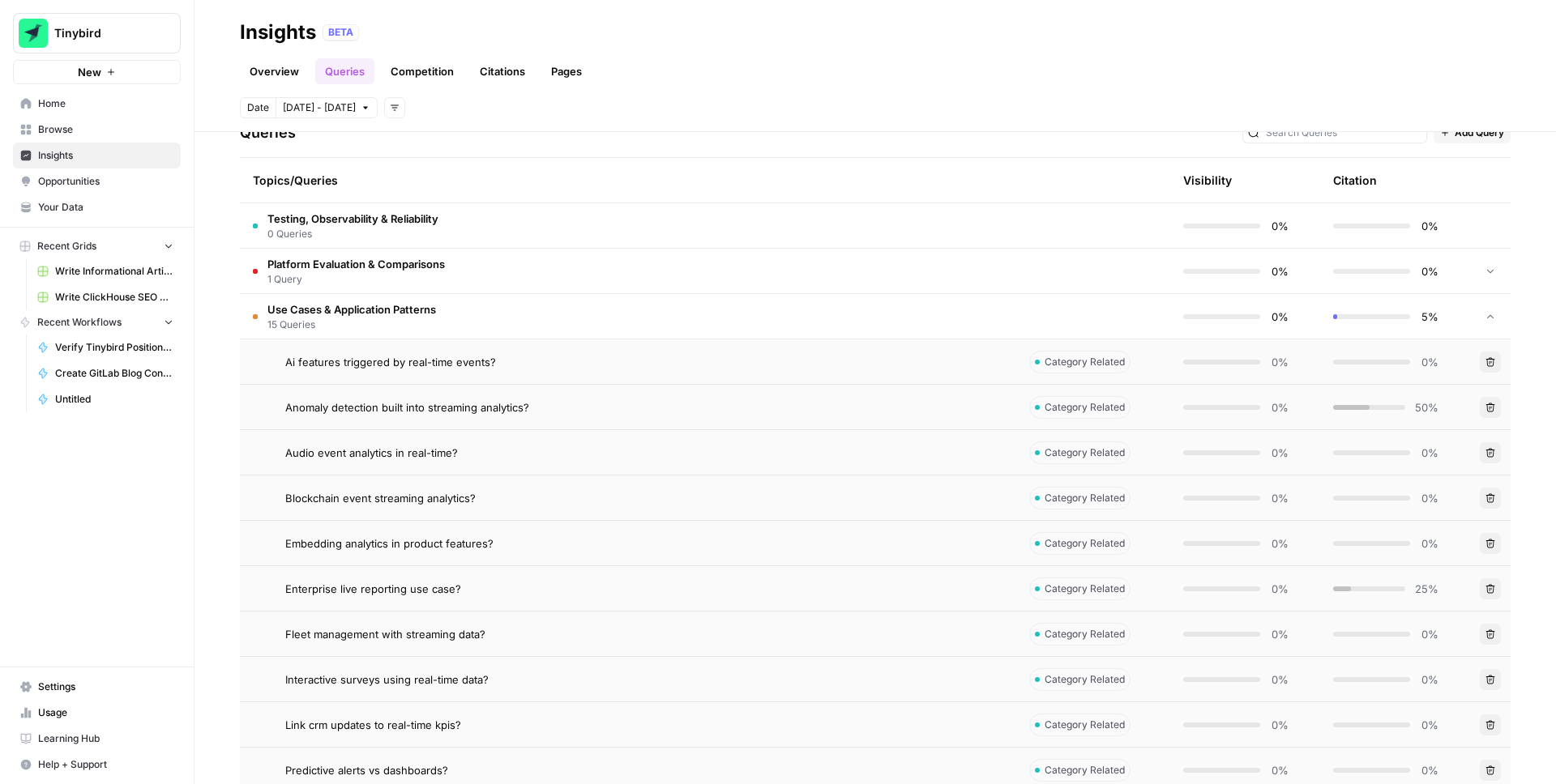
click at [1496, 365] on button "Delete" at bounding box center [1491, 363] width 21 height 21
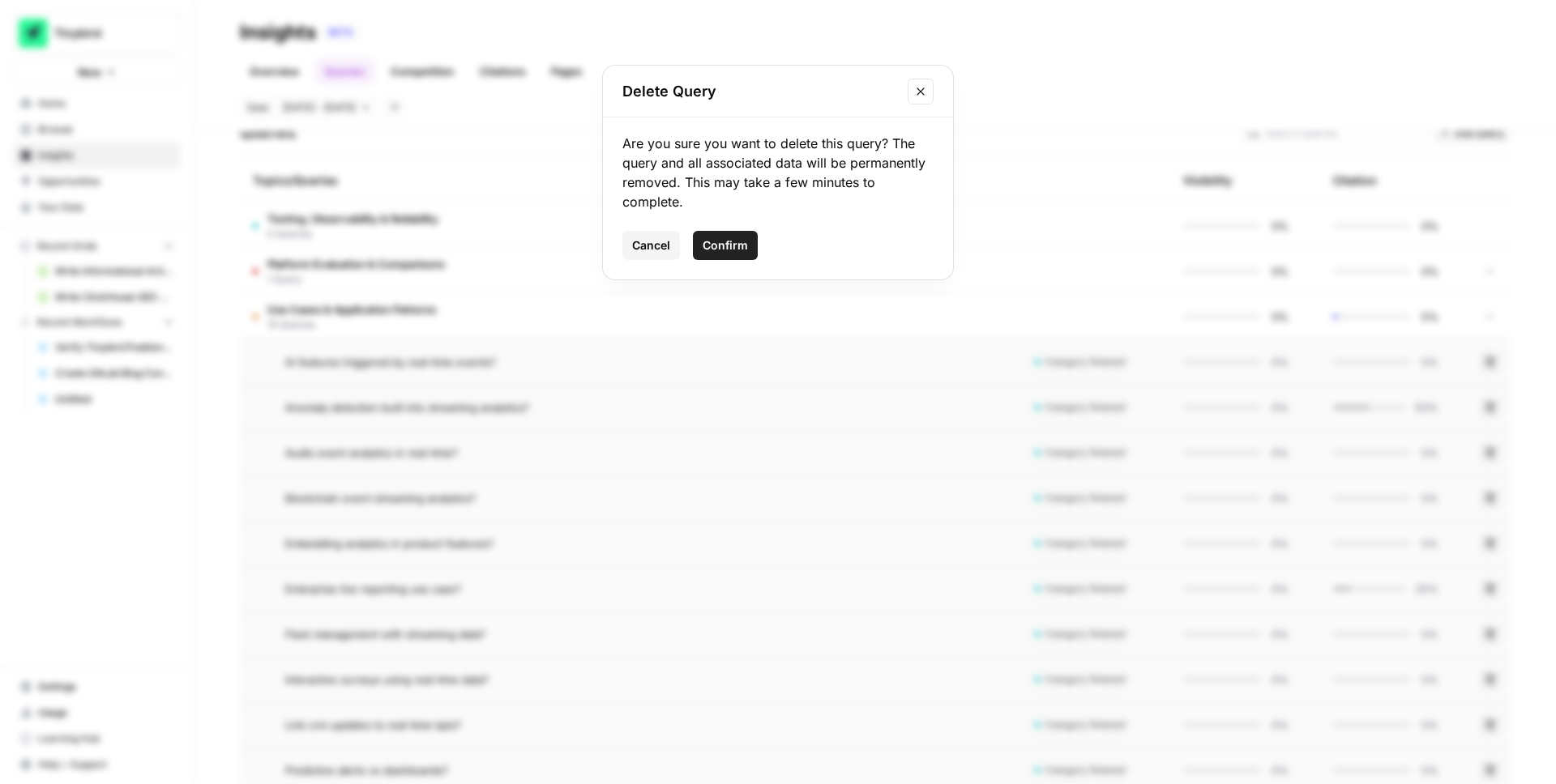
click at [710, 240] on span "Confirm" at bounding box center [725, 245] width 45 height 16
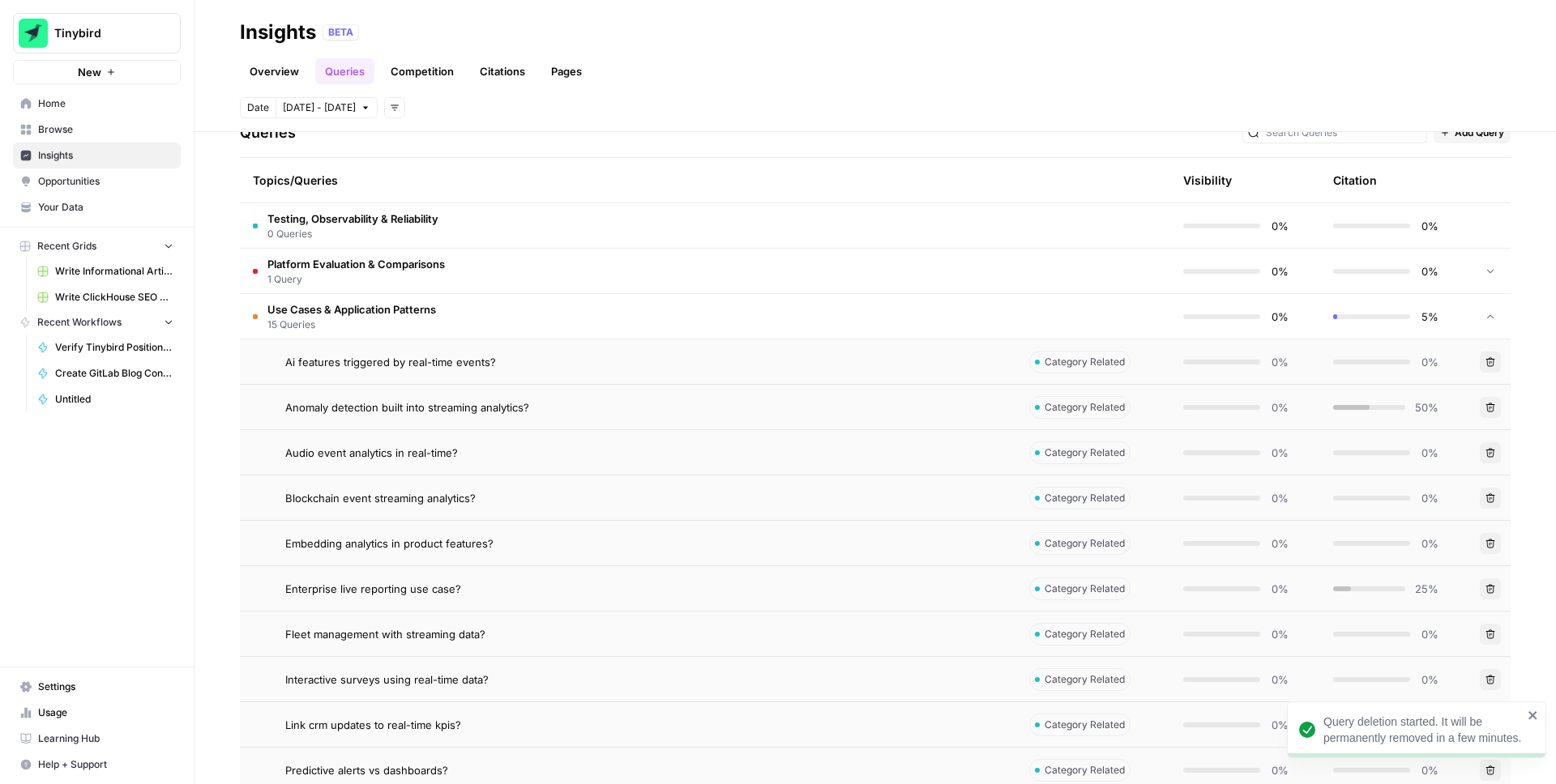
click at [1488, 404] on icon "button" at bounding box center [1490, 407] width 10 height 10
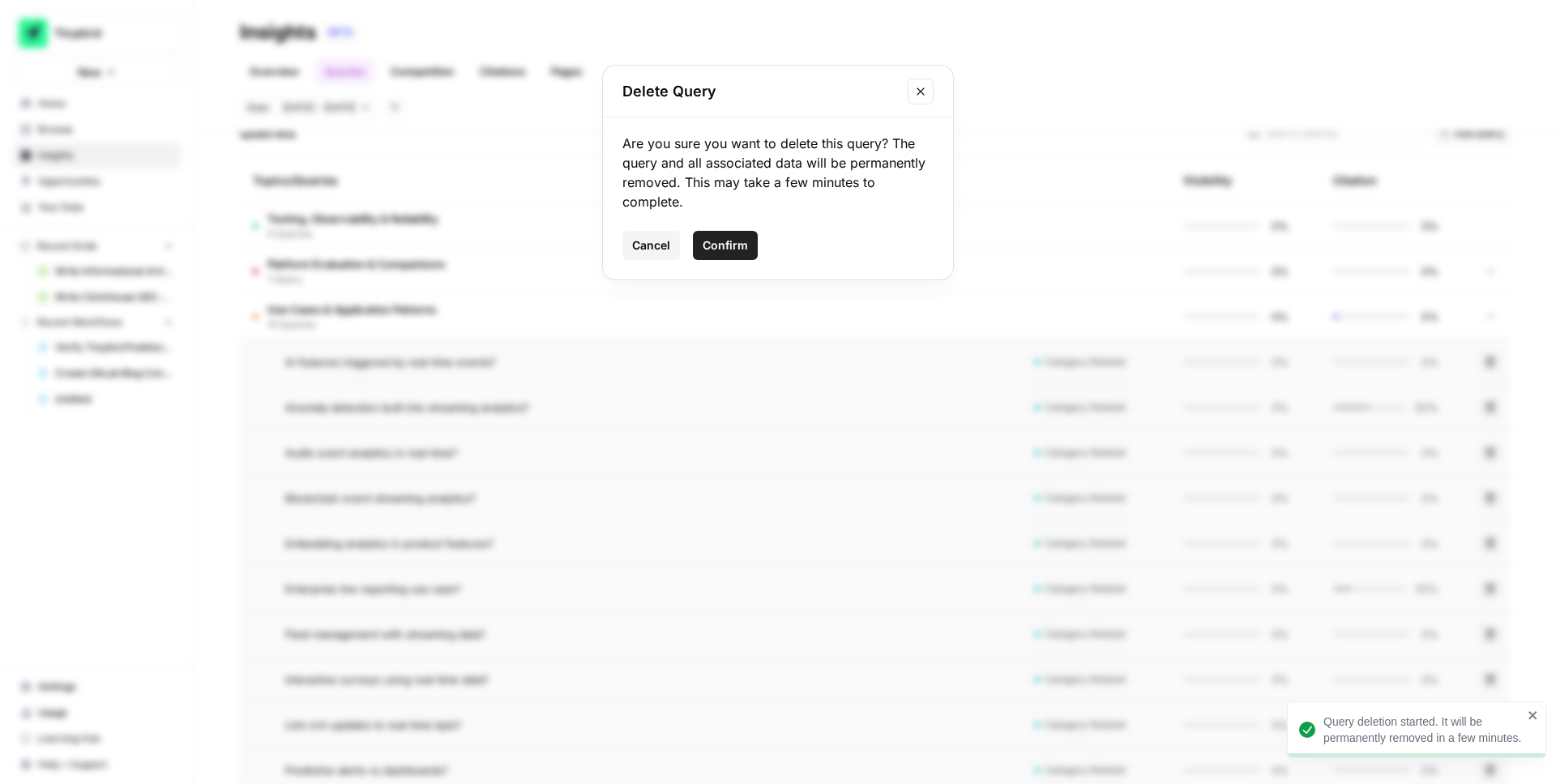
click at [741, 251] on span "Confirm" at bounding box center [725, 245] width 45 height 16
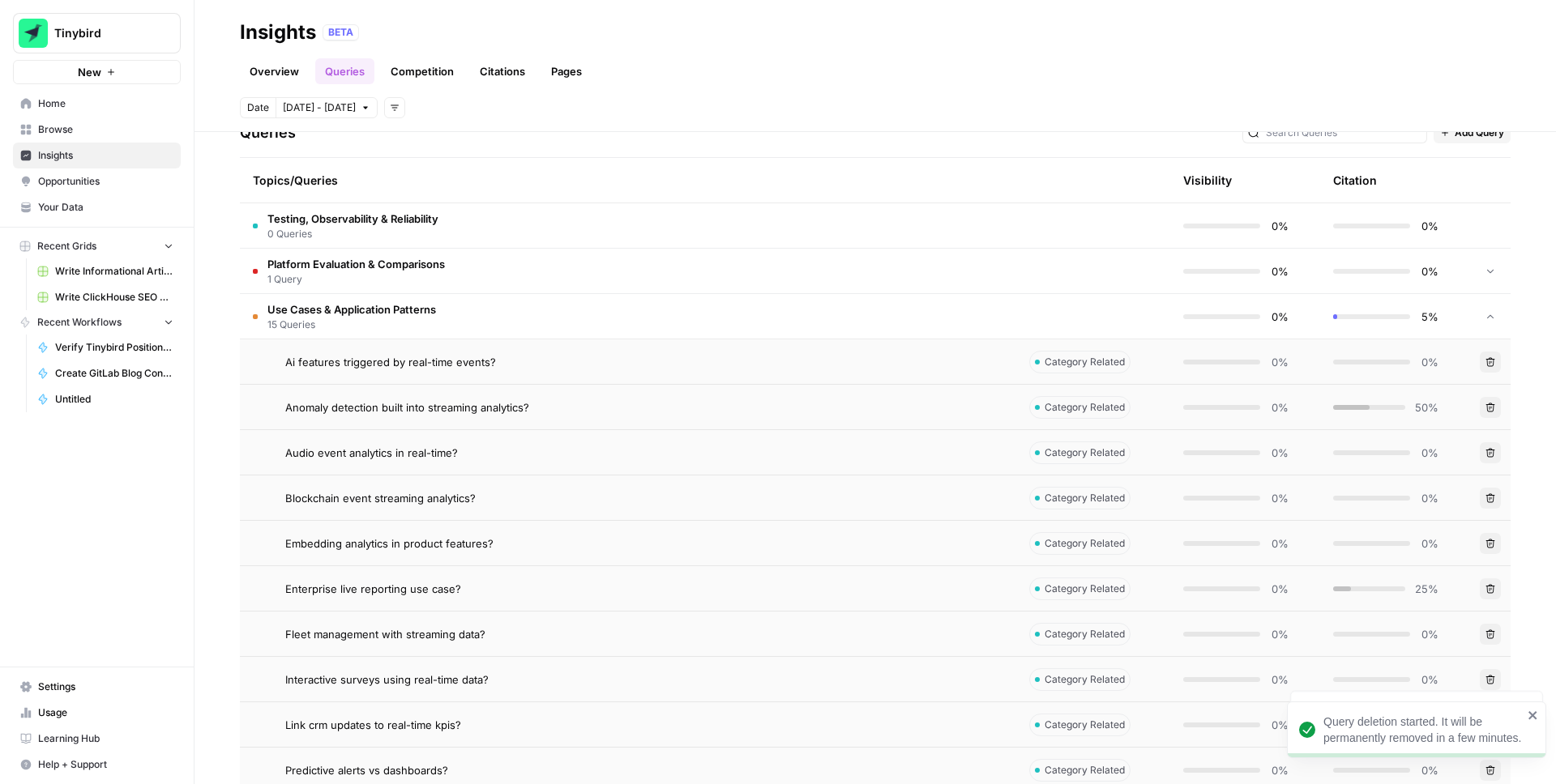
click at [1493, 451] on icon "button" at bounding box center [1491, 452] width 9 height 9
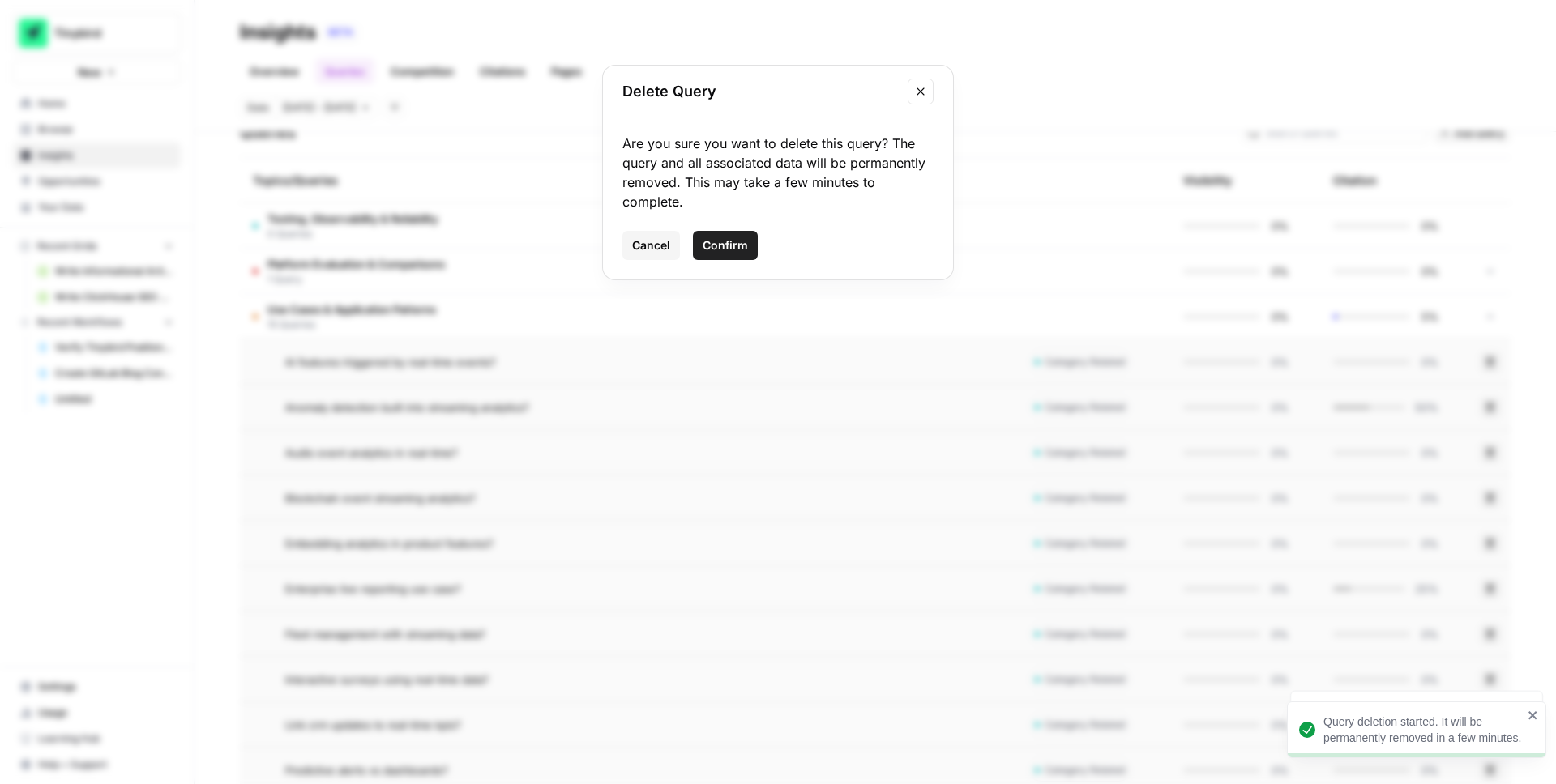
click at [739, 251] on span "Confirm" at bounding box center [725, 245] width 45 height 16
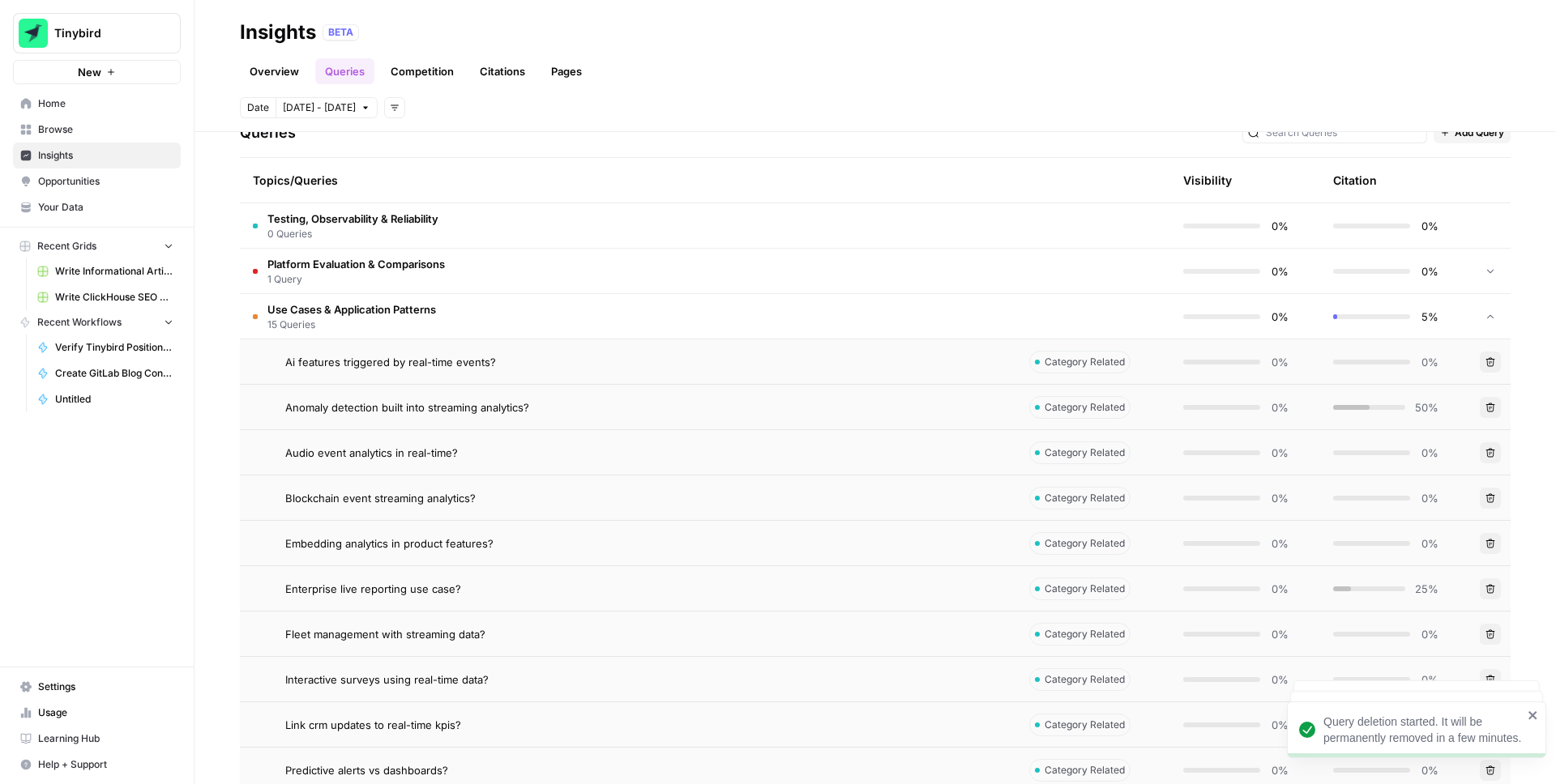
click at [1491, 493] on icon "button" at bounding box center [1491, 498] width 9 height 9
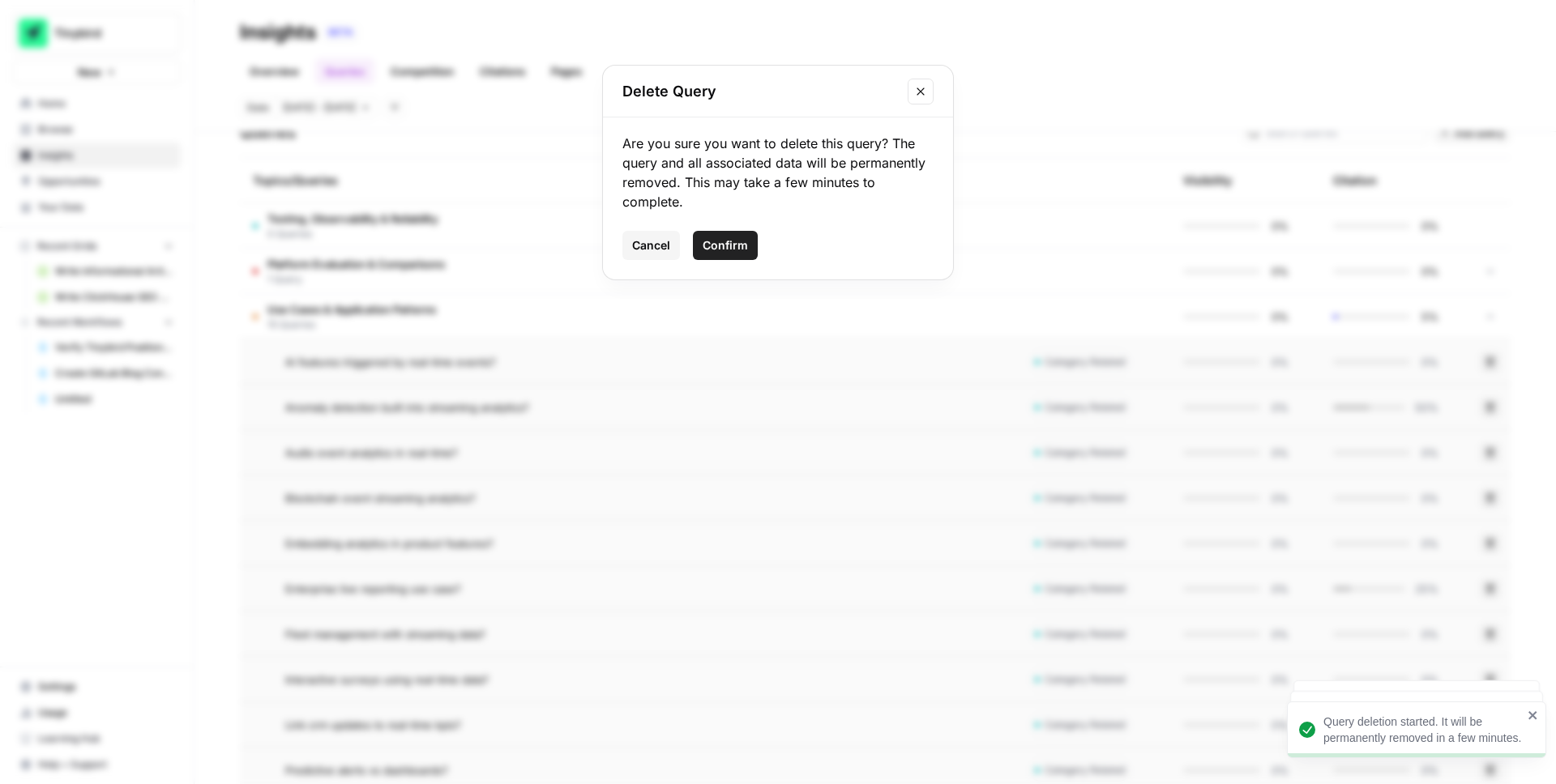
click at [721, 242] on span "Confirm" at bounding box center [725, 245] width 45 height 16
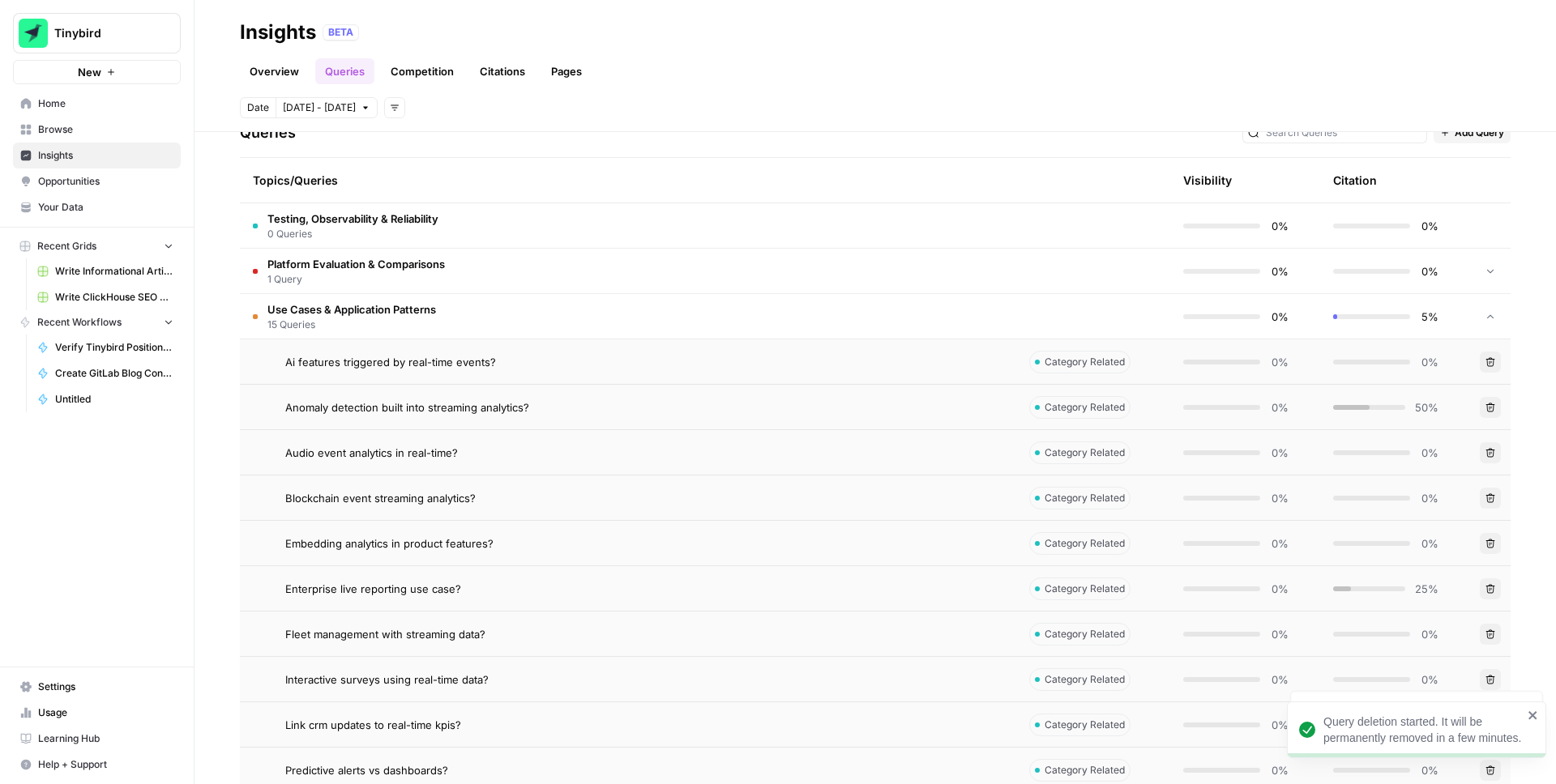
click at [1489, 540] on icon "button" at bounding box center [1490, 543] width 10 height 10
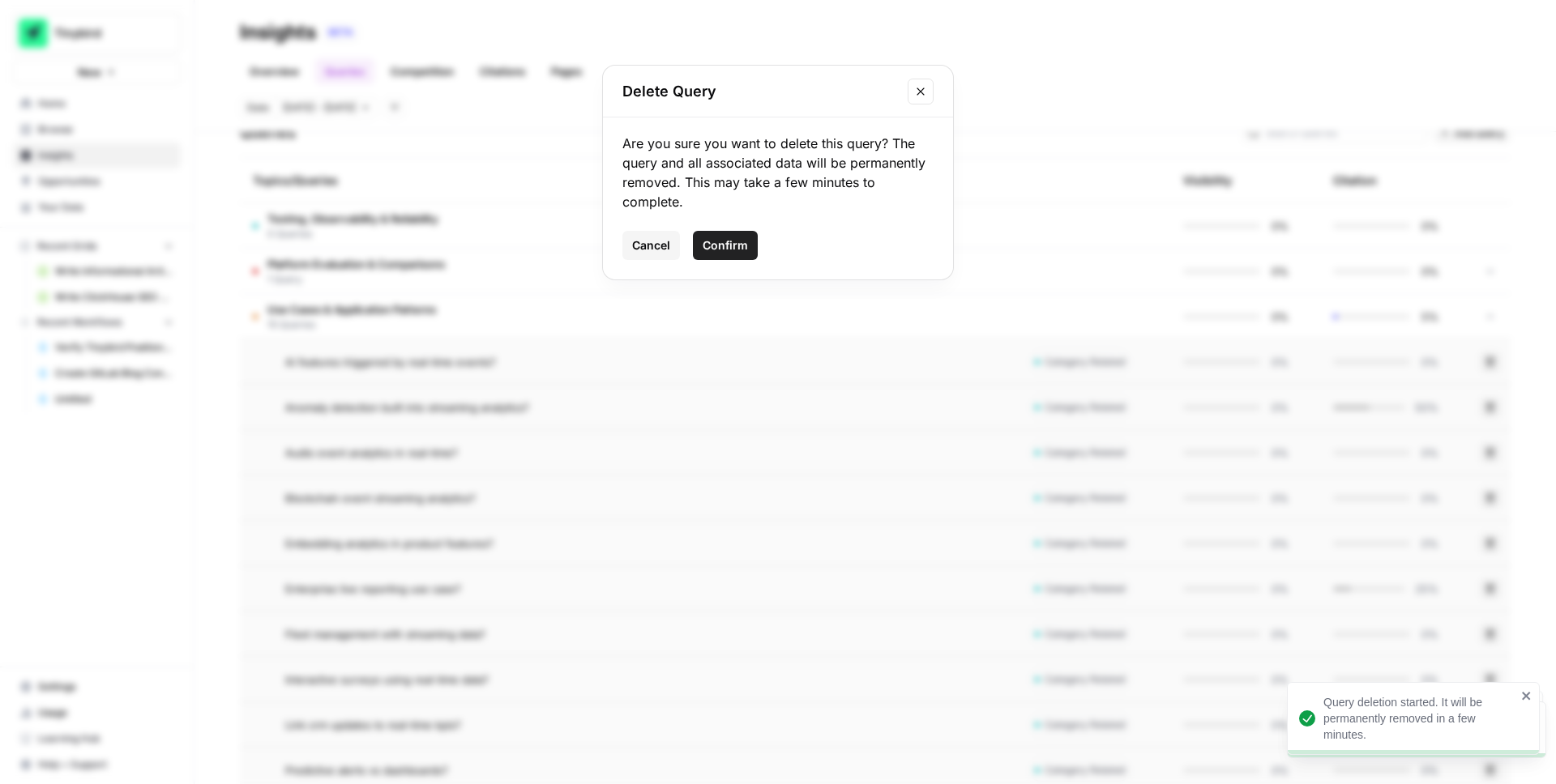
click at [727, 250] on span "Confirm" at bounding box center [725, 245] width 45 height 16
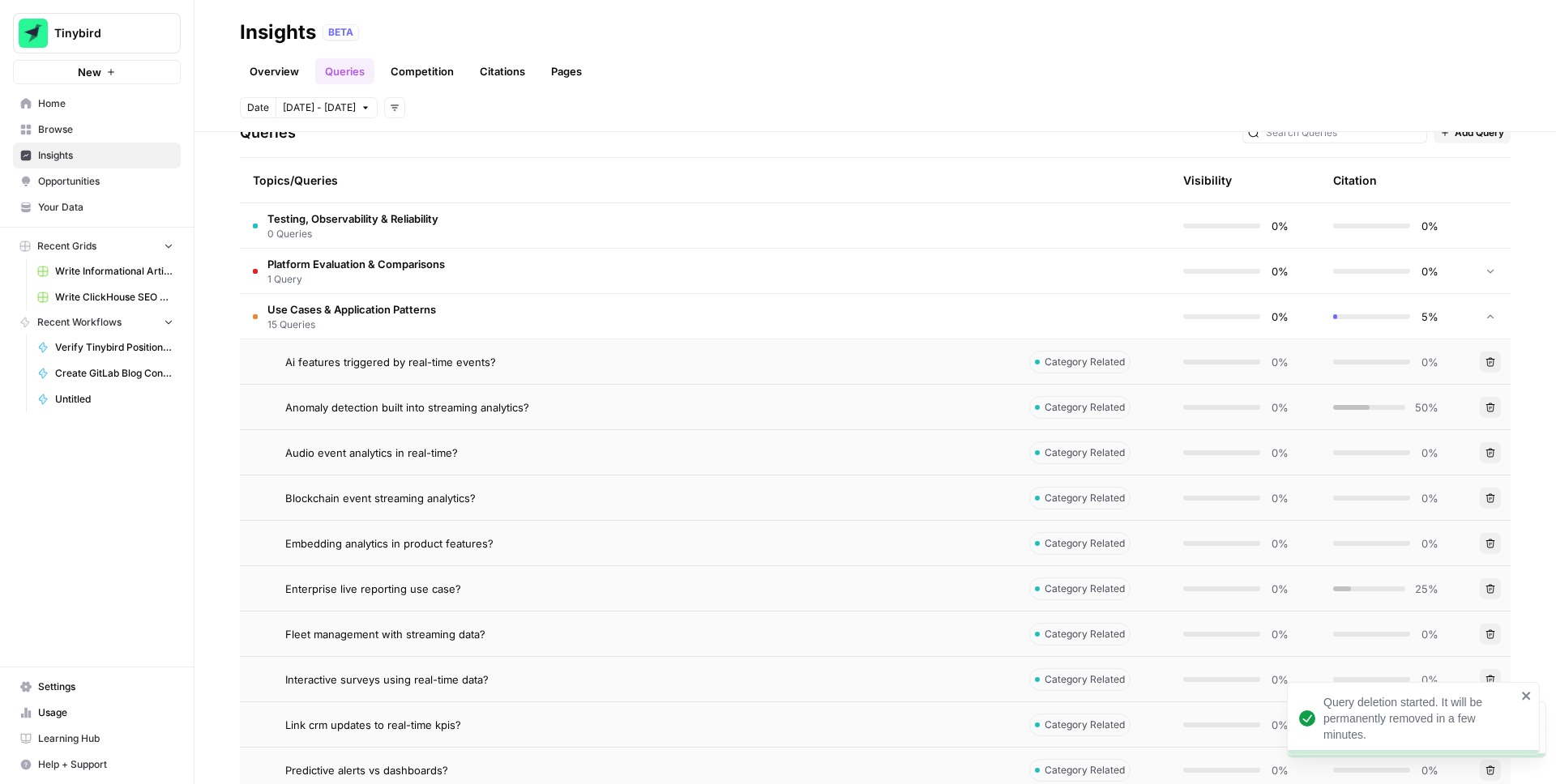
click at [1493, 588] on icon "button" at bounding box center [1490, 588] width 10 height 10
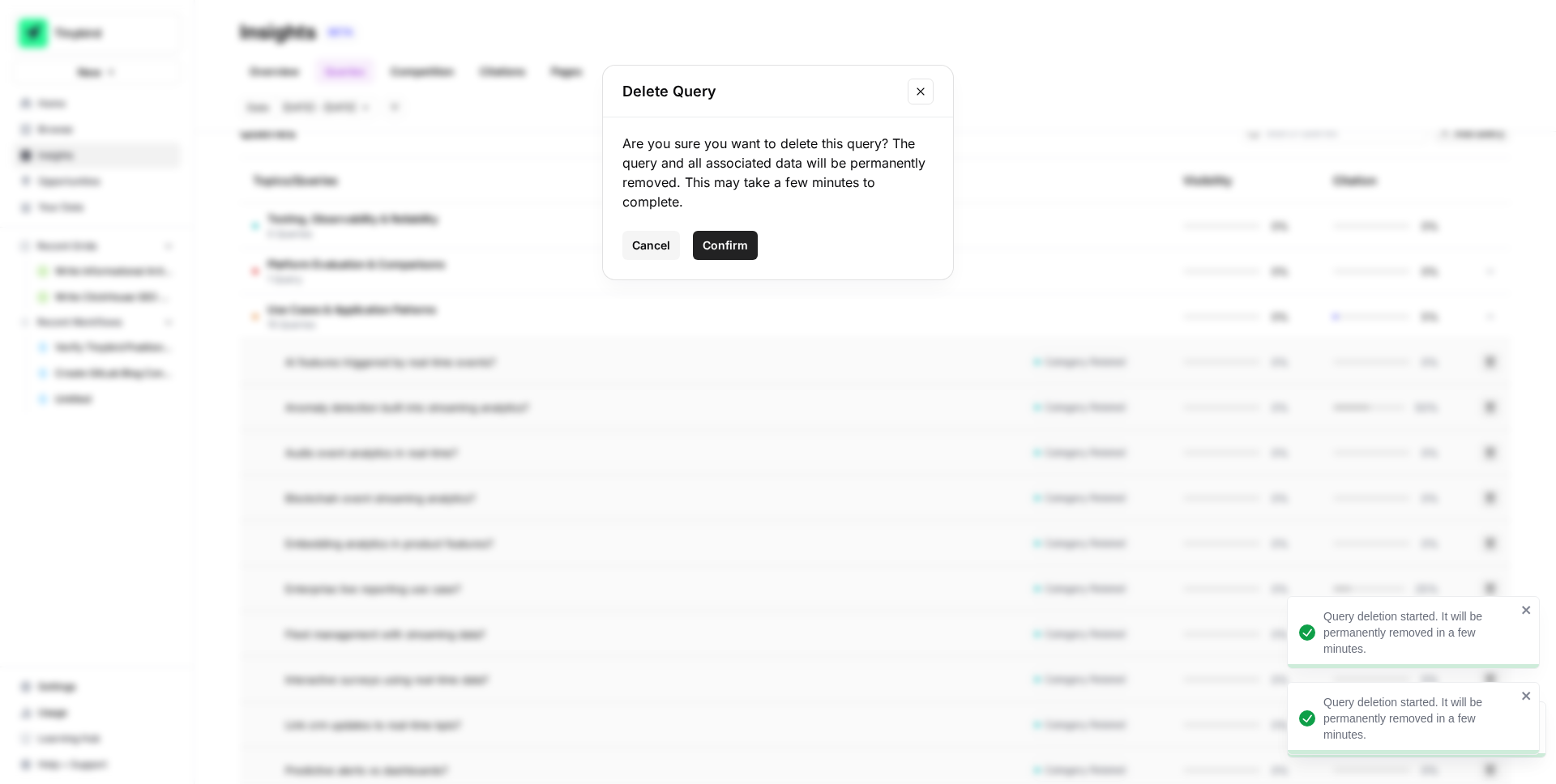
click at [742, 248] on span "Confirm" at bounding box center [725, 245] width 45 height 16
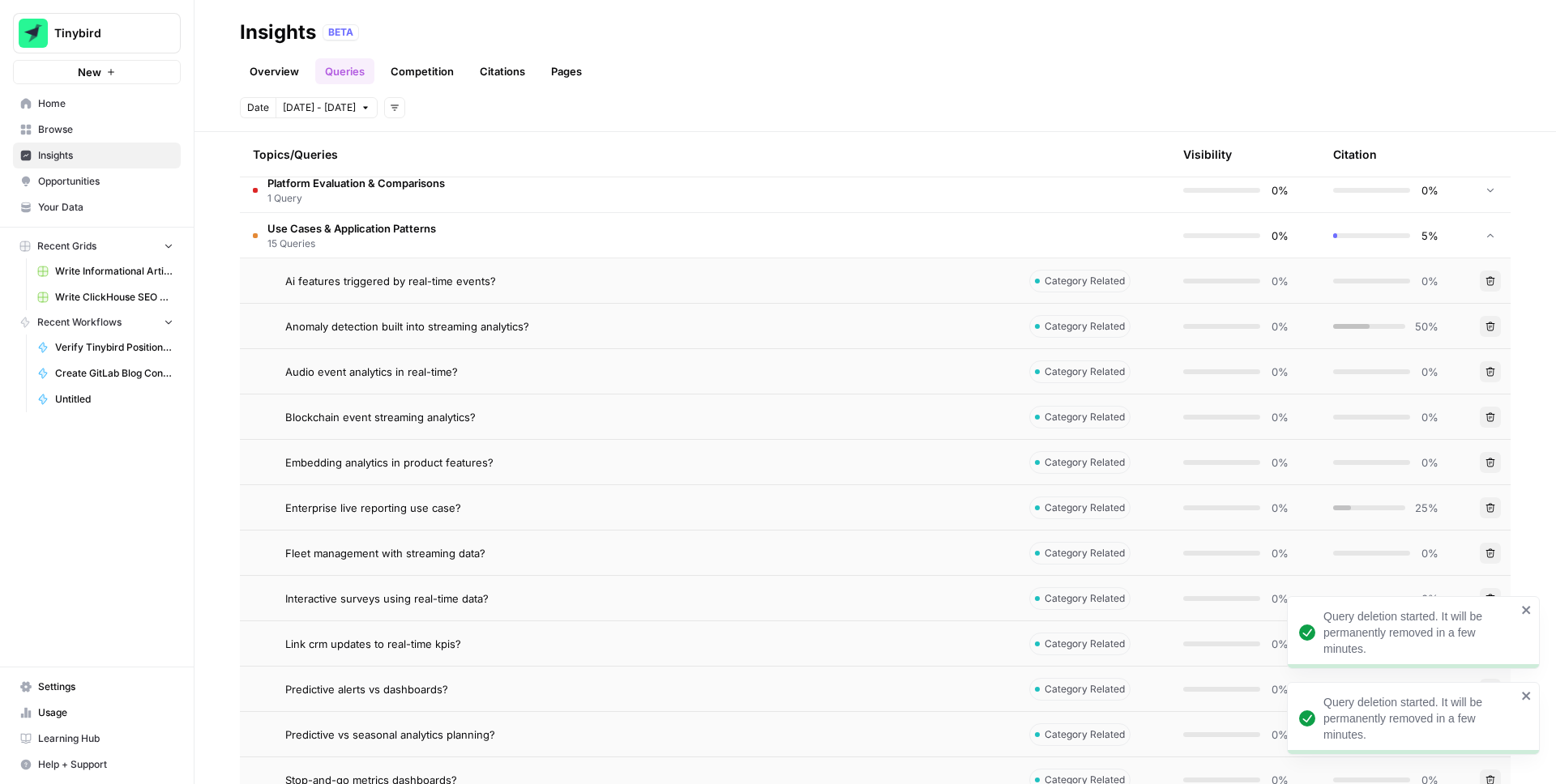
scroll to position [478, 0]
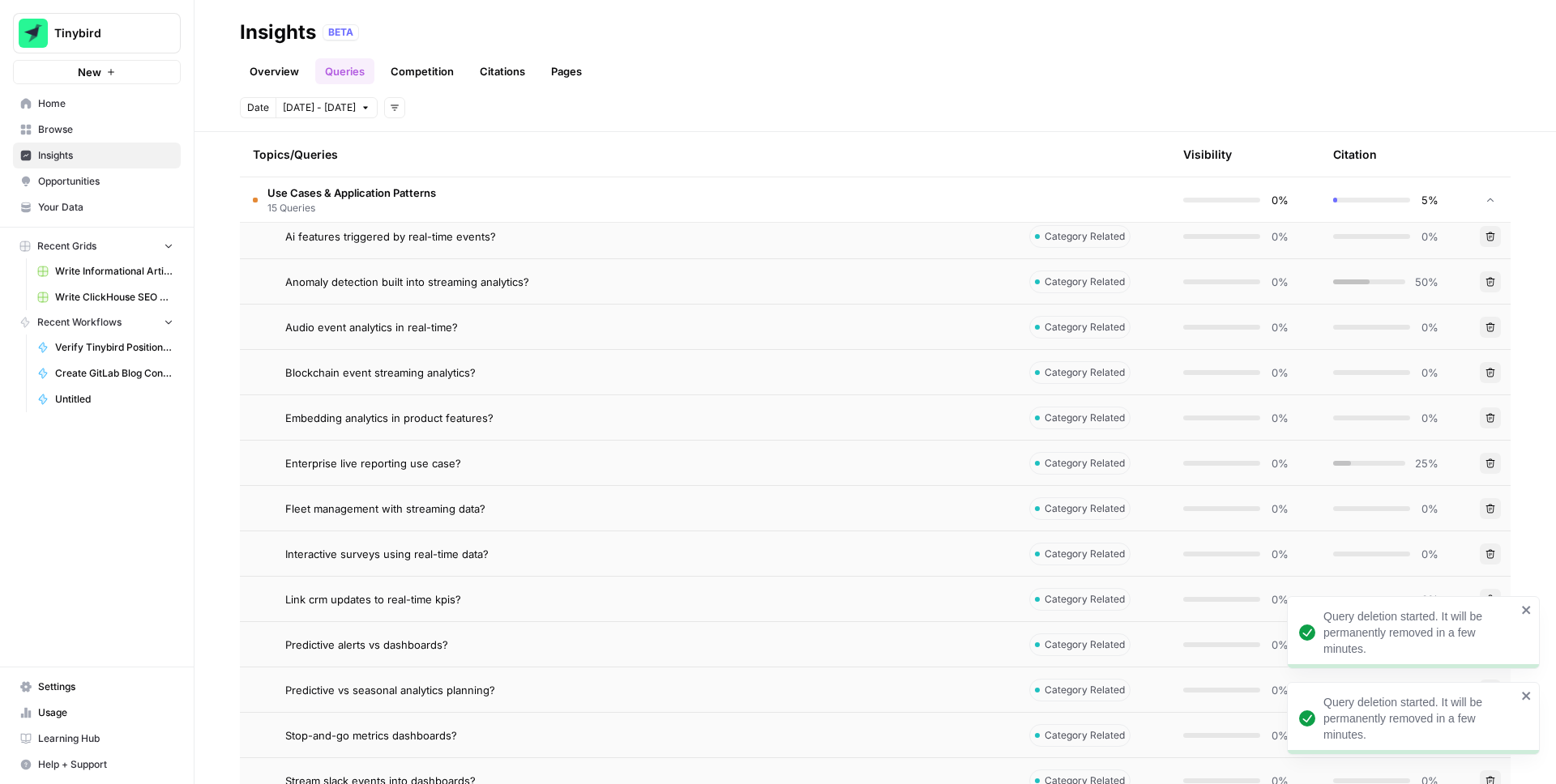
click at [1498, 513] on button "Delete" at bounding box center [1491, 509] width 21 height 21
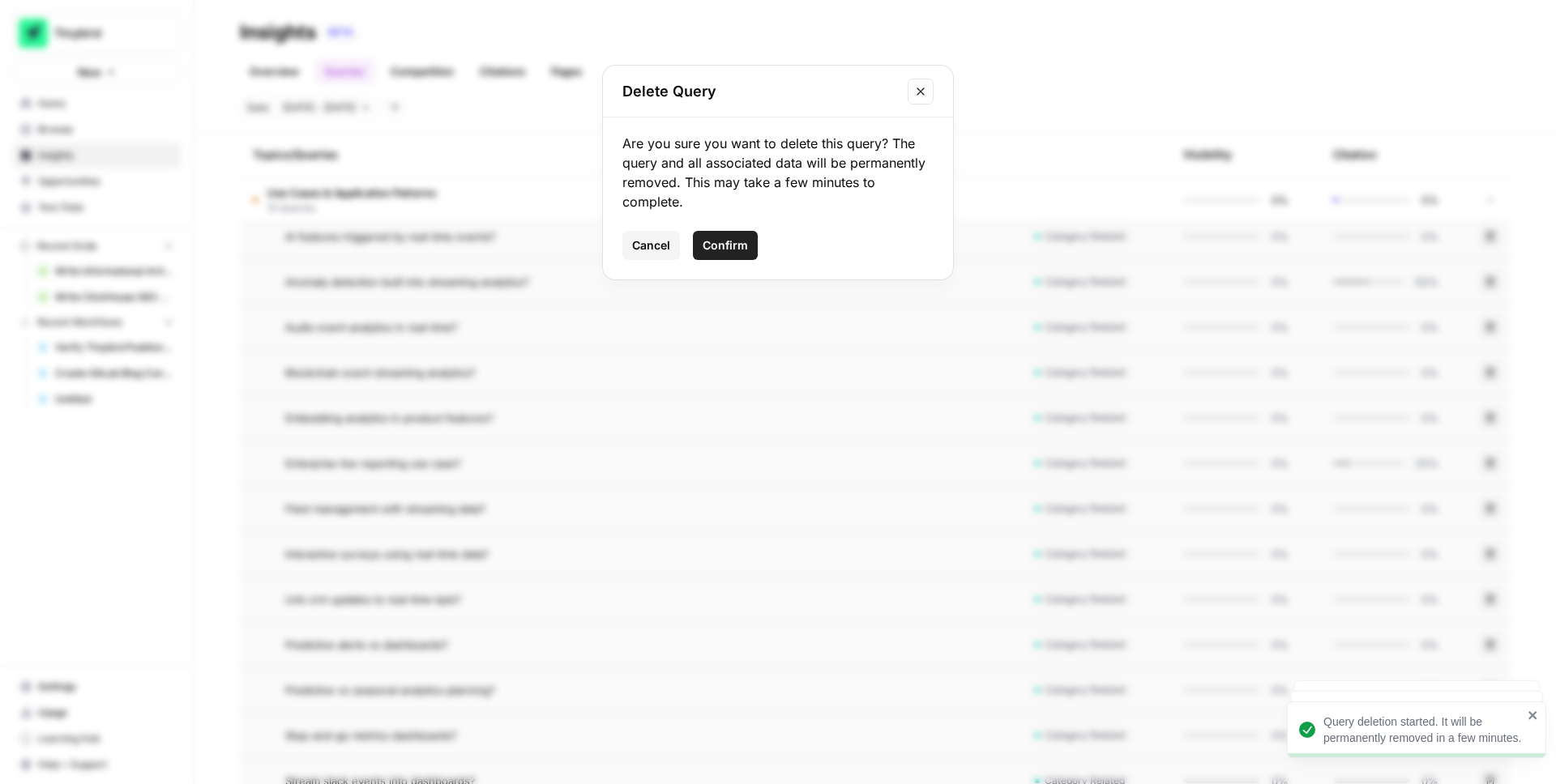
click at [716, 235] on button "Confirm" at bounding box center [725, 245] width 65 height 29
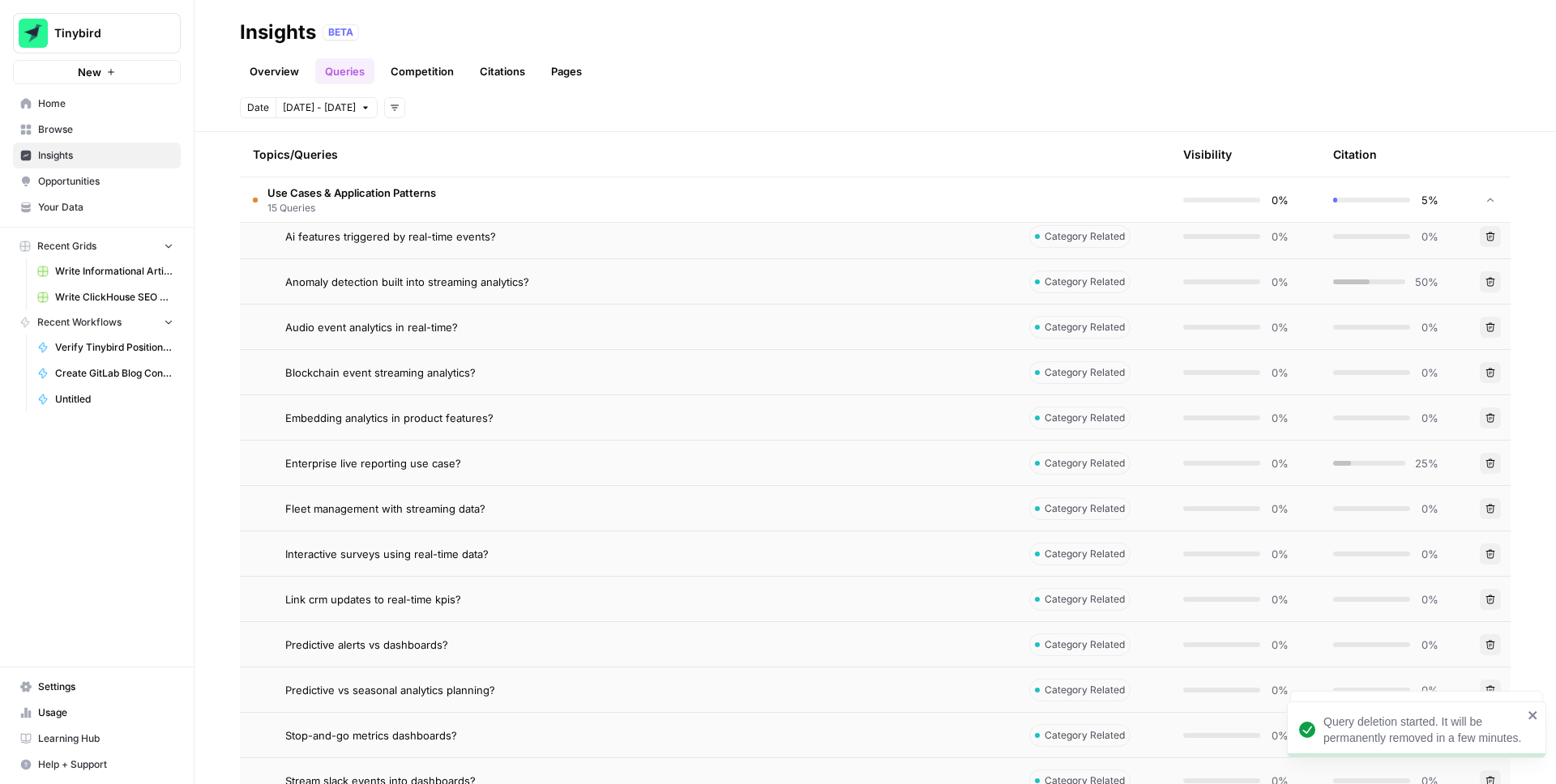
click at [1490, 596] on icon "button" at bounding box center [1490, 599] width 10 height 10
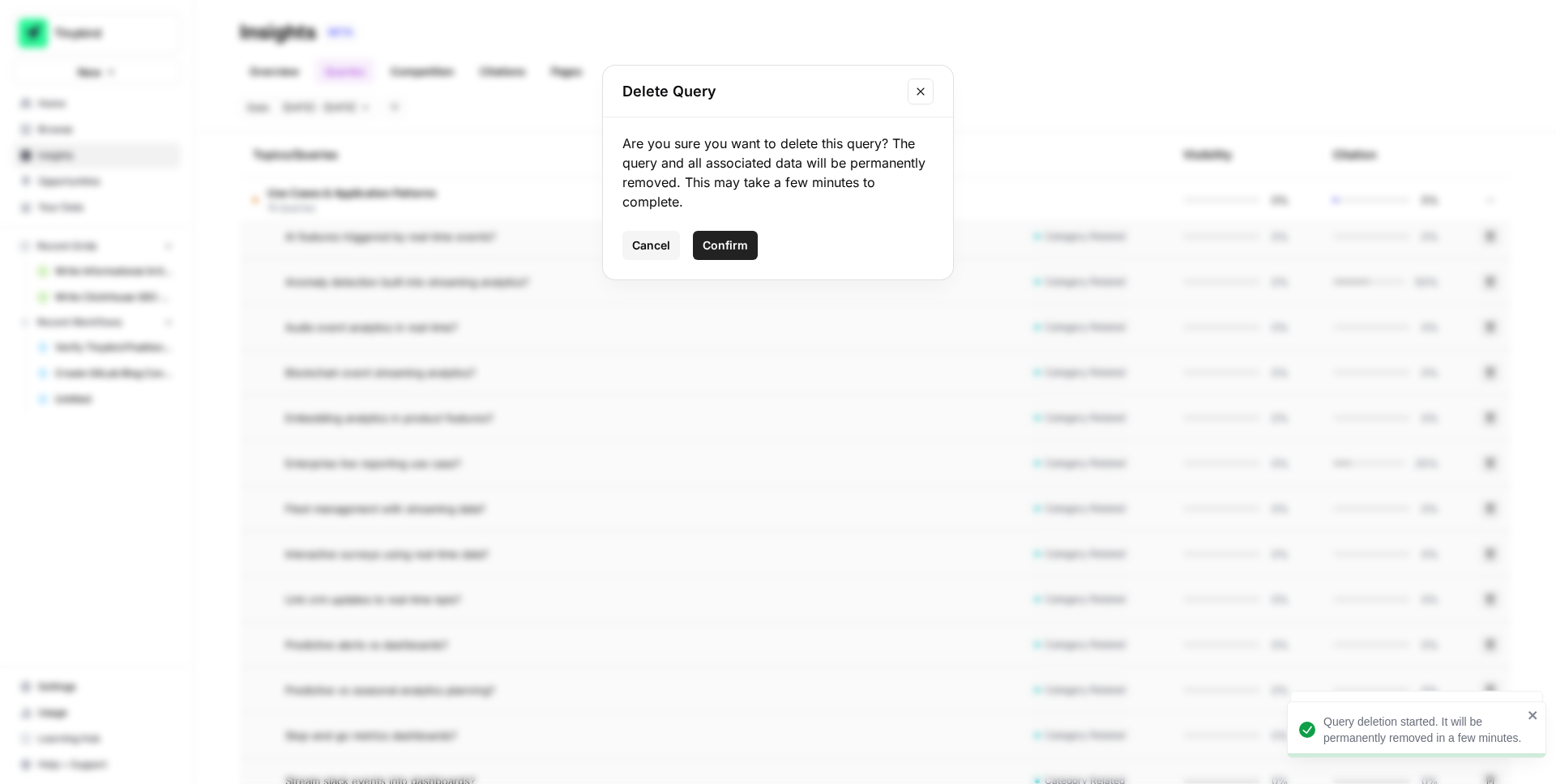
click at [726, 246] on span "Confirm" at bounding box center [725, 245] width 45 height 16
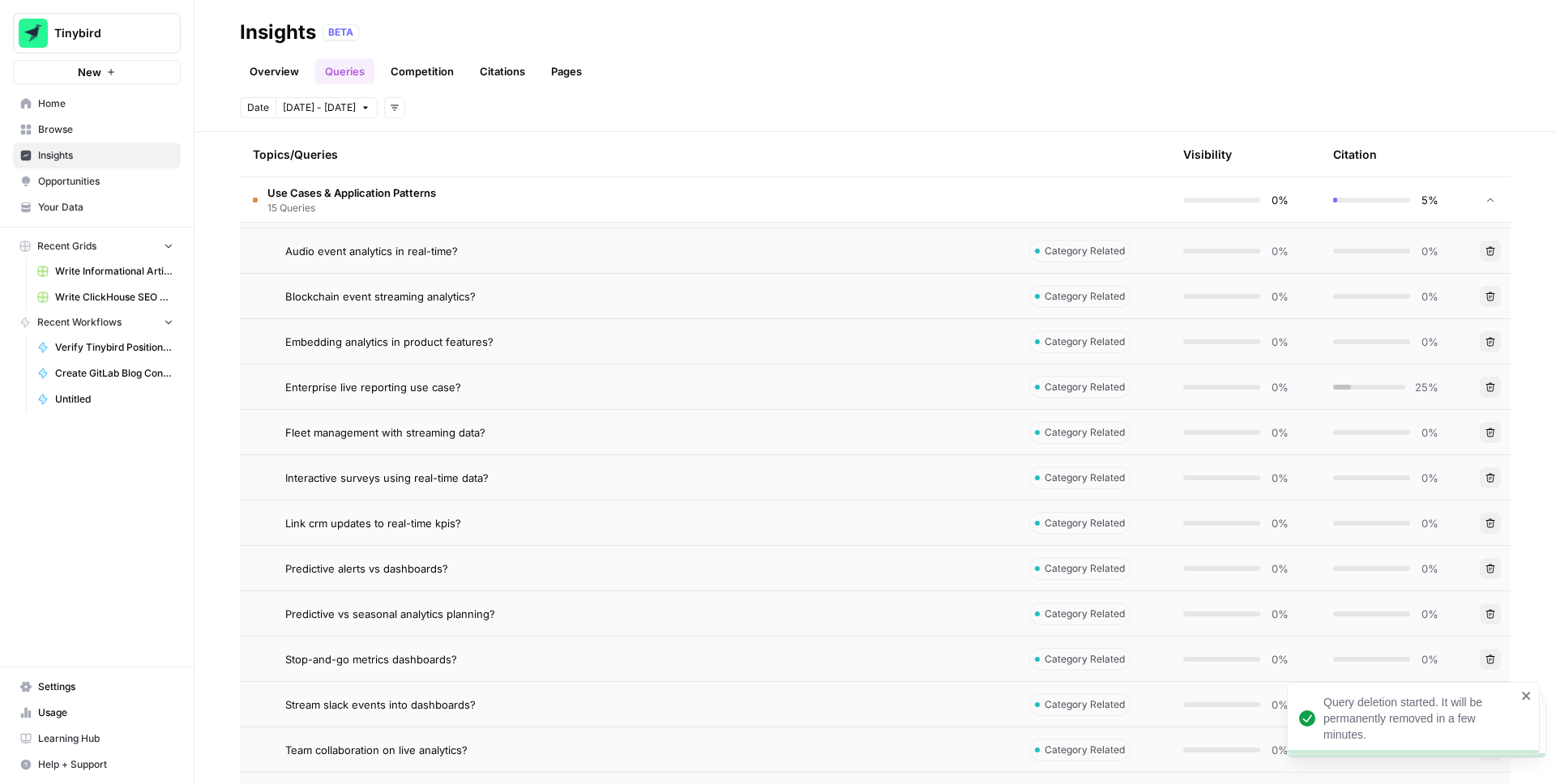
scroll to position [588, 0]
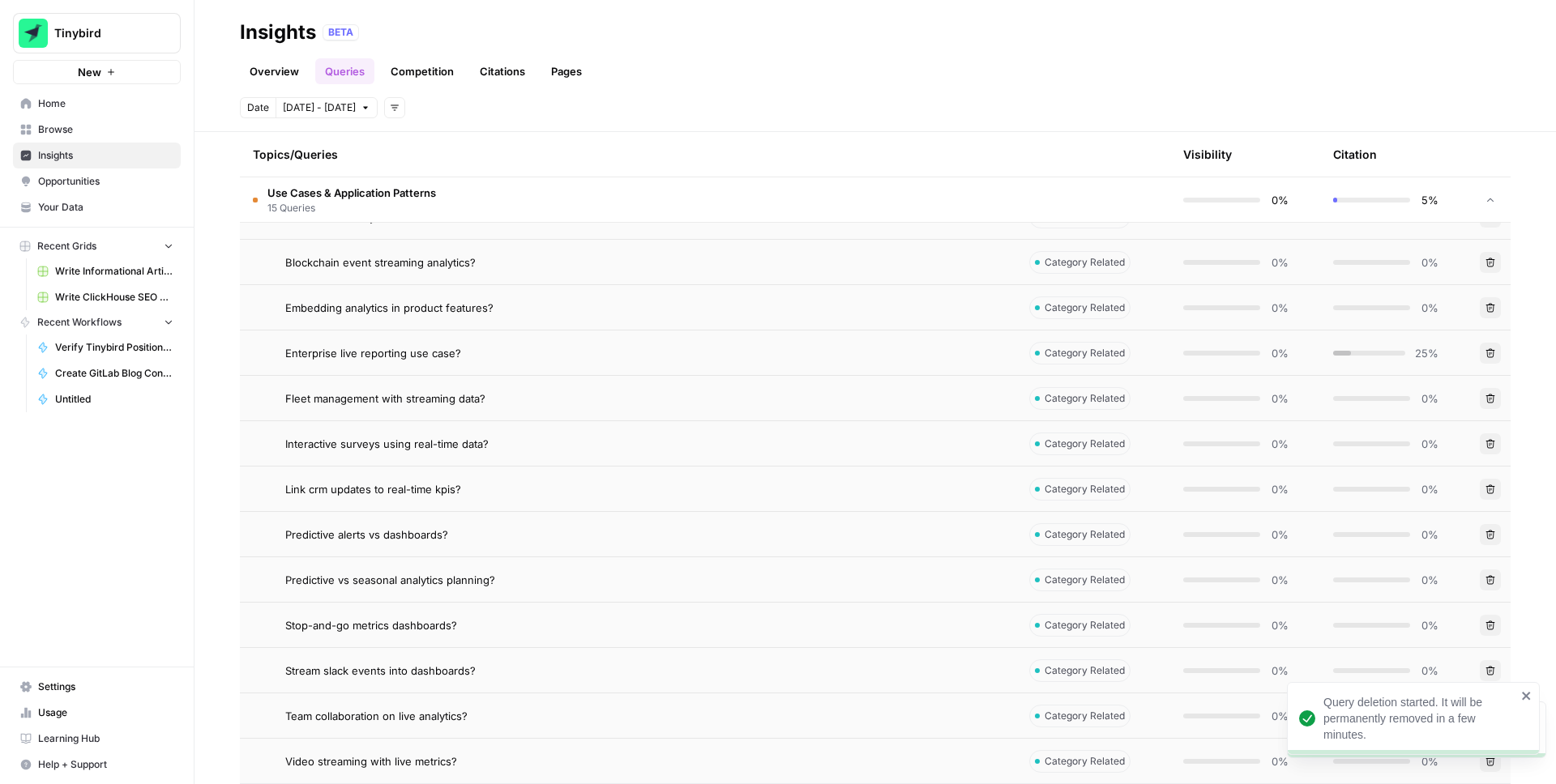
click at [1487, 580] on icon "button" at bounding box center [1490, 580] width 10 height 10
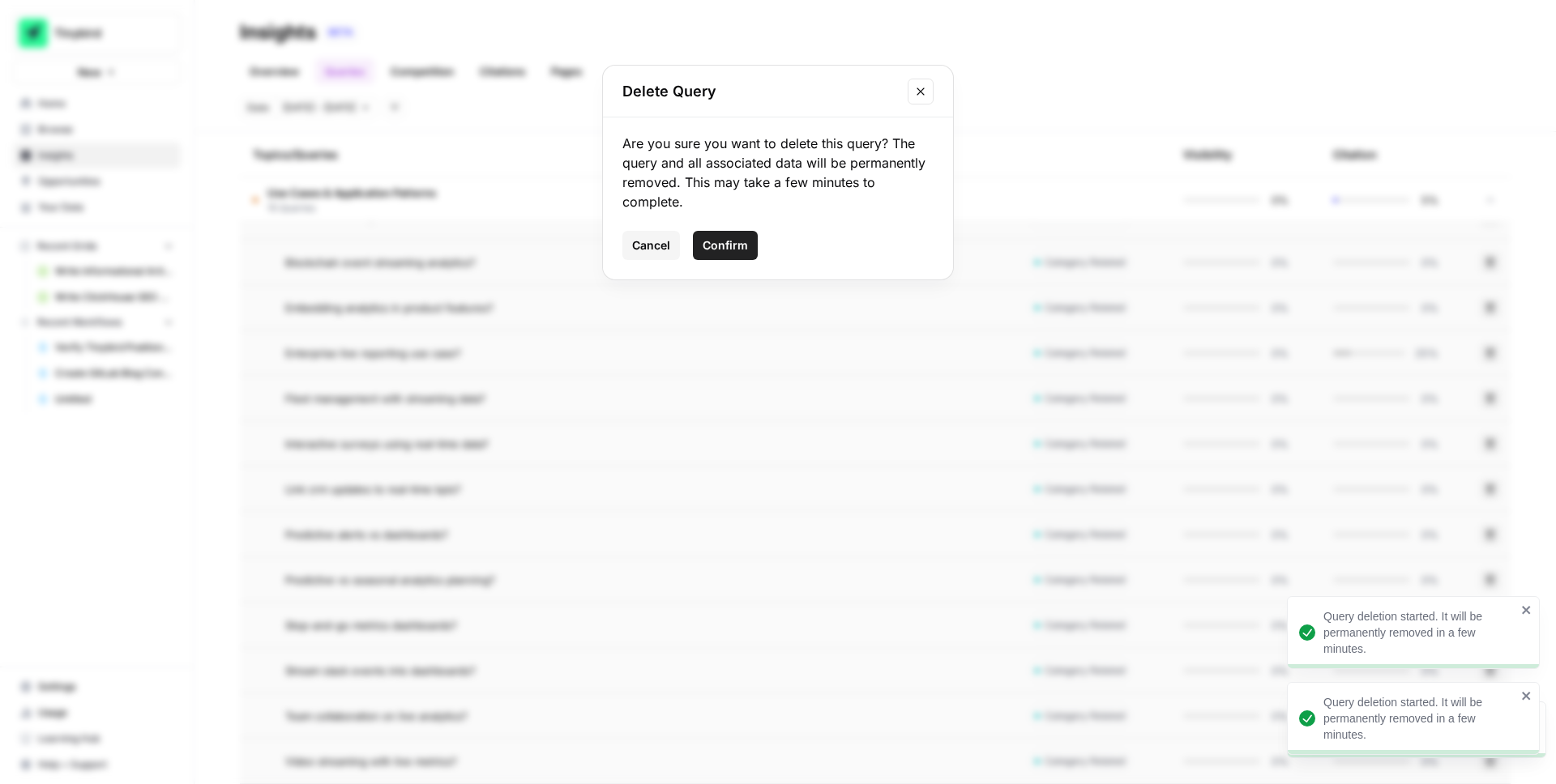
click at [724, 247] on span "Confirm" at bounding box center [725, 245] width 45 height 16
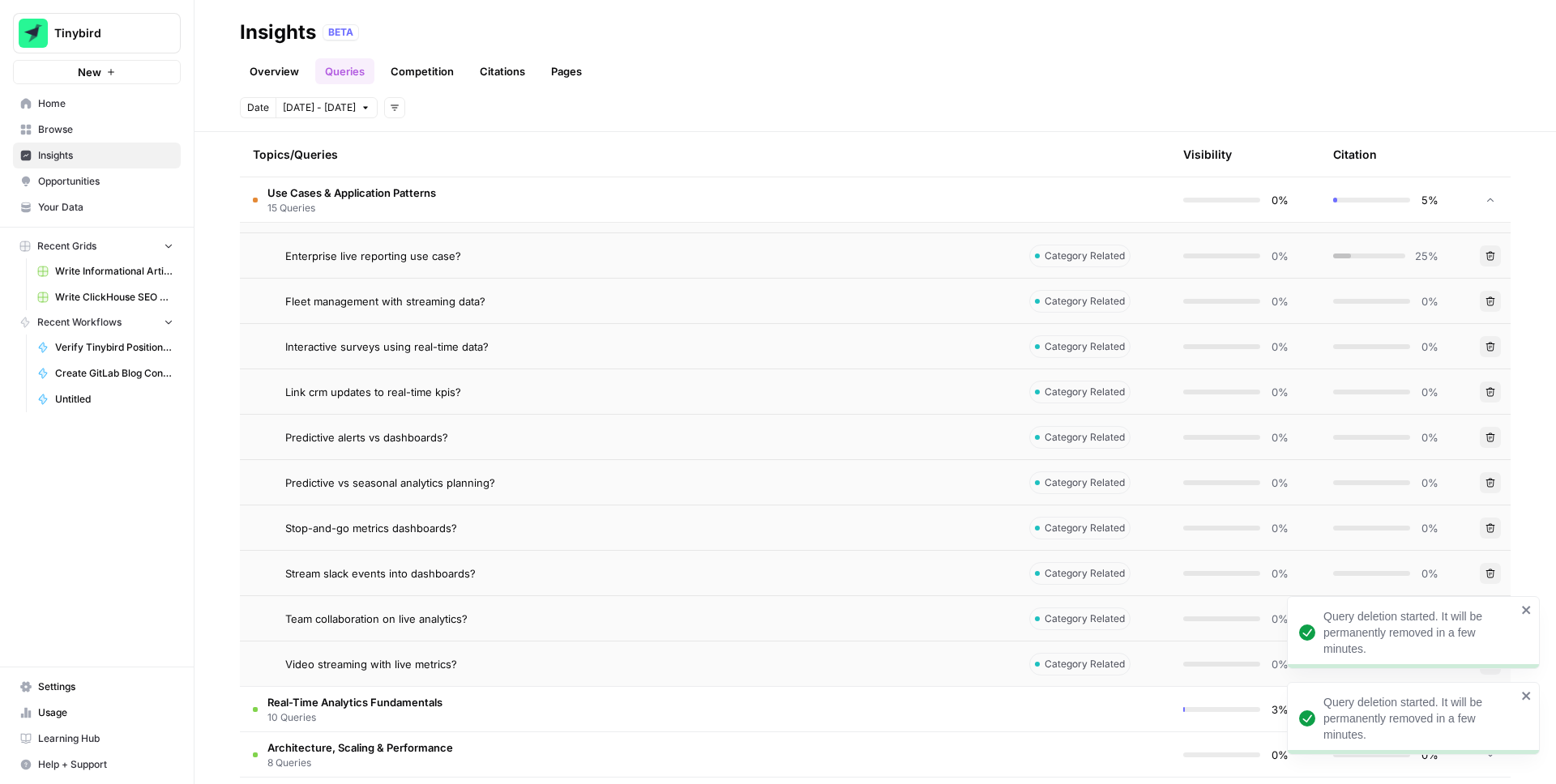
scroll to position [717, 0]
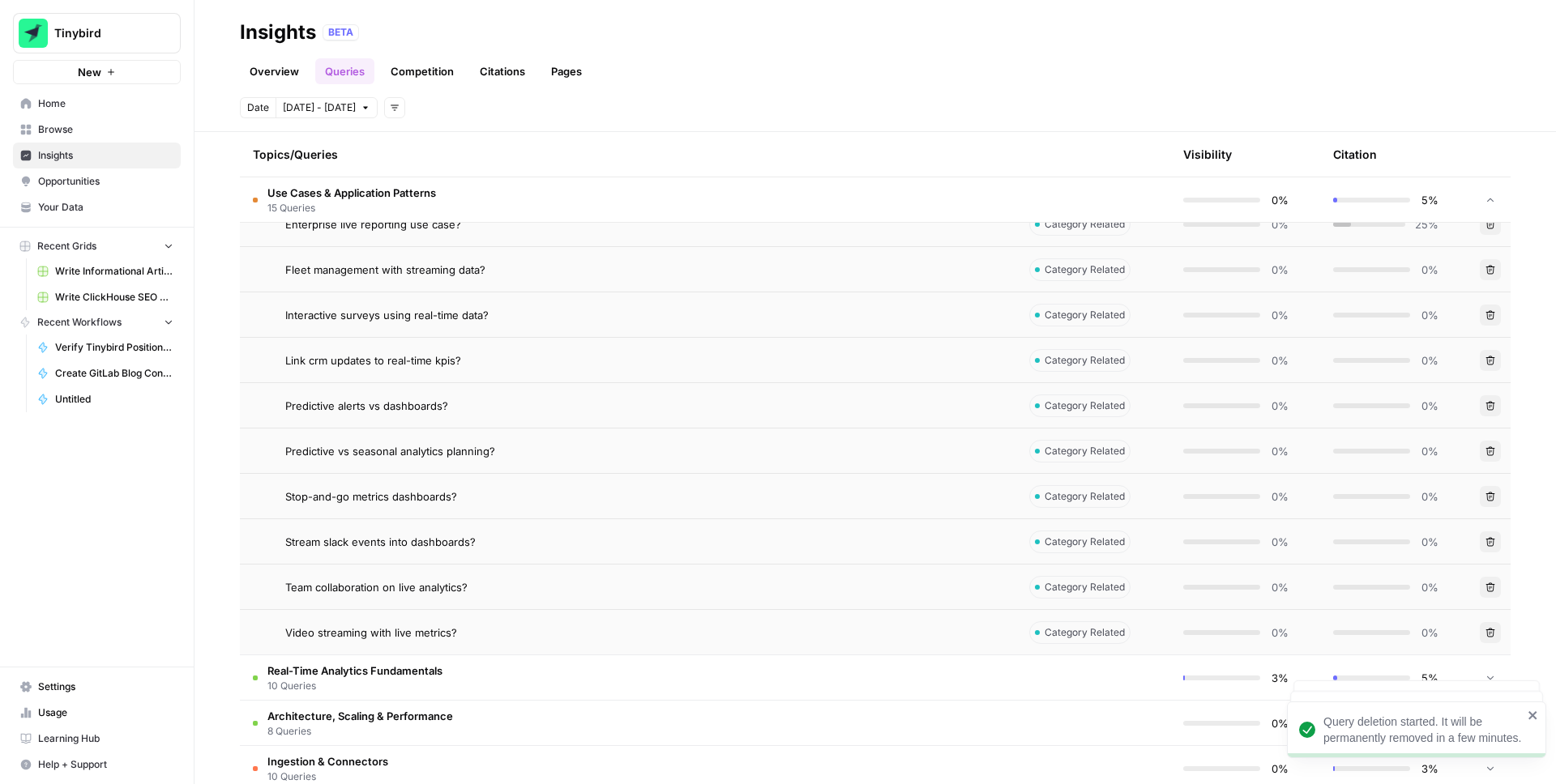
click at [1491, 542] on icon "button" at bounding box center [1490, 541] width 10 height 10
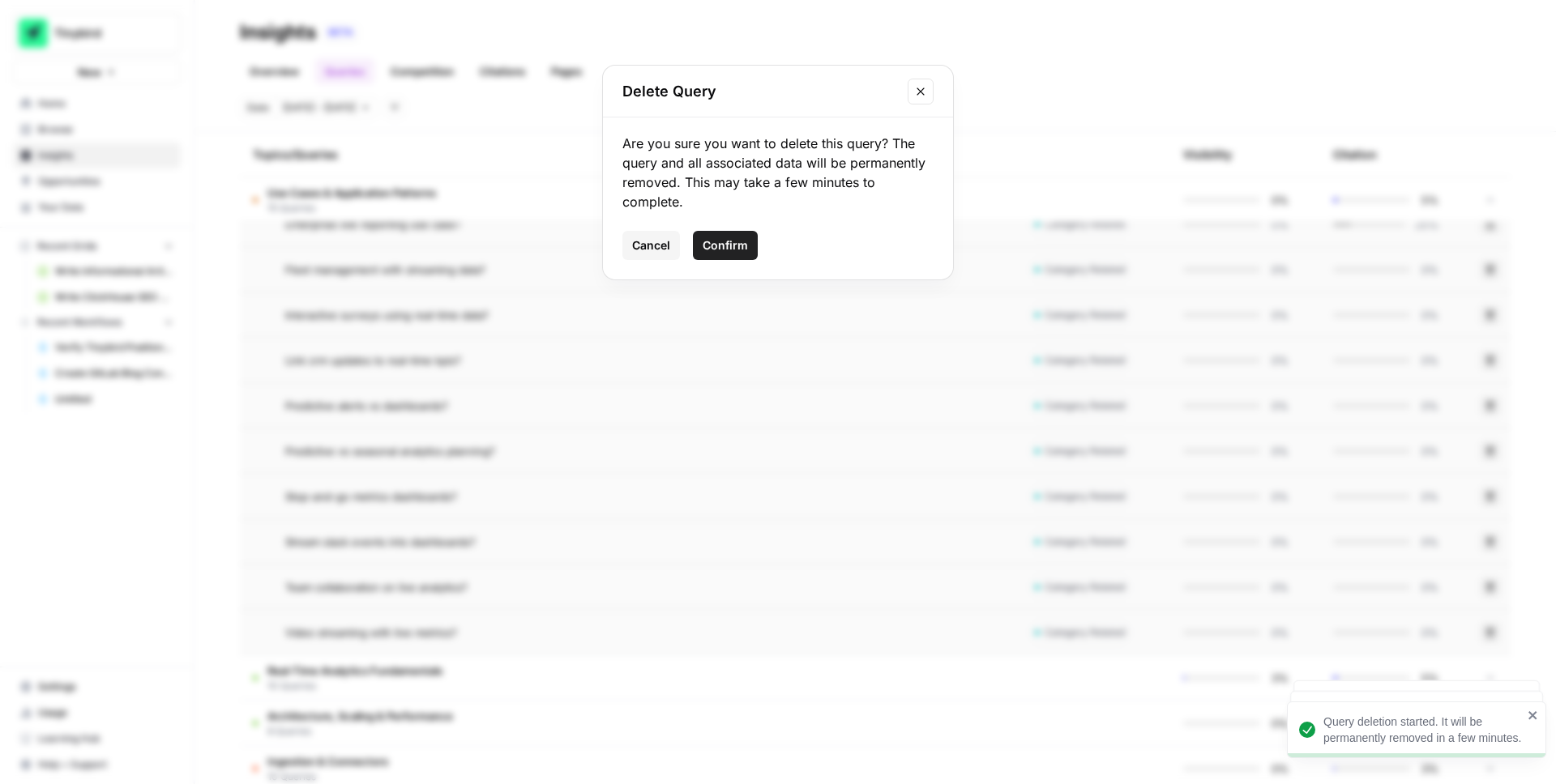
click at [726, 243] on span "Confirm" at bounding box center [725, 245] width 45 height 16
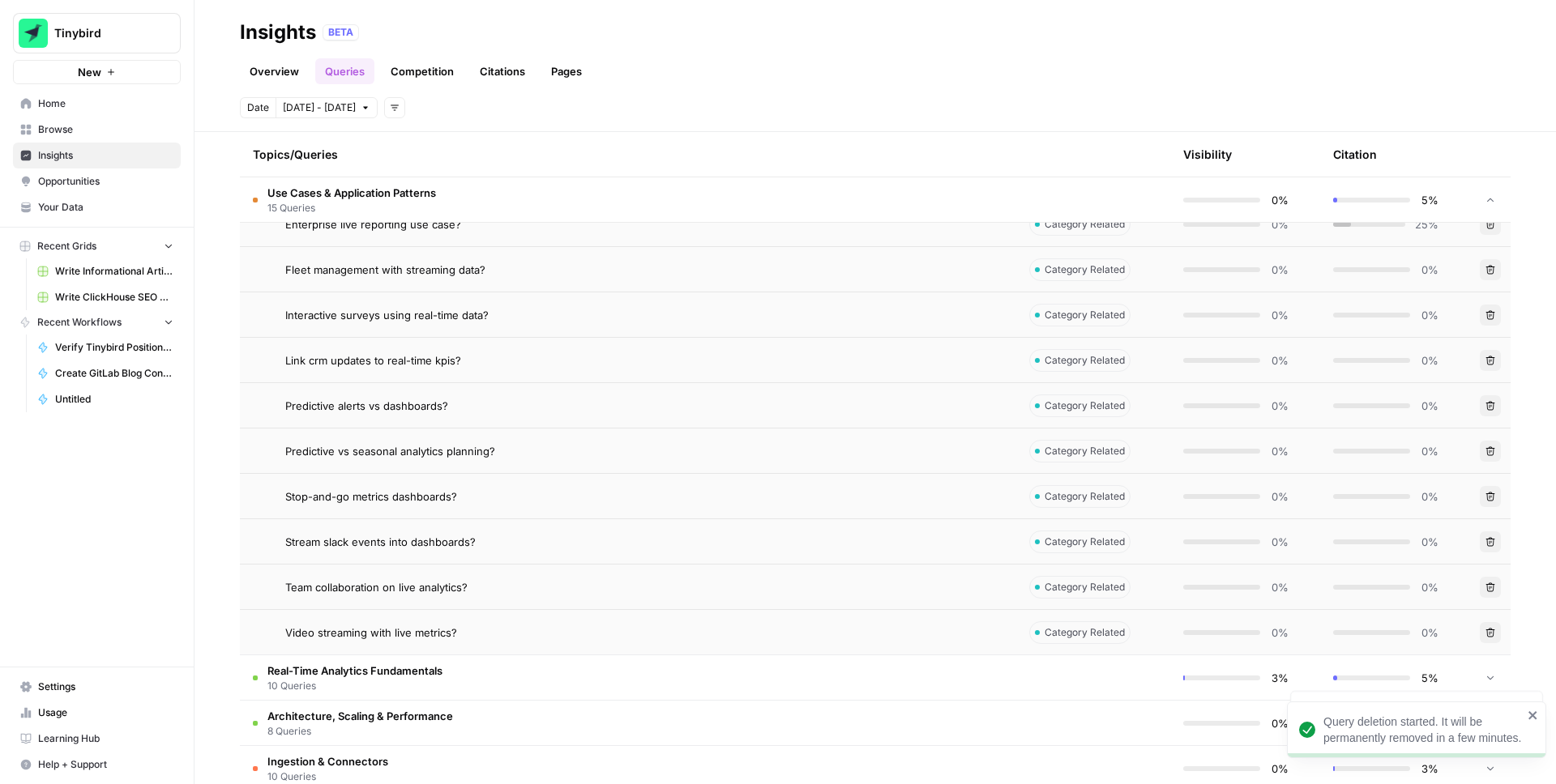
click at [773, 78] on div "Overview Queries Competition Citations Pages" at bounding box center [875, 65] width 1271 height 39
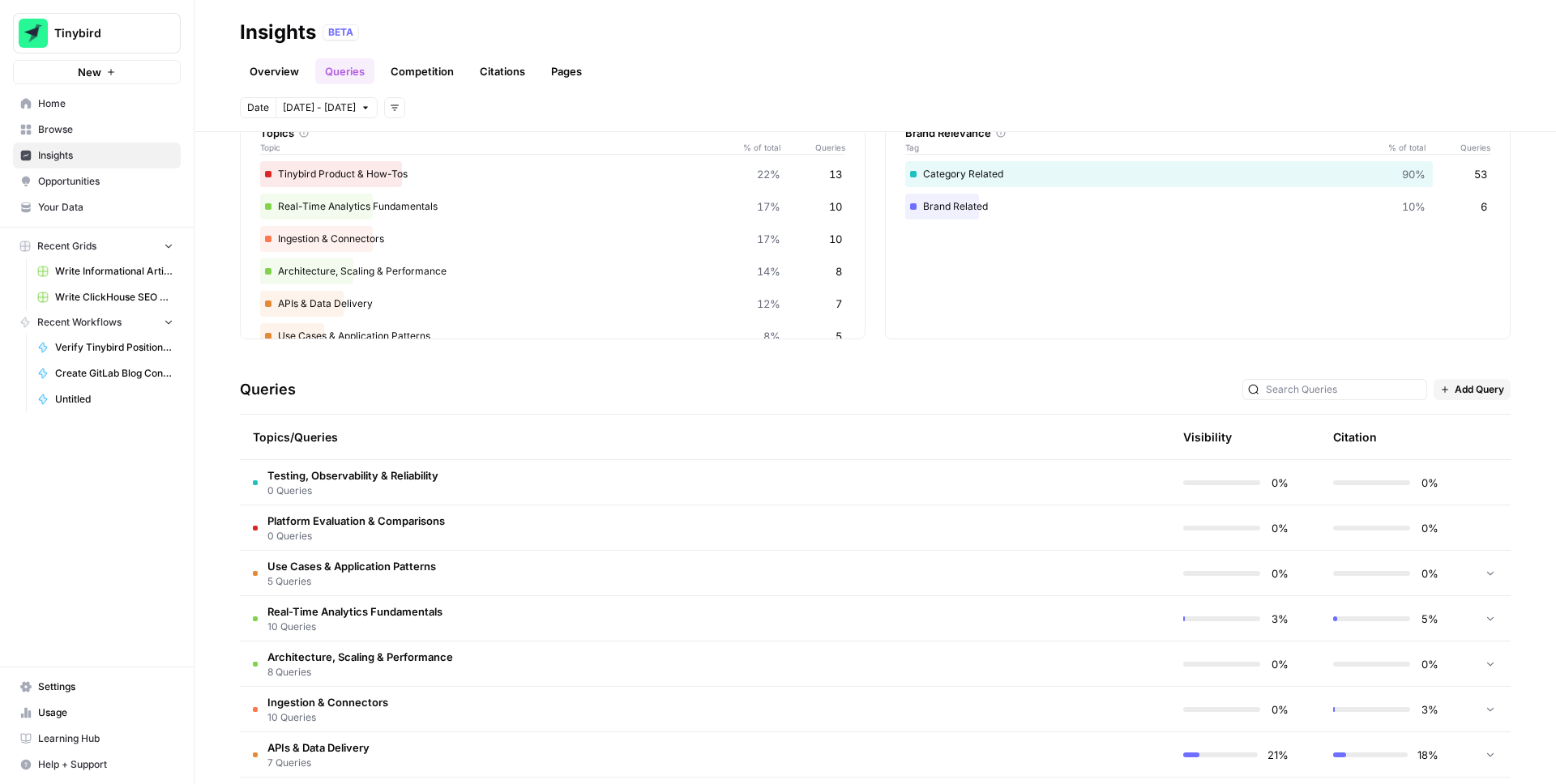
scroll to position [130, 0]
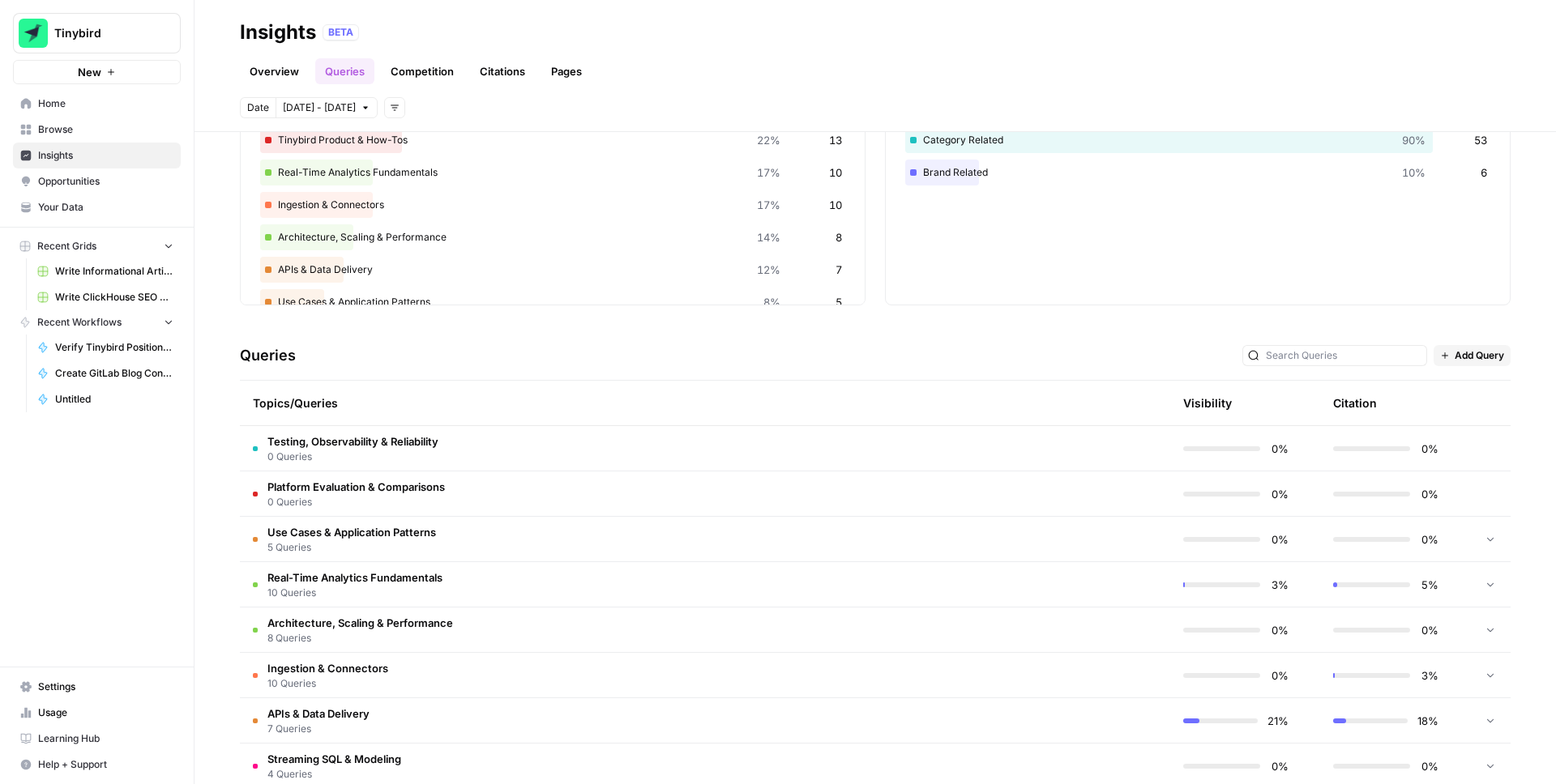
click at [1491, 542] on icon at bounding box center [1490, 539] width 12 height 12
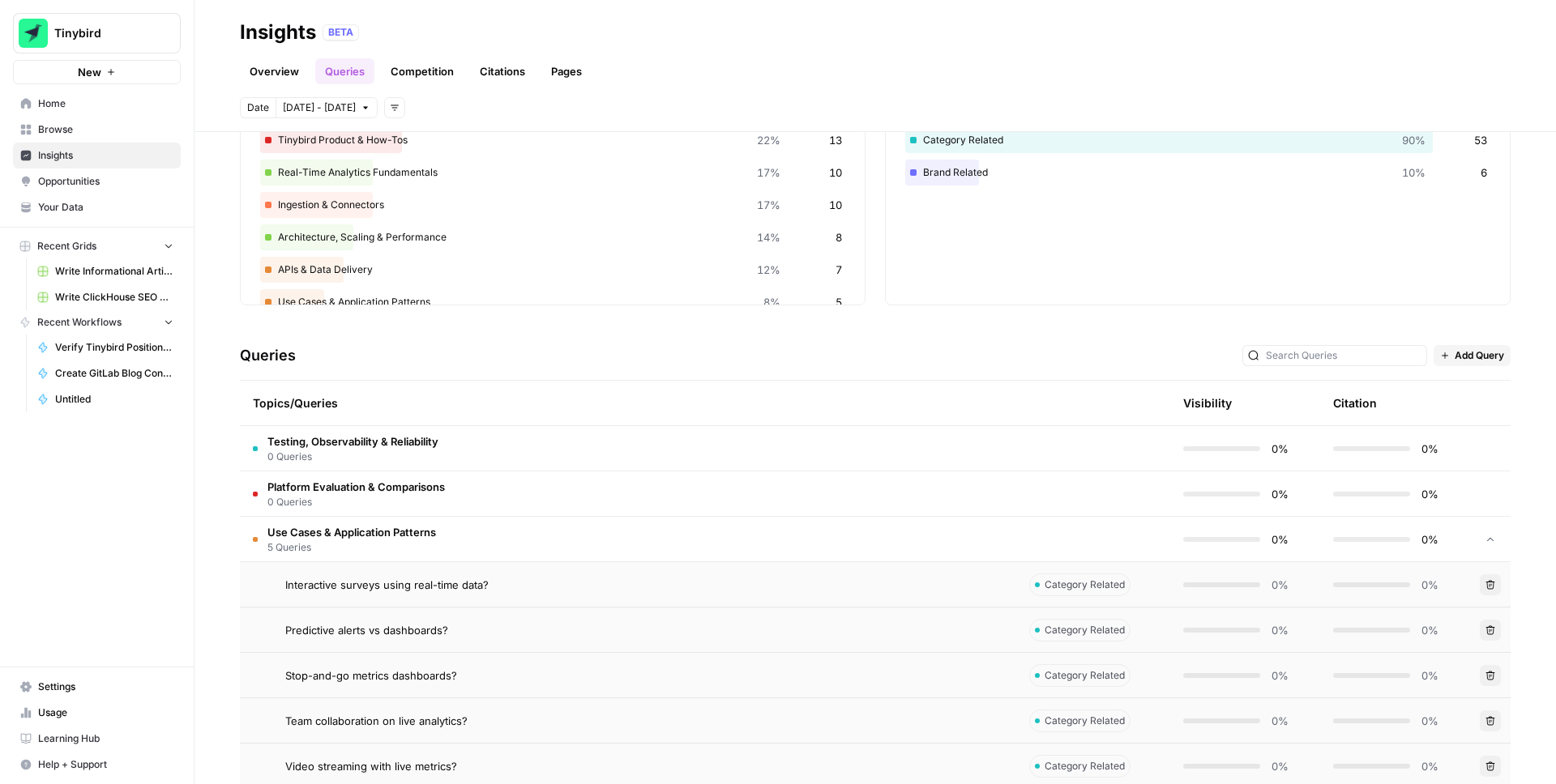
click at [1490, 587] on icon "button" at bounding box center [1490, 585] width 10 height 10
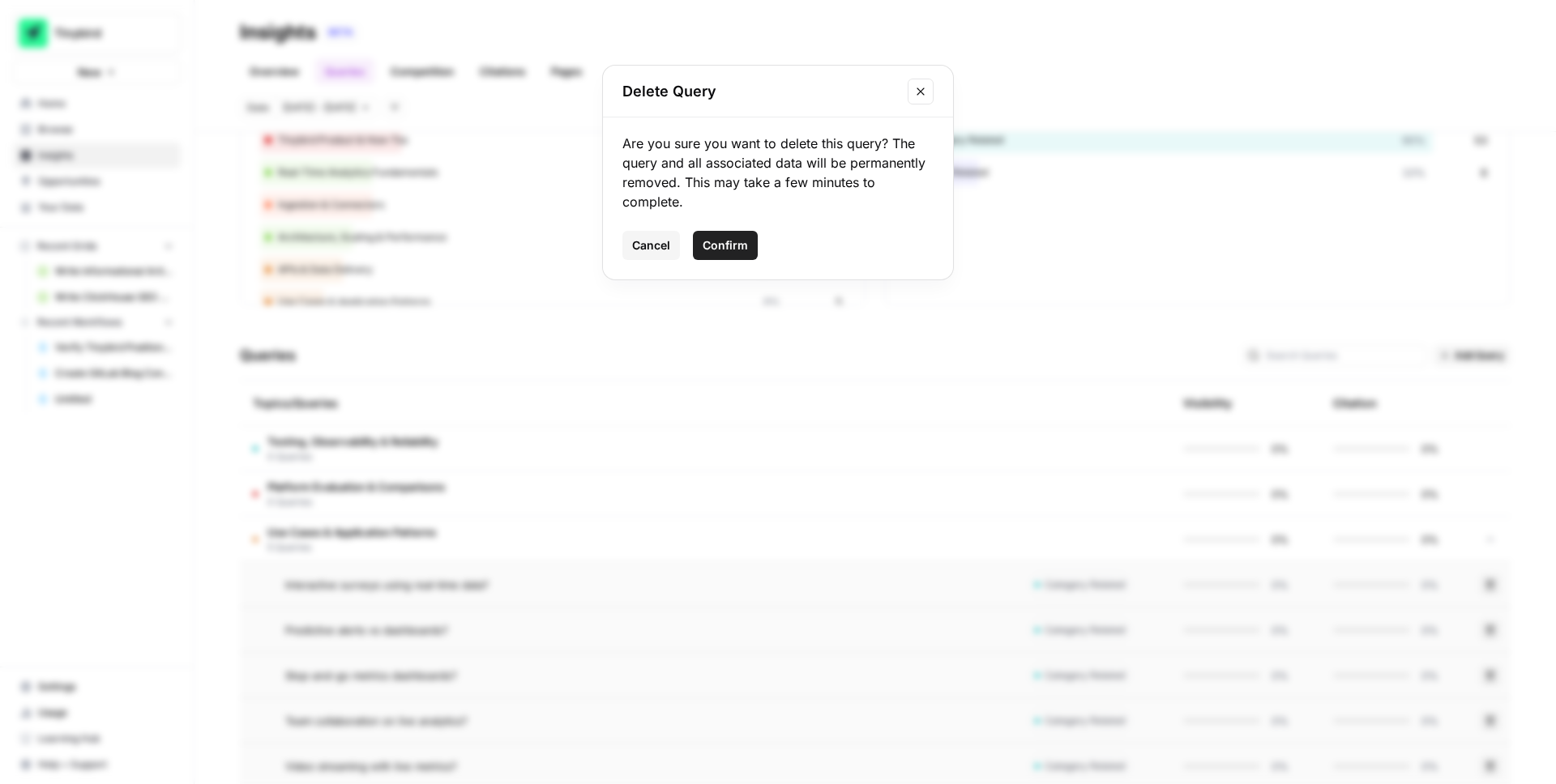
click at [734, 244] on span "Confirm" at bounding box center [725, 245] width 45 height 16
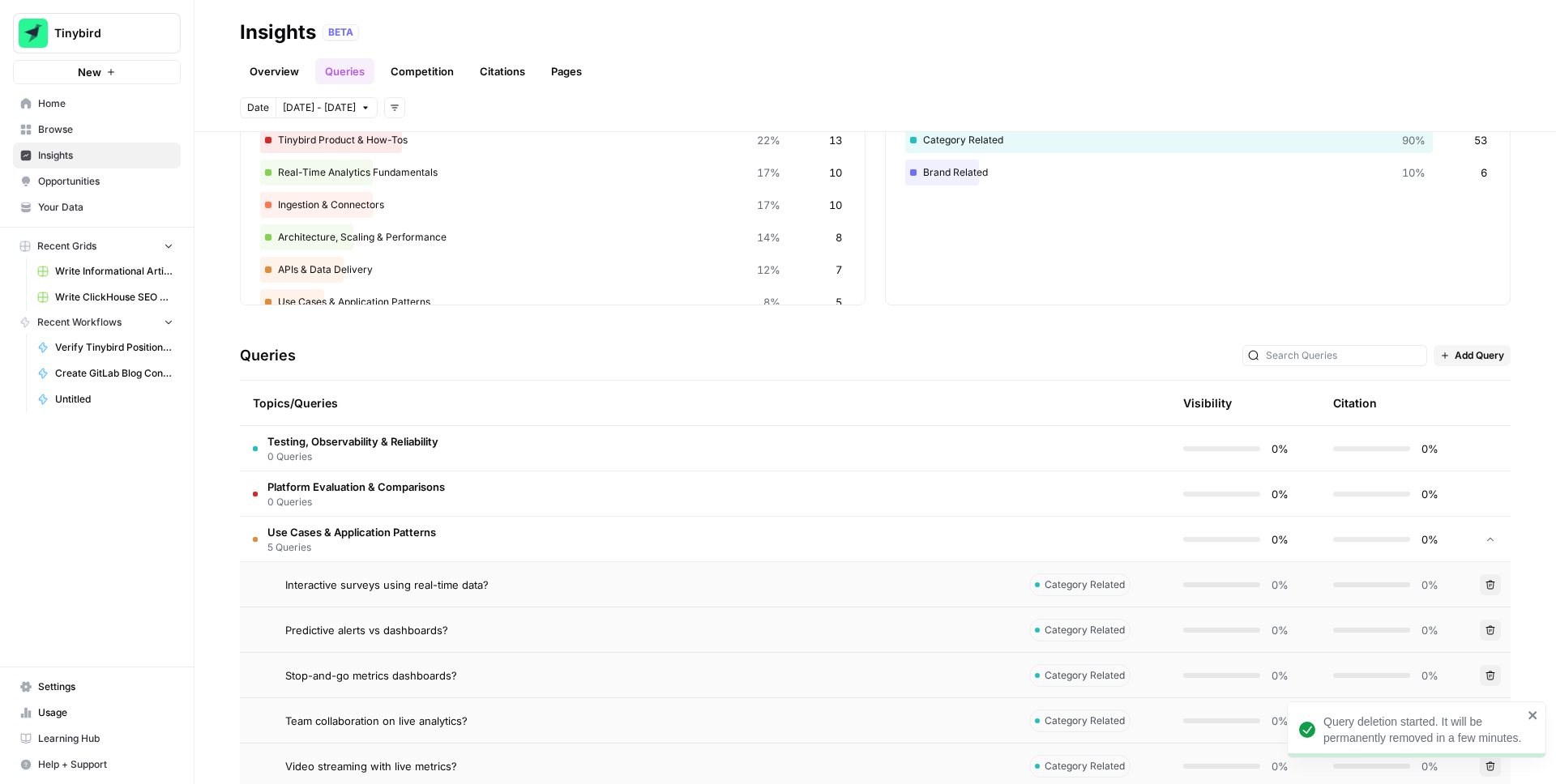
click at [1488, 628] on icon "button" at bounding box center [1491, 630] width 9 height 9
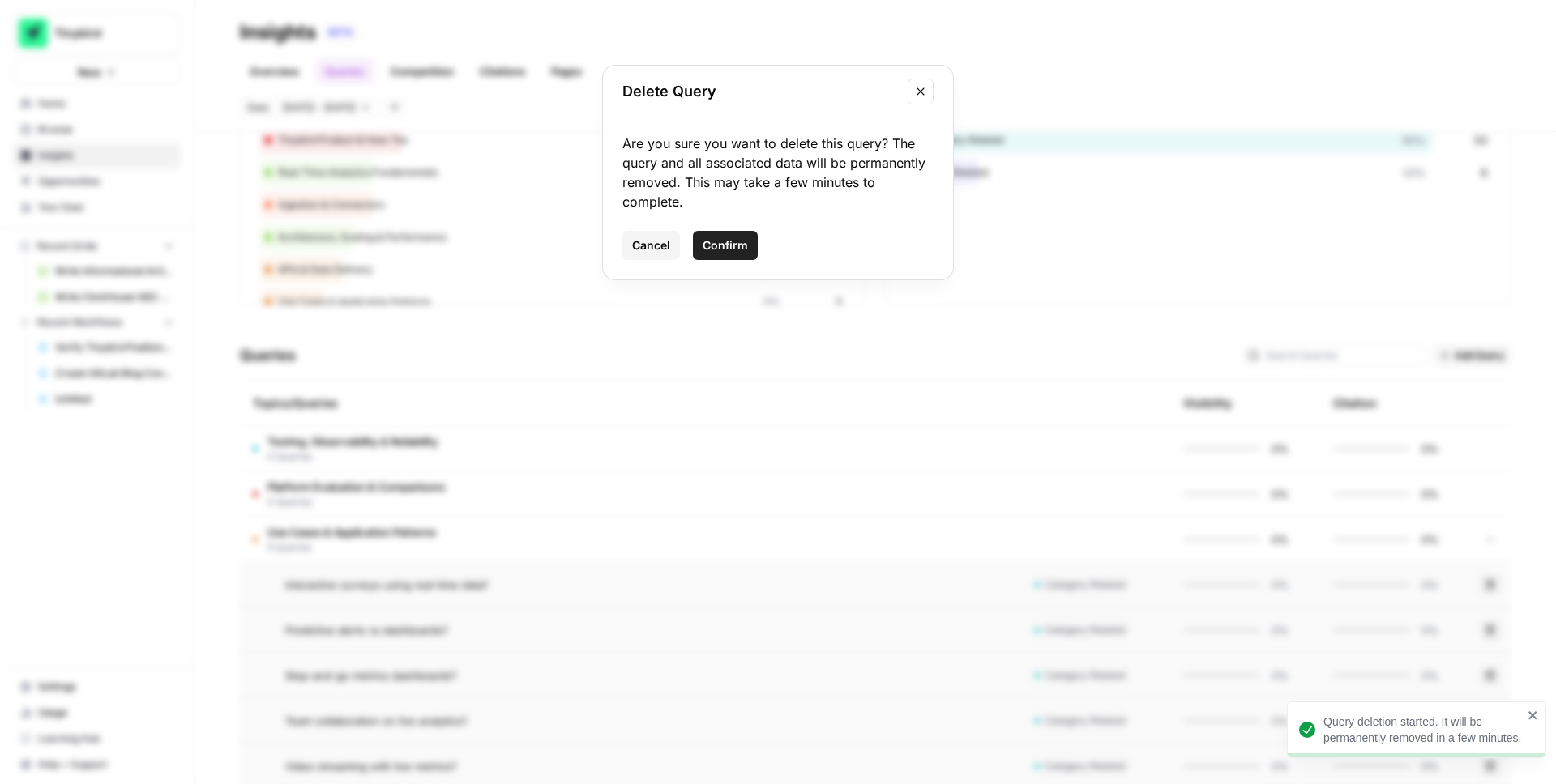
click at [729, 249] on span "Confirm" at bounding box center [725, 245] width 45 height 16
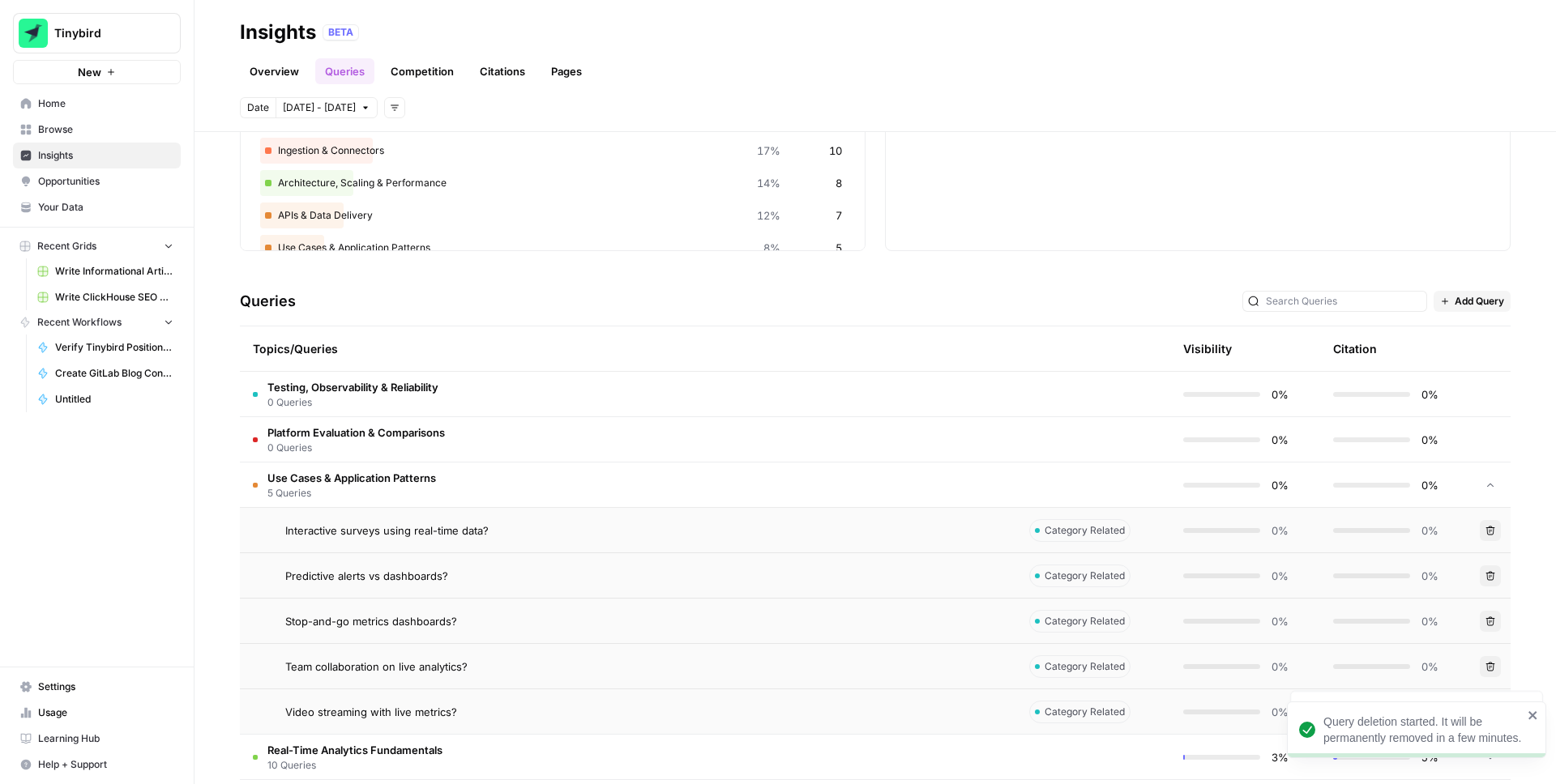
scroll to position [196, 0]
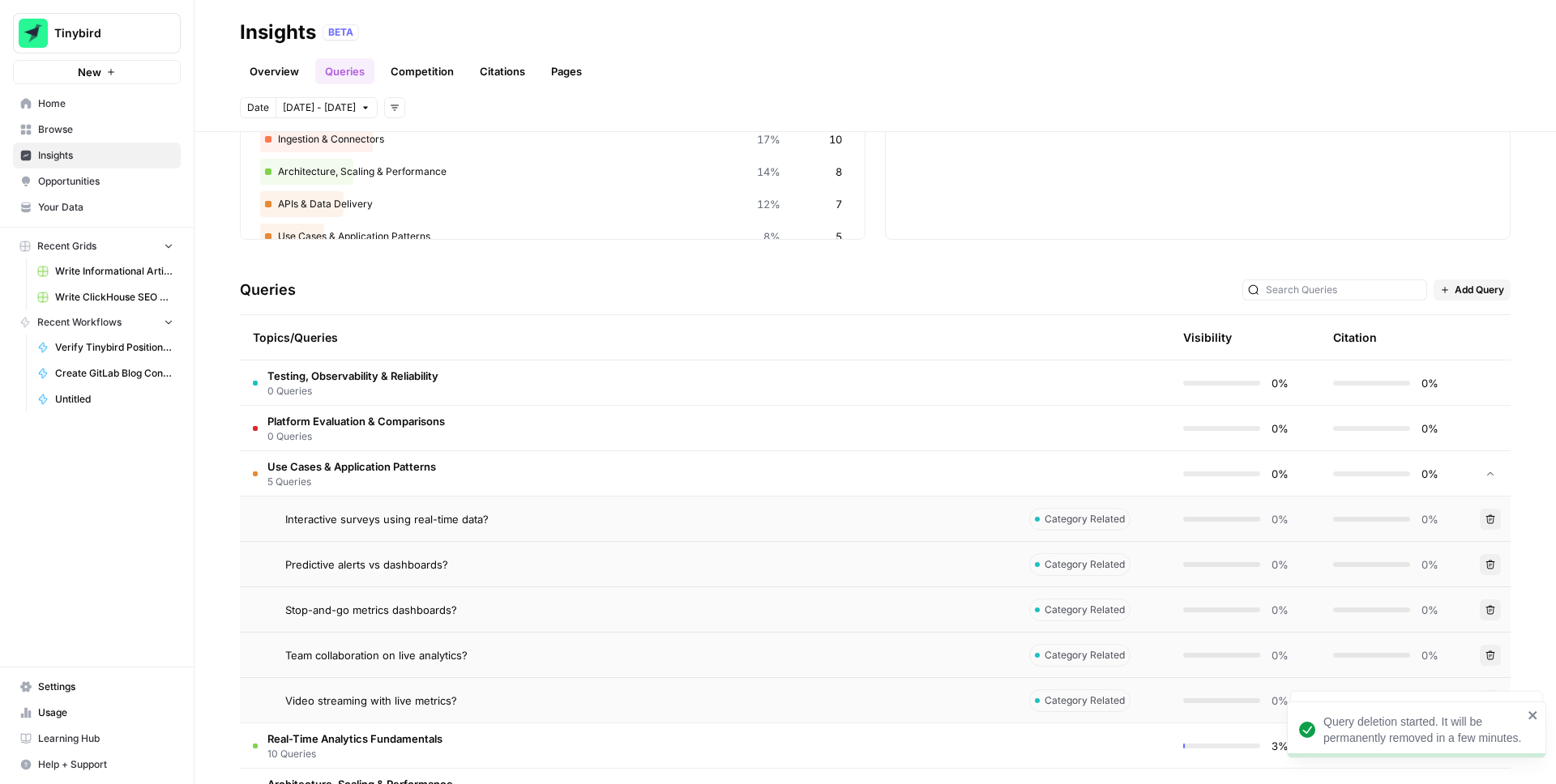
click at [1496, 612] on button "Delete" at bounding box center [1491, 611] width 21 height 21
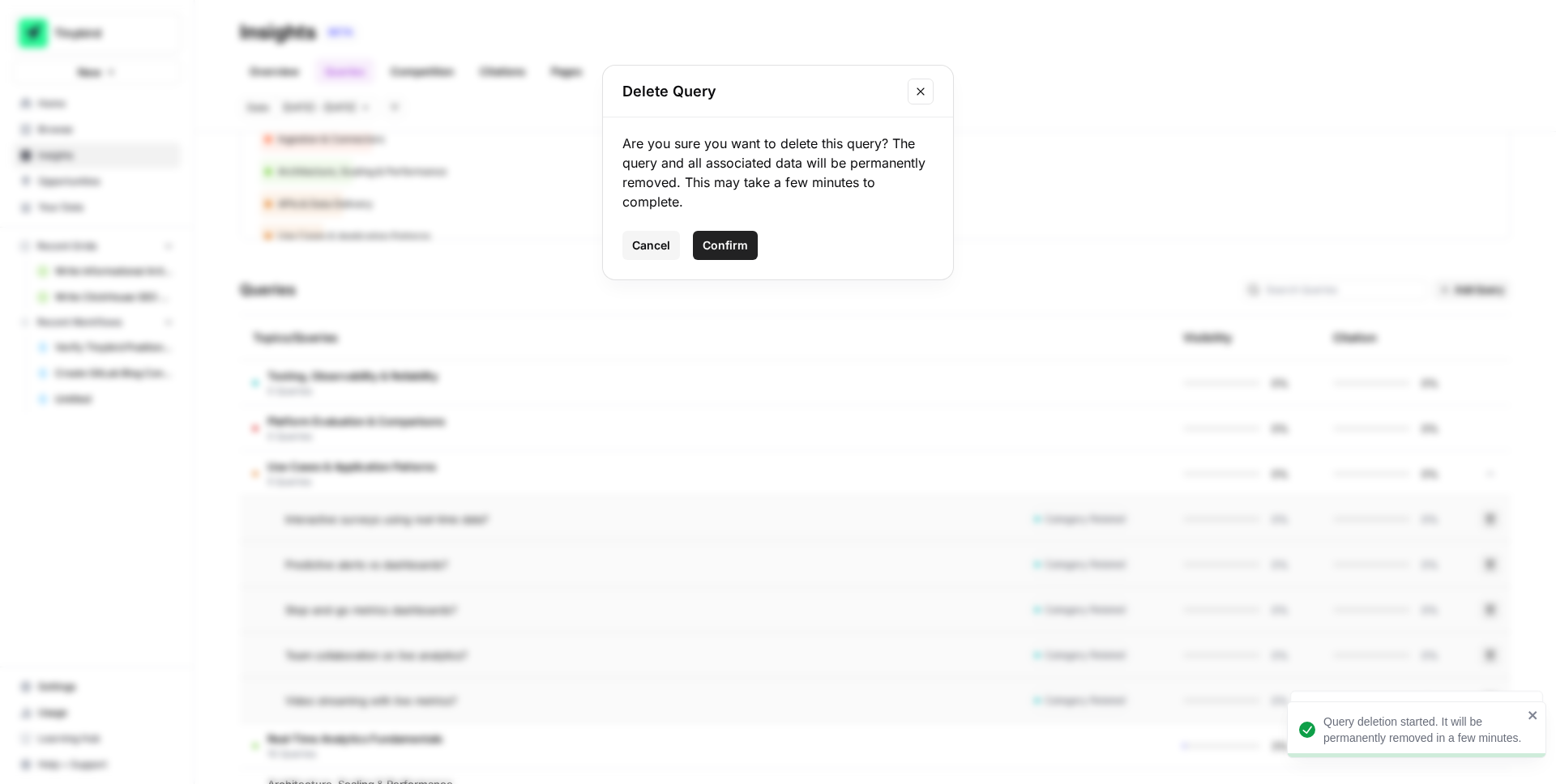
click at [734, 243] on span "Confirm" at bounding box center [725, 245] width 45 height 16
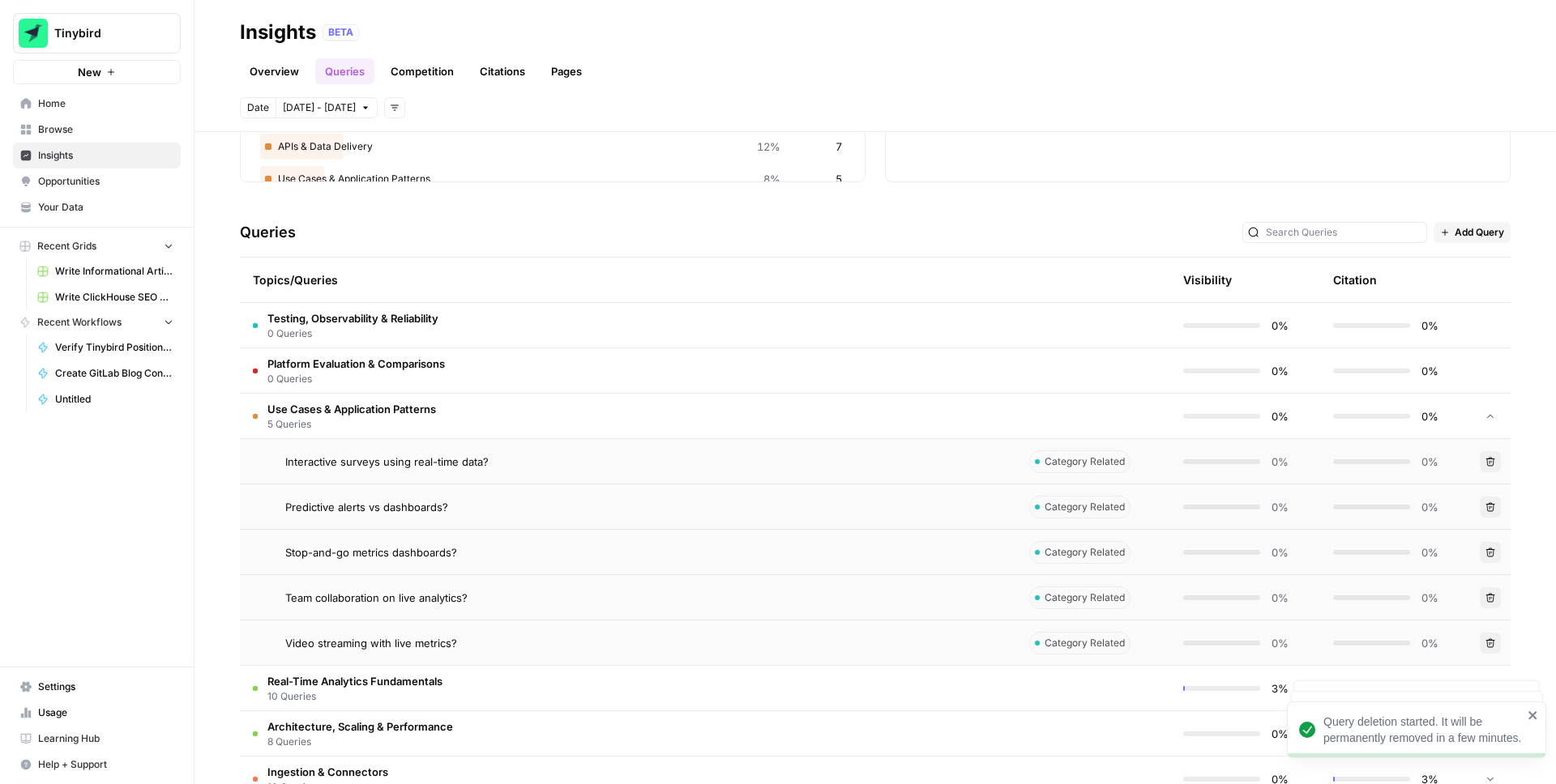
scroll to position [273, 0]
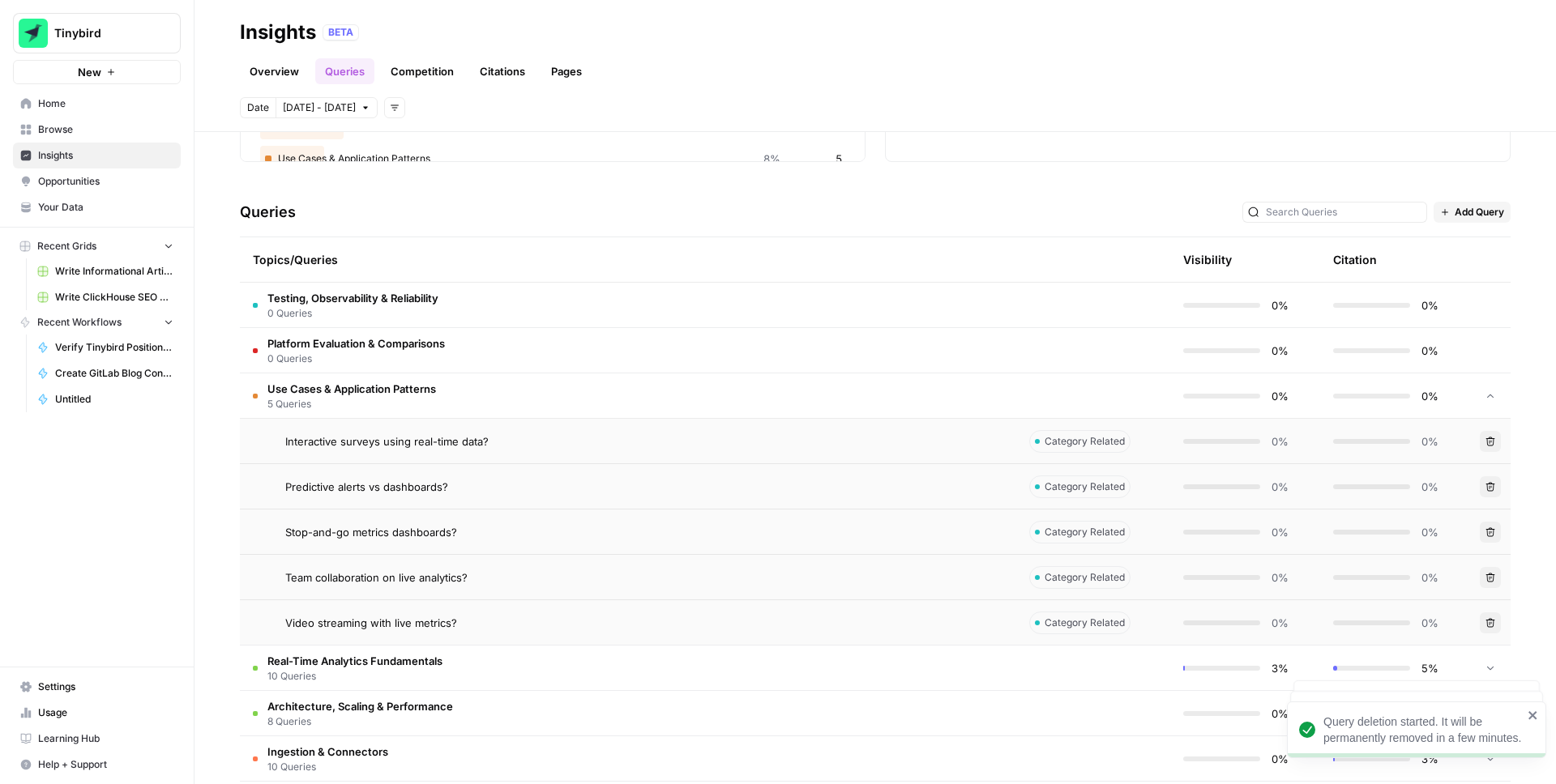
click at [1489, 620] on icon "button" at bounding box center [1491, 623] width 9 height 9
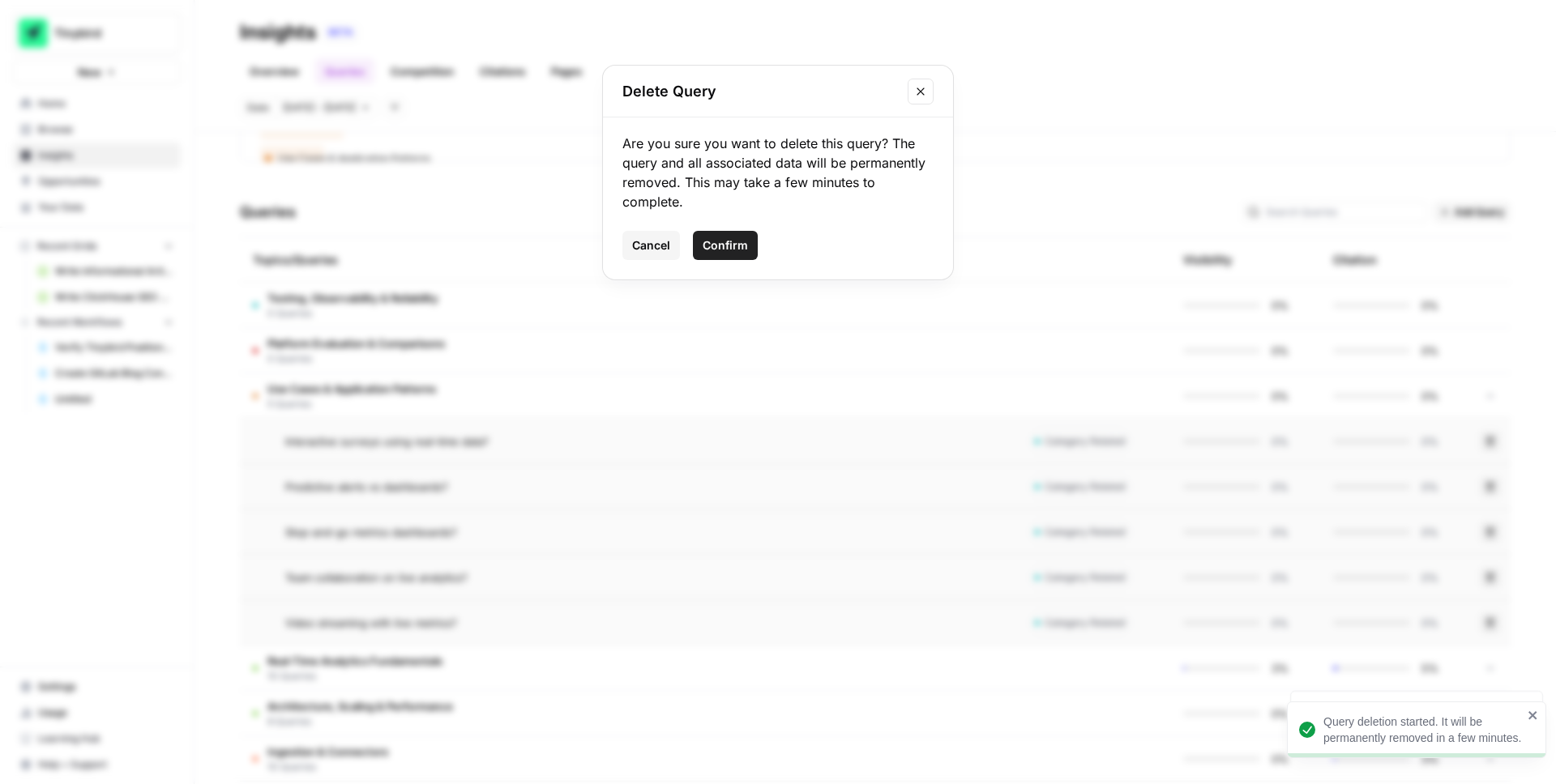
click at [726, 241] on span "Confirm" at bounding box center [725, 245] width 45 height 16
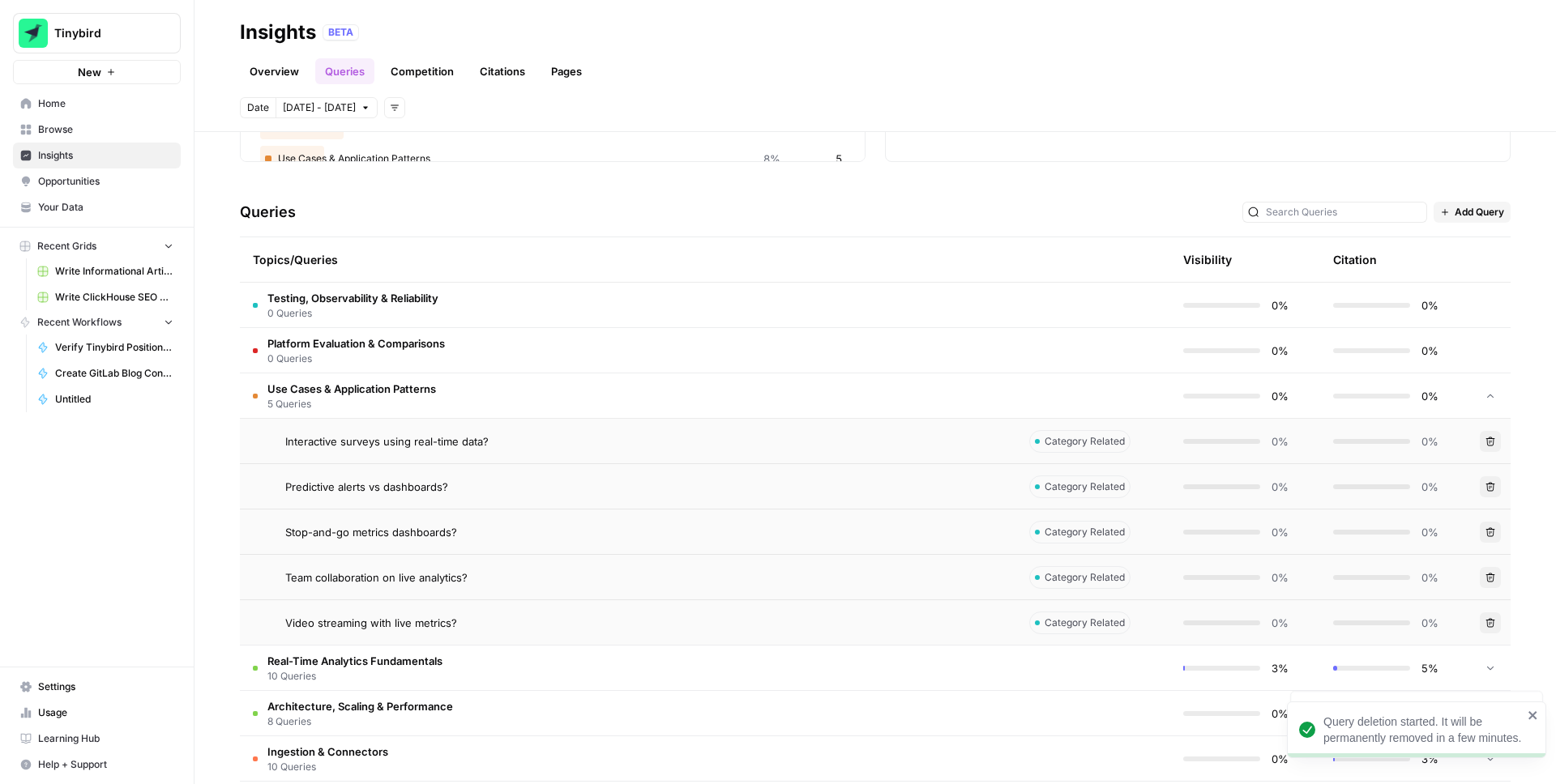
click at [871, 80] on div "Overview Queries Competition Citations Pages" at bounding box center [875, 65] width 1271 height 39
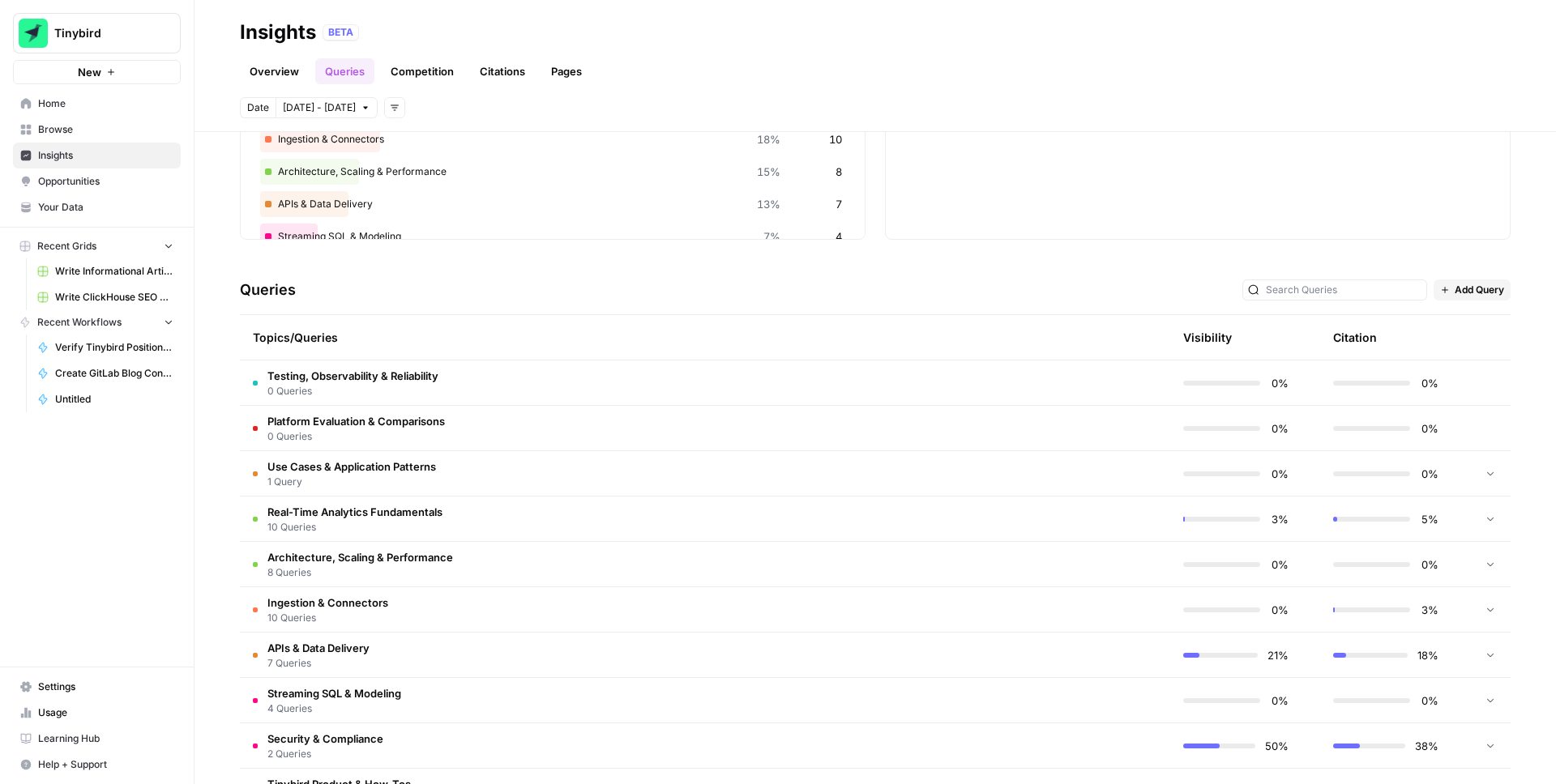
scroll to position [252, 0]
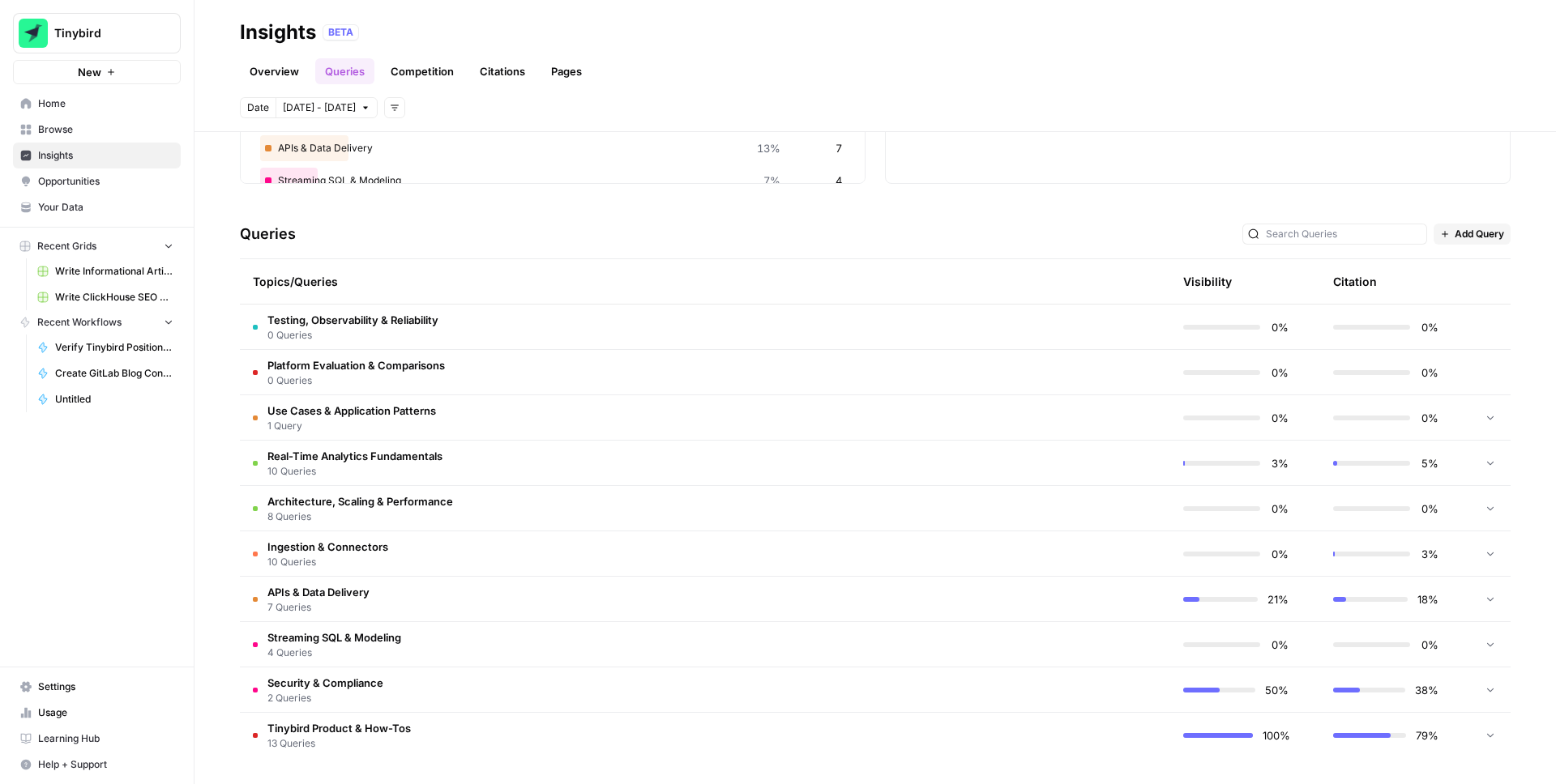
click at [1494, 426] on div at bounding box center [1490, 418] width 14 height 44
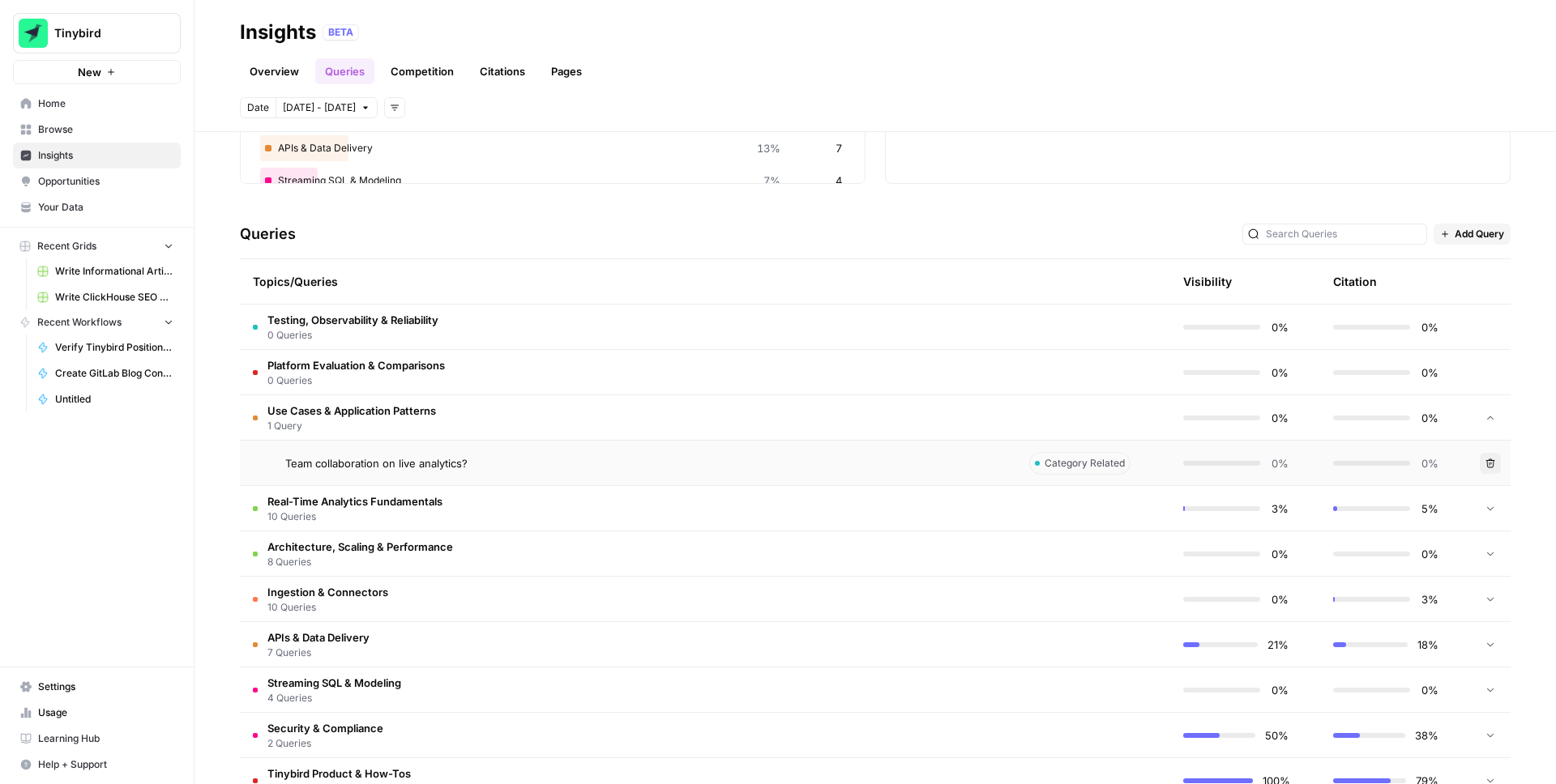
click at [1491, 463] on icon "button" at bounding box center [1491, 463] width 9 height 9
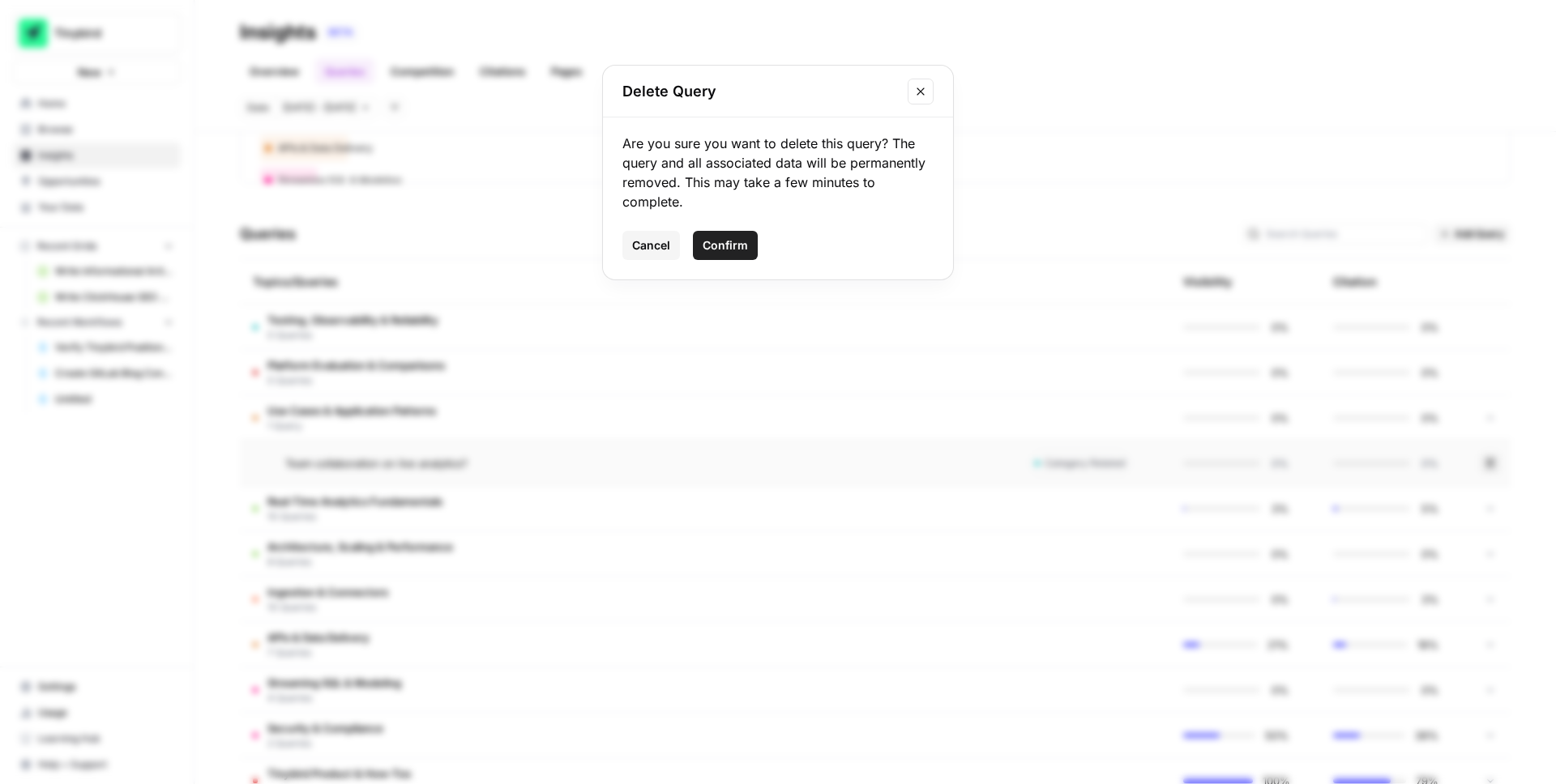
click at [713, 239] on span "Confirm" at bounding box center [725, 245] width 45 height 16
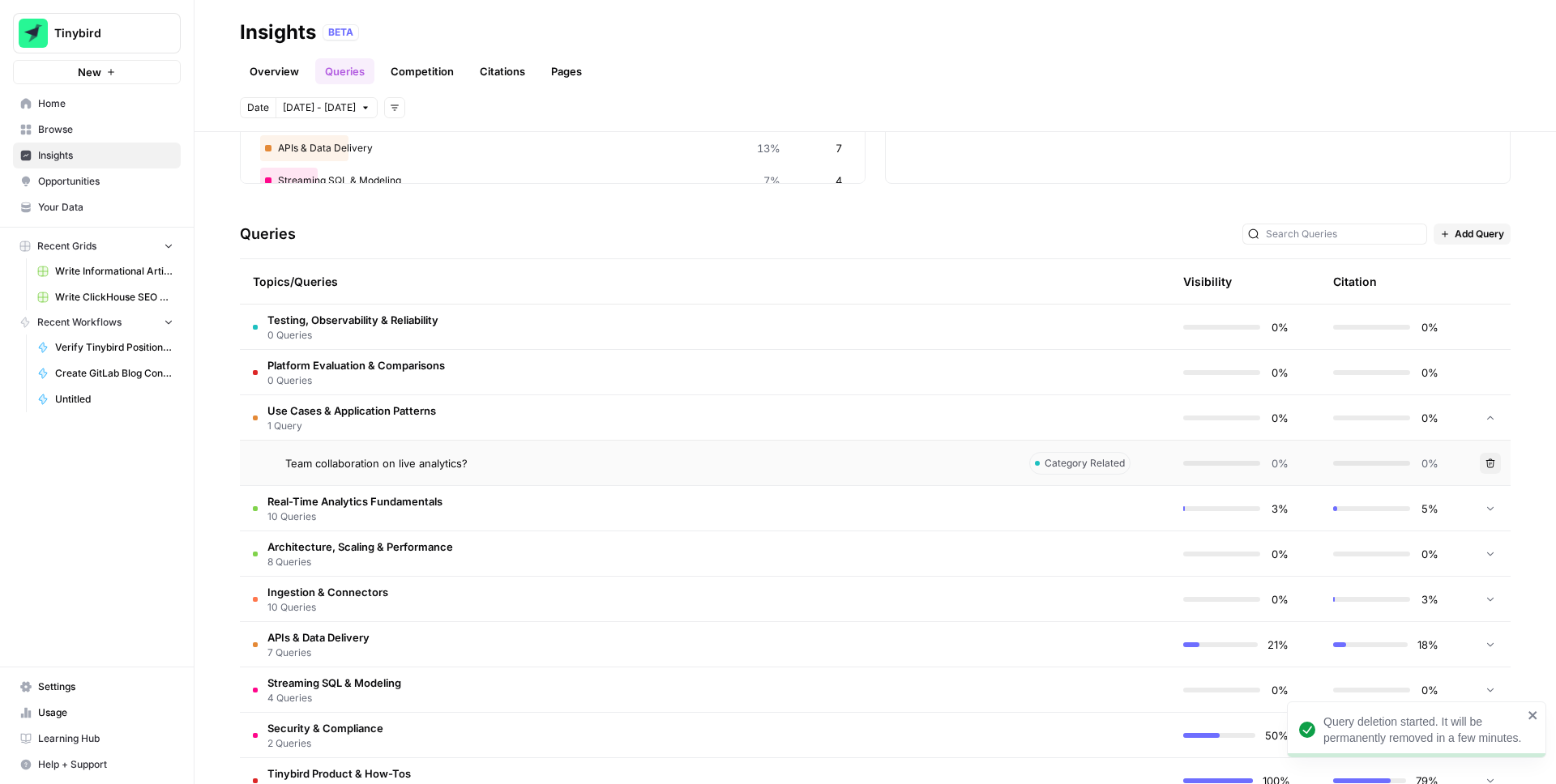
click at [1491, 415] on icon at bounding box center [1490, 418] width 12 height 12
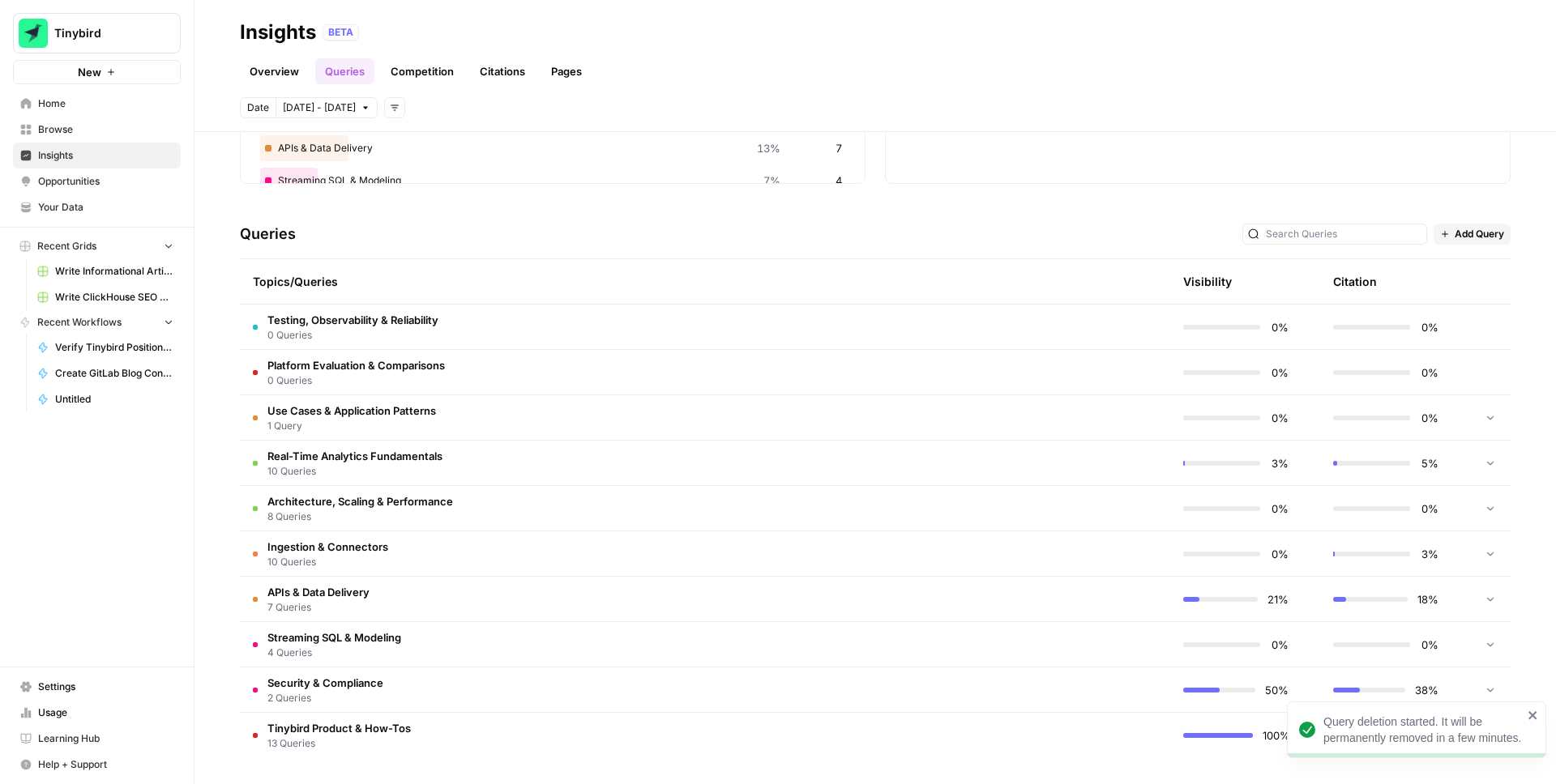
click at [1491, 460] on icon at bounding box center [1490, 462] width 12 height 12
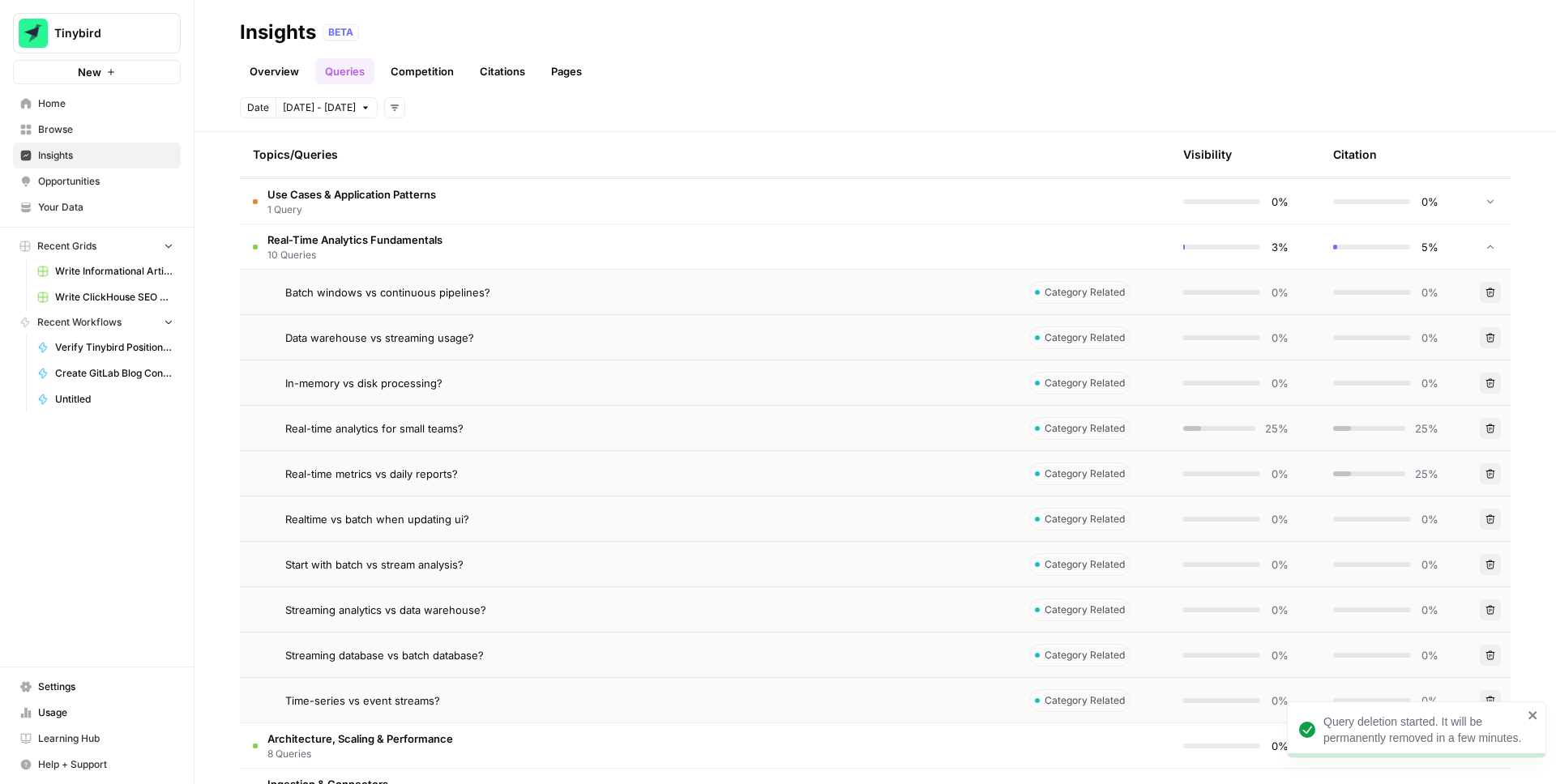
scroll to position [471, 0]
click at [1491, 284] on icon "button" at bounding box center [1490, 289] width 10 height 10
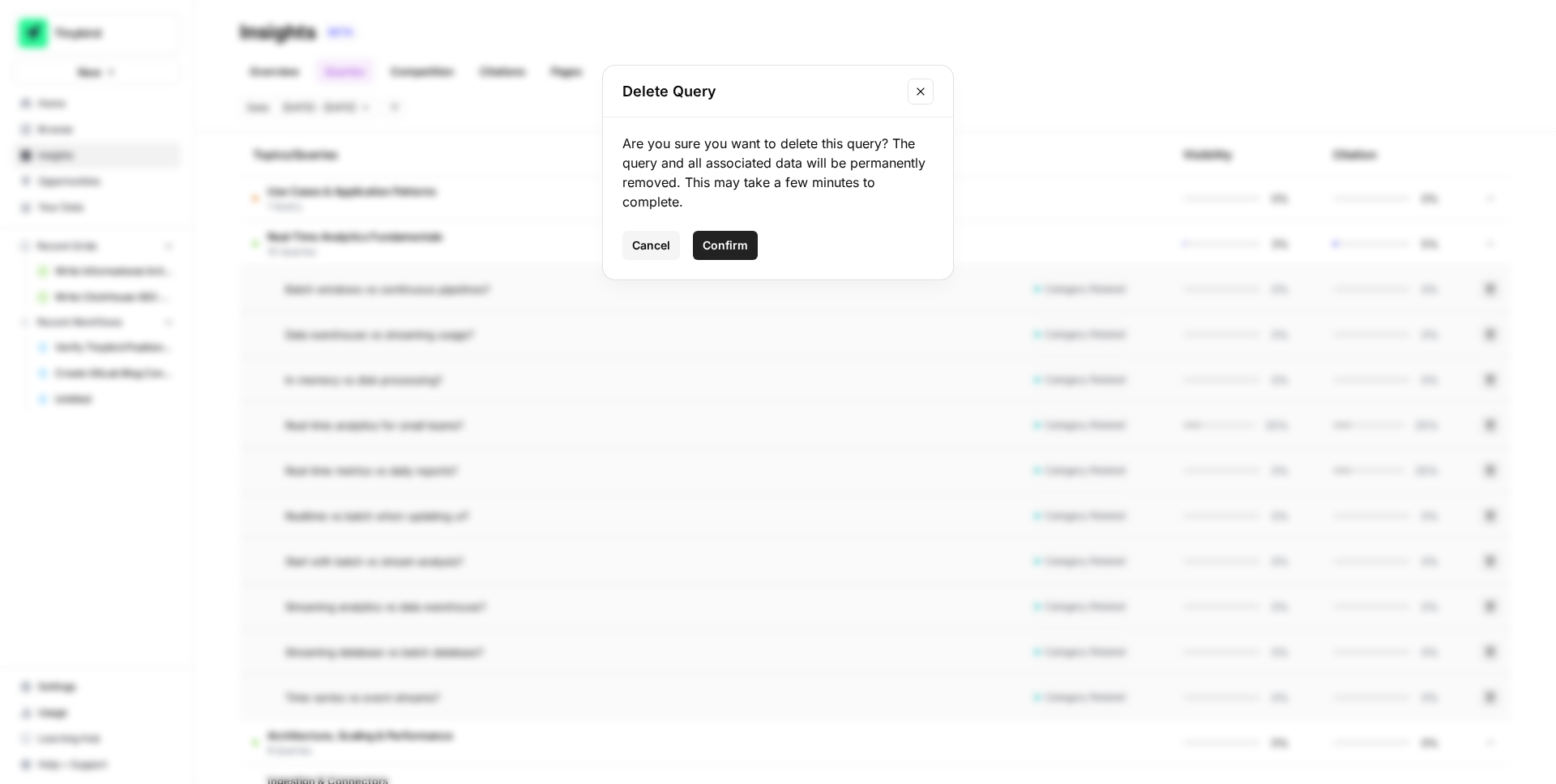
click at [734, 243] on span "Confirm" at bounding box center [725, 245] width 45 height 16
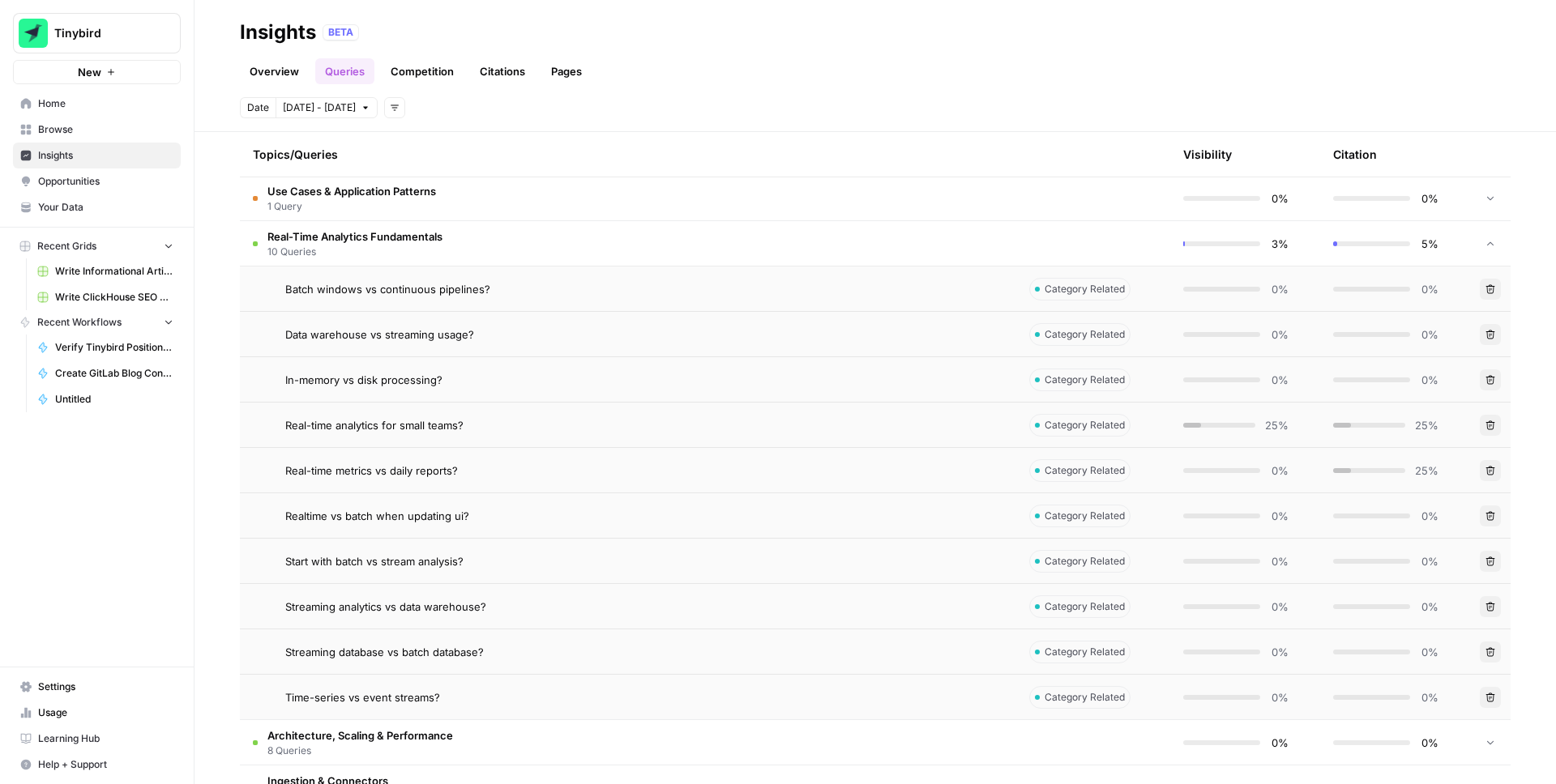
click at [1495, 335] on icon "button" at bounding box center [1490, 334] width 10 height 10
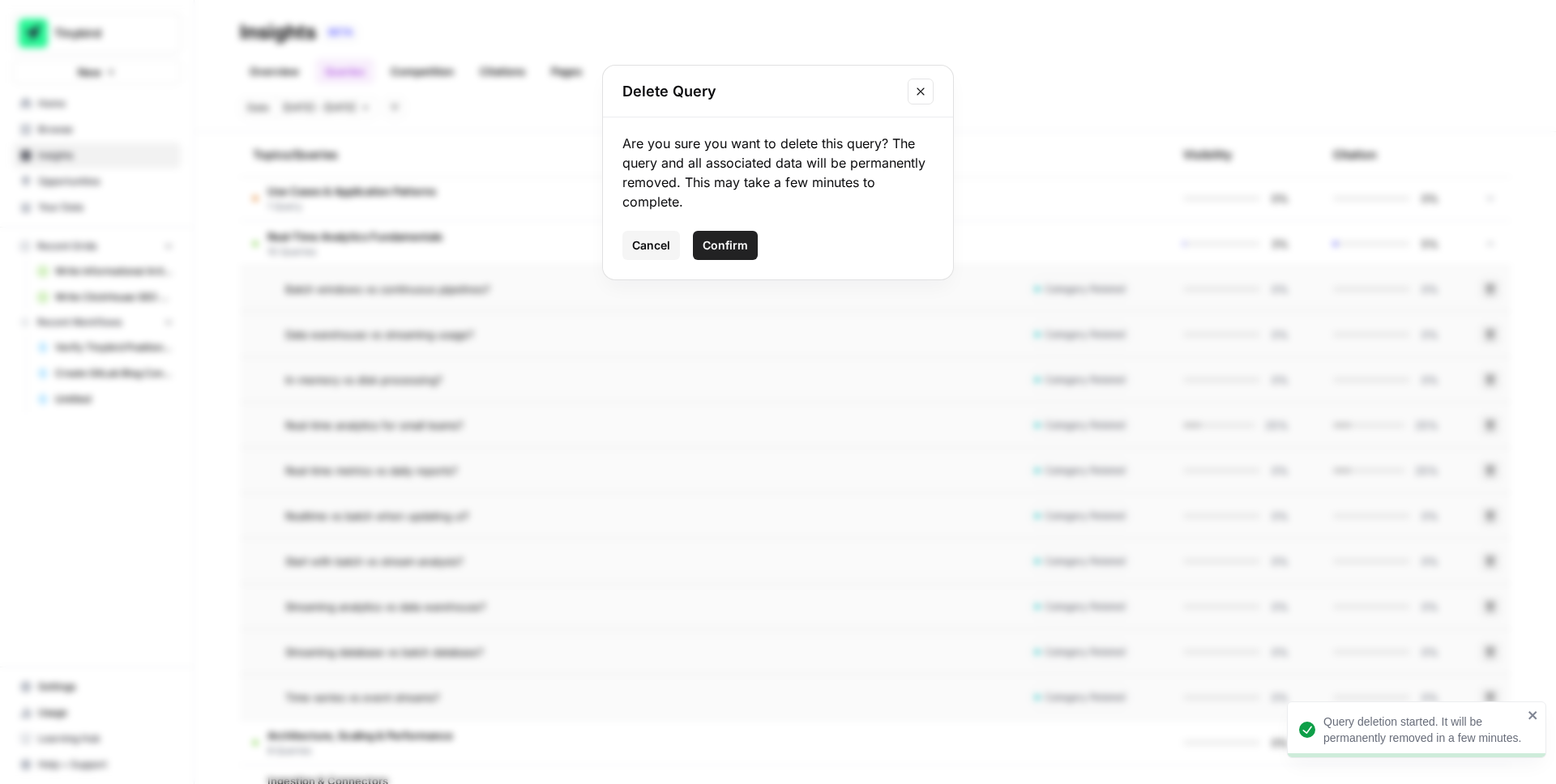
click at [740, 249] on span "Confirm" at bounding box center [725, 245] width 45 height 16
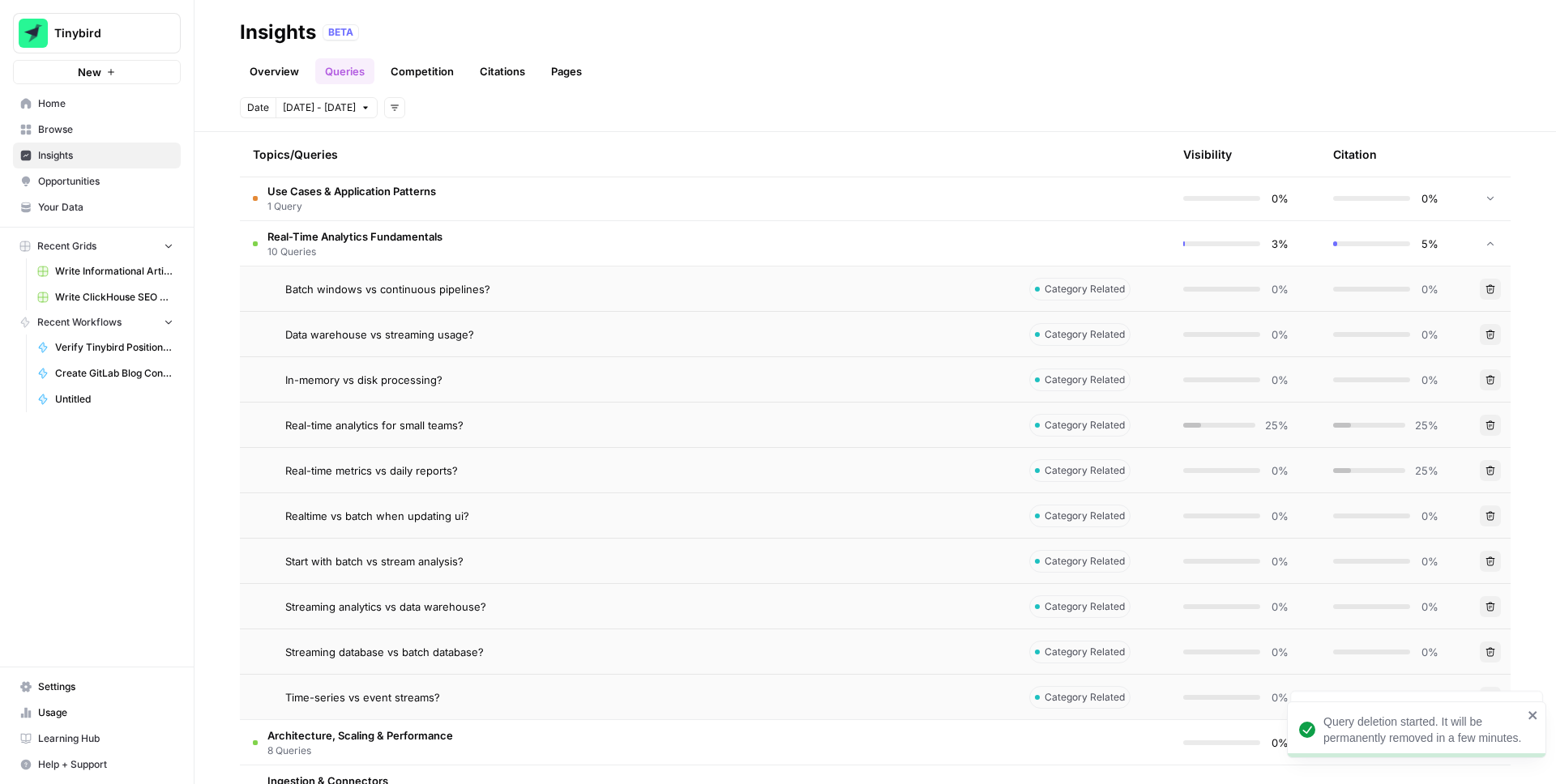
click at [1495, 380] on icon "button" at bounding box center [1490, 380] width 10 height 10
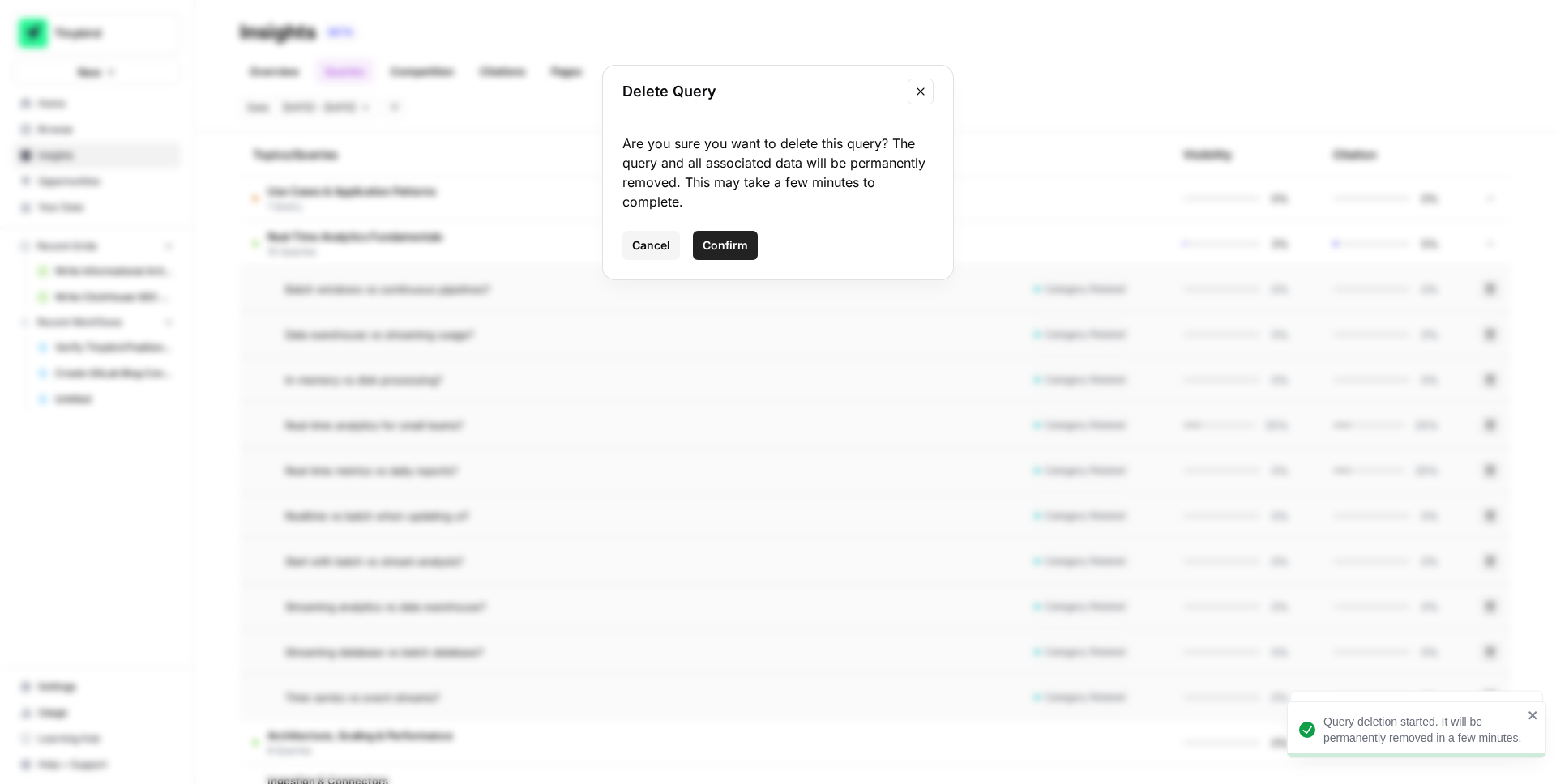
click at [729, 249] on span "Confirm" at bounding box center [725, 245] width 45 height 16
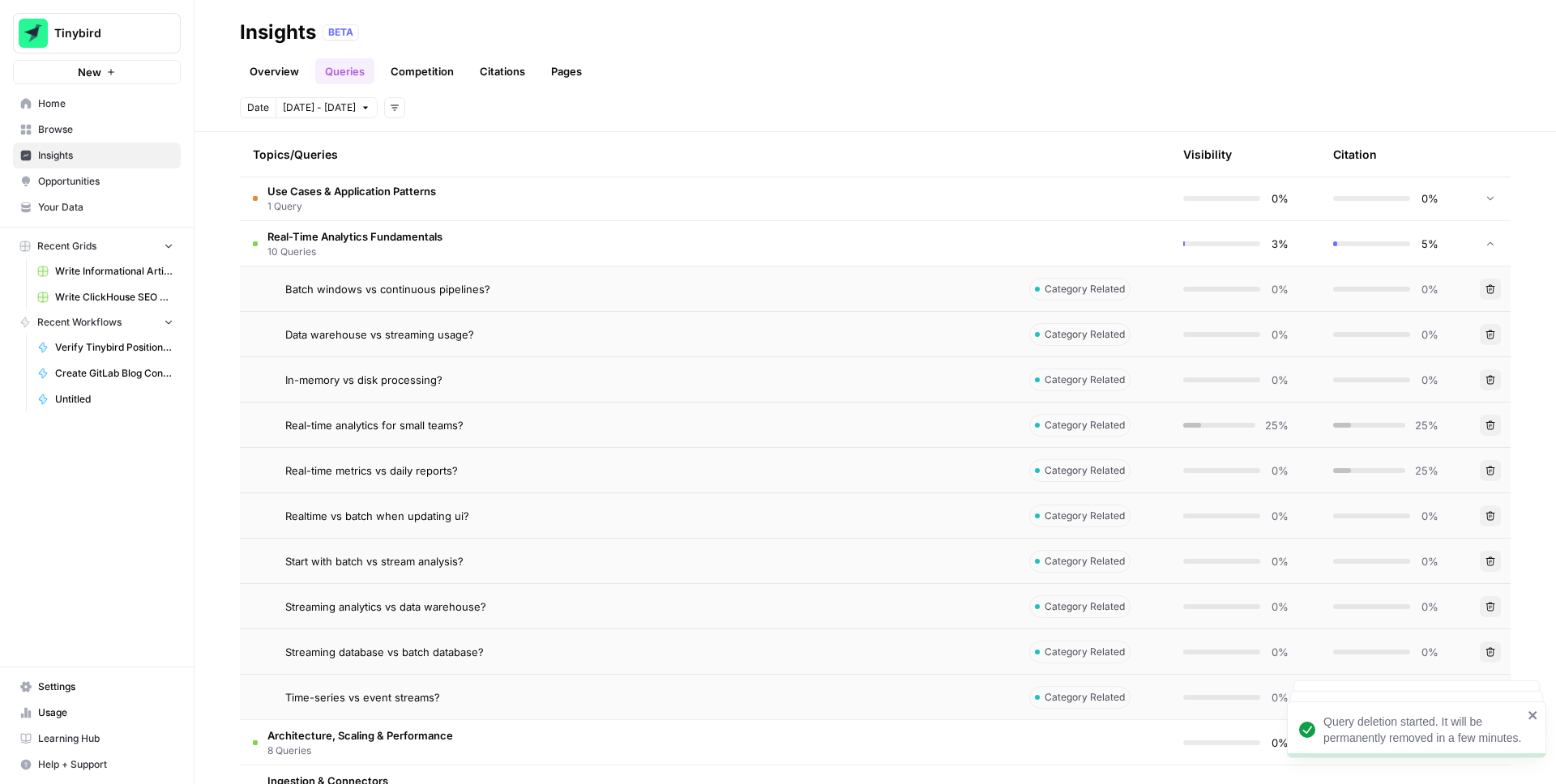
click at [1492, 426] on icon "button" at bounding box center [1490, 425] width 10 height 10
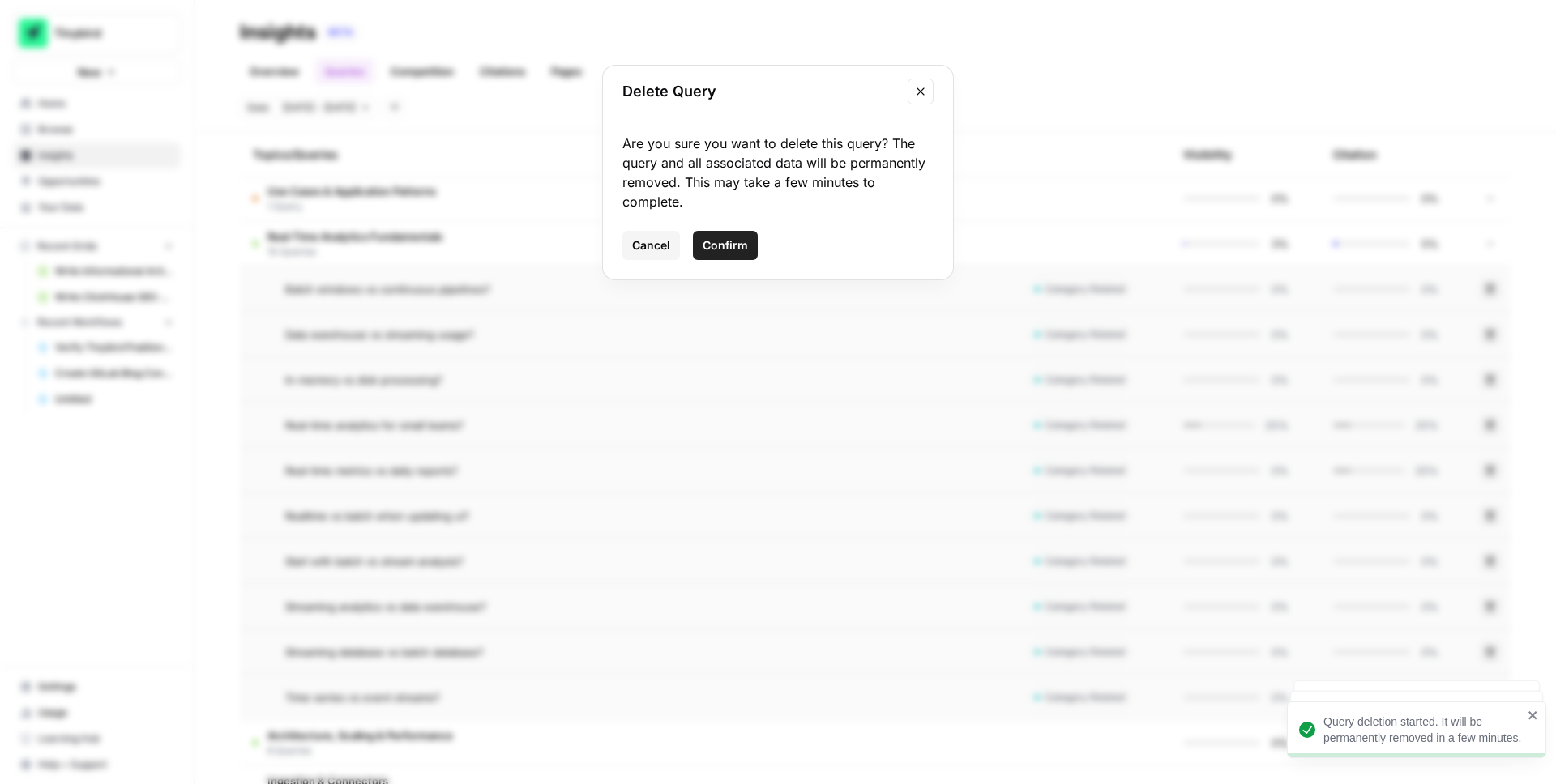
click at [736, 244] on span "Confirm" at bounding box center [725, 245] width 45 height 16
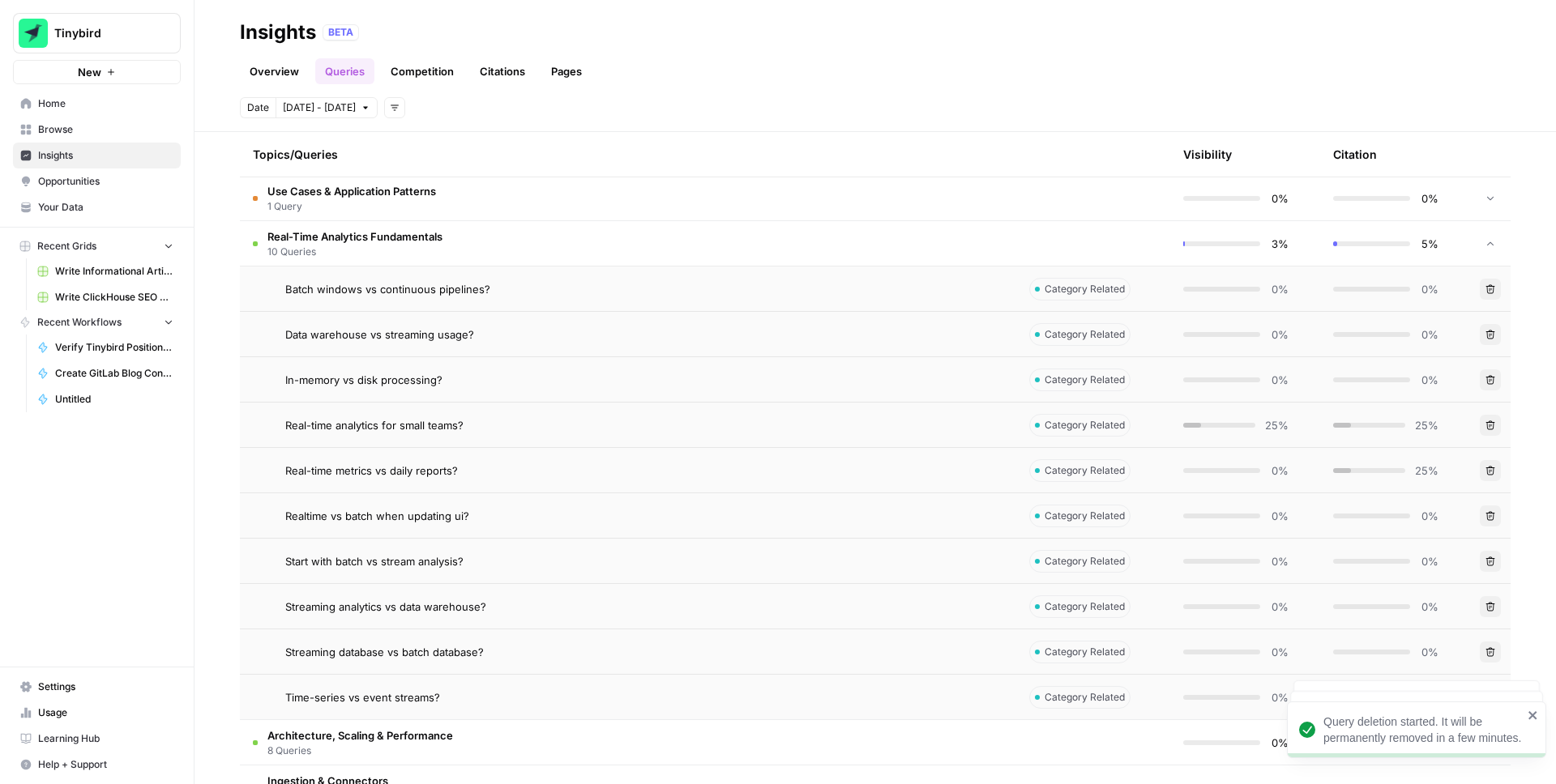
click at [1486, 468] on icon "button" at bounding box center [1490, 470] width 10 height 10
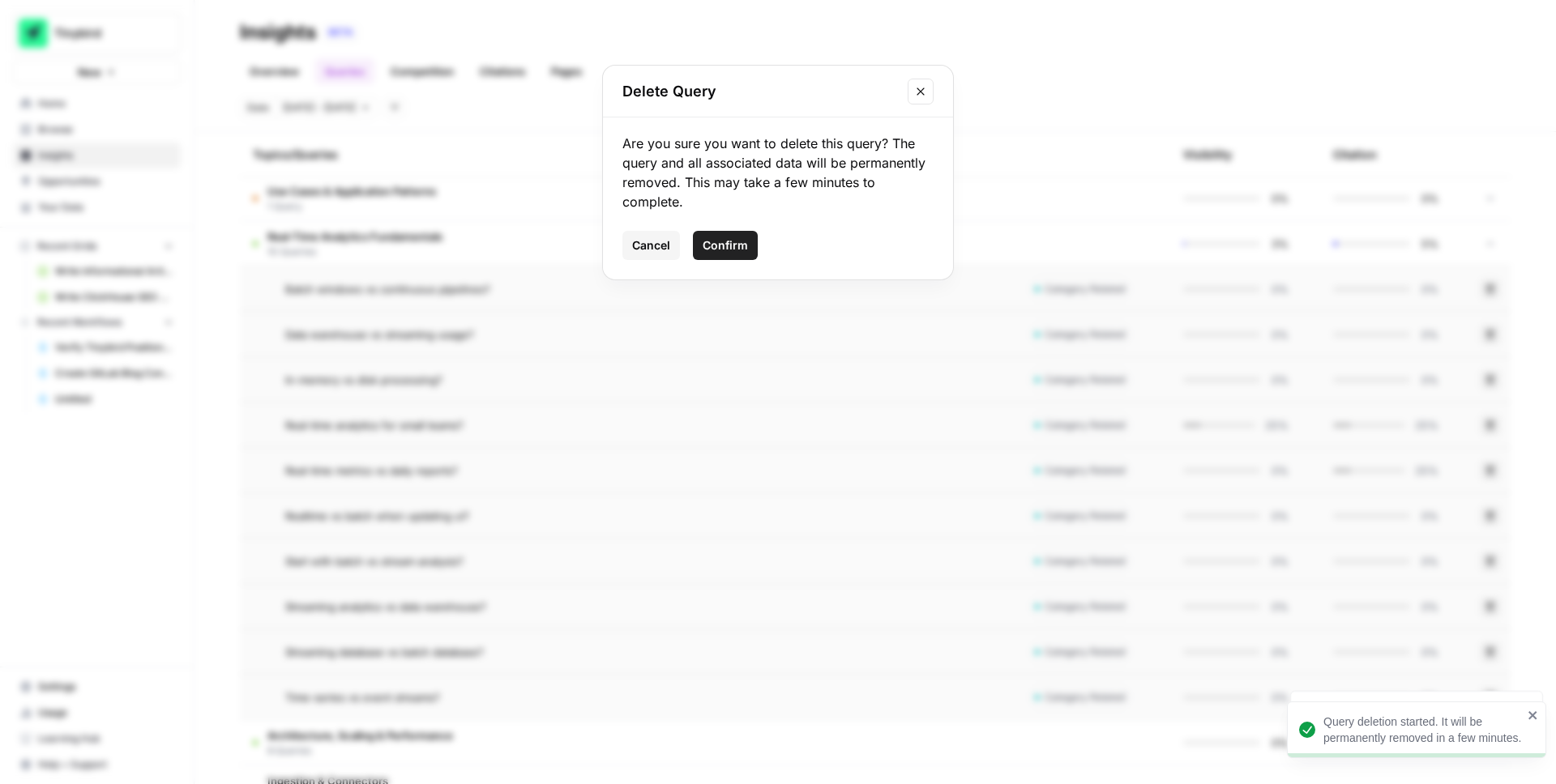
click at [735, 244] on span "Confirm" at bounding box center [725, 245] width 45 height 16
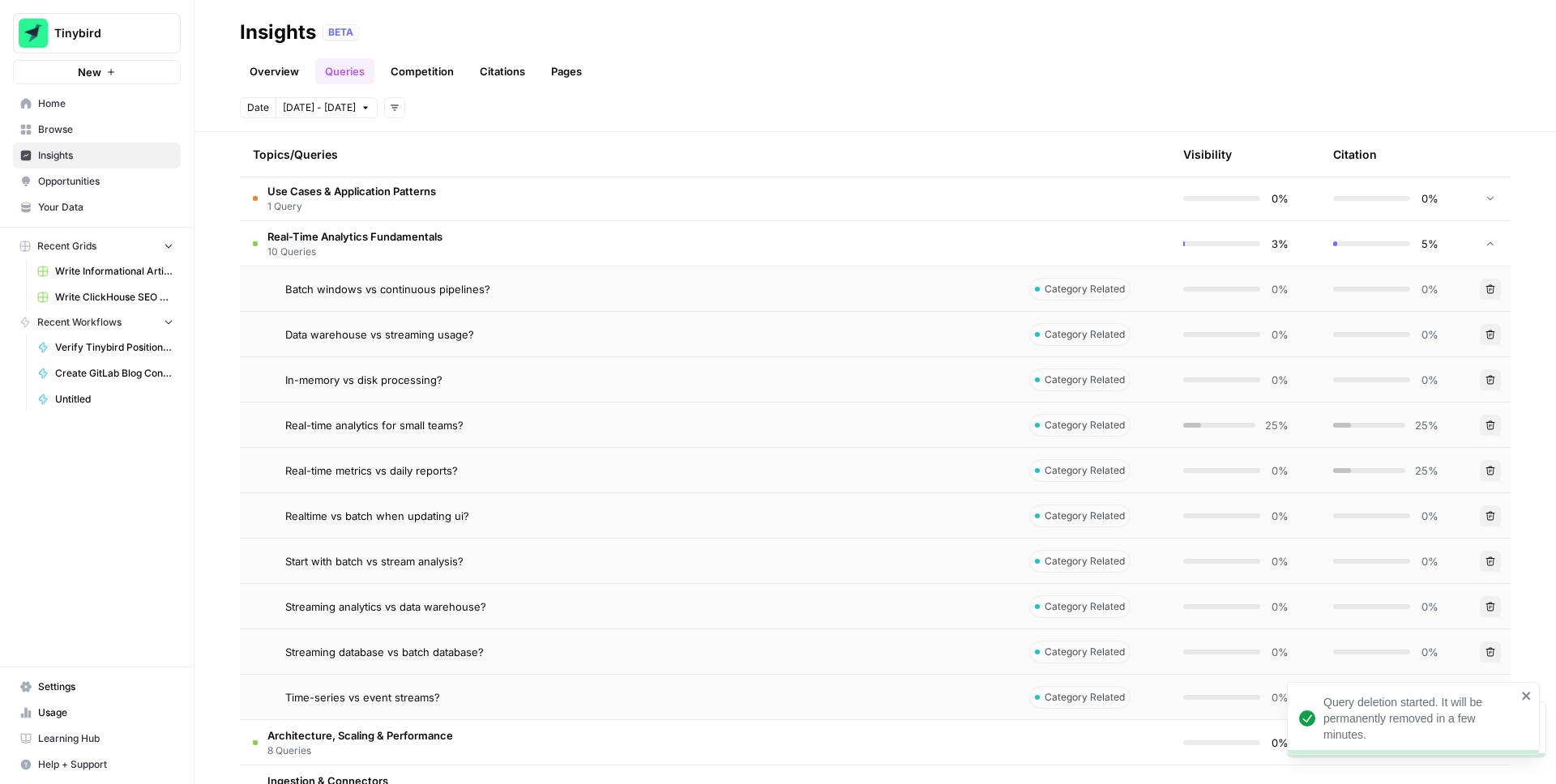
click at [1484, 516] on button "Delete" at bounding box center [1491, 516] width 21 height 21
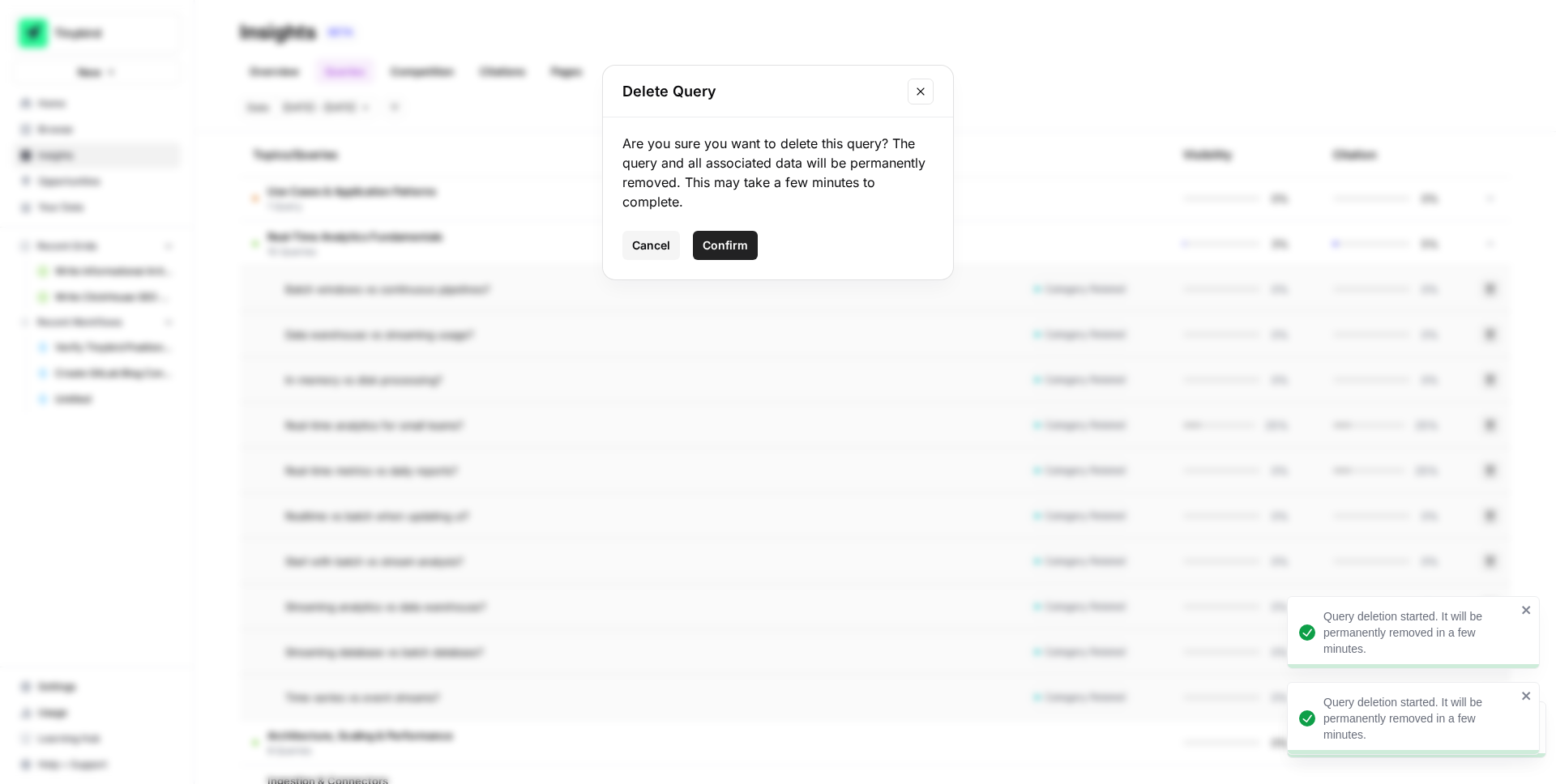
click at [739, 246] on span "Confirm" at bounding box center [725, 245] width 45 height 16
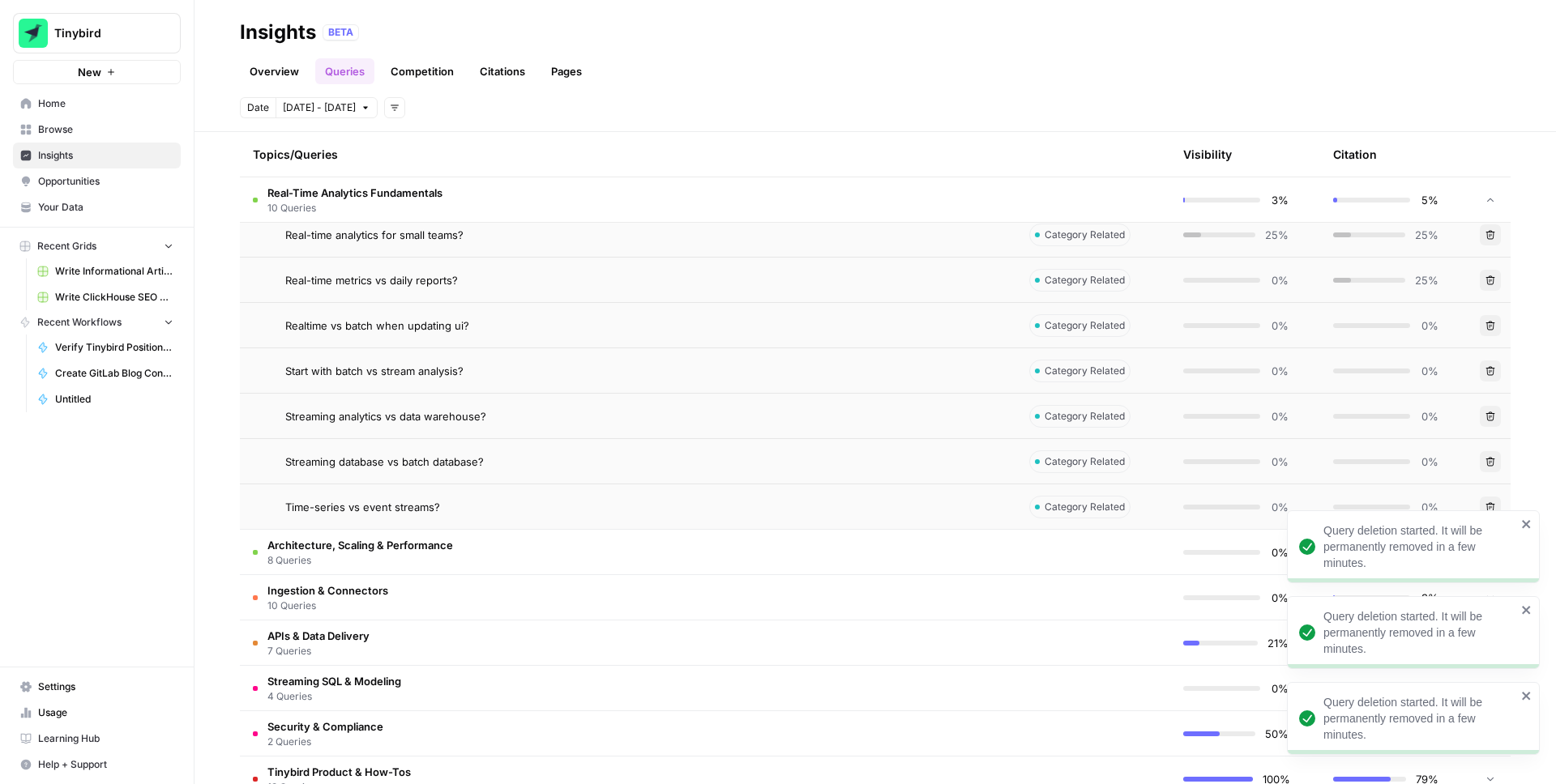
scroll to position [692, 0]
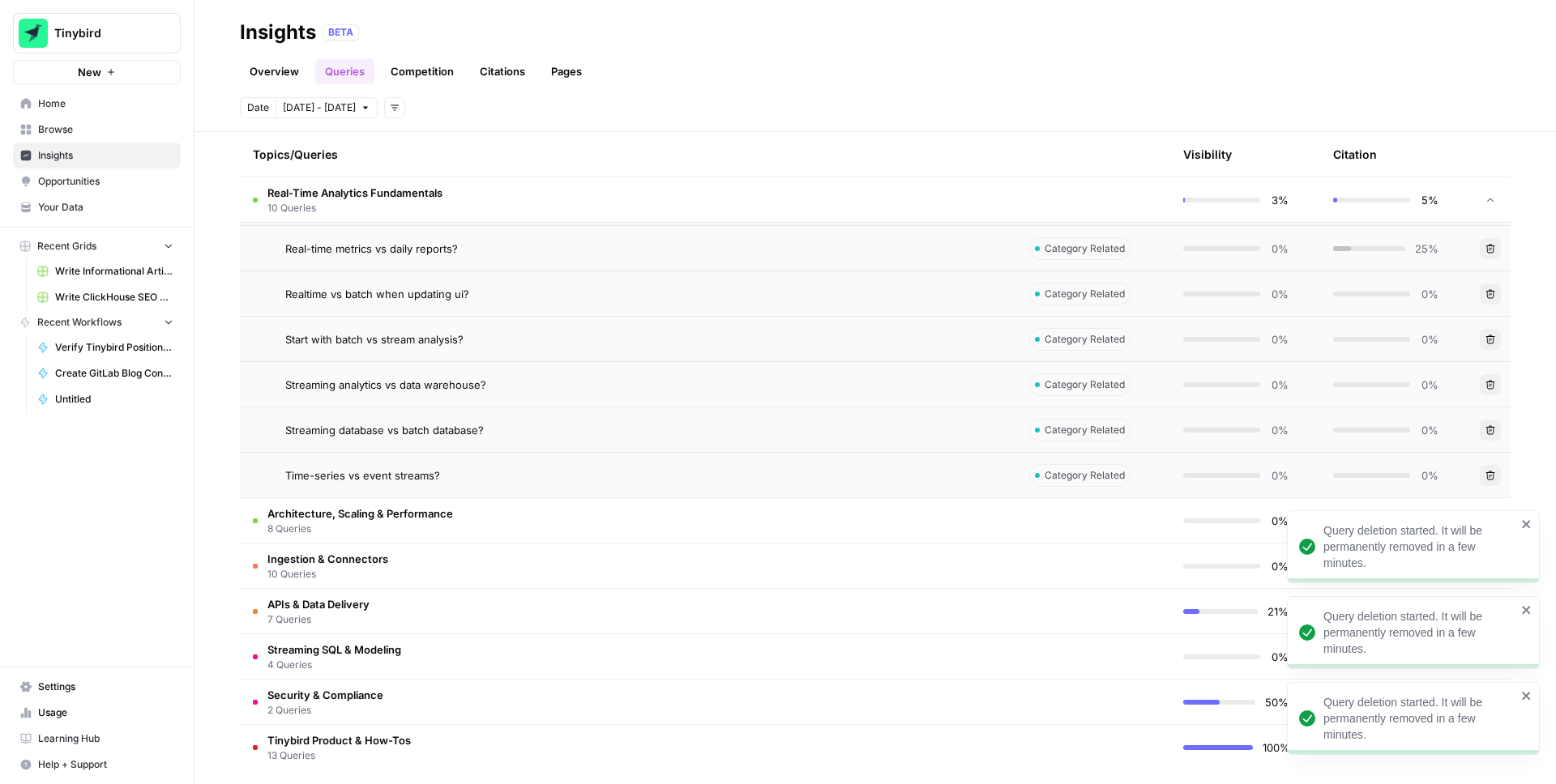
click at [1490, 340] on icon "button" at bounding box center [1490, 340] width 10 height 10
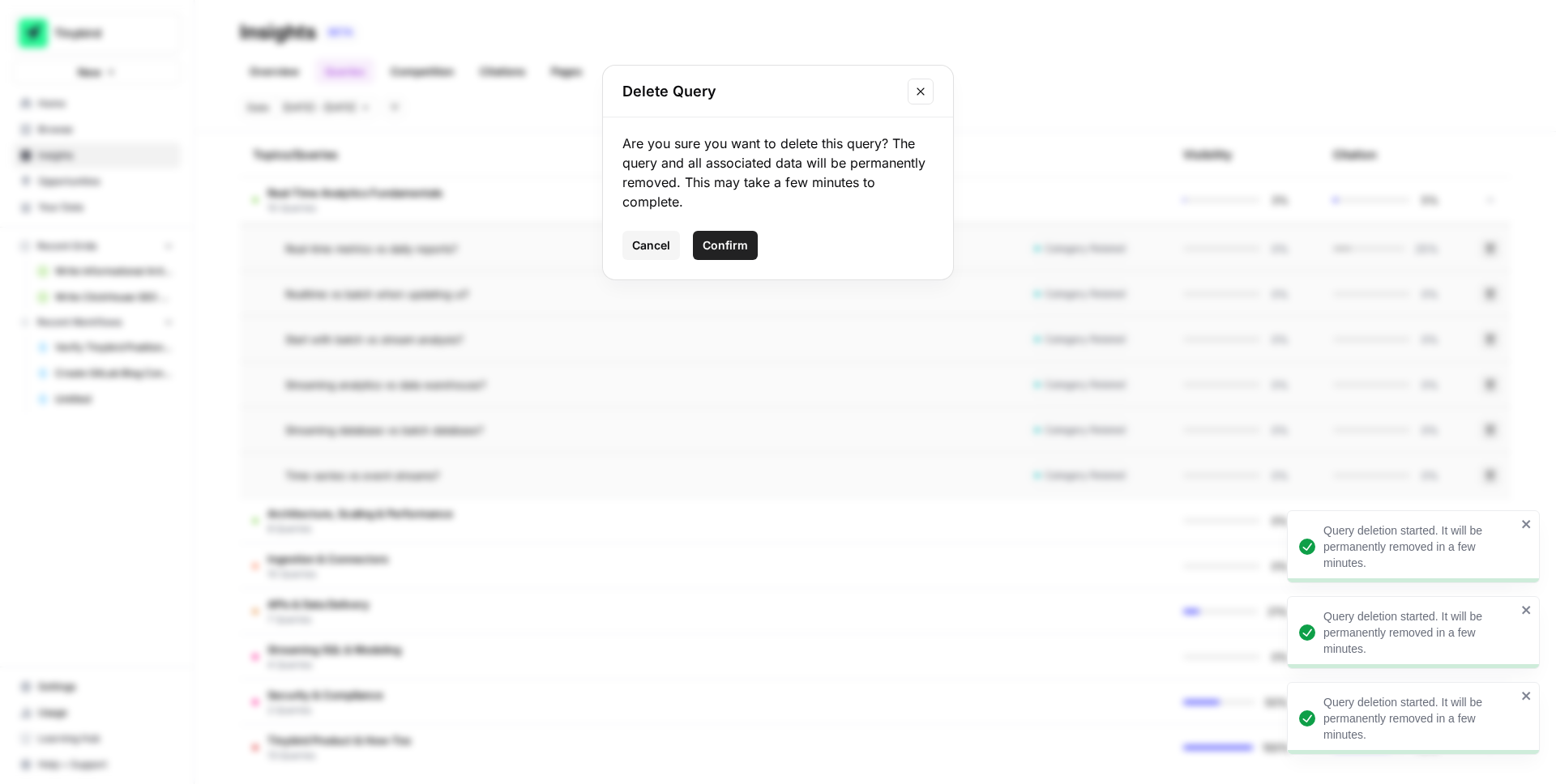
click at [737, 248] on span "Confirm" at bounding box center [725, 245] width 45 height 16
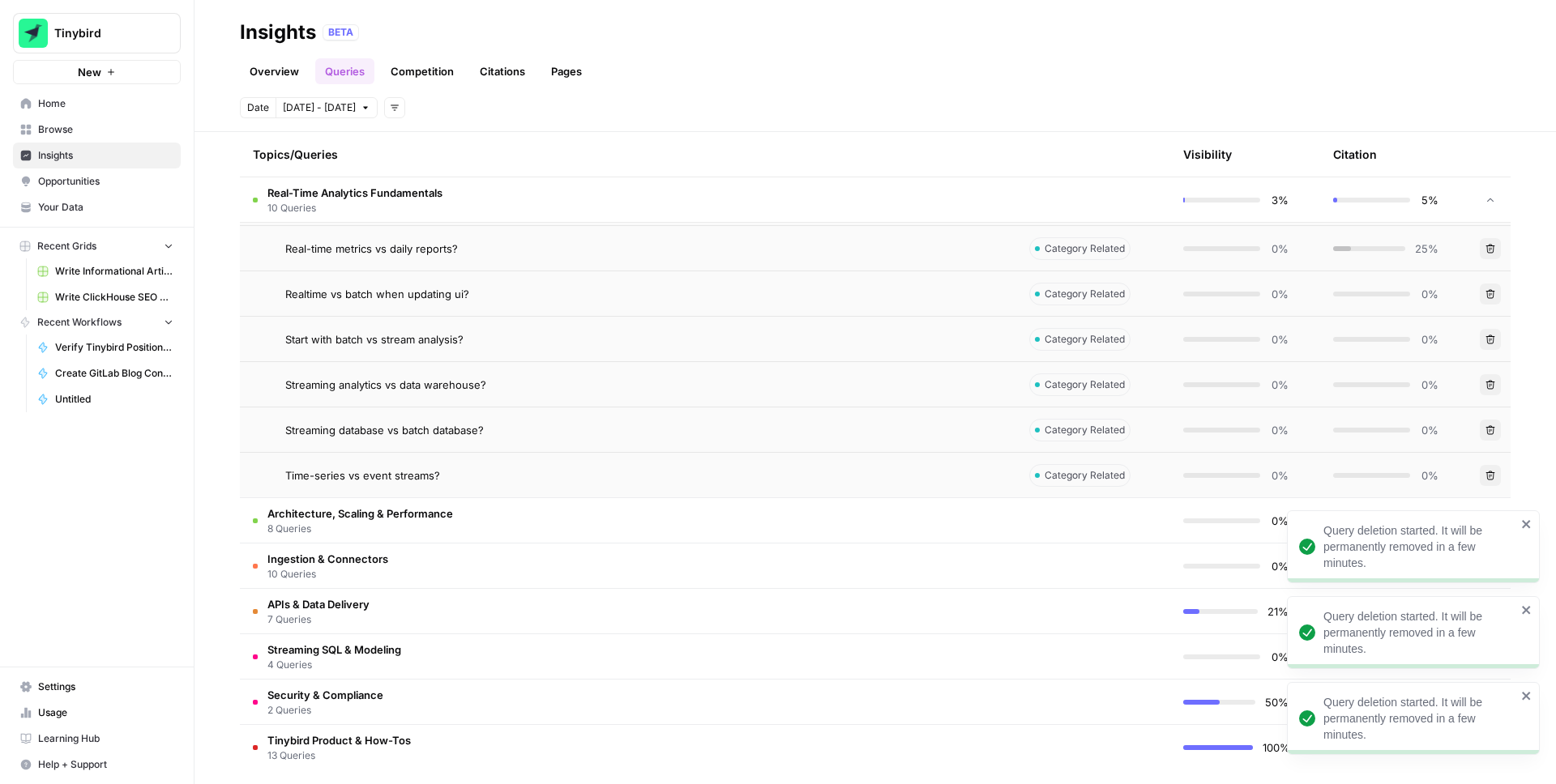
click at [1488, 387] on icon "button" at bounding box center [1490, 385] width 10 height 10
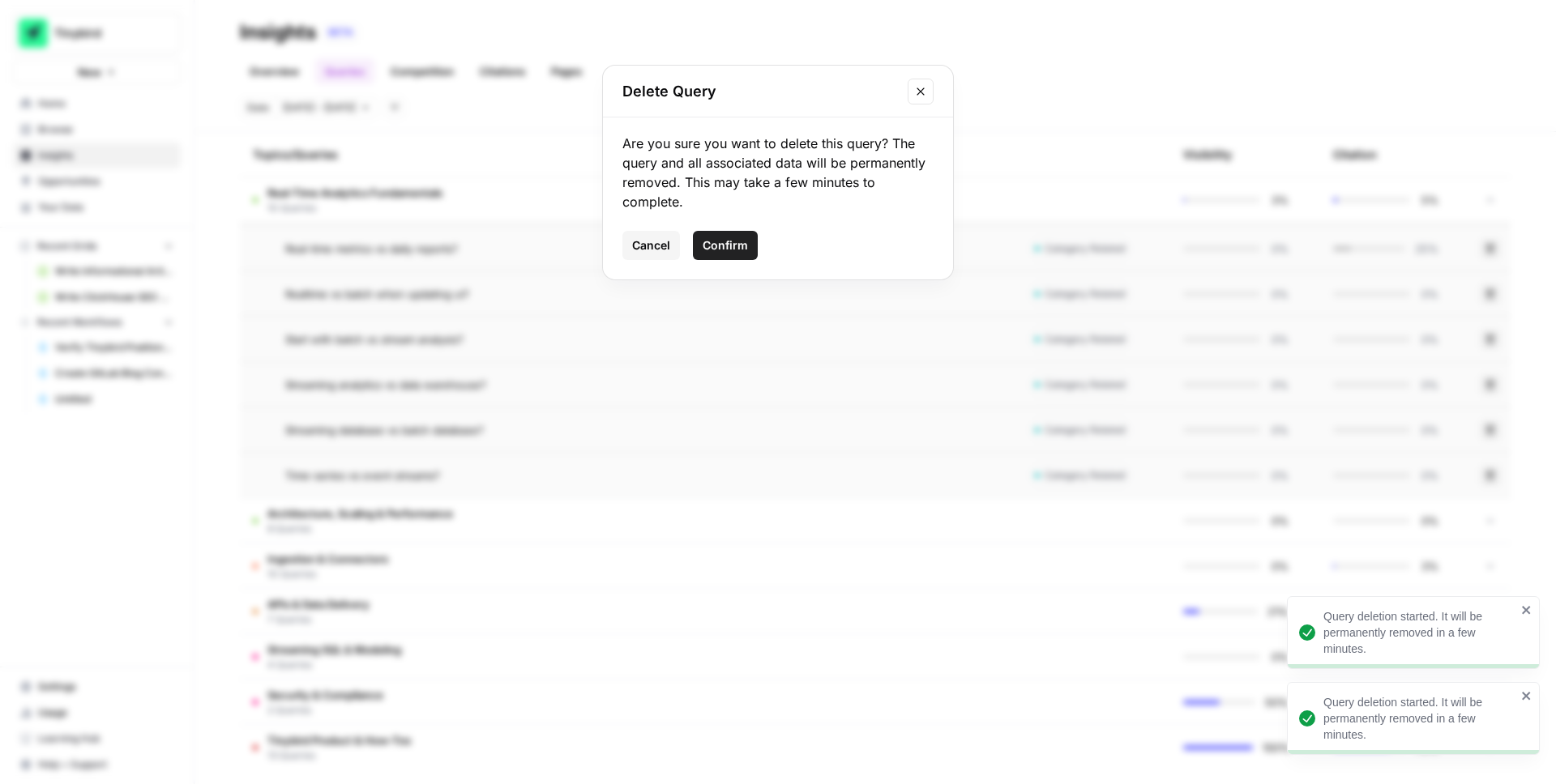
click at [710, 246] on span "Confirm" at bounding box center [725, 245] width 45 height 16
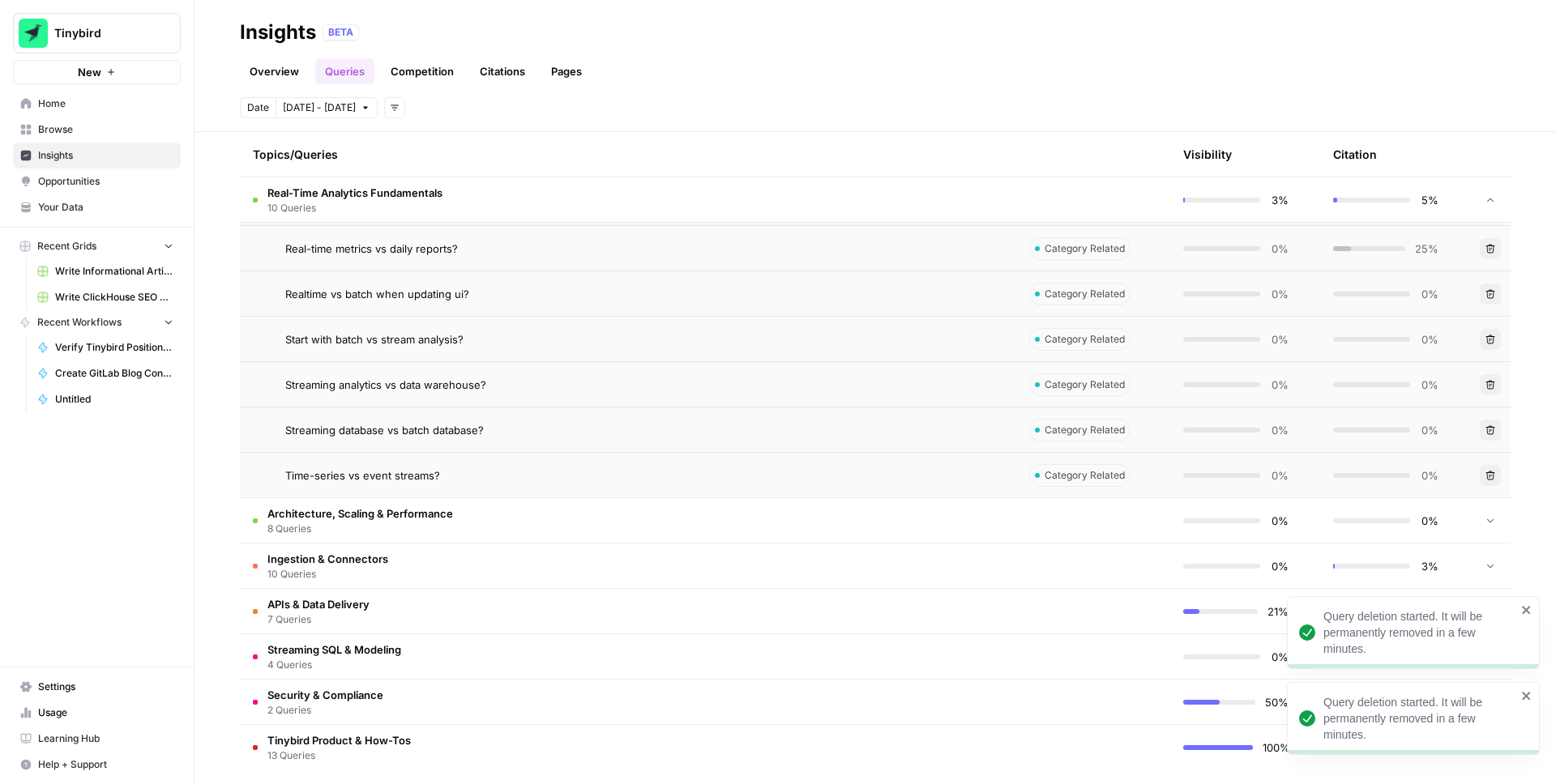
click at [1491, 428] on icon "button" at bounding box center [1490, 430] width 10 height 10
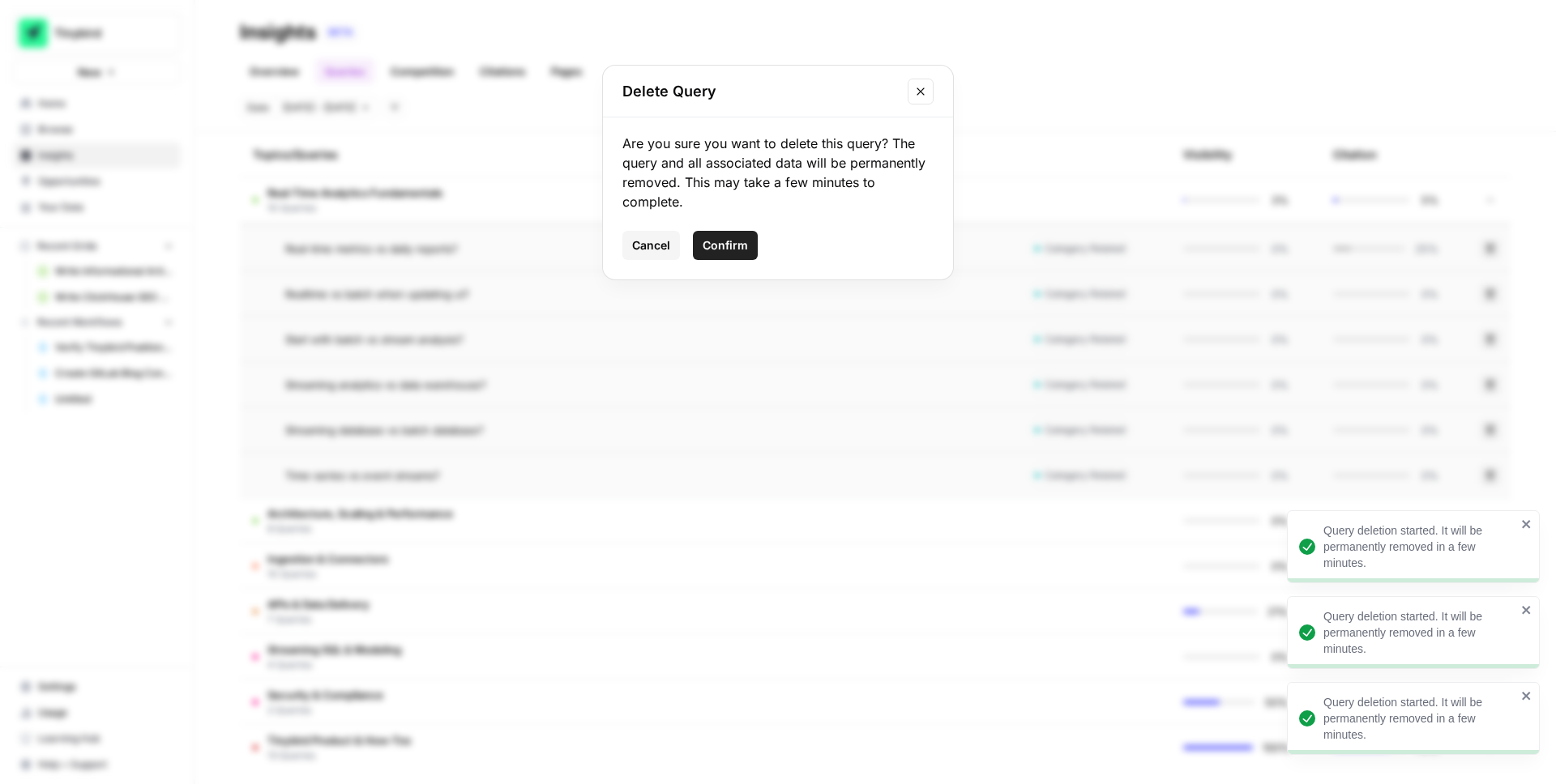
click at [737, 241] on span "Confirm" at bounding box center [725, 245] width 45 height 16
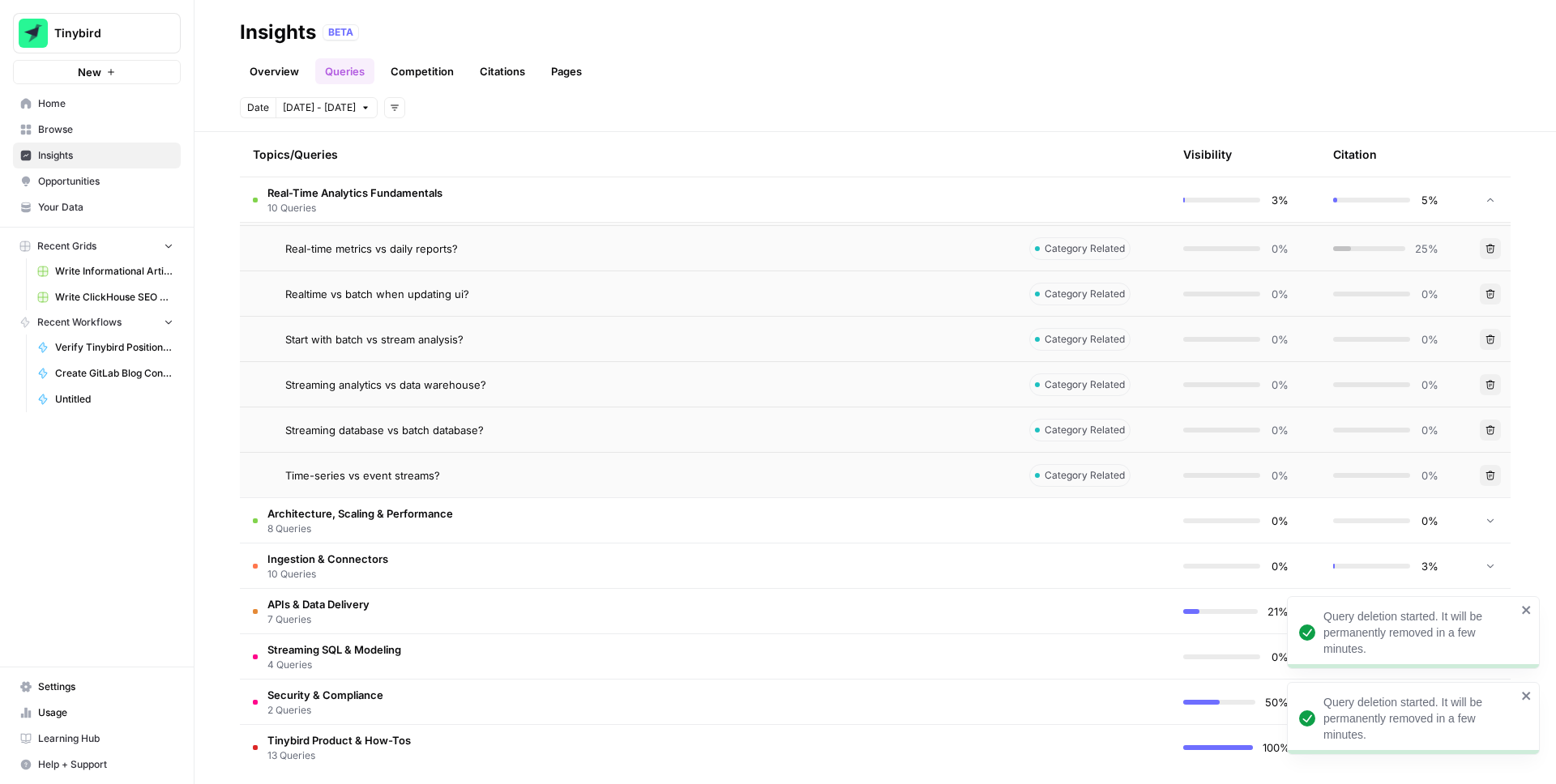
click at [1488, 480] on icon "button" at bounding box center [1490, 476] width 10 height 10
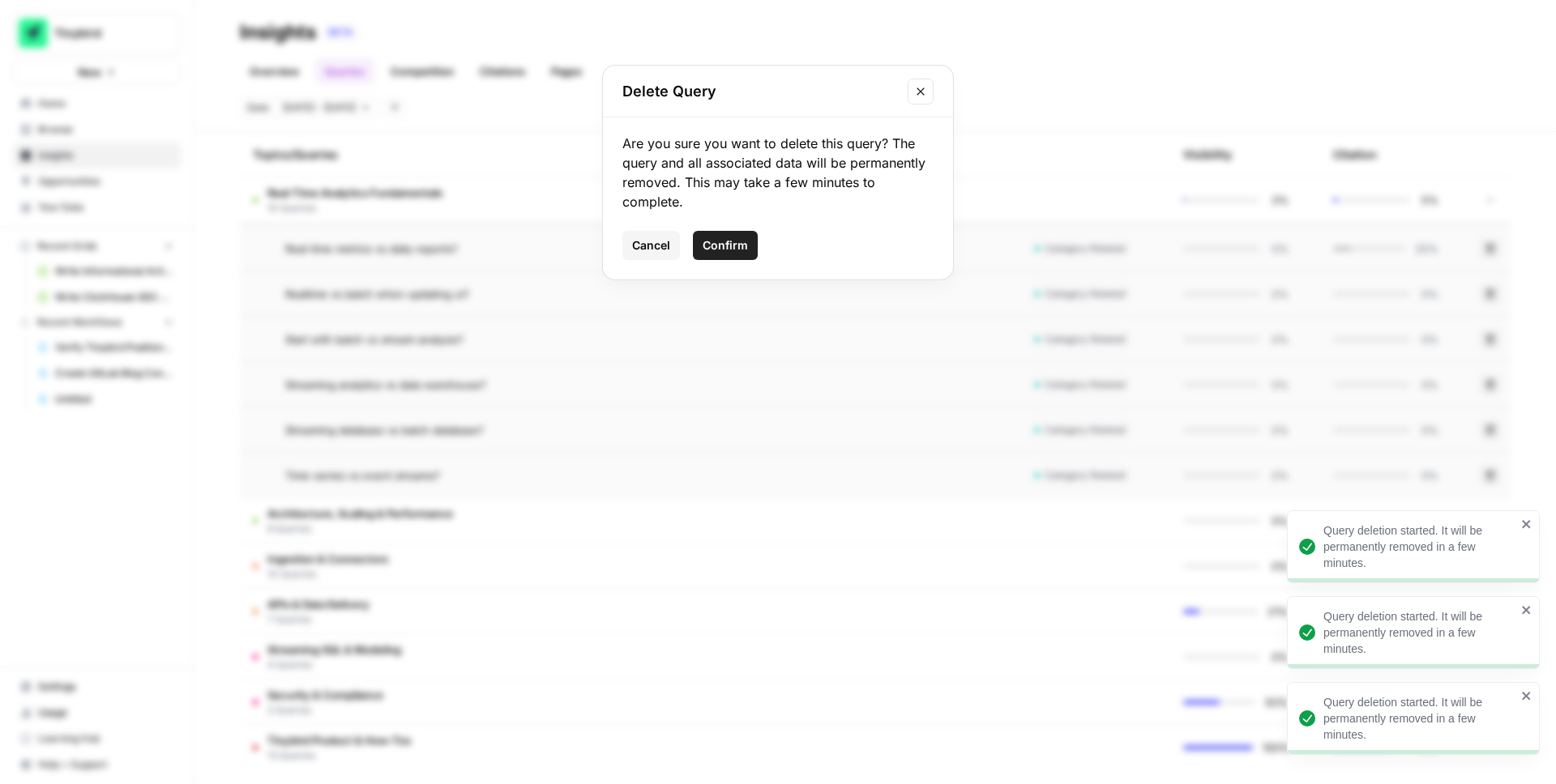
click at [742, 234] on button "Confirm" at bounding box center [725, 245] width 65 height 29
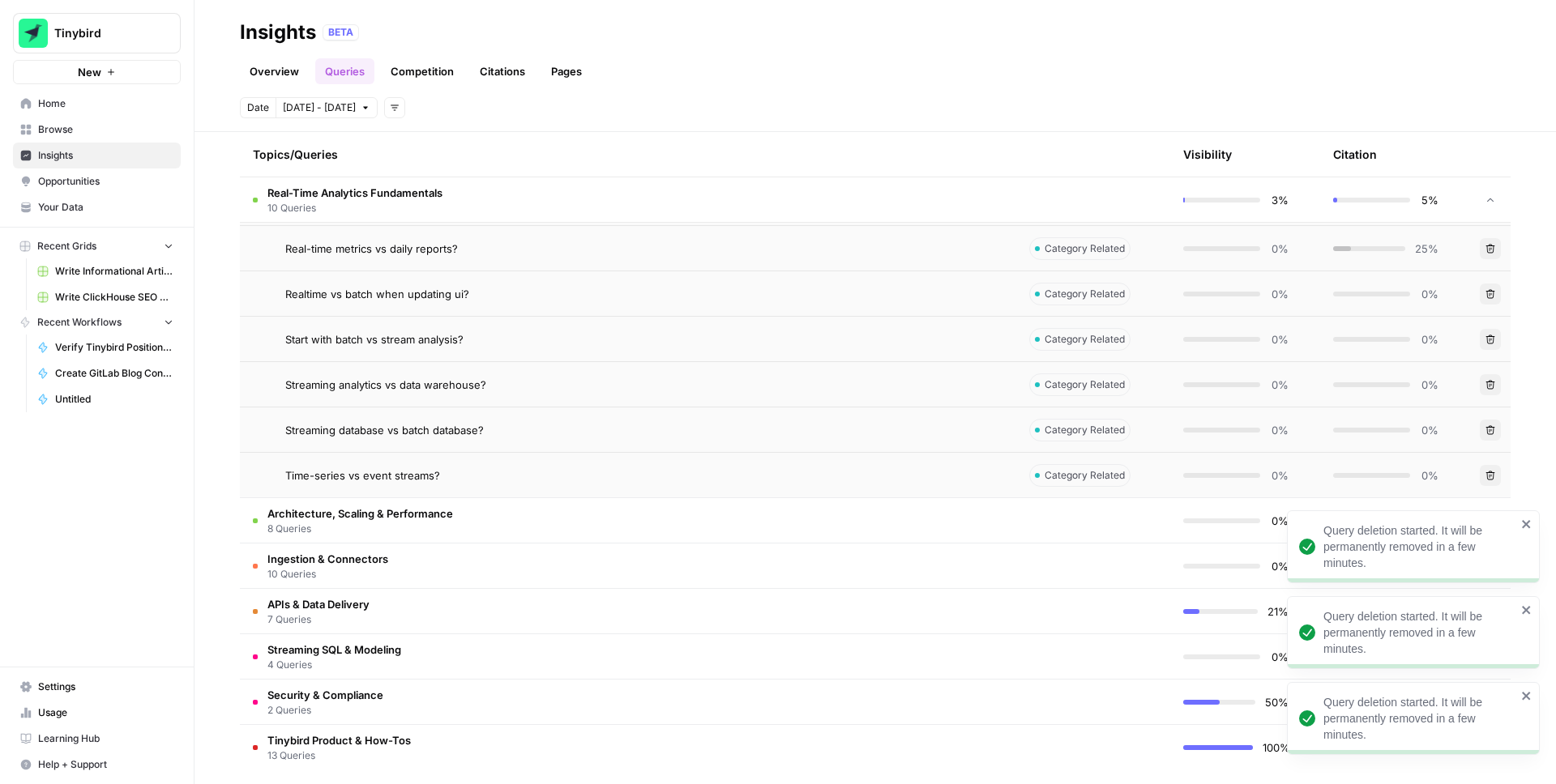
scroll to position [705, 0]
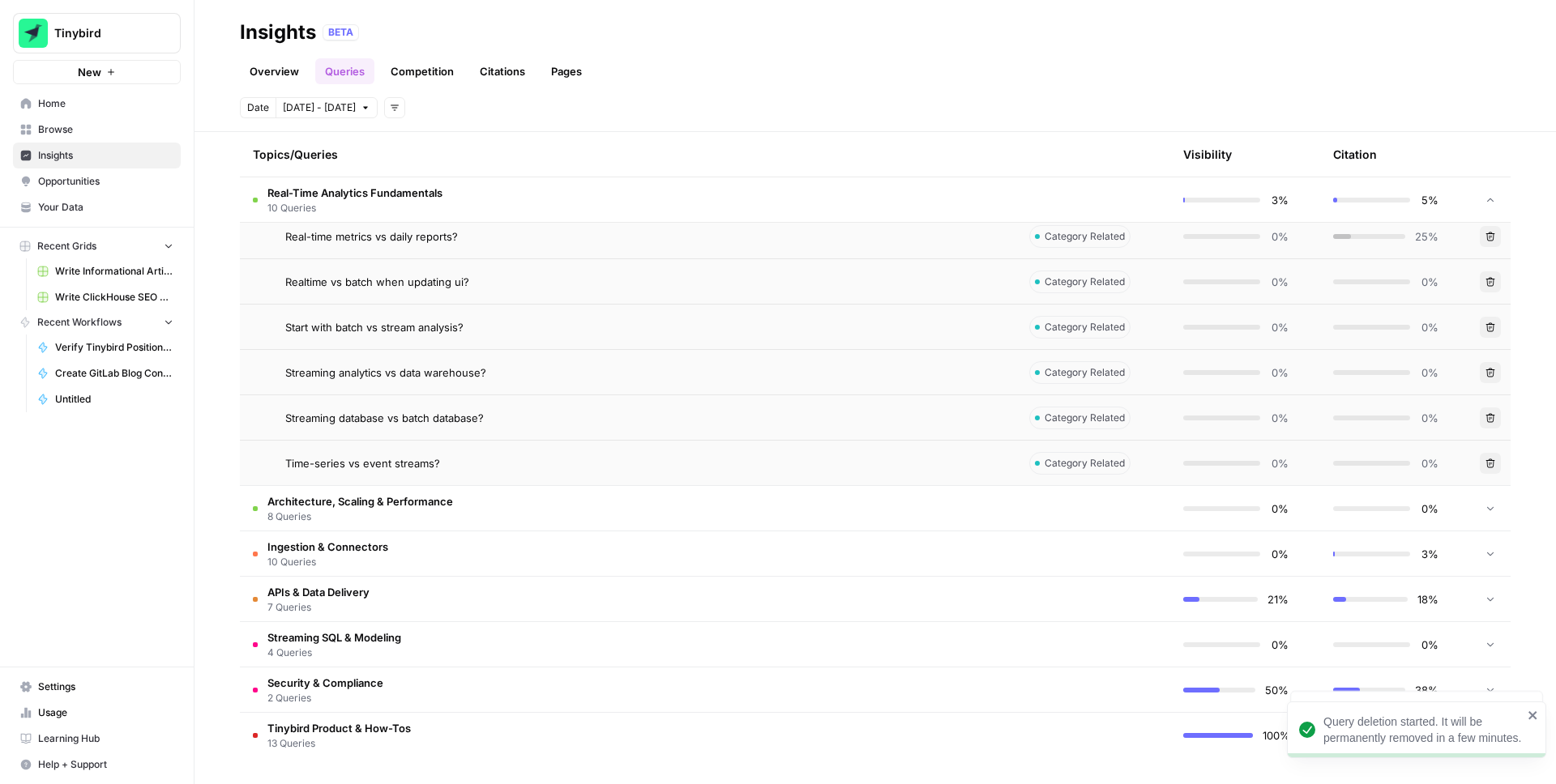
click at [1491, 503] on icon at bounding box center [1490, 508] width 12 height 12
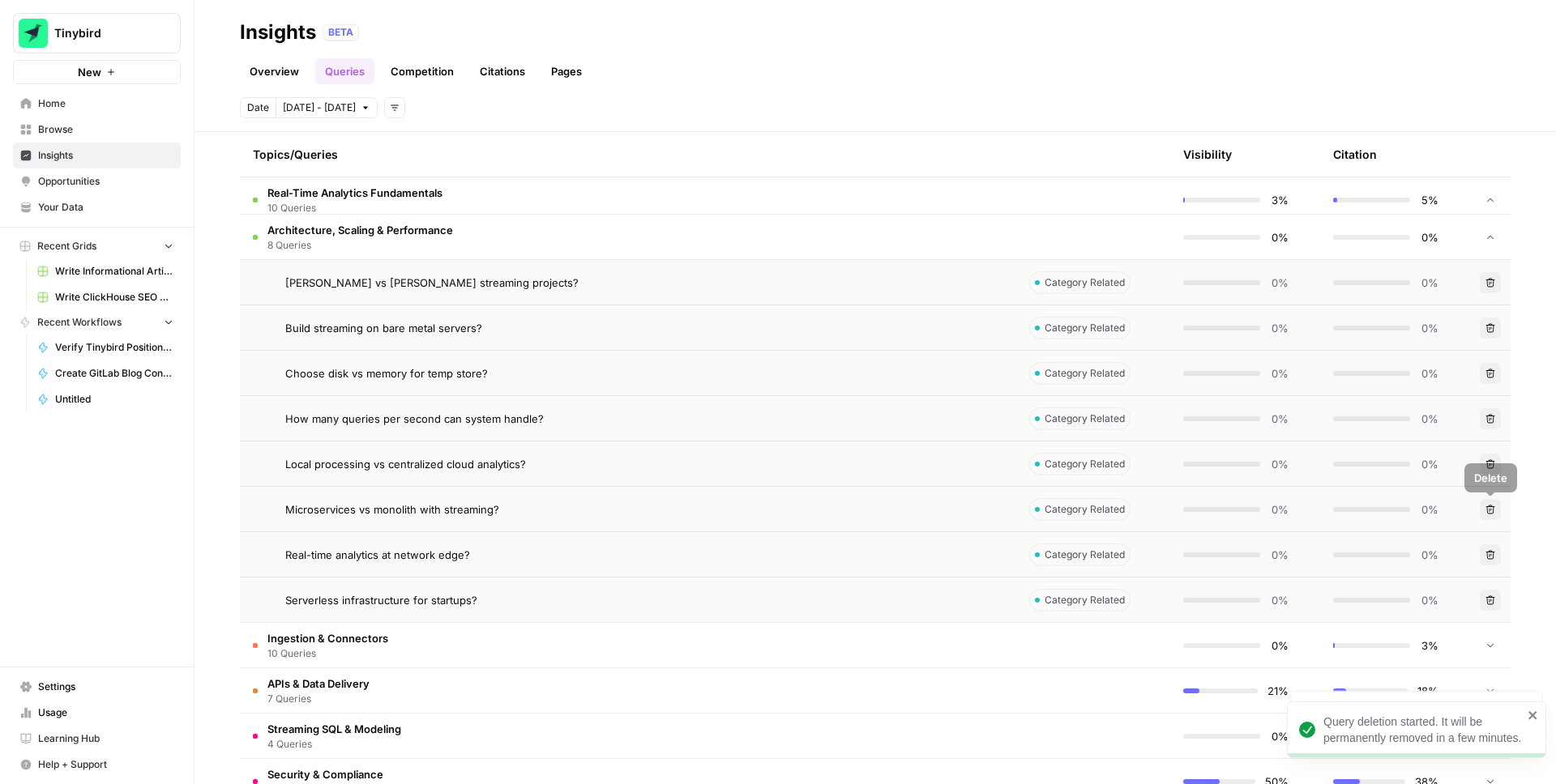
scroll to position [965, 0]
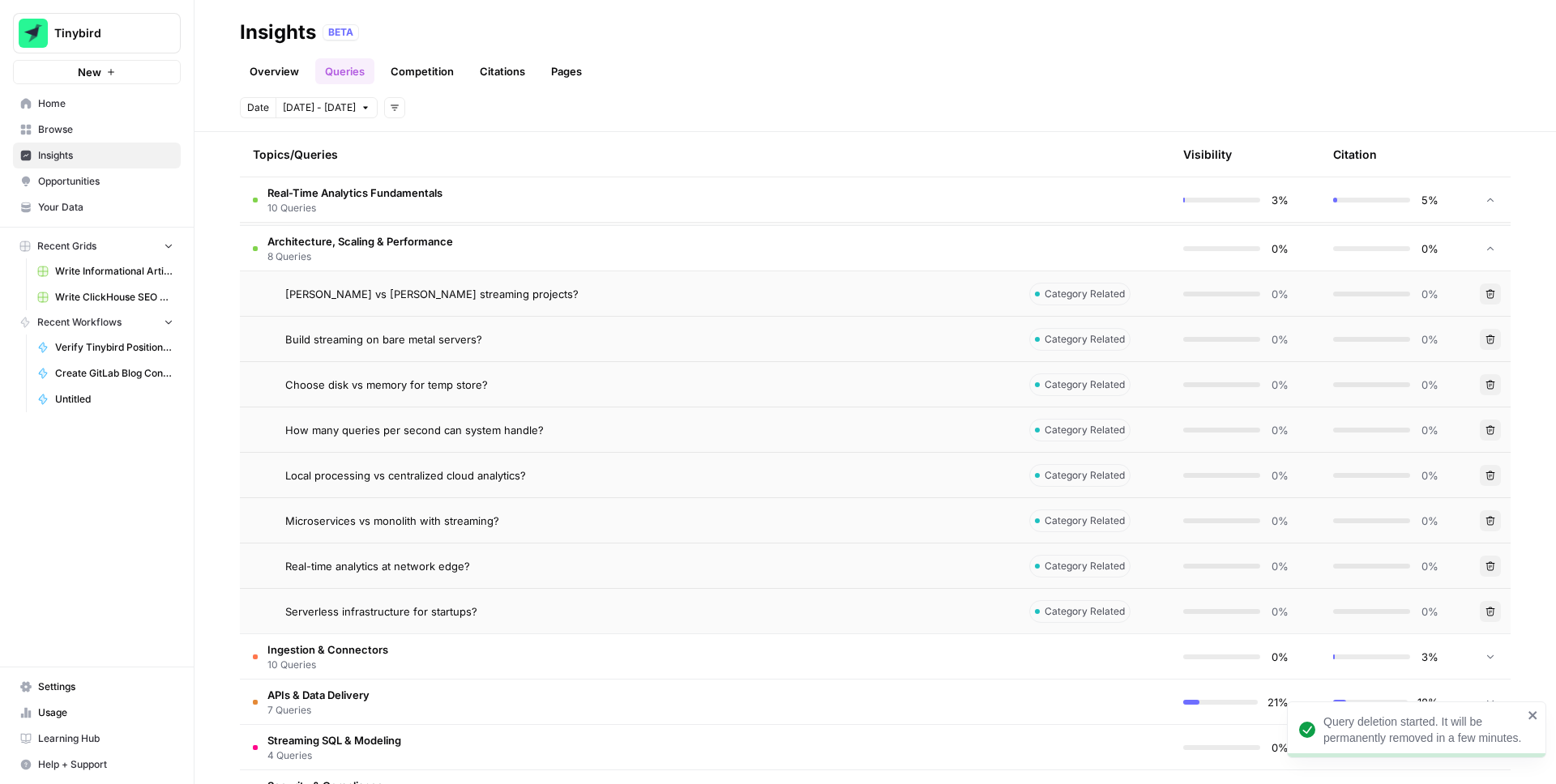
click at [1493, 292] on icon "button" at bounding box center [1490, 293] width 10 height 10
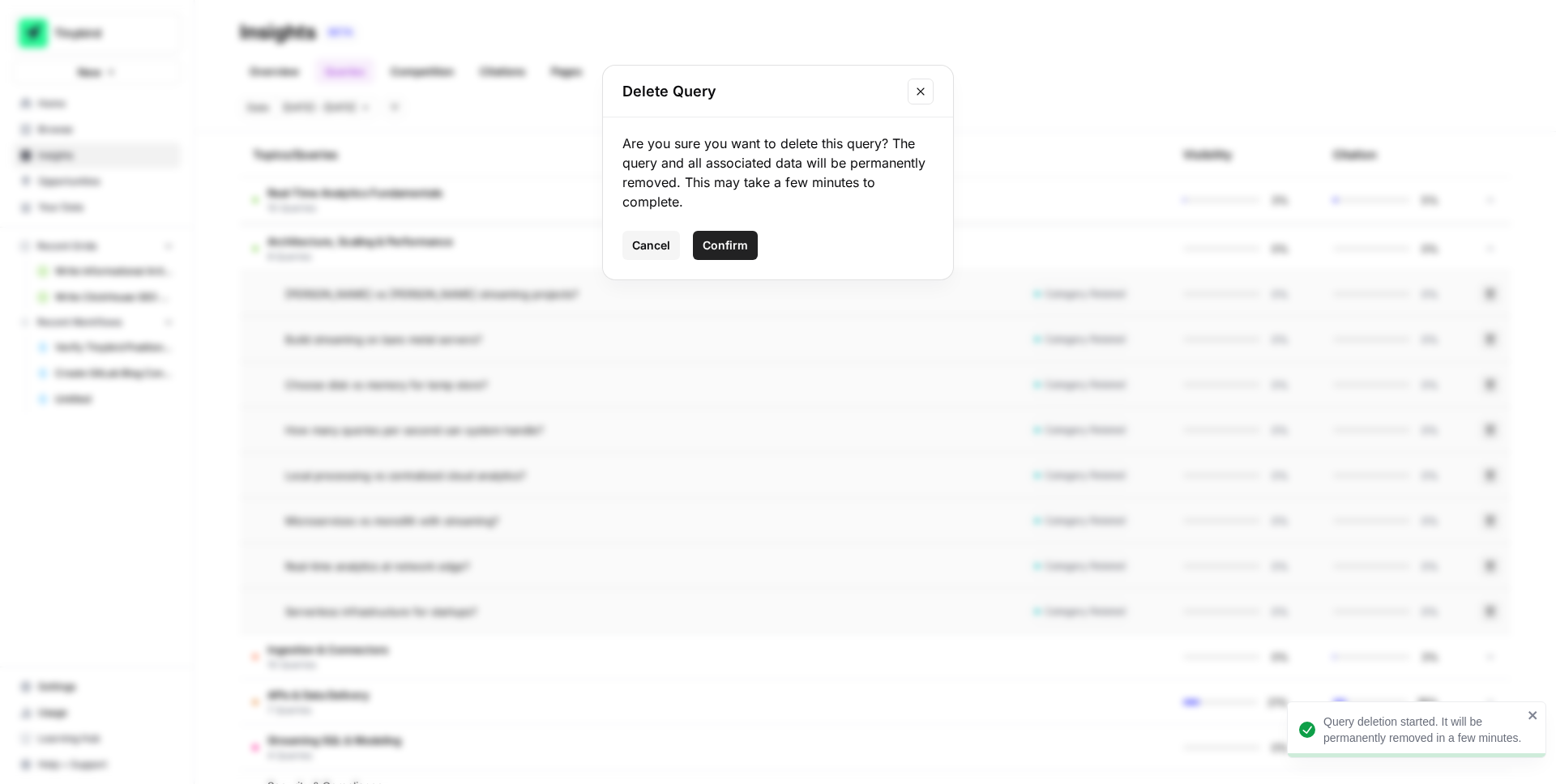
click at [751, 239] on button "Confirm" at bounding box center [725, 245] width 65 height 29
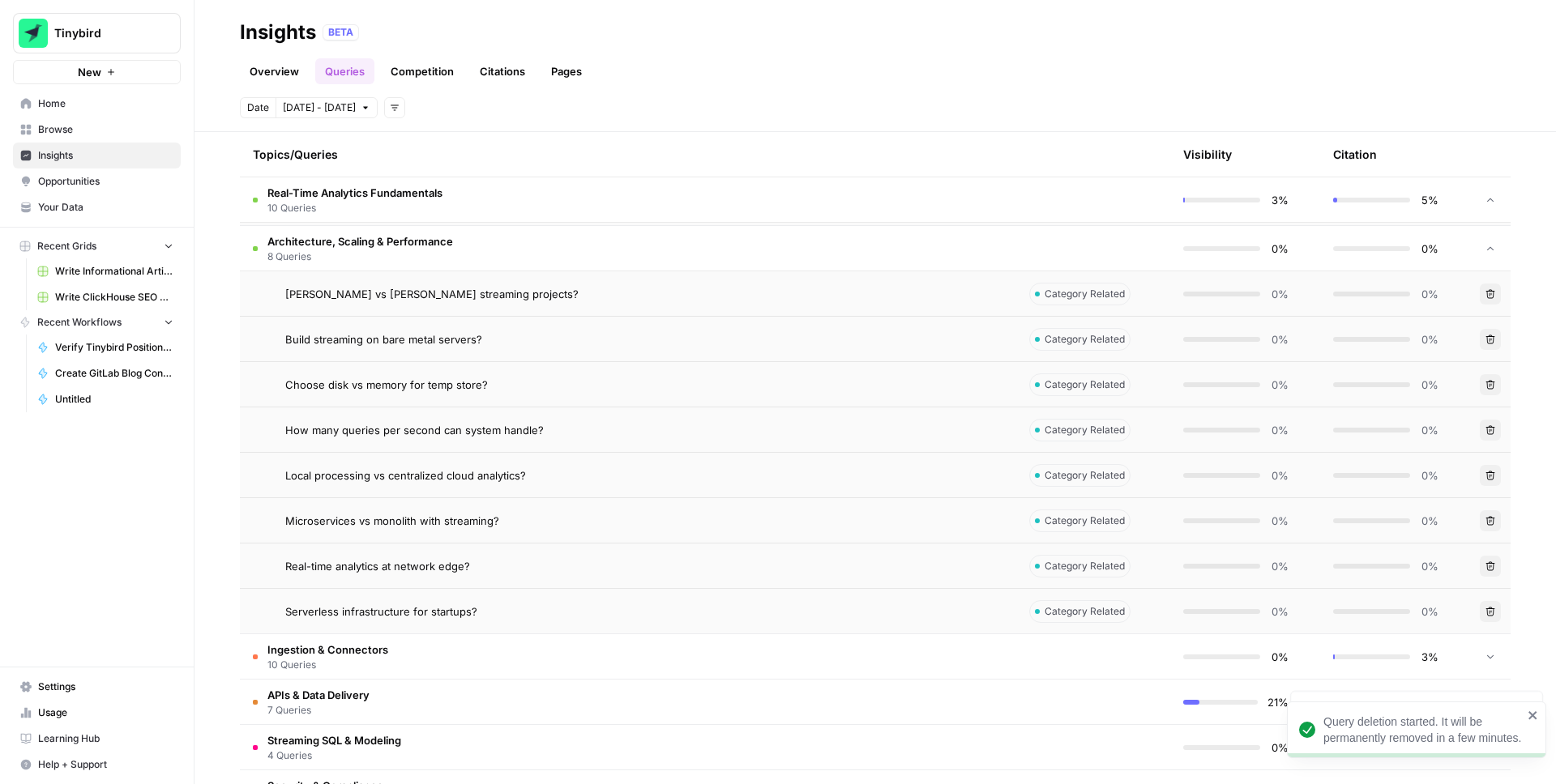
click at [1483, 343] on button "Delete" at bounding box center [1491, 340] width 21 height 21
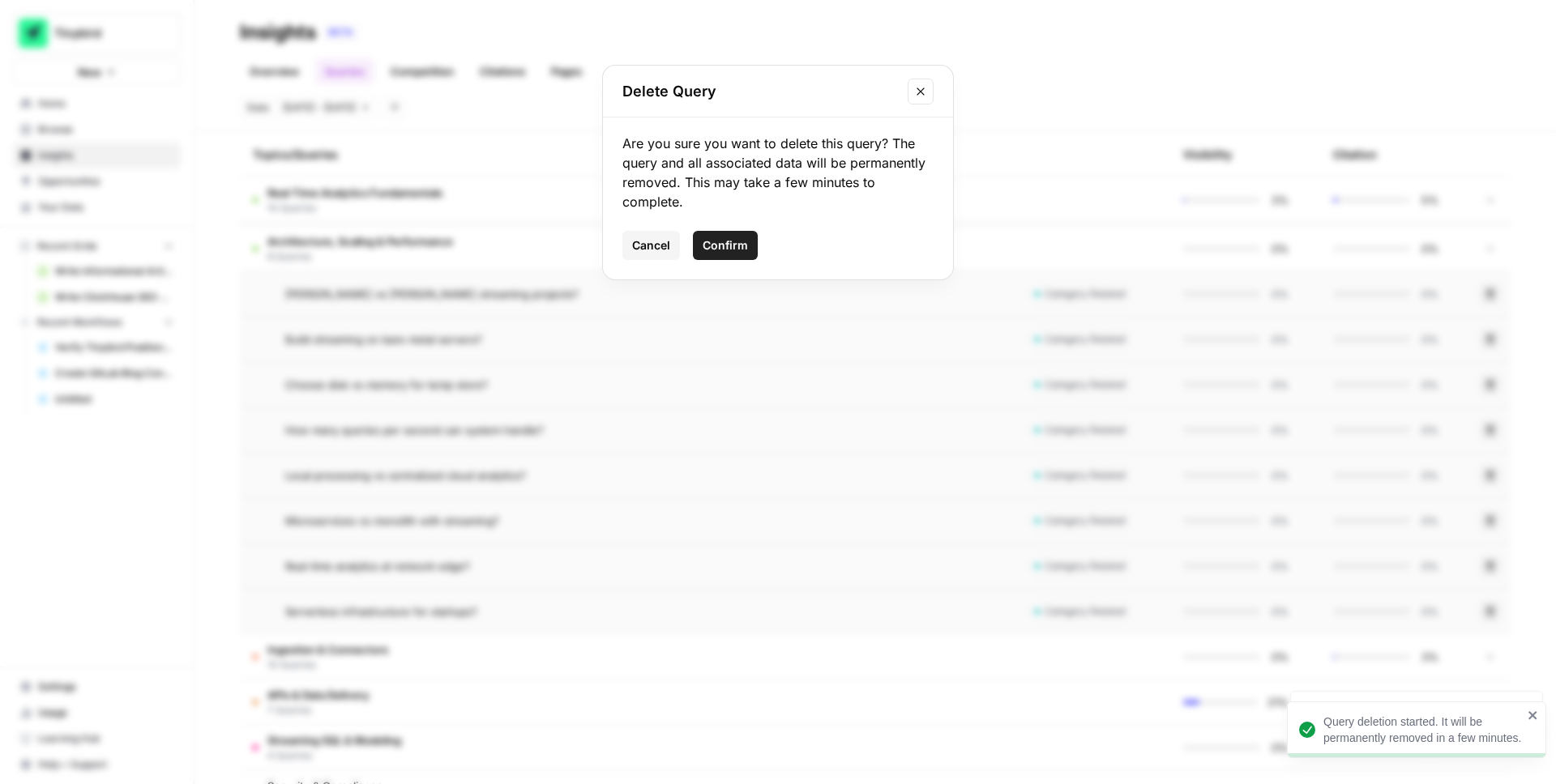
click at [731, 242] on span "Confirm" at bounding box center [725, 245] width 45 height 16
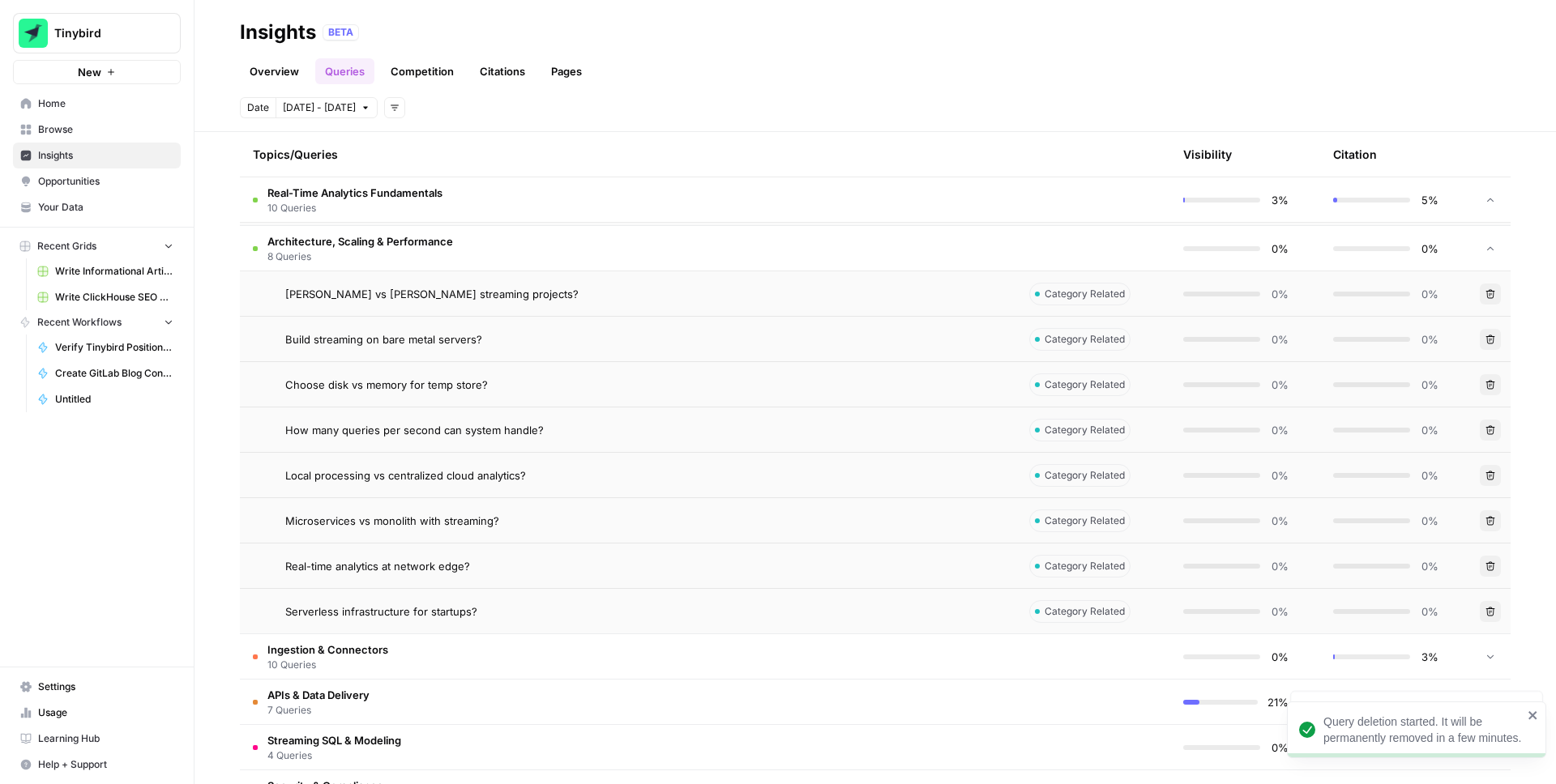
click at [1487, 387] on icon "button" at bounding box center [1490, 385] width 10 height 10
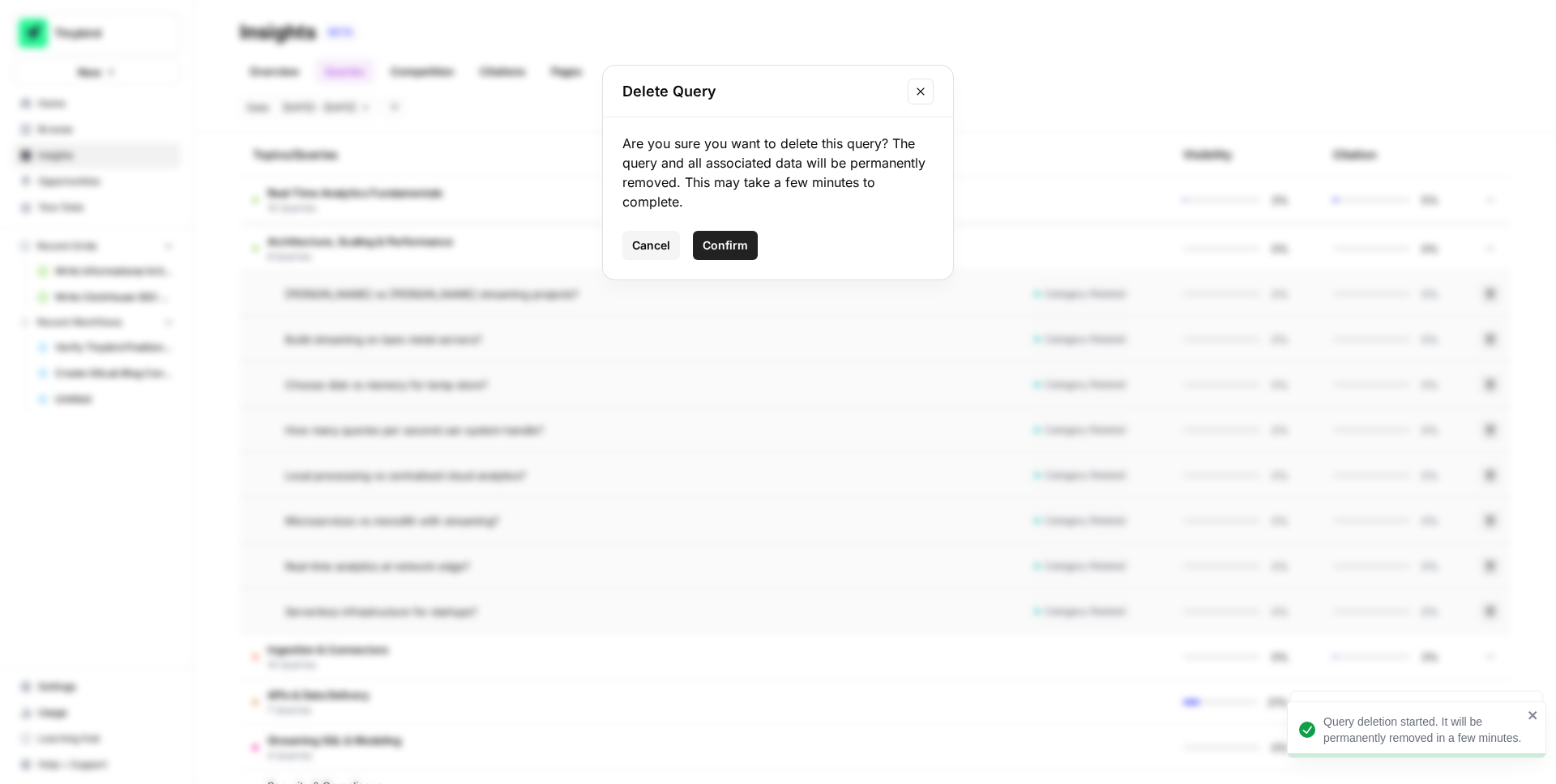
click at [729, 252] on span "Confirm" at bounding box center [725, 245] width 45 height 16
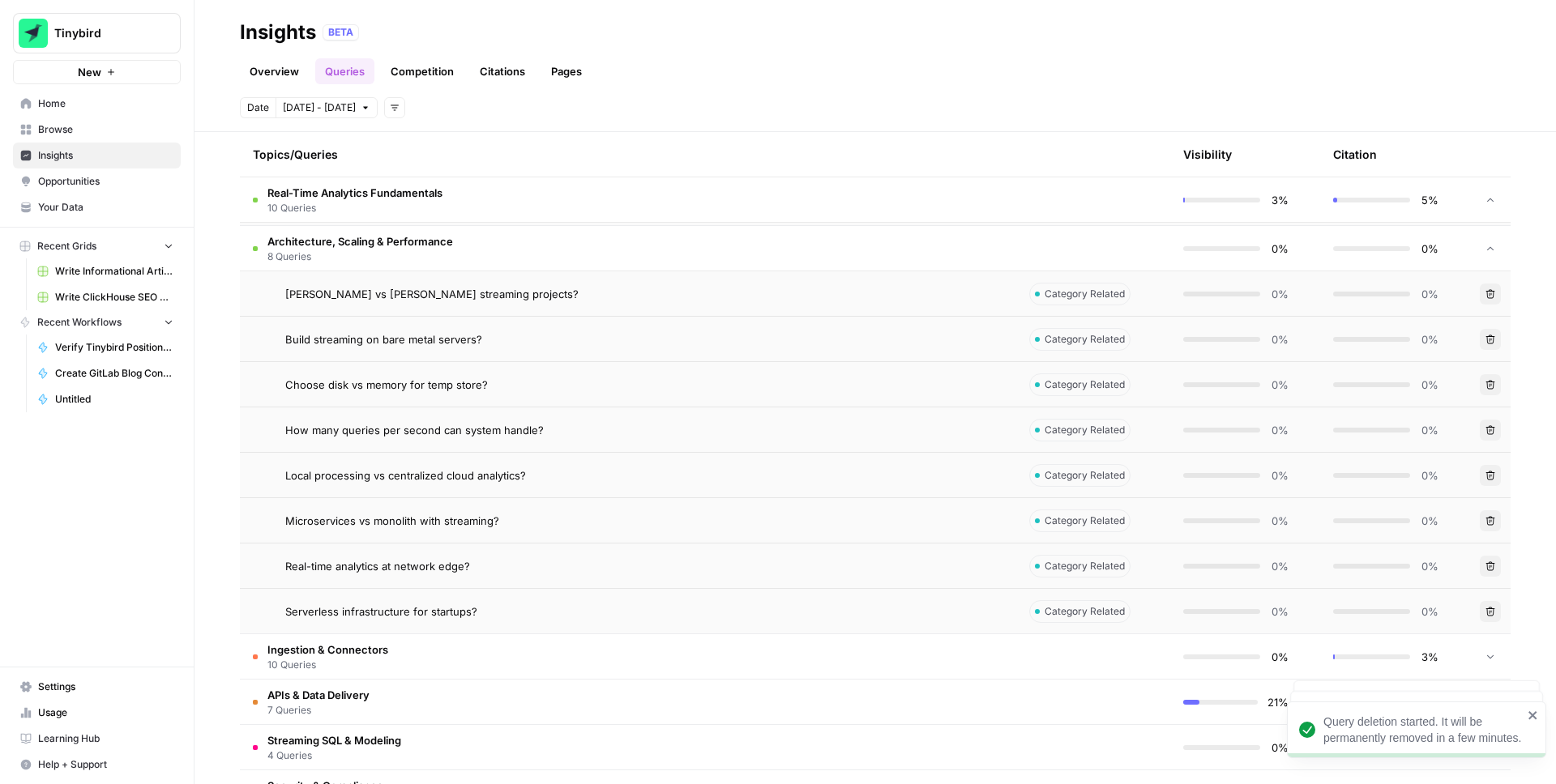
click at [1491, 427] on icon "button" at bounding box center [1491, 430] width 9 height 9
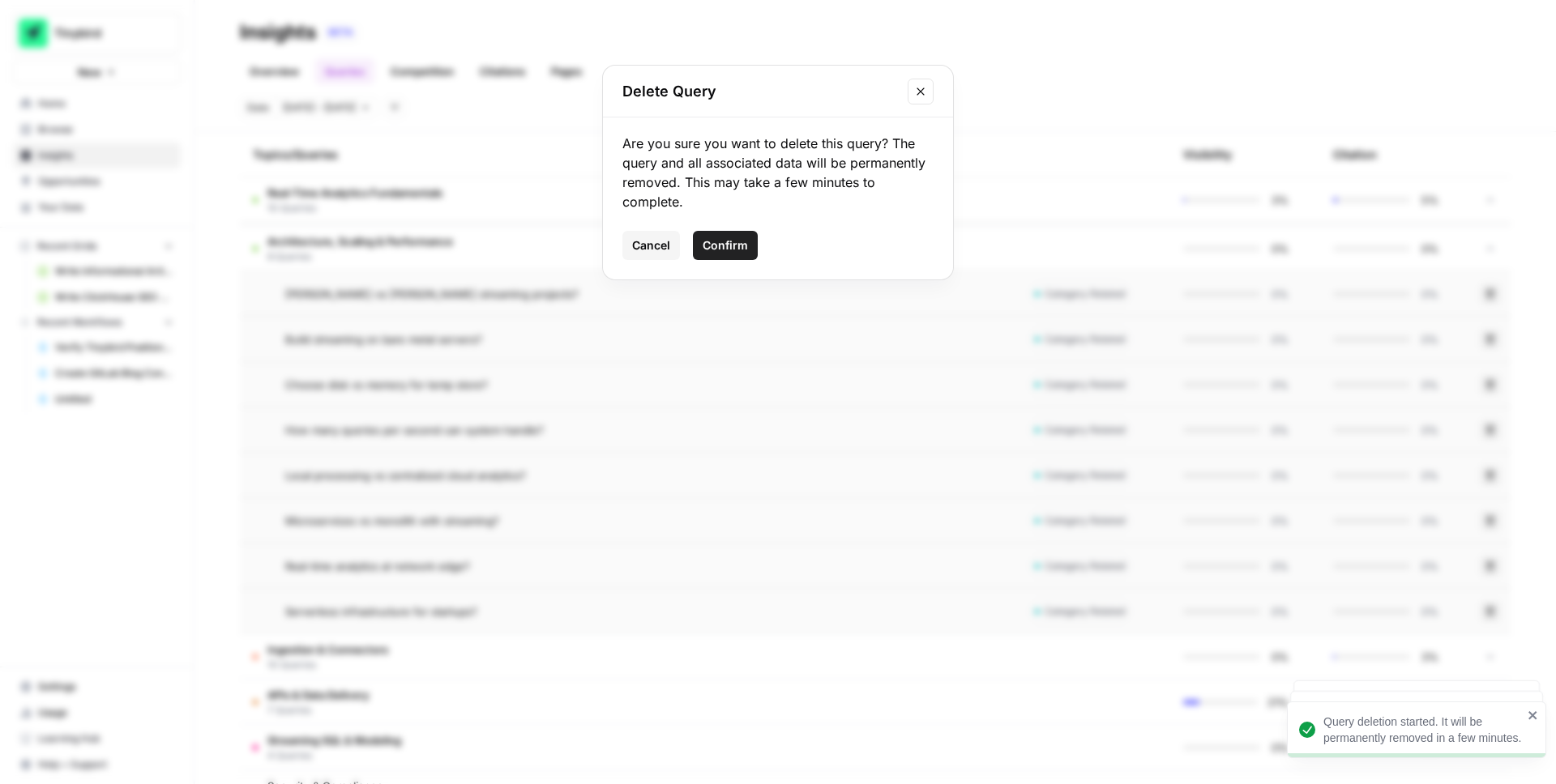
click at [726, 241] on span "Confirm" at bounding box center [725, 245] width 45 height 16
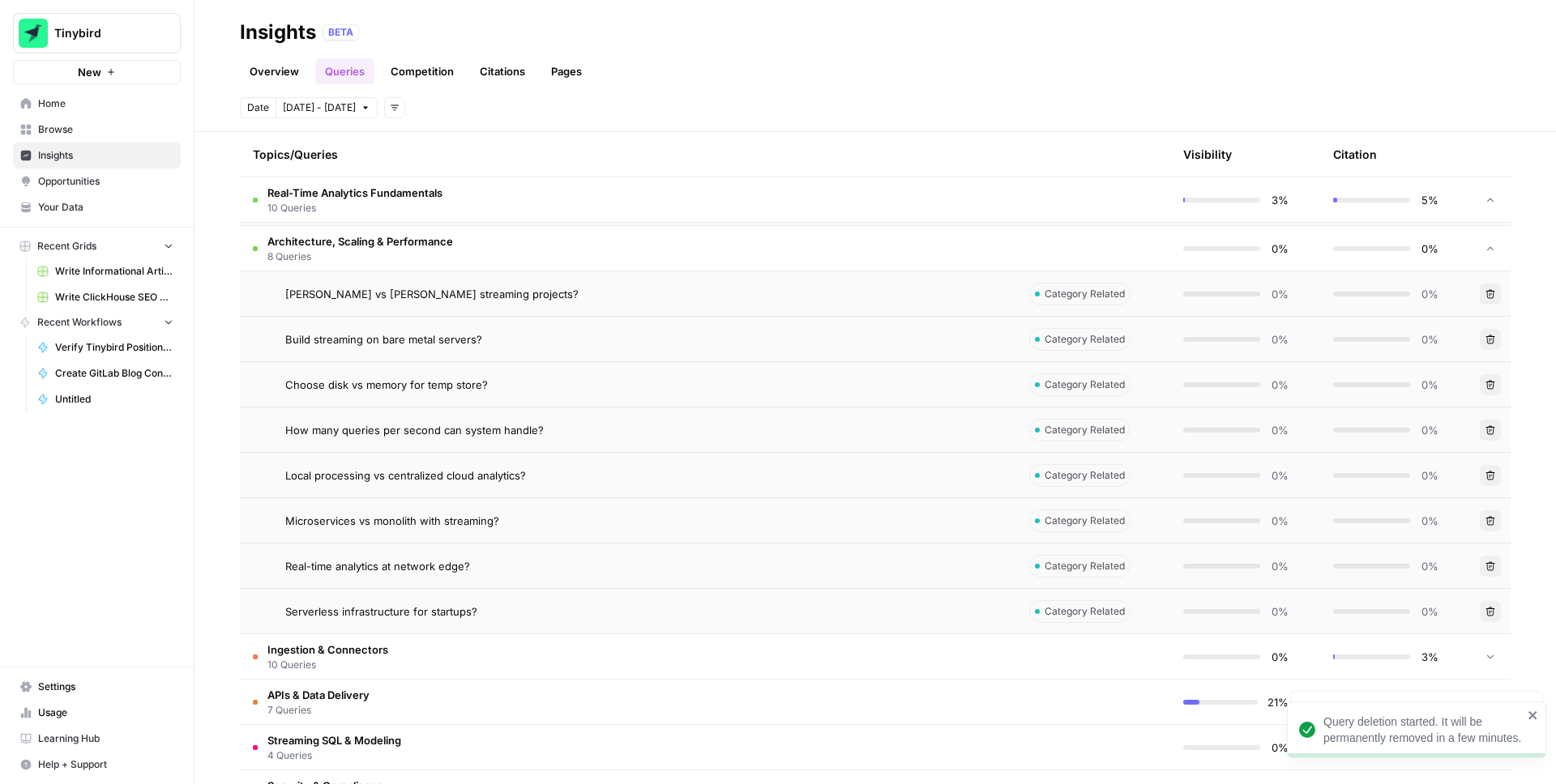
click at [1485, 468] on button "Delete" at bounding box center [1491, 476] width 21 height 21
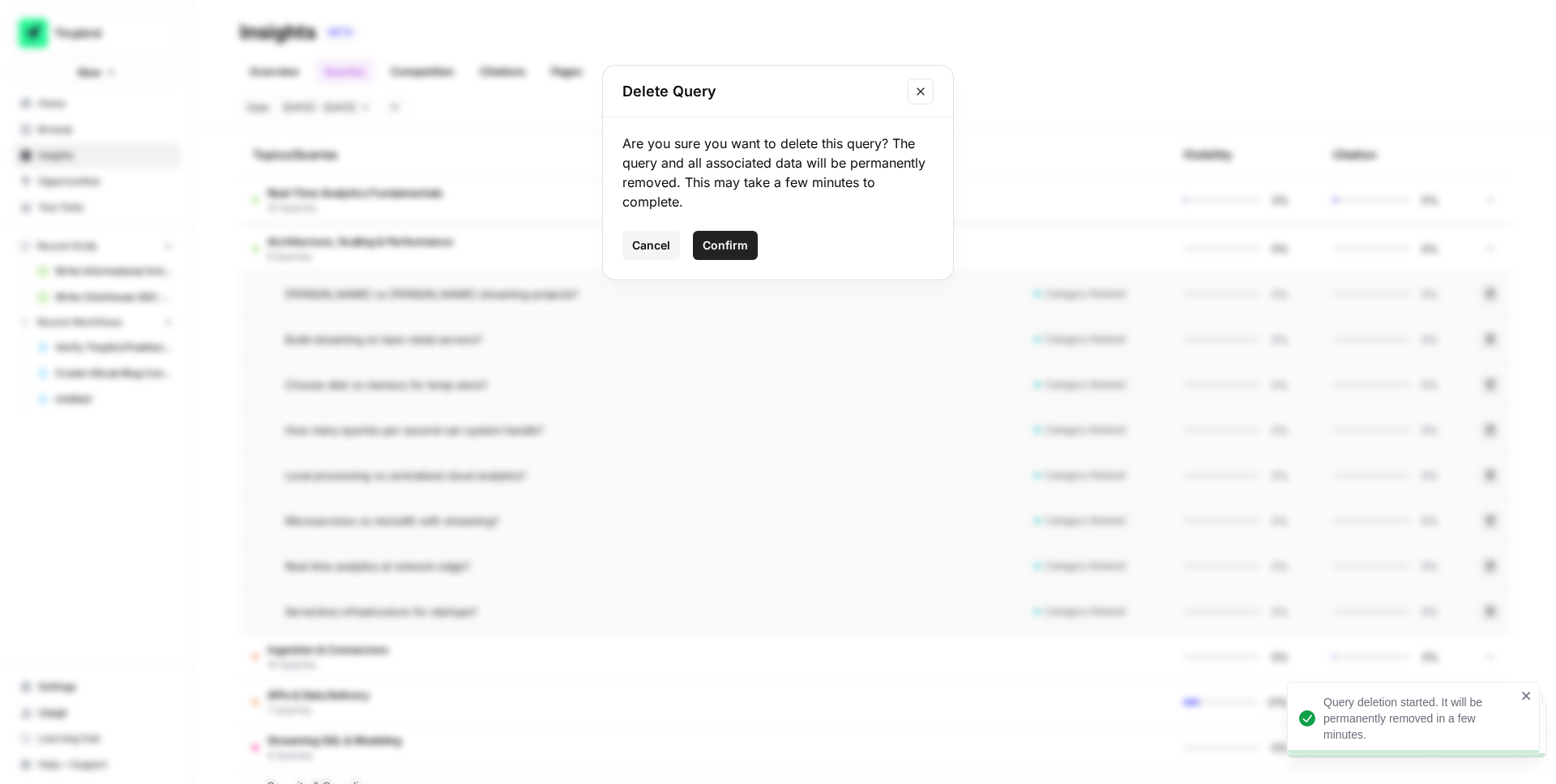
click at [735, 252] on span "Confirm" at bounding box center [725, 245] width 45 height 16
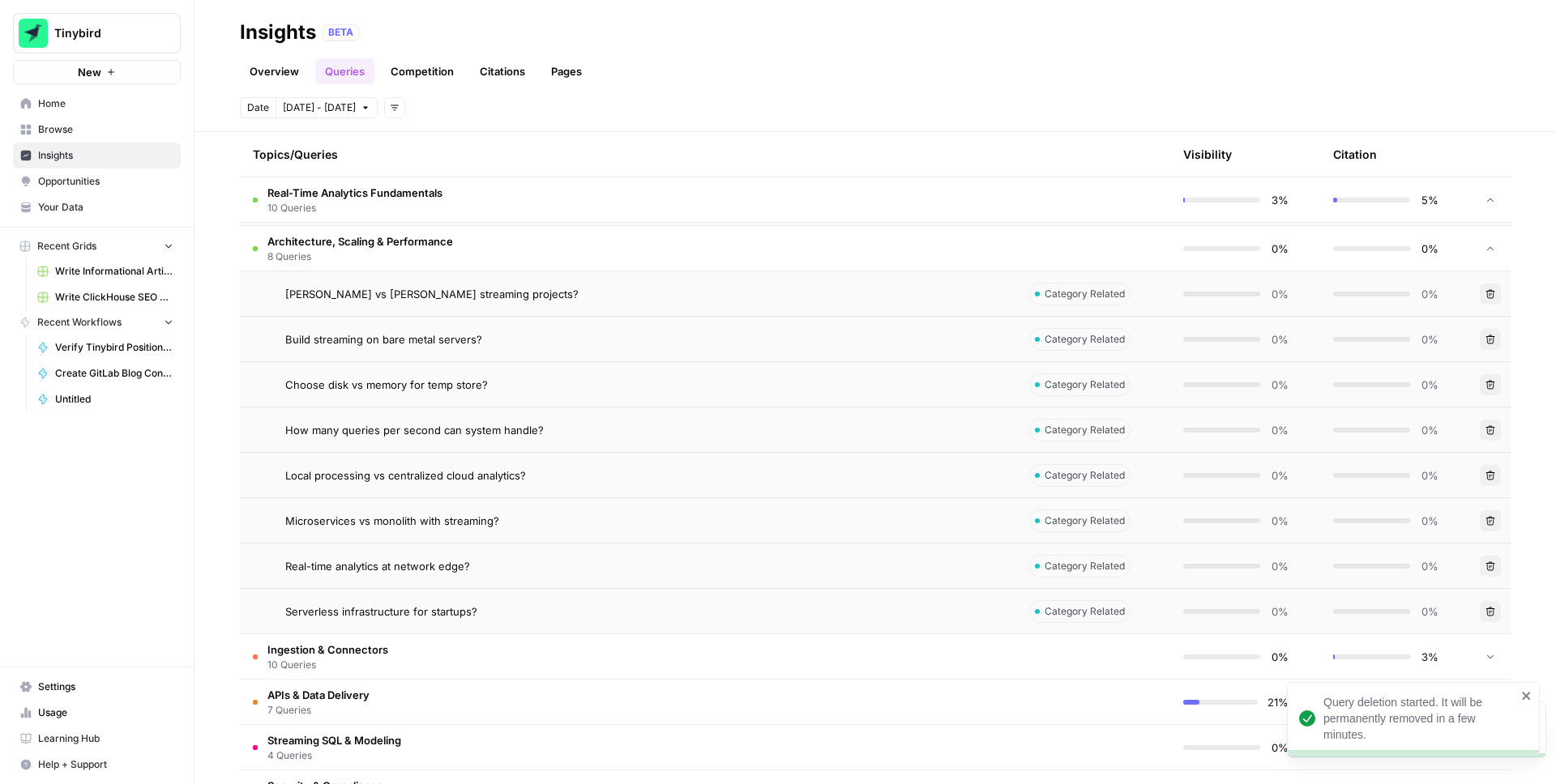
click at [1491, 476] on icon "button" at bounding box center [1490, 476] width 10 height 10
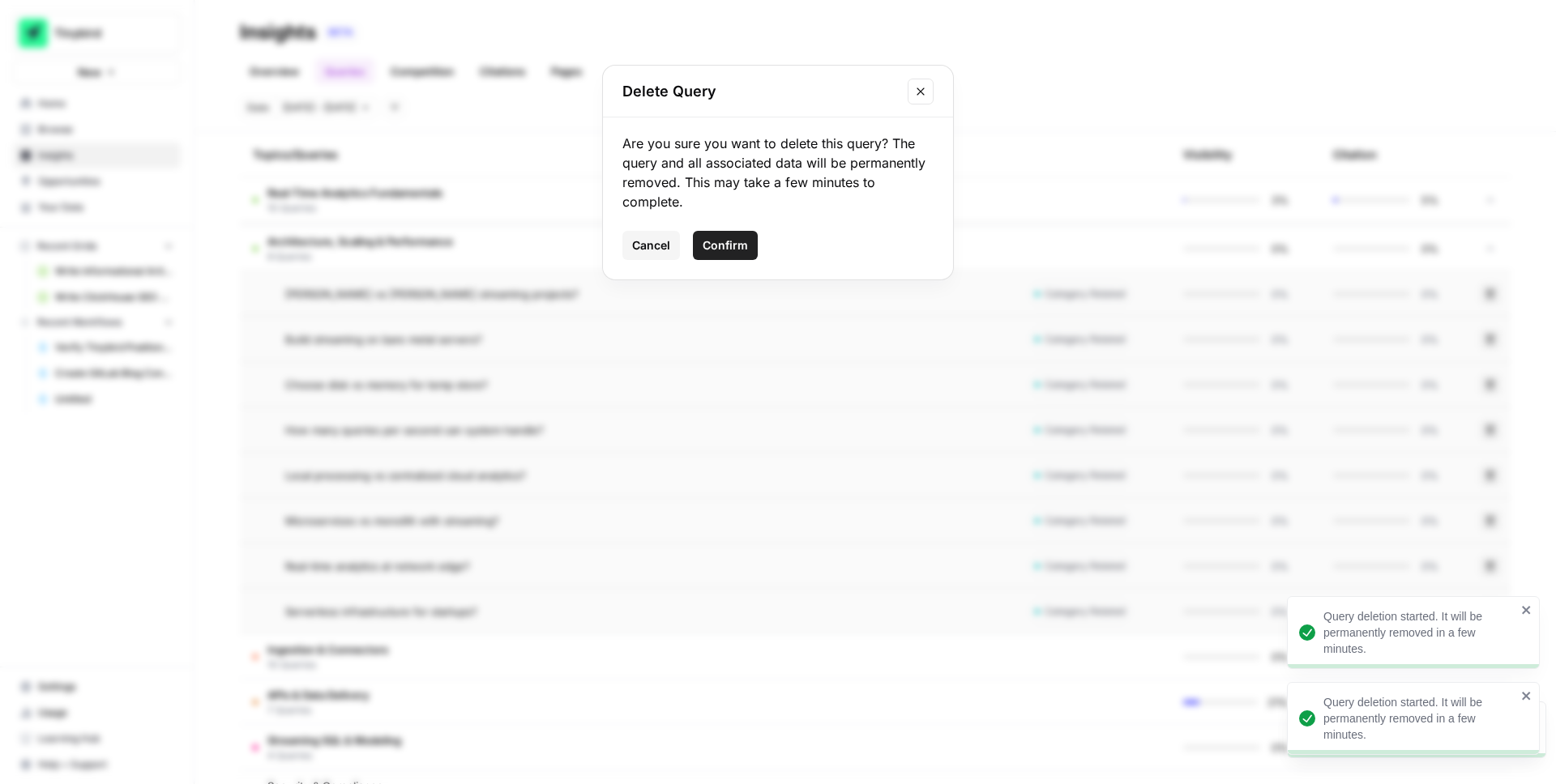
click at [748, 235] on button "Confirm" at bounding box center [725, 245] width 65 height 29
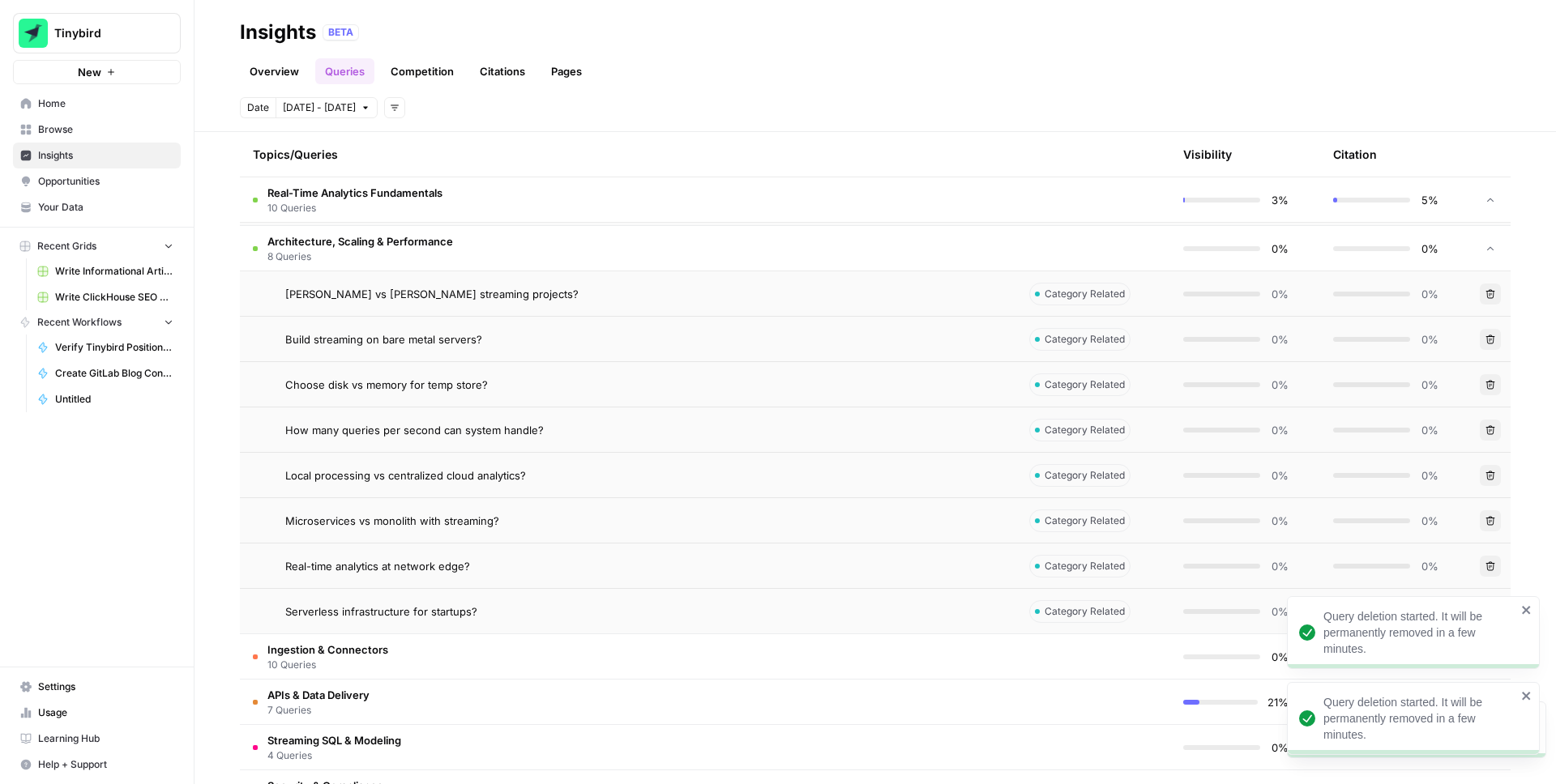
click at [748, 235] on td "Architecture, Scaling & Performance 8 Queries" at bounding box center [628, 248] width 776 height 44
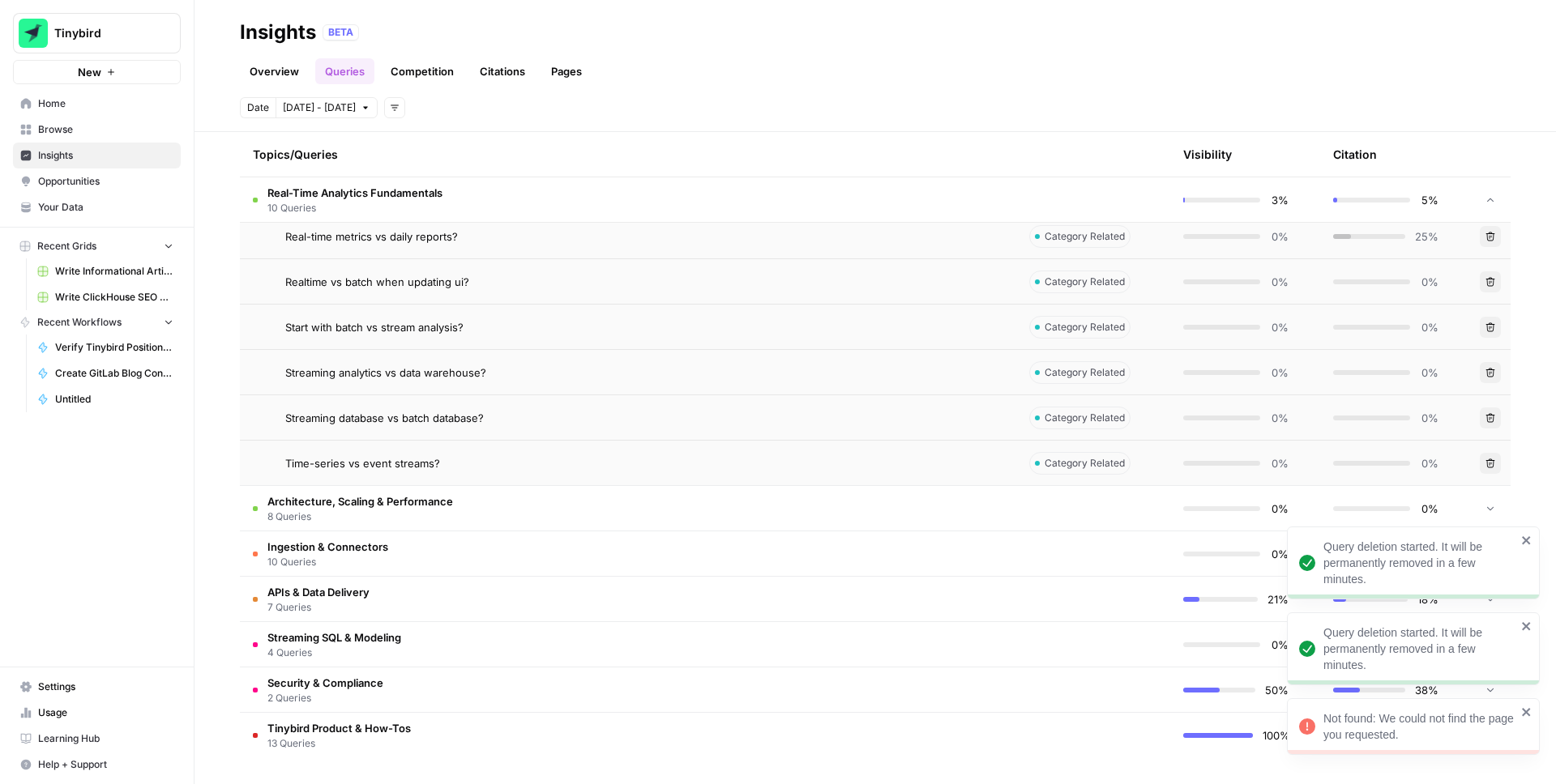
click at [1491, 418] on icon "button" at bounding box center [1490, 418] width 10 height 10
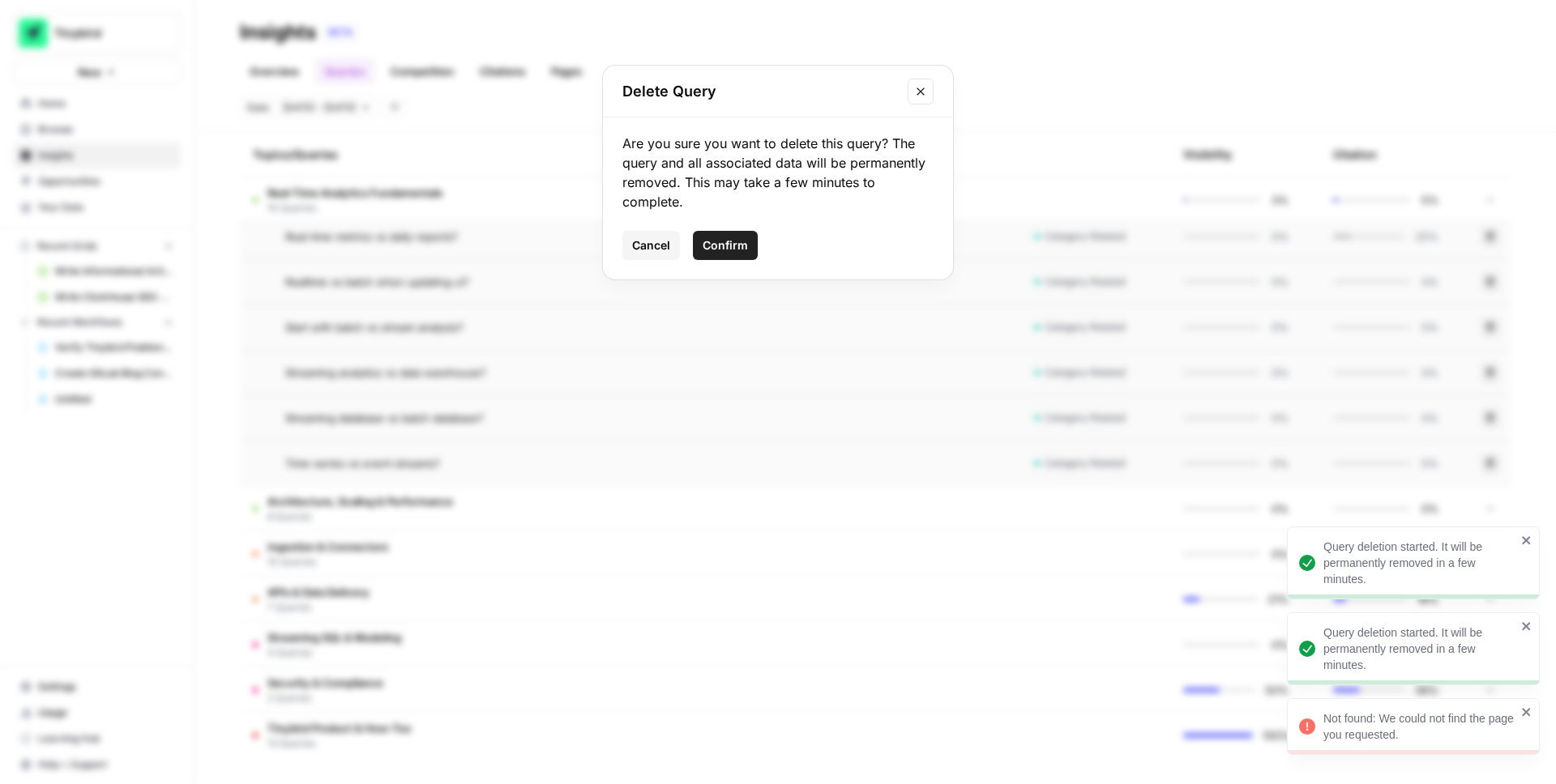
click at [737, 248] on span "Confirm" at bounding box center [725, 245] width 45 height 16
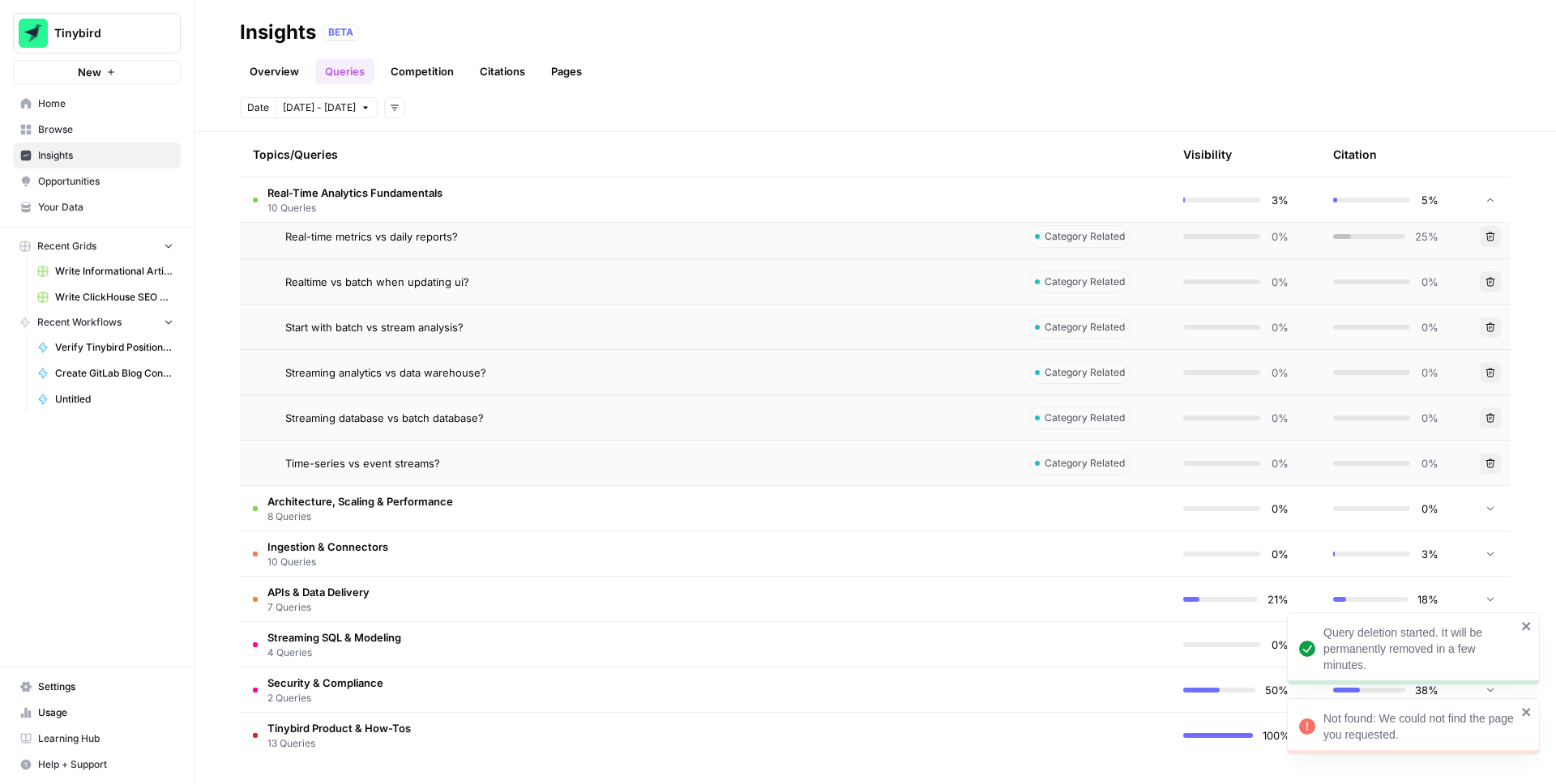
click at [1487, 454] on button "Delete" at bounding box center [1491, 464] width 21 height 21
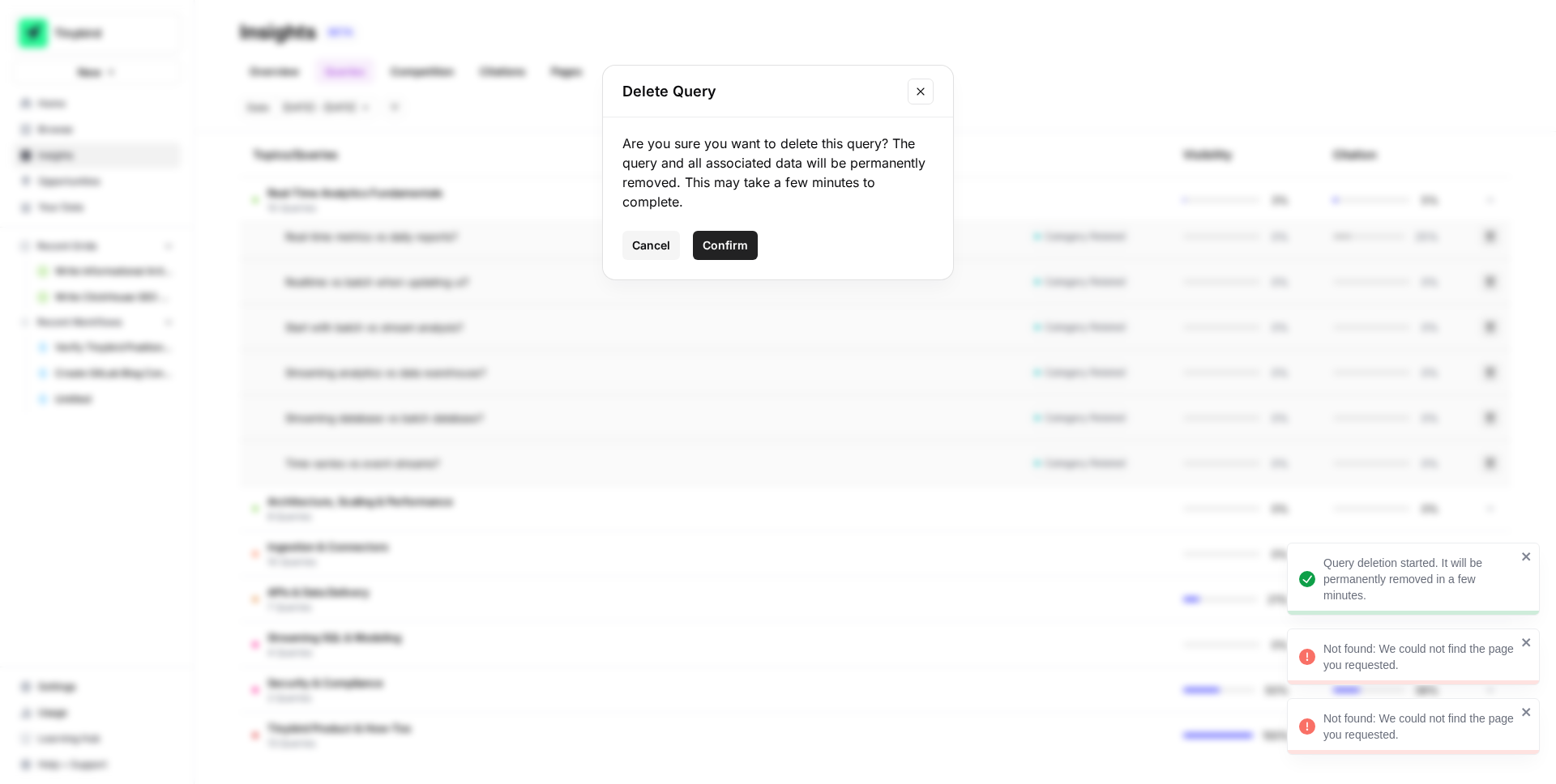
click at [727, 246] on span "Confirm" at bounding box center [725, 245] width 45 height 16
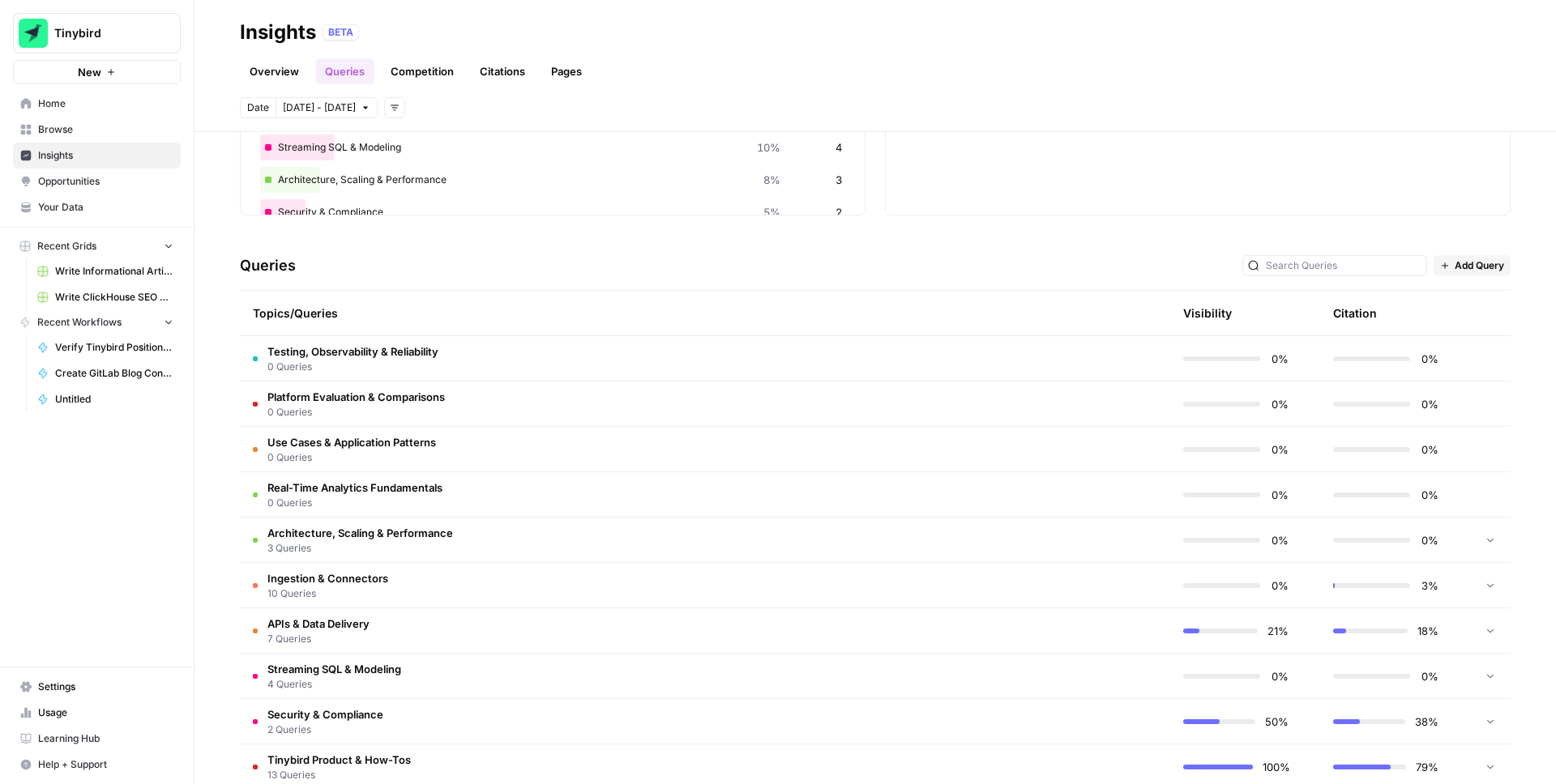
scroll to position [237, 0]
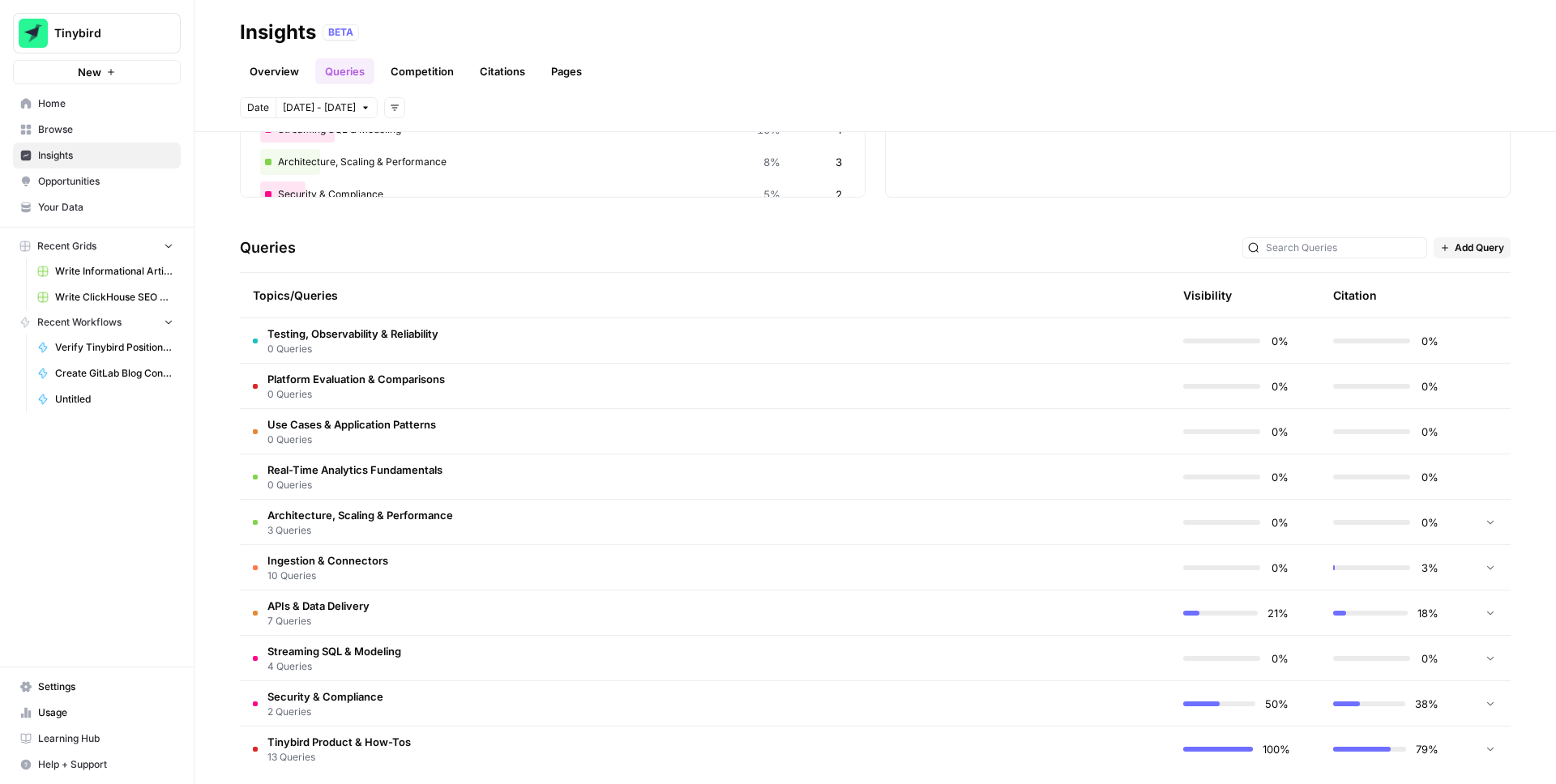
click at [1491, 520] on icon at bounding box center [1490, 522] width 12 height 12
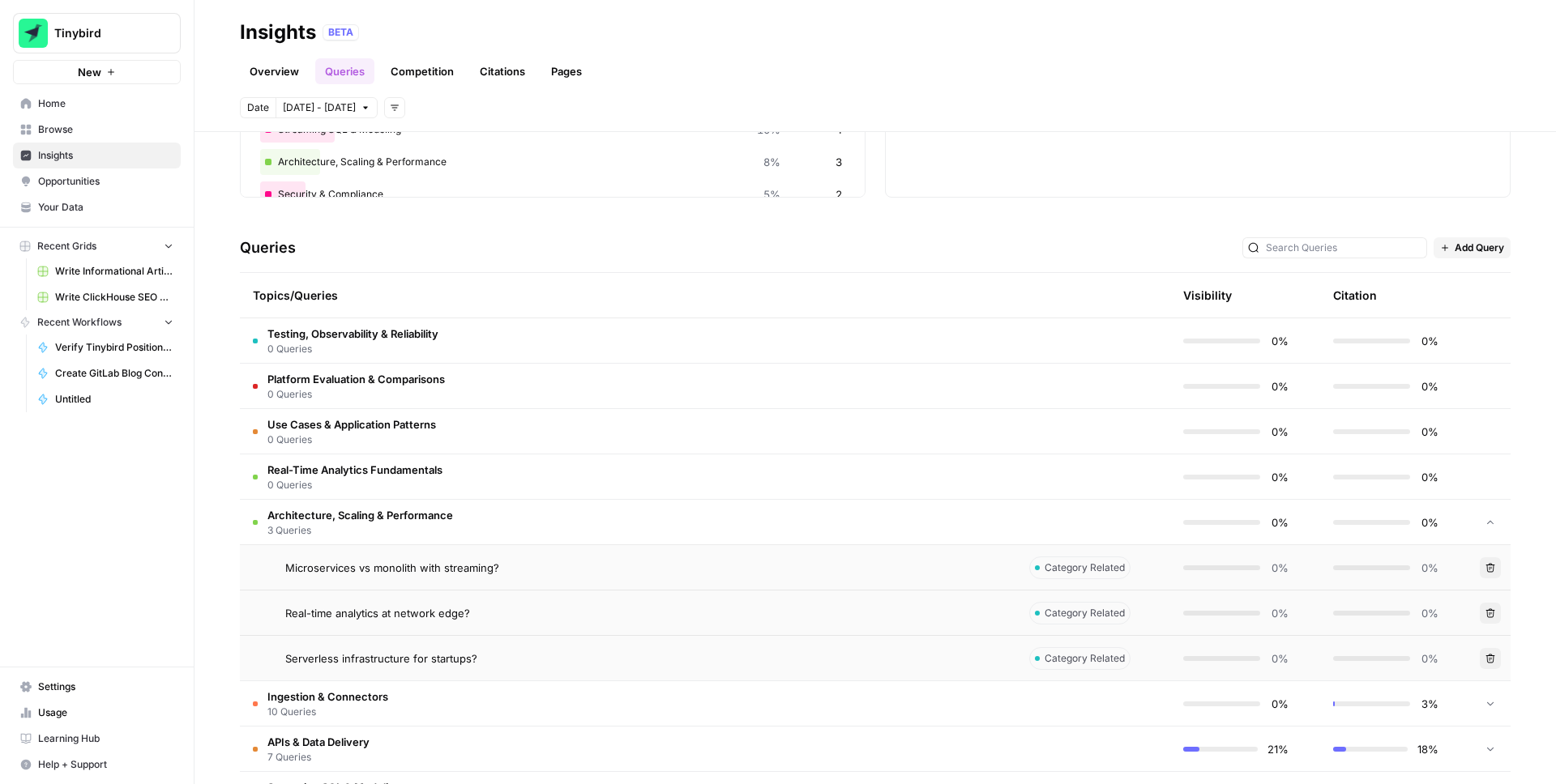
click at [1486, 572] on icon "button" at bounding box center [1490, 568] width 10 height 10
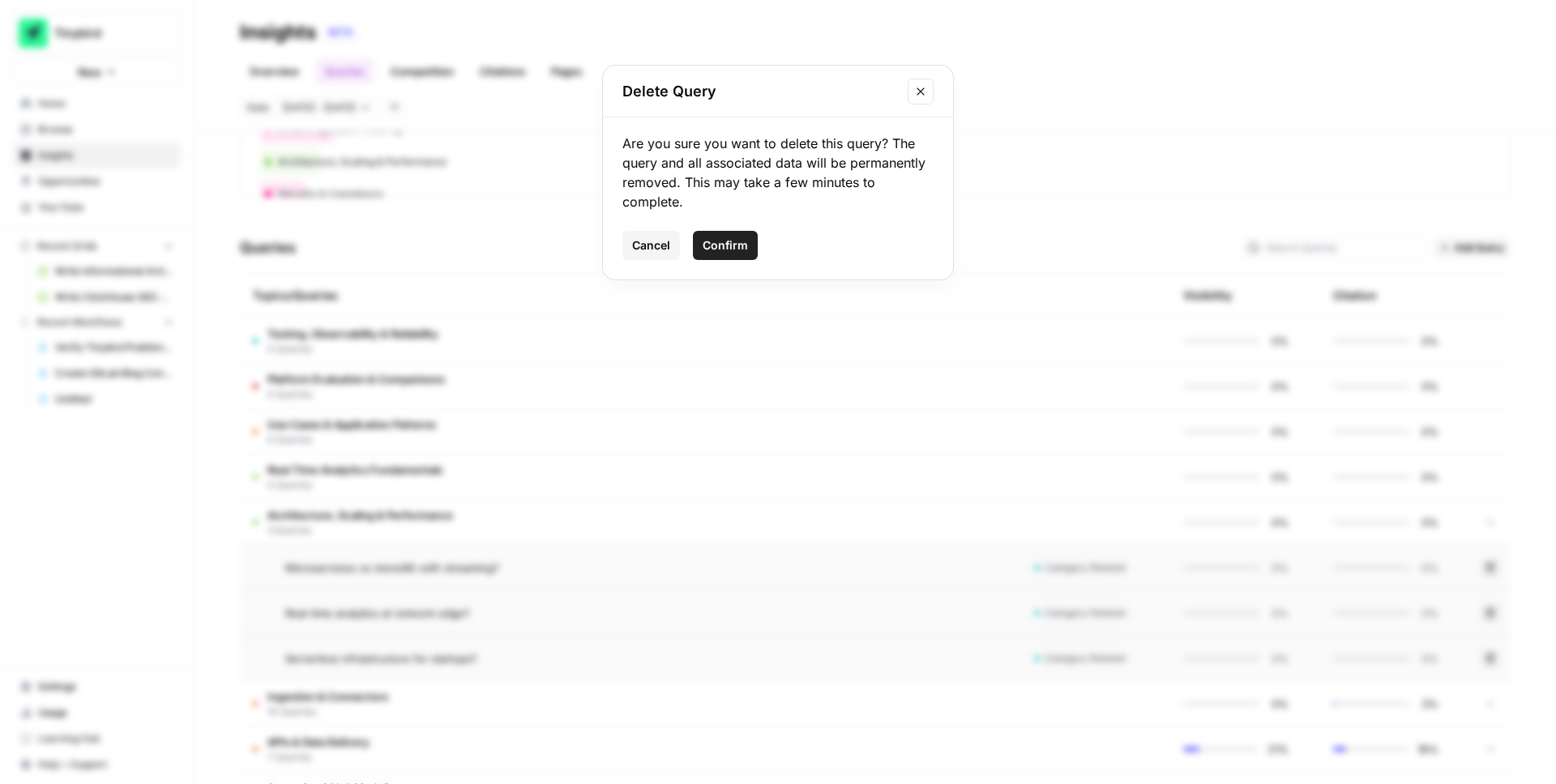
click at [748, 250] on button "Confirm" at bounding box center [725, 245] width 65 height 29
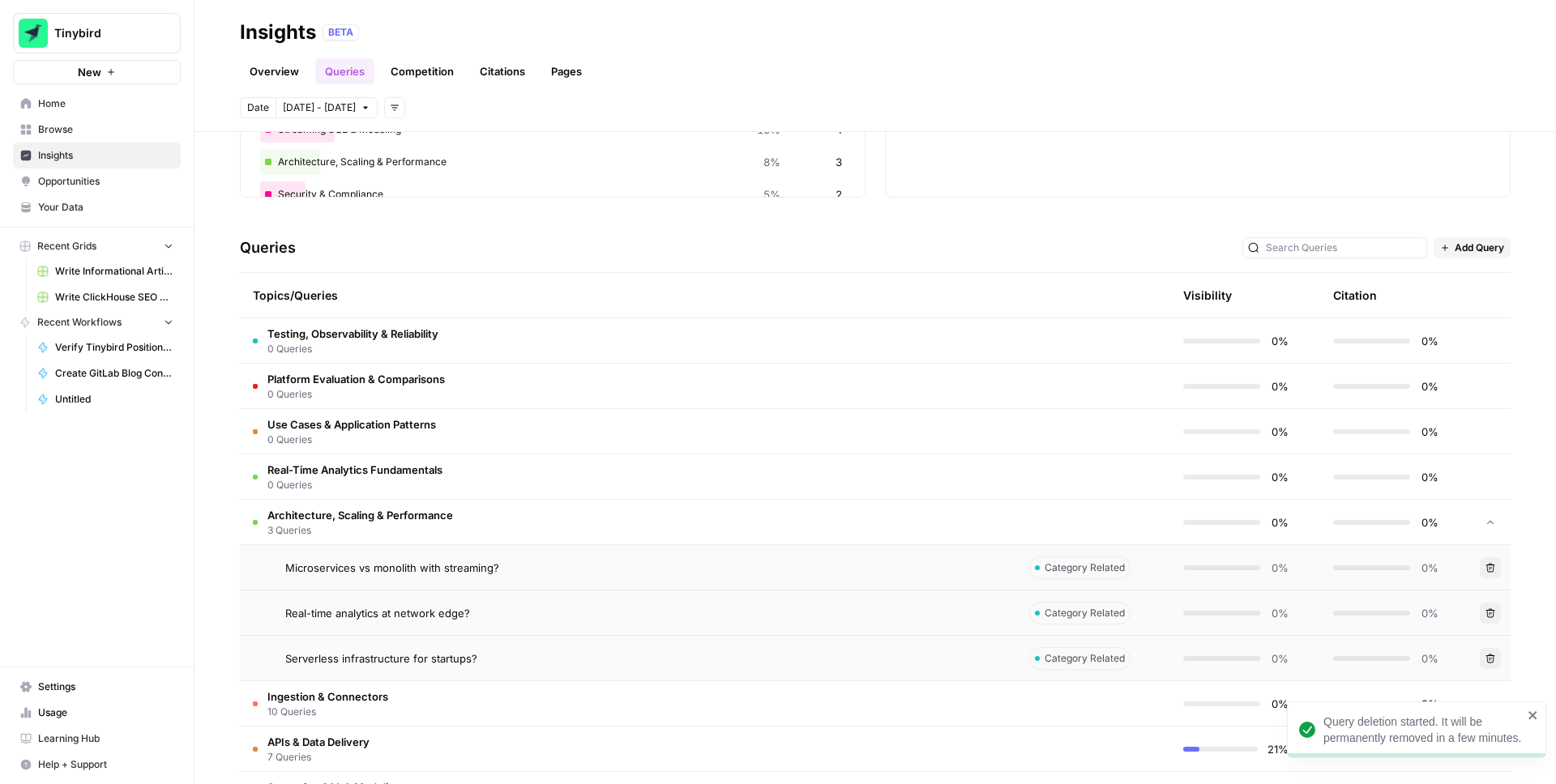
click at [1492, 614] on icon "button" at bounding box center [1490, 613] width 10 height 10
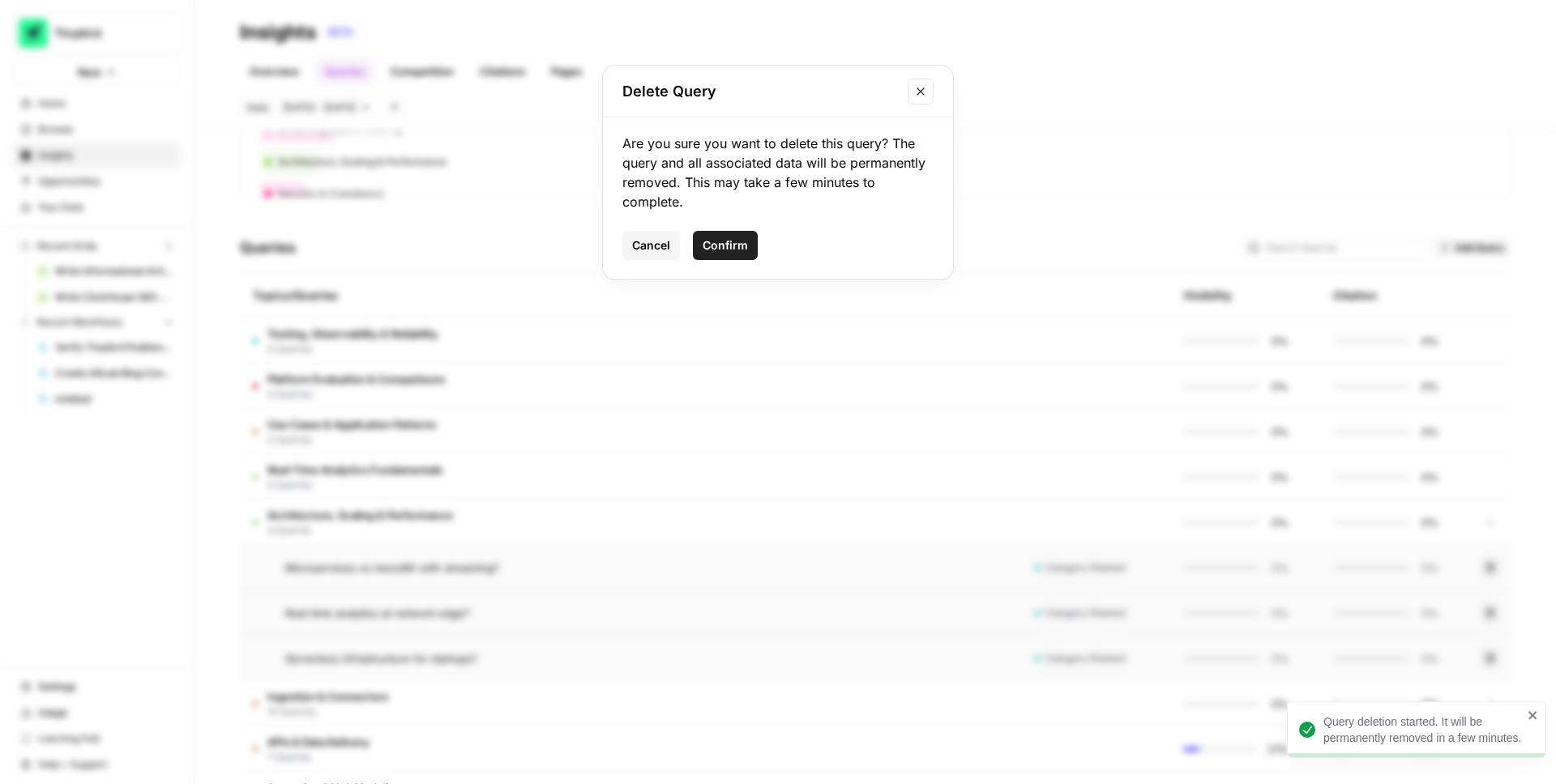
click at [725, 242] on span "Confirm" at bounding box center [725, 245] width 45 height 16
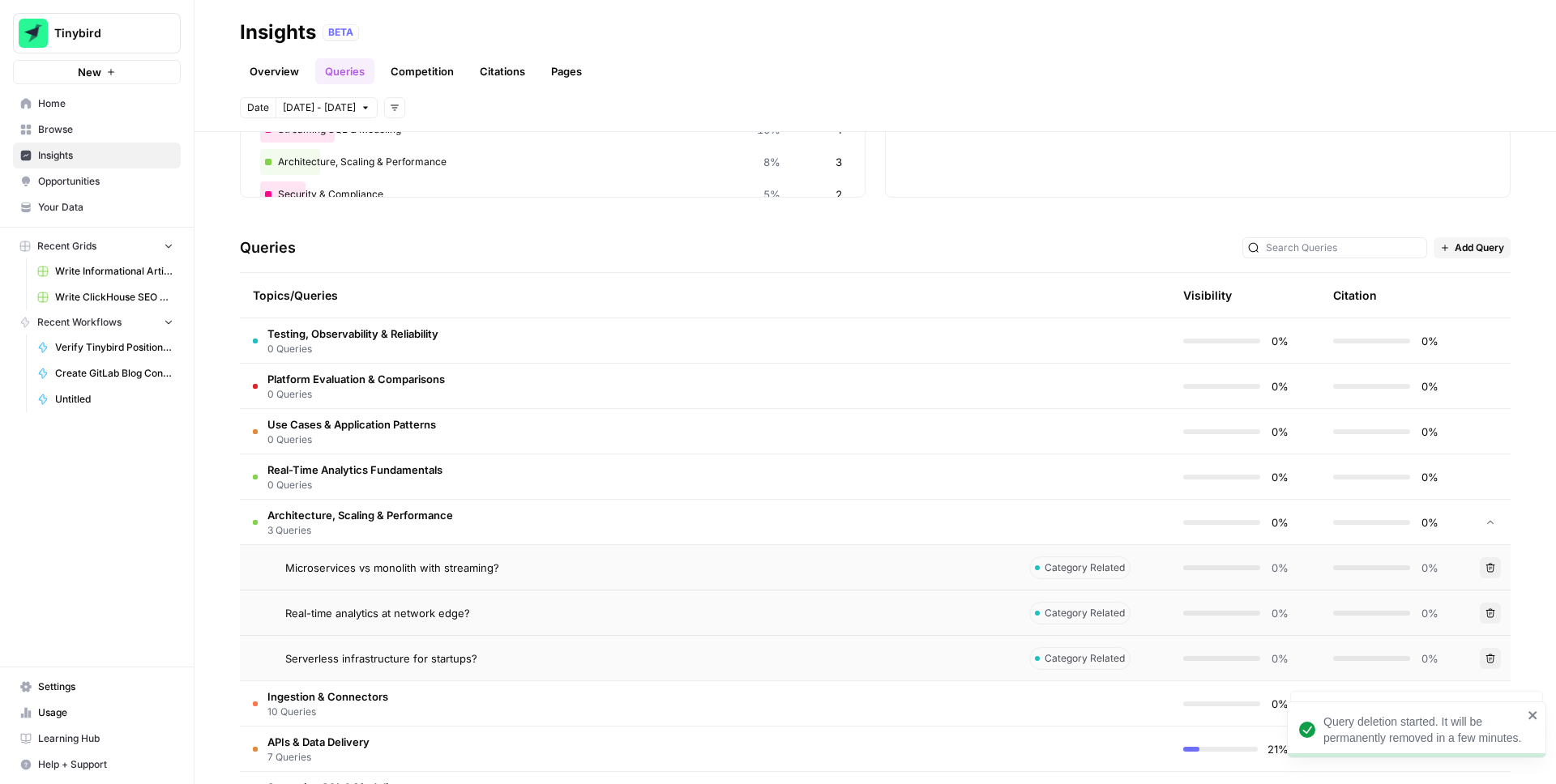
click at [1491, 660] on icon "button" at bounding box center [1490, 659] width 10 height 10
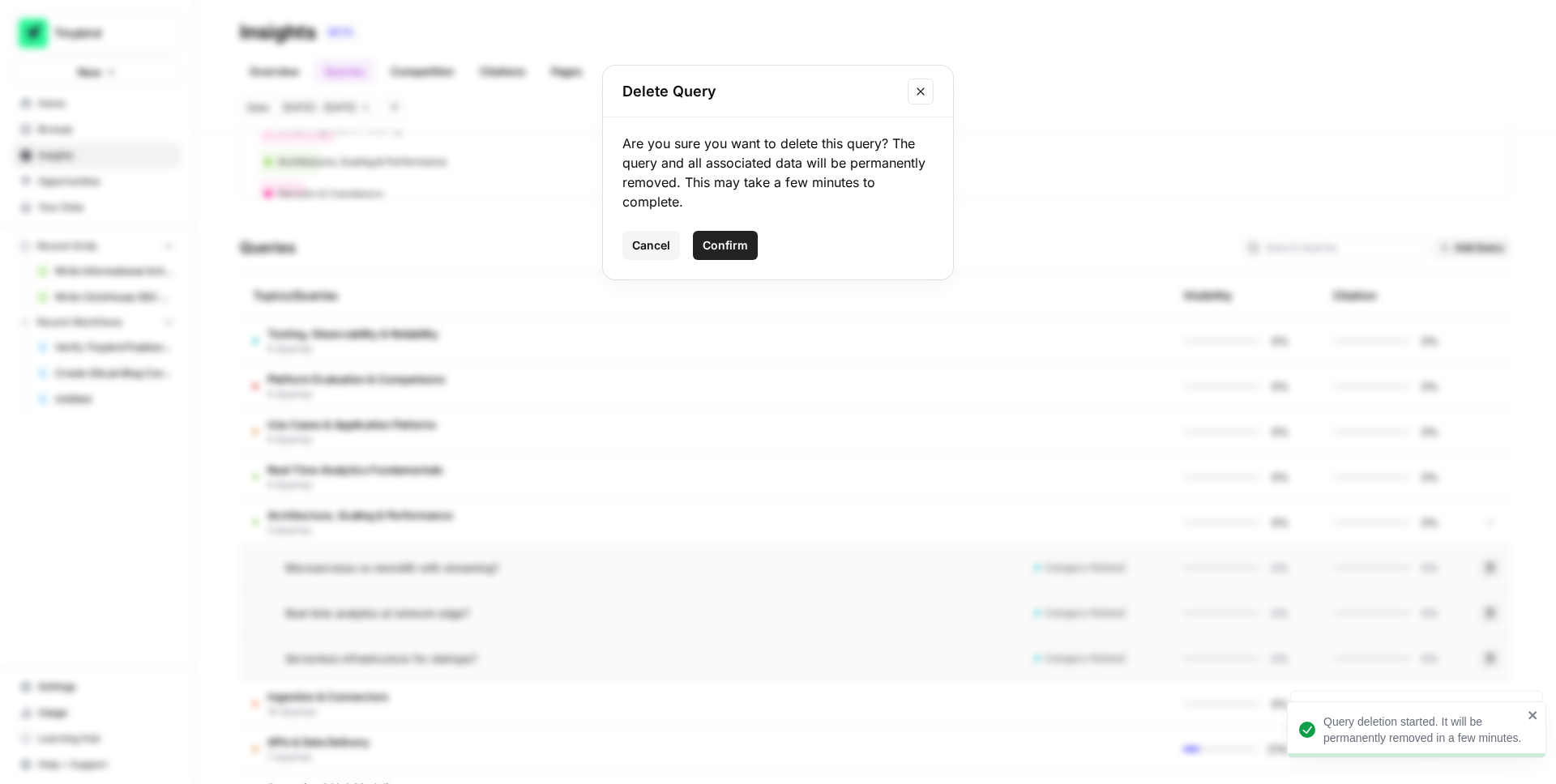
click at [733, 240] on span "Confirm" at bounding box center [725, 245] width 45 height 16
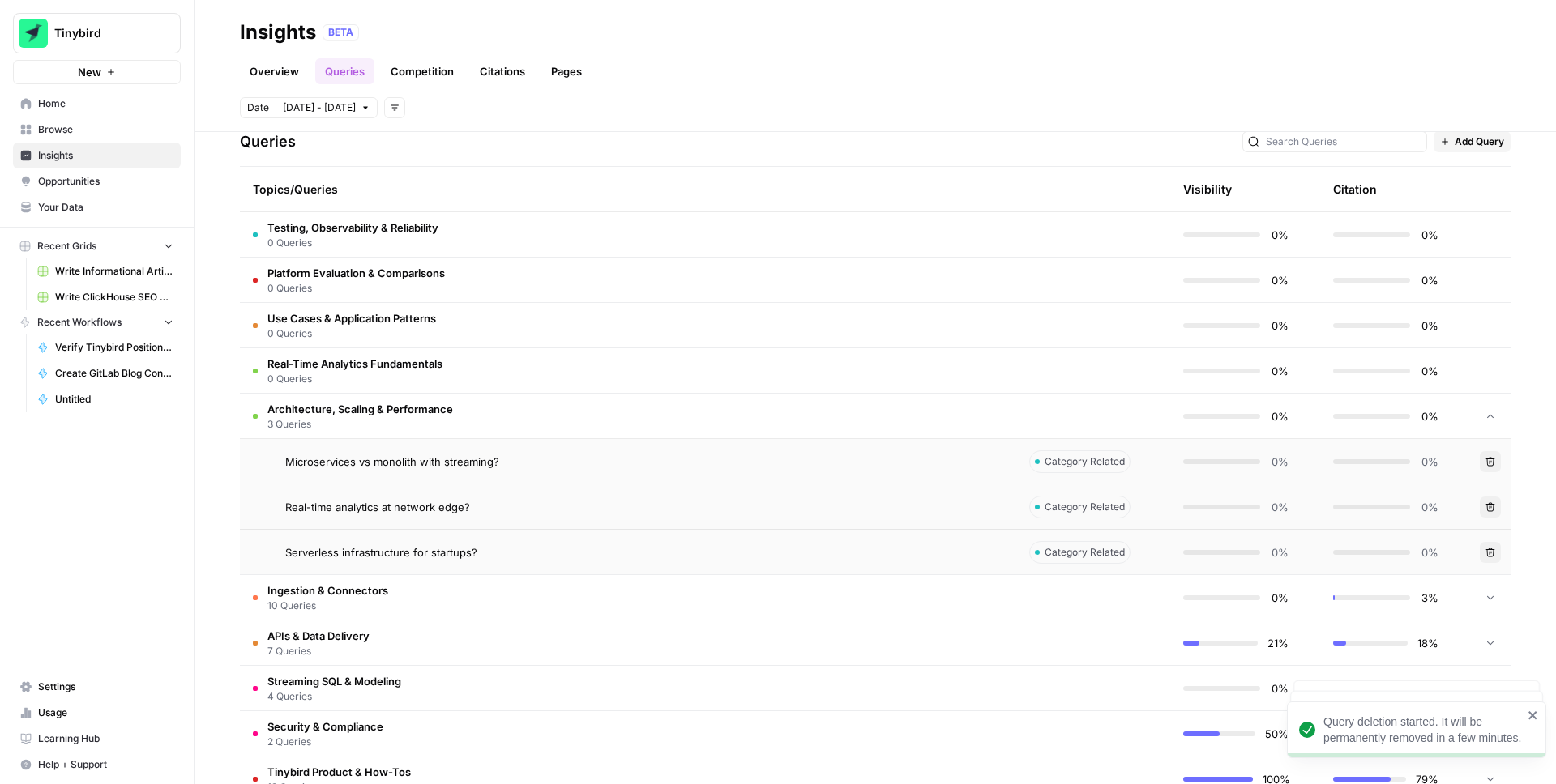
click at [1495, 417] on icon at bounding box center [1490, 416] width 12 height 12
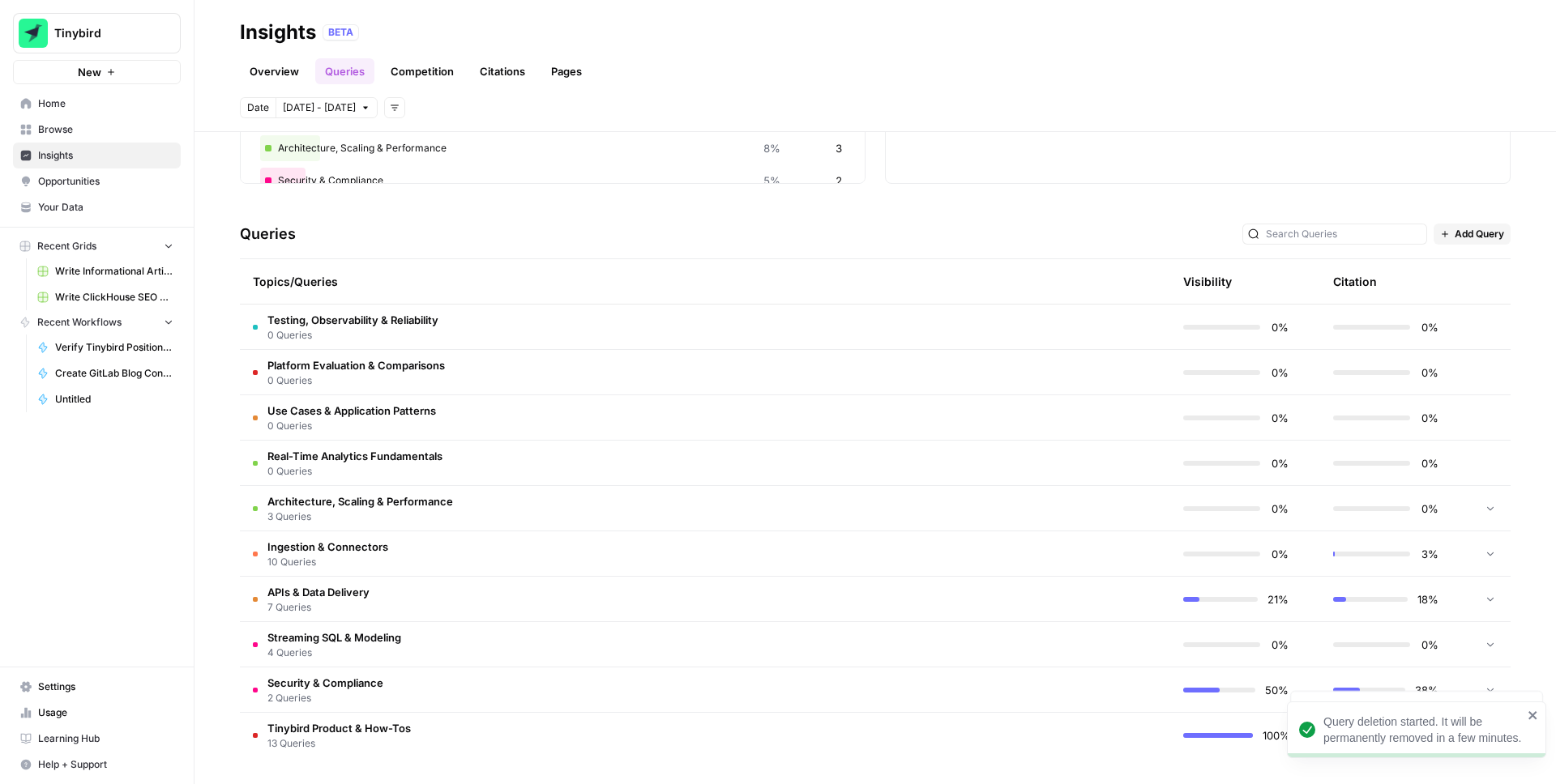
click at [1494, 600] on icon at bounding box center [1490, 598] width 12 height 12
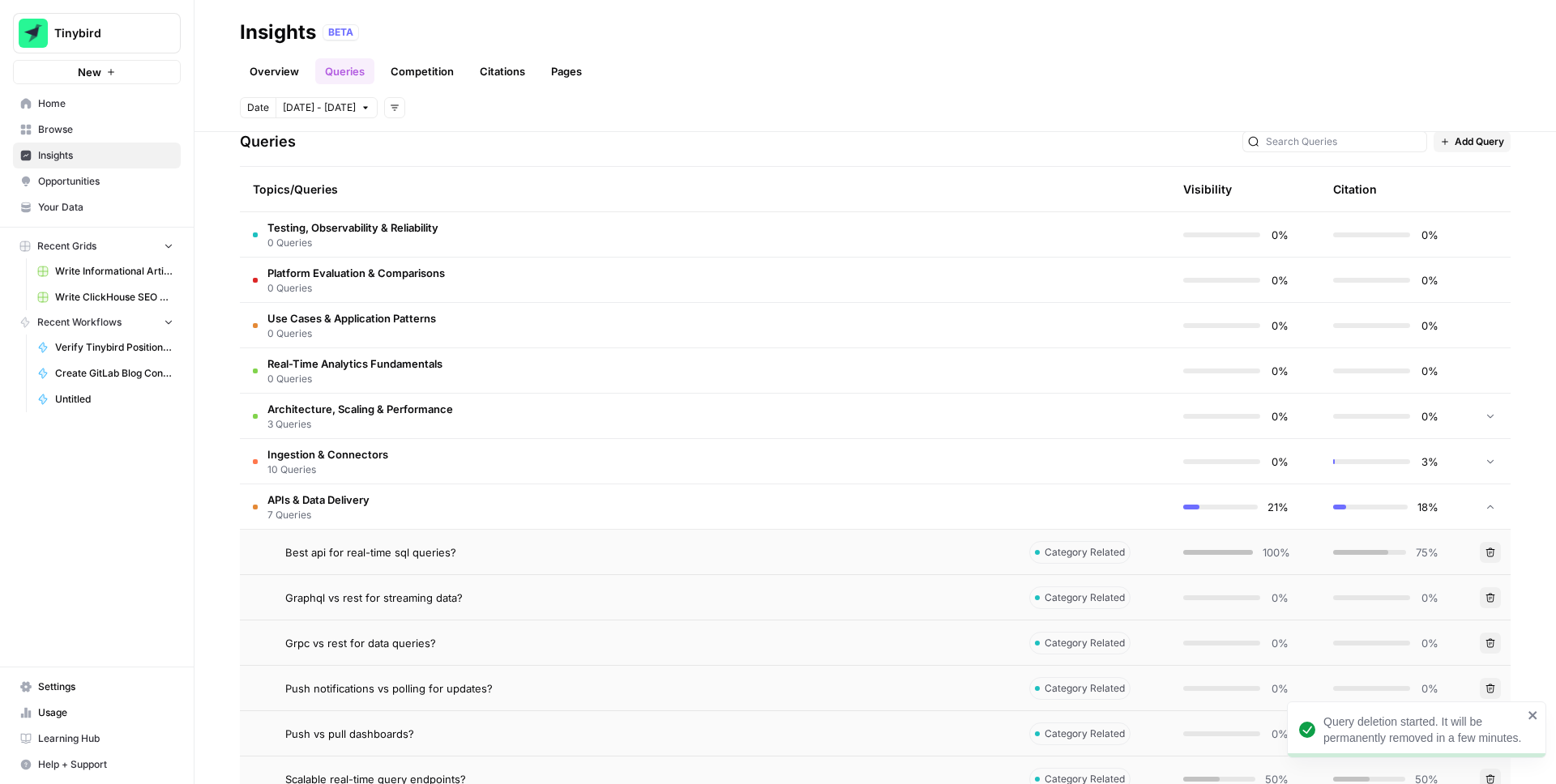
scroll to position [569, 0]
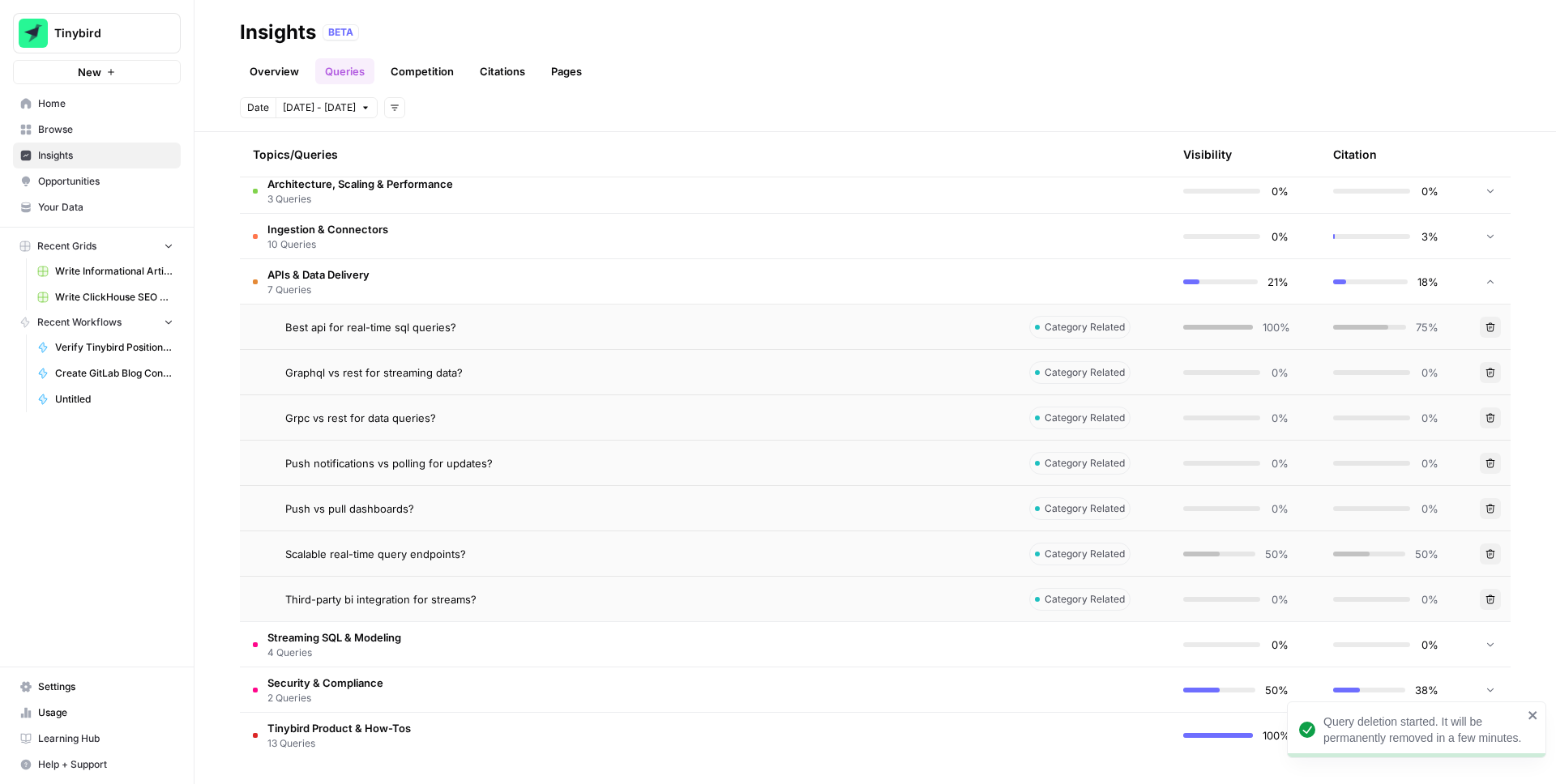
click at [1491, 334] on button "Delete" at bounding box center [1491, 327] width 21 height 21
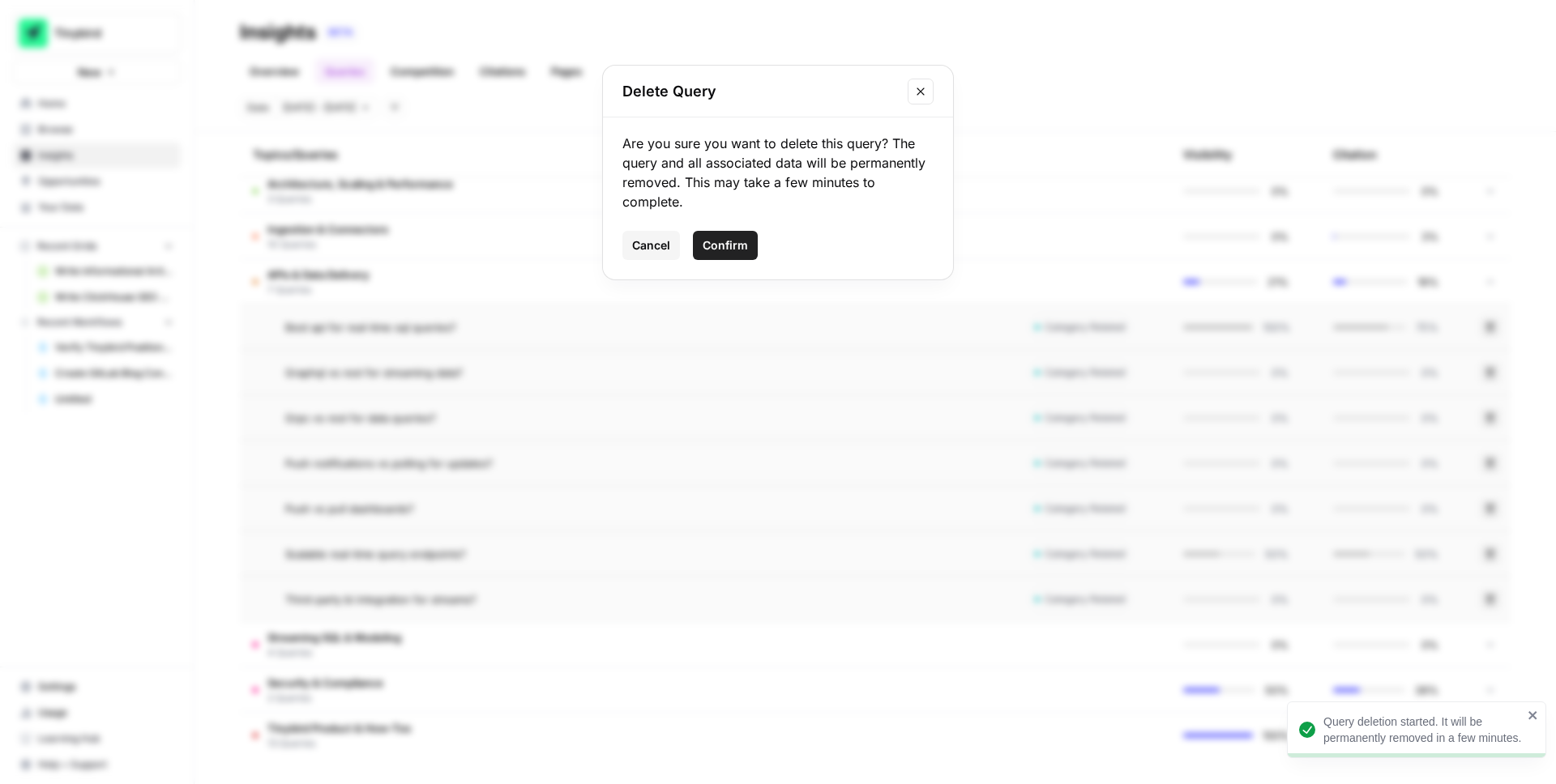
click at [726, 234] on button "Confirm" at bounding box center [725, 245] width 65 height 29
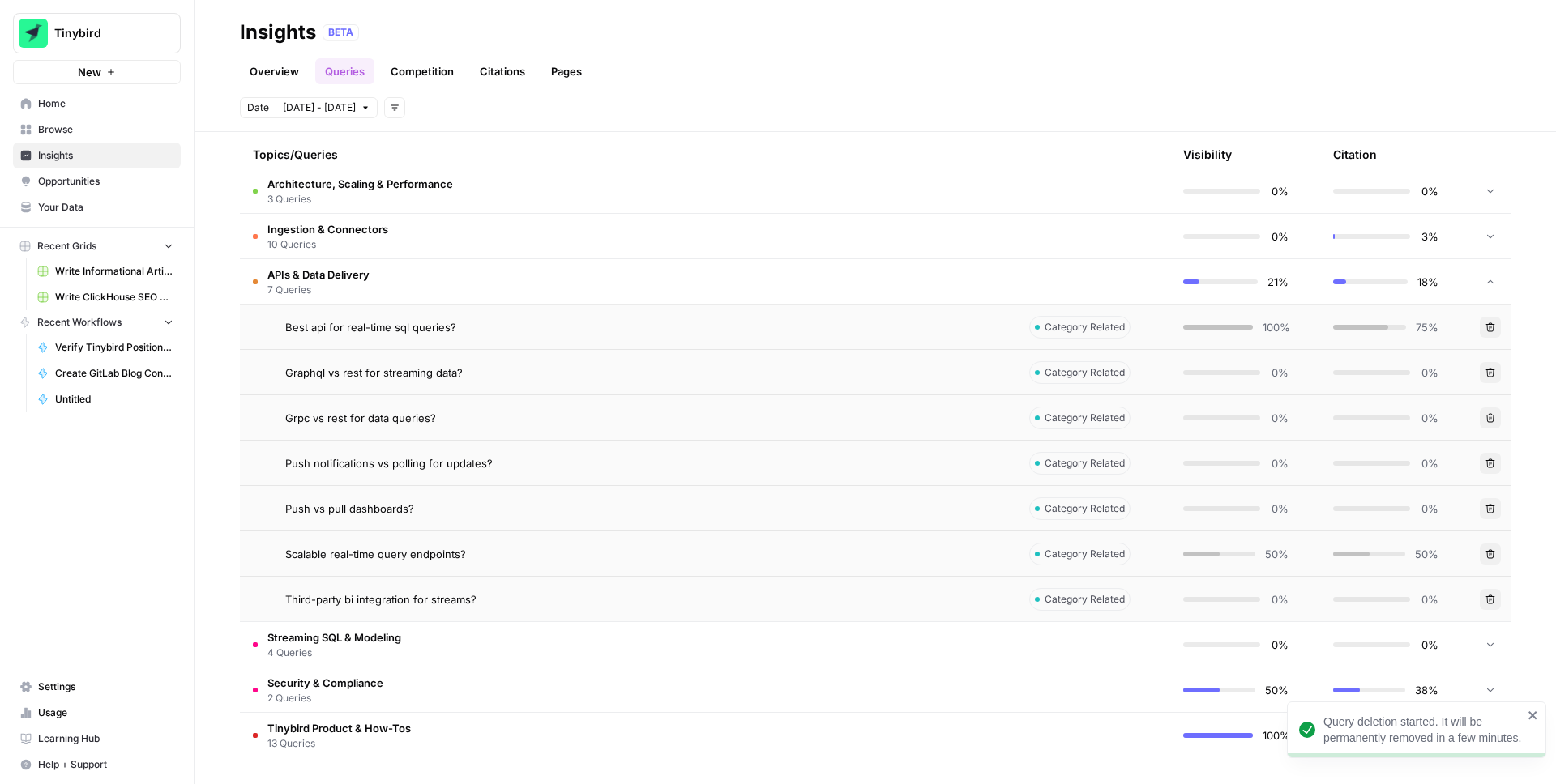
click at [1493, 372] on icon "button" at bounding box center [1490, 372] width 10 height 10
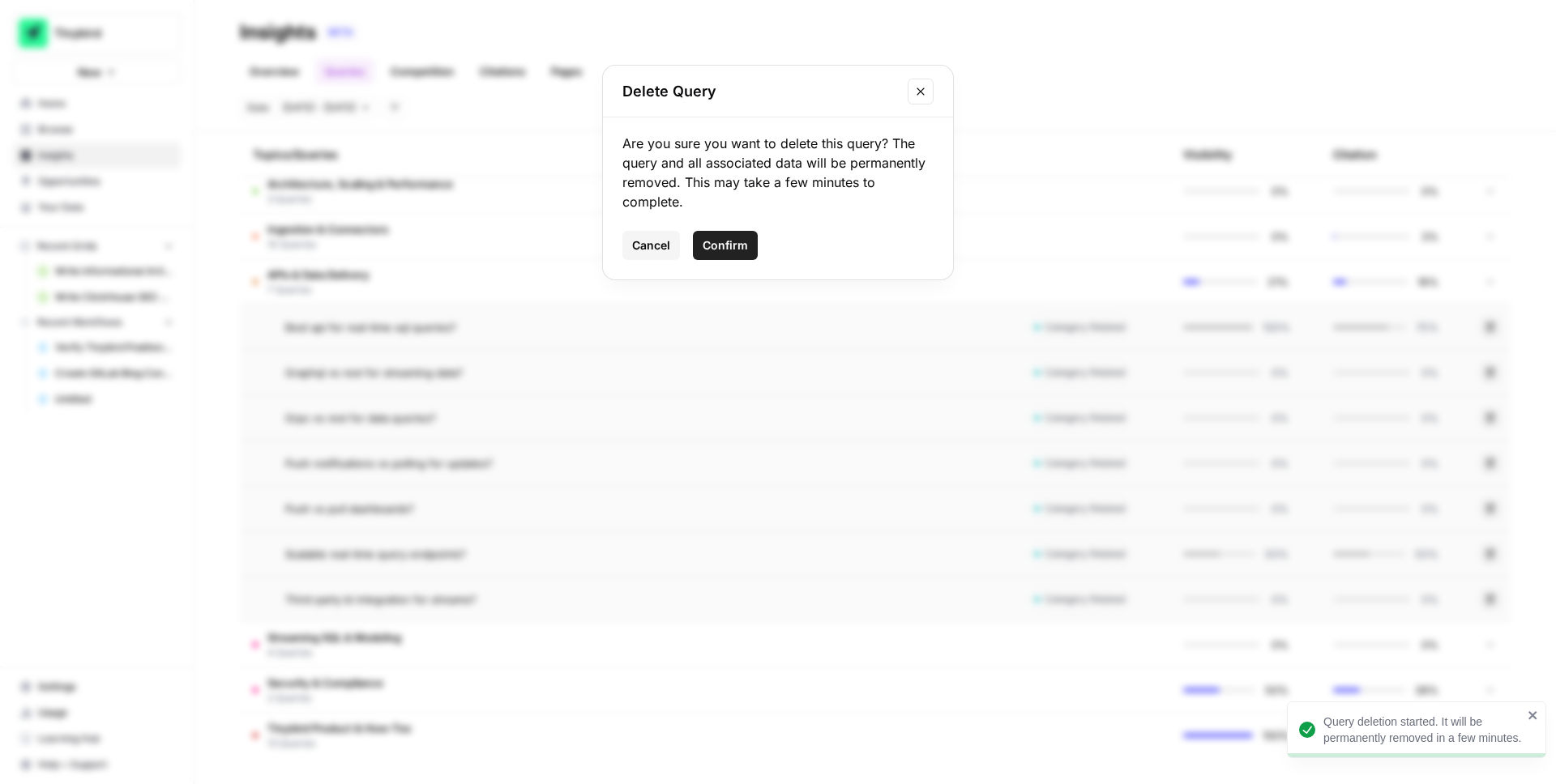
click at [722, 239] on span "Confirm" at bounding box center [725, 245] width 45 height 16
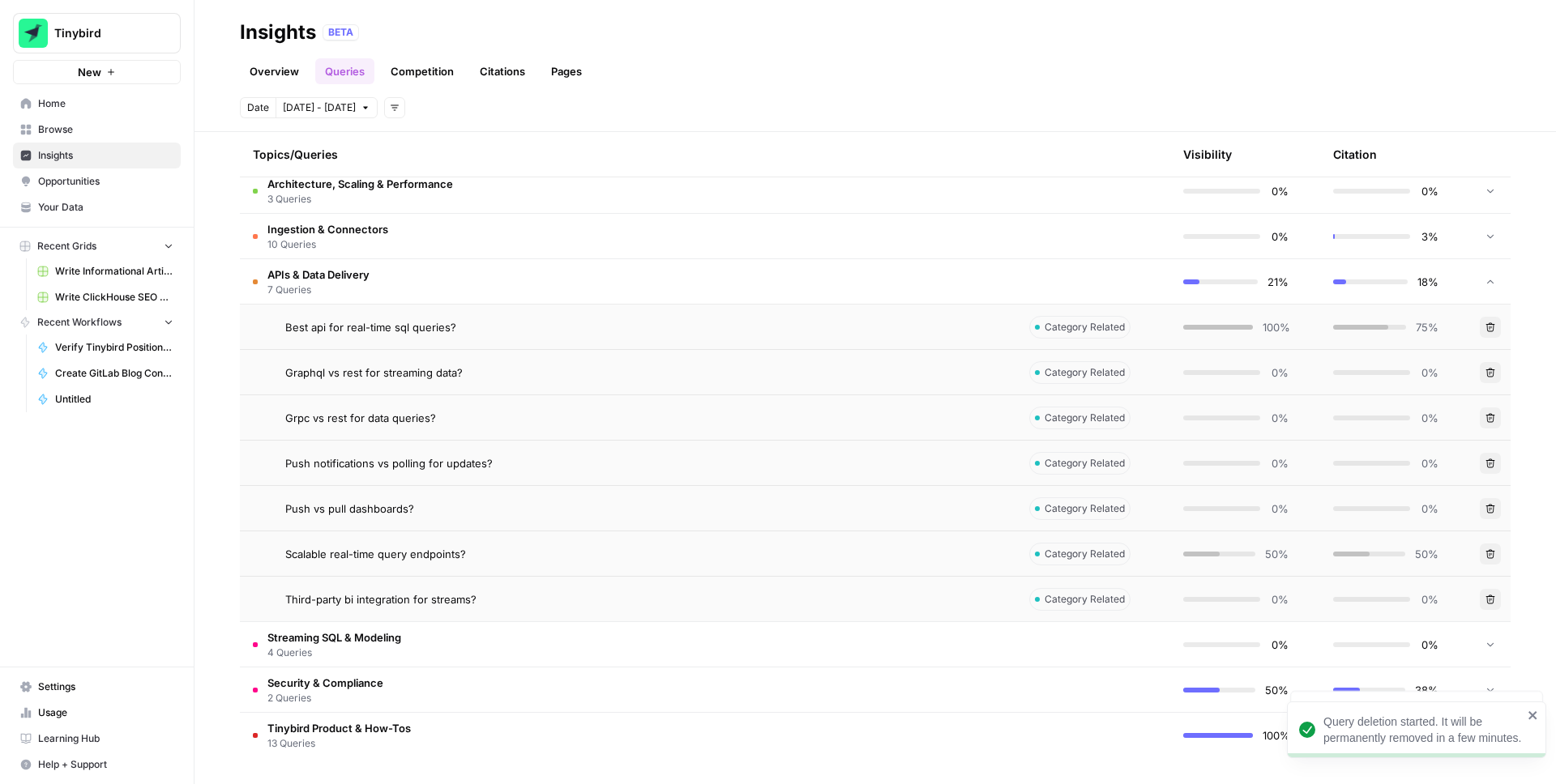
click at [1490, 415] on icon "button" at bounding box center [1490, 418] width 10 height 10
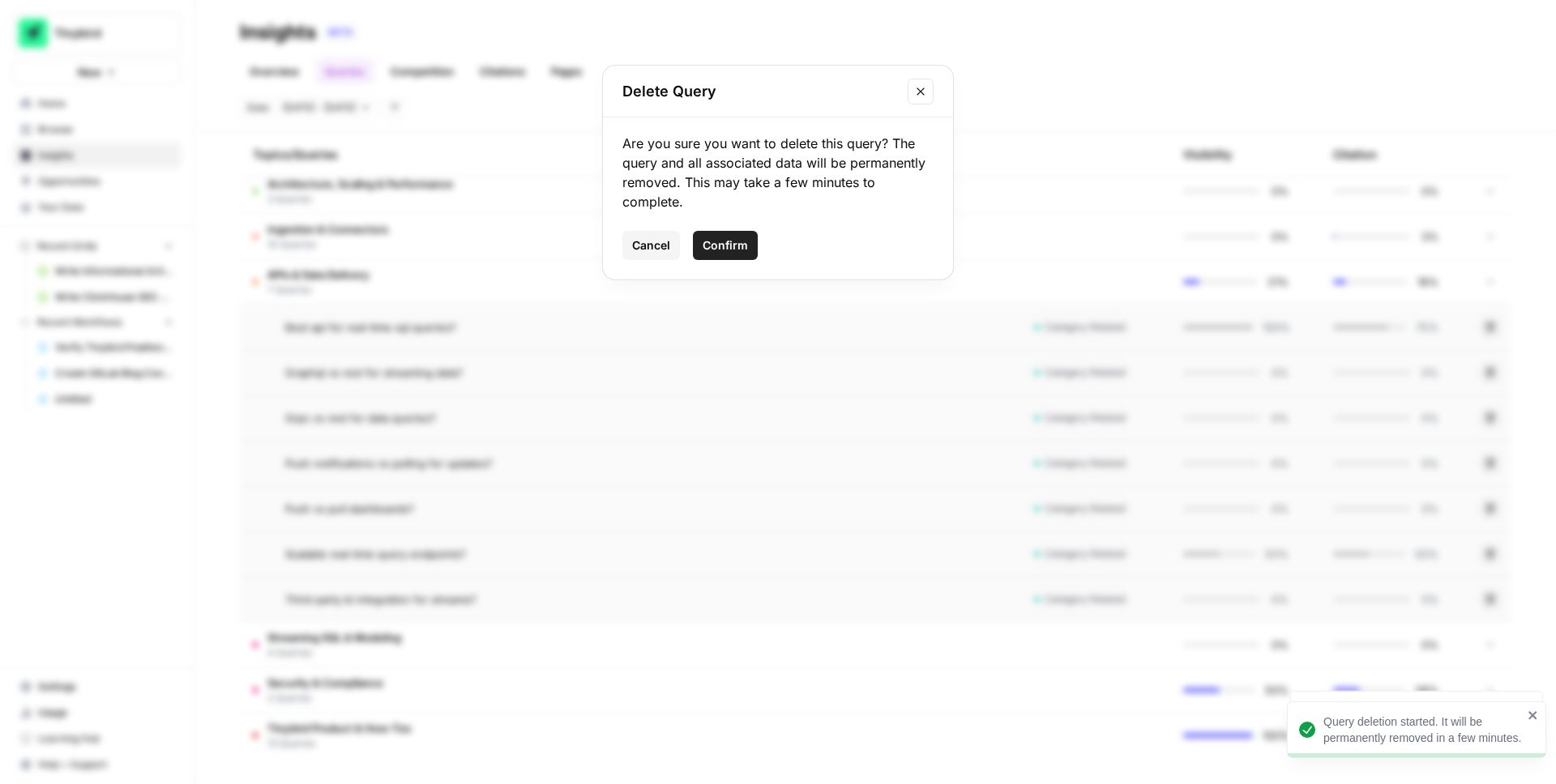
click at [740, 246] on span "Confirm" at bounding box center [725, 245] width 45 height 16
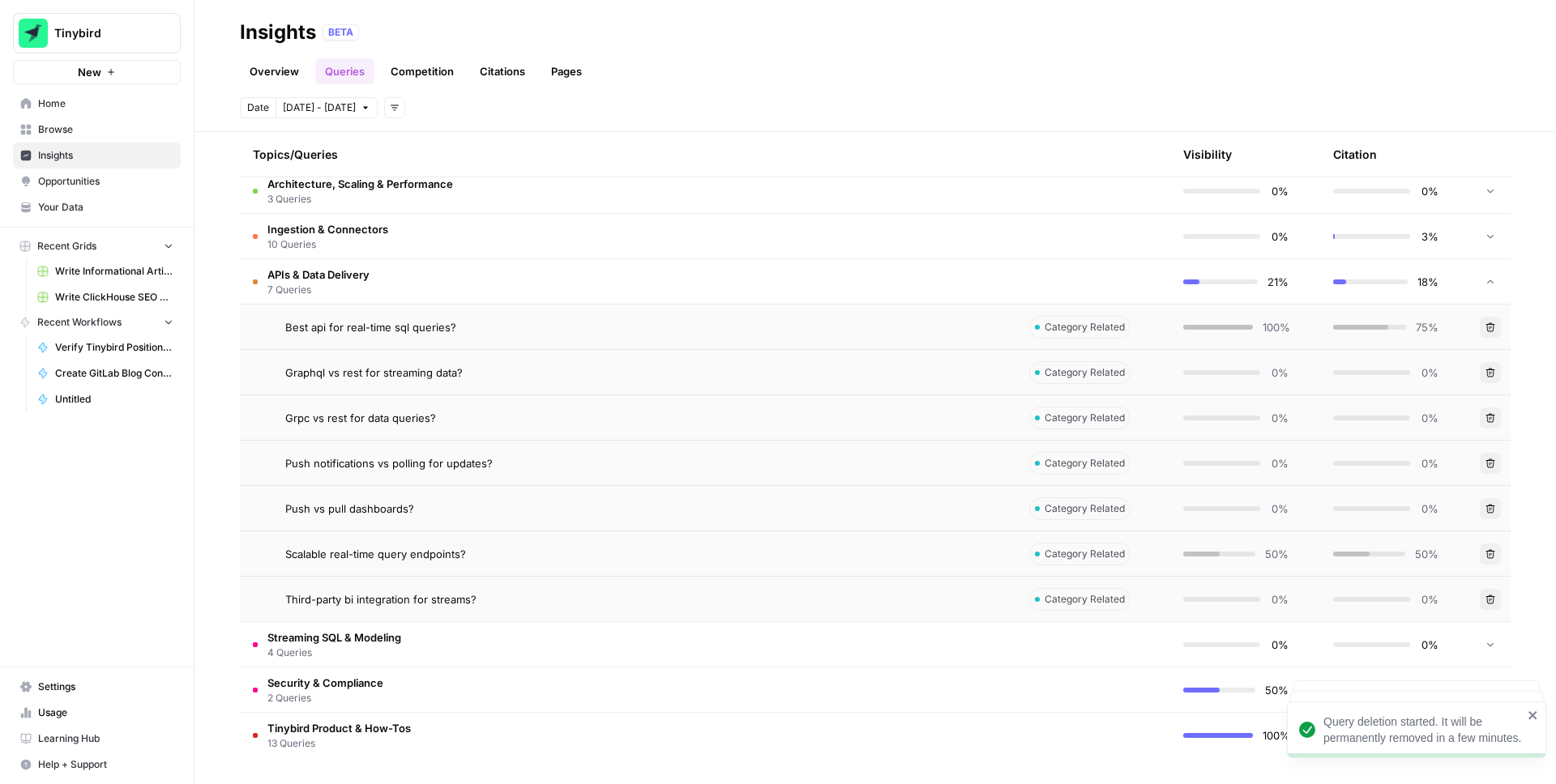
click at [1492, 467] on icon "button" at bounding box center [1490, 463] width 10 height 10
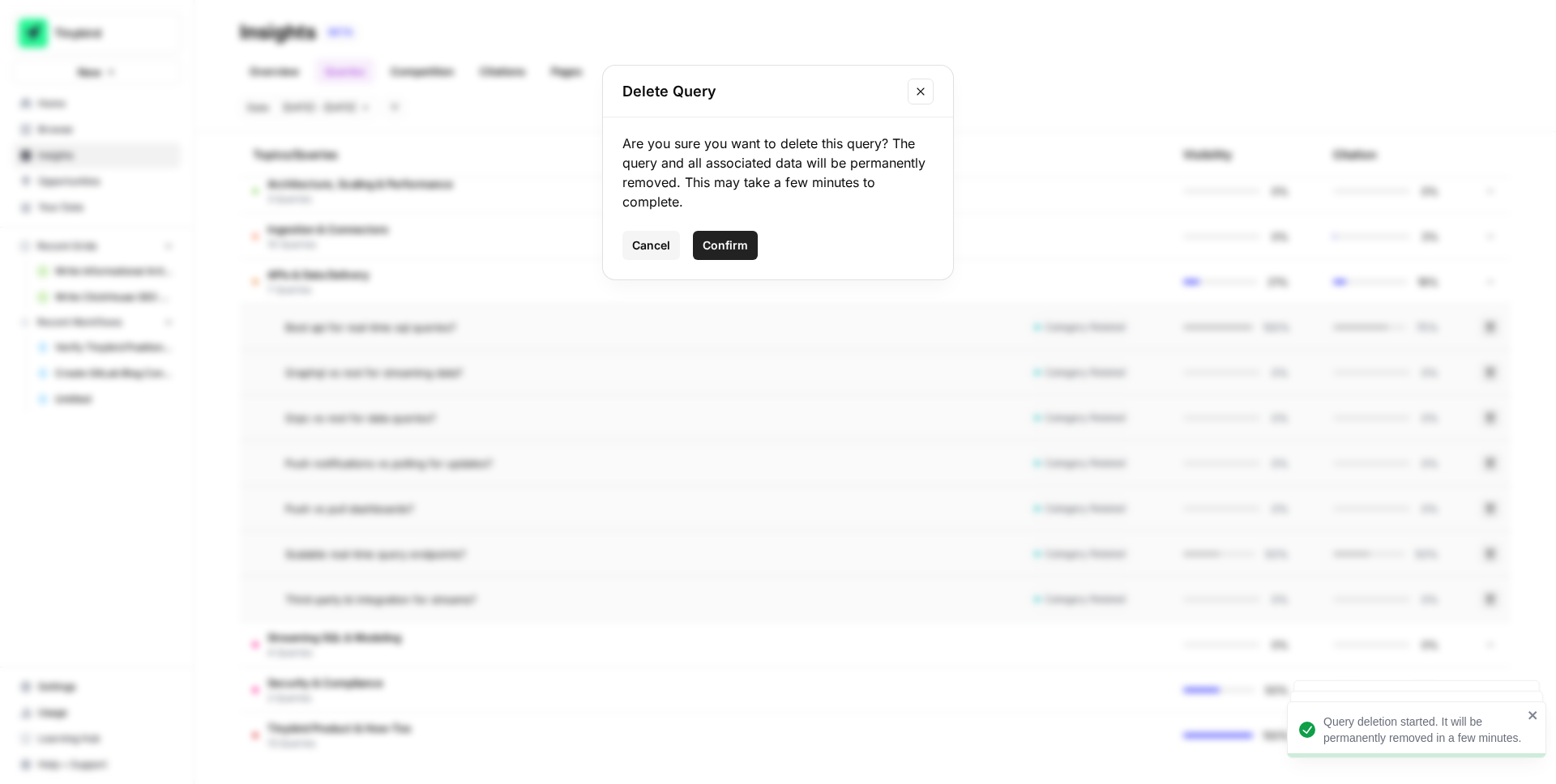
click at [734, 242] on span "Confirm" at bounding box center [725, 245] width 45 height 16
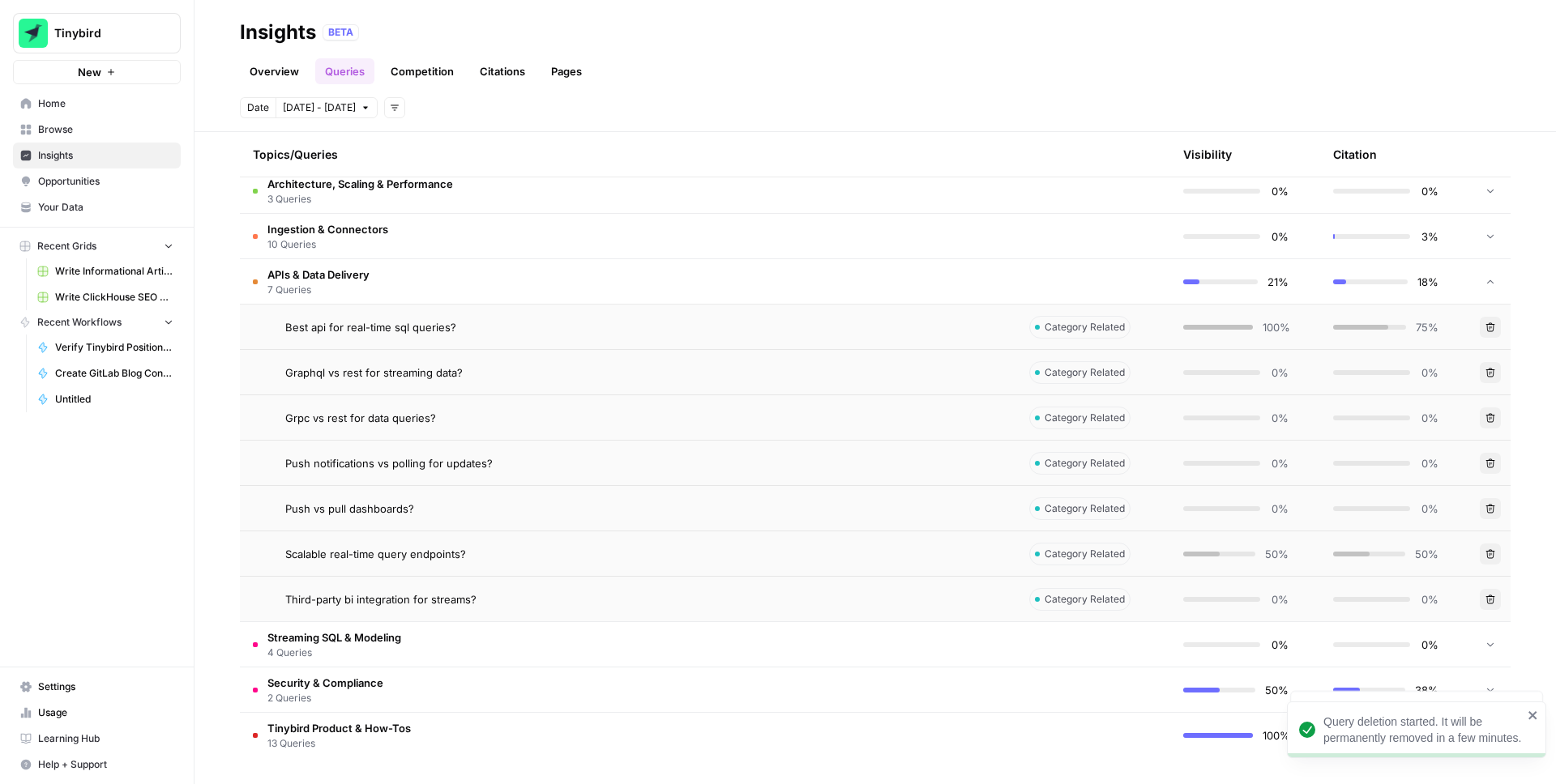
click at [1491, 511] on icon "button" at bounding box center [1490, 508] width 10 height 10
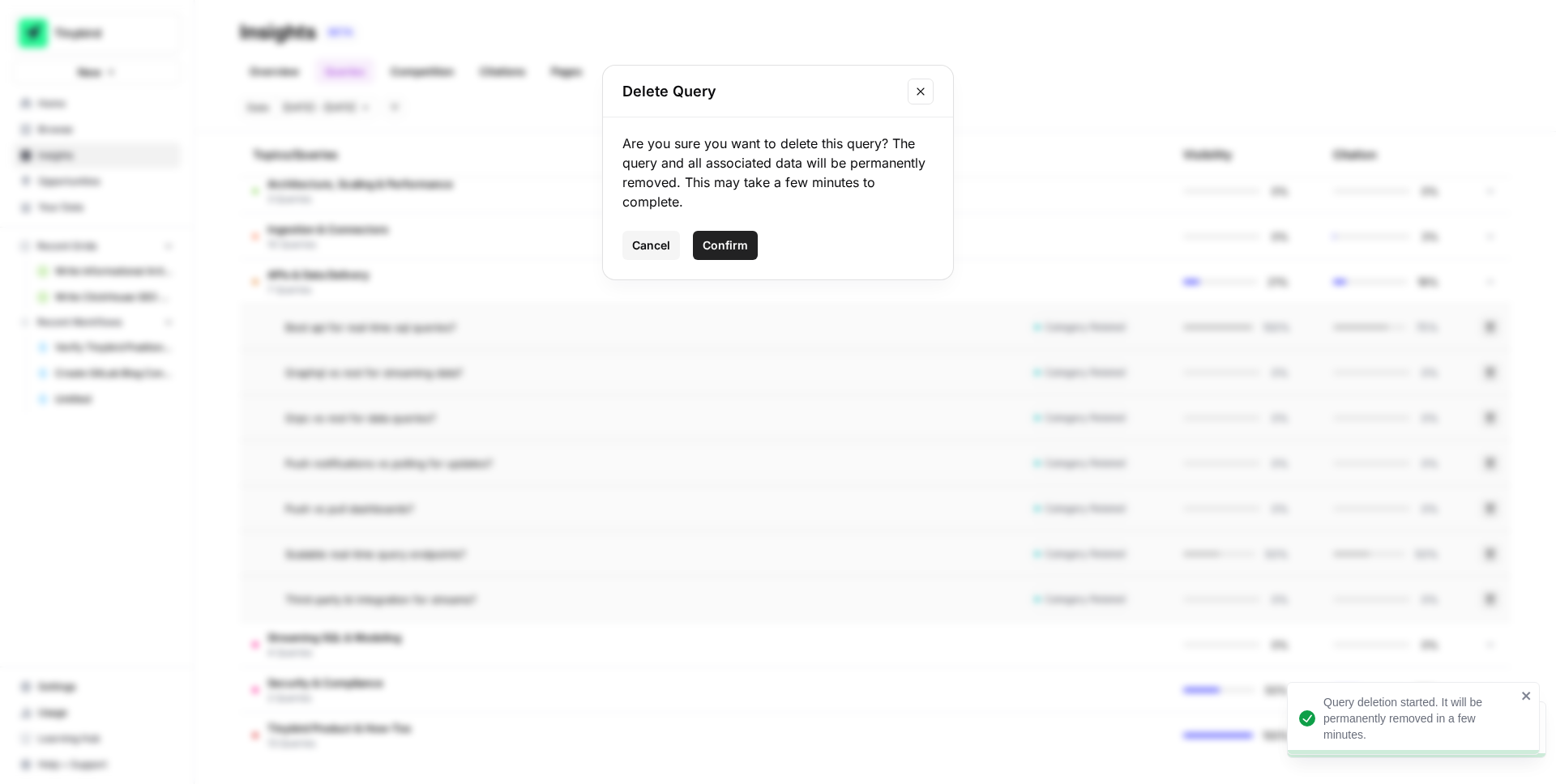
click at [722, 250] on span "Confirm" at bounding box center [725, 245] width 45 height 16
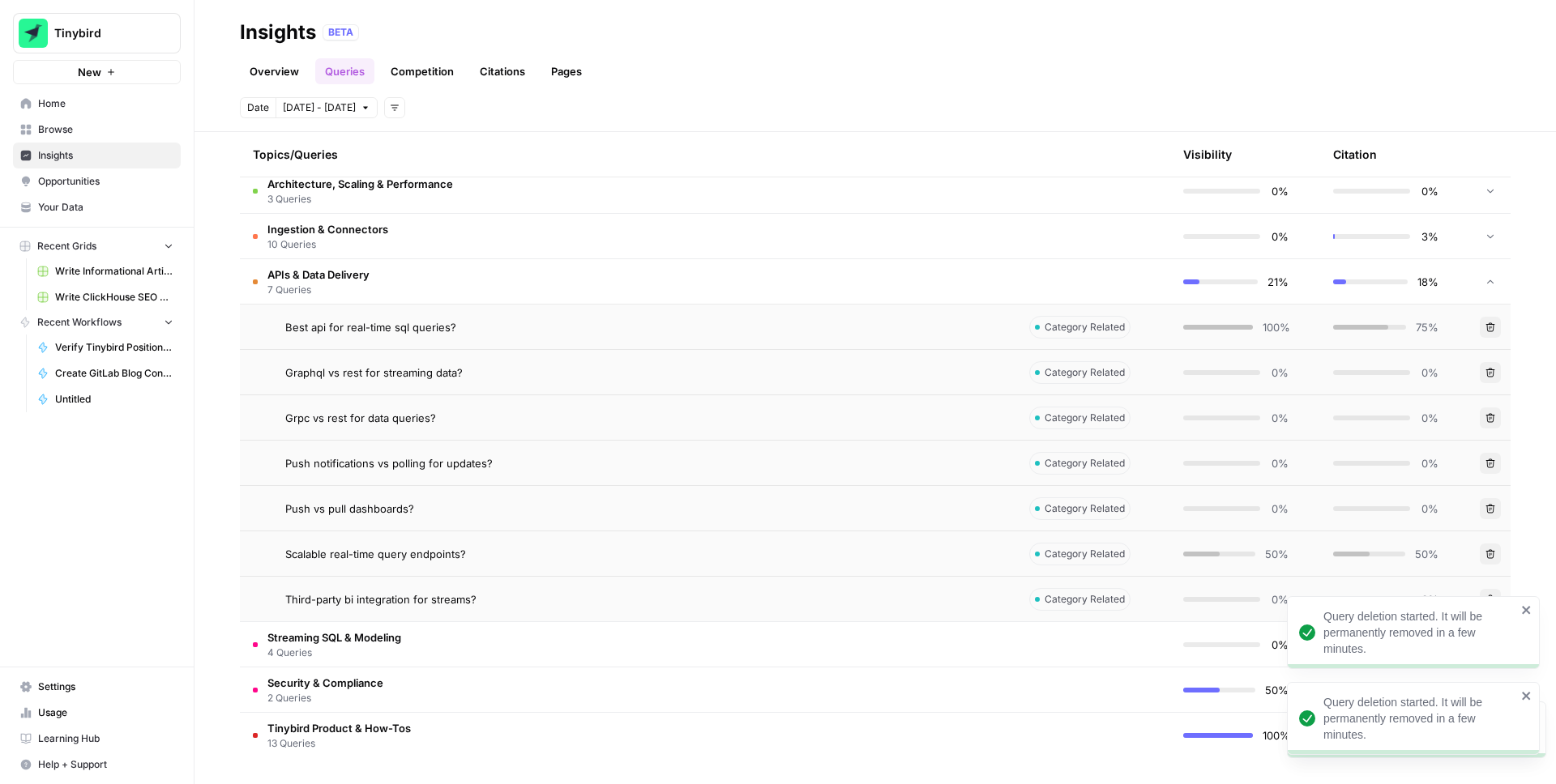
click at [1491, 551] on icon "button" at bounding box center [1491, 554] width 9 height 9
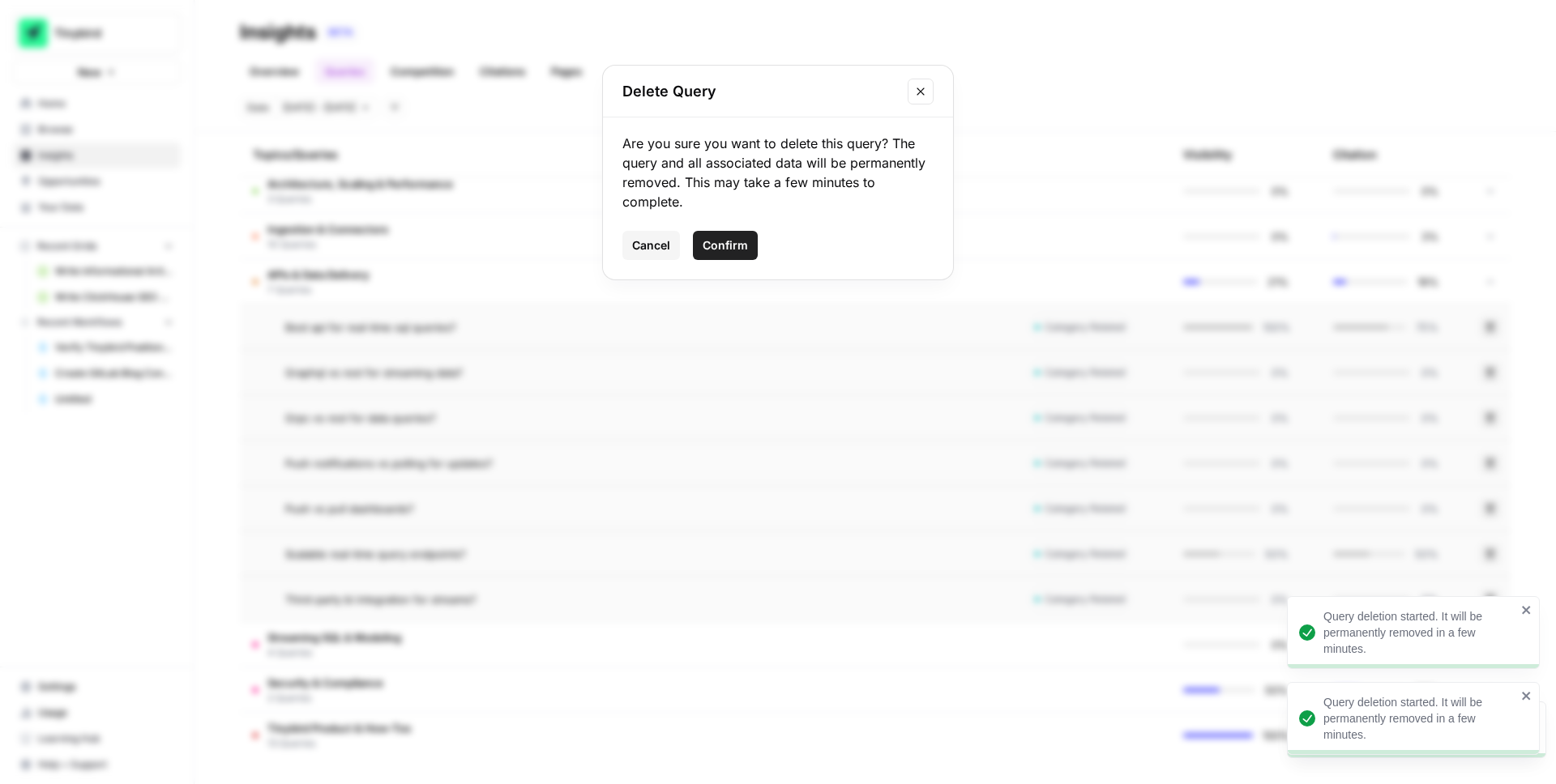
click at [740, 244] on span "Confirm" at bounding box center [725, 245] width 45 height 16
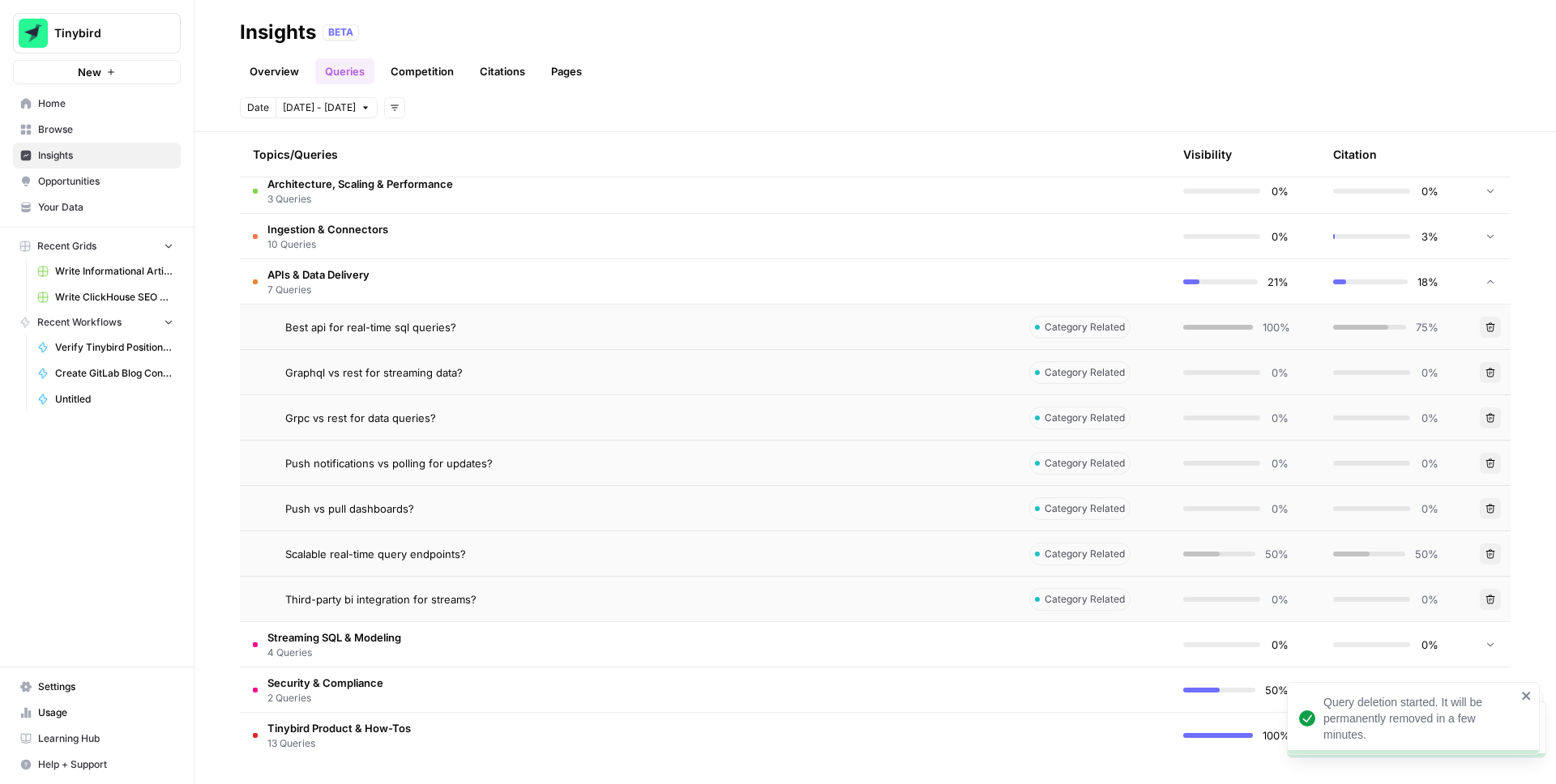
click at [1491, 600] on icon "button" at bounding box center [1491, 599] width 9 height 9
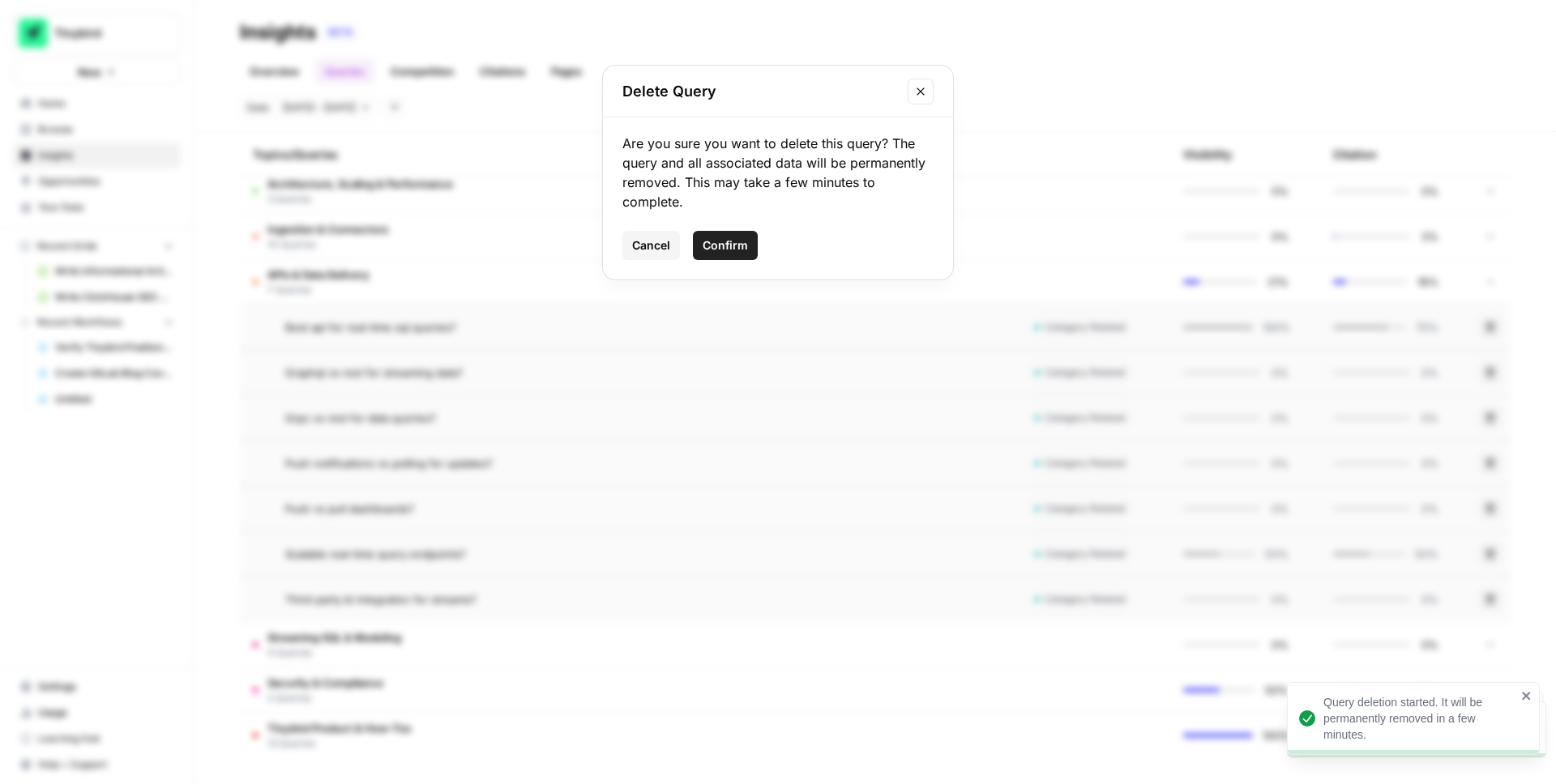
click at [731, 247] on span "Confirm" at bounding box center [725, 245] width 45 height 16
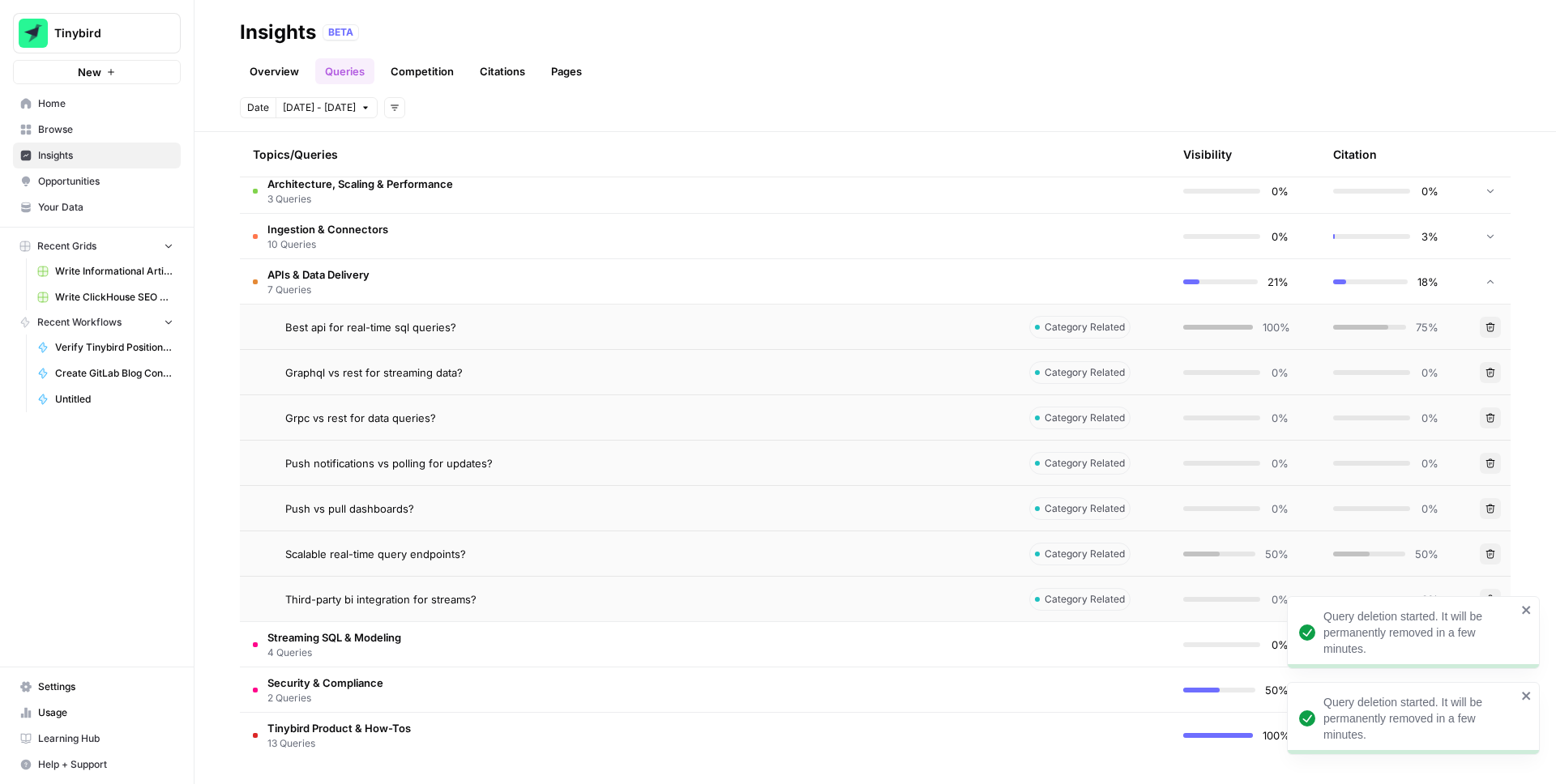
click at [764, 67] on div "Overview Queries Competition Citations Pages" at bounding box center [875, 65] width 1271 height 39
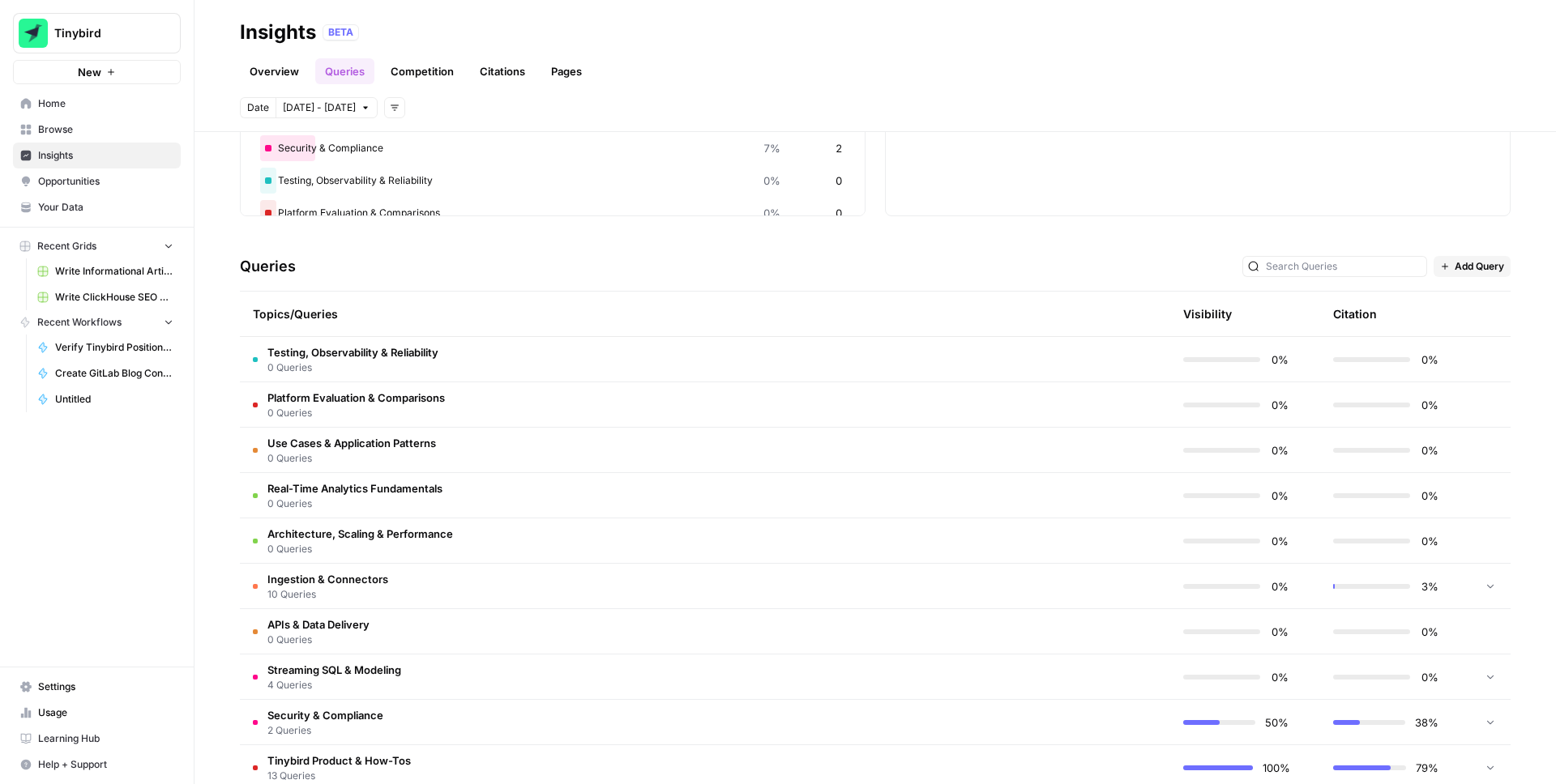
scroll to position [252, 0]
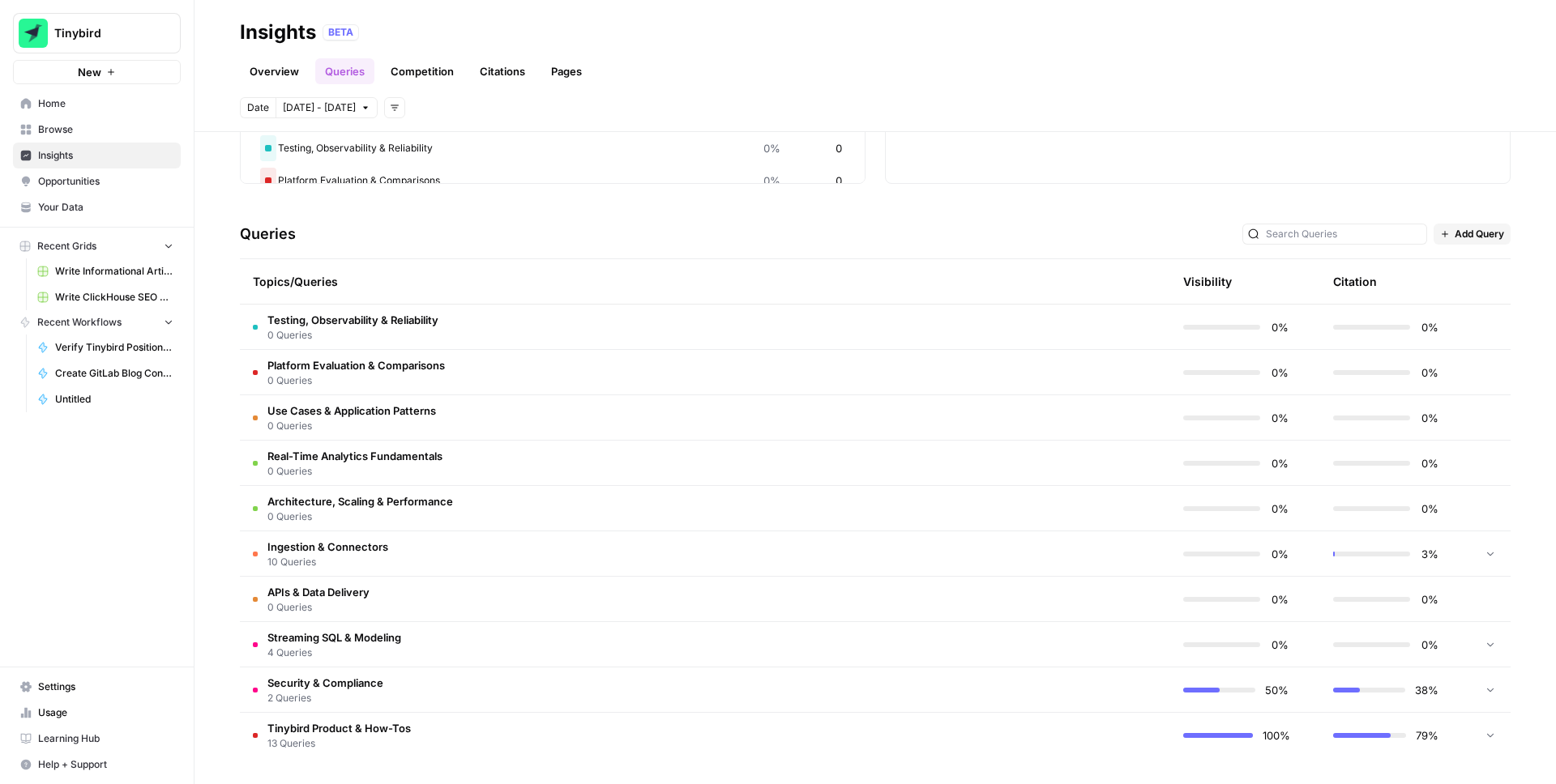
click at [1495, 555] on icon at bounding box center [1490, 553] width 12 height 12
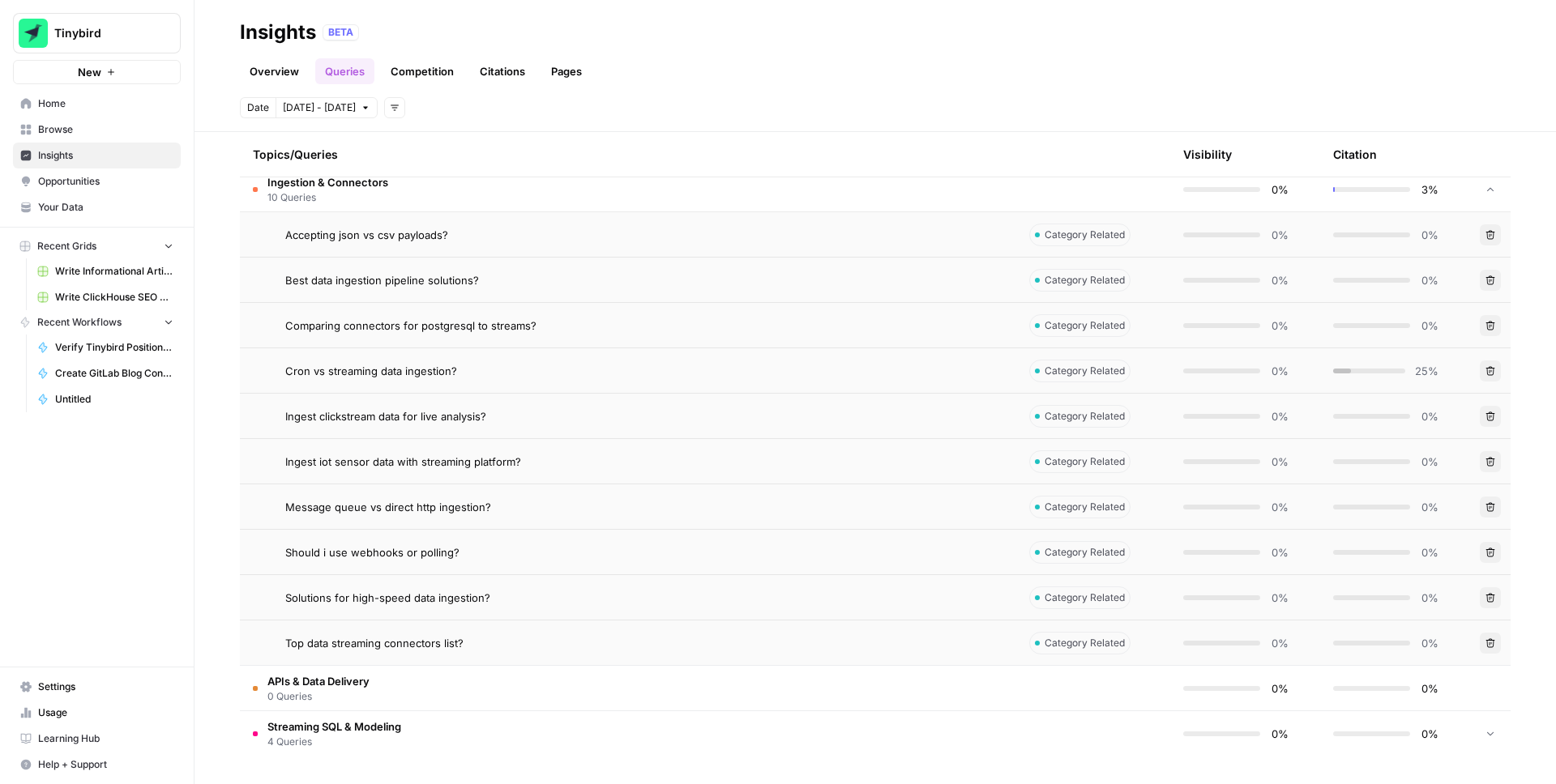
scroll to position [705, 0]
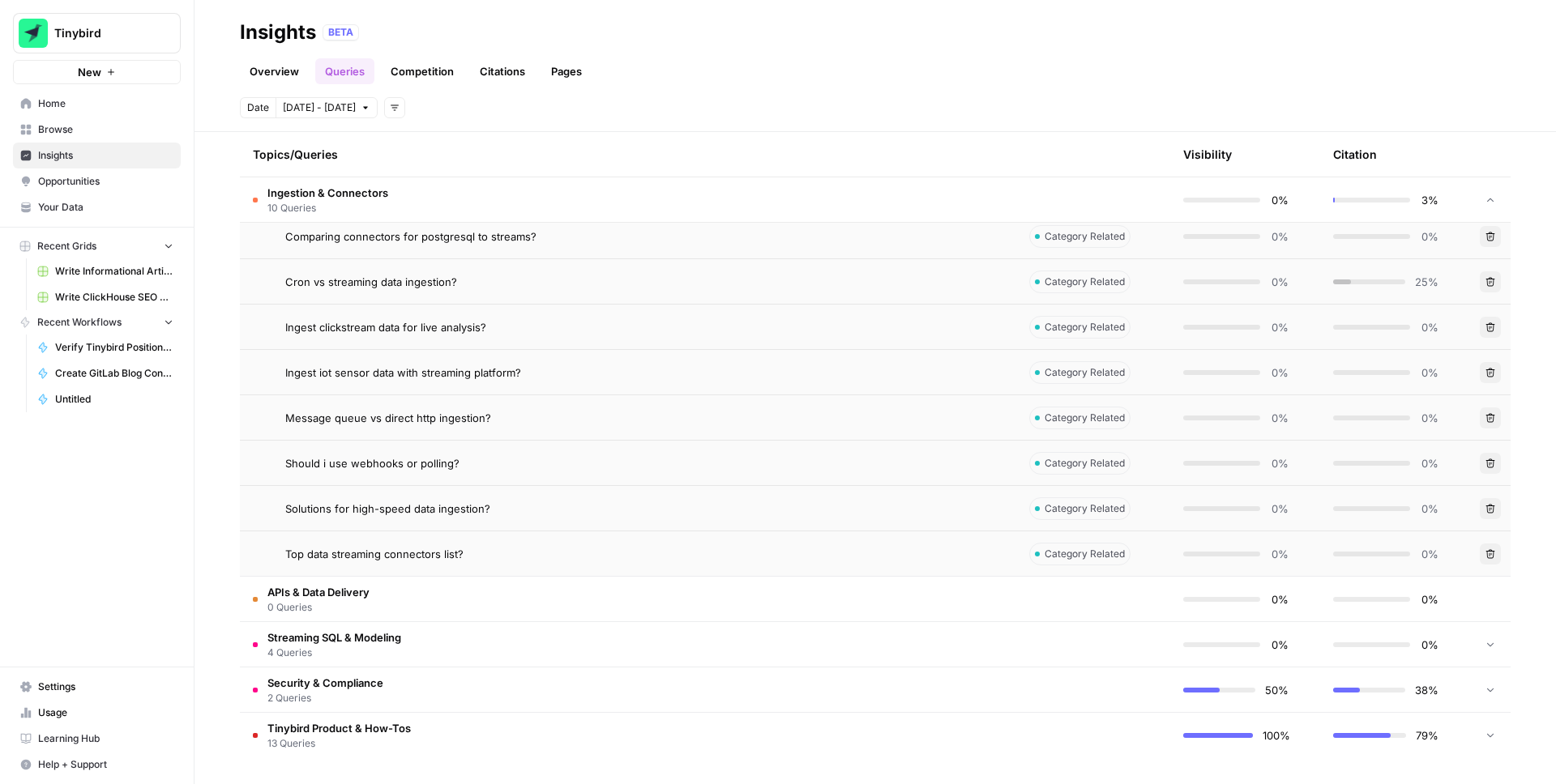
click at [1491, 241] on icon "button" at bounding box center [1490, 236] width 10 height 10
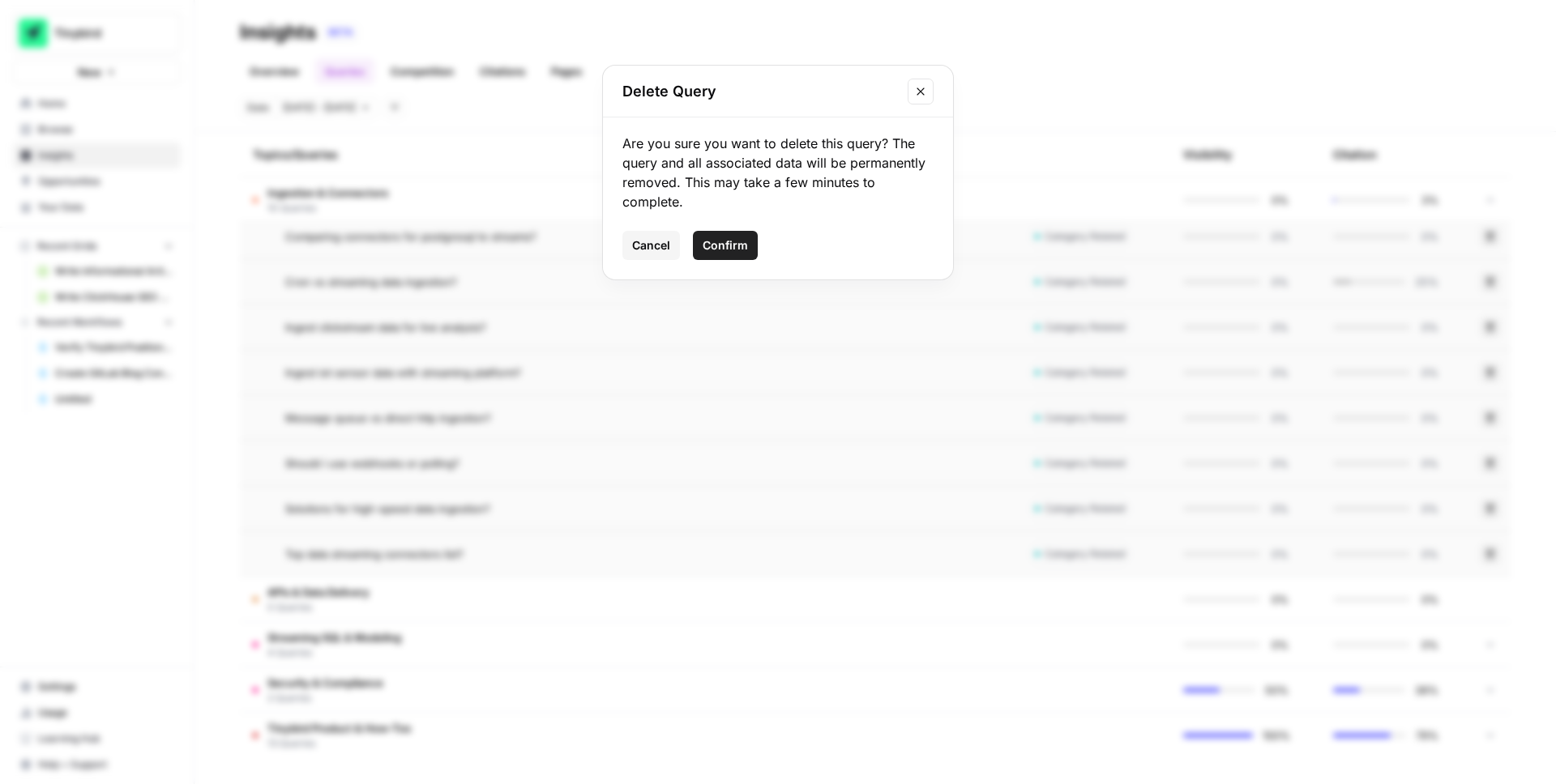
click at [748, 243] on button "Confirm" at bounding box center [725, 245] width 65 height 29
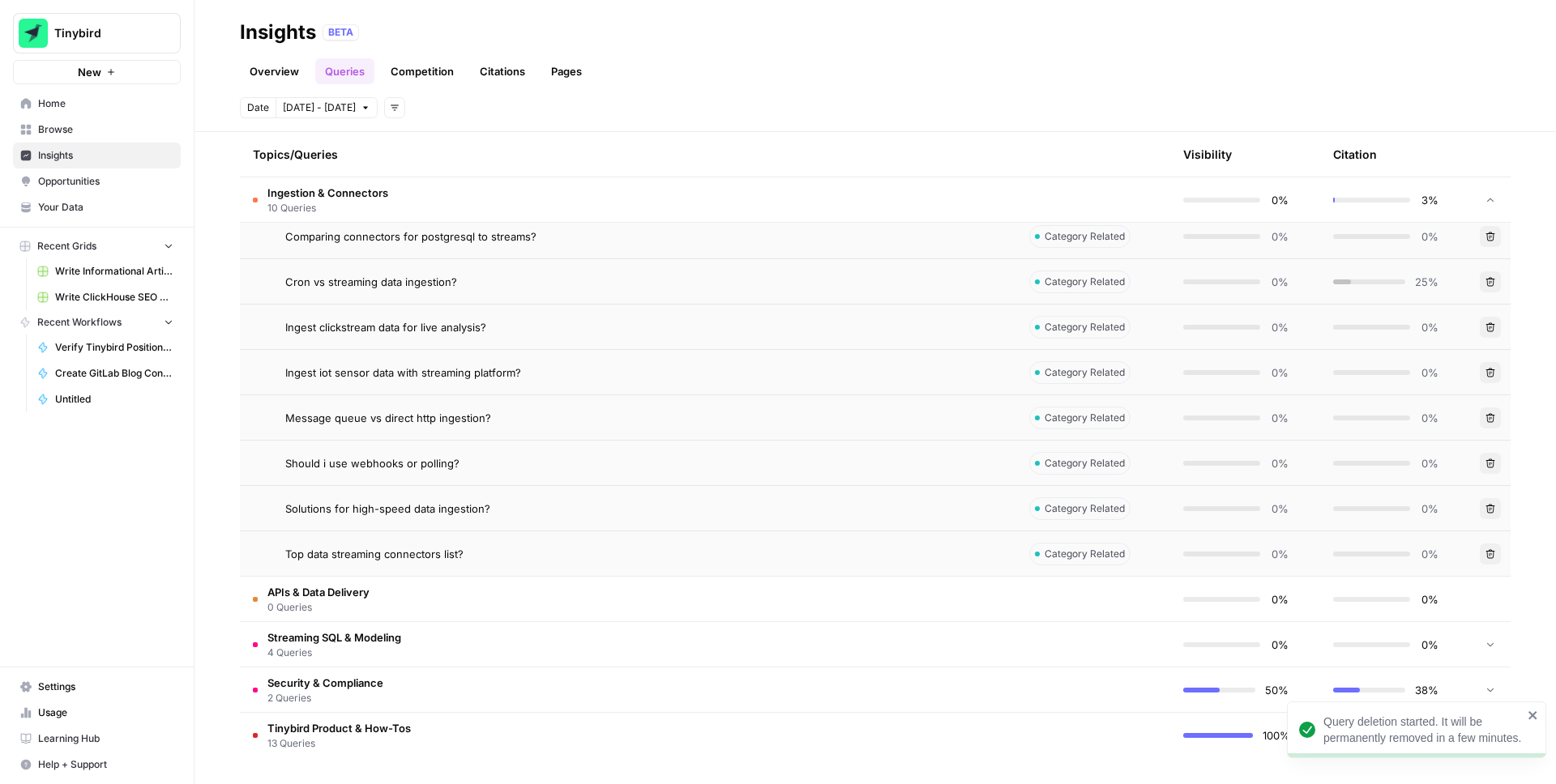
click at [1481, 281] on button "Delete" at bounding box center [1491, 282] width 21 height 21
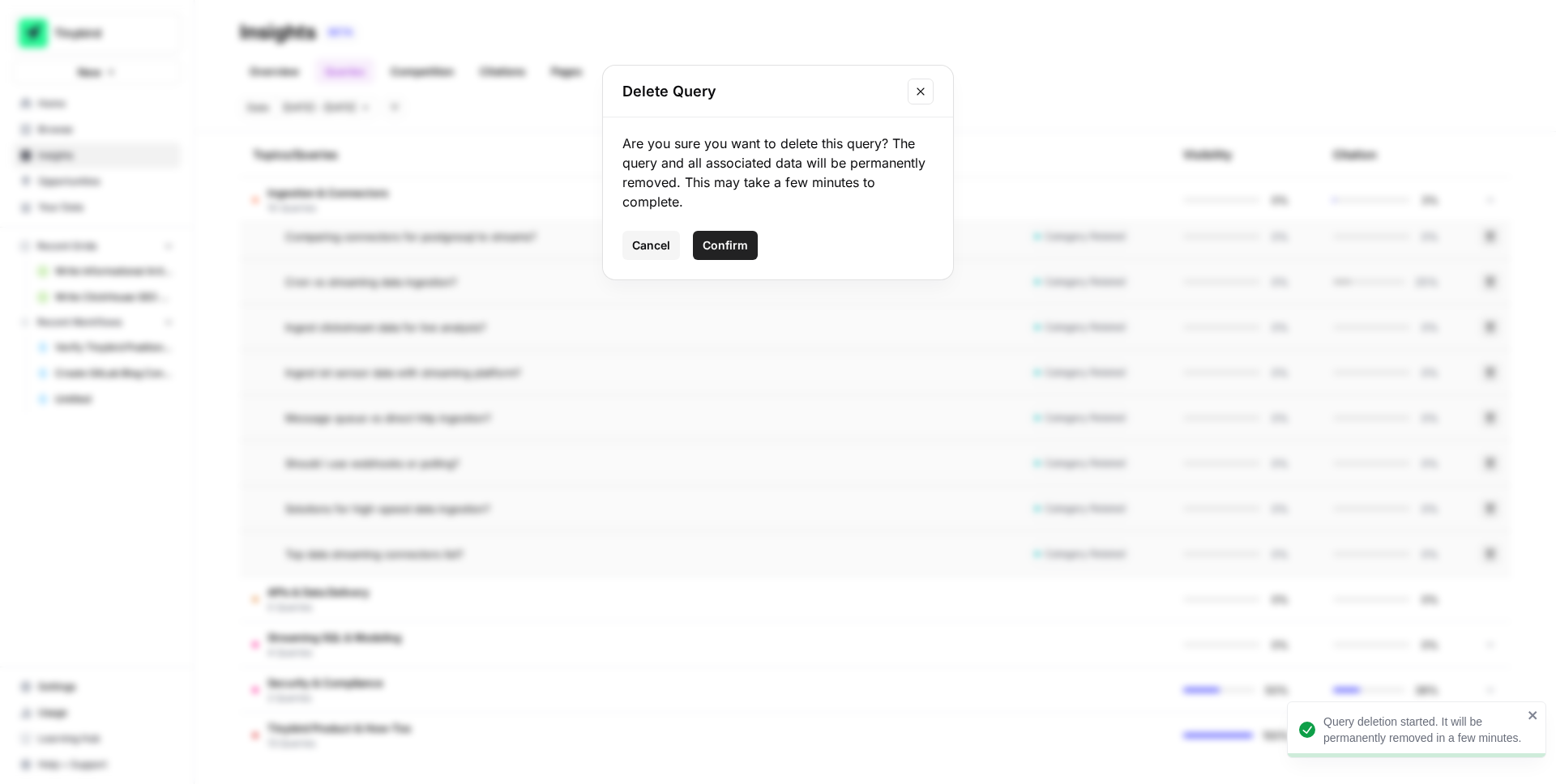
click at [730, 238] on span "Confirm" at bounding box center [725, 245] width 45 height 16
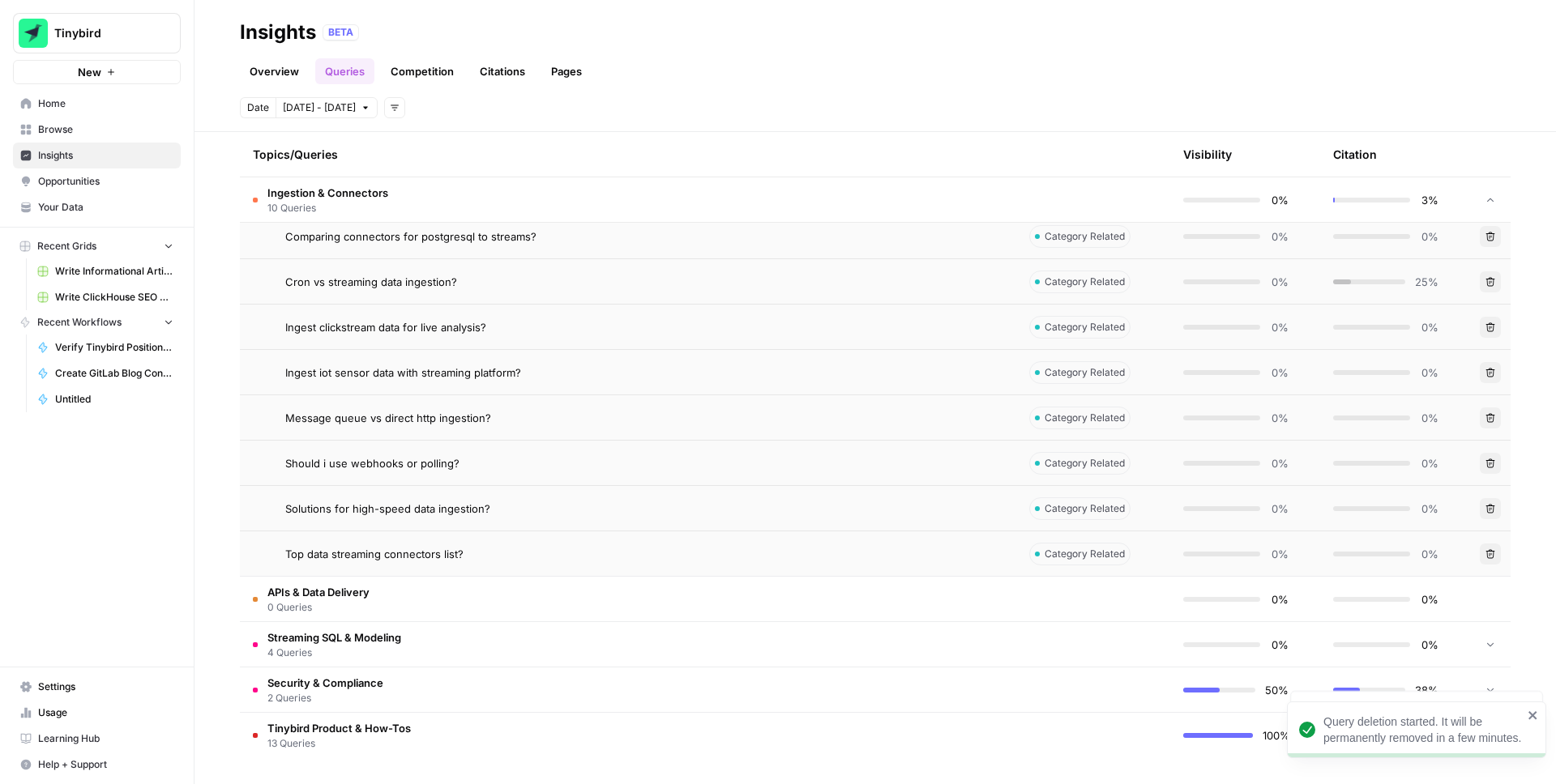
click at [1500, 330] on button "Delete" at bounding box center [1491, 327] width 21 height 21
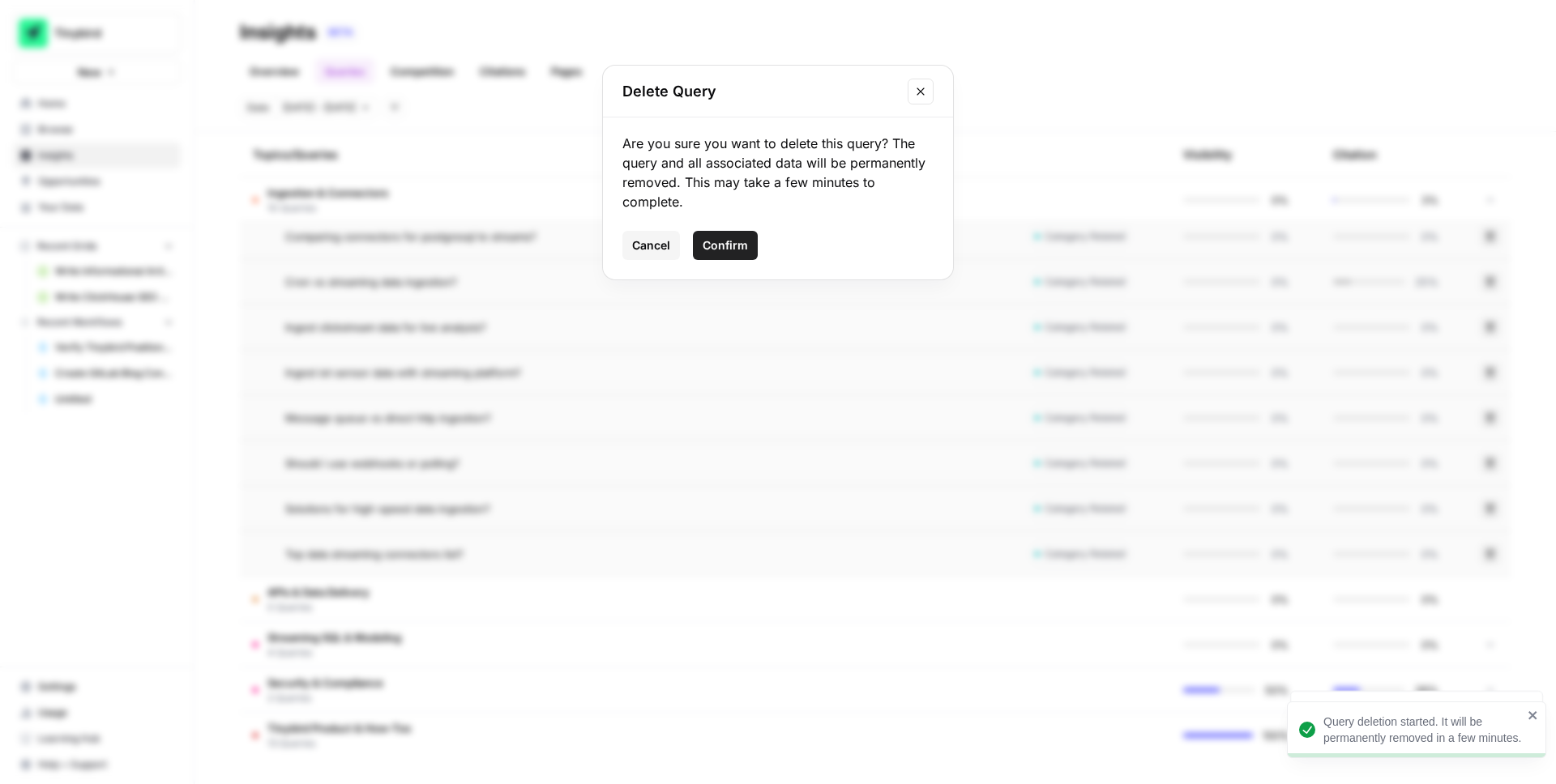
click at [725, 238] on span "Confirm" at bounding box center [725, 245] width 45 height 16
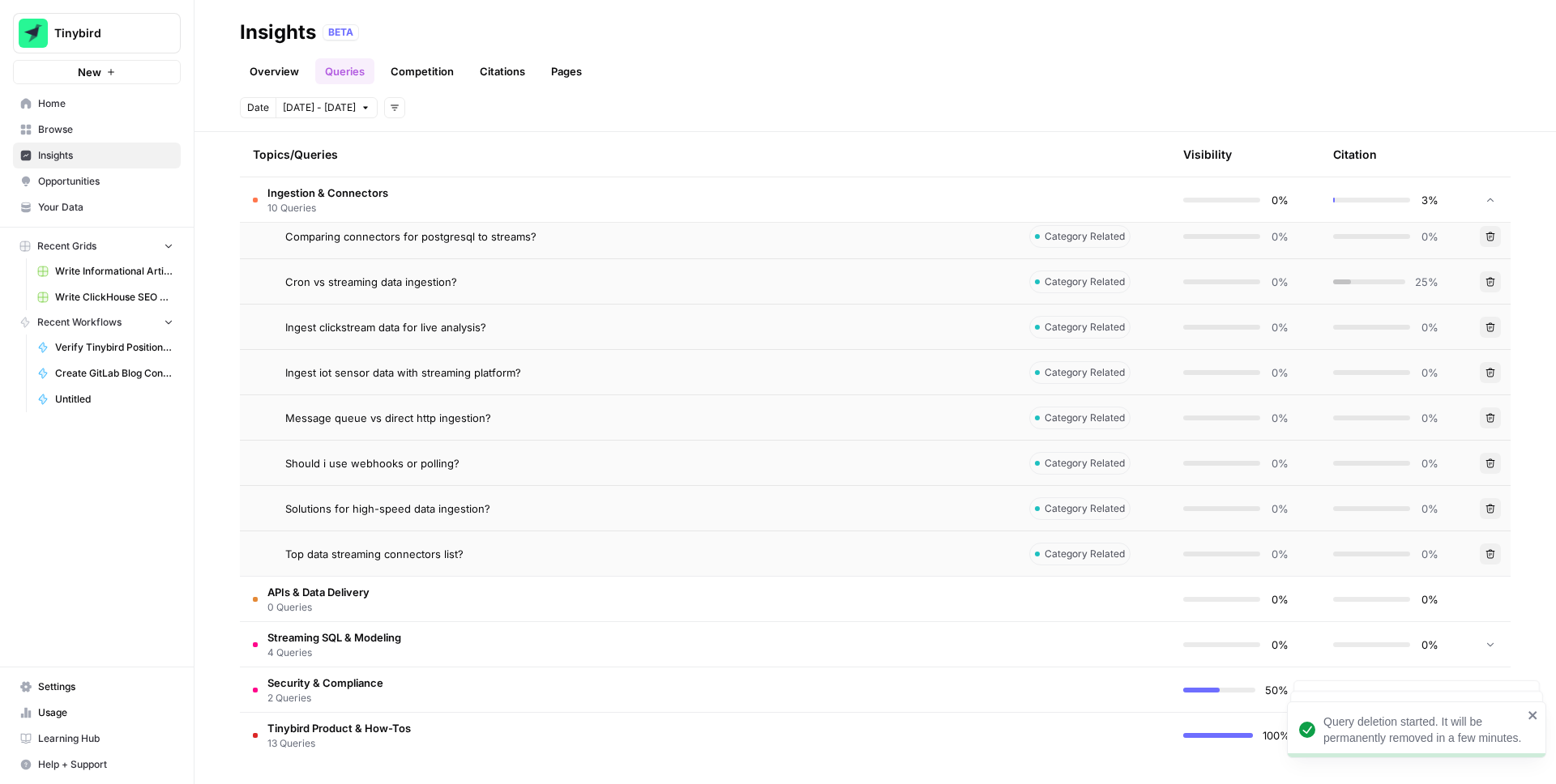
click at [1492, 372] on icon "button" at bounding box center [1490, 372] width 10 height 10
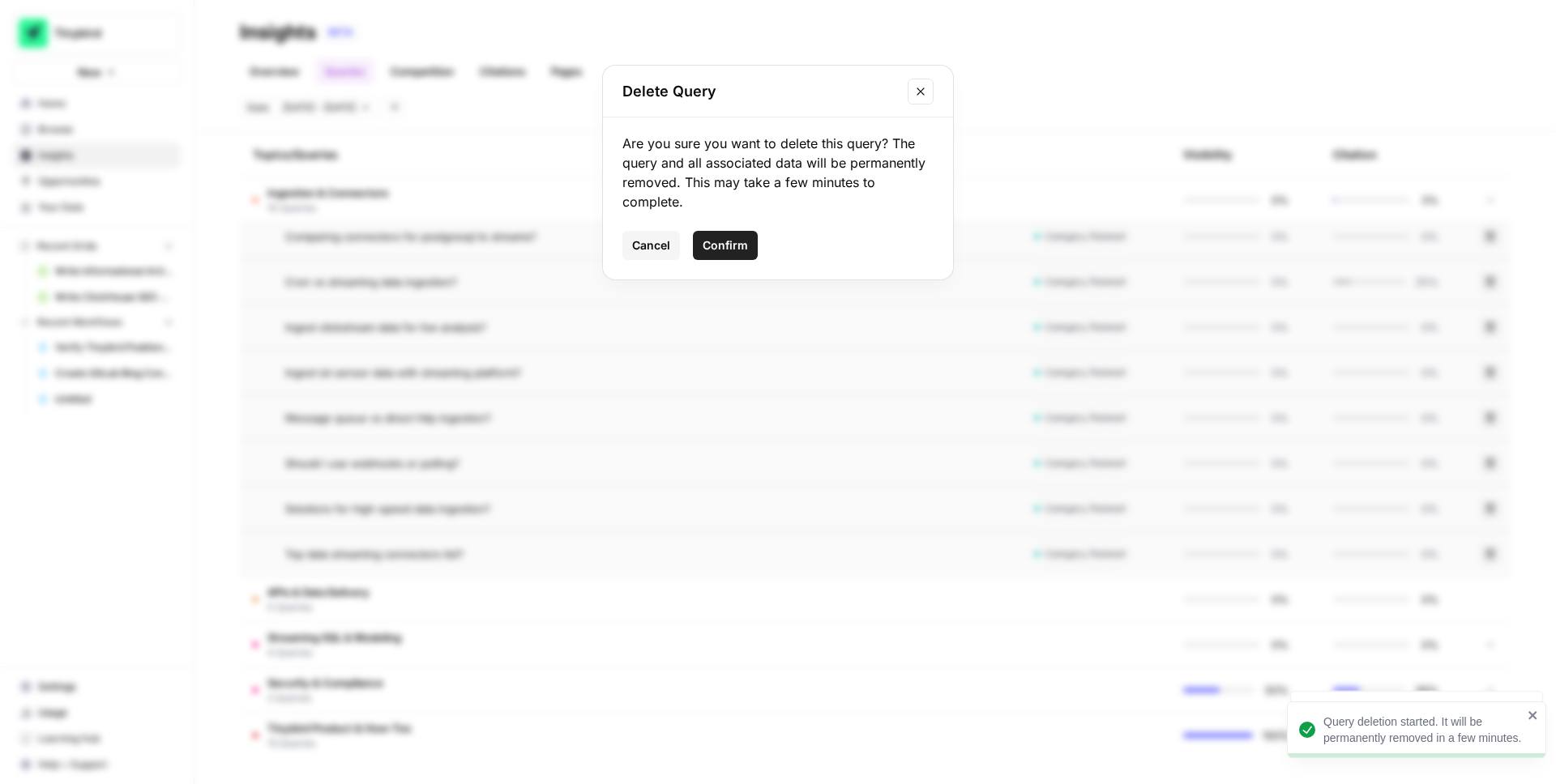
click at [710, 245] on span "Confirm" at bounding box center [725, 245] width 45 height 16
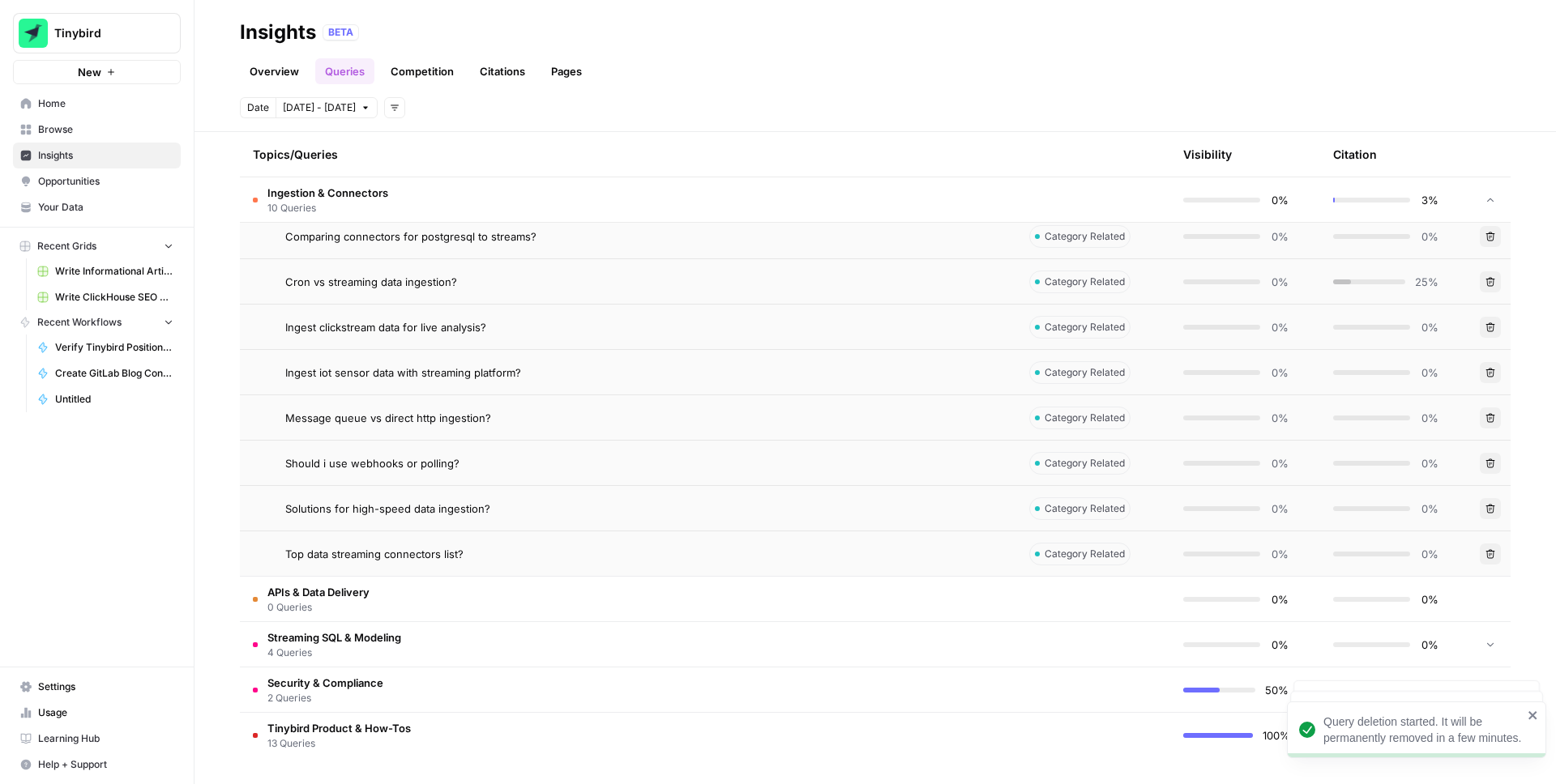
click at [1488, 418] on icon "button" at bounding box center [1490, 418] width 10 height 10
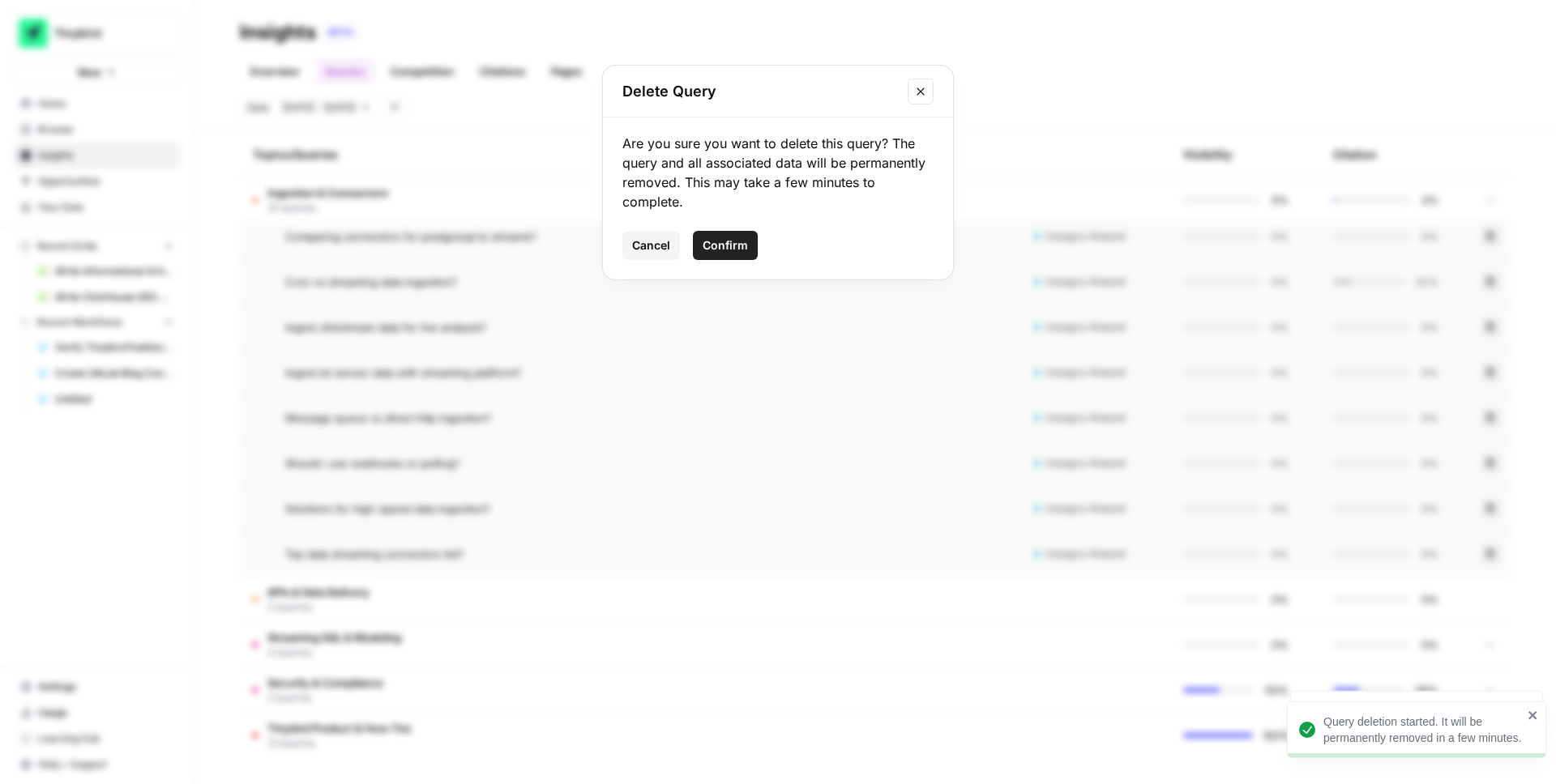
click at [723, 243] on span "Confirm" at bounding box center [725, 245] width 45 height 16
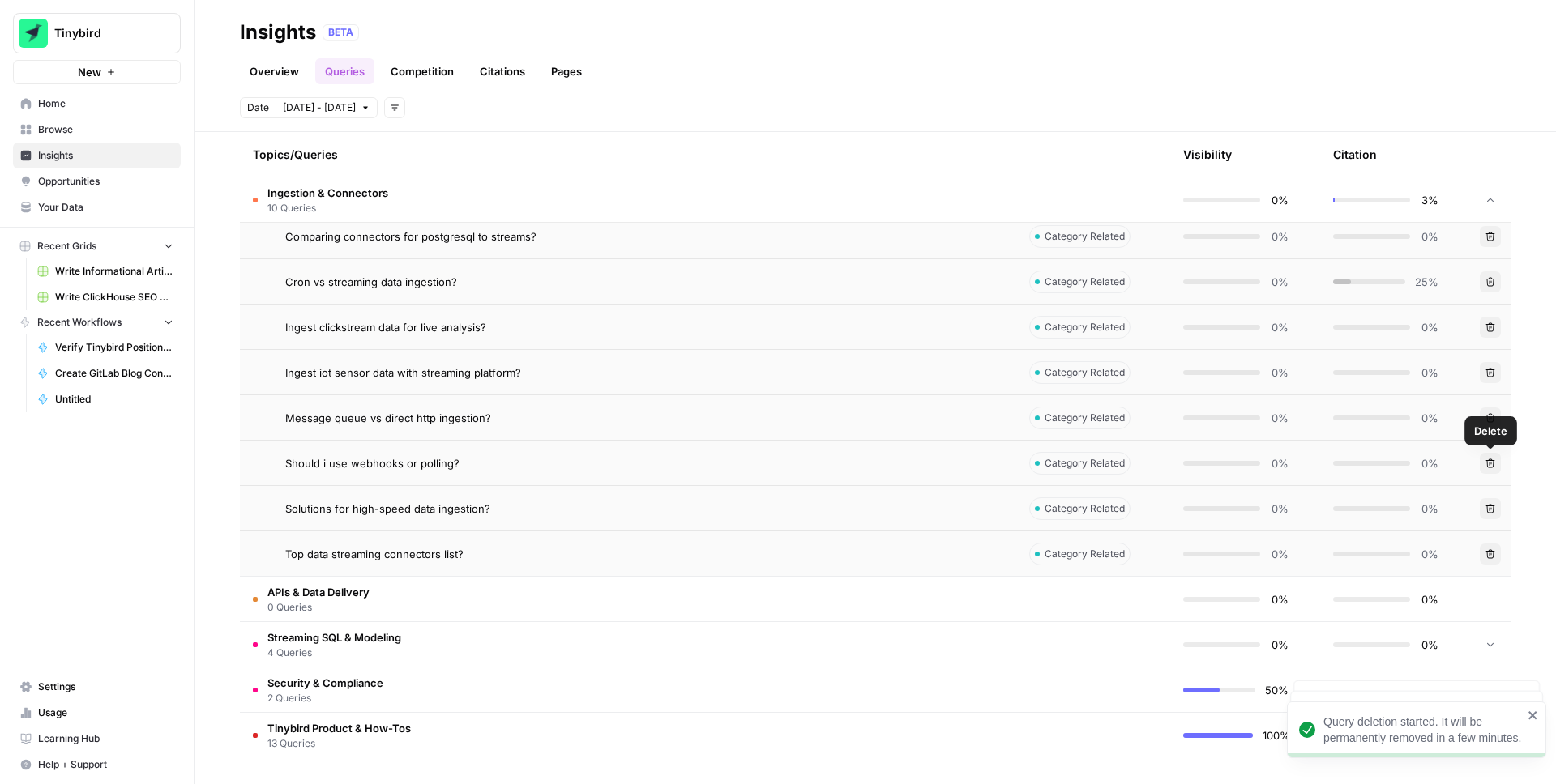
click at [1486, 463] on icon "button" at bounding box center [1490, 463] width 10 height 10
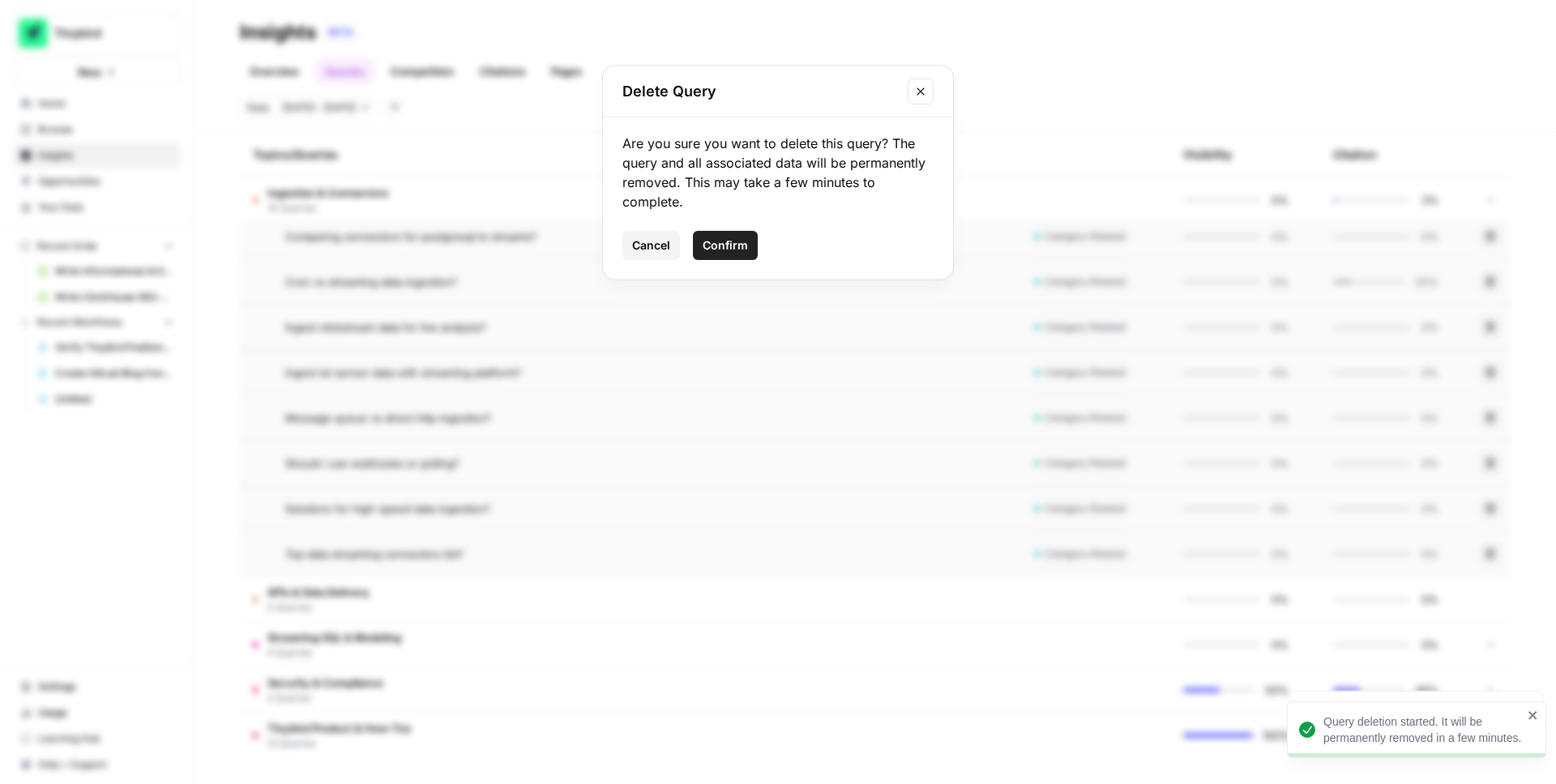
click at [735, 244] on span "Confirm" at bounding box center [725, 245] width 45 height 16
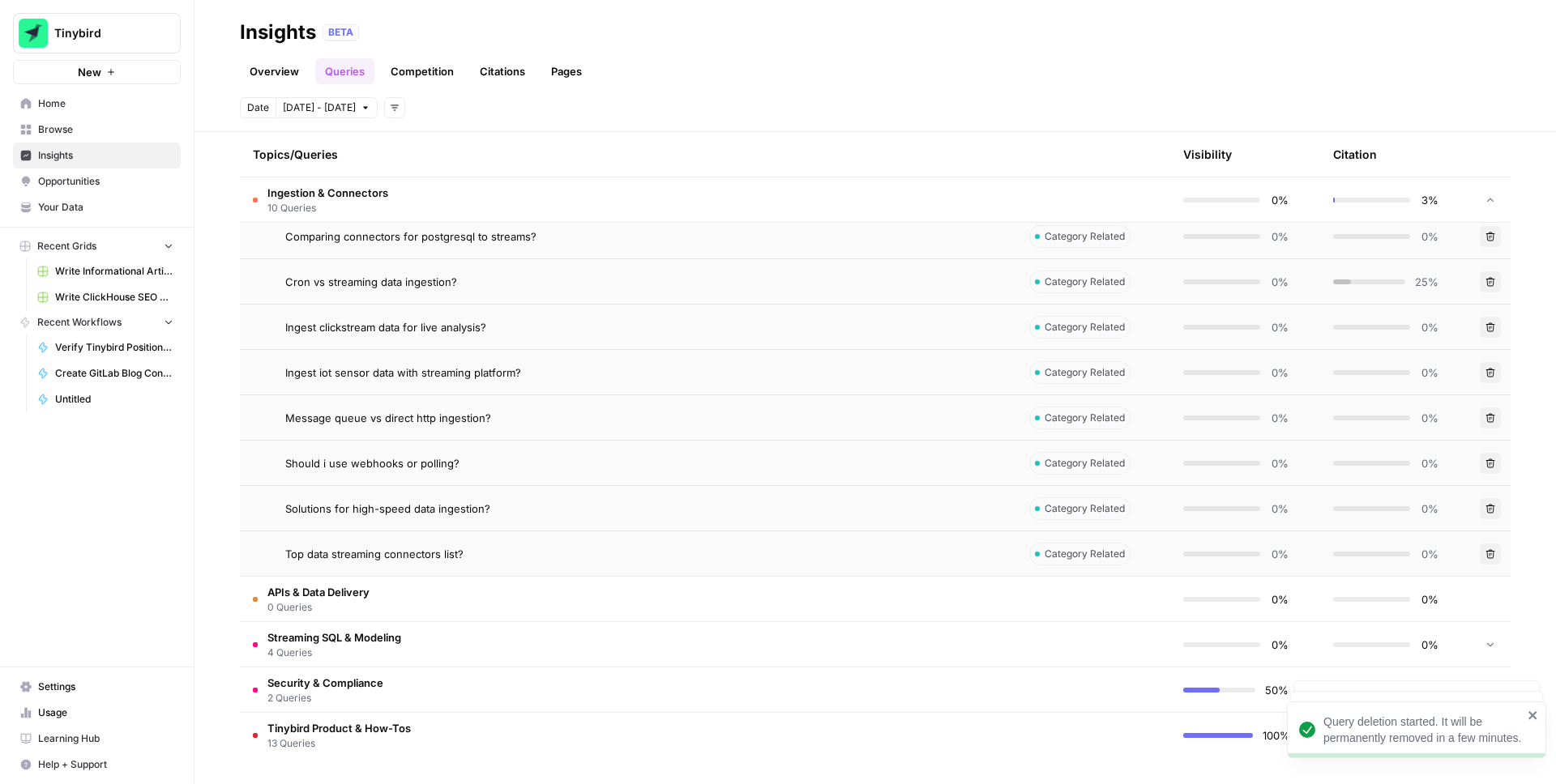
click at [1493, 505] on icon "button" at bounding box center [1490, 508] width 10 height 10
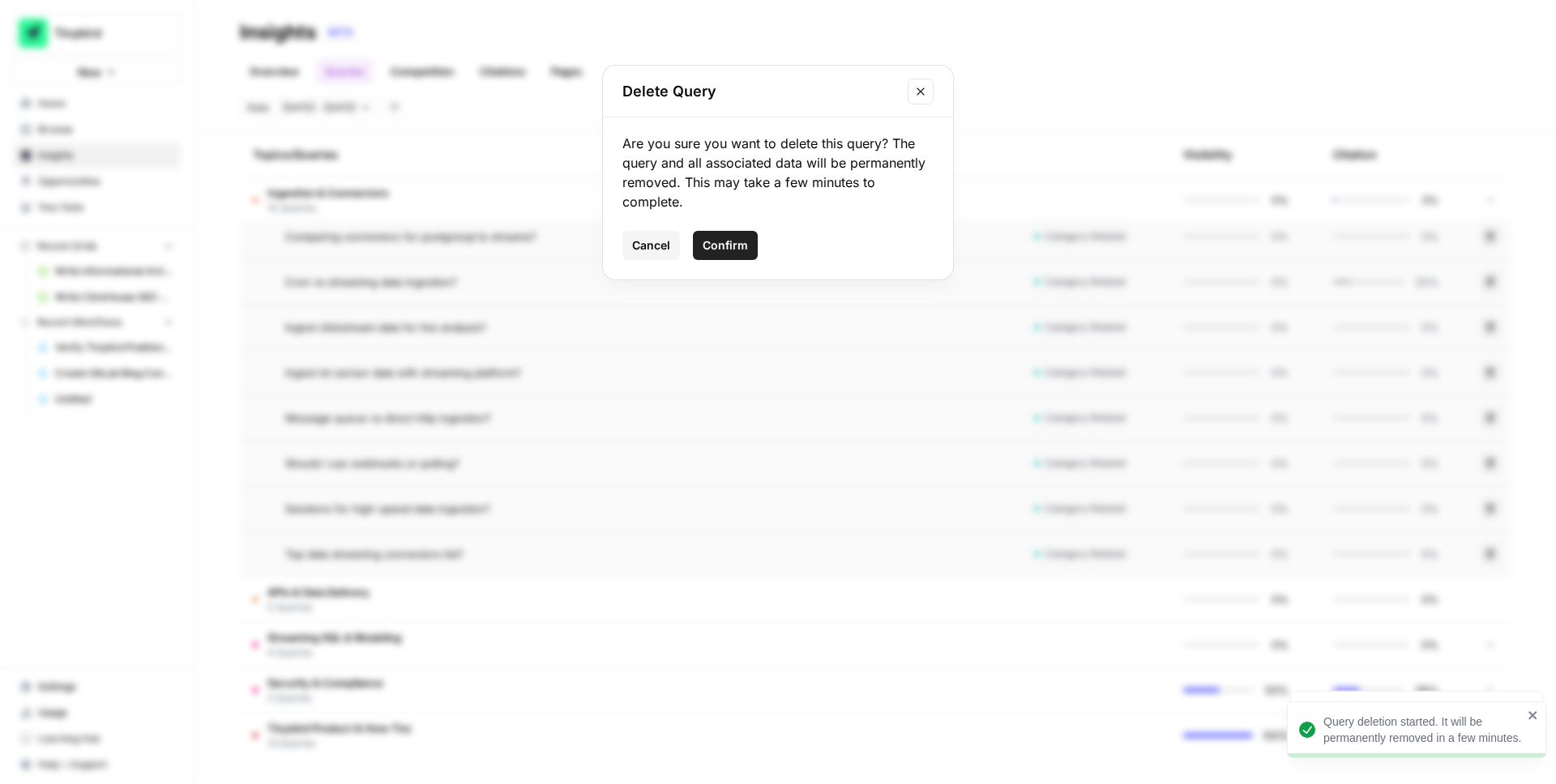
click at [736, 244] on span "Confirm" at bounding box center [725, 245] width 45 height 16
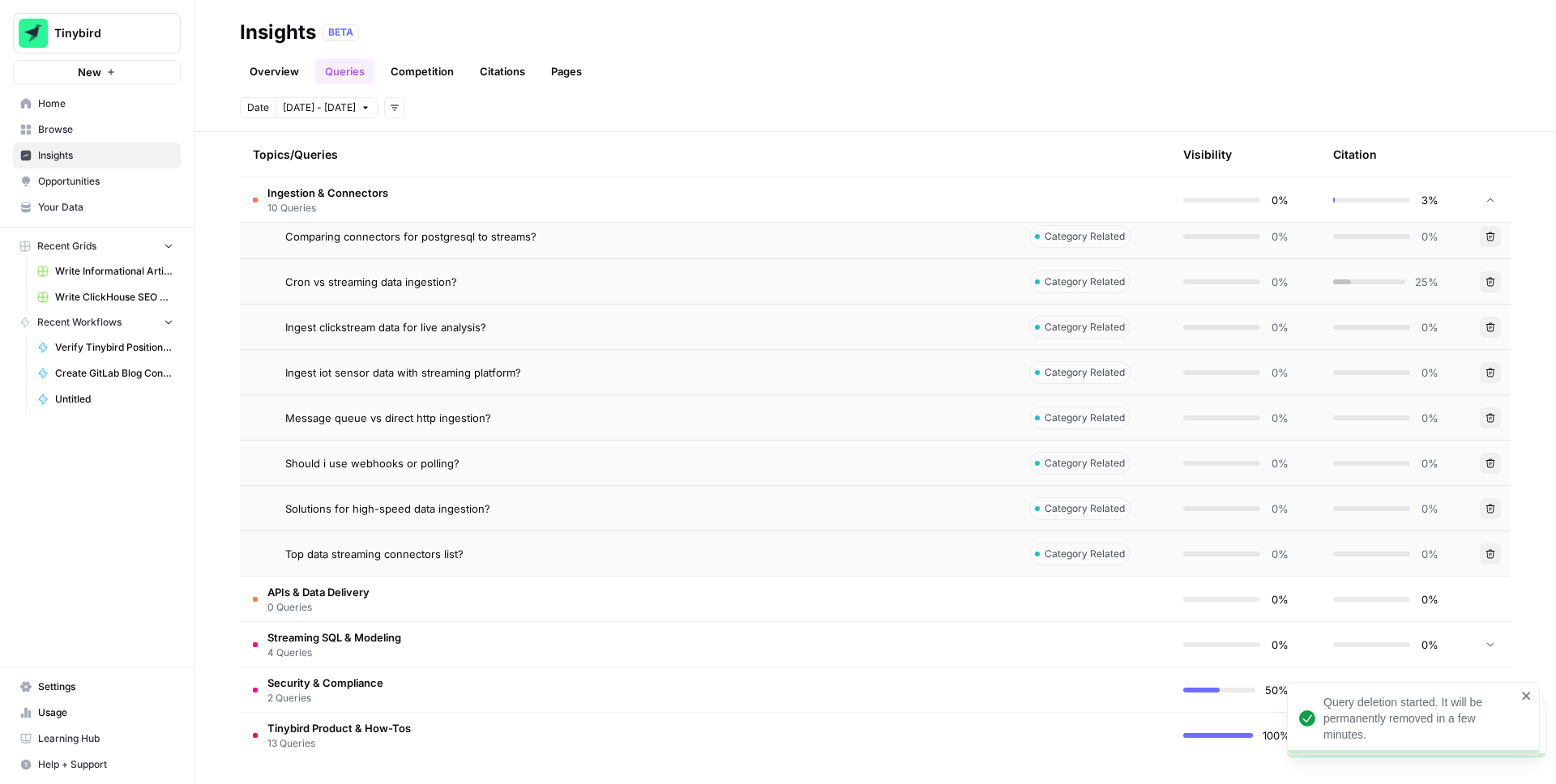
click at [1491, 552] on icon "button" at bounding box center [1490, 554] width 10 height 10
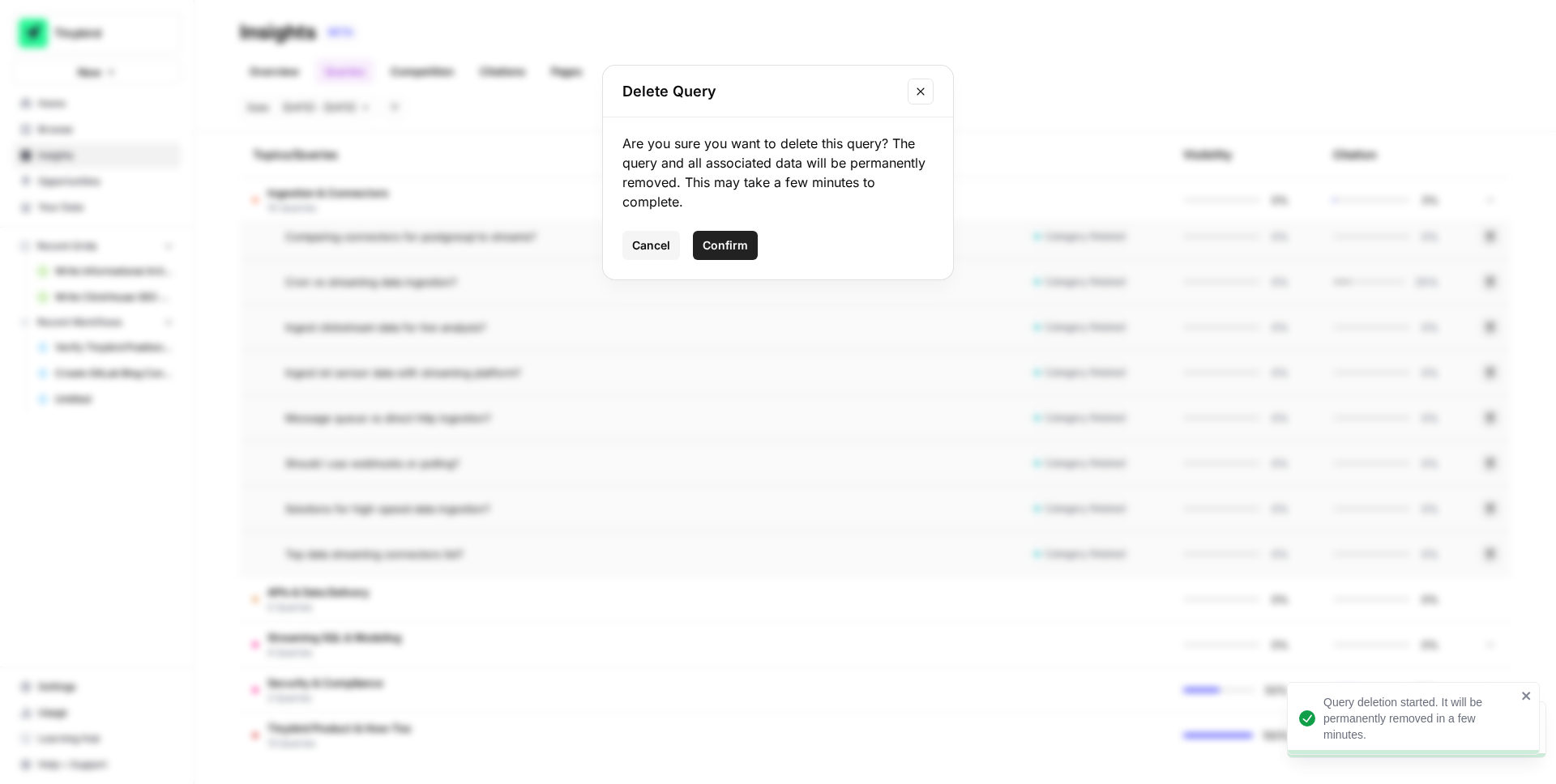
click at [728, 242] on span "Confirm" at bounding box center [725, 245] width 45 height 16
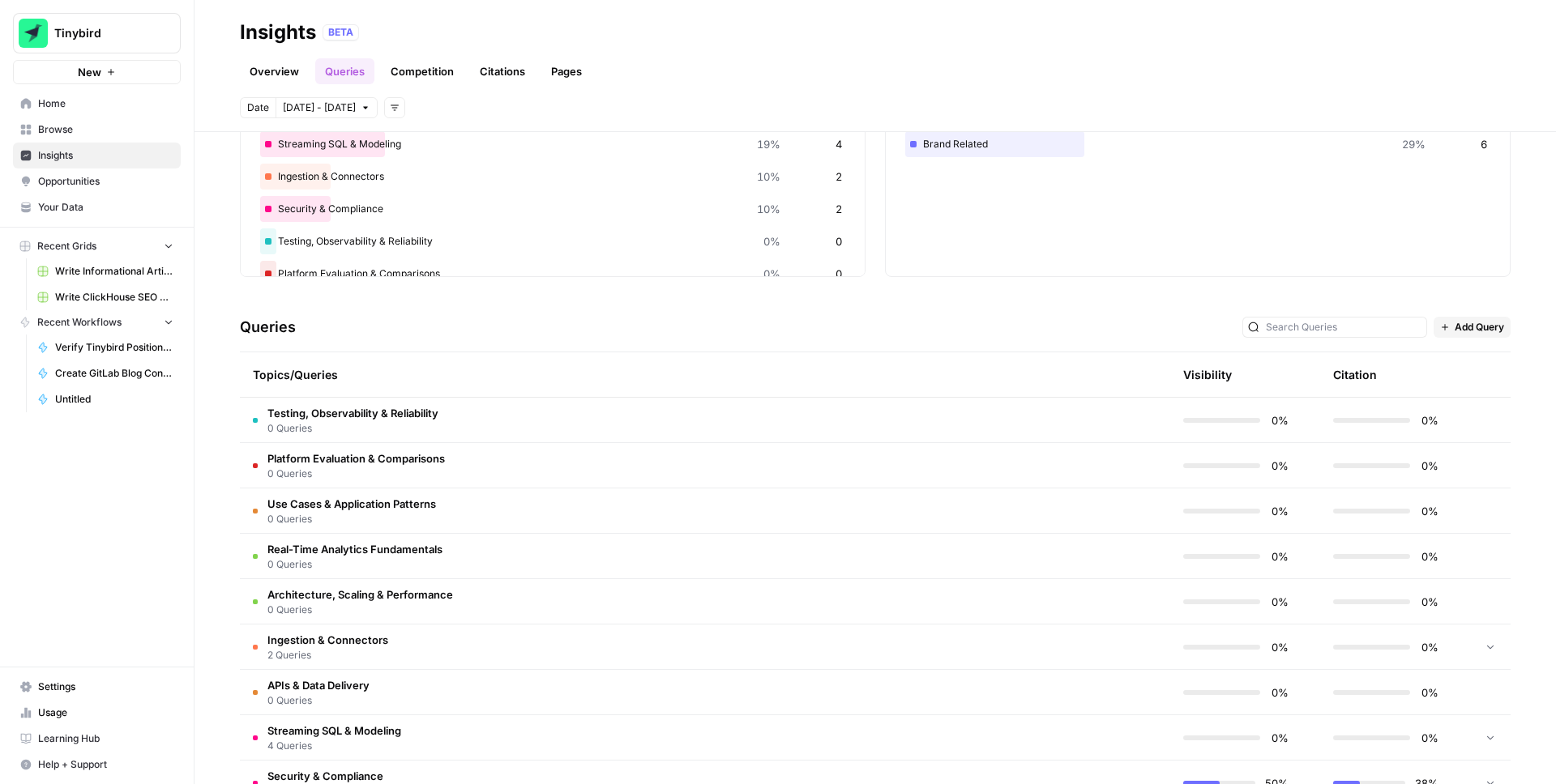
scroll to position [252, 0]
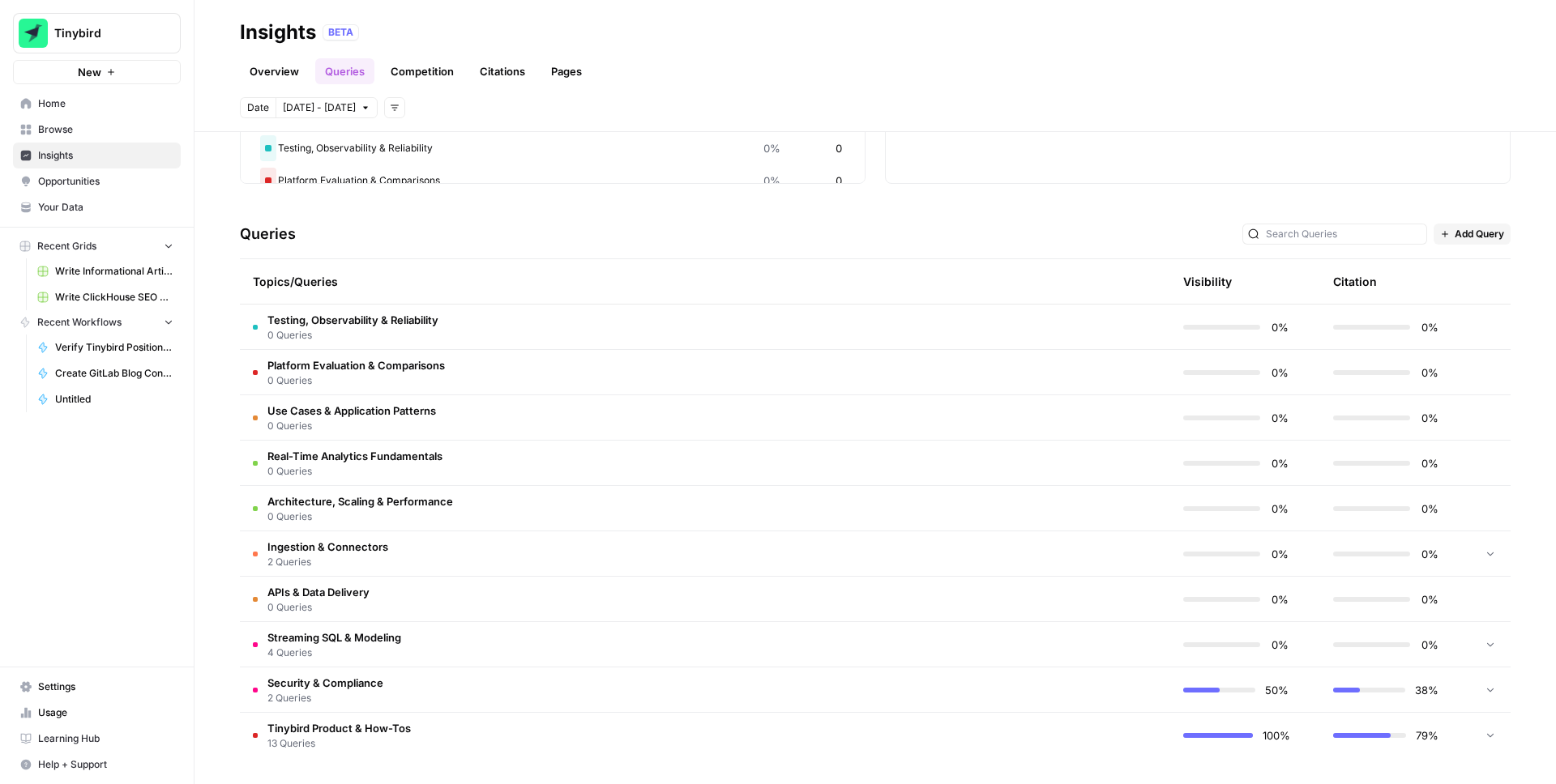
click at [1492, 549] on icon at bounding box center [1490, 553] width 12 height 12
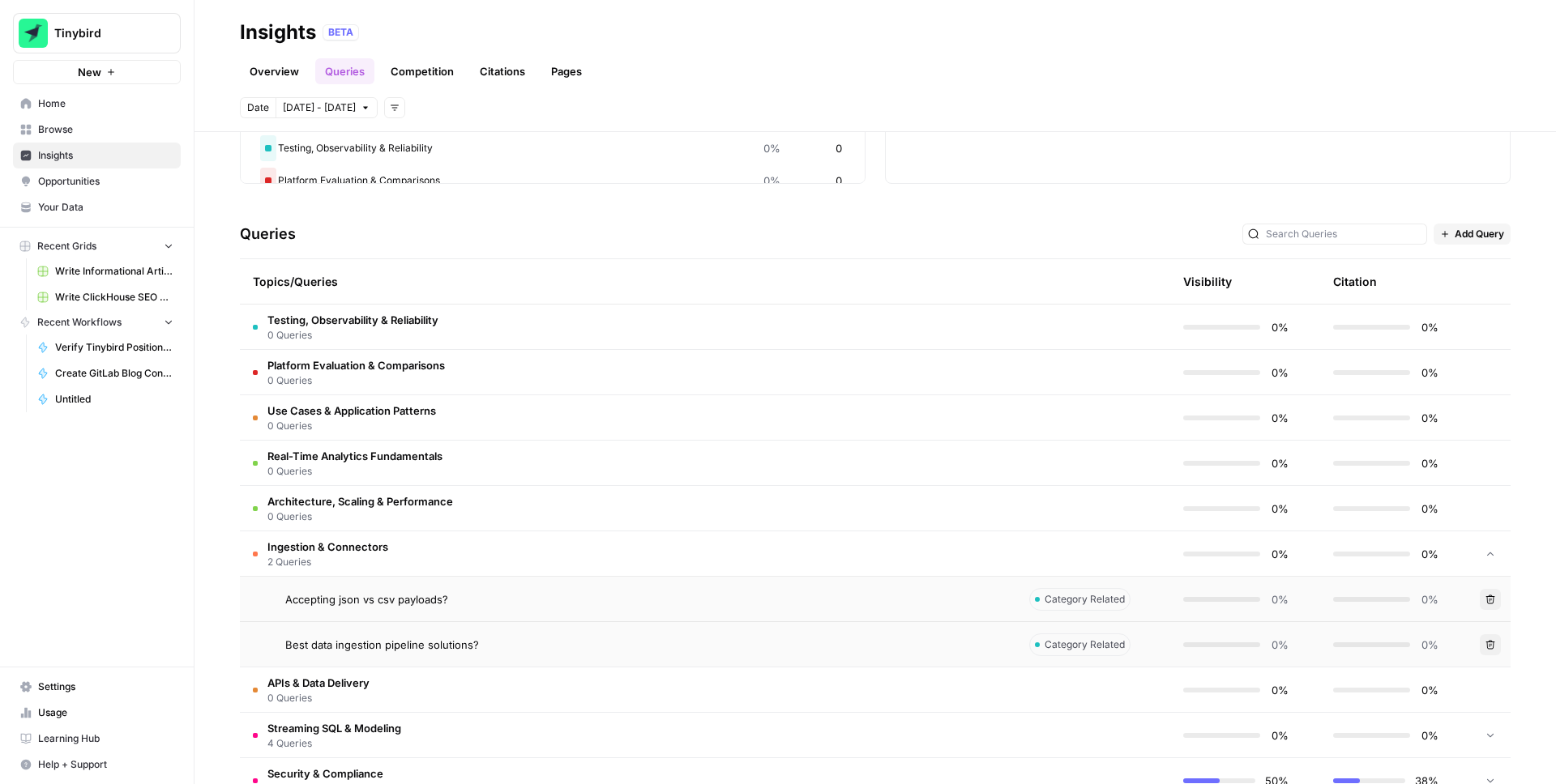
click at [1495, 602] on icon "button" at bounding box center [1490, 599] width 10 height 10
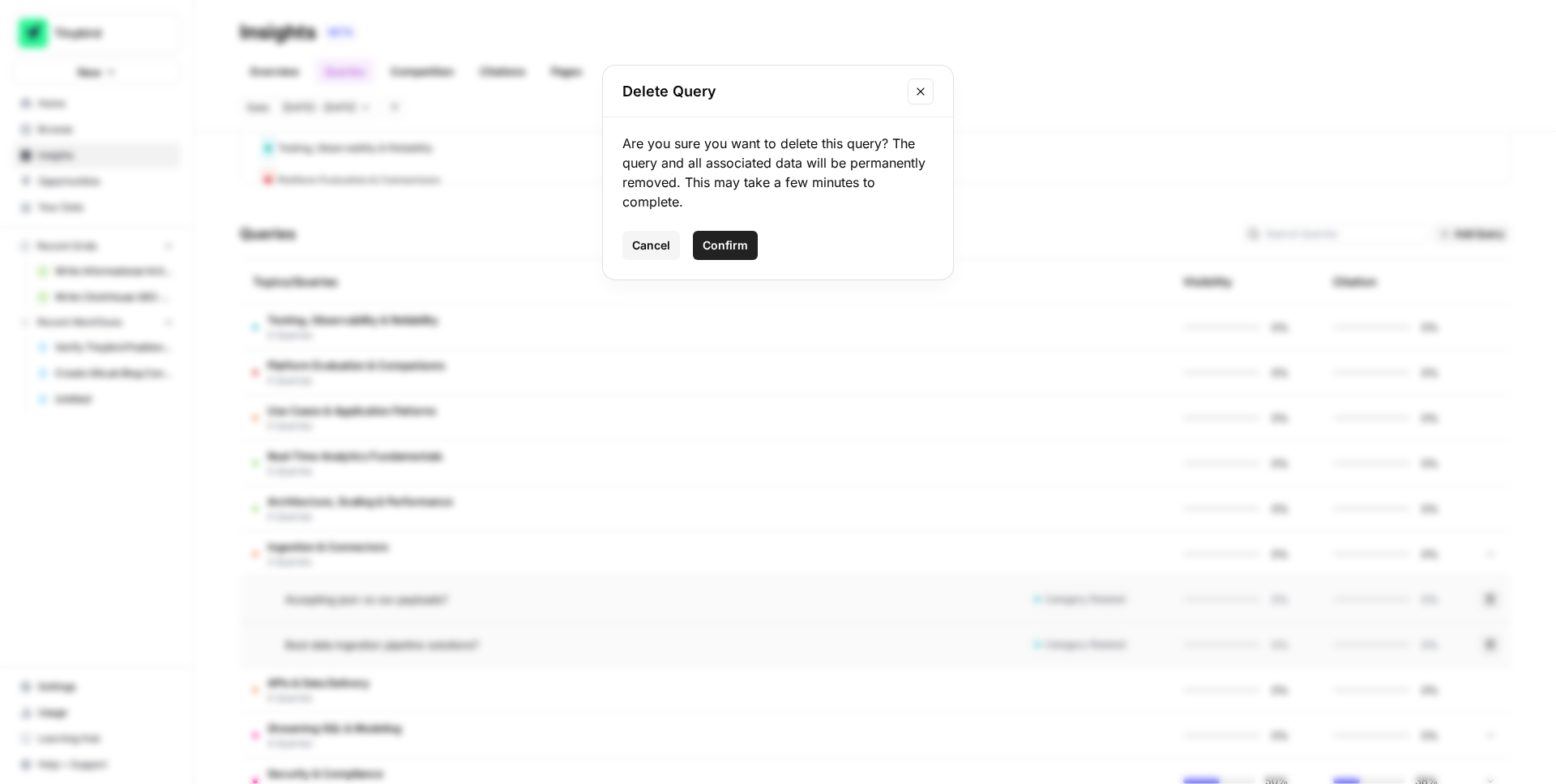
click at [738, 245] on span "Confirm" at bounding box center [725, 245] width 45 height 16
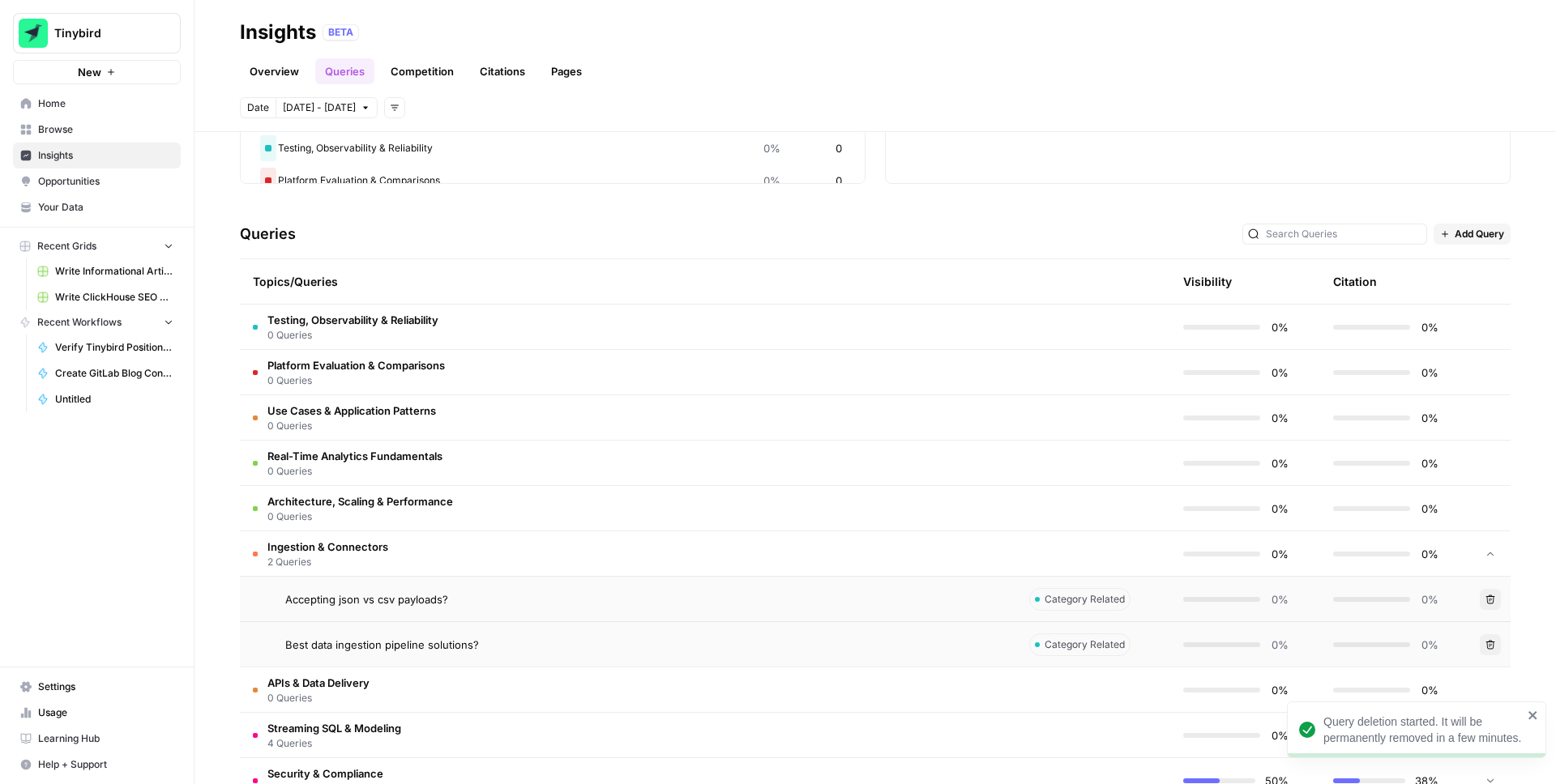
click at [1490, 644] on icon "button" at bounding box center [1491, 644] width 9 height 9
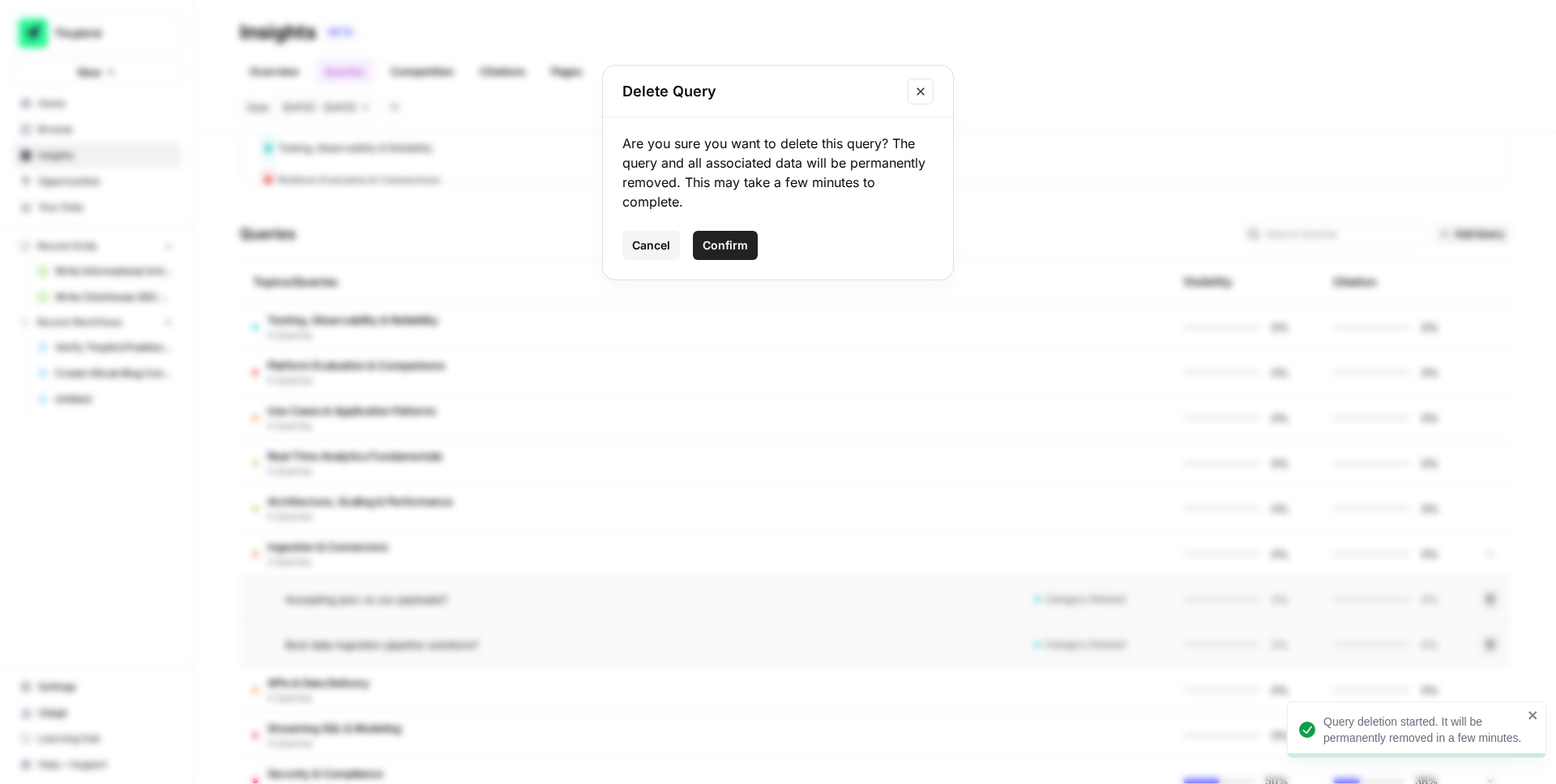
click at [740, 243] on span "Confirm" at bounding box center [725, 245] width 45 height 16
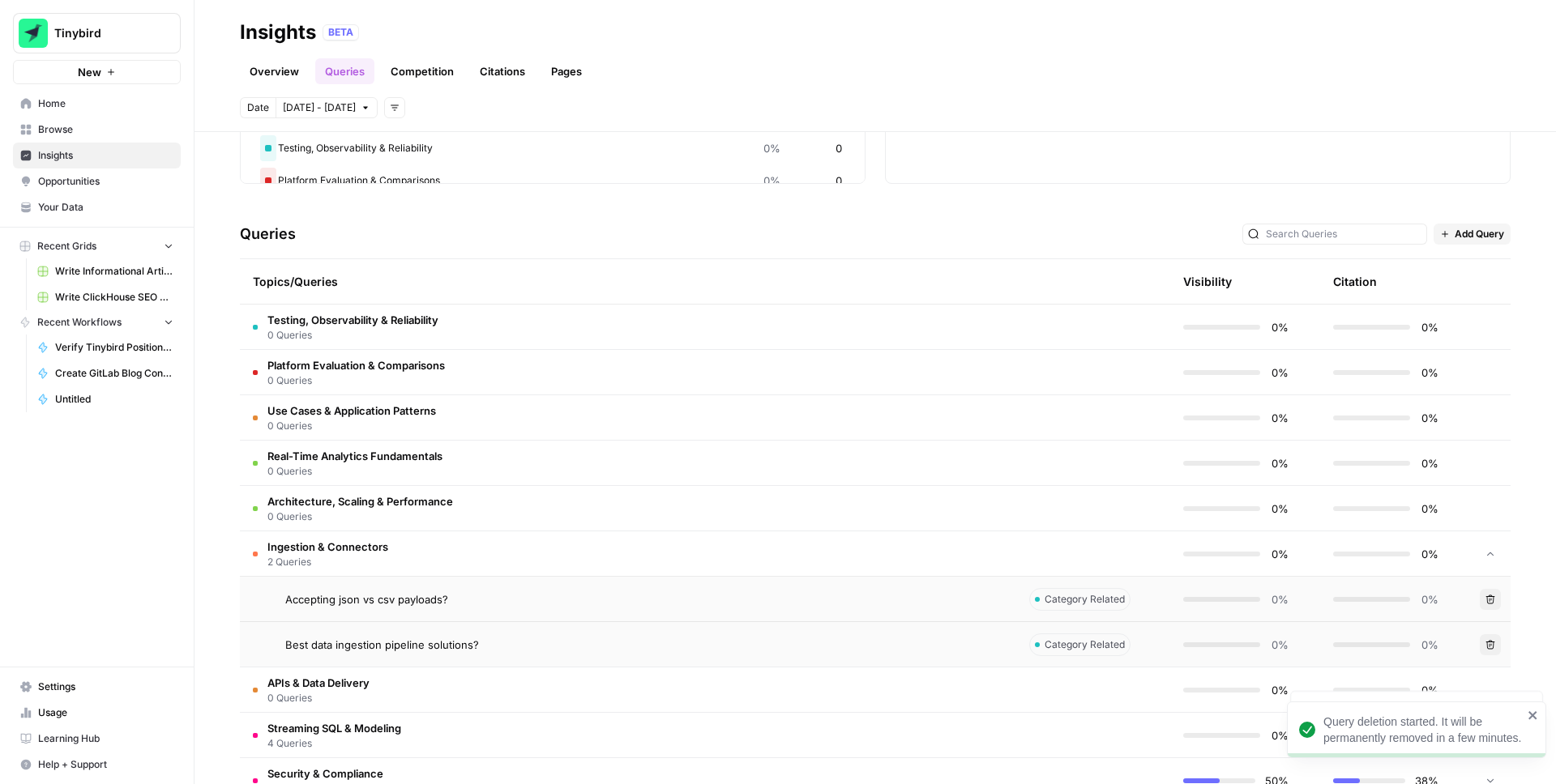
scroll to position [342, 0]
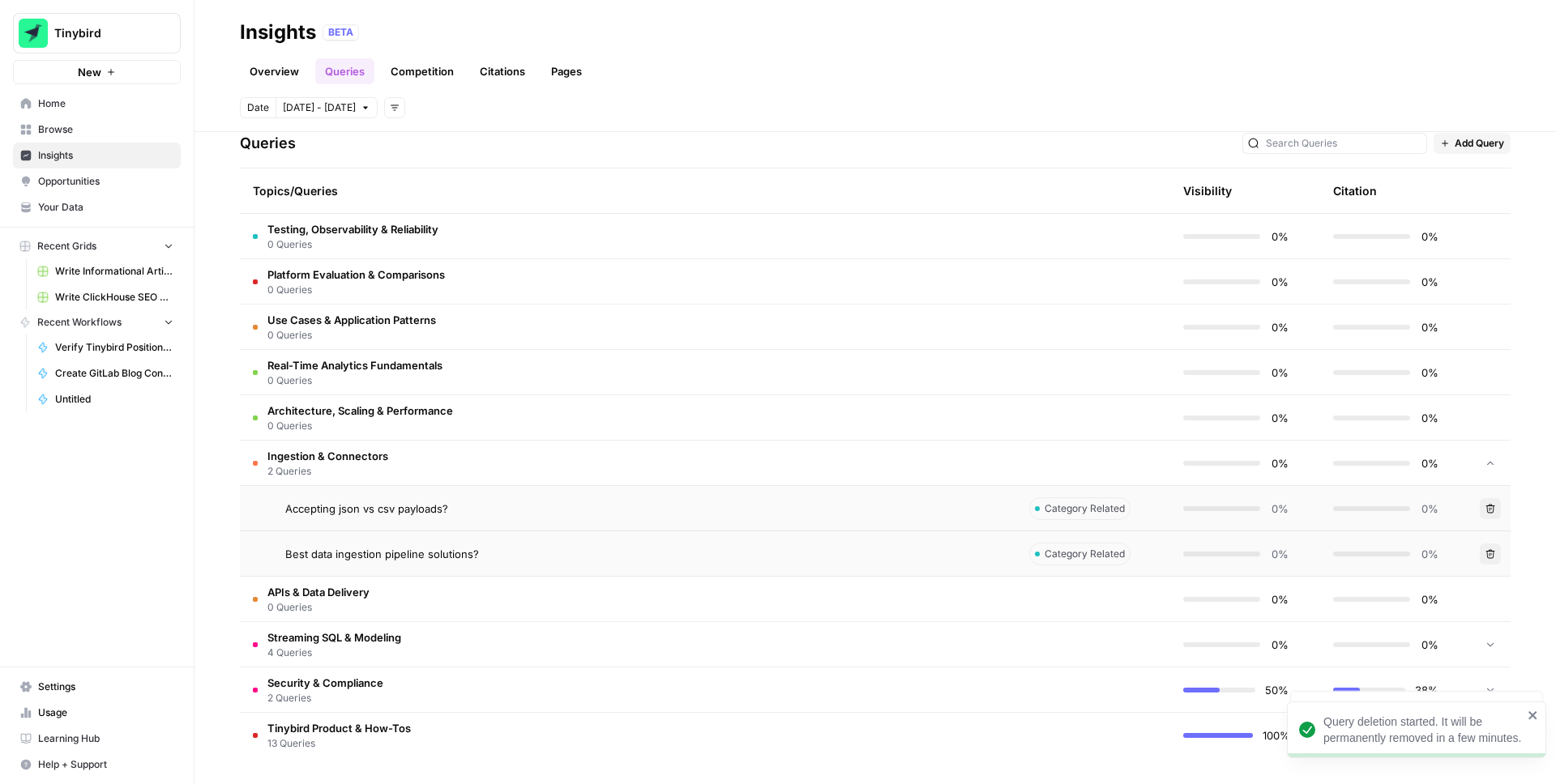
click at [1495, 644] on icon at bounding box center [1490, 644] width 12 height 12
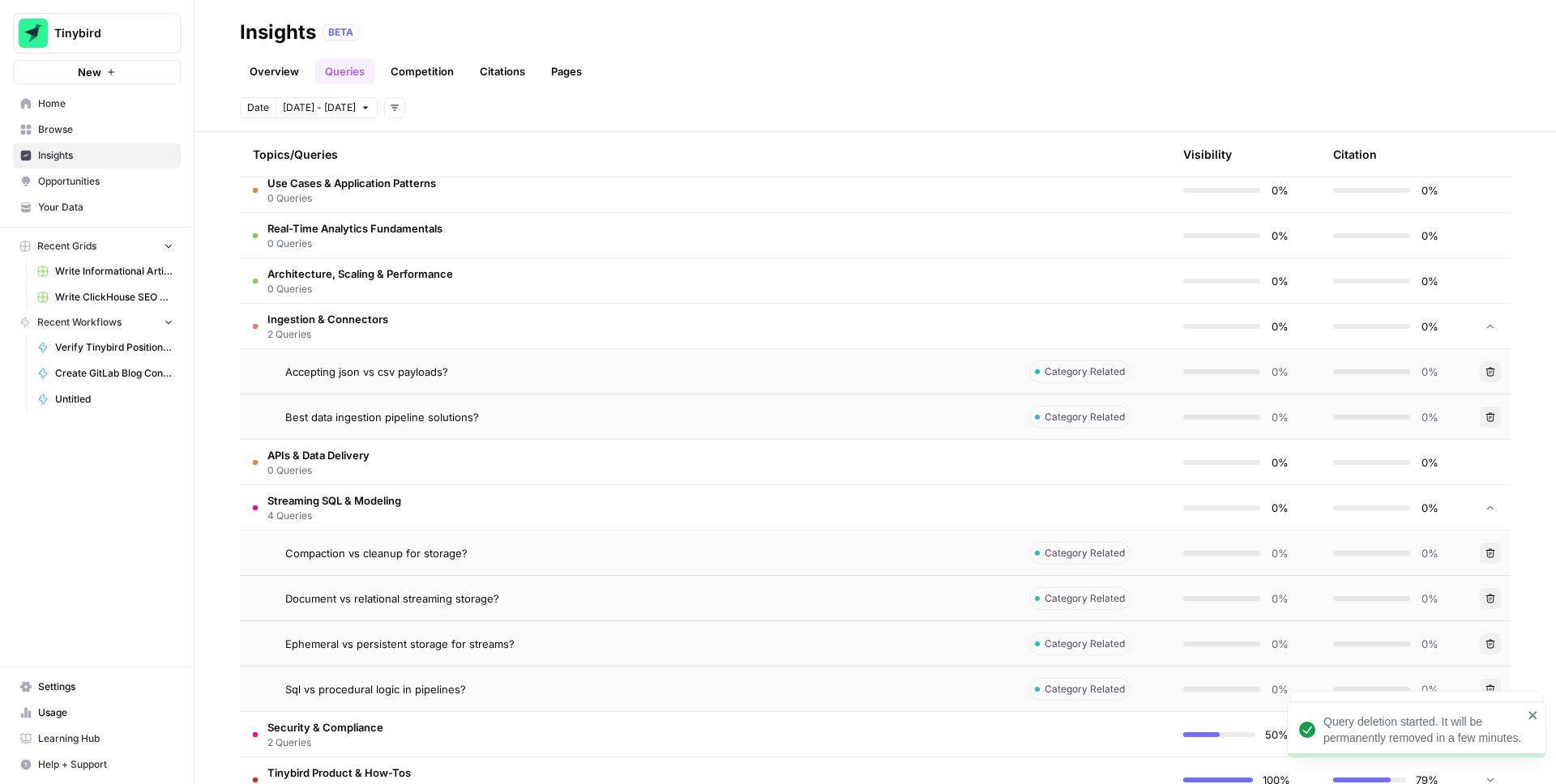
scroll to position [524, 0]
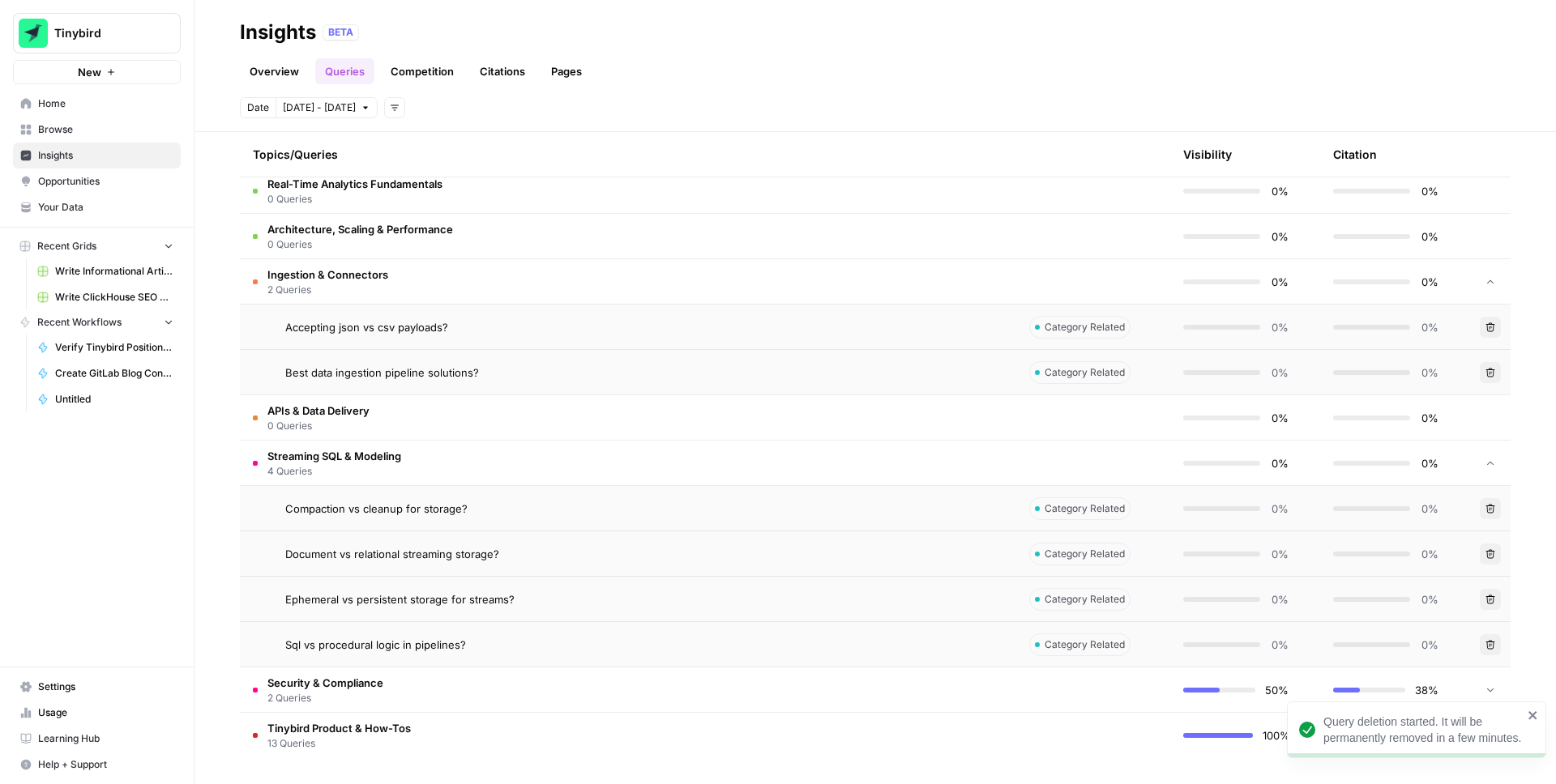
click at [1495, 511] on icon "button" at bounding box center [1490, 508] width 10 height 10
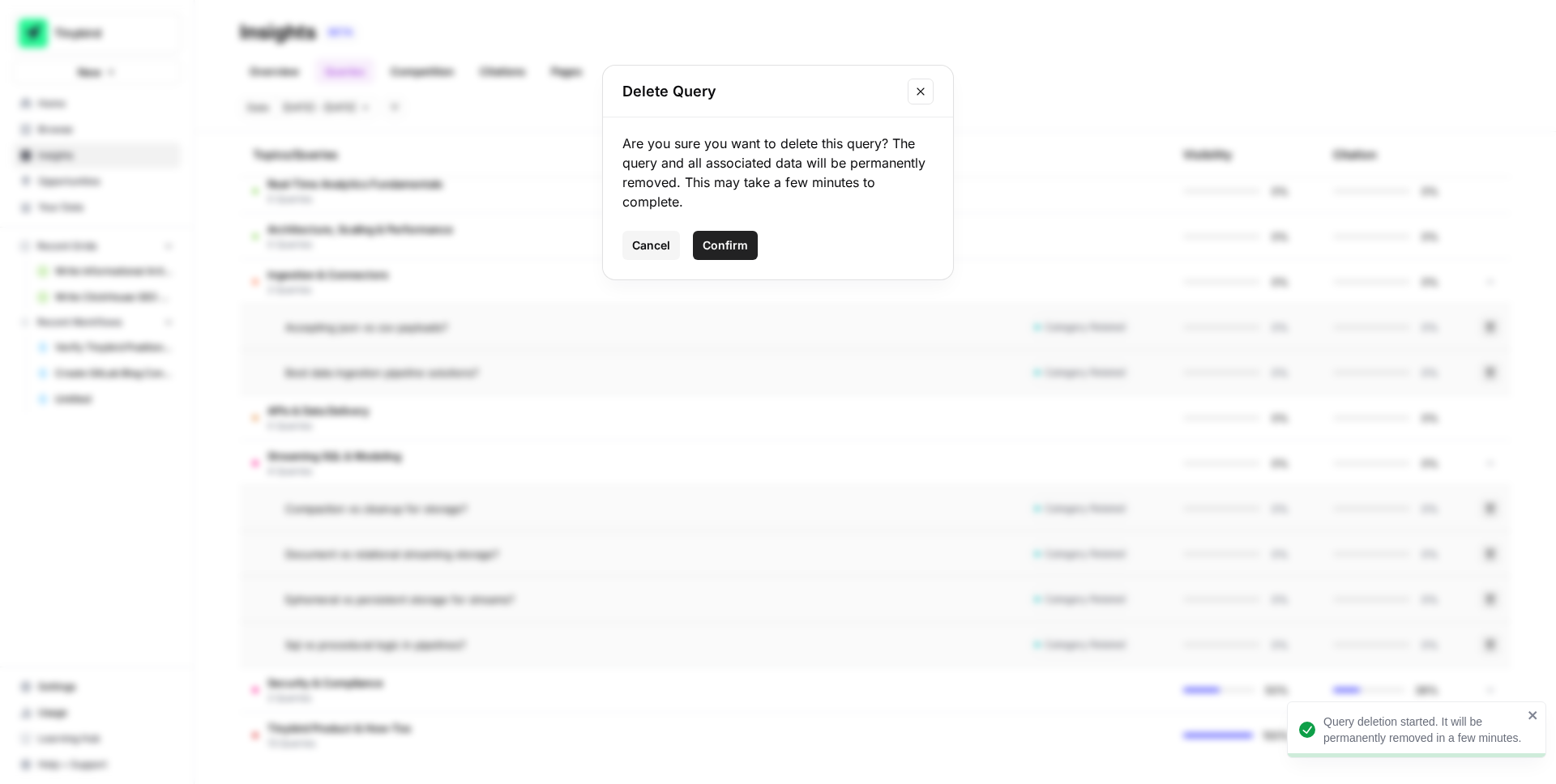
click at [738, 249] on span "Confirm" at bounding box center [725, 245] width 45 height 16
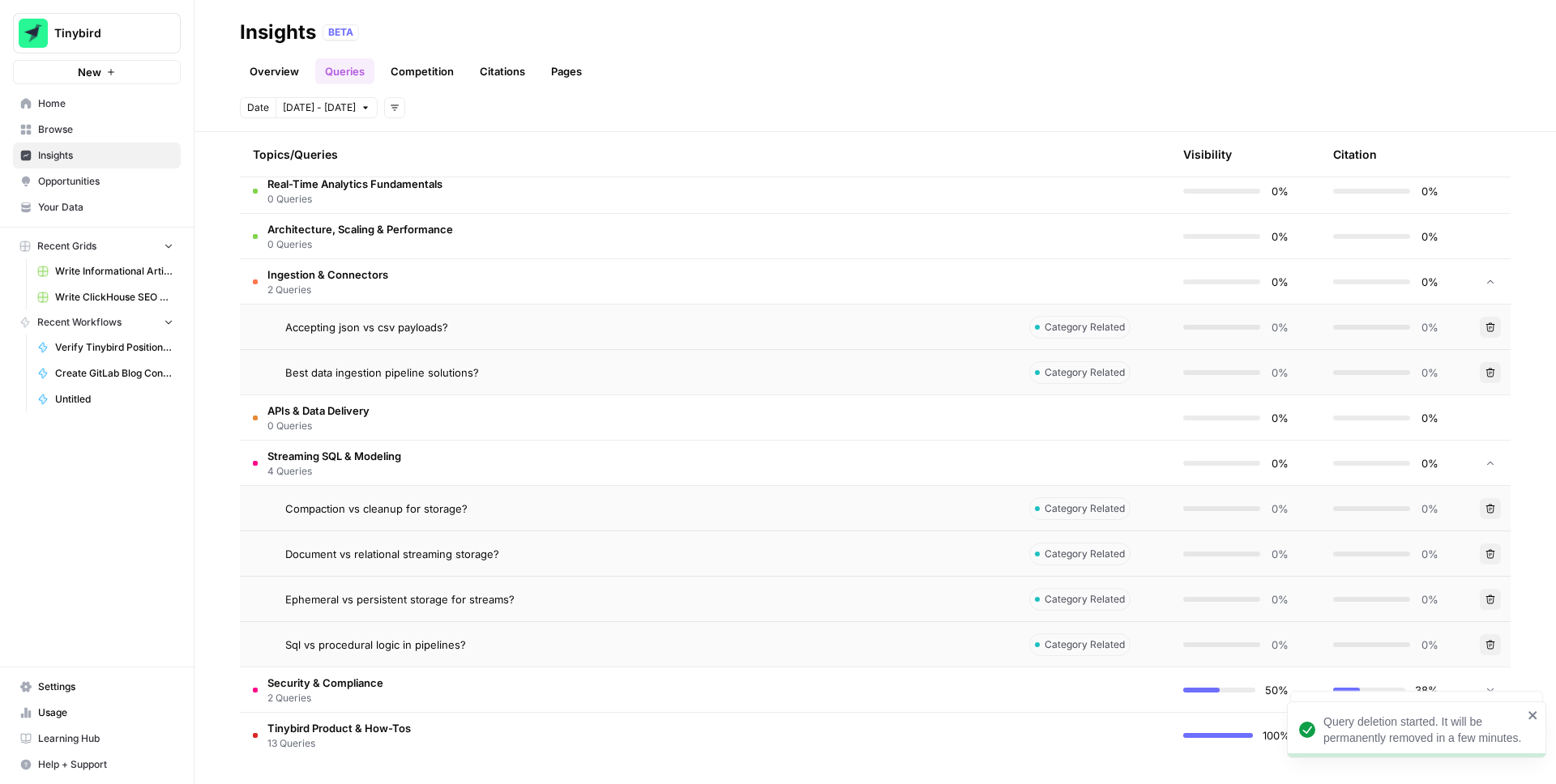
click at [1491, 560] on button "Delete" at bounding box center [1491, 555] width 21 height 21
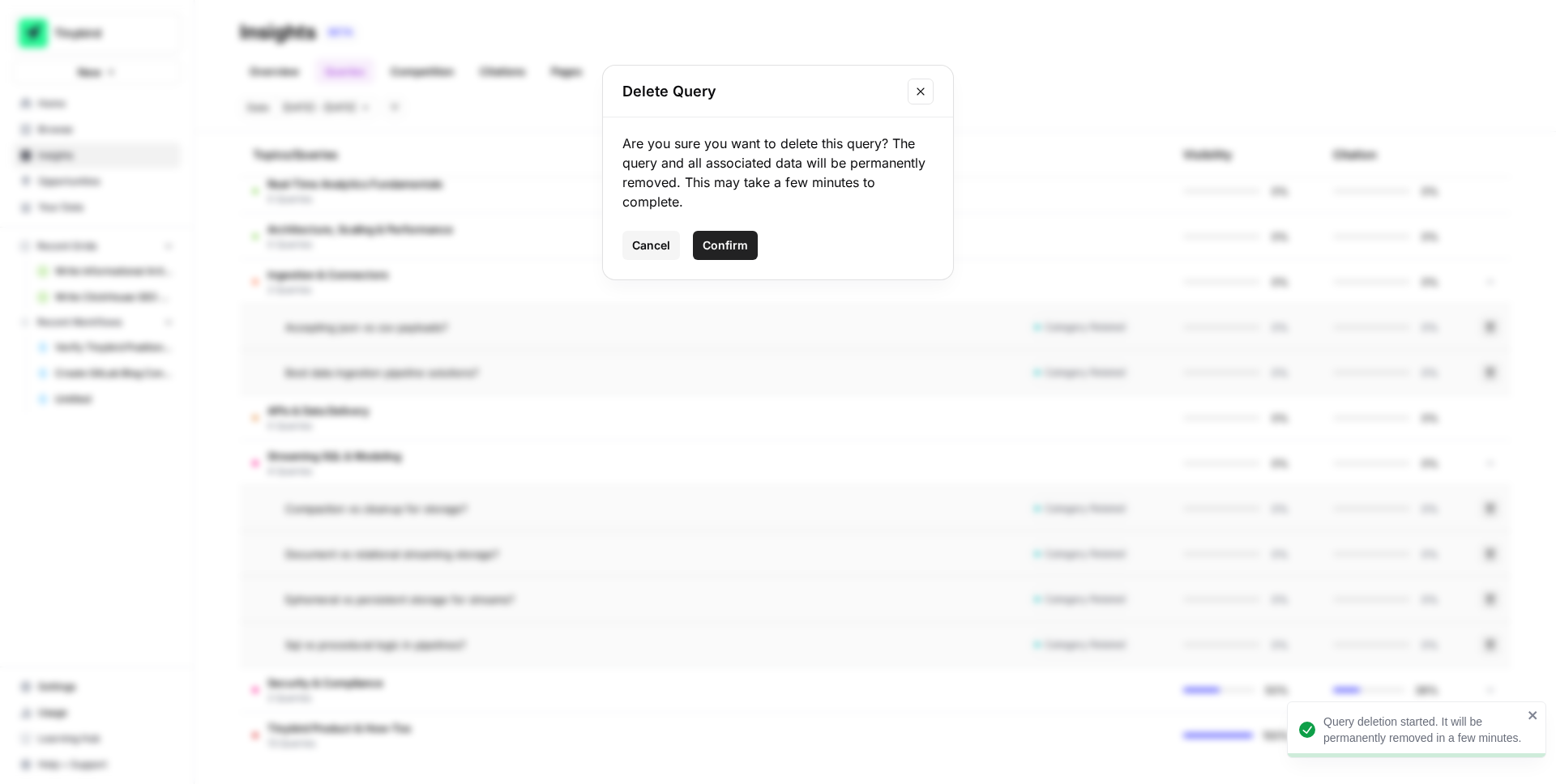
click at [739, 240] on span "Confirm" at bounding box center [725, 245] width 45 height 16
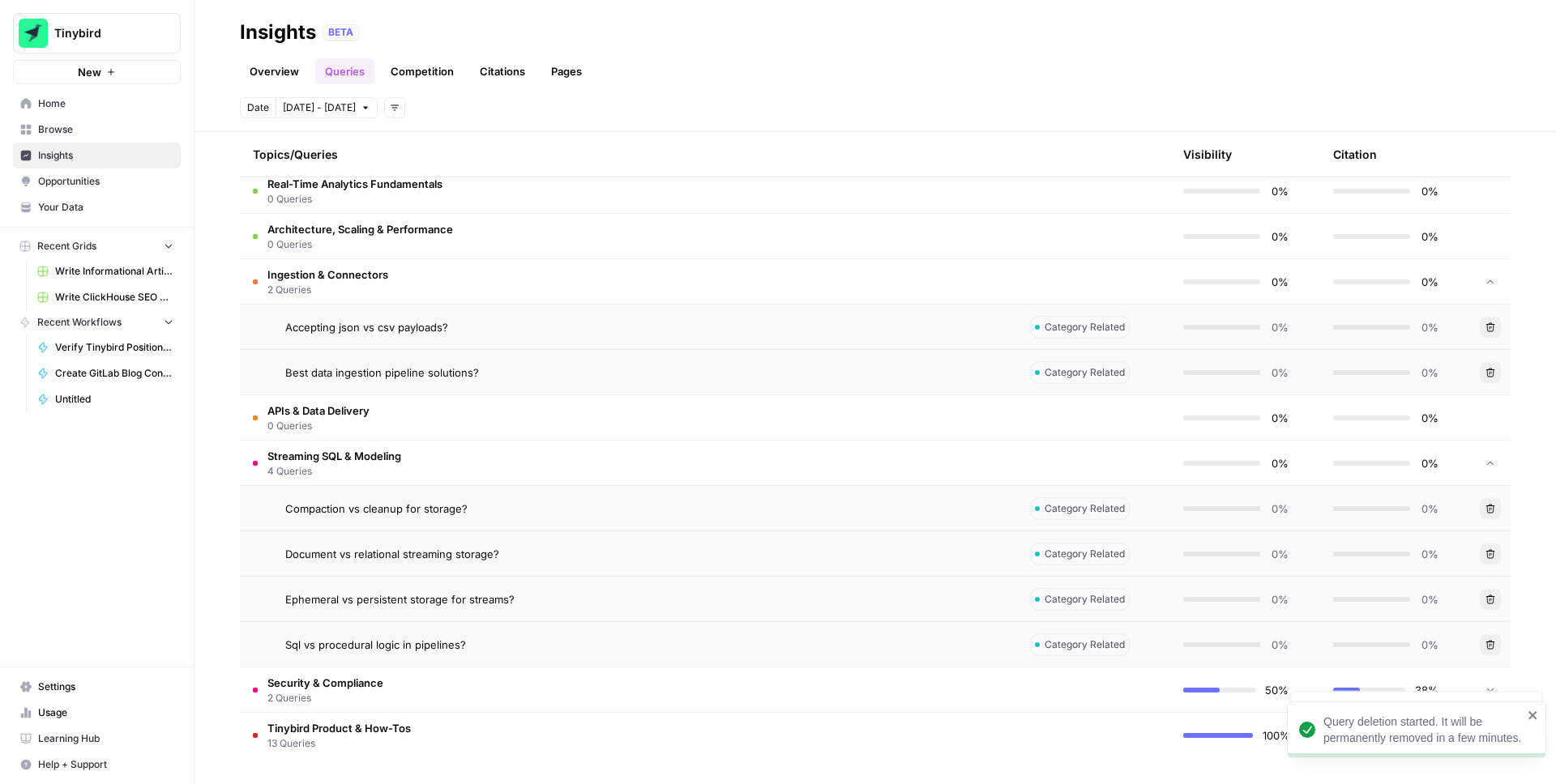
click at [1489, 602] on icon "button" at bounding box center [1490, 599] width 10 height 10
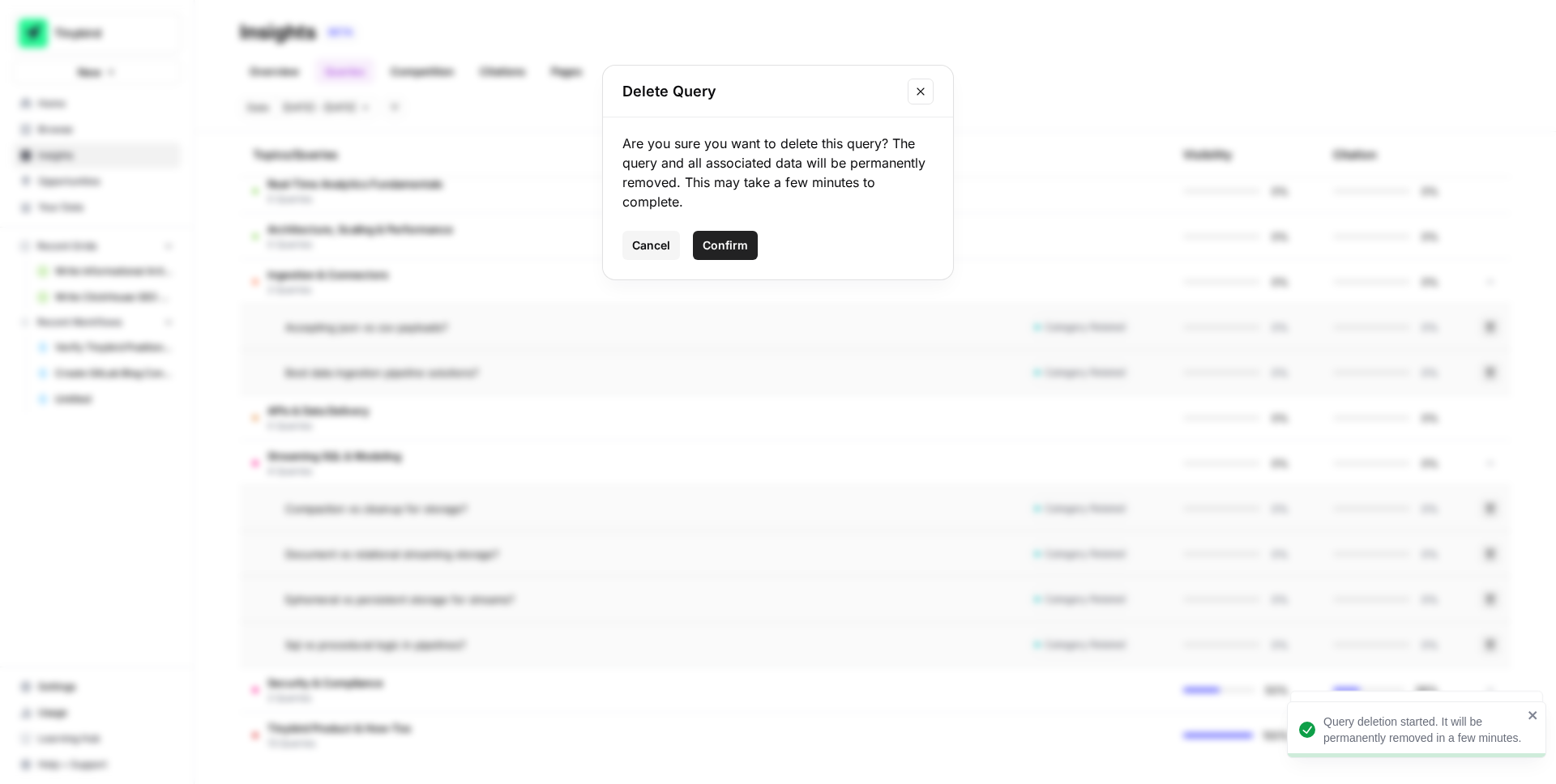
click at [718, 249] on span "Confirm" at bounding box center [725, 245] width 45 height 16
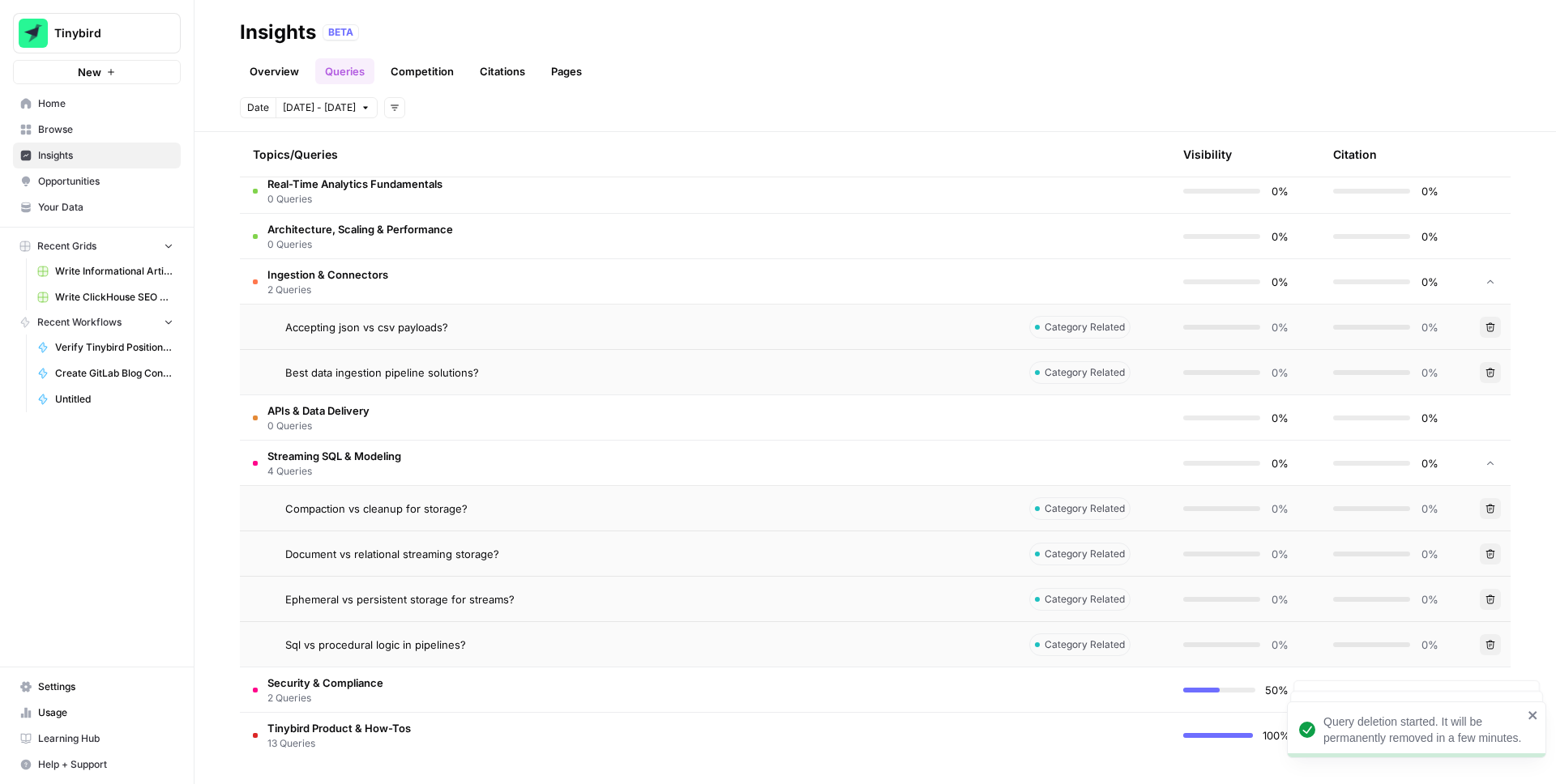
click at [1496, 644] on button "Delete" at bounding box center [1491, 645] width 21 height 21
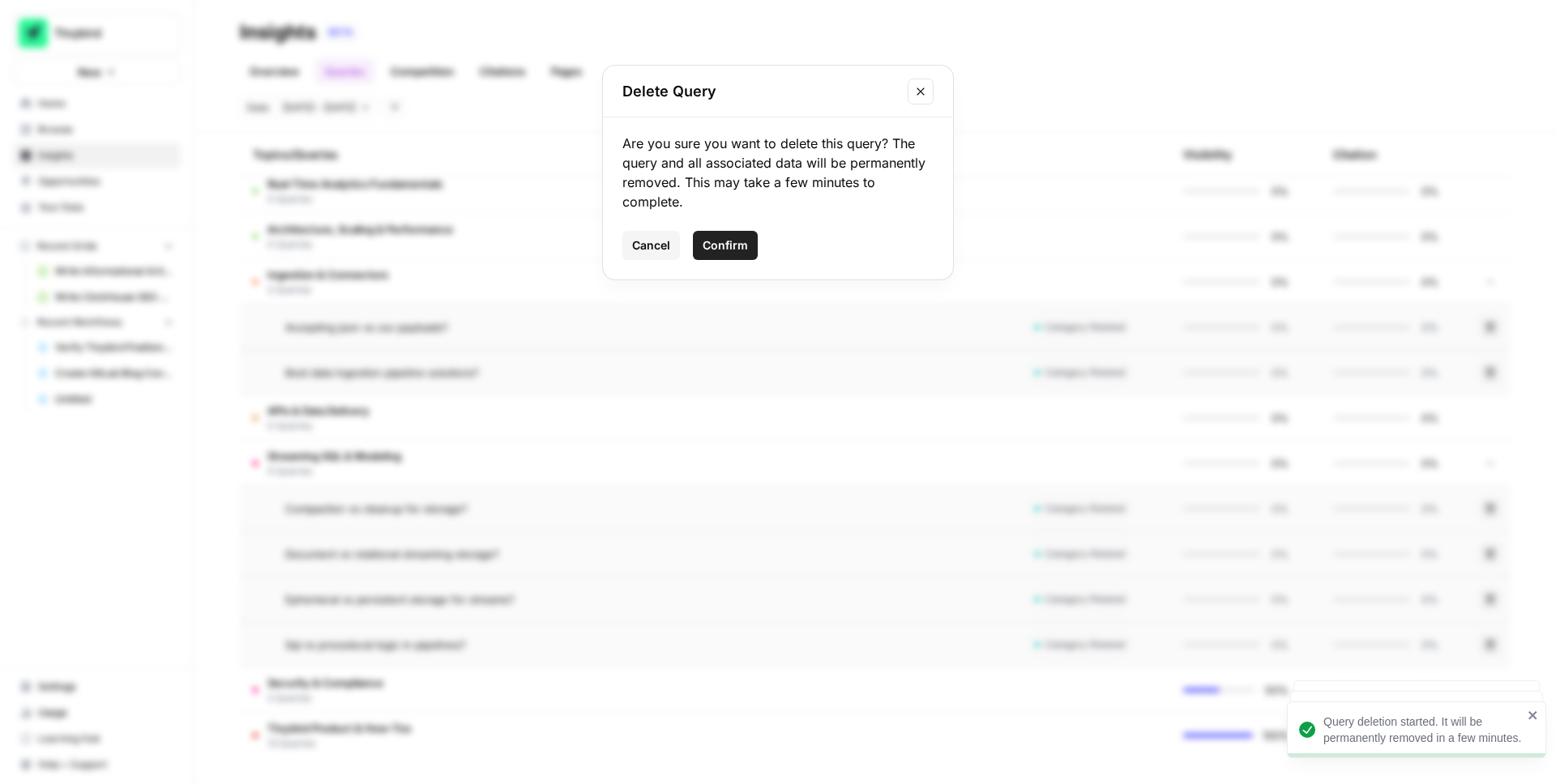
click at [731, 249] on span "Confirm" at bounding box center [725, 245] width 45 height 16
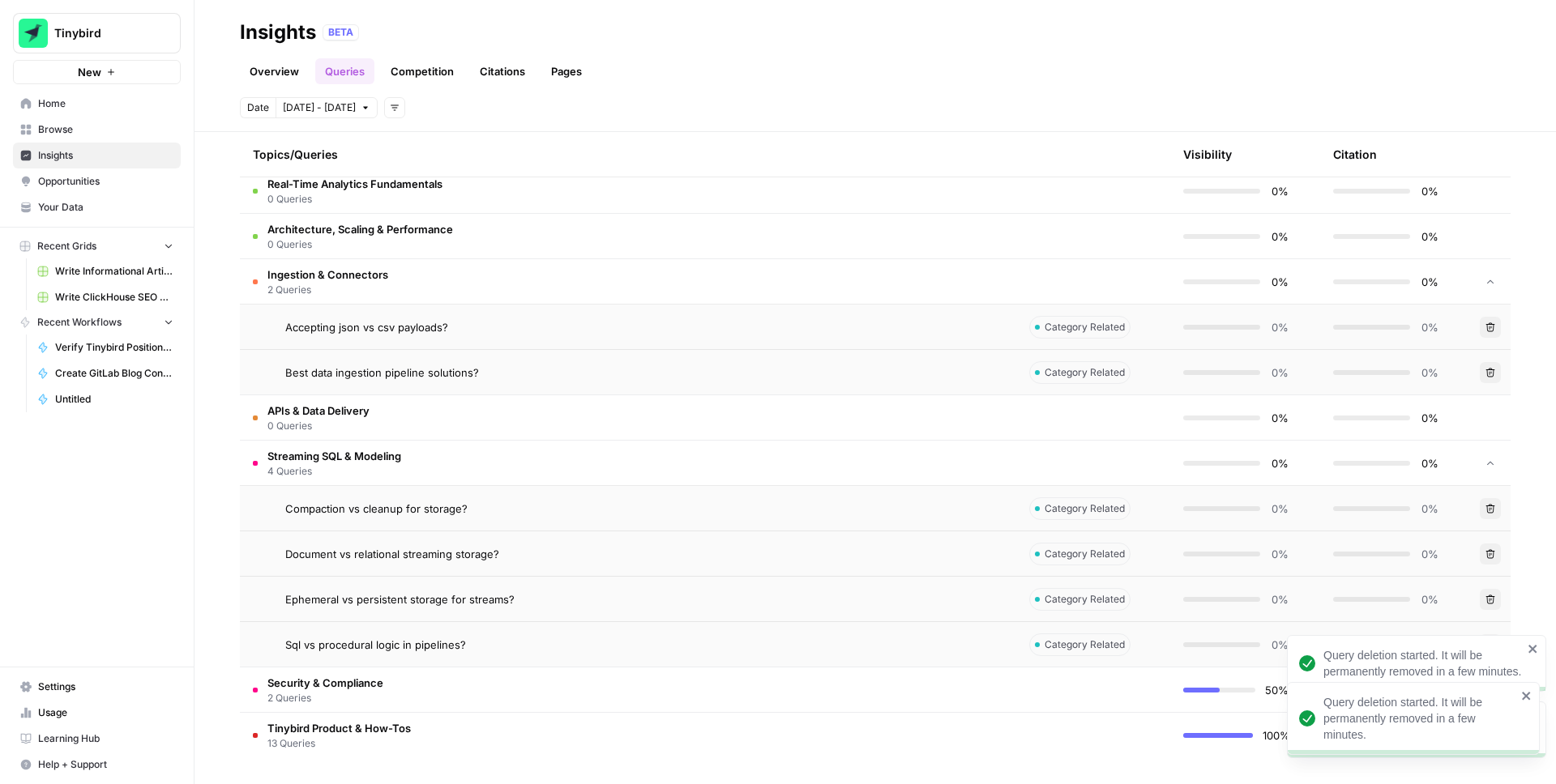
click at [1529, 720] on icon "close" at bounding box center [1533, 716] width 12 height 13
click at [1535, 655] on icon "close" at bounding box center [1533, 649] width 12 height 13
click at [1536, 711] on icon "close" at bounding box center [1532, 715] width 8 height 8
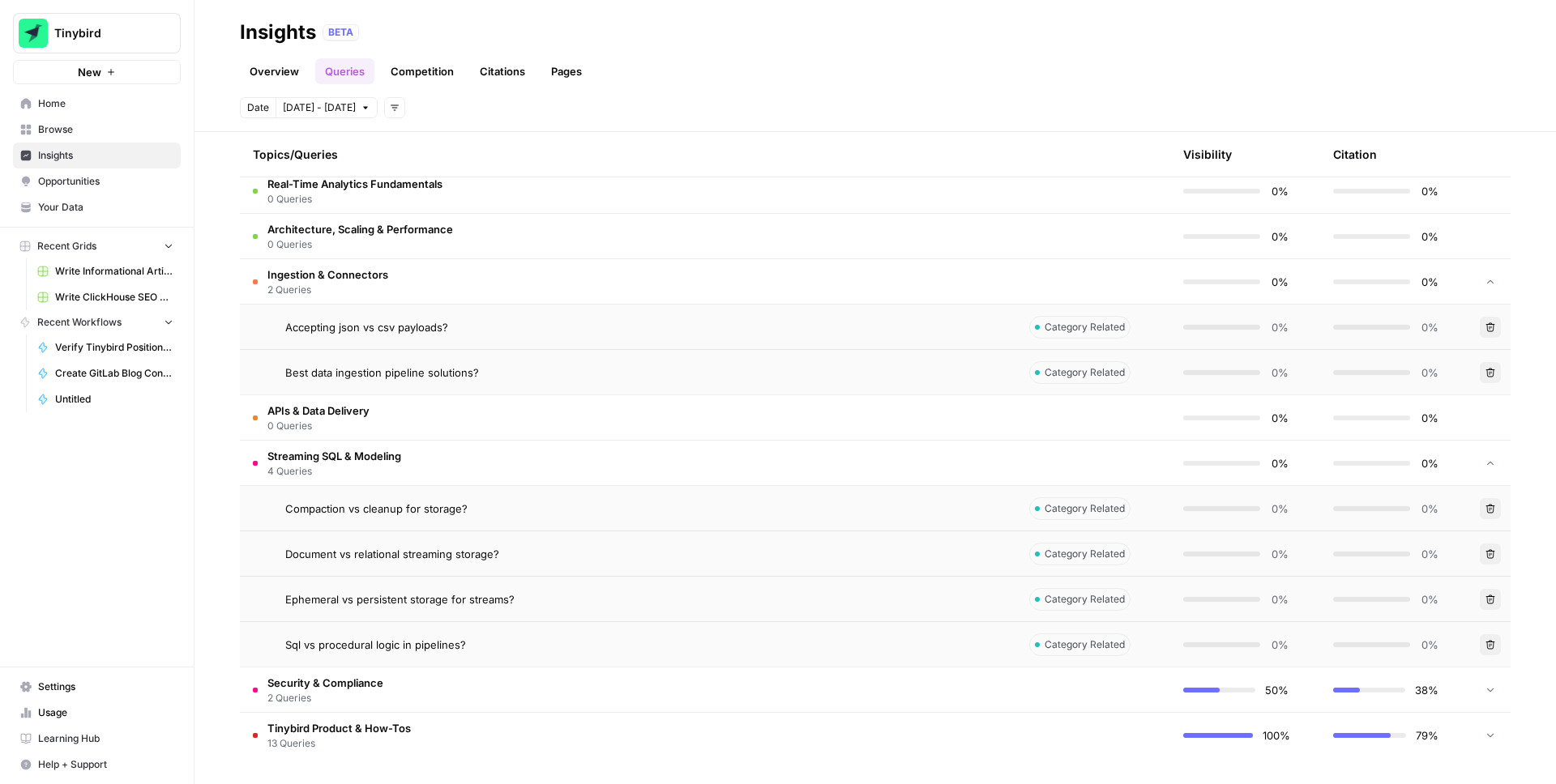
click at [1486, 688] on icon at bounding box center [1490, 689] width 12 height 12
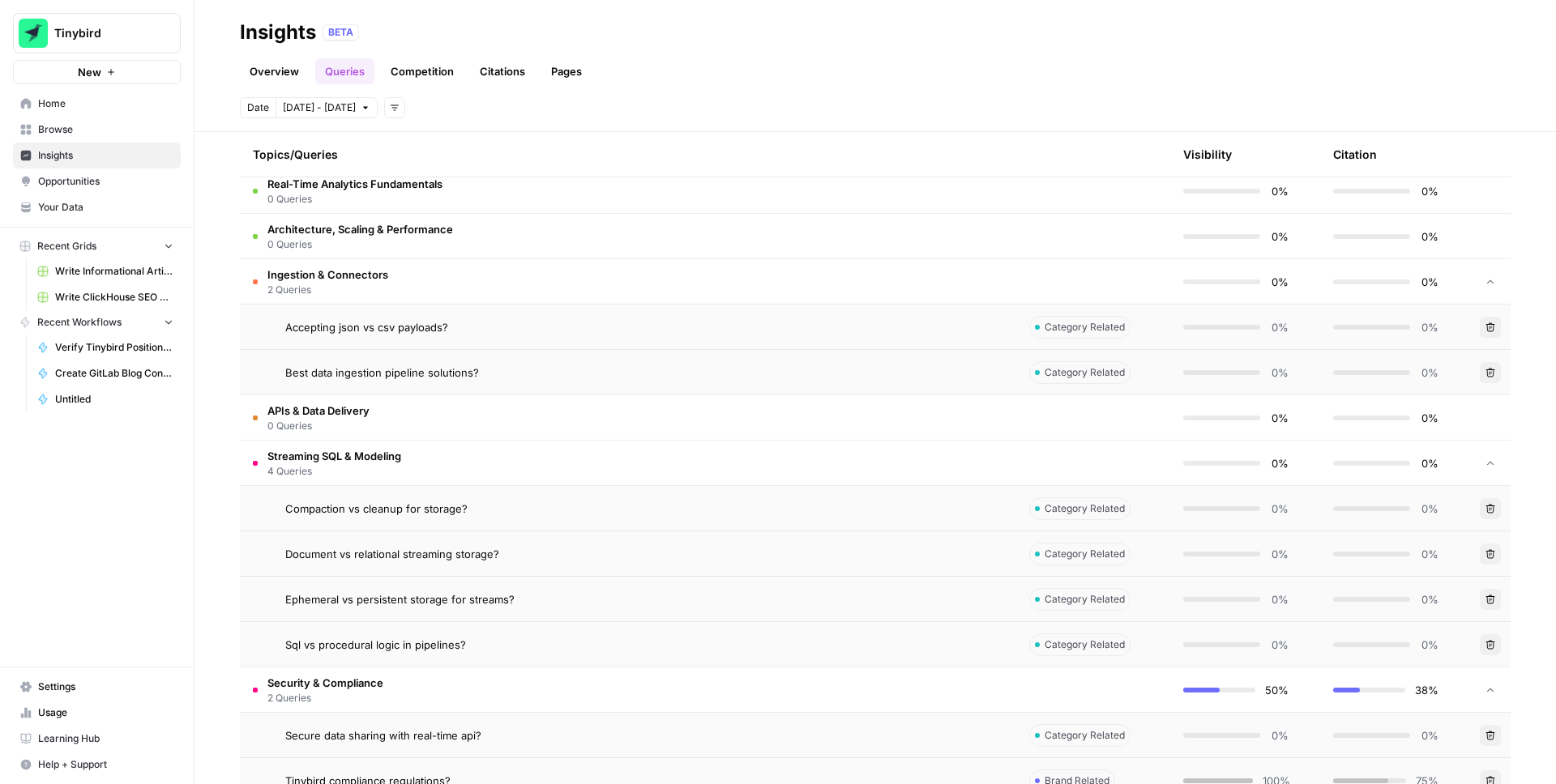
scroll to position [614, 0]
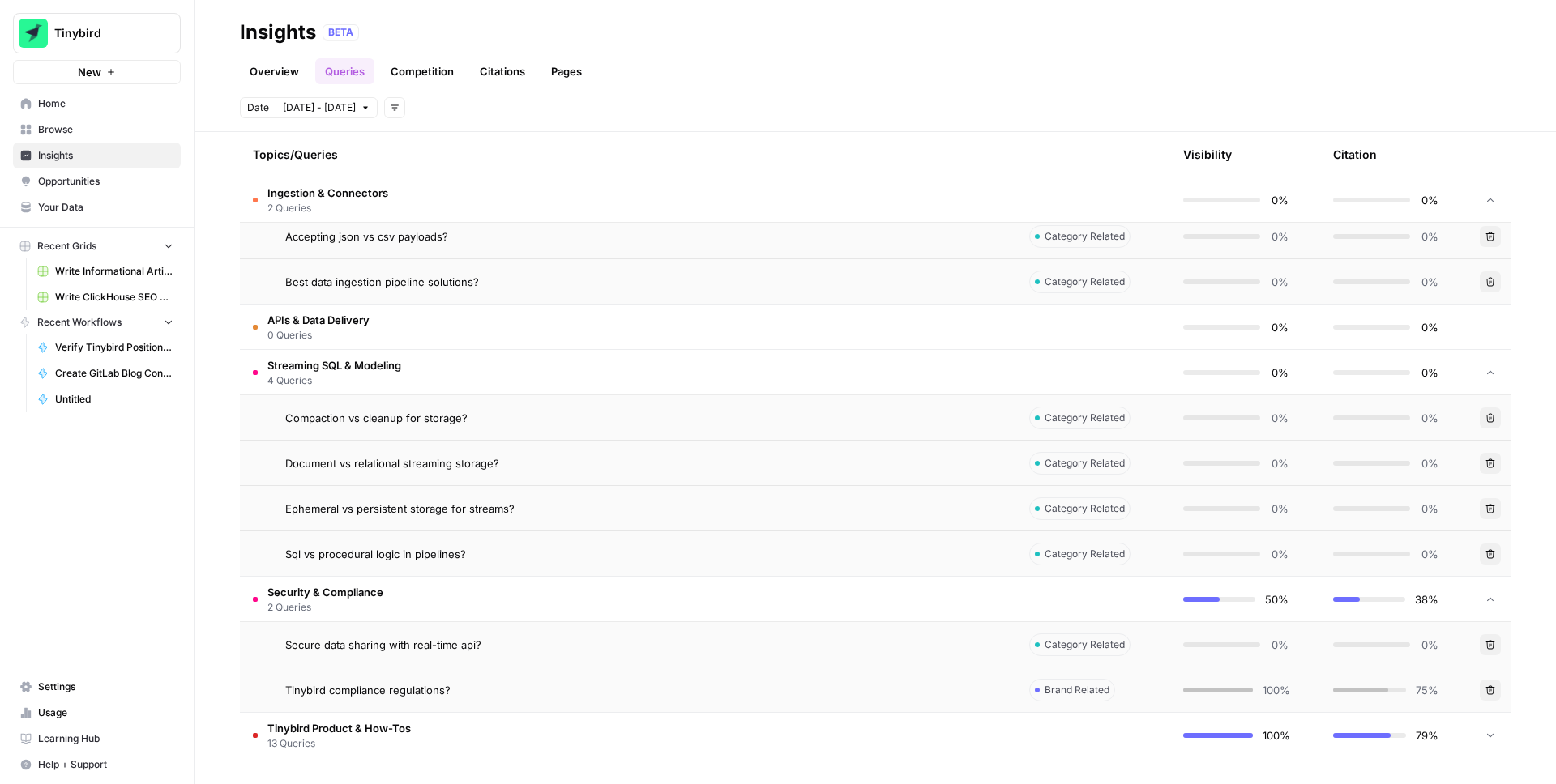
click at [1491, 646] on icon "button" at bounding box center [1490, 644] width 10 height 10
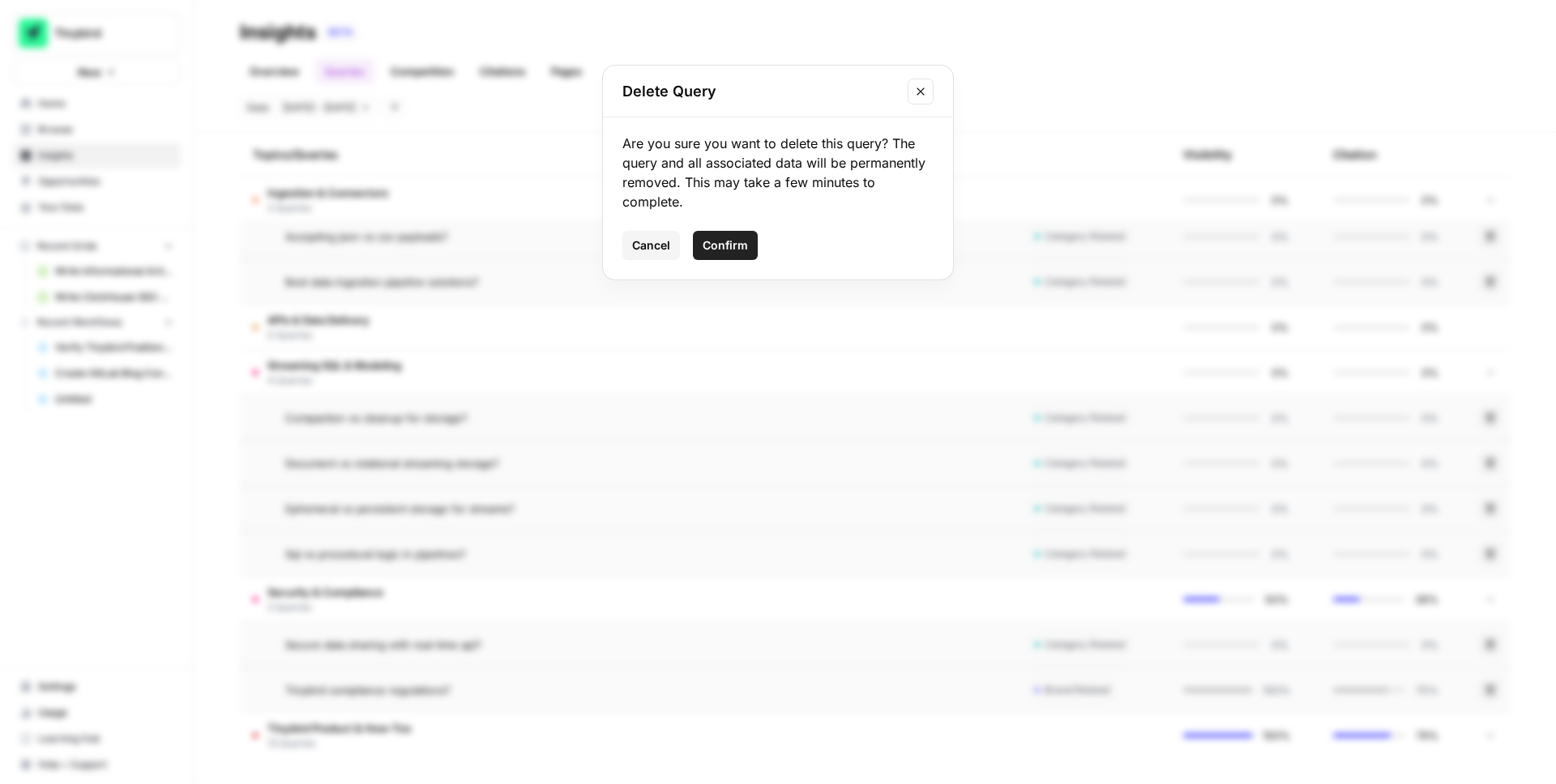
click at [735, 245] on span "Confirm" at bounding box center [725, 245] width 45 height 16
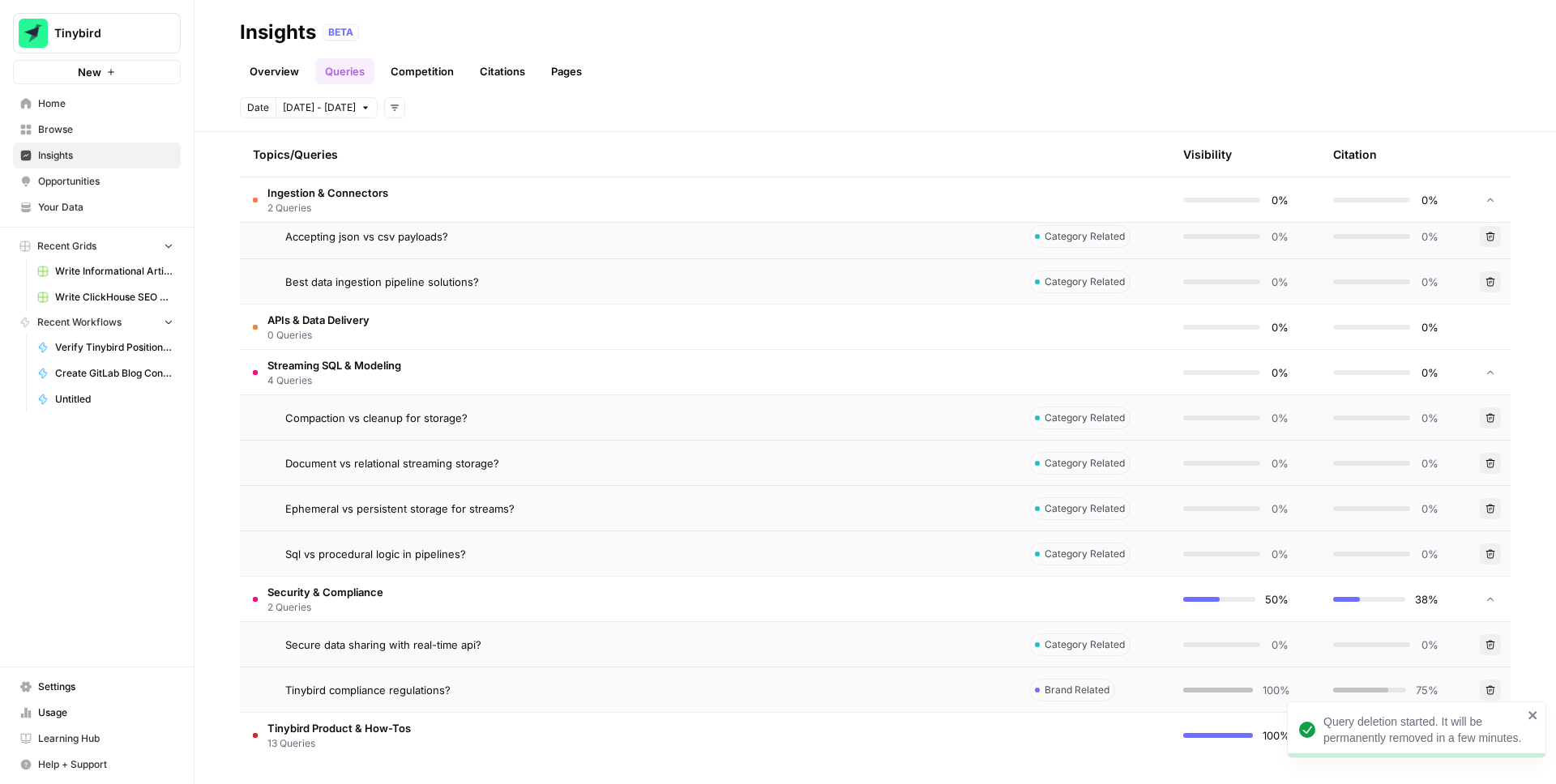
click at [1491, 686] on icon "button" at bounding box center [1490, 690] width 10 height 10
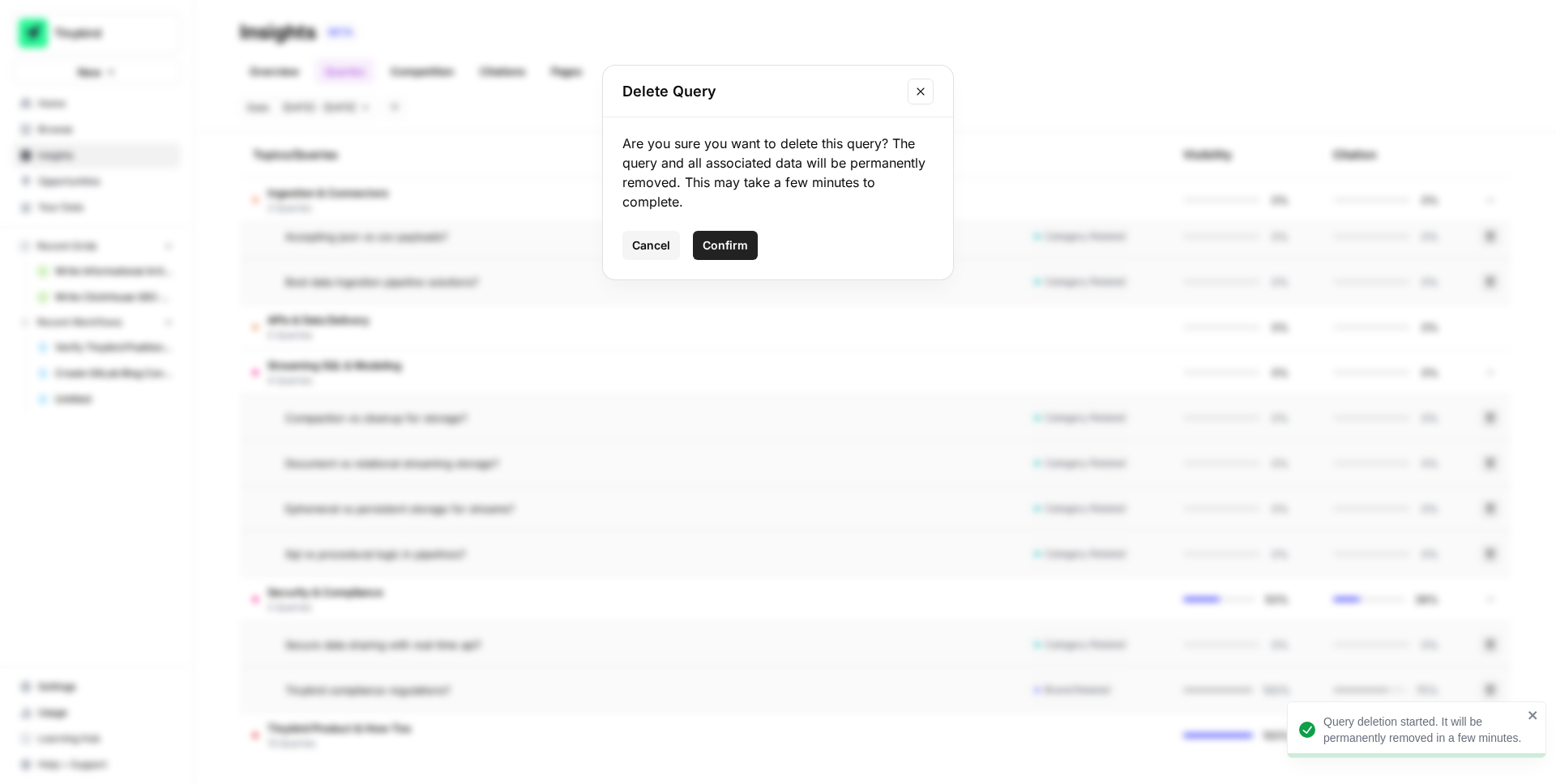
click at [732, 251] on span "Confirm" at bounding box center [725, 245] width 45 height 16
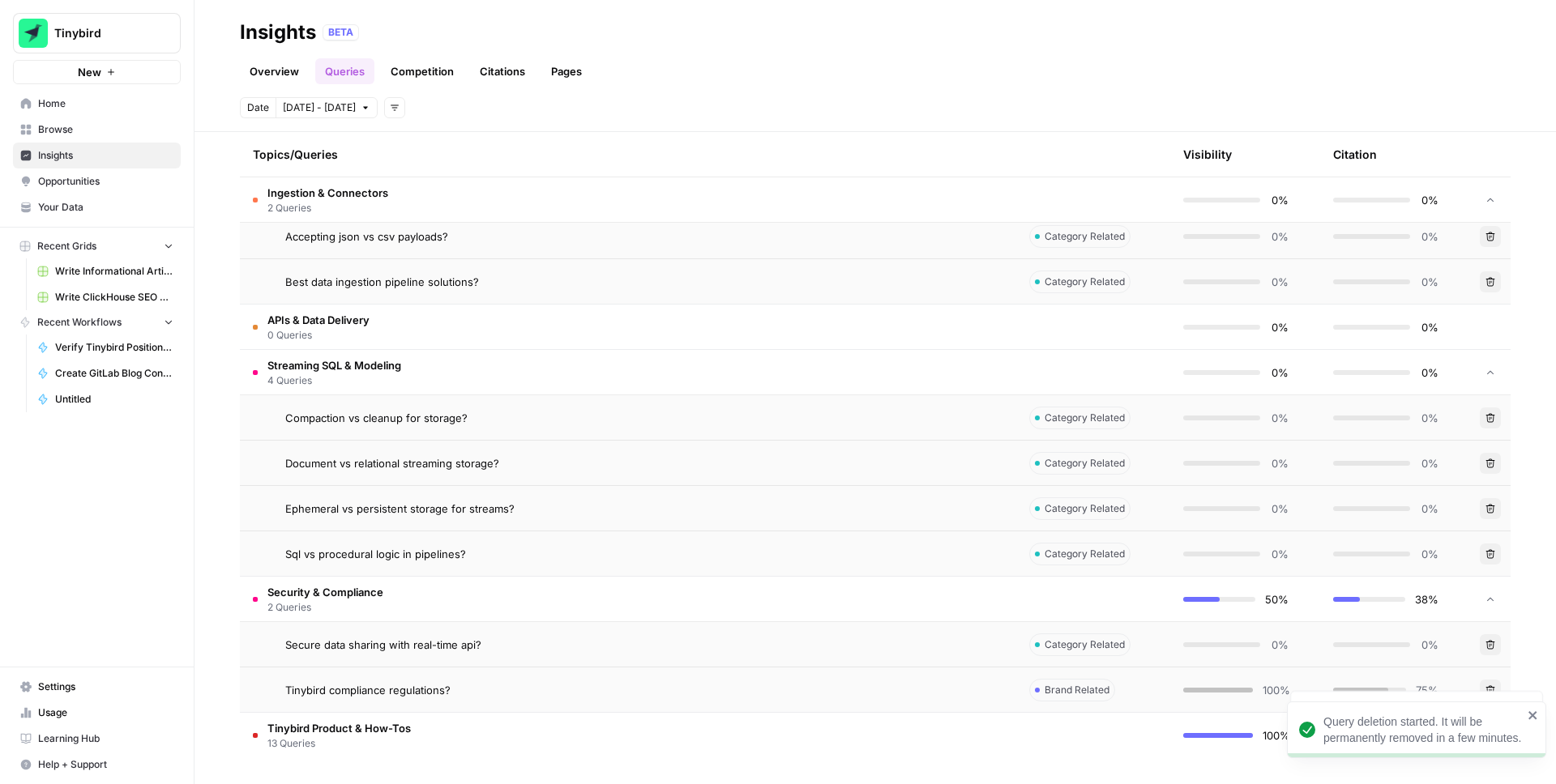
click at [1489, 591] on div at bounding box center [1490, 599] width 14 height 44
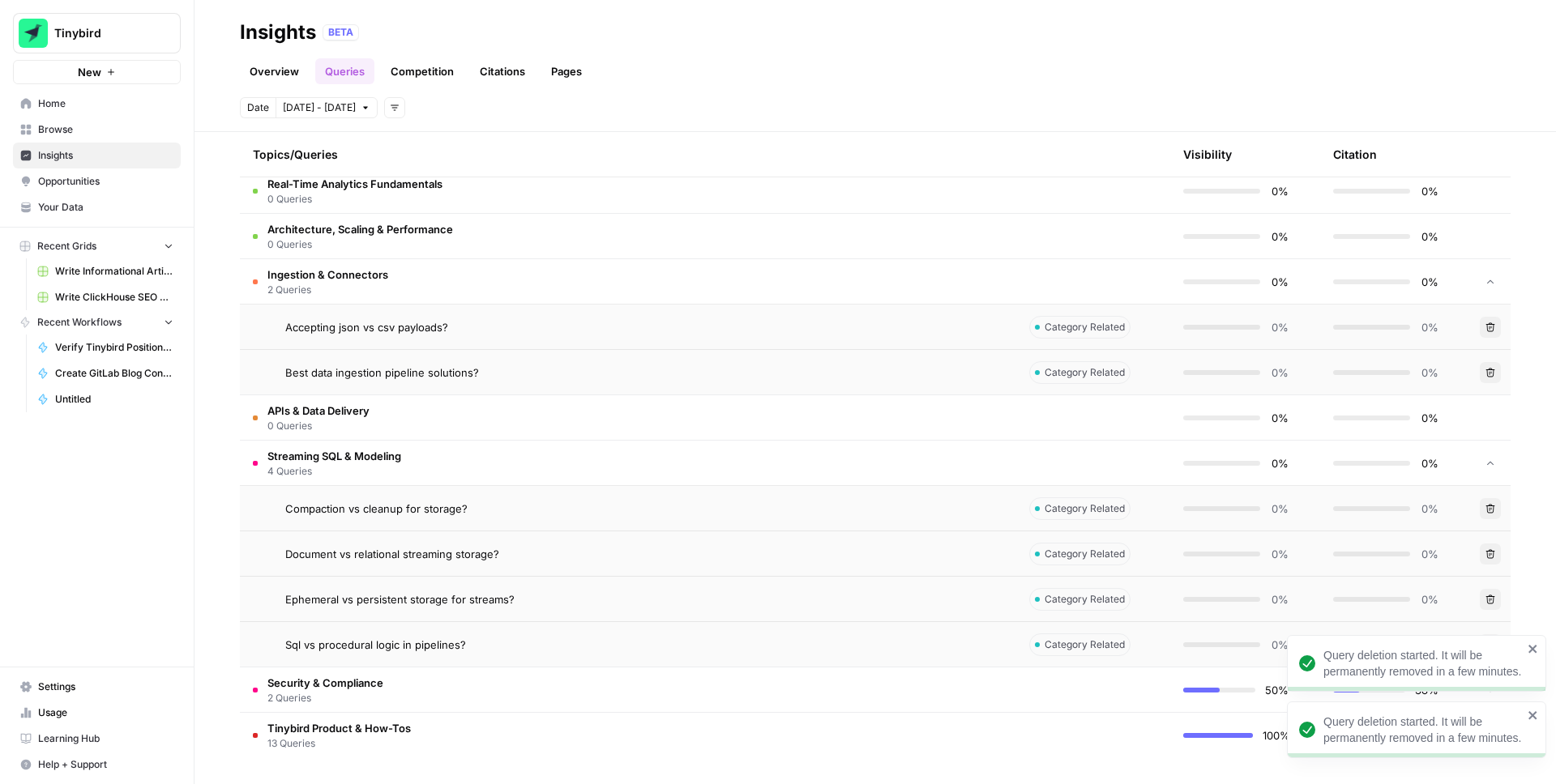
click at [1530, 711] on icon "close" at bounding box center [1533, 716] width 12 height 13
click at [1530, 646] on icon "close" at bounding box center [1532, 649] width 8 height 8
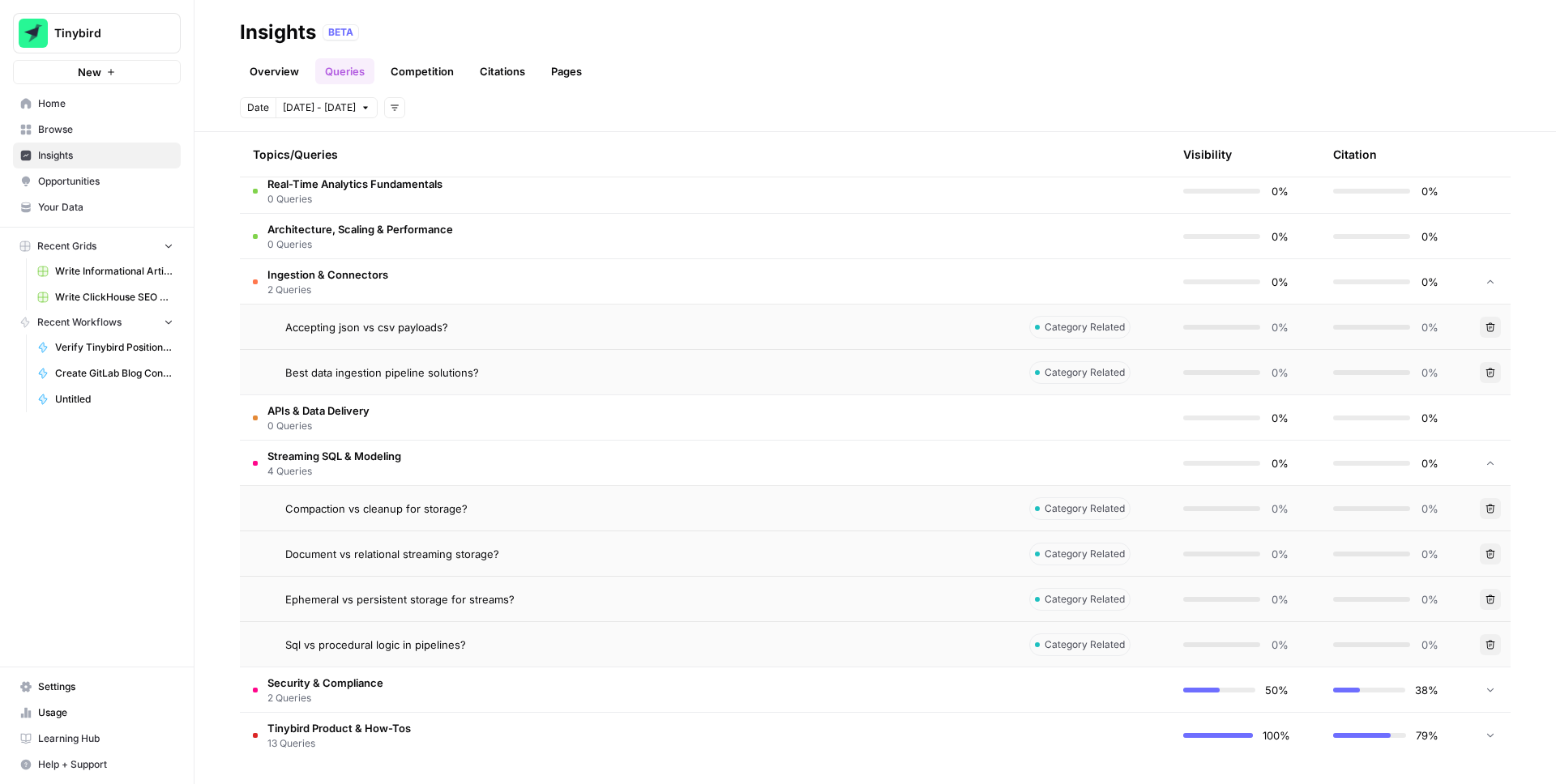
click at [1488, 729] on div at bounding box center [1490, 735] width 14 height 45
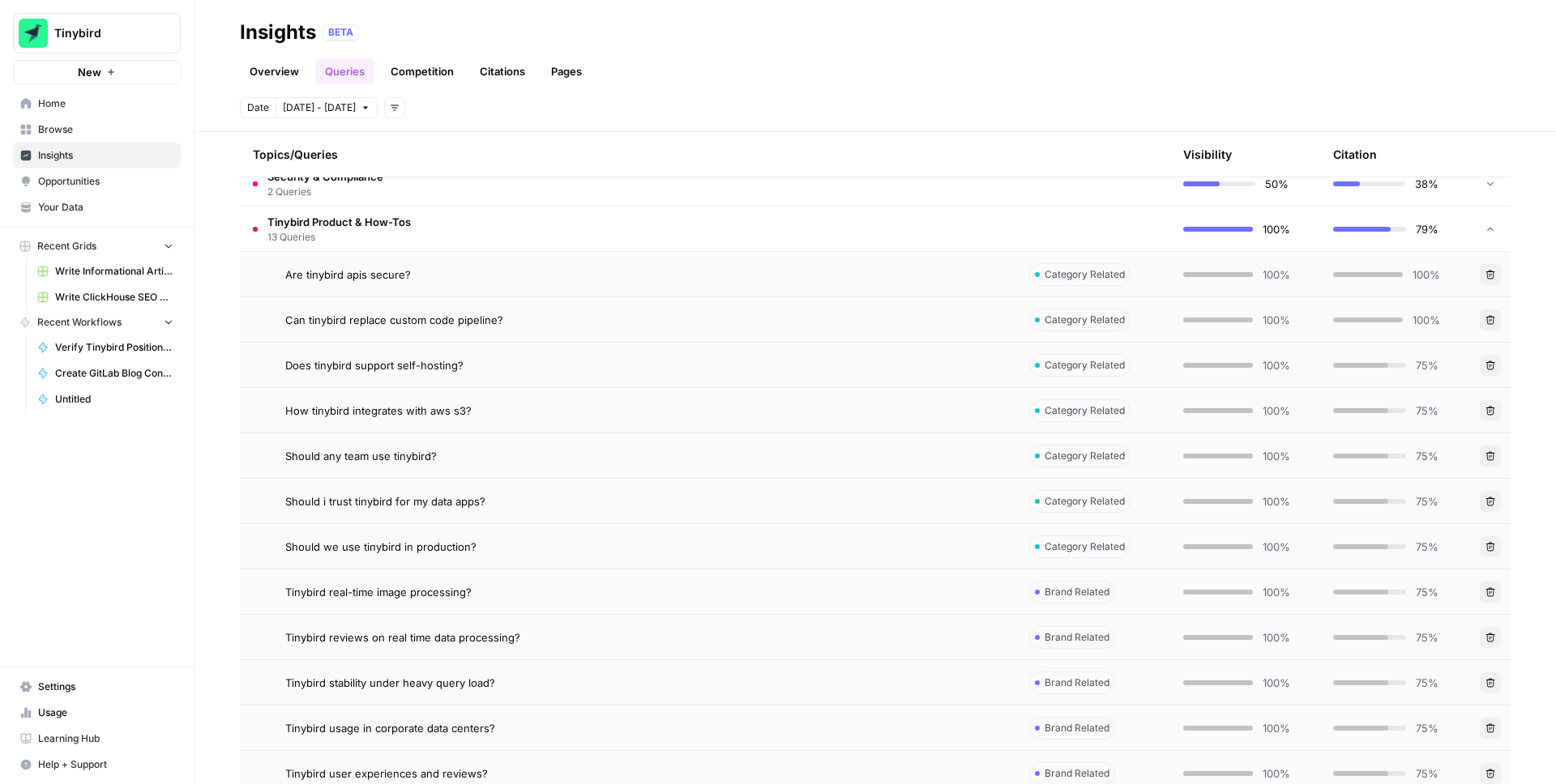
scroll to position [1012, 0]
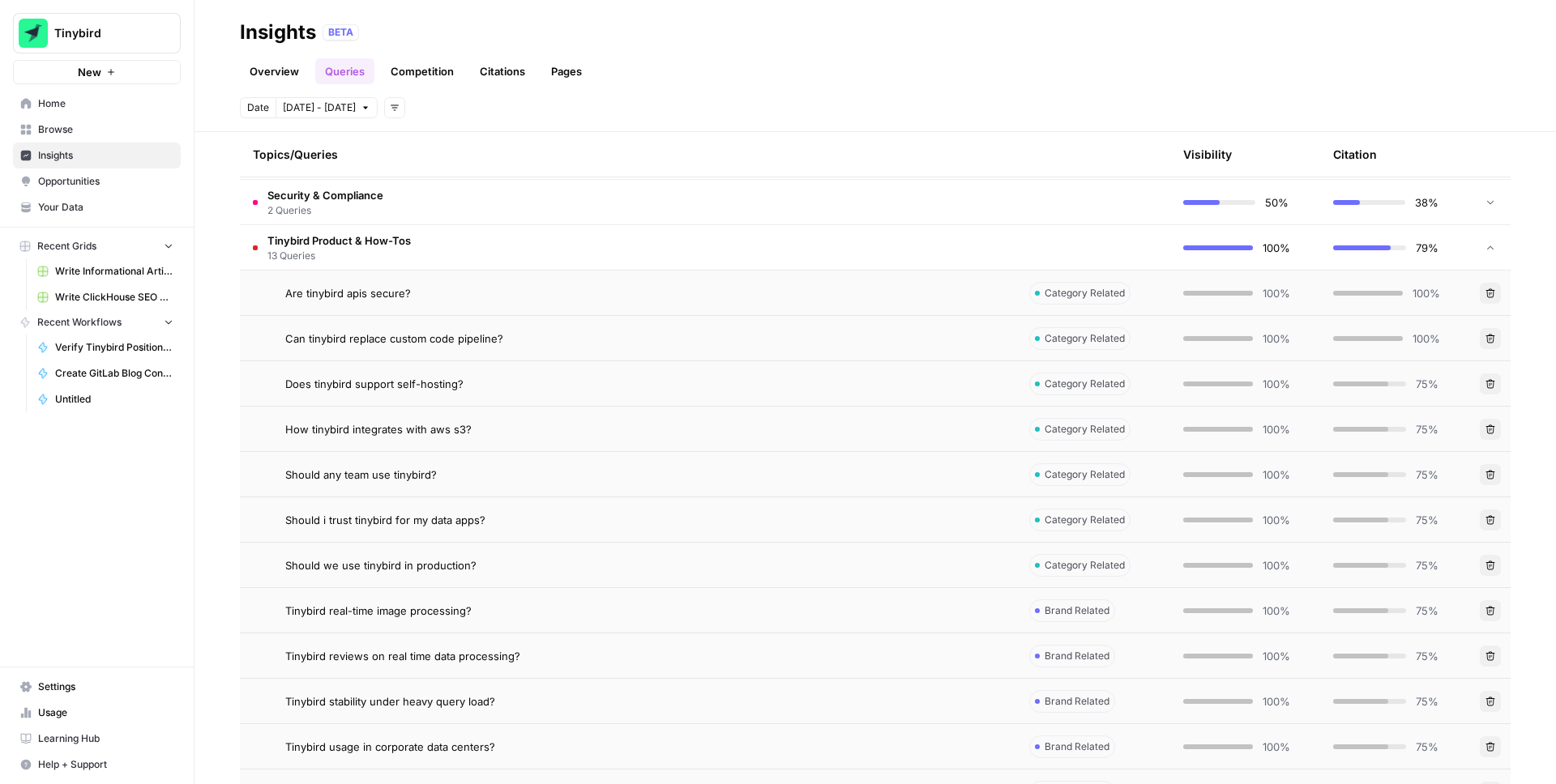
click at [1491, 296] on icon "button" at bounding box center [1490, 293] width 10 height 10
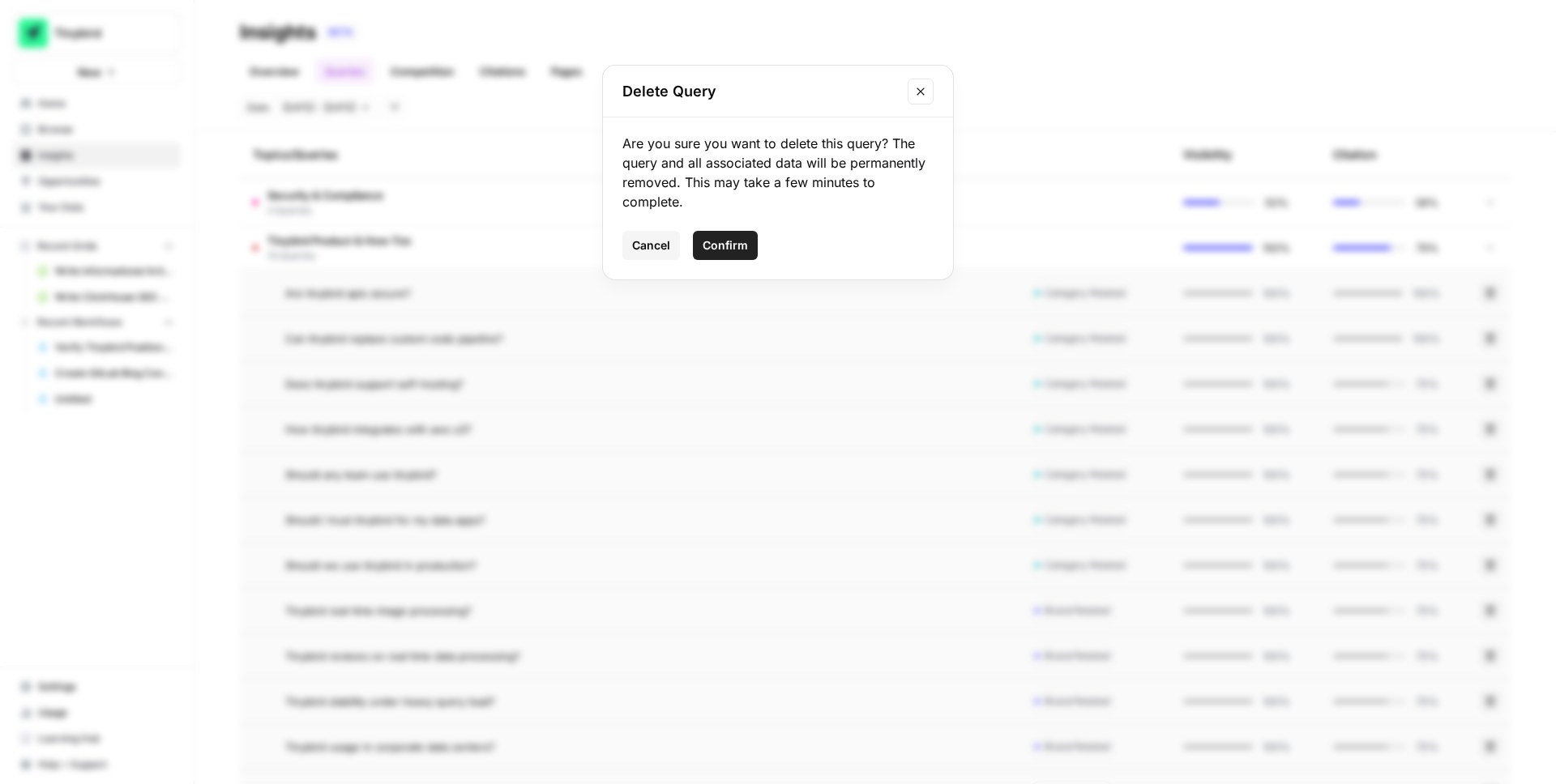
click at [726, 233] on button "Confirm" at bounding box center [725, 245] width 65 height 29
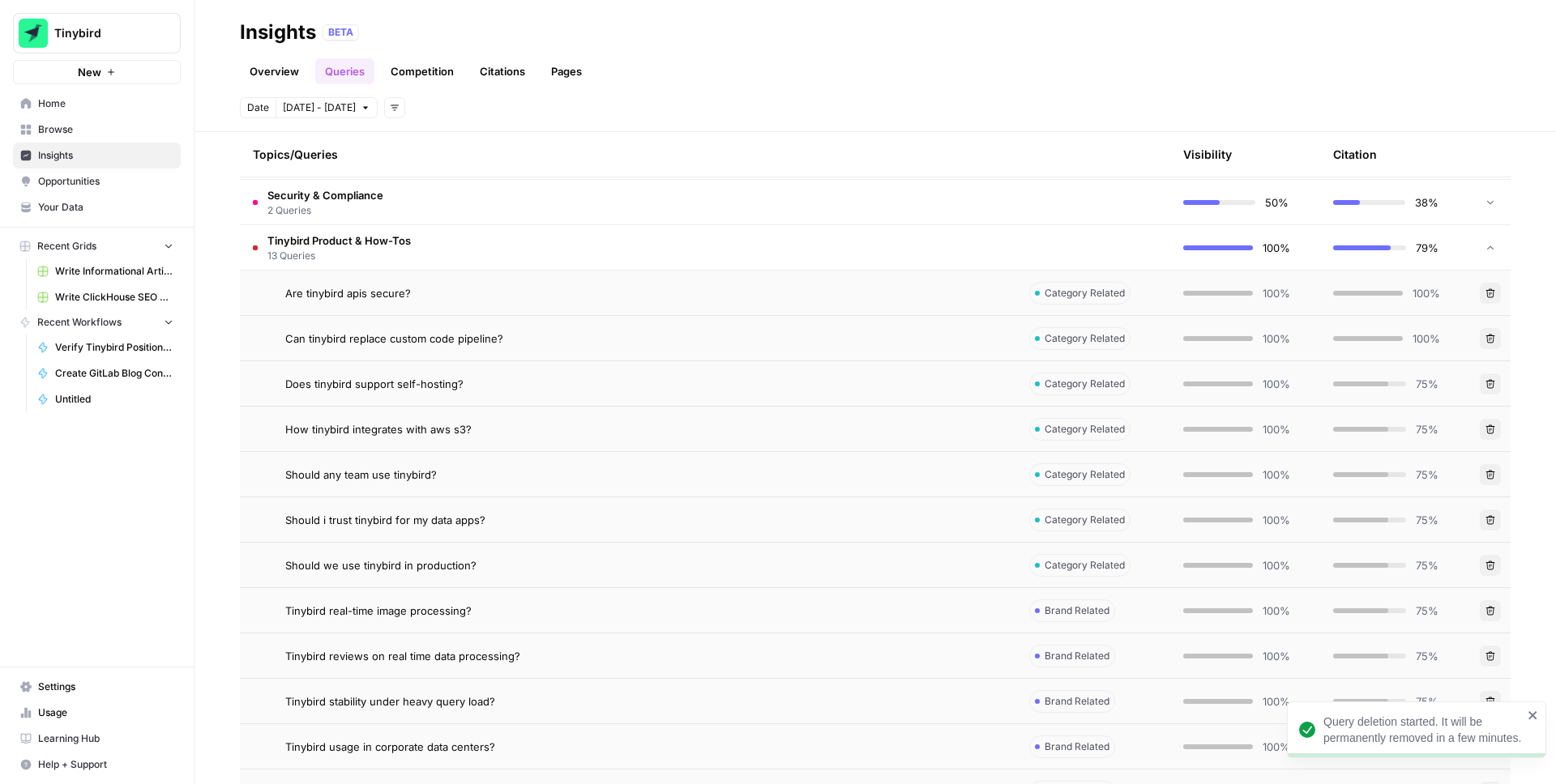
click at [1484, 342] on button "Delete" at bounding box center [1491, 339] width 21 height 21
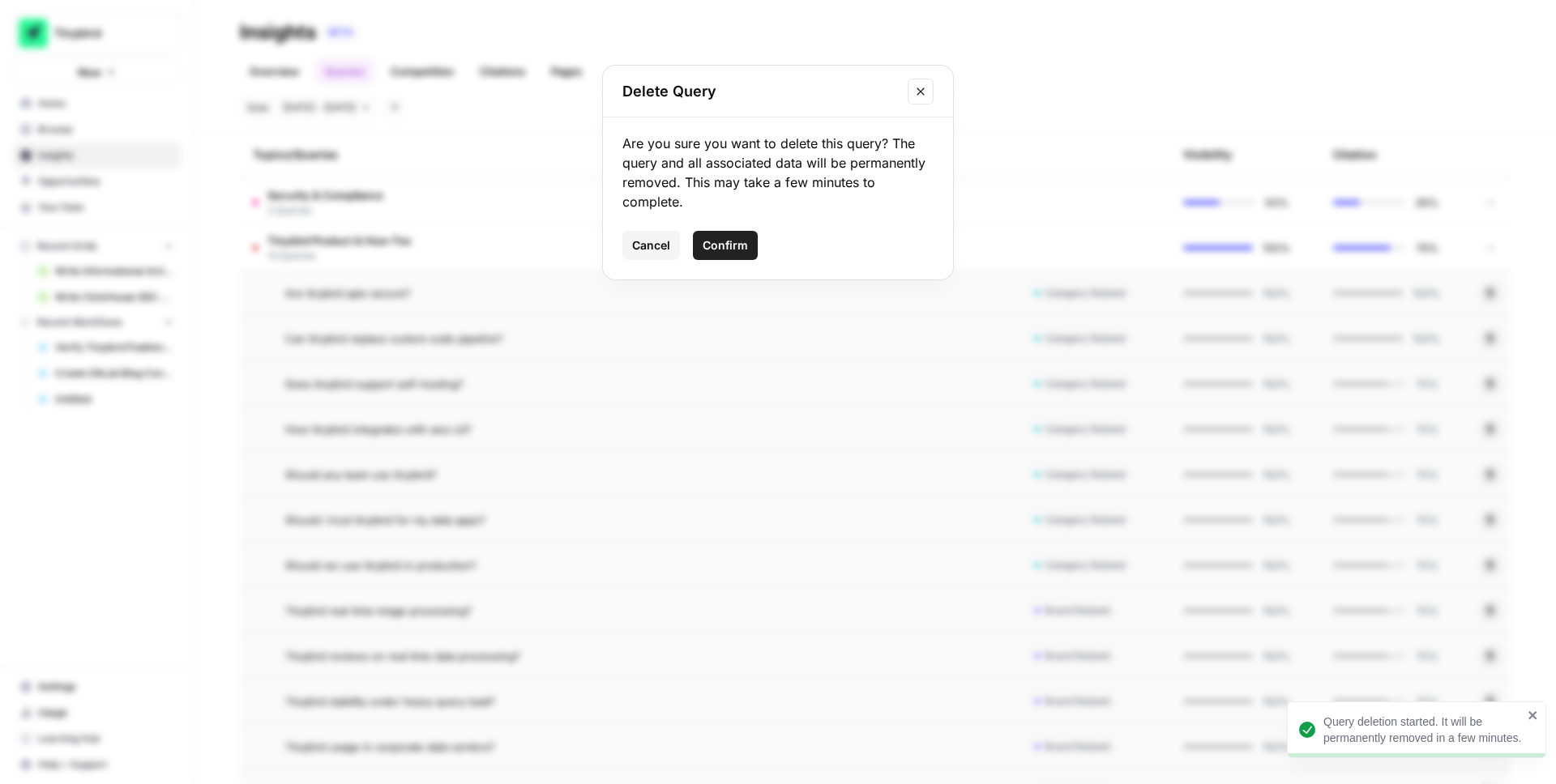
click at [715, 243] on span "Confirm" at bounding box center [725, 245] width 45 height 16
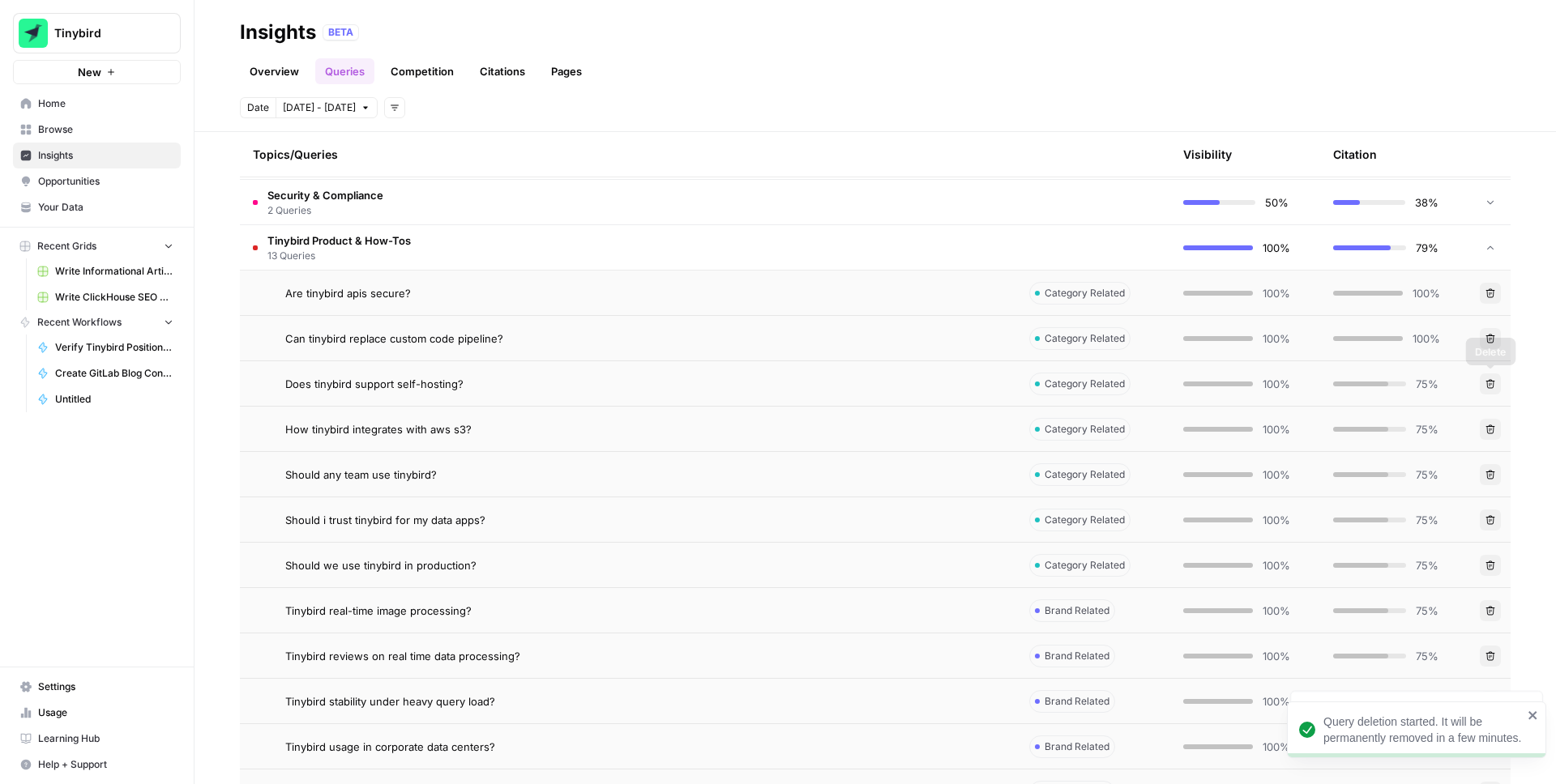
click at [1489, 380] on icon "button" at bounding box center [1491, 384] width 9 height 9
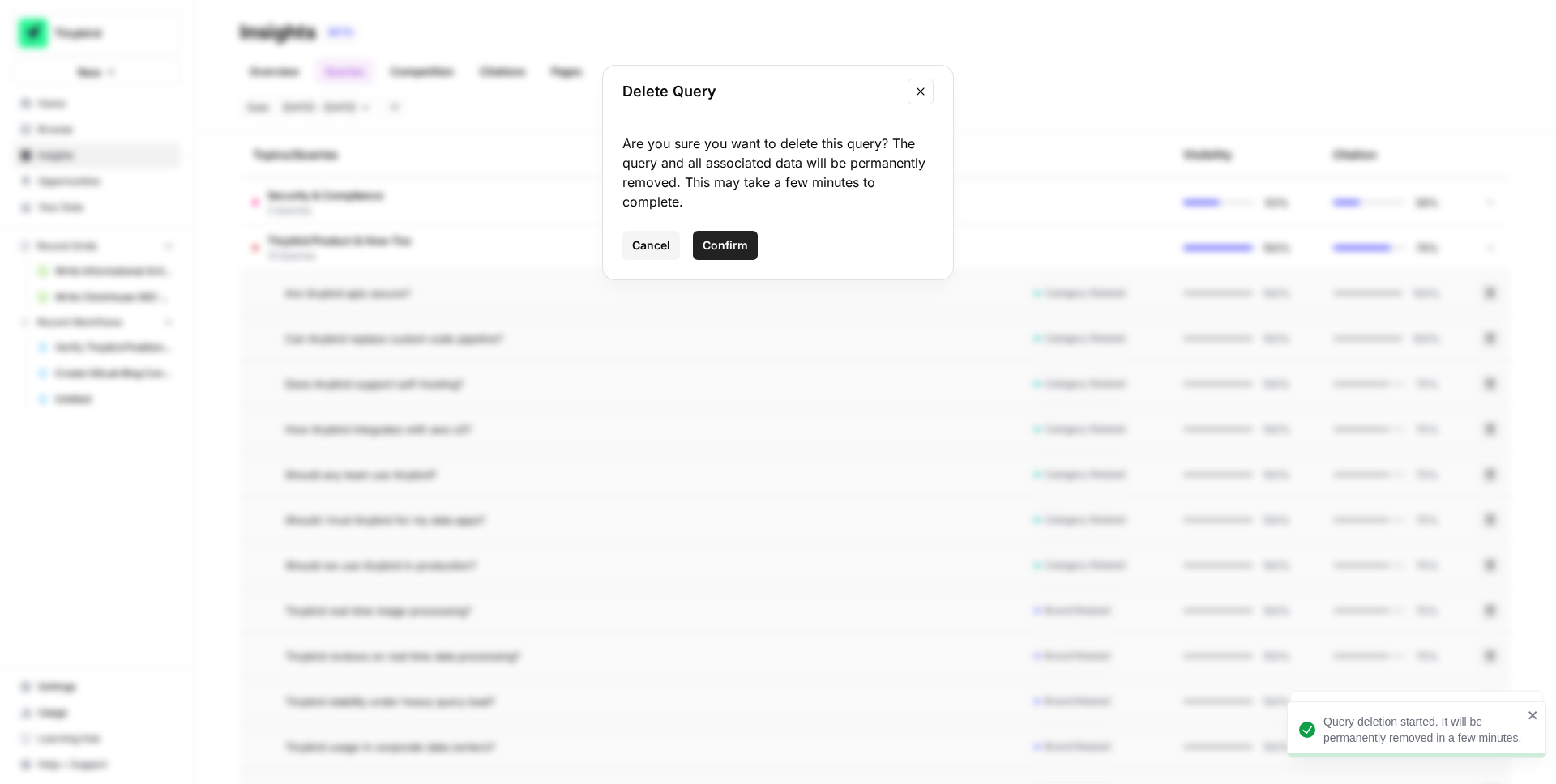
click at [714, 241] on span "Confirm" at bounding box center [725, 245] width 45 height 16
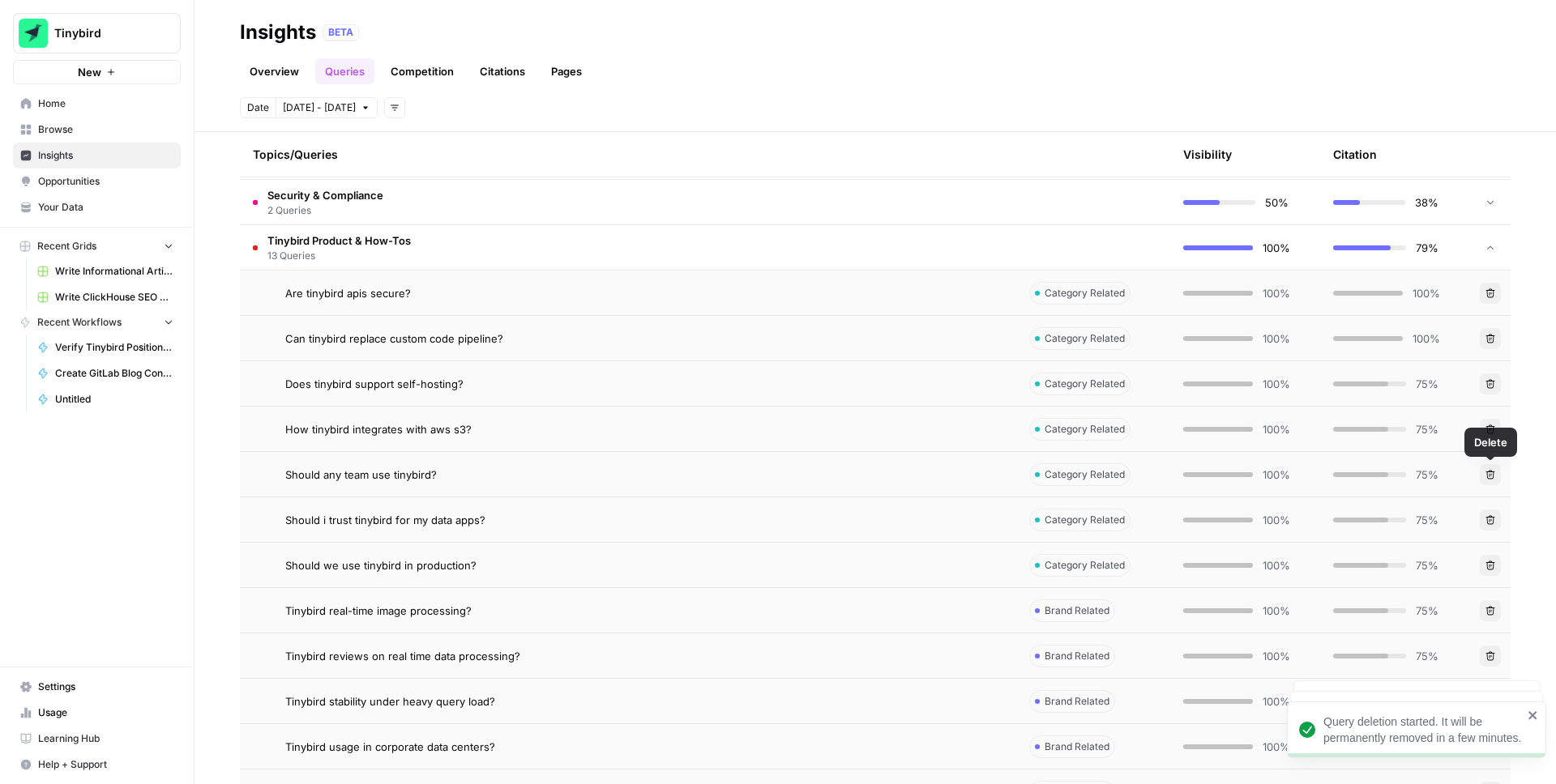
click at [1495, 470] on icon "button" at bounding box center [1490, 475] width 10 height 10
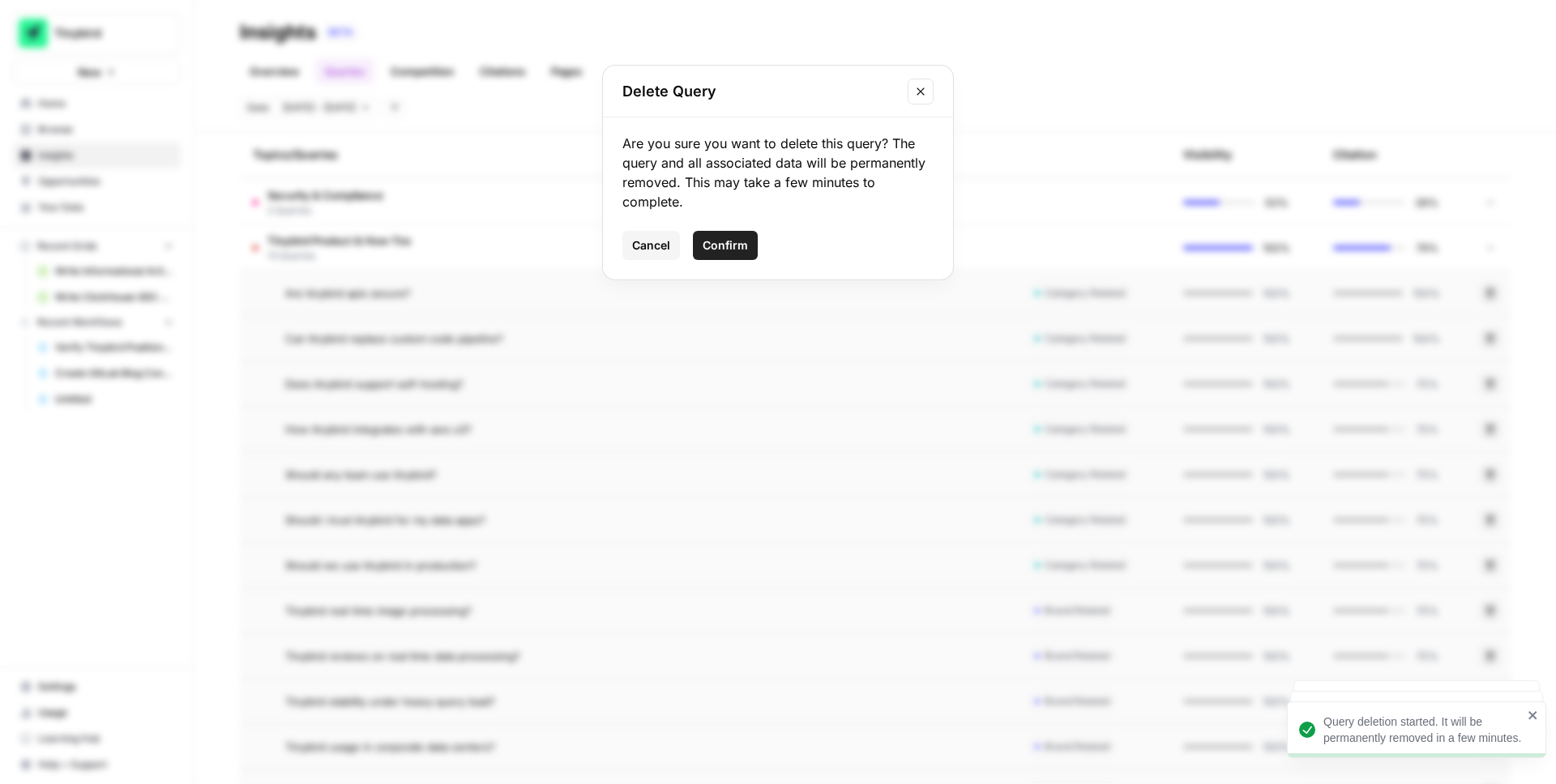
click at [728, 246] on span "Confirm" at bounding box center [725, 245] width 45 height 16
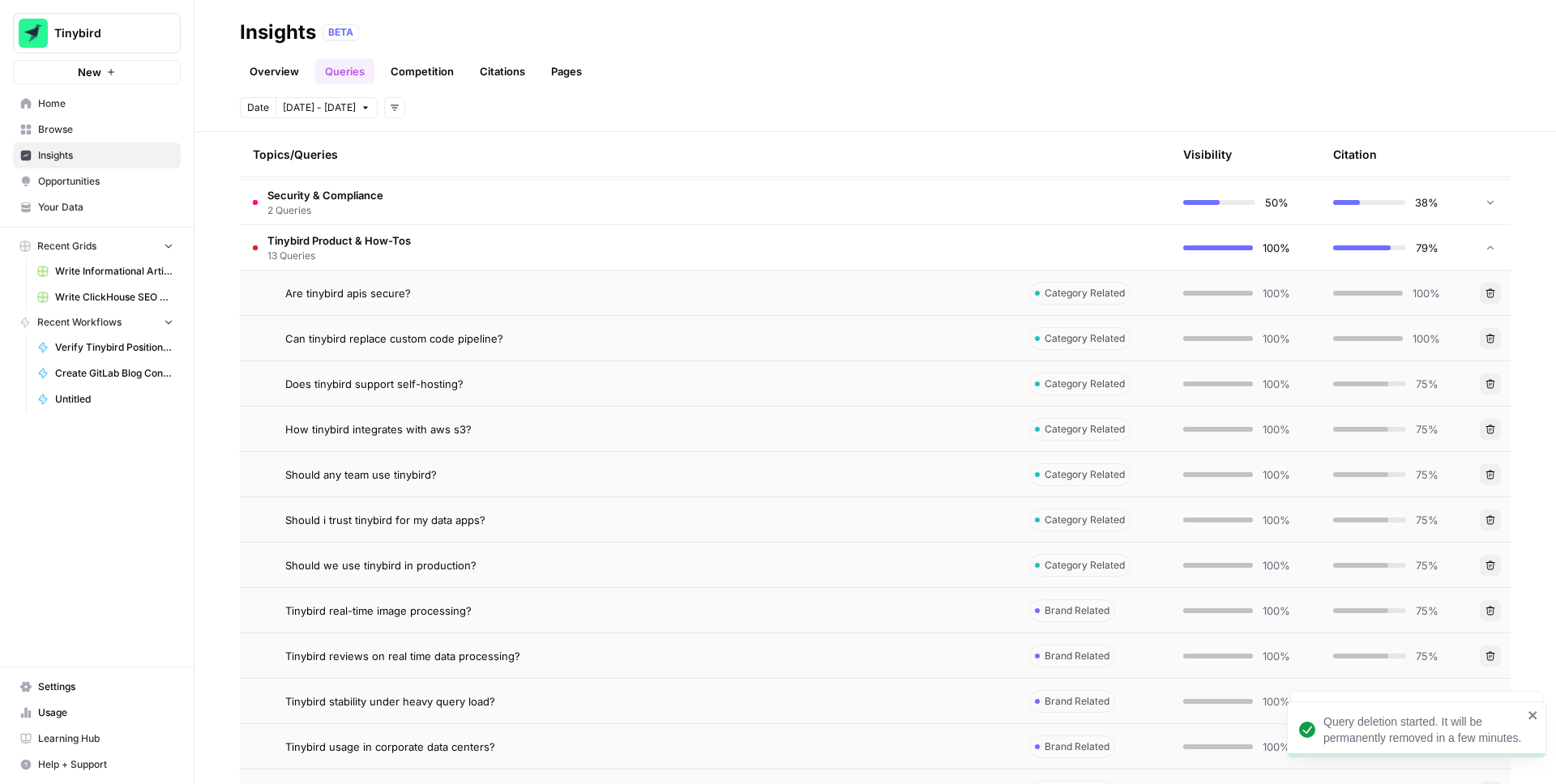
click at [1495, 520] on icon "button" at bounding box center [1490, 520] width 10 height 10
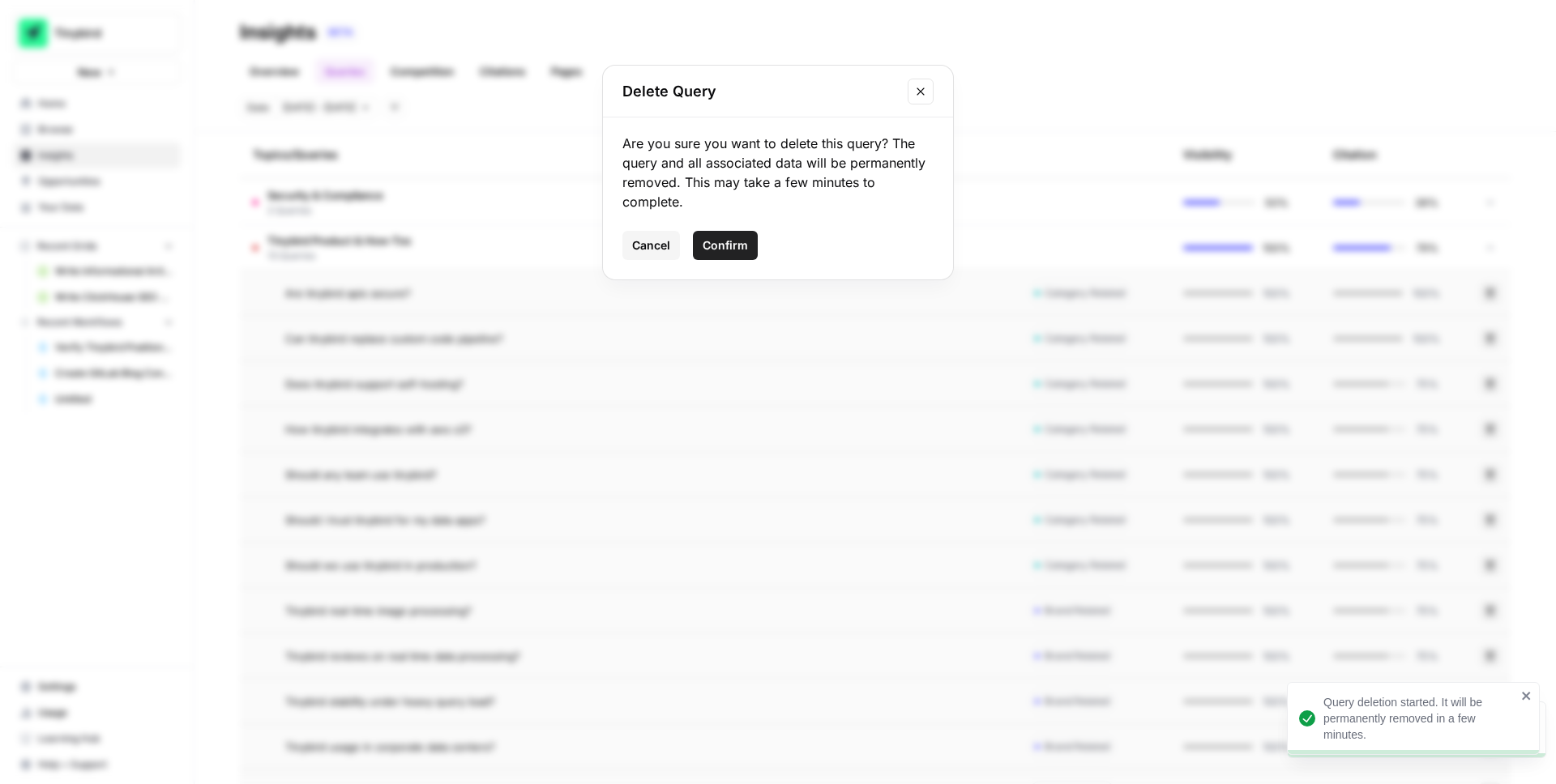
click at [736, 251] on span "Confirm" at bounding box center [725, 245] width 45 height 16
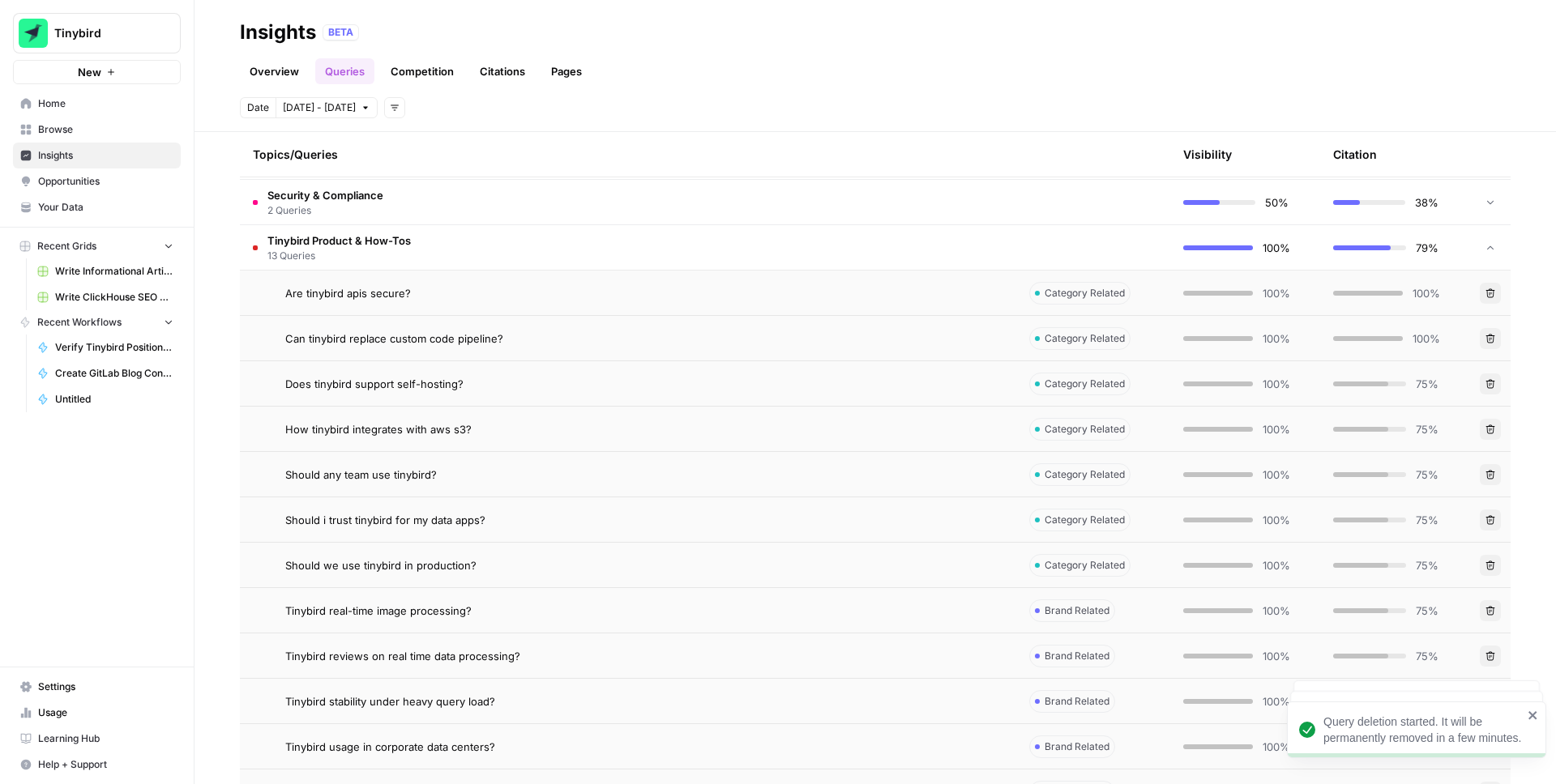
click at [1492, 565] on icon "button" at bounding box center [1490, 565] width 10 height 10
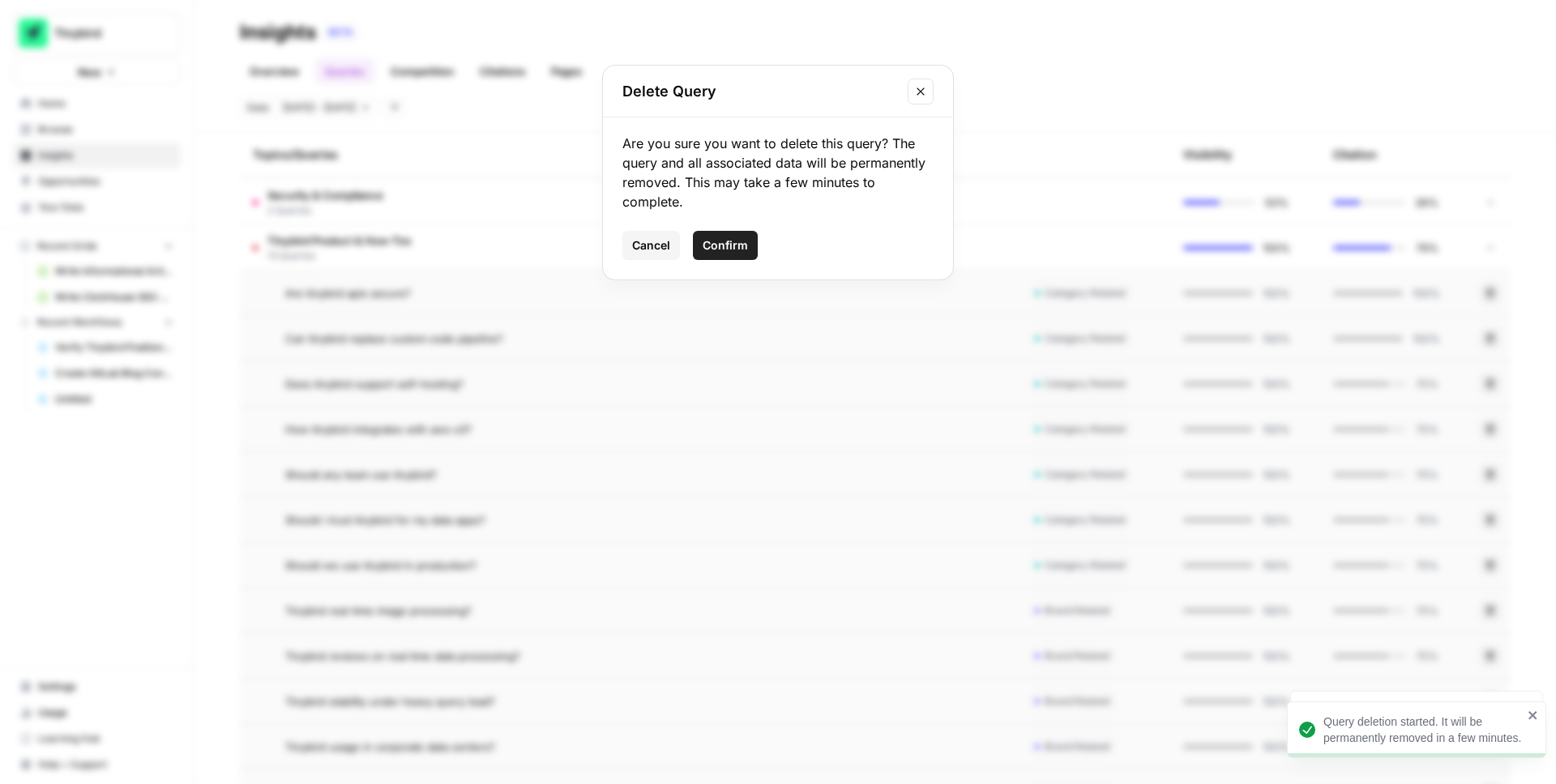
click at [720, 246] on span "Confirm" at bounding box center [725, 245] width 45 height 16
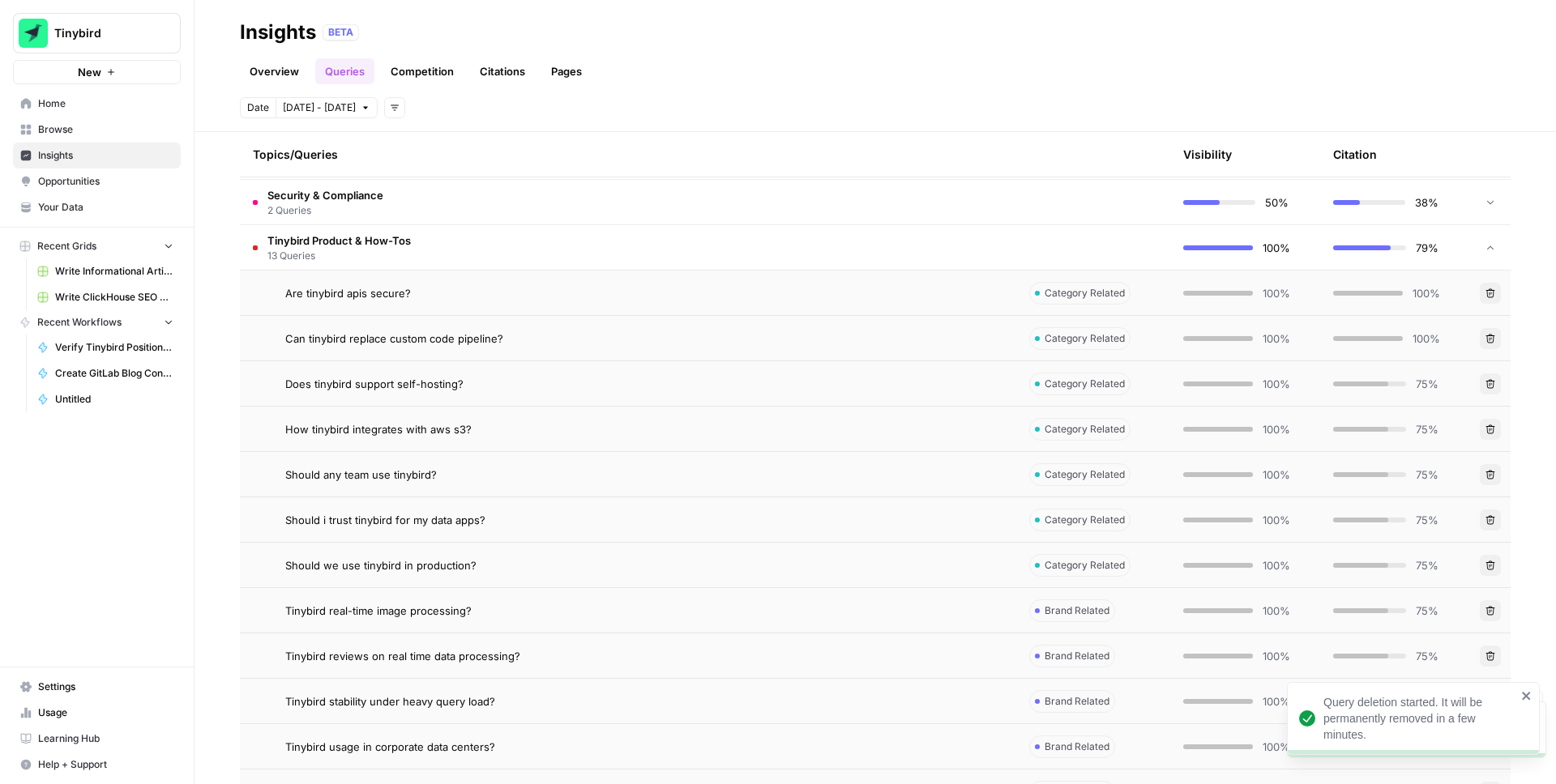
click at [1489, 614] on icon "button" at bounding box center [1491, 611] width 9 height 9
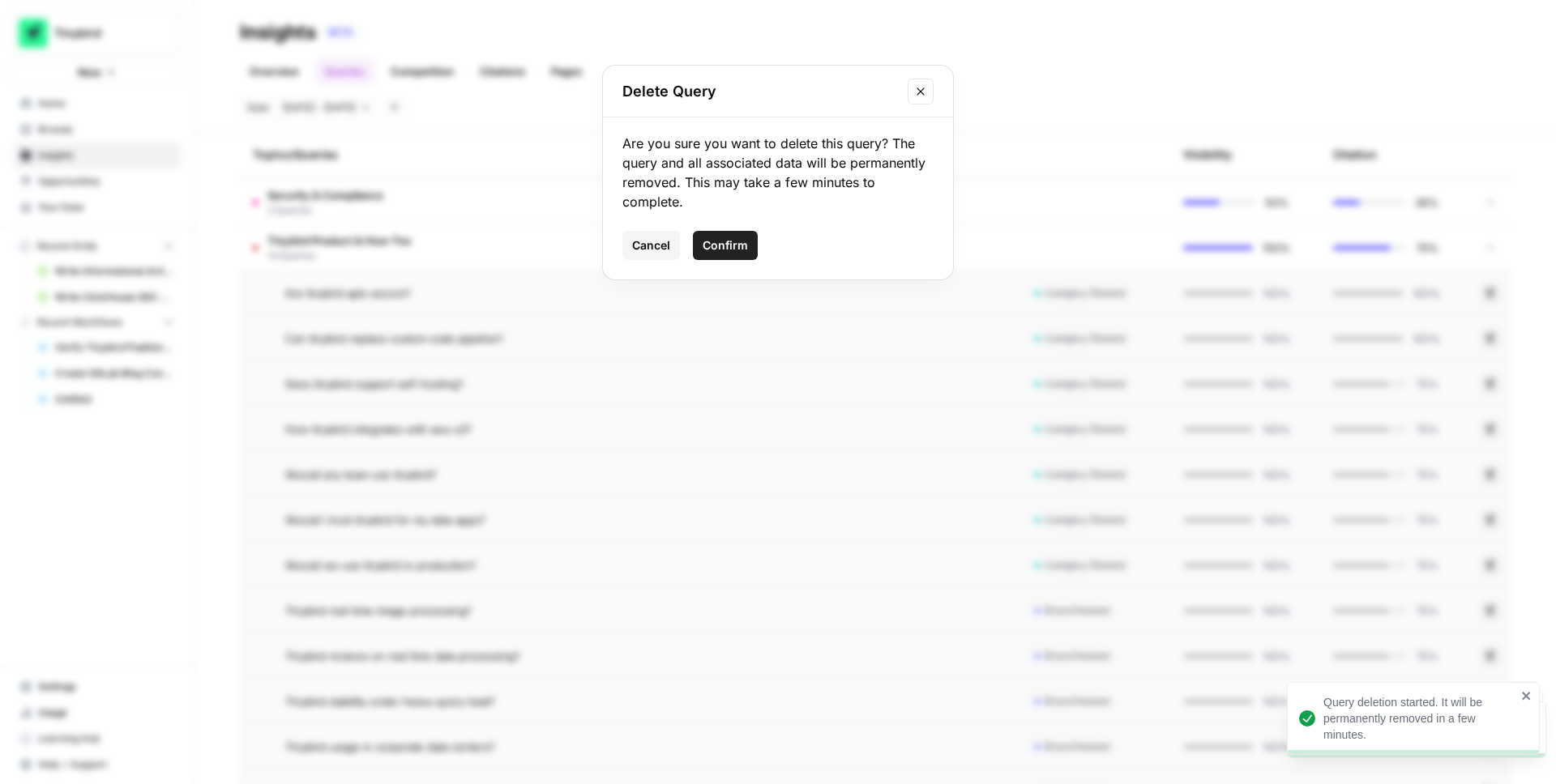
click at [730, 237] on span "Confirm" at bounding box center [725, 245] width 45 height 16
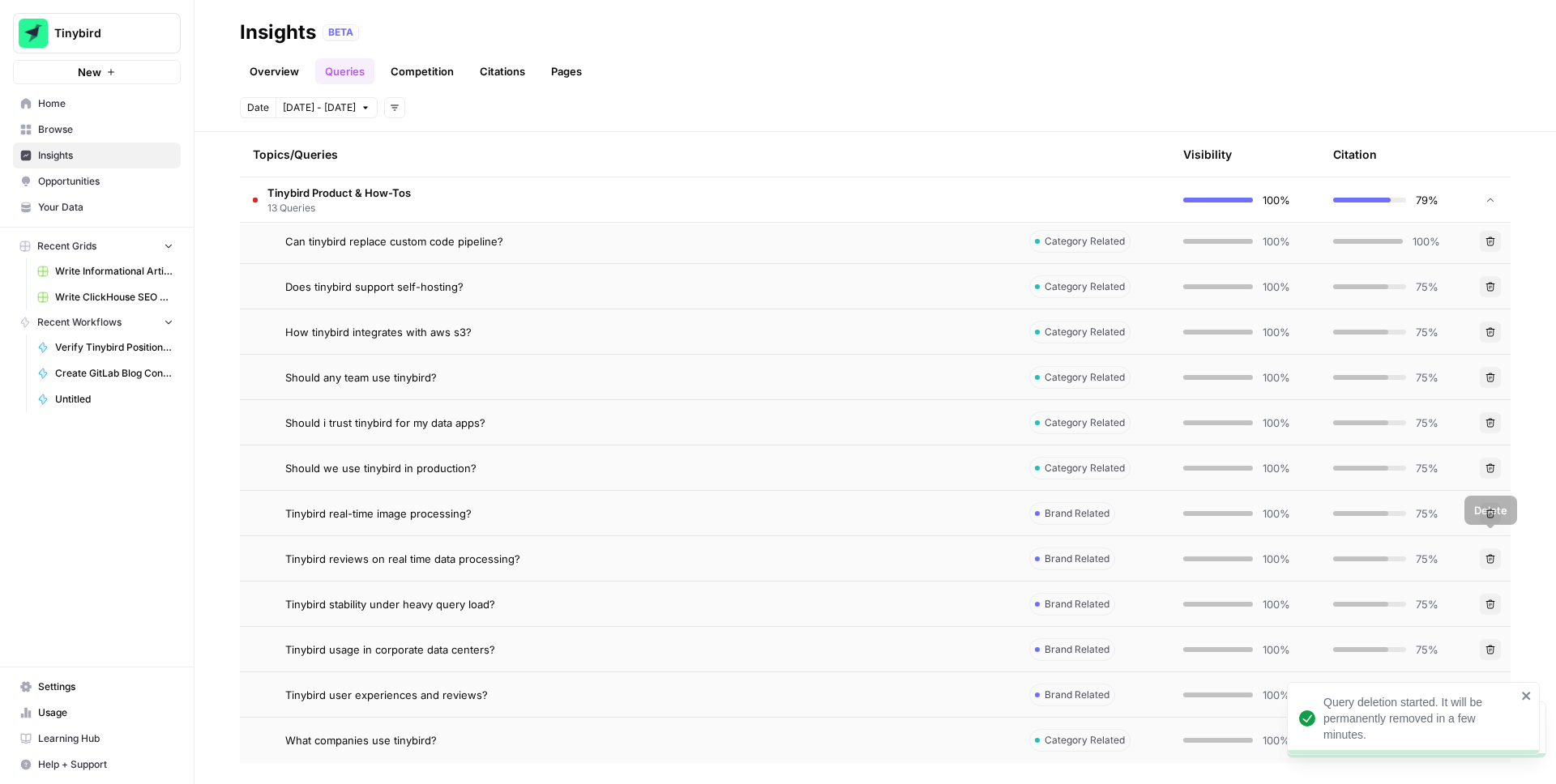
scroll to position [1114, 0]
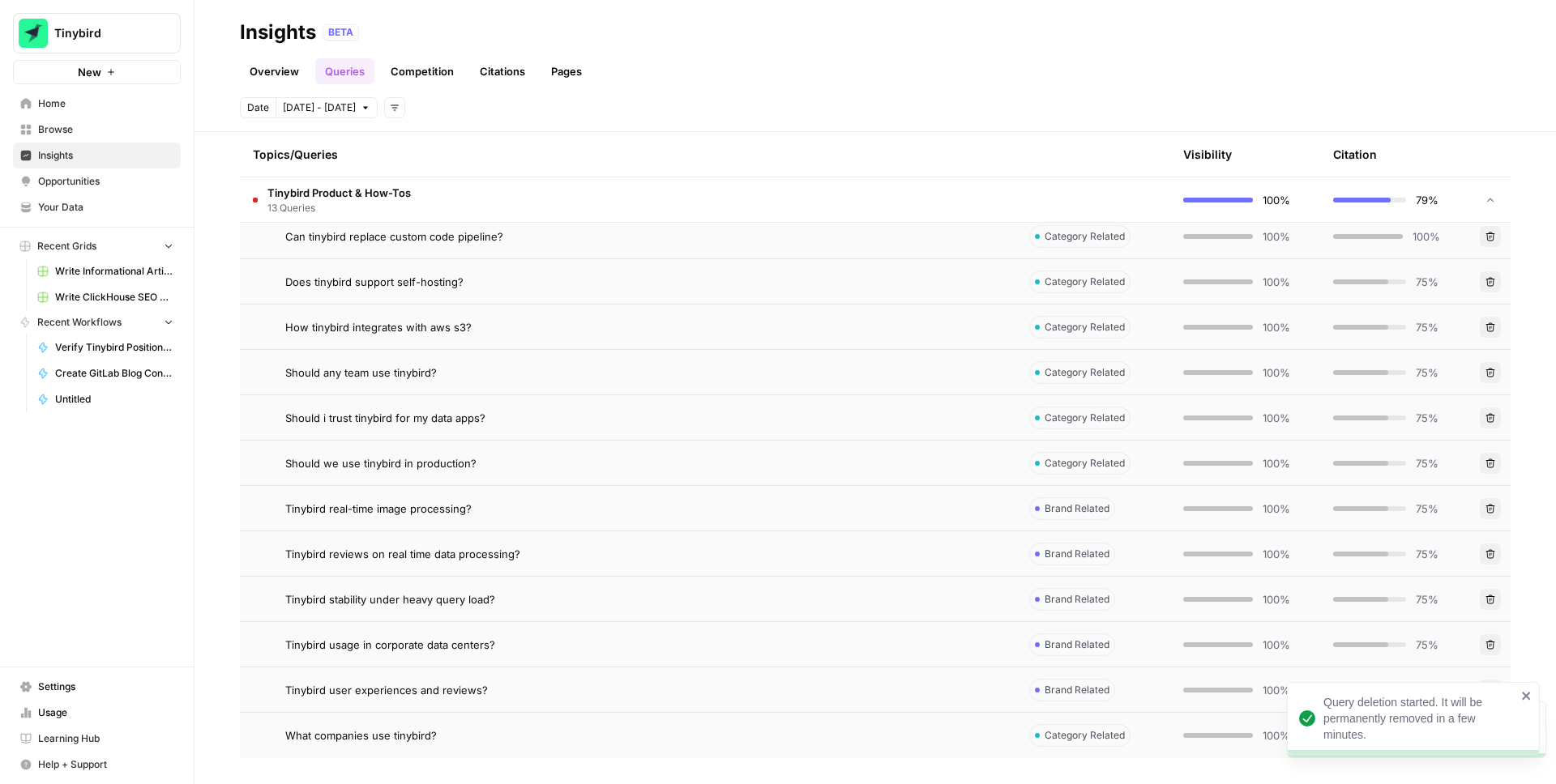
click at [1489, 601] on icon "button" at bounding box center [1490, 599] width 10 height 10
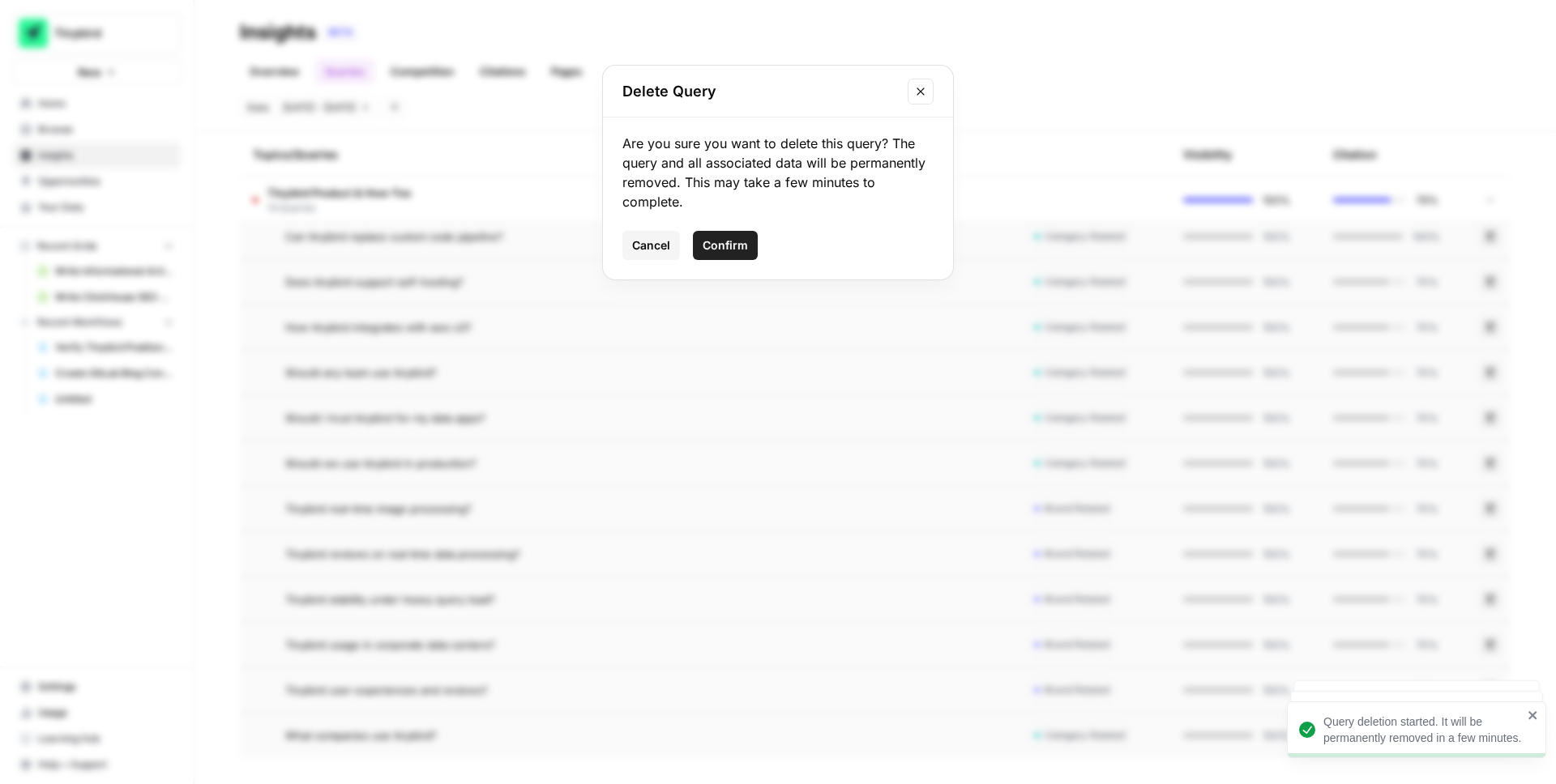
click at [720, 236] on button "Confirm" at bounding box center [725, 245] width 65 height 29
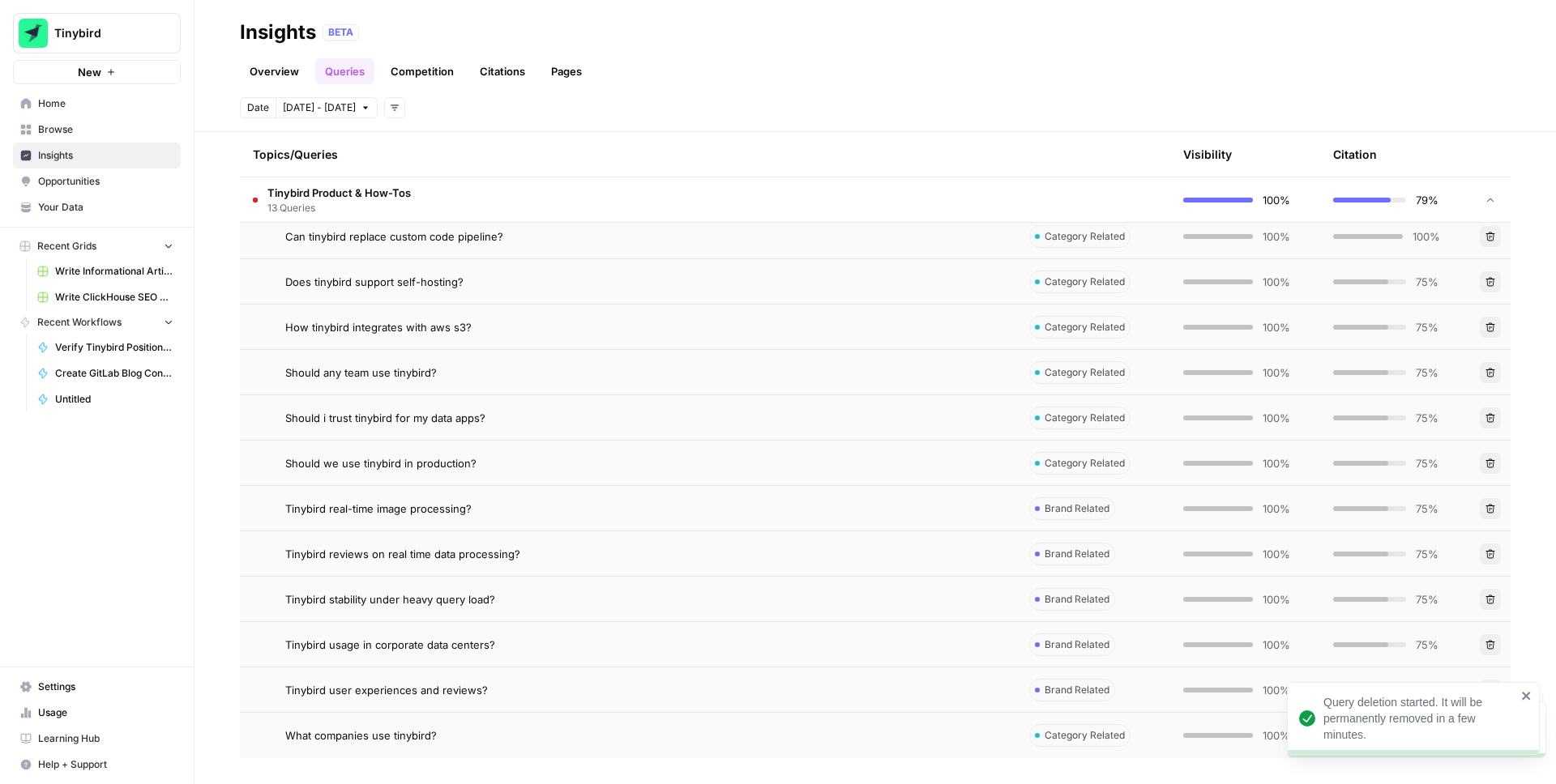
click at [1496, 643] on button "Delete" at bounding box center [1491, 645] width 21 height 21
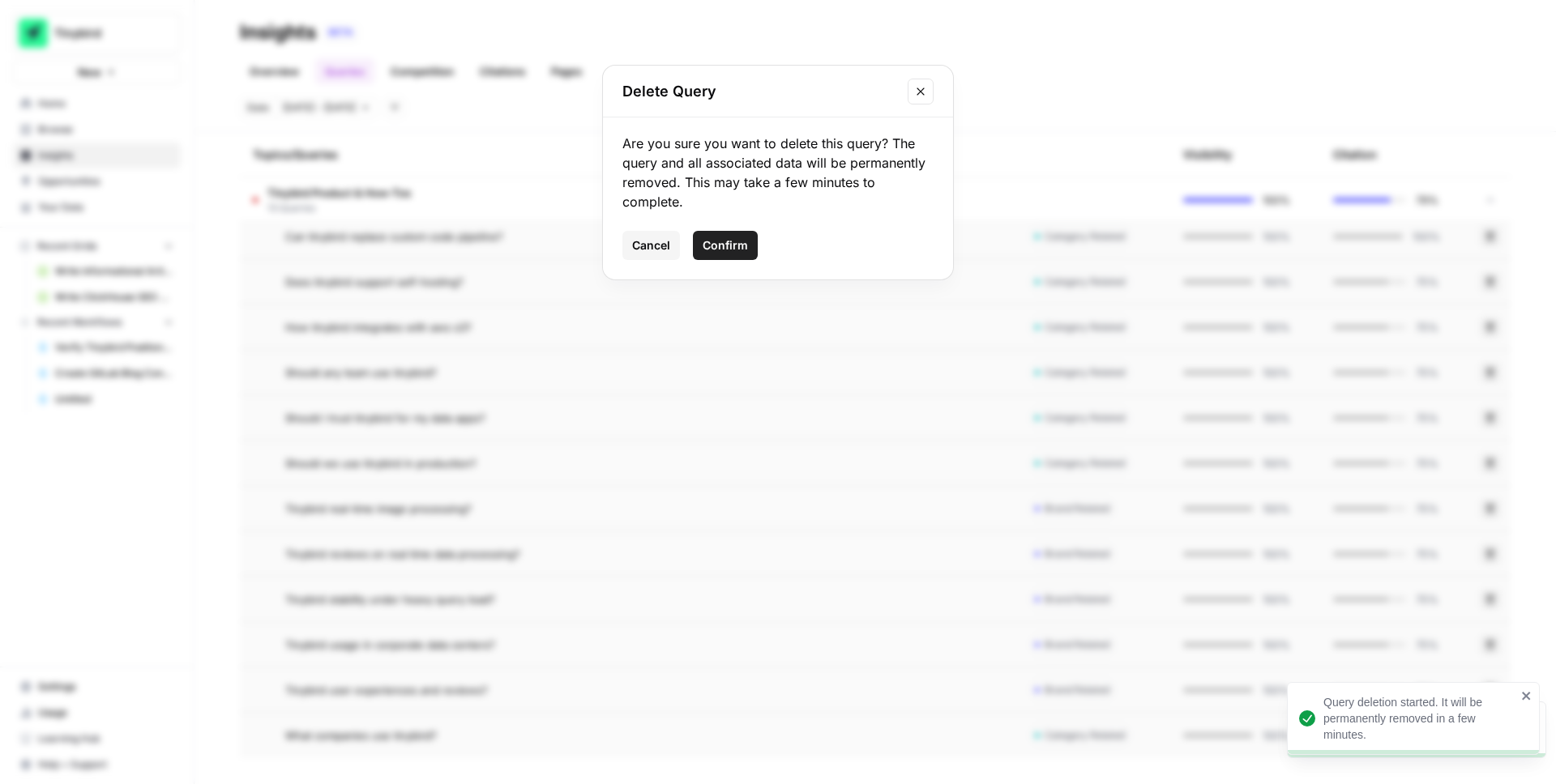
click at [731, 244] on span "Confirm" at bounding box center [725, 245] width 45 height 16
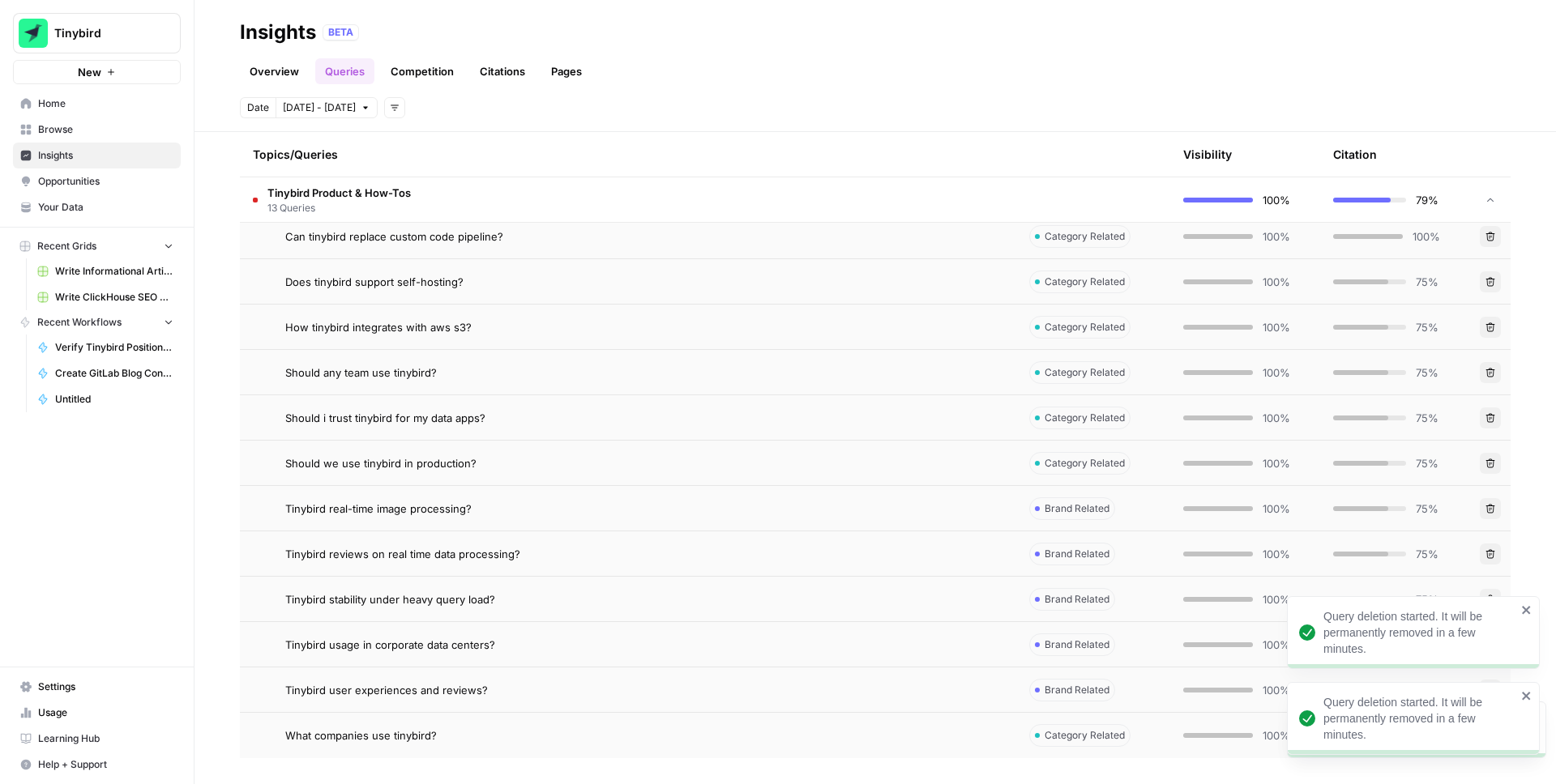
click at [1034, 92] on header "Insights BETA Overview Queries Competition Citations Pages Date Sep 27 - Oct 3 …" at bounding box center [876, 66] width 1362 height 132
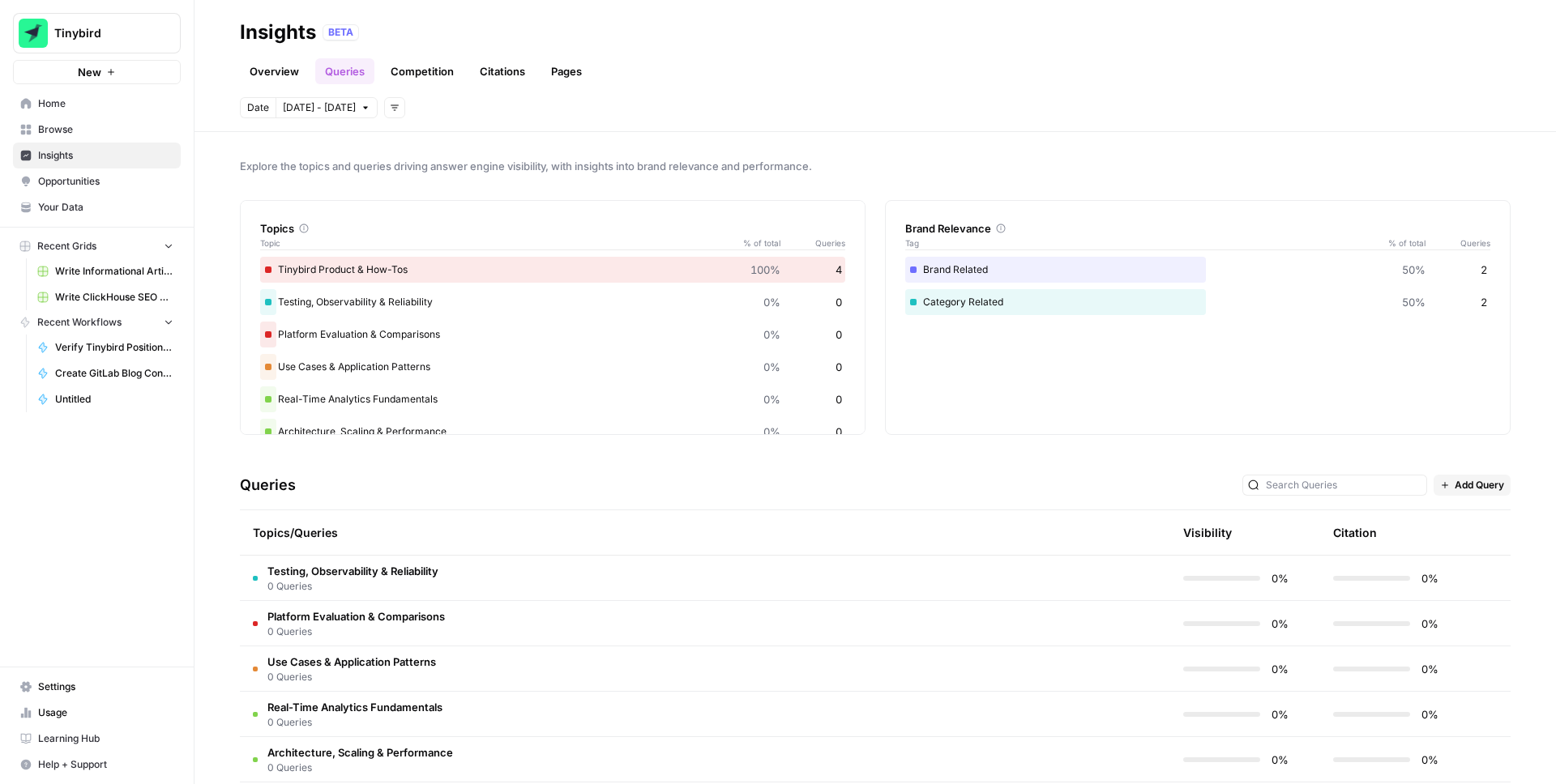
scroll to position [252, 0]
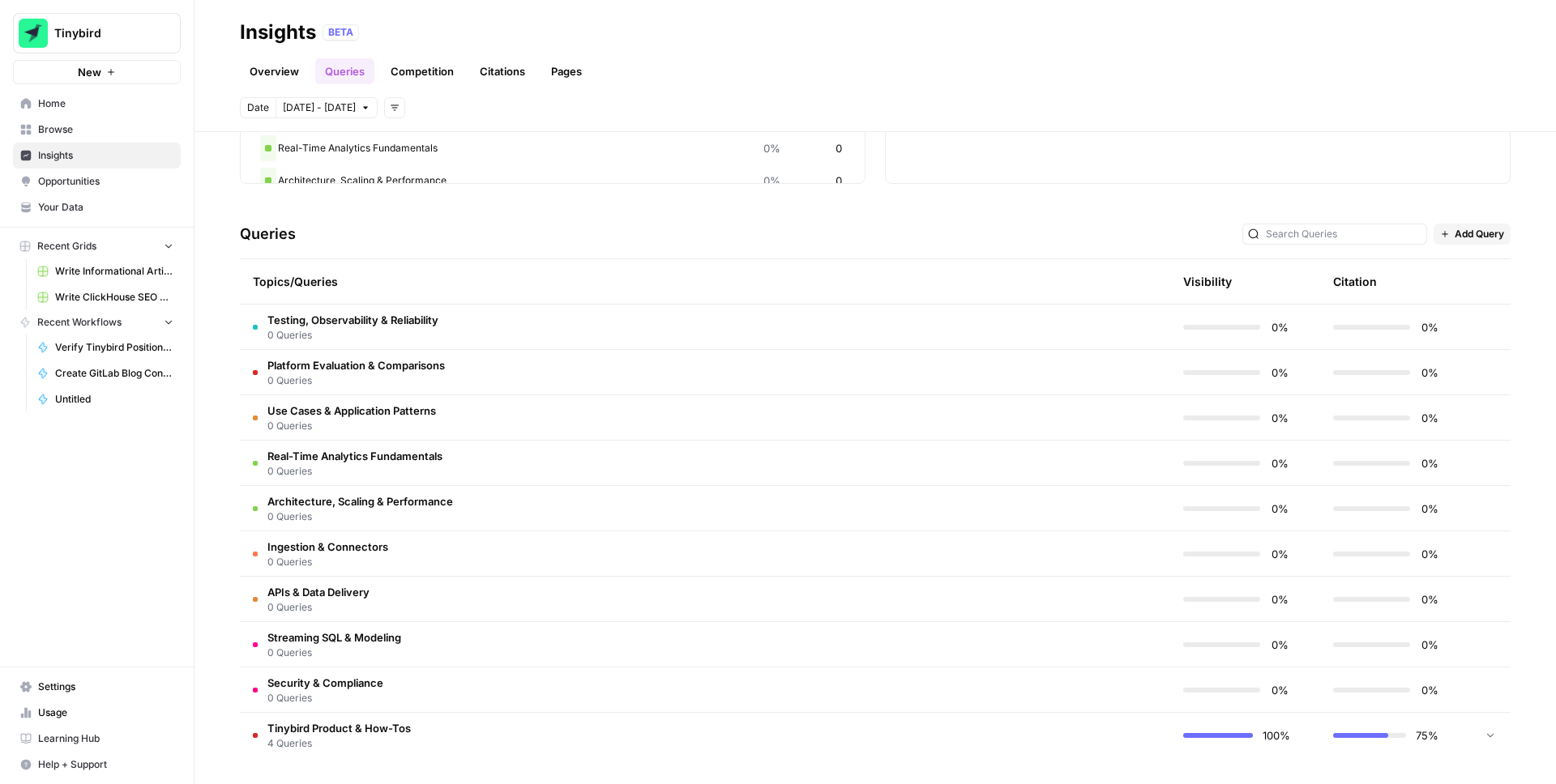
click at [1488, 743] on div at bounding box center [1490, 735] width 14 height 45
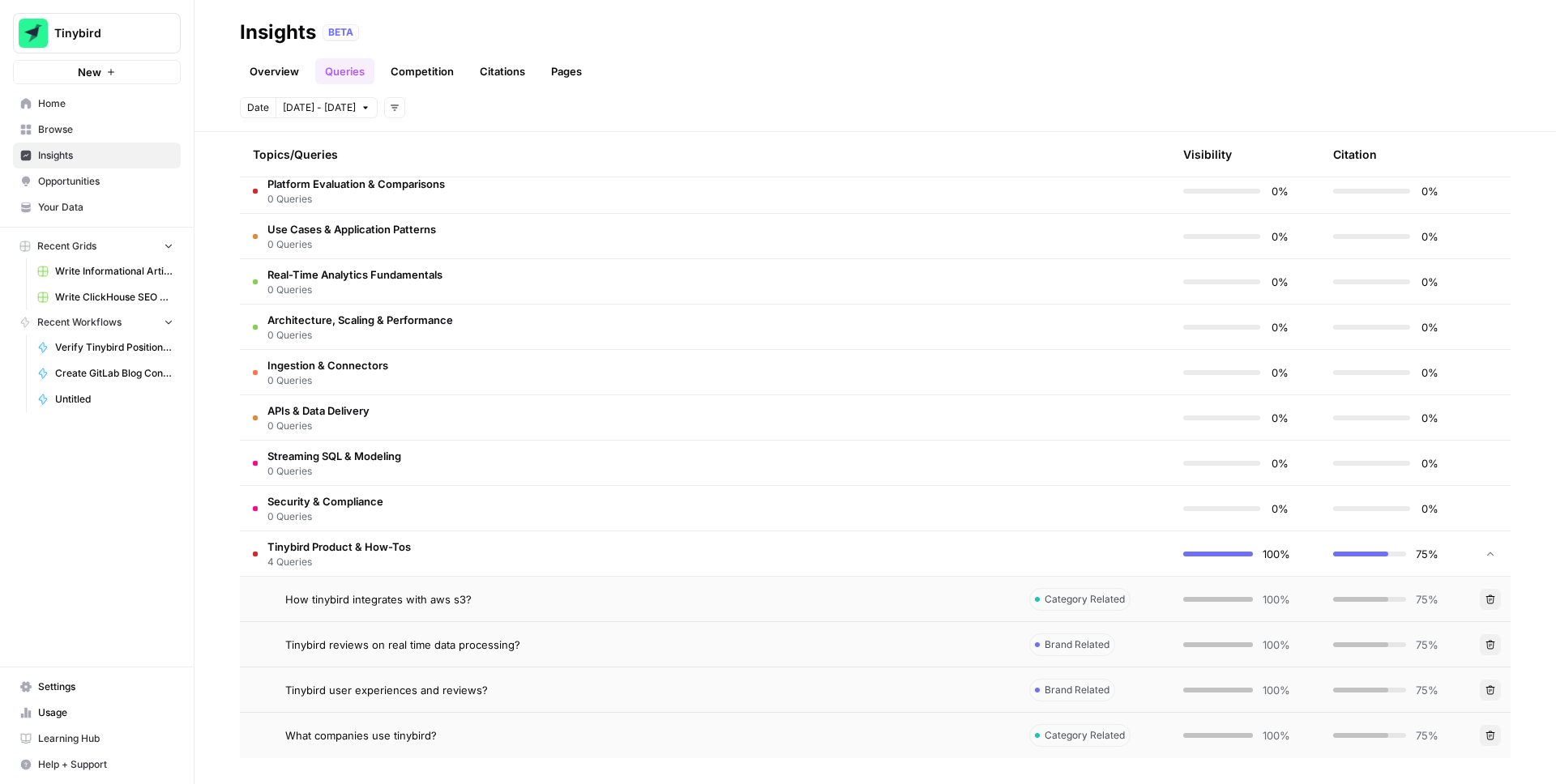
click at [1493, 610] on td "Delete" at bounding box center [1491, 599] width 41 height 44
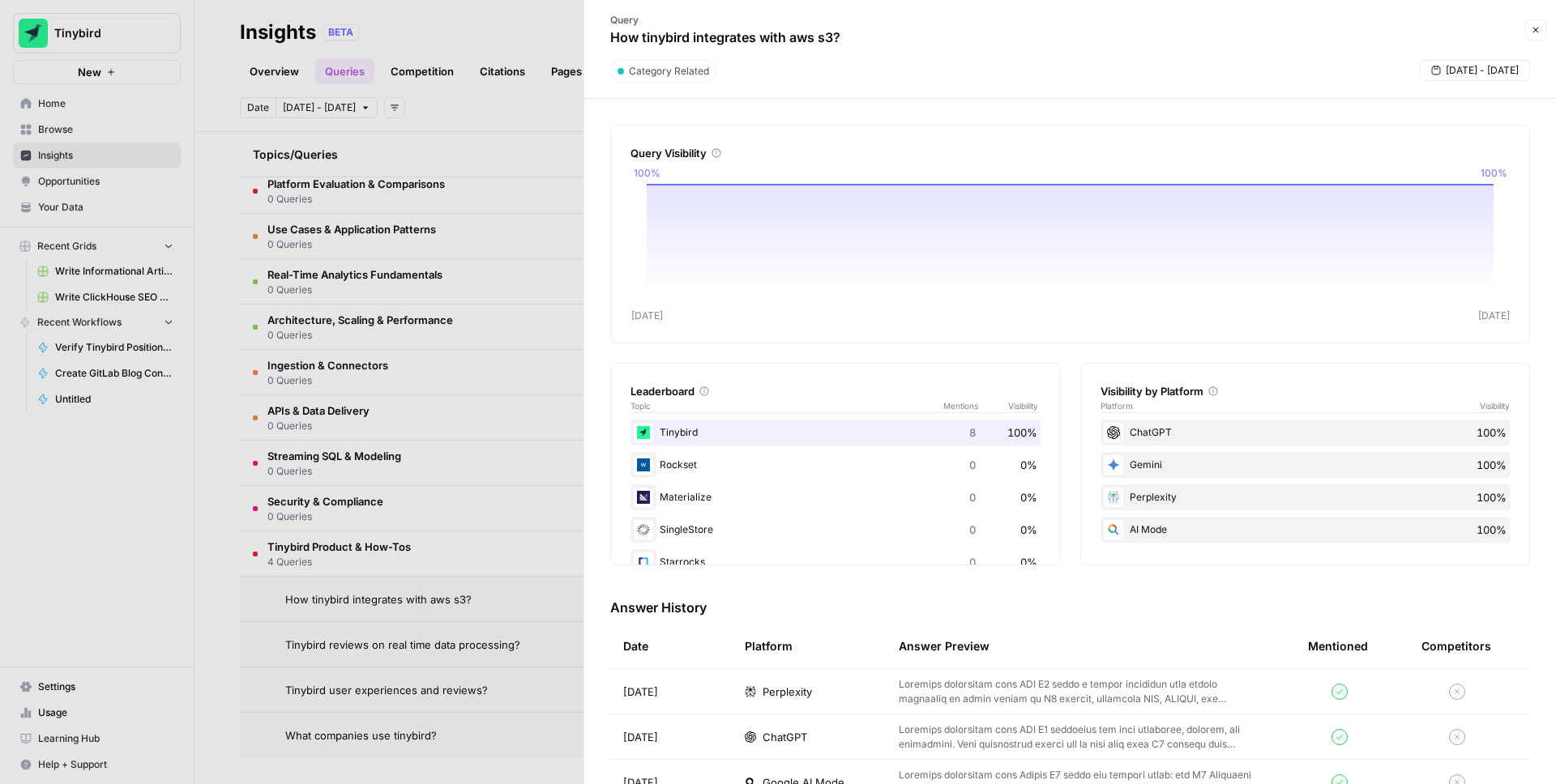
click at [1536, 30] on icon "button" at bounding box center [1536, 30] width 5 height 5
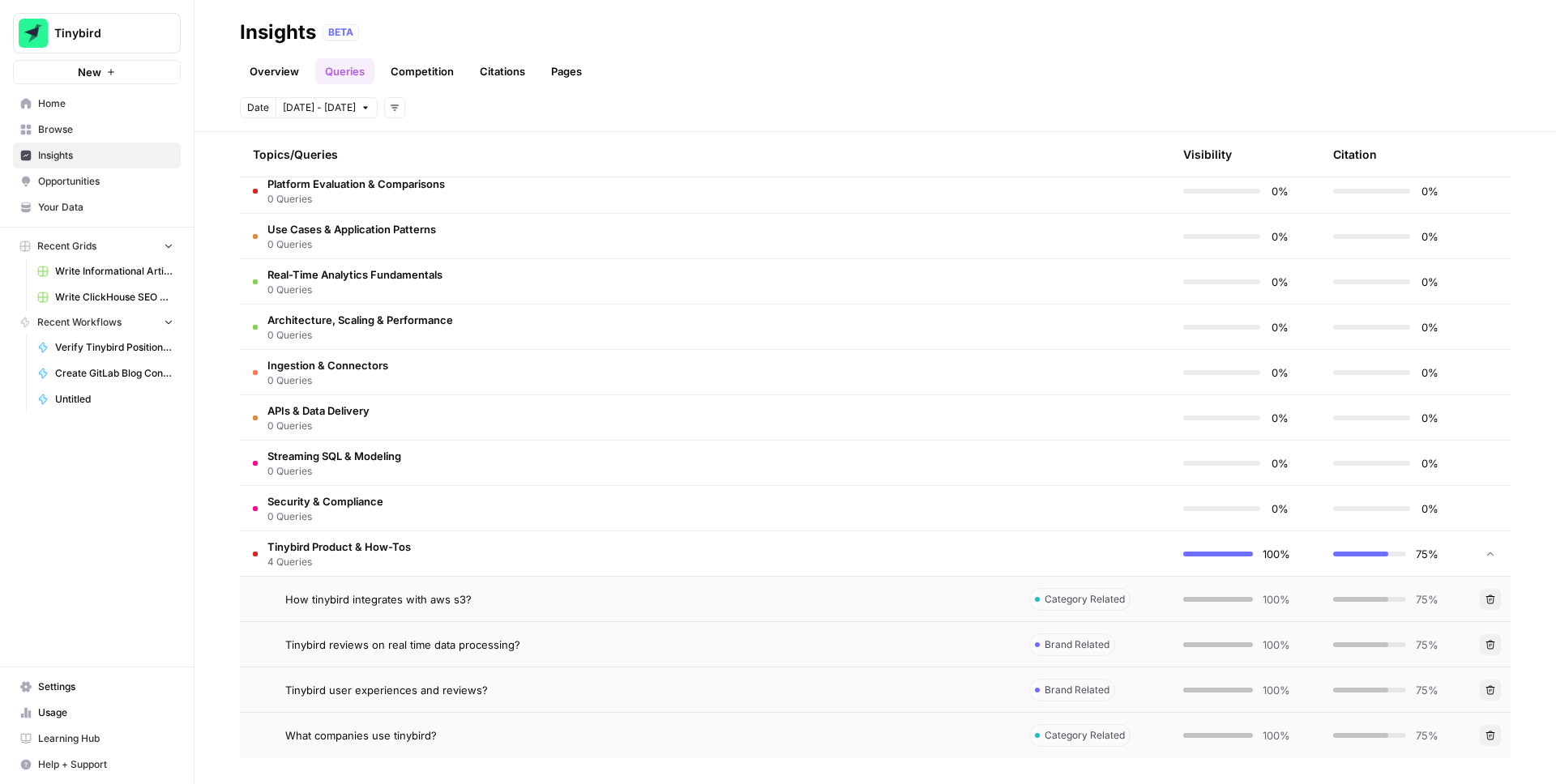
click at [1488, 595] on icon "button" at bounding box center [1490, 599] width 10 height 10
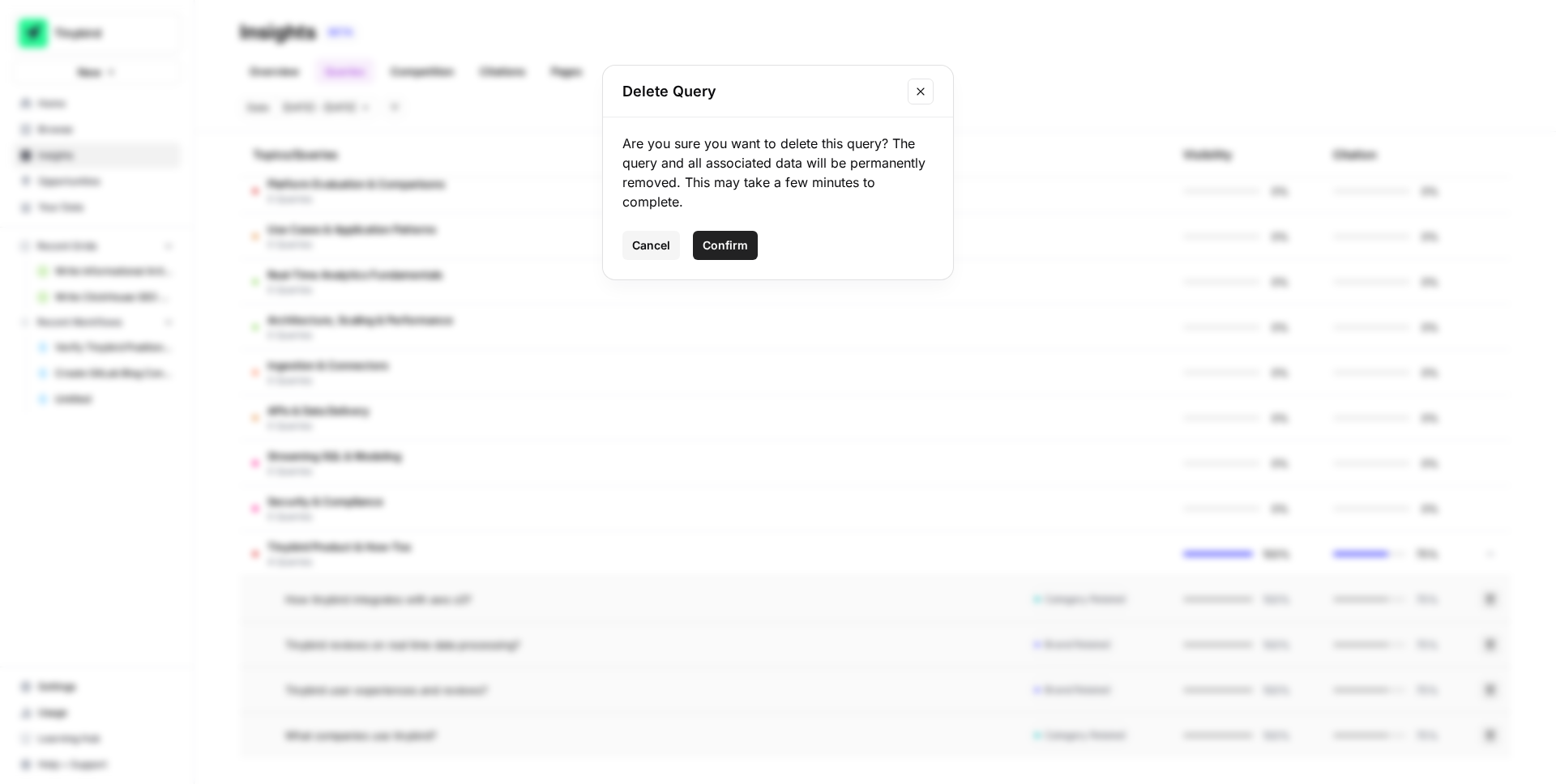
click at [742, 243] on span "Confirm" at bounding box center [725, 245] width 45 height 16
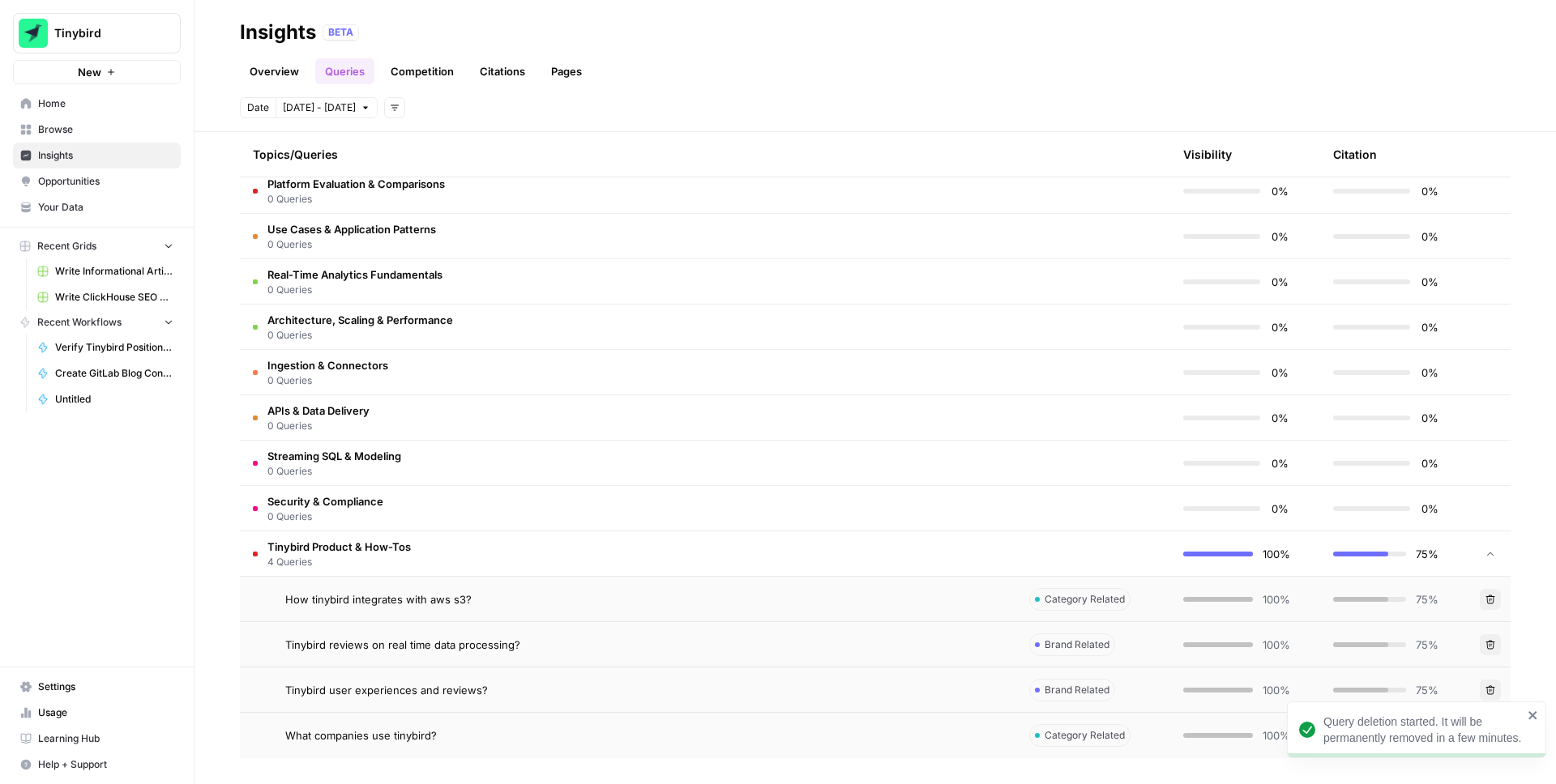
click at [1486, 641] on icon "button" at bounding box center [1490, 644] width 10 height 10
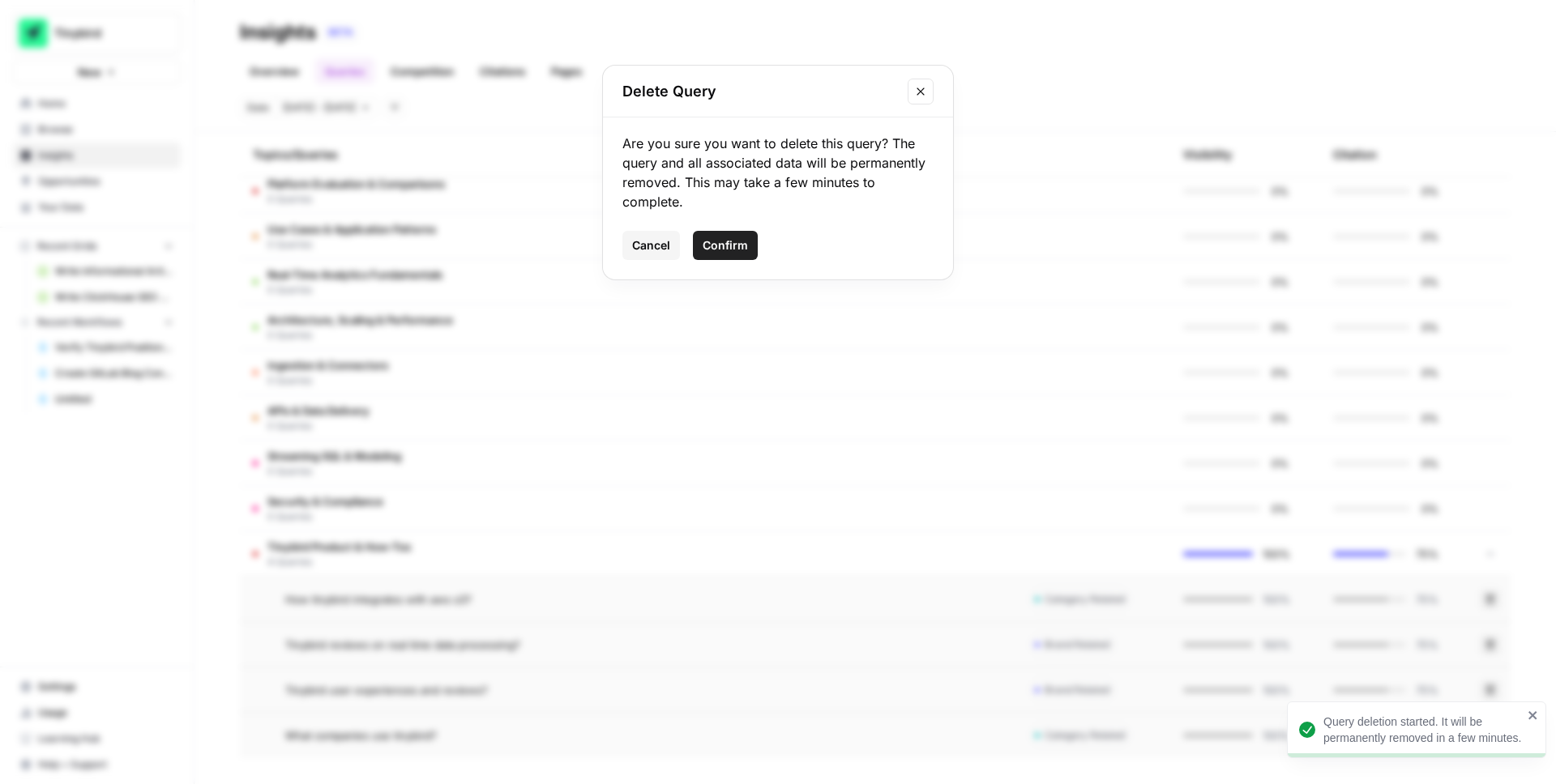
click at [715, 247] on span "Confirm" at bounding box center [725, 245] width 45 height 16
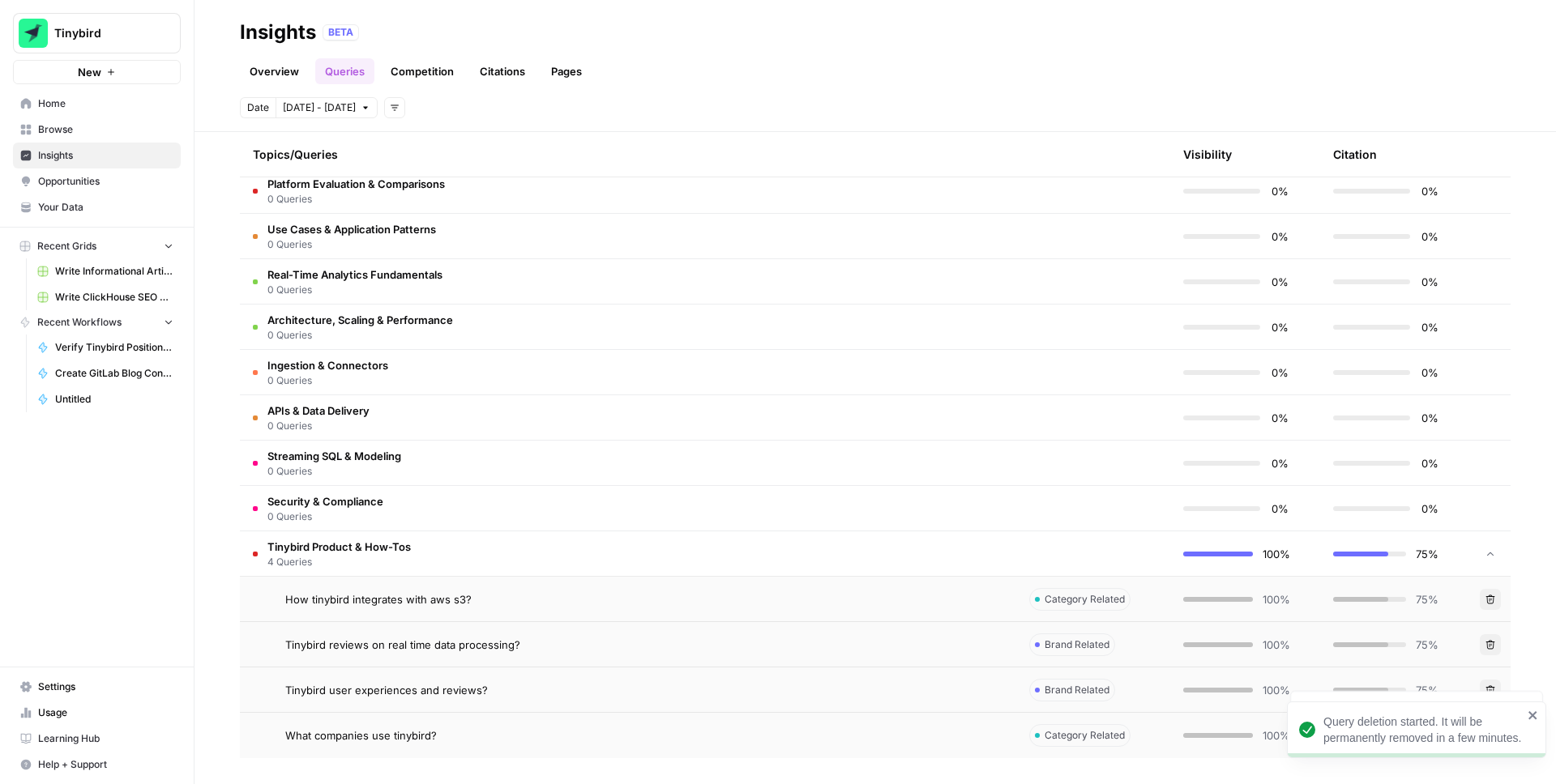
click at [1488, 685] on icon "button" at bounding box center [1490, 690] width 10 height 10
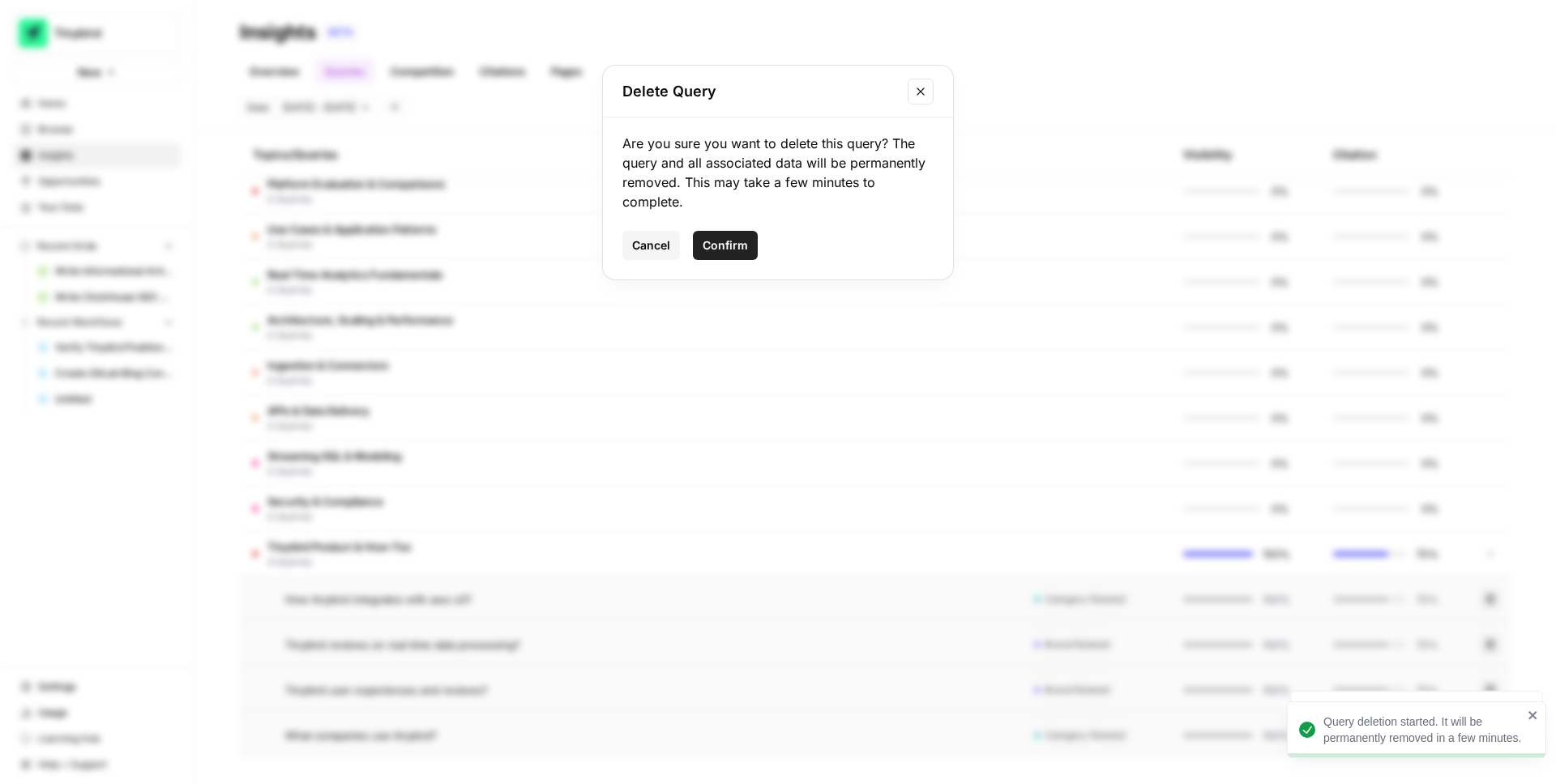
click at [747, 252] on span "Confirm" at bounding box center [725, 245] width 45 height 16
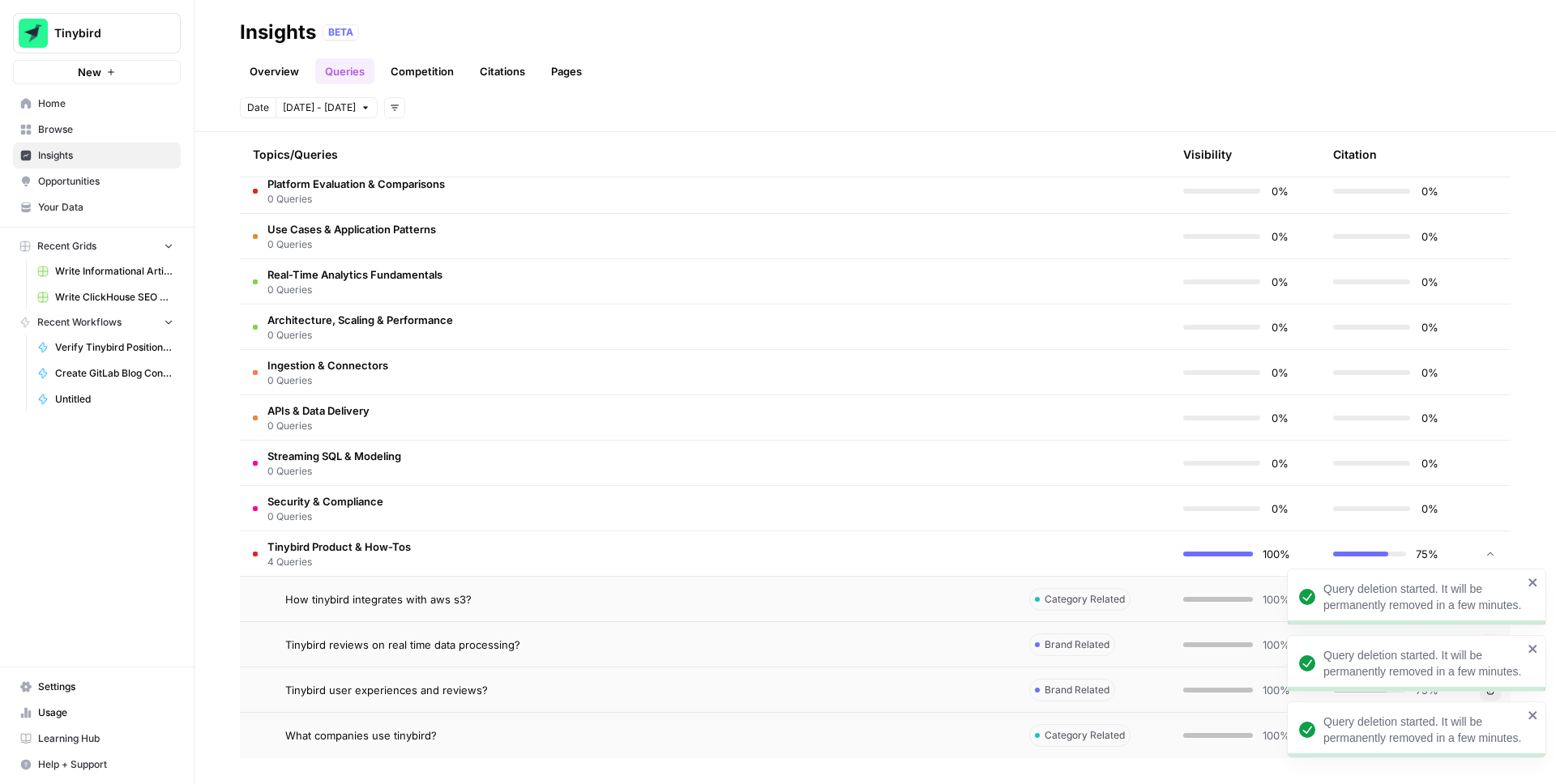
click at [1535, 652] on icon "close" at bounding box center [1532, 649] width 8 height 8
click at [1533, 636] on div "Query deletion started. It will be permanently removed in a few minutes." at bounding box center [1417, 664] width 260 height 57
click at [1529, 720] on icon "close" at bounding box center [1532, 715] width 8 height 8
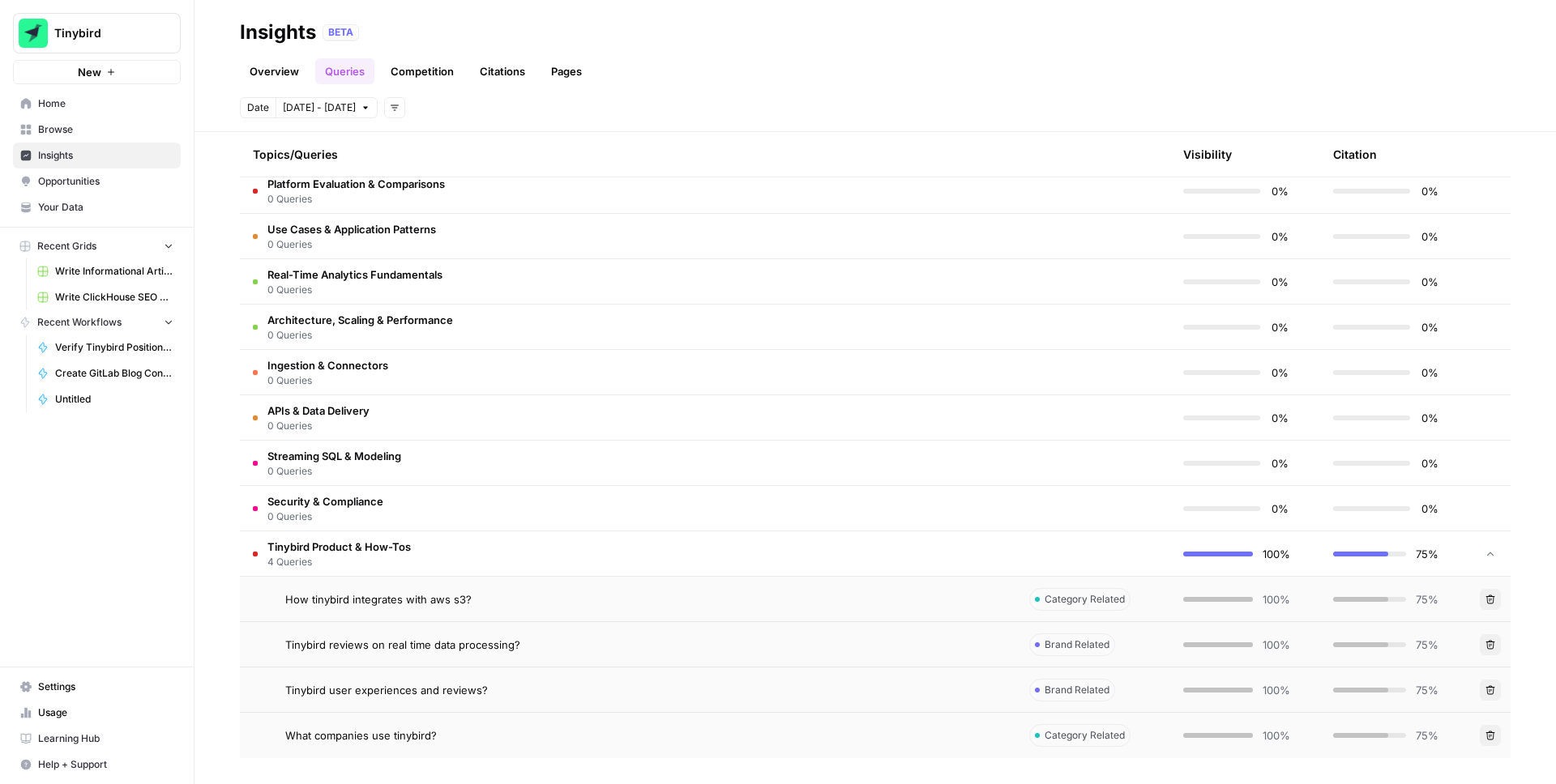
click at [1496, 735] on button "Delete" at bounding box center [1491, 736] width 21 height 21
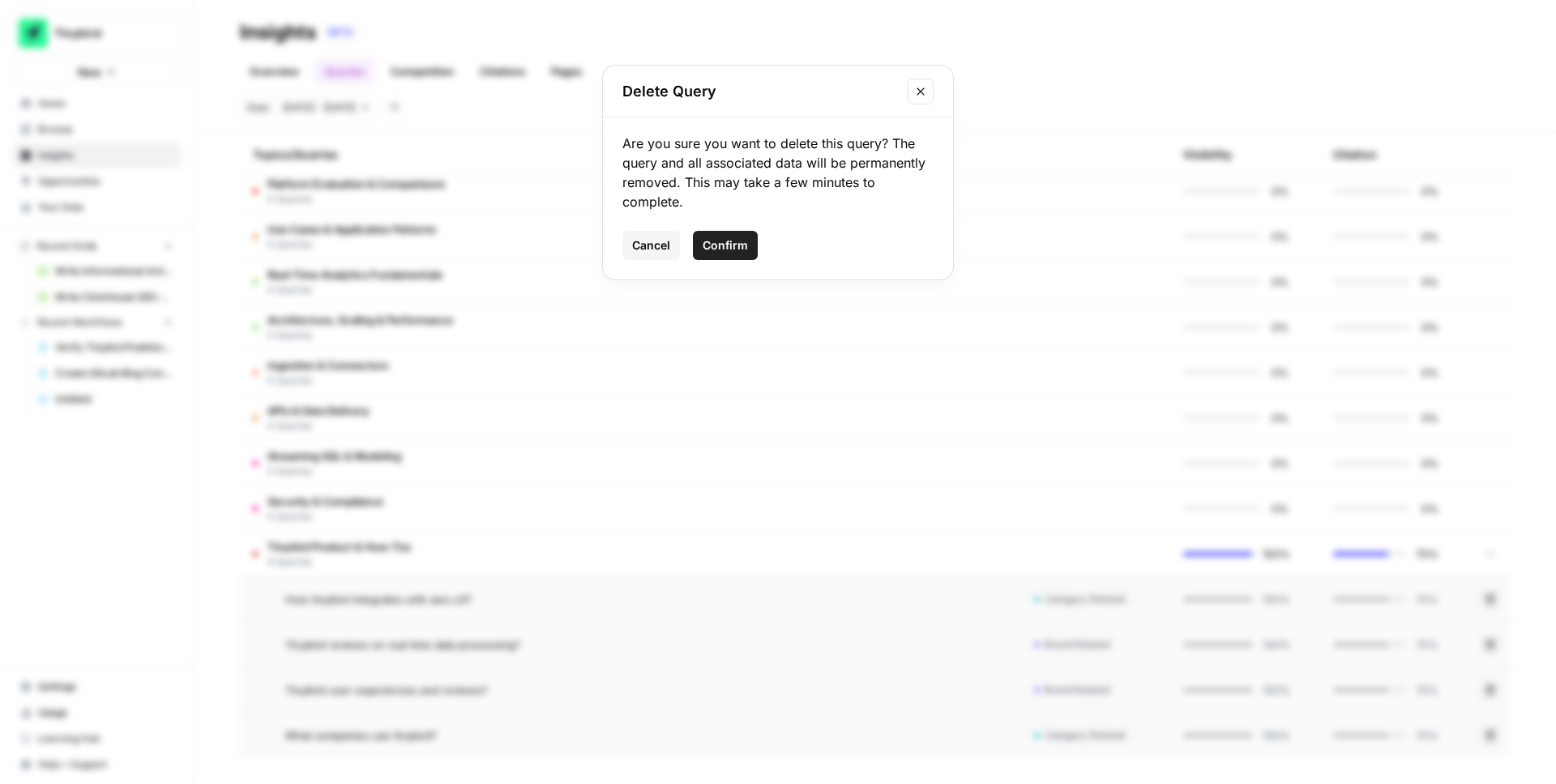
click at [736, 237] on span "Confirm" at bounding box center [725, 245] width 45 height 16
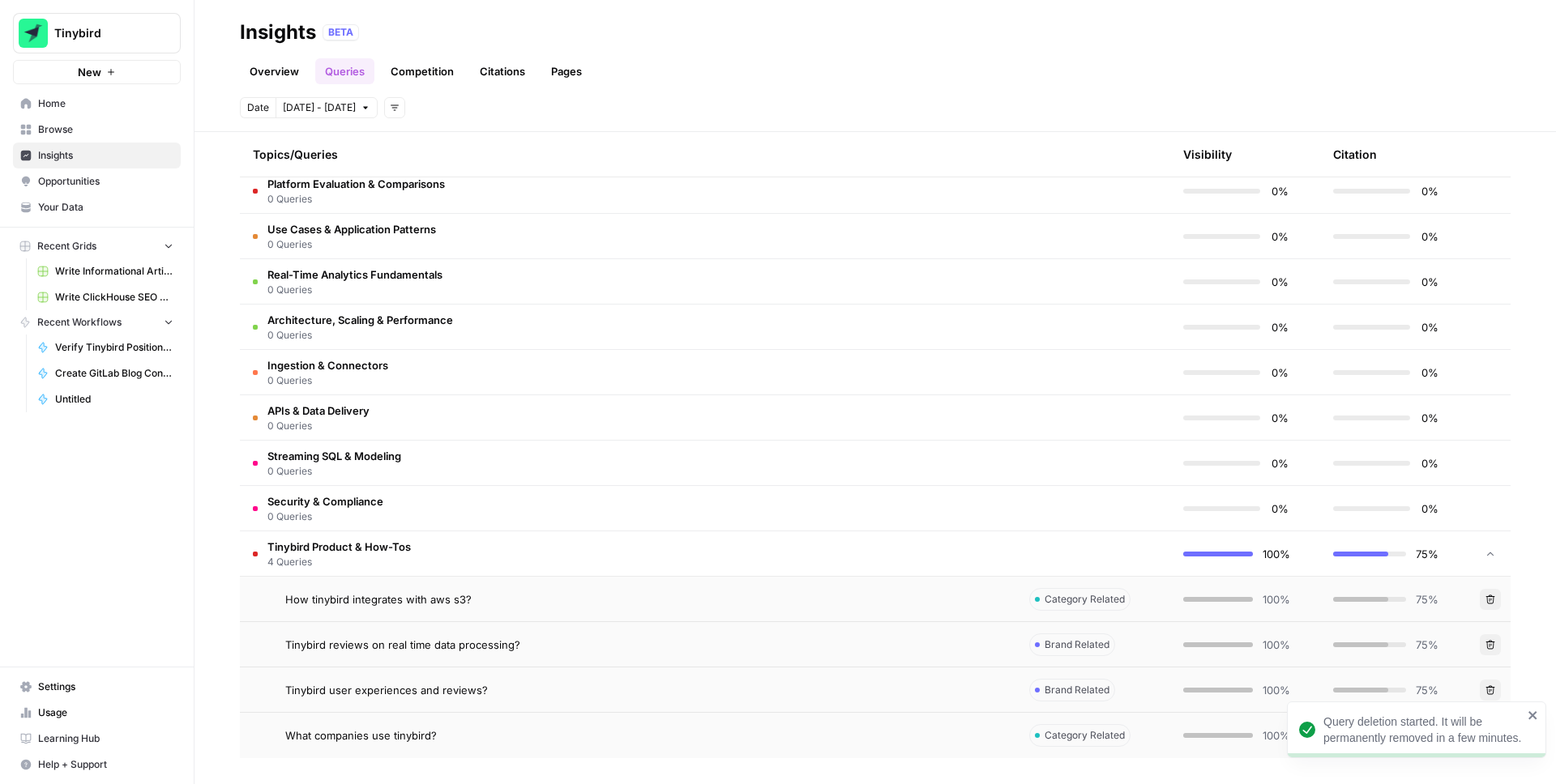
click at [1535, 713] on icon "close" at bounding box center [1532, 715] width 8 height 8
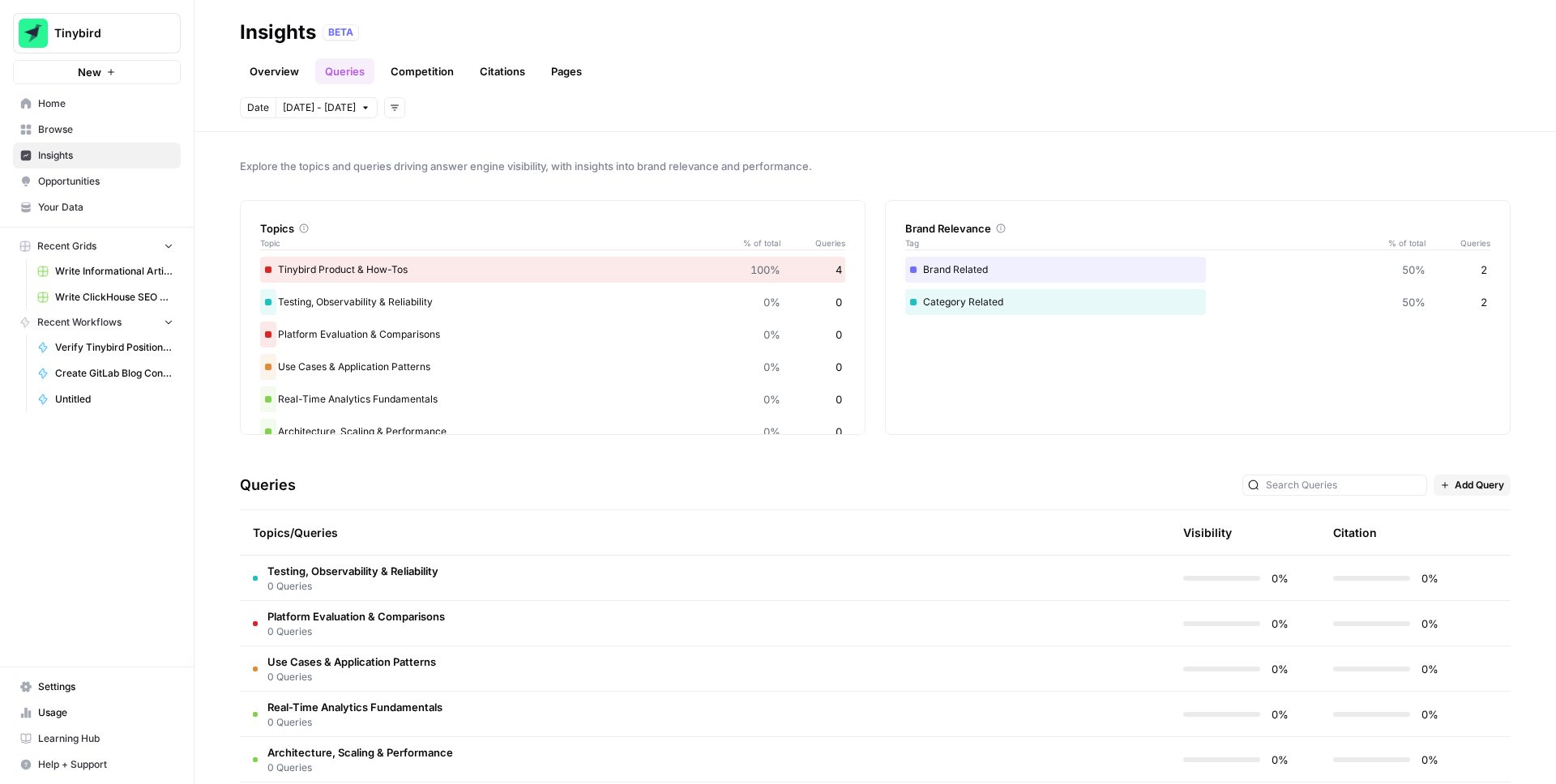
click at [427, 66] on link "Competition" at bounding box center [421, 71] width 83 height 26
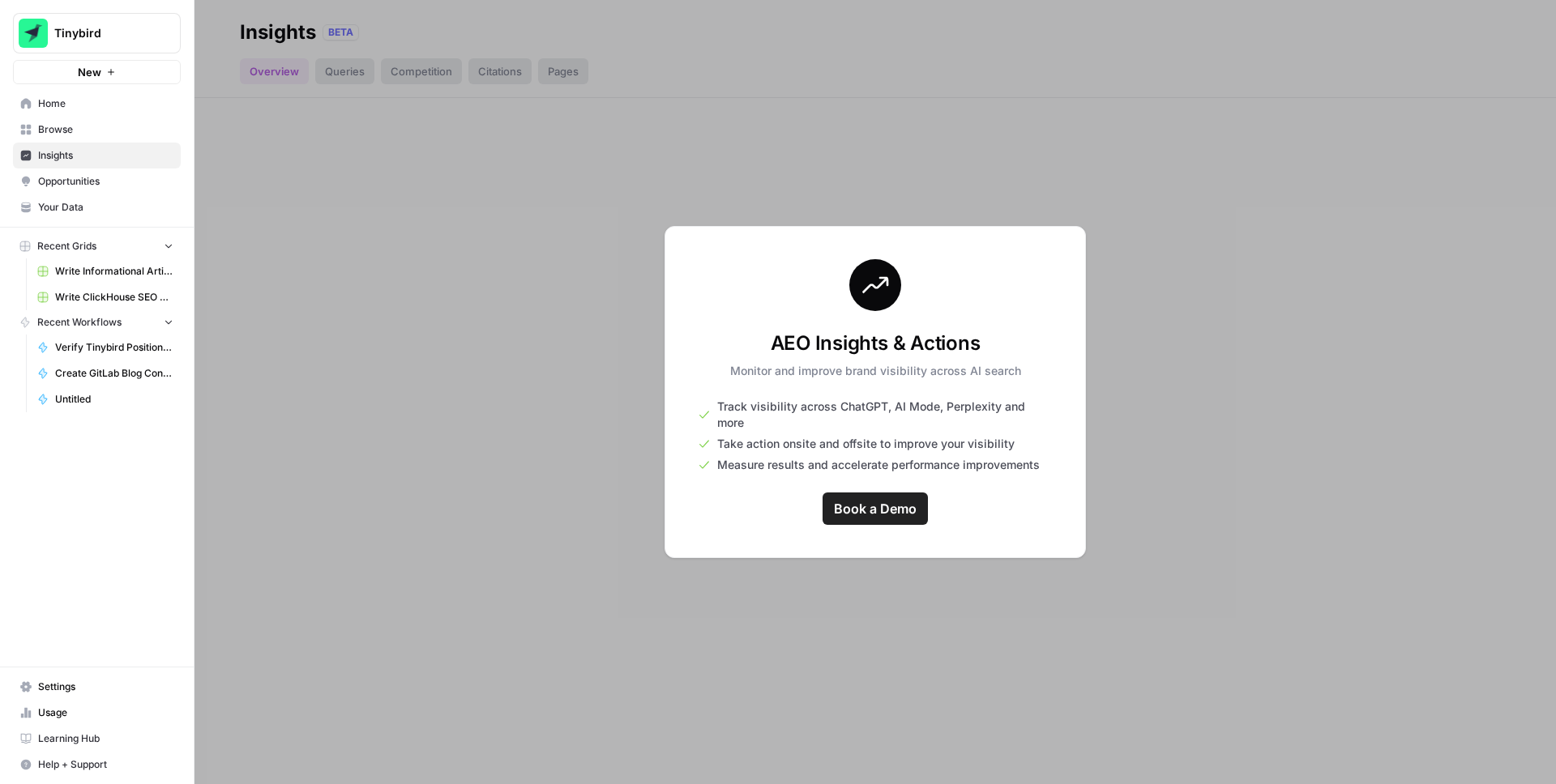
click at [699, 188] on div at bounding box center [876, 392] width 1362 height 784
click at [74, 160] on span "Insights" at bounding box center [106, 156] width 135 height 14
click at [251, 62] on div at bounding box center [876, 392] width 1362 height 784
click at [75, 149] on span "Insights" at bounding box center [106, 156] width 135 height 14
click at [70, 132] on span "Browse" at bounding box center [106, 130] width 135 height 14
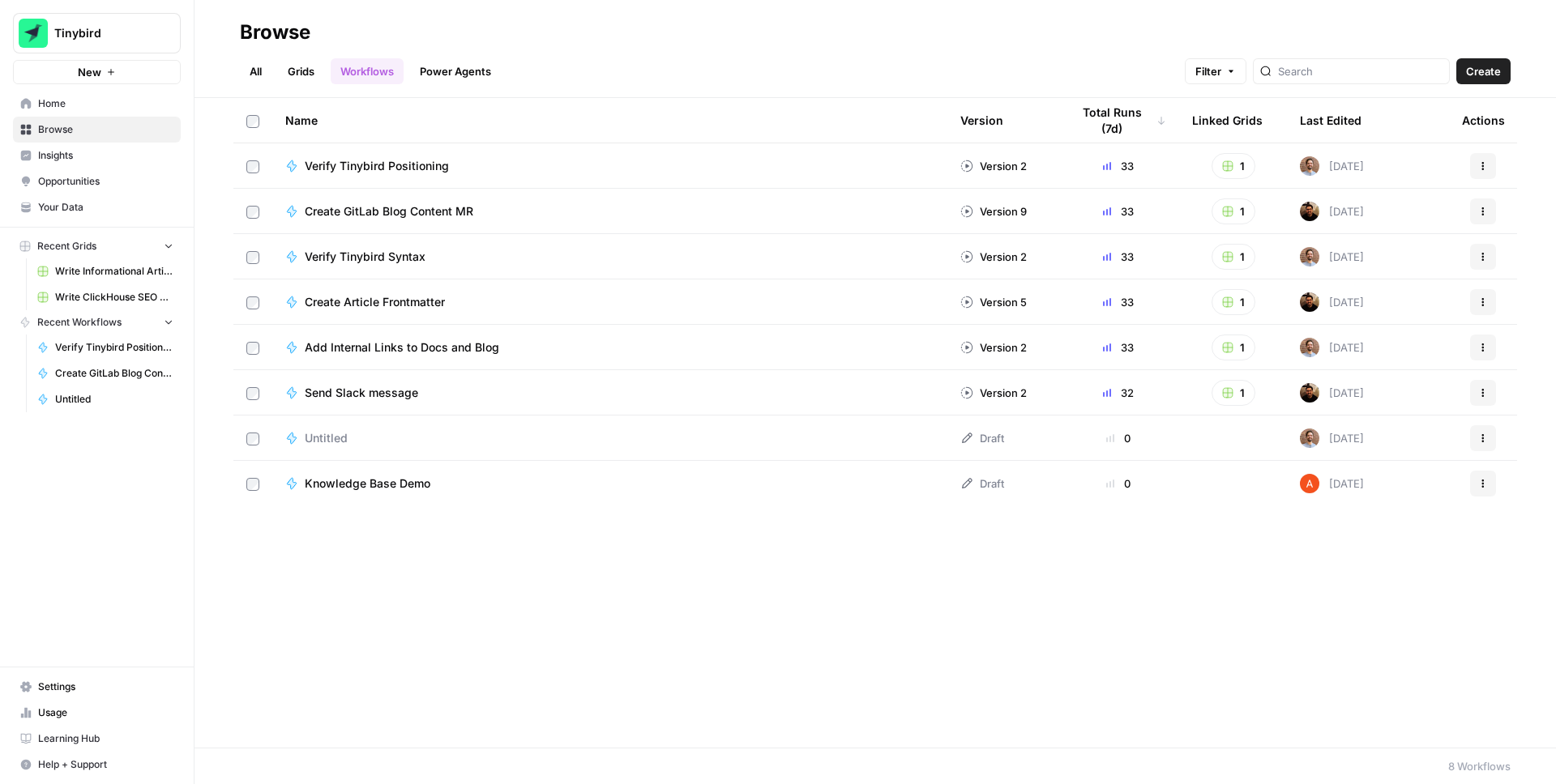
click at [65, 157] on span "Insights" at bounding box center [106, 156] width 135 height 14
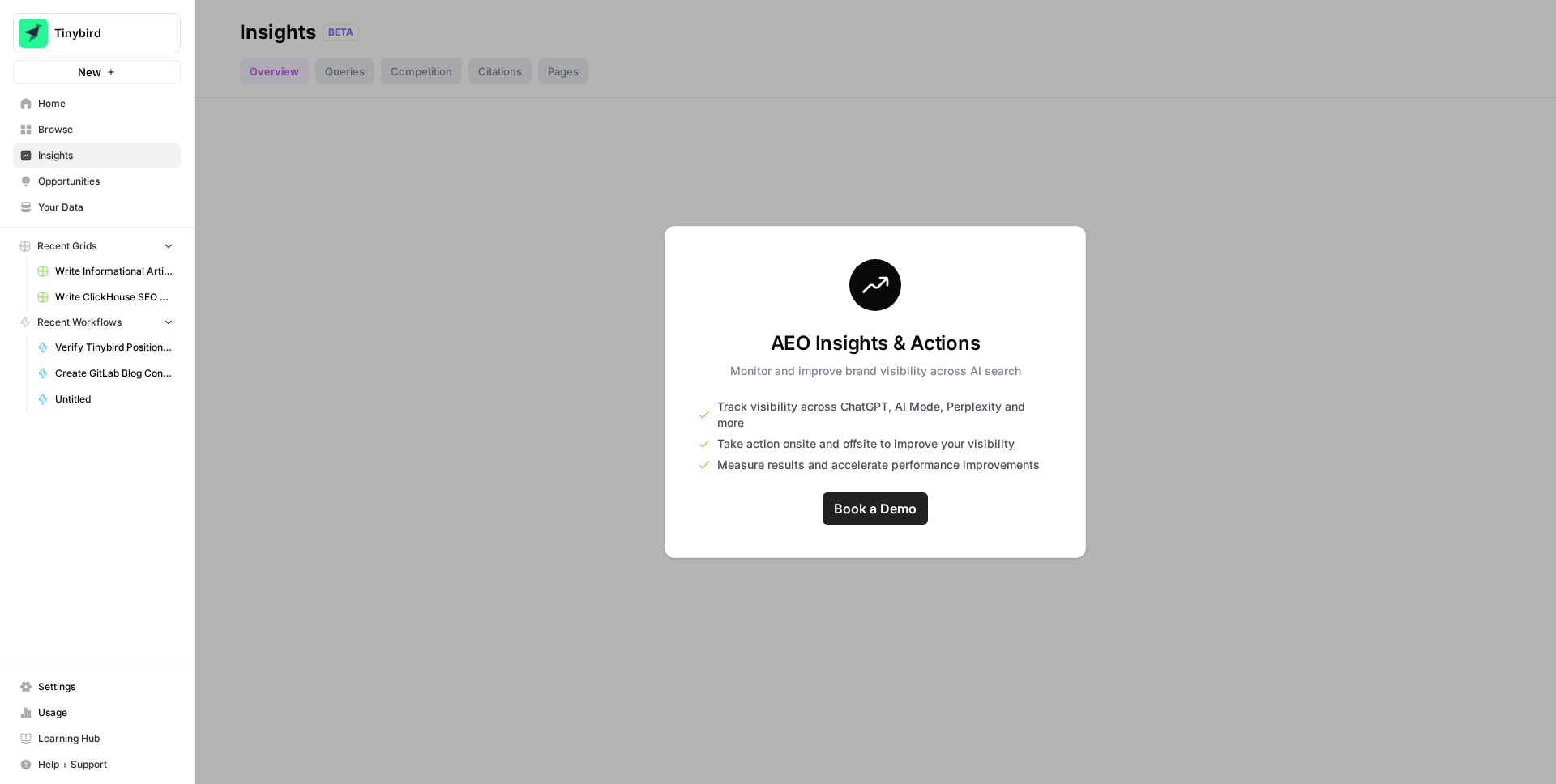
click at [337, 68] on div at bounding box center [876, 392] width 1362 height 784
